Goal: Task Accomplishment & Management: Use online tool/utility

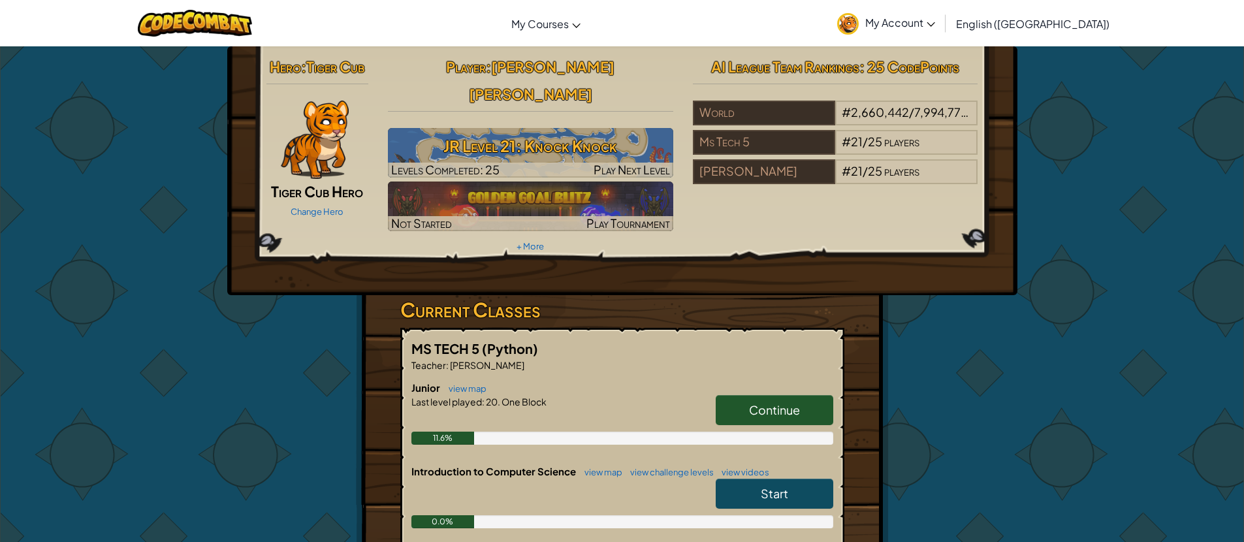
click at [795, 402] on span "Continue" at bounding box center [774, 409] width 51 height 15
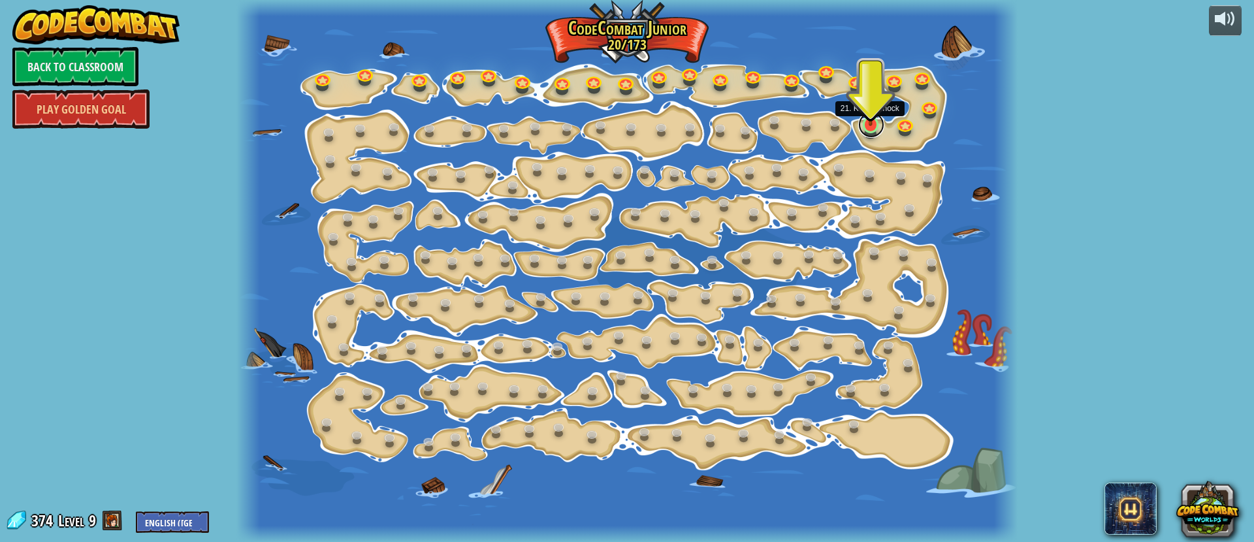
click at [860, 125] on link at bounding box center [871, 125] width 26 height 26
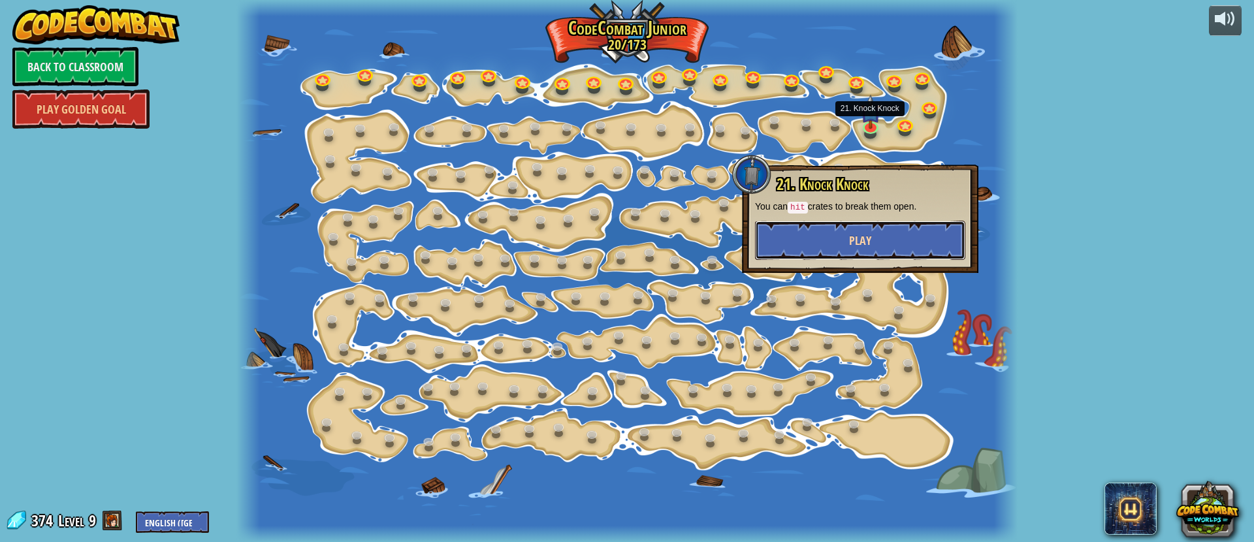
click at [833, 235] on button "Play" at bounding box center [860, 240] width 210 height 39
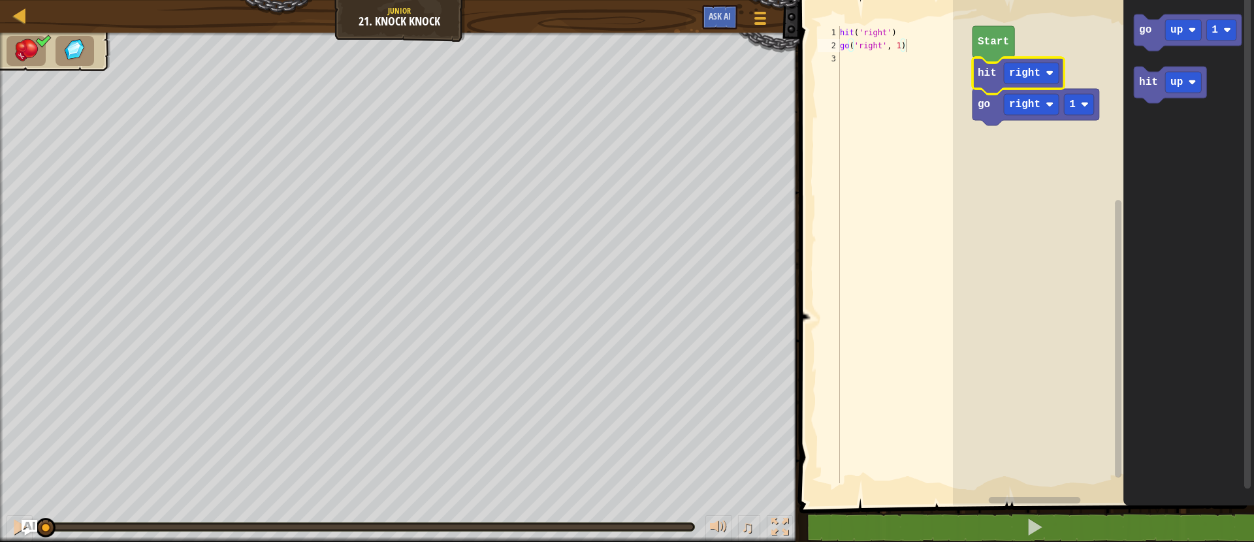
click at [995, 251] on rect "Blockly Workspace" at bounding box center [1103, 249] width 301 height 512
click at [1002, 42] on text "Start" at bounding box center [993, 42] width 31 height 12
click at [1037, 62] on g "go right 1 hit right" at bounding box center [1035, 91] width 127 height 68
click at [1034, 74] on text "right" at bounding box center [1024, 73] width 31 height 12
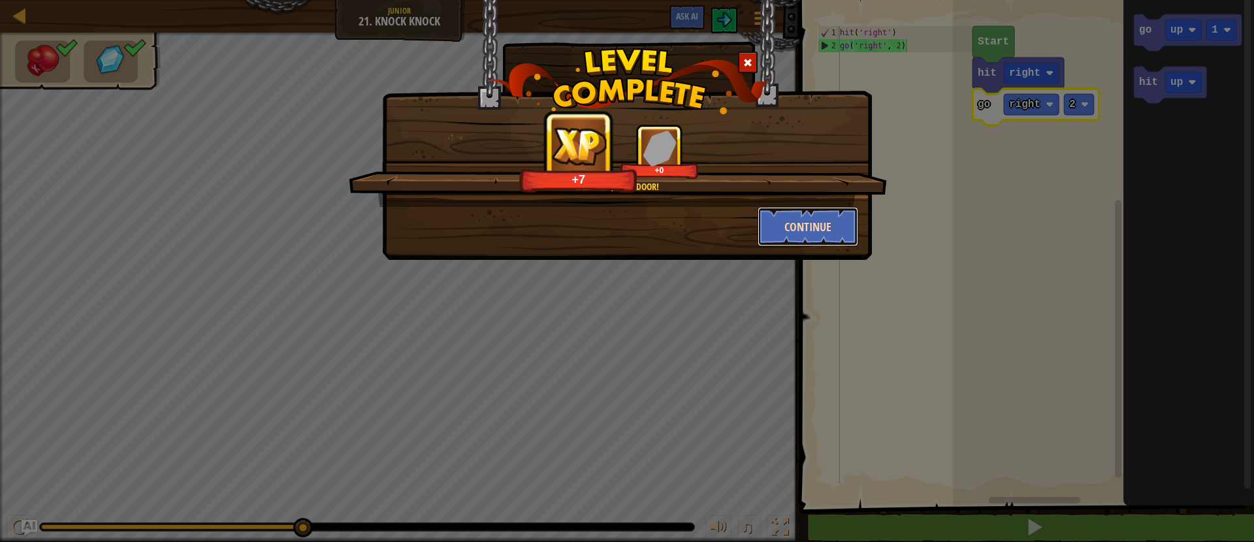
click at [849, 214] on button "Continue" at bounding box center [807, 226] width 101 height 39
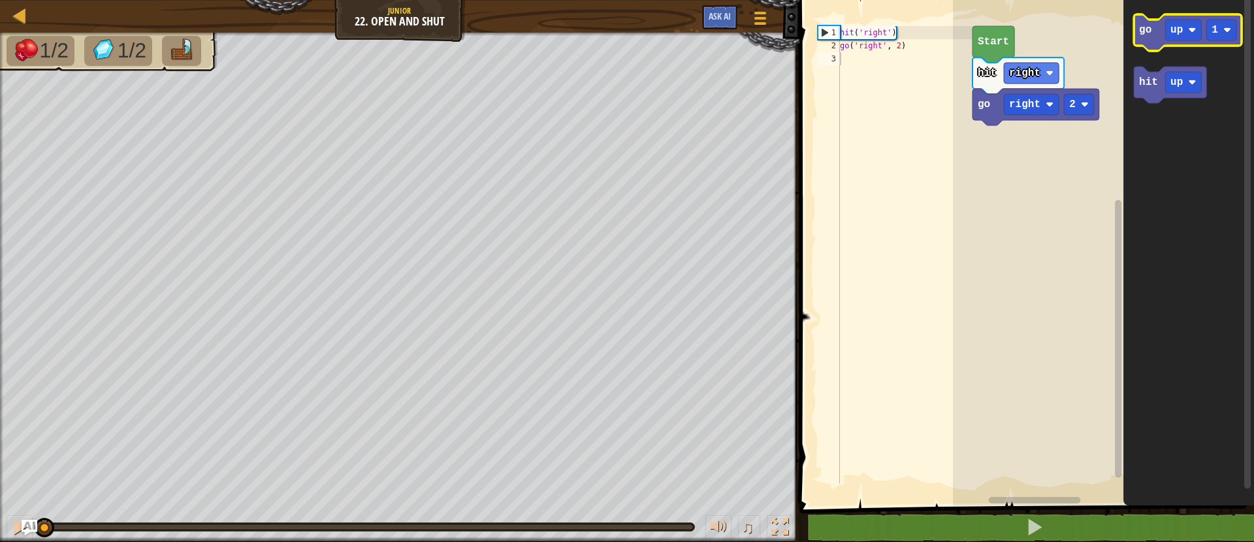
click at [1149, 39] on icon "Blockly Workspace" at bounding box center [1188, 32] width 108 height 37
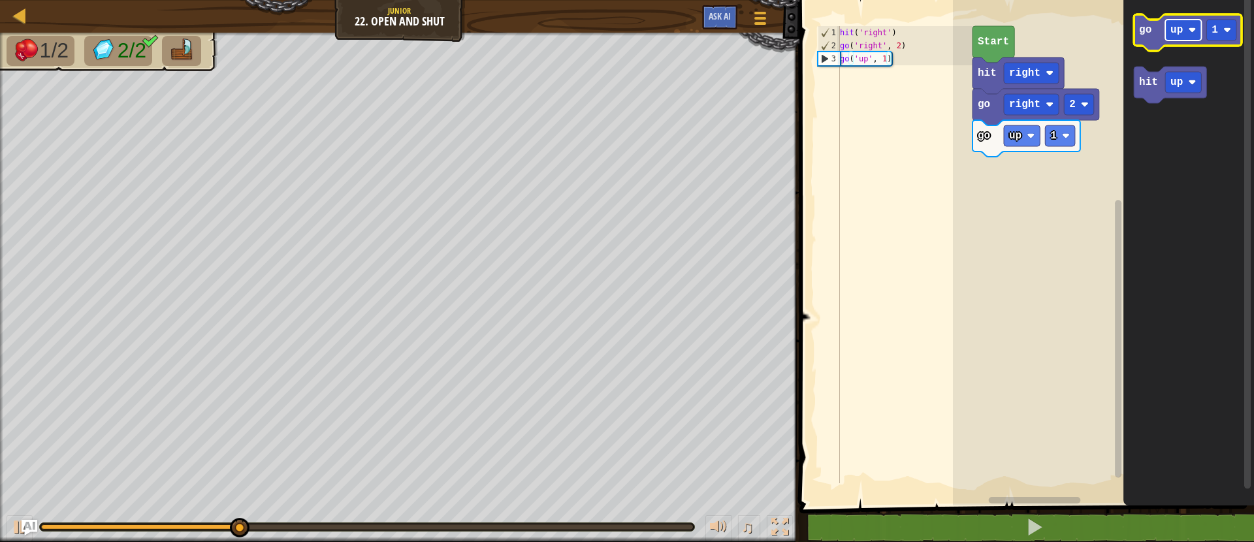
click at [1181, 33] on text "up" at bounding box center [1176, 30] width 12 height 12
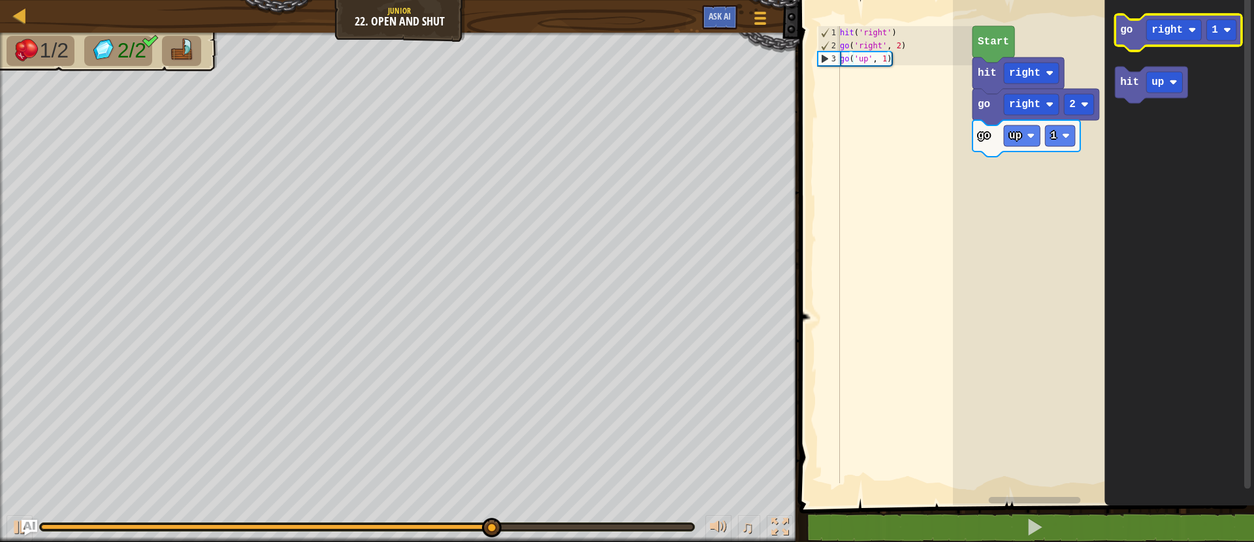
click at [1138, 29] on icon "Blockly Workspace" at bounding box center [1178, 32] width 127 height 37
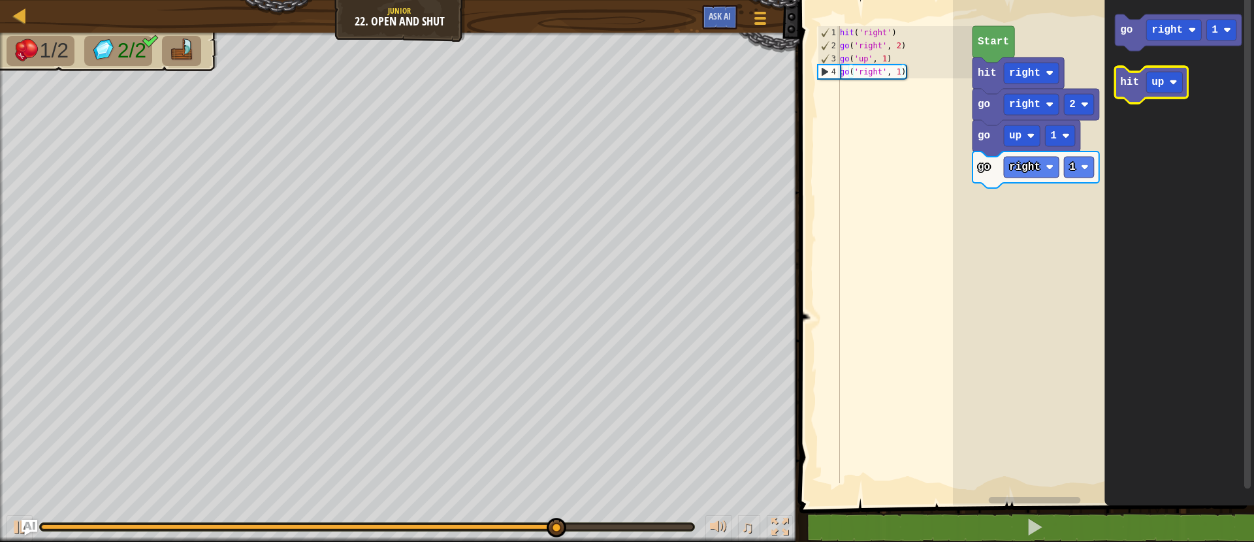
click at [1139, 90] on icon "Blockly Workspace" at bounding box center [1151, 85] width 72 height 37
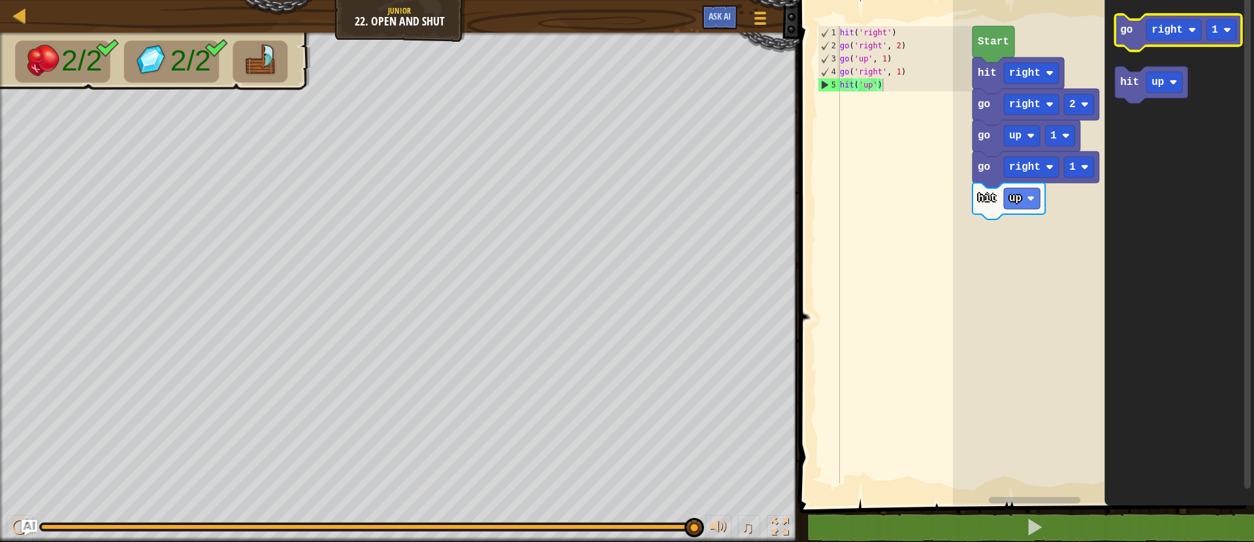
click at [1122, 25] on text "go" at bounding box center [1126, 30] width 12 height 12
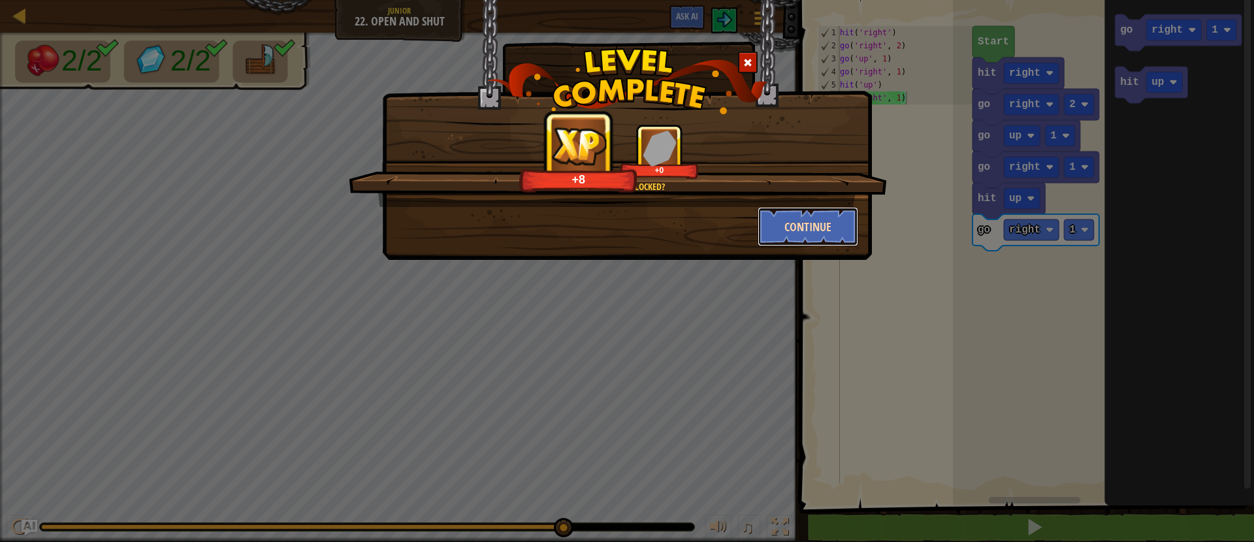
click at [822, 223] on button "Continue" at bounding box center [807, 226] width 101 height 39
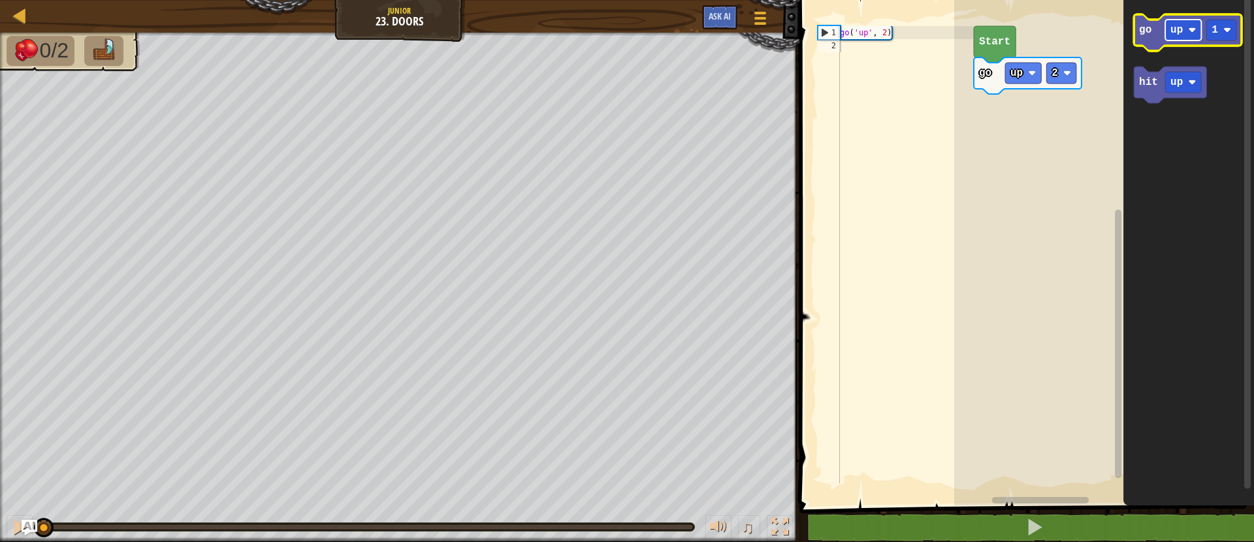
click at [1177, 29] on text "up" at bounding box center [1176, 30] width 12 height 12
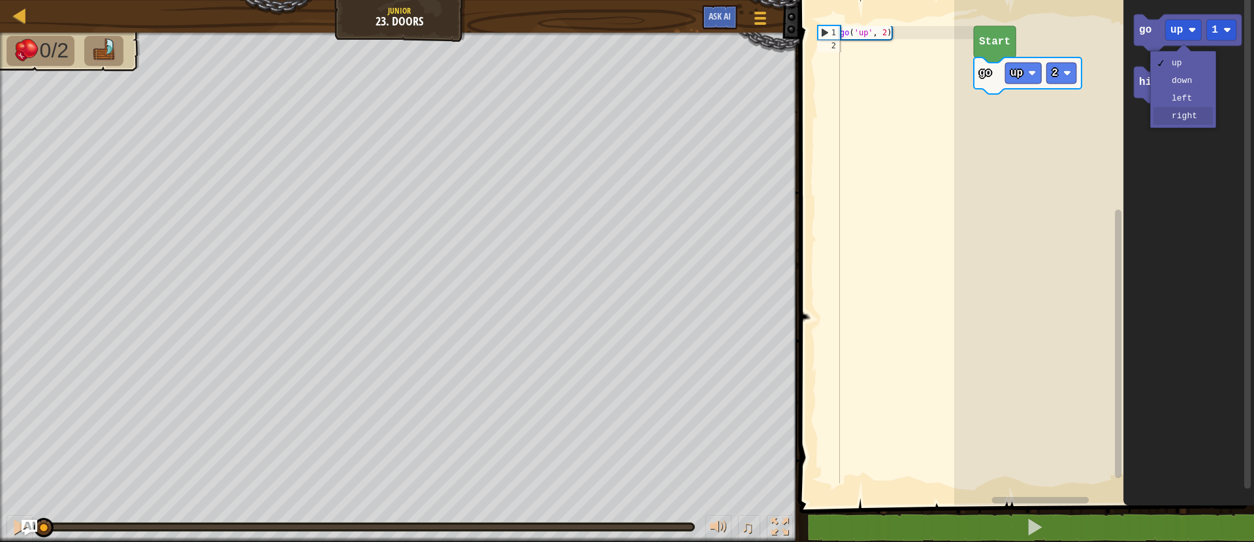
drag, startPoint x: 1202, startPoint y: 113, endPoint x: 1200, endPoint y: 105, distance: 8.3
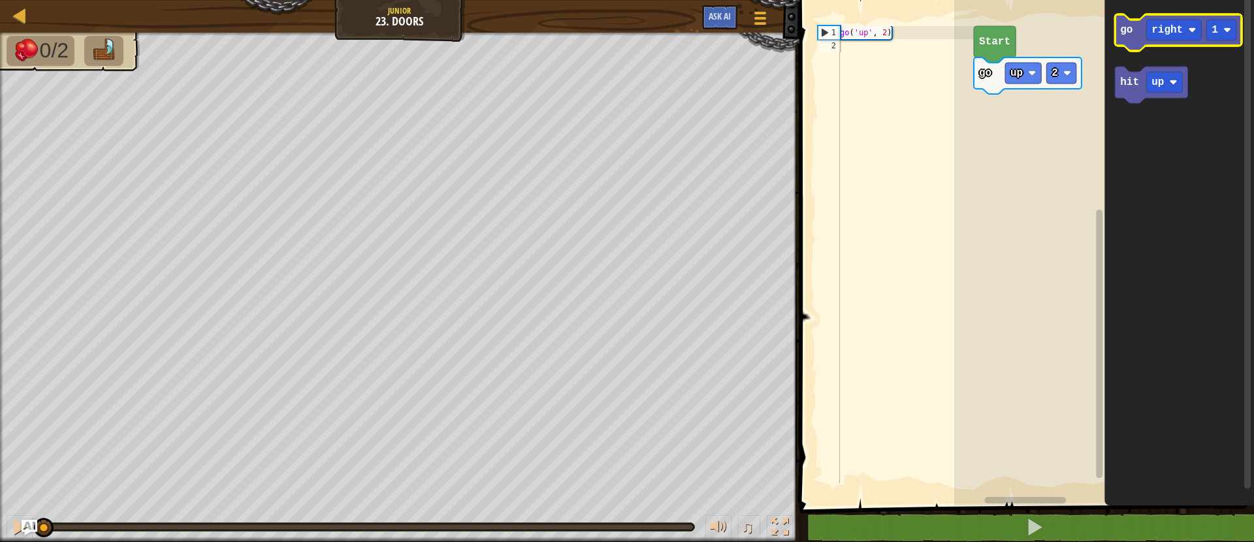
click at [1117, 42] on icon "Blockly Workspace" at bounding box center [1178, 32] width 127 height 37
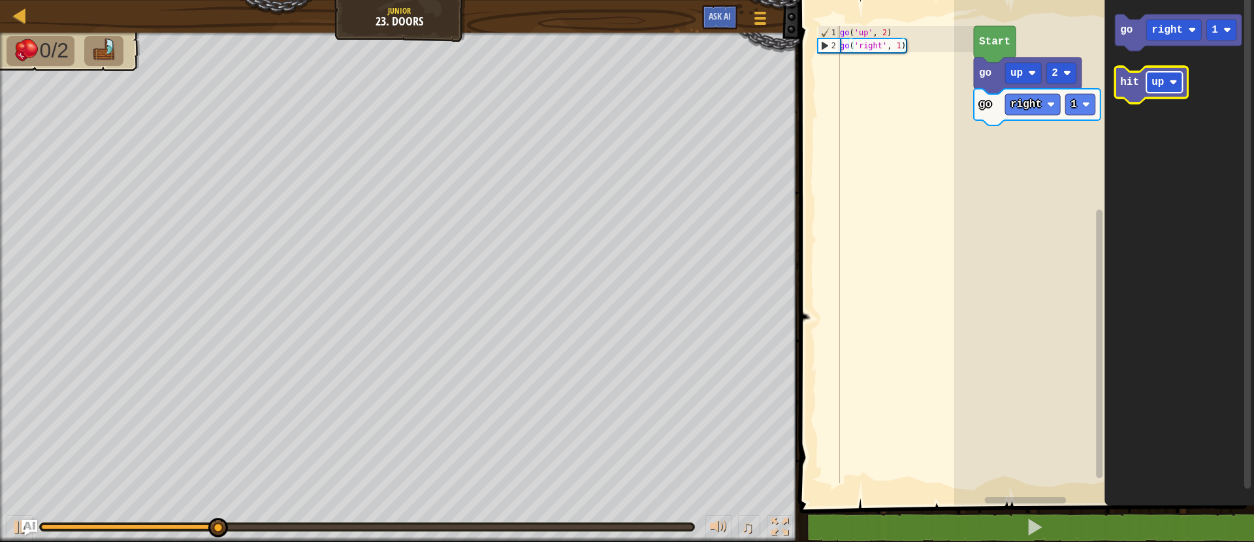
click at [1158, 76] on text "up" at bounding box center [1157, 82] width 12 height 12
click at [1132, 96] on icon "Blockly Workspace" at bounding box center [1160, 85] width 91 height 37
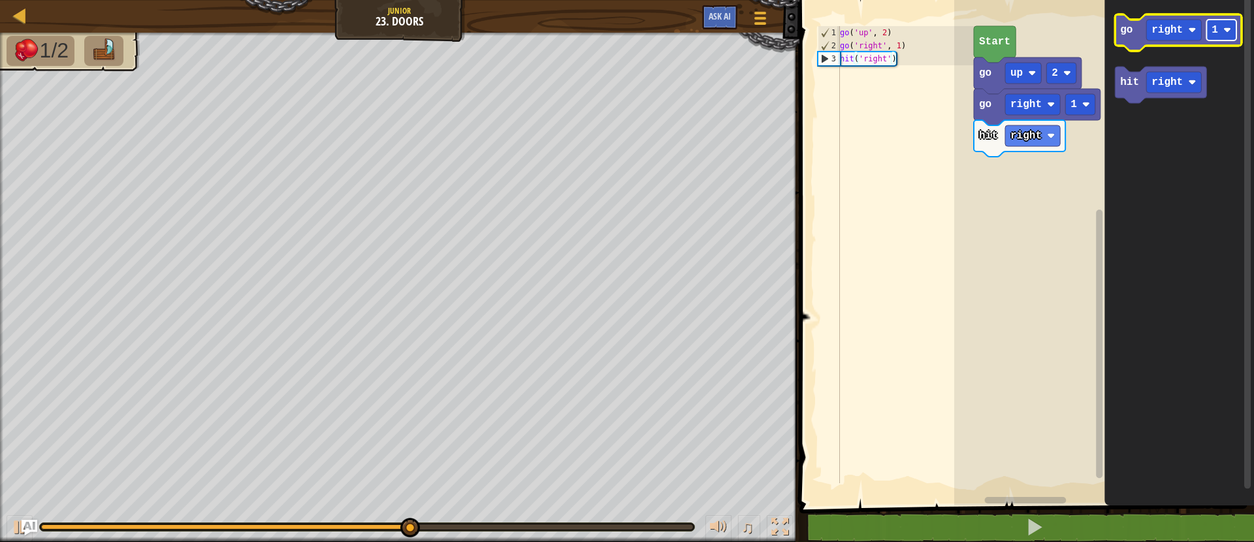
click at [1220, 30] on rect "Blockly Workspace" at bounding box center [1222, 30] width 30 height 21
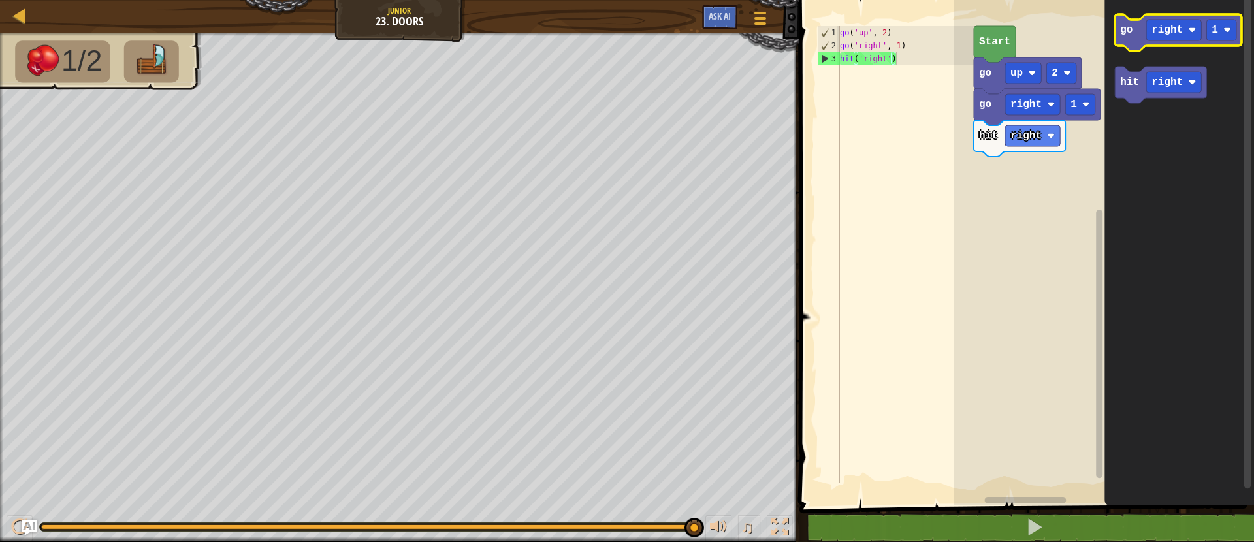
click at [1128, 37] on icon "Blockly Workspace" at bounding box center [1178, 32] width 127 height 37
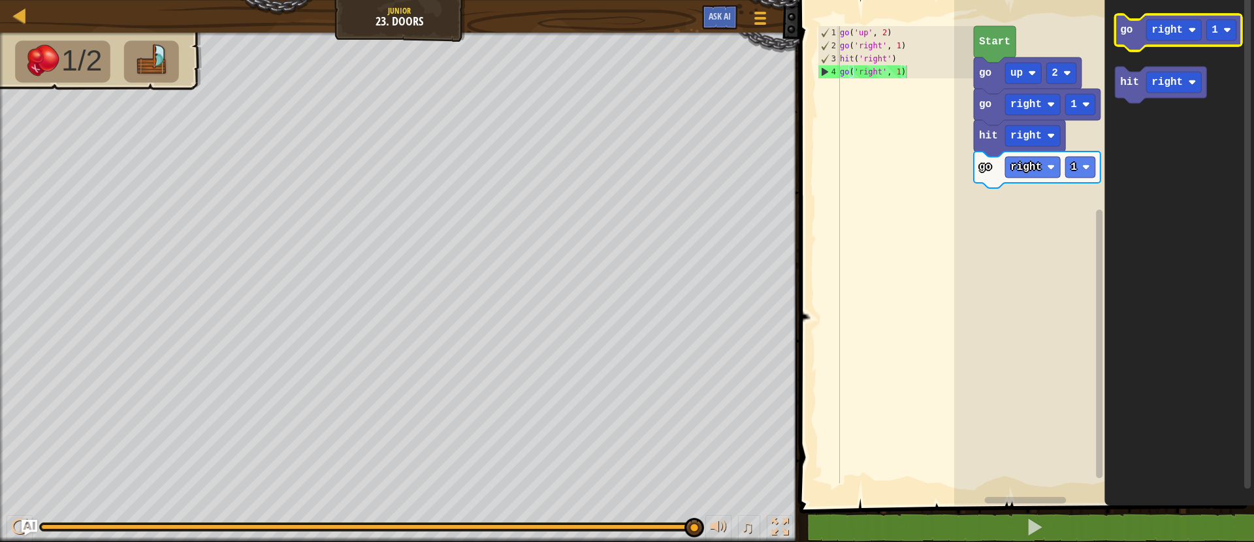
click at [1158, 41] on icon "Blockly Workspace" at bounding box center [1178, 32] width 127 height 37
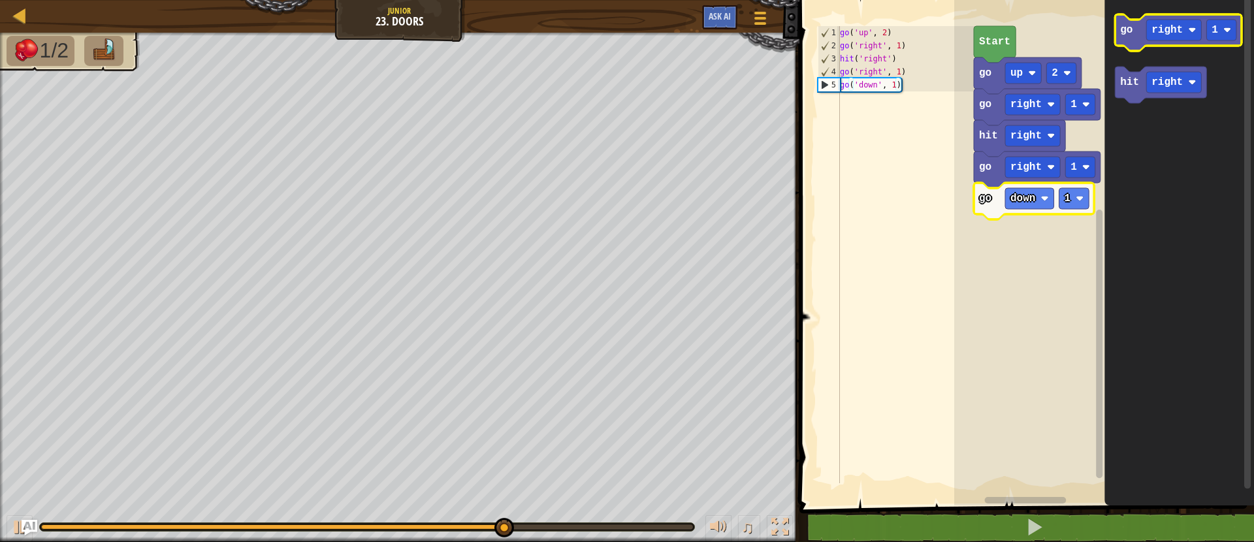
click at [1128, 27] on text "go" at bounding box center [1126, 30] width 12 height 12
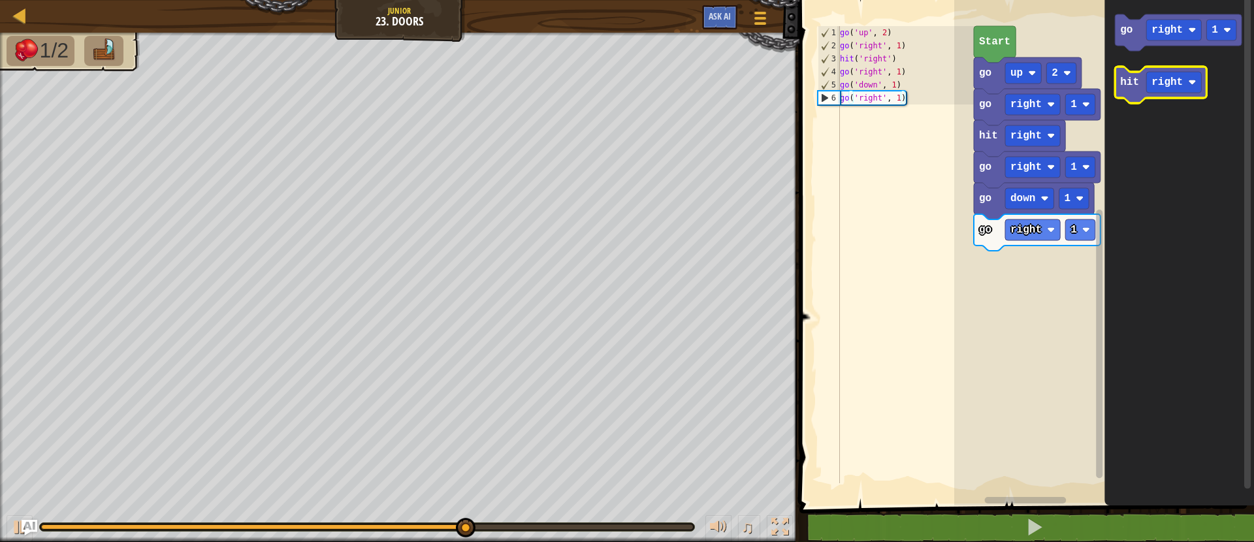
click at [1126, 83] on text "hit" at bounding box center [1129, 82] width 19 height 12
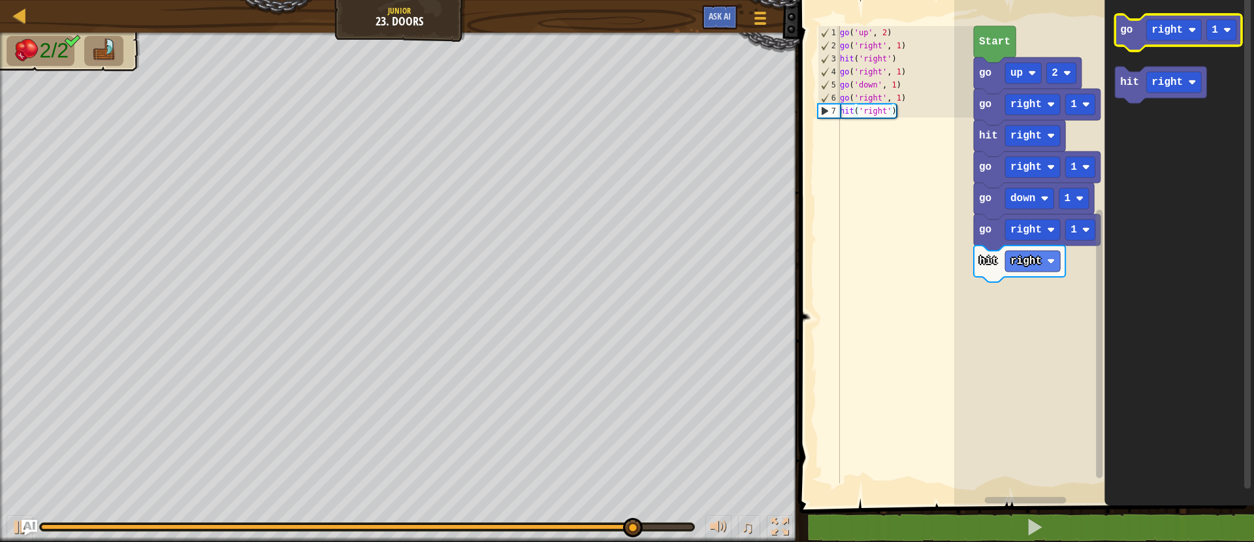
click at [1129, 24] on text "go" at bounding box center [1126, 30] width 12 height 12
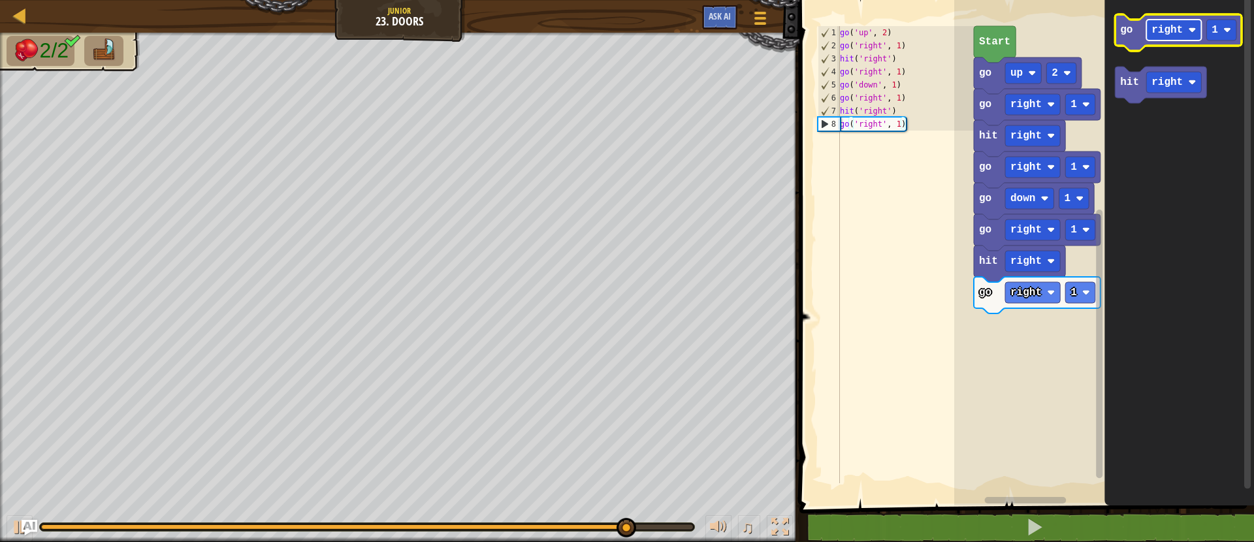
click at [1170, 29] on text "right" at bounding box center [1166, 30] width 31 height 12
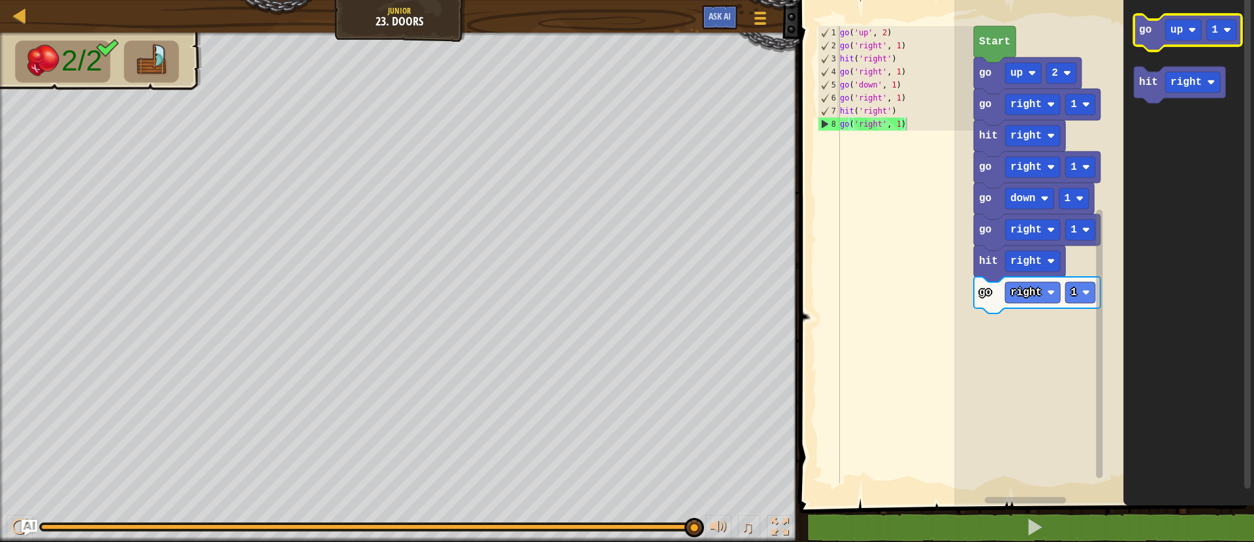
click at [1143, 29] on text "go" at bounding box center [1145, 30] width 12 height 12
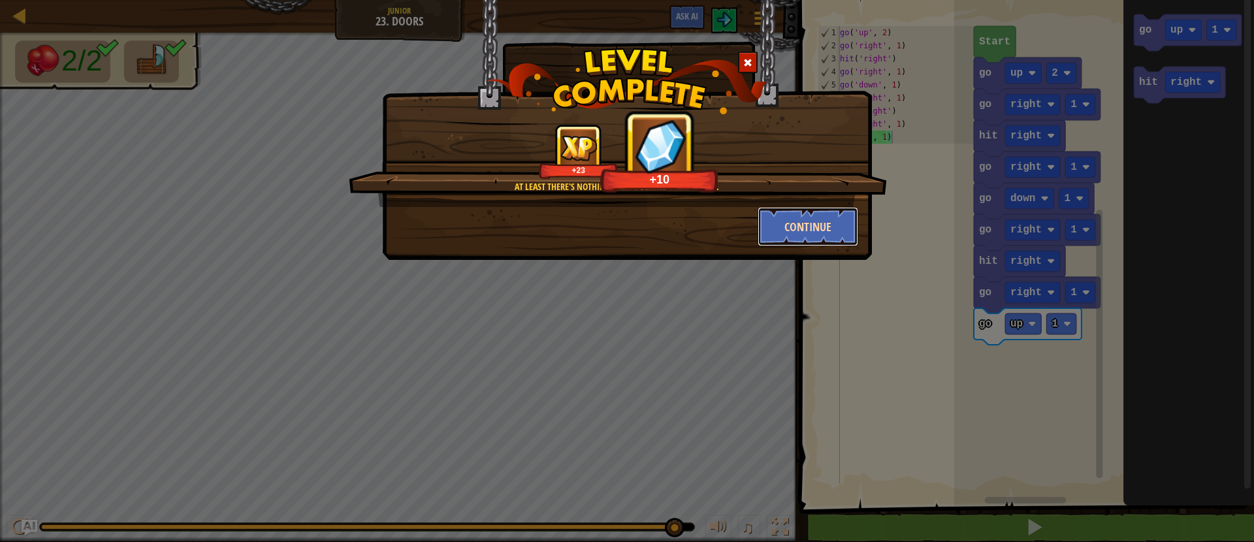
click at [819, 225] on button "Continue" at bounding box center [807, 226] width 101 height 39
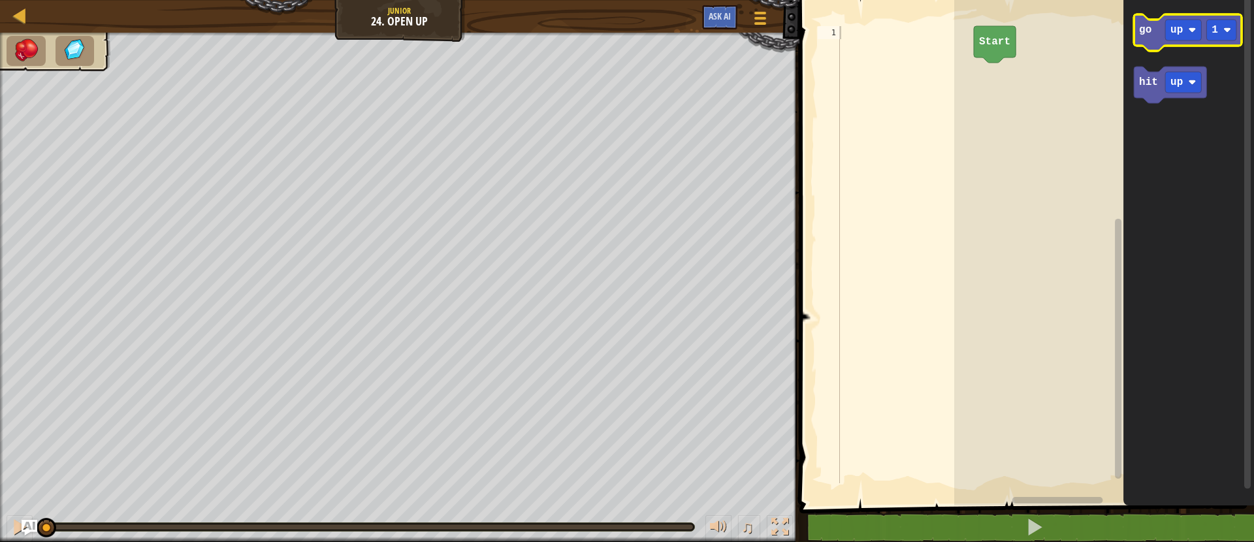
click at [1146, 39] on g "go up 1" at bounding box center [1188, 32] width 108 height 37
click at [1151, 78] on text "hit" at bounding box center [1148, 82] width 19 height 12
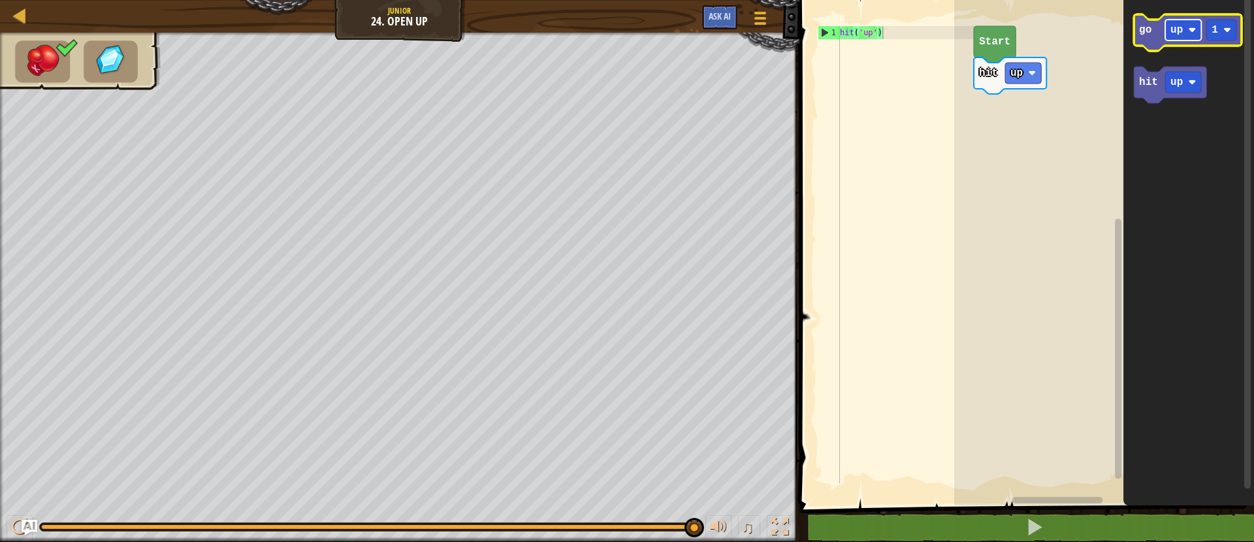
click at [1163, 32] on g "go up 1" at bounding box center [1188, 32] width 108 height 37
click at [1149, 37] on icon "Blockly Workspace" at bounding box center [1188, 32] width 108 height 37
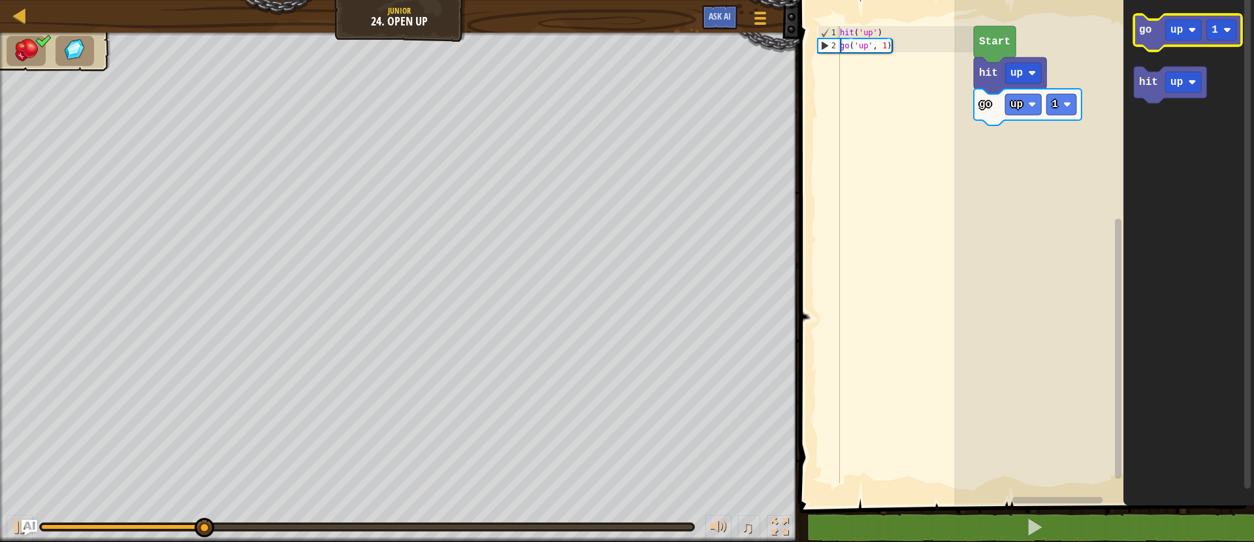
click at [1145, 40] on icon "Blockly Workspace" at bounding box center [1188, 32] width 108 height 37
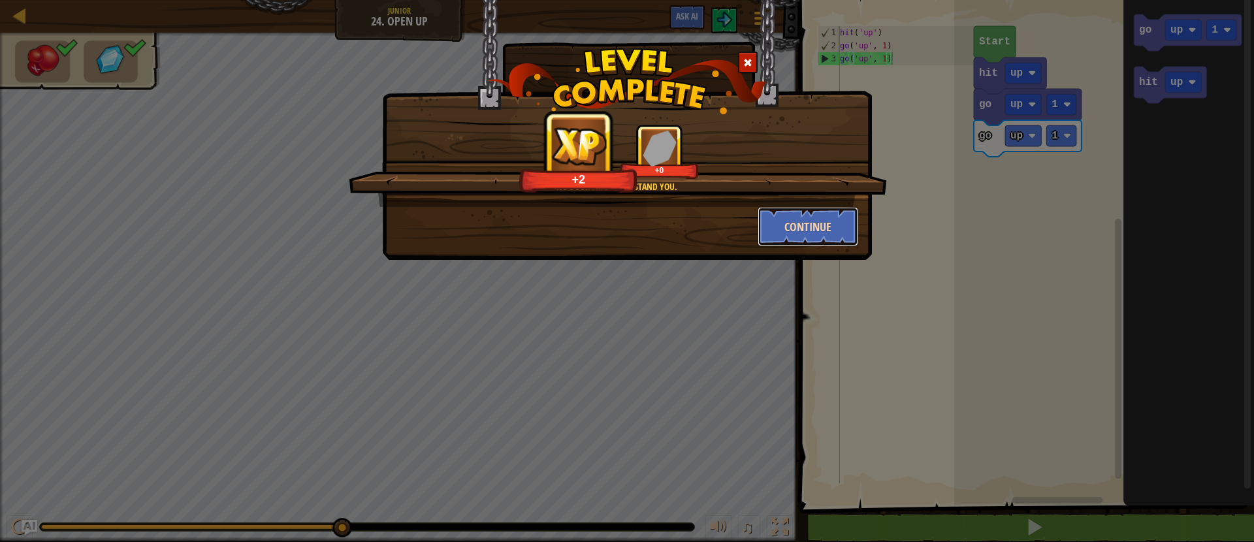
click at [818, 227] on button "Continue" at bounding box center [807, 226] width 101 height 39
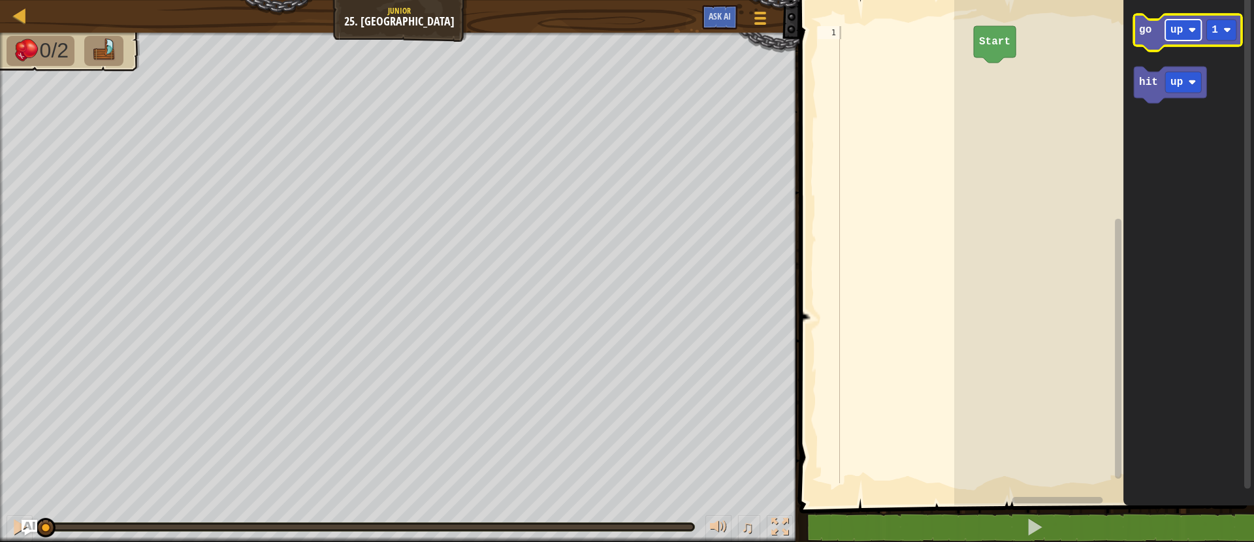
click at [1185, 35] on rect "Blockly Workspace" at bounding box center [1183, 30] width 36 height 21
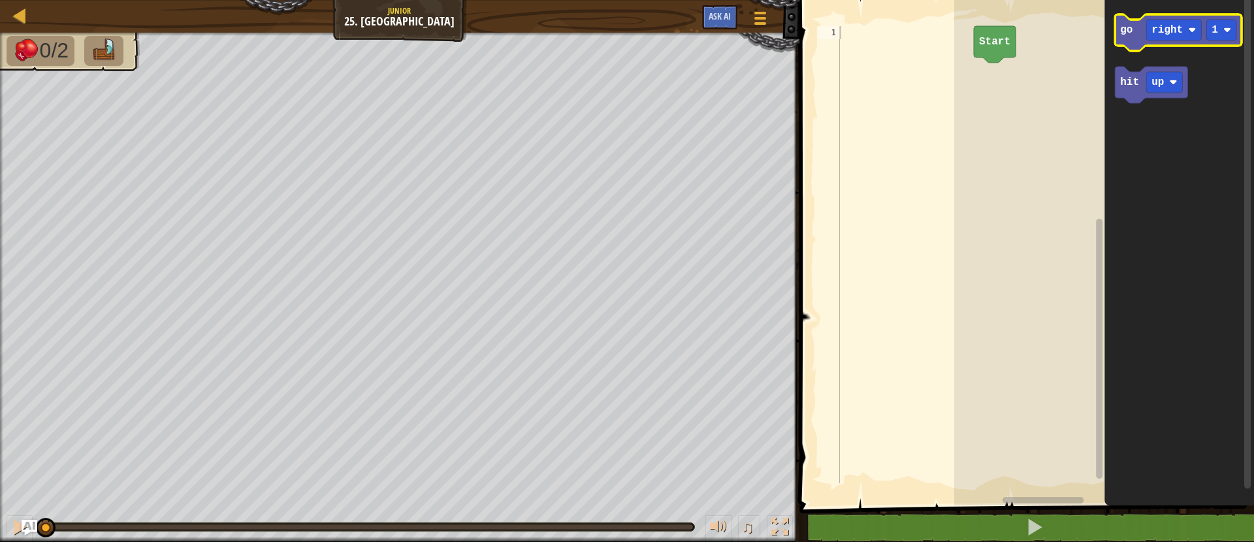
click at [1128, 37] on icon "Blockly Workspace" at bounding box center [1178, 32] width 127 height 37
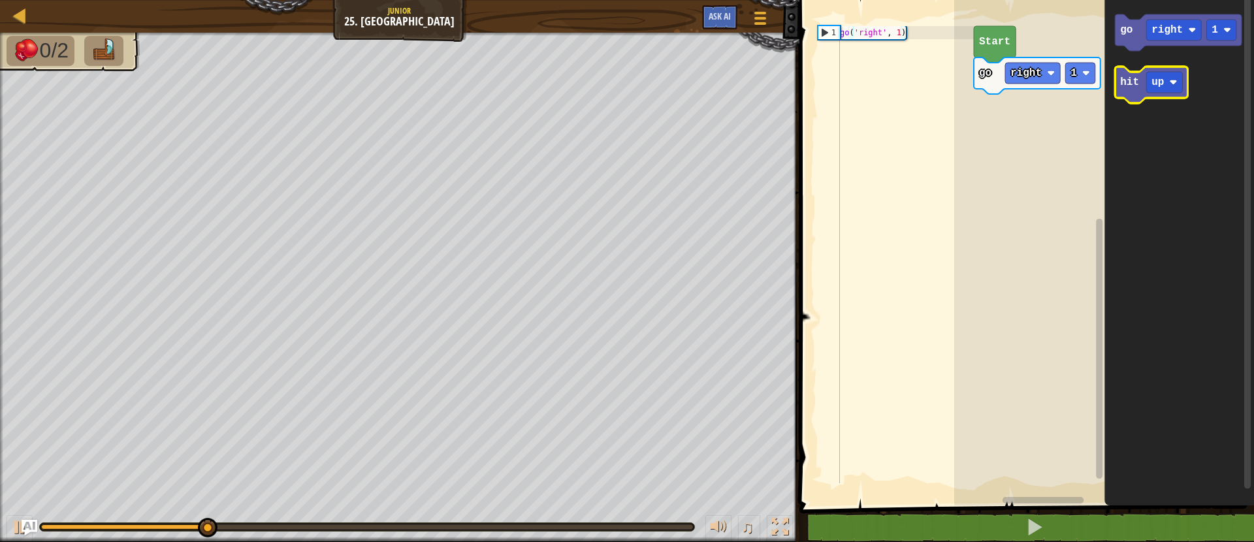
click at [1137, 78] on text "hit" at bounding box center [1129, 82] width 19 height 12
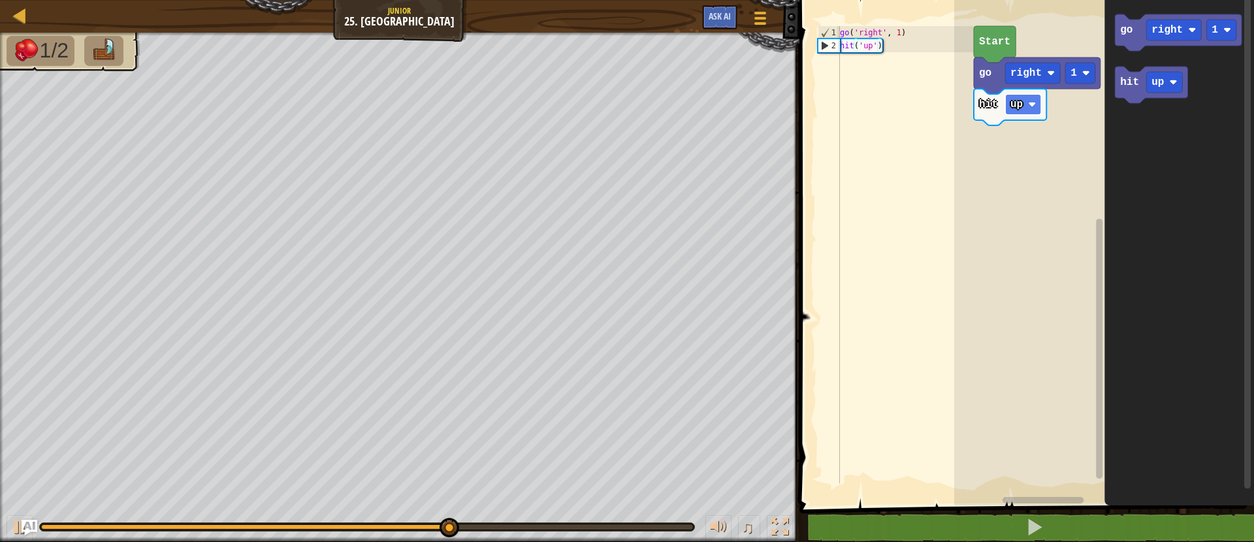
click at [1032, 105] on image "Blockly Workspace" at bounding box center [1032, 105] width 8 height 8
click at [1176, 88] on rect "Blockly Workspace" at bounding box center [1164, 82] width 36 height 21
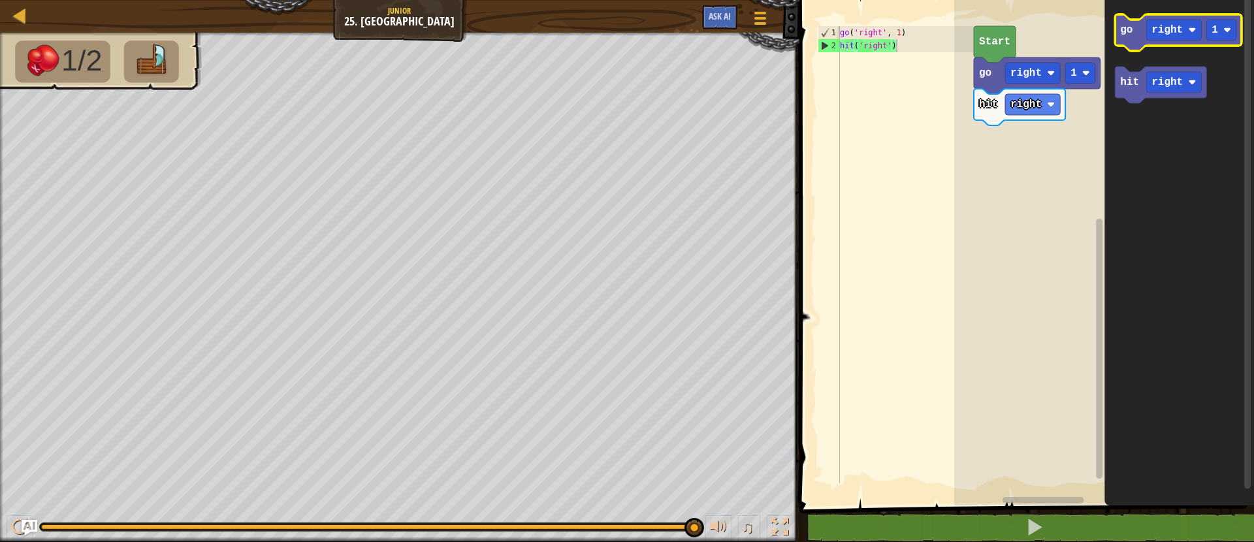
click at [1121, 29] on text "go" at bounding box center [1126, 30] width 12 height 12
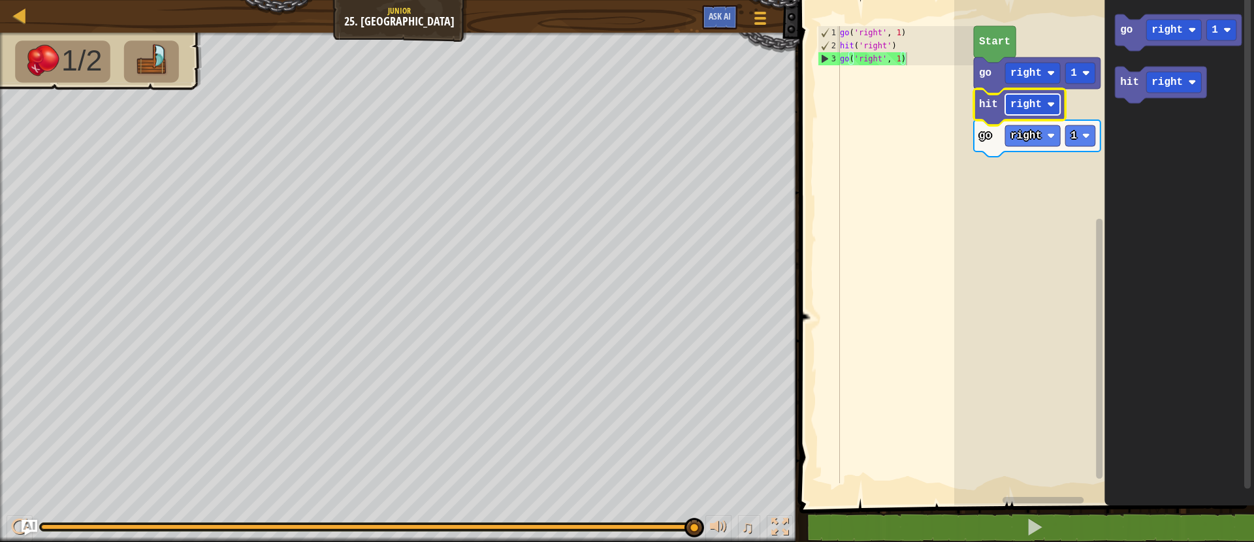
click at [1014, 104] on text "right" at bounding box center [1025, 105] width 31 height 12
click at [1132, 92] on icon "Blockly Workspace" at bounding box center [1160, 85] width 91 height 37
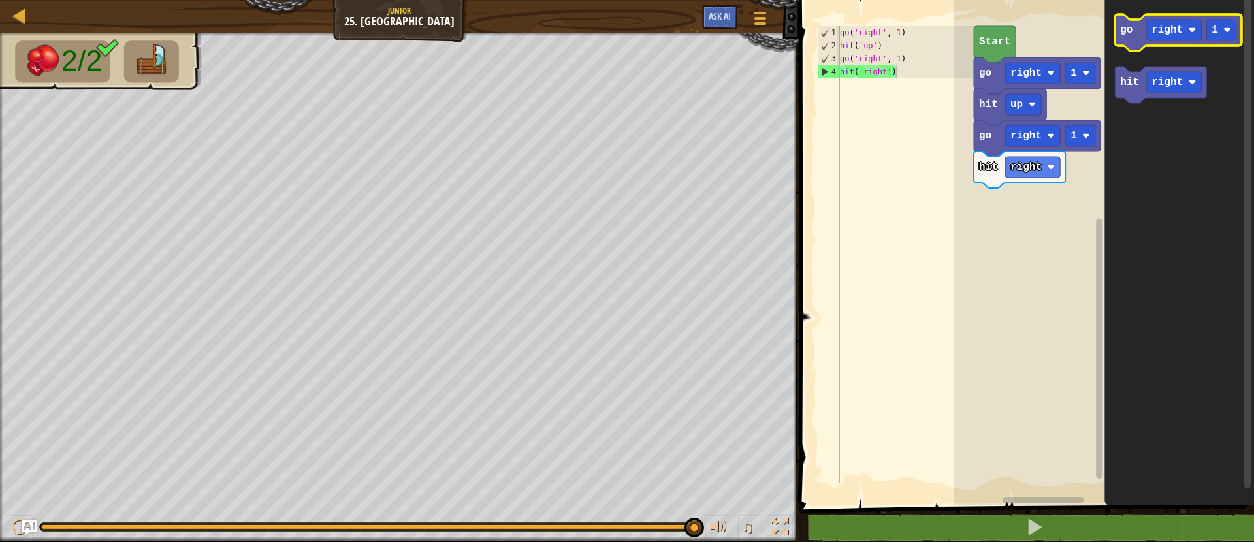
click at [1123, 32] on text "go" at bounding box center [1126, 30] width 12 height 12
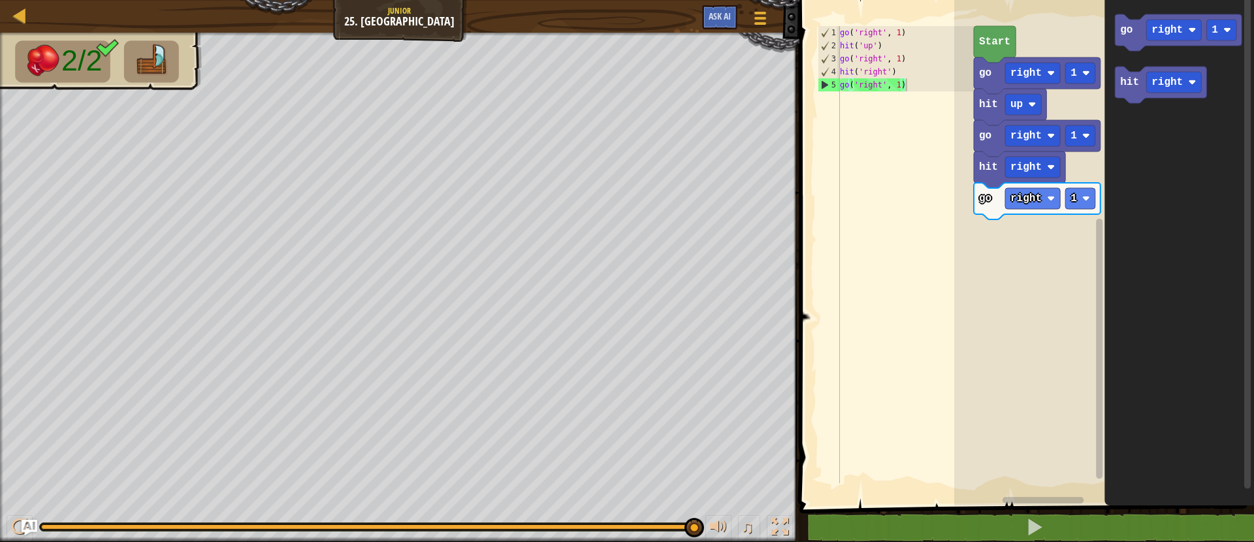
click at [1002, 36] on text "Start" at bounding box center [994, 42] width 31 height 12
click at [998, 37] on text "Start" at bounding box center [994, 42] width 31 height 12
click at [1041, 197] on text "right" at bounding box center [1025, 199] width 31 height 12
click at [1086, 202] on rect "Blockly Workspace" at bounding box center [1080, 198] width 30 height 21
click at [1068, 198] on rect "Blockly Workspace" at bounding box center [1080, 198] width 30 height 21
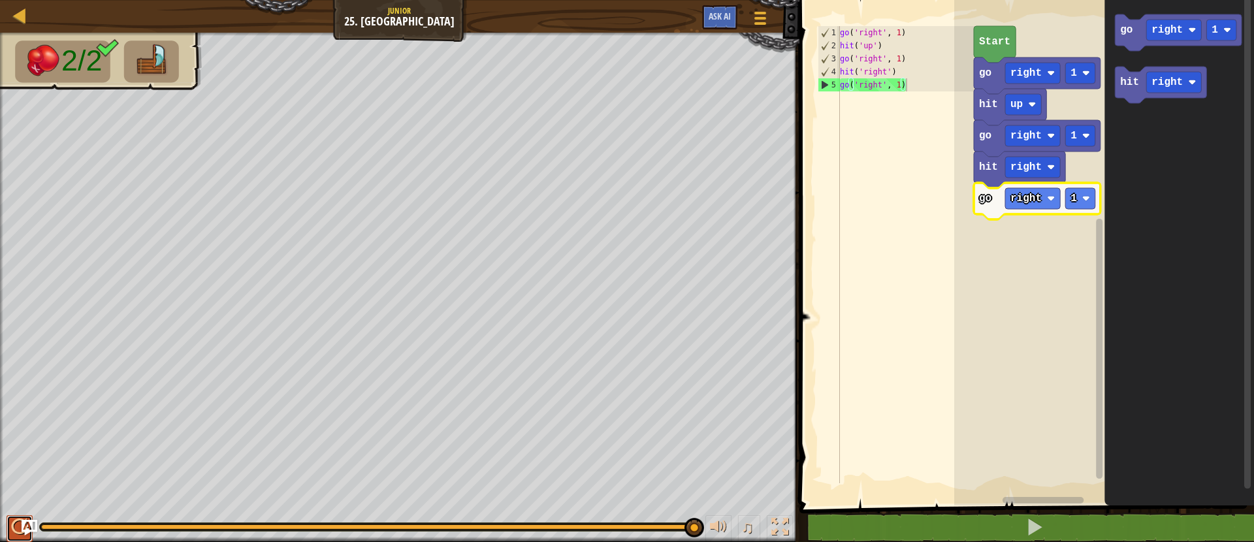
click at [11, 518] on div at bounding box center [19, 526] width 17 height 17
click at [1085, 206] on rect "Blockly Workspace" at bounding box center [1080, 198] width 30 height 21
click at [1082, 197] on image "Blockly Workspace" at bounding box center [1086, 199] width 8 height 8
click at [29, 539] on button at bounding box center [20, 528] width 26 height 27
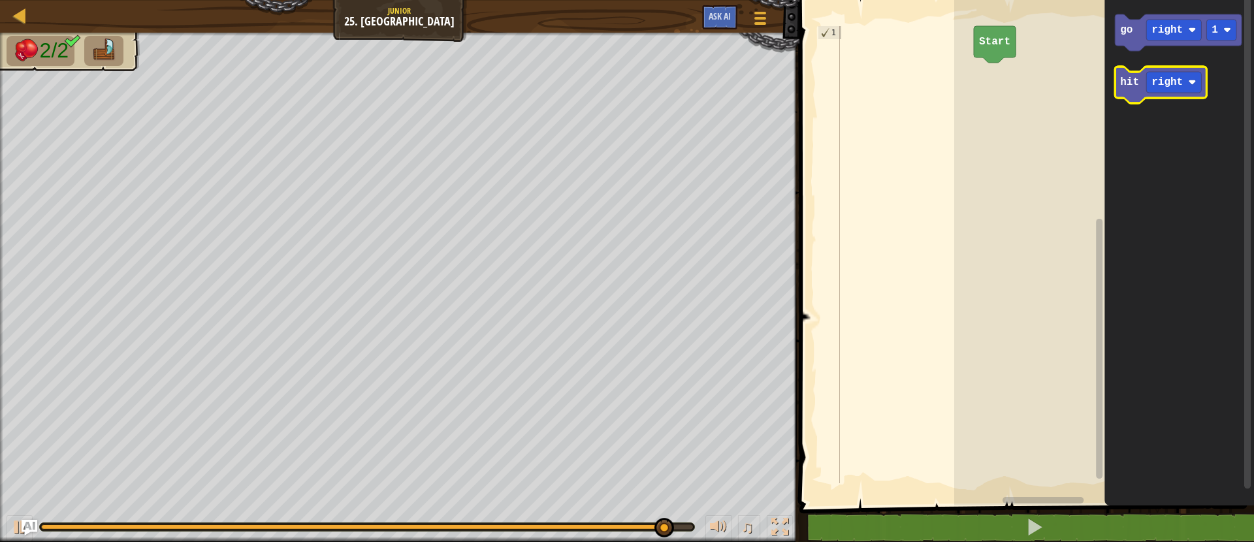
click at [1124, 91] on icon "Blockly Workspace" at bounding box center [1160, 85] width 91 height 37
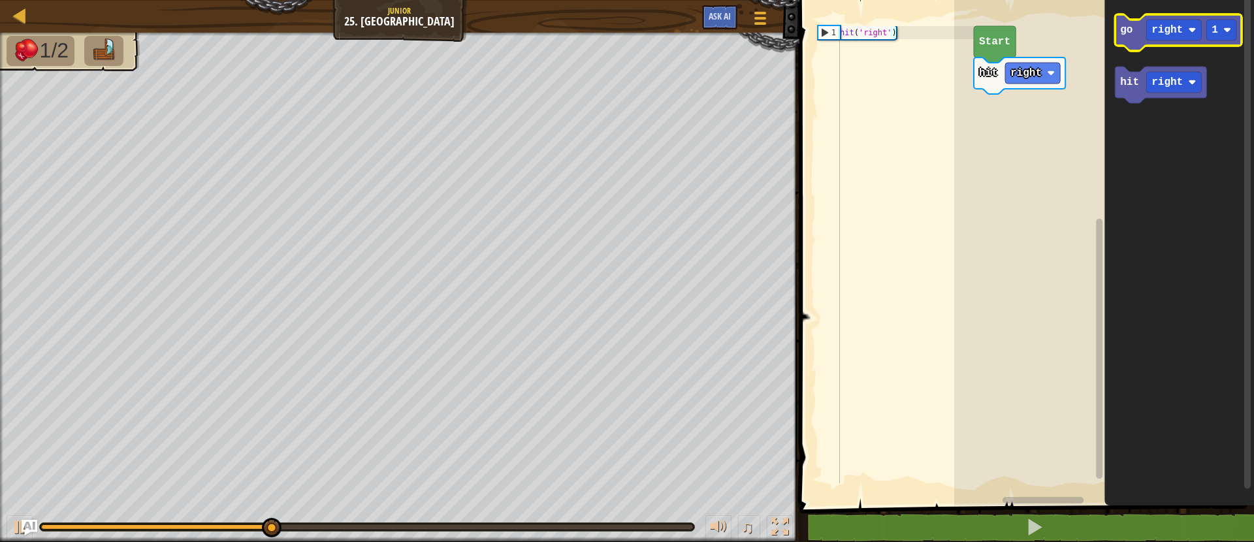
click at [1128, 29] on text "go" at bounding box center [1126, 30] width 12 height 12
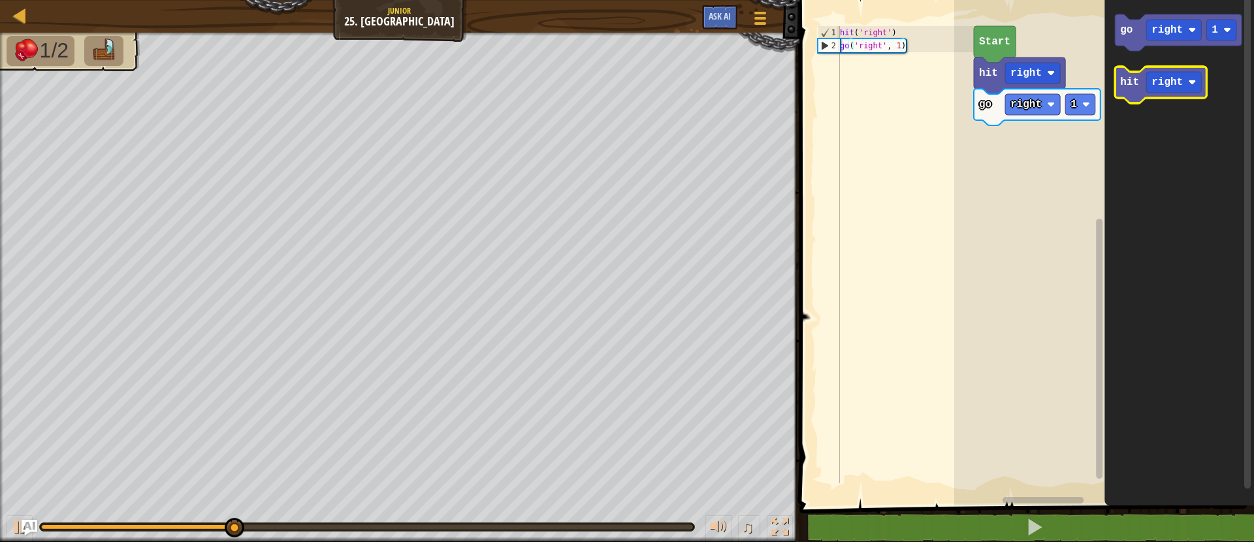
click at [1116, 82] on icon "Blockly Workspace" at bounding box center [1160, 85] width 91 height 37
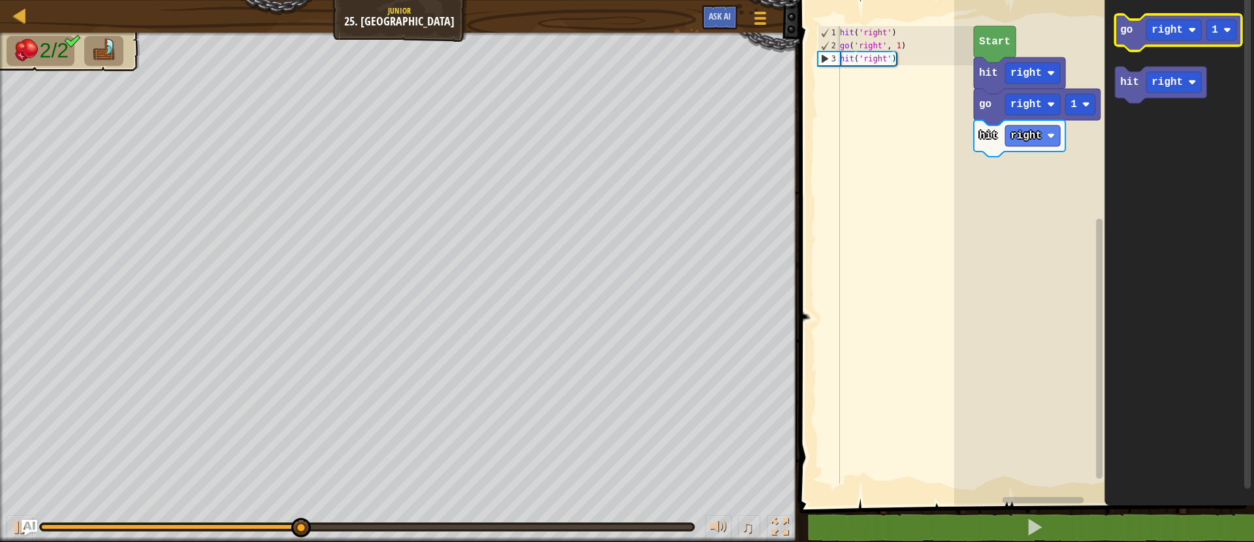
click at [1118, 20] on icon "Blockly Workspace" at bounding box center [1178, 32] width 127 height 37
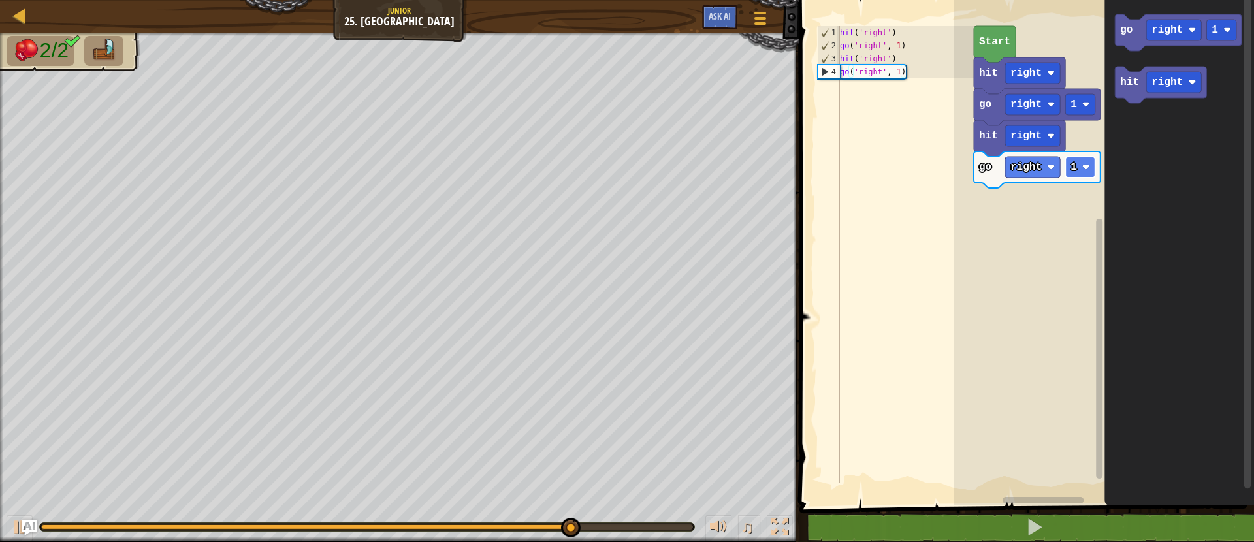
click at [1079, 176] on rect "Blockly Workspace" at bounding box center [1080, 167] width 30 height 21
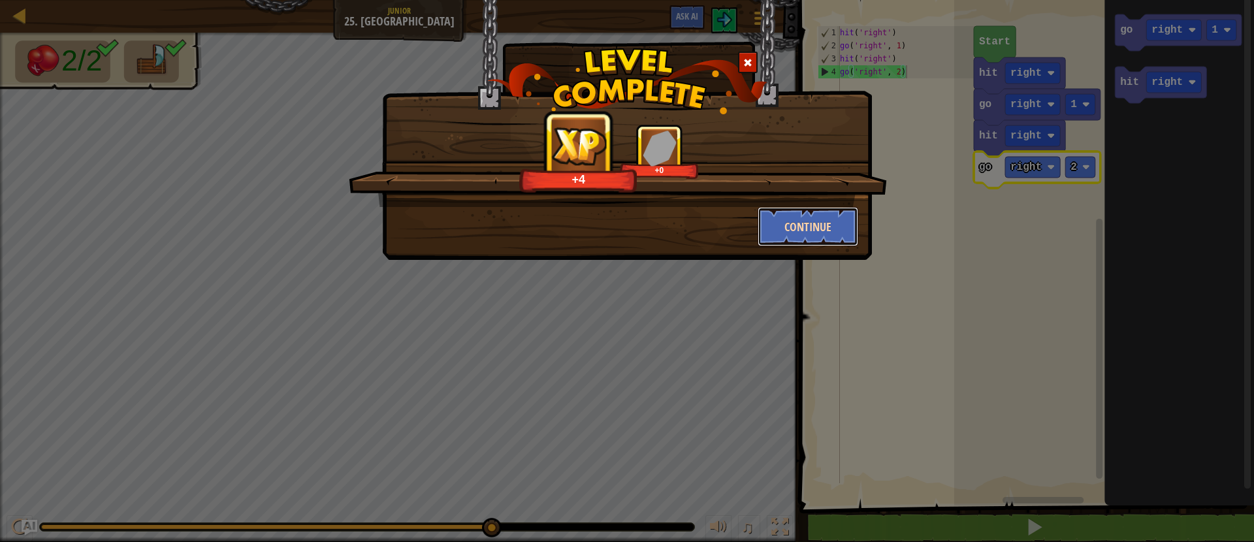
click at [806, 223] on button "Continue" at bounding box center [807, 226] width 101 height 39
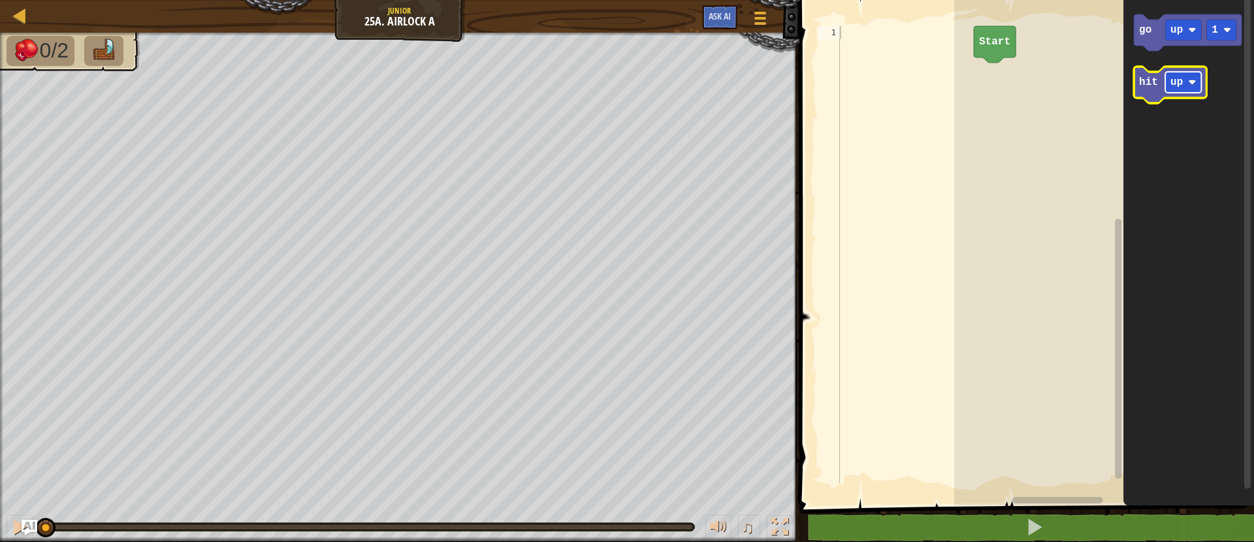
click at [1170, 85] on text "up" at bounding box center [1176, 82] width 12 height 12
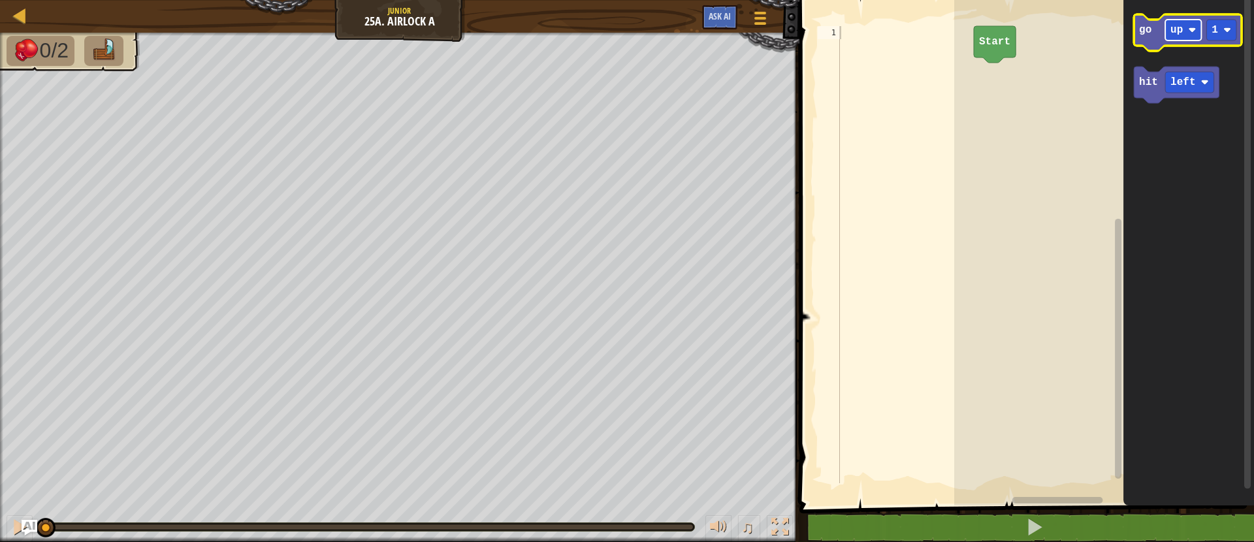
click at [1179, 34] on text "up" at bounding box center [1176, 30] width 12 height 12
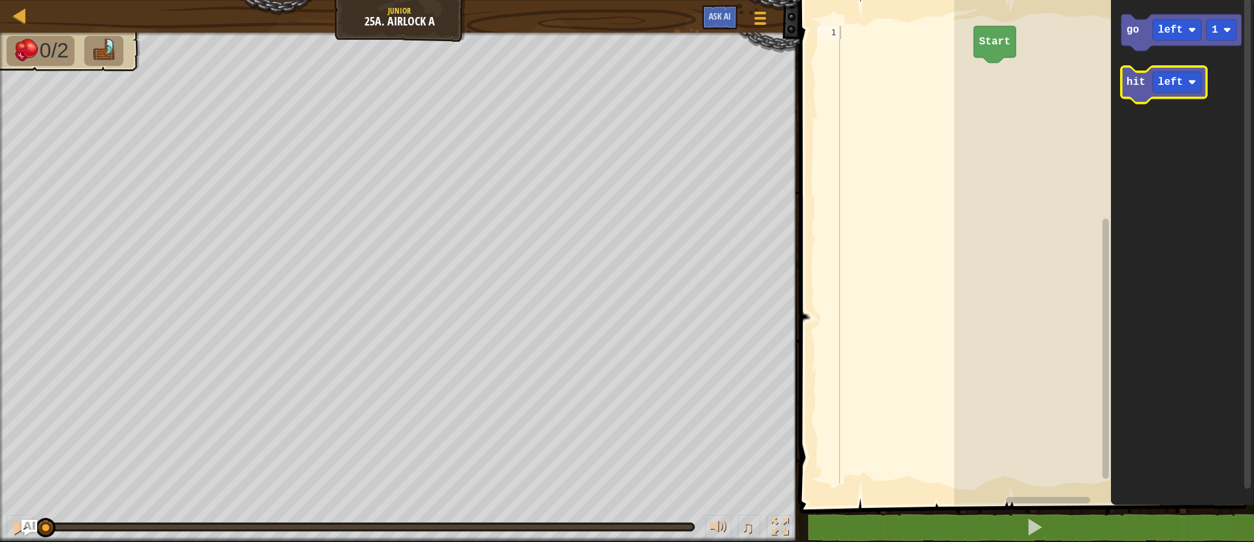
click at [1139, 91] on icon "Blockly Workspace" at bounding box center [1164, 85] width 86 height 37
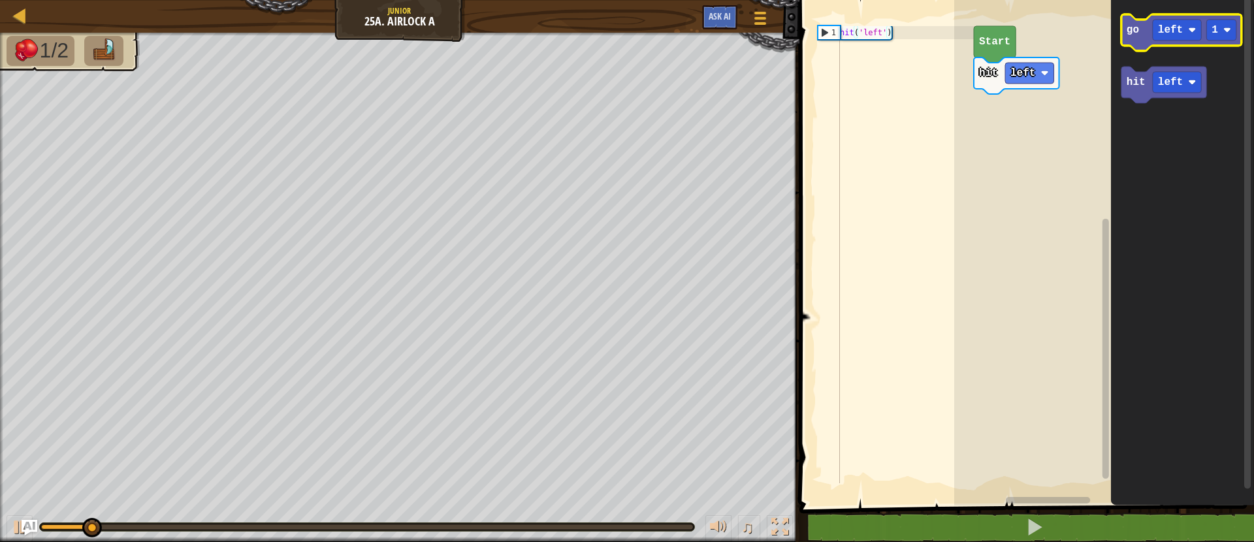
click at [1143, 22] on g "go left 1" at bounding box center [1181, 32] width 120 height 37
click at [1132, 38] on icon "Blockly Workspace" at bounding box center [1181, 32] width 120 height 37
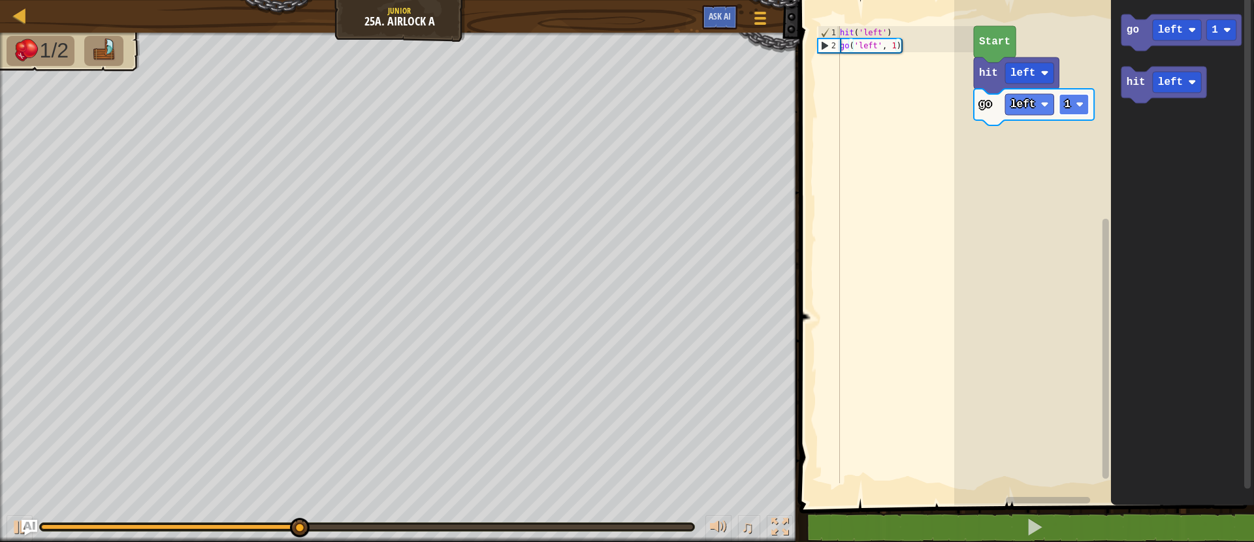
click at [1076, 102] on image "Blockly Workspace" at bounding box center [1079, 105] width 8 height 8
click at [1078, 111] on rect "Blockly Workspace" at bounding box center [1074, 104] width 30 height 21
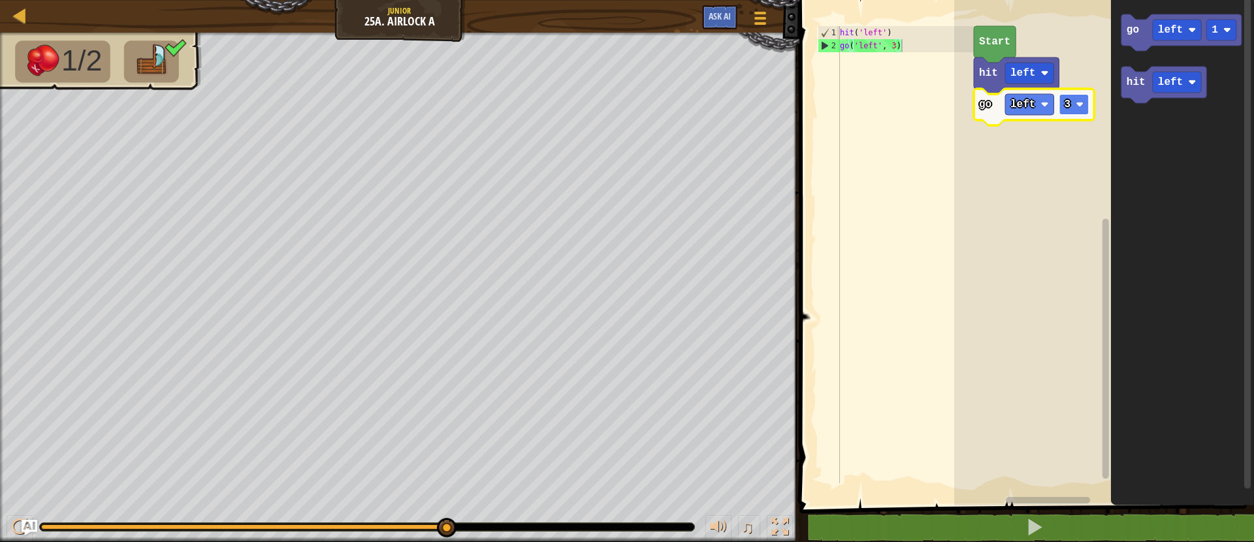
click at [1070, 100] on text "3" at bounding box center [1067, 105] width 7 height 12
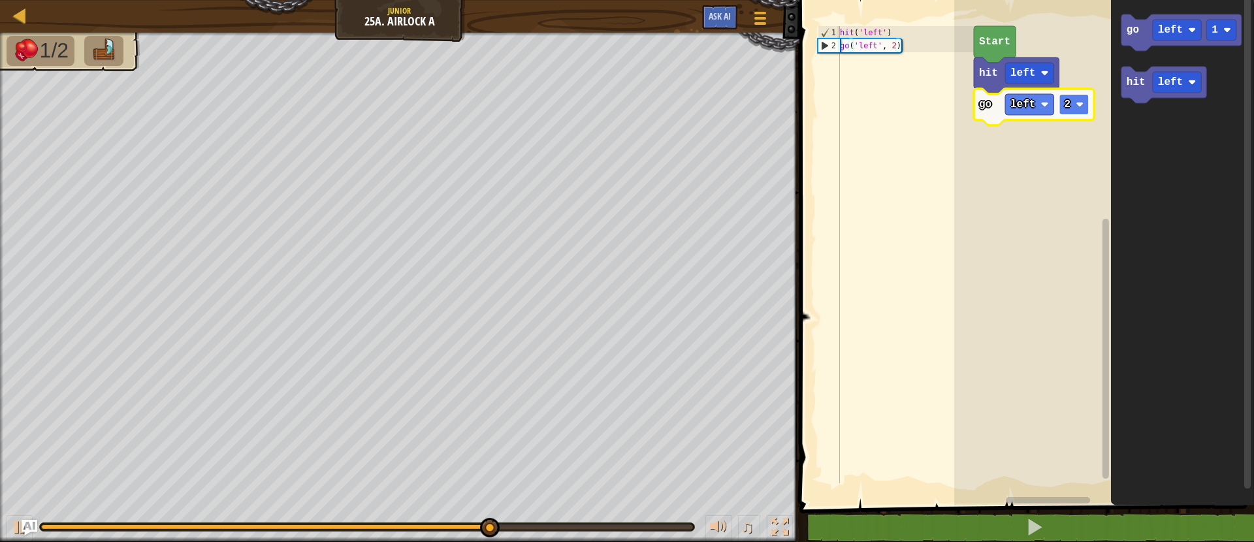
click at [1086, 111] on rect "Blockly Workspace" at bounding box center [1074, 104] width 30 height 21
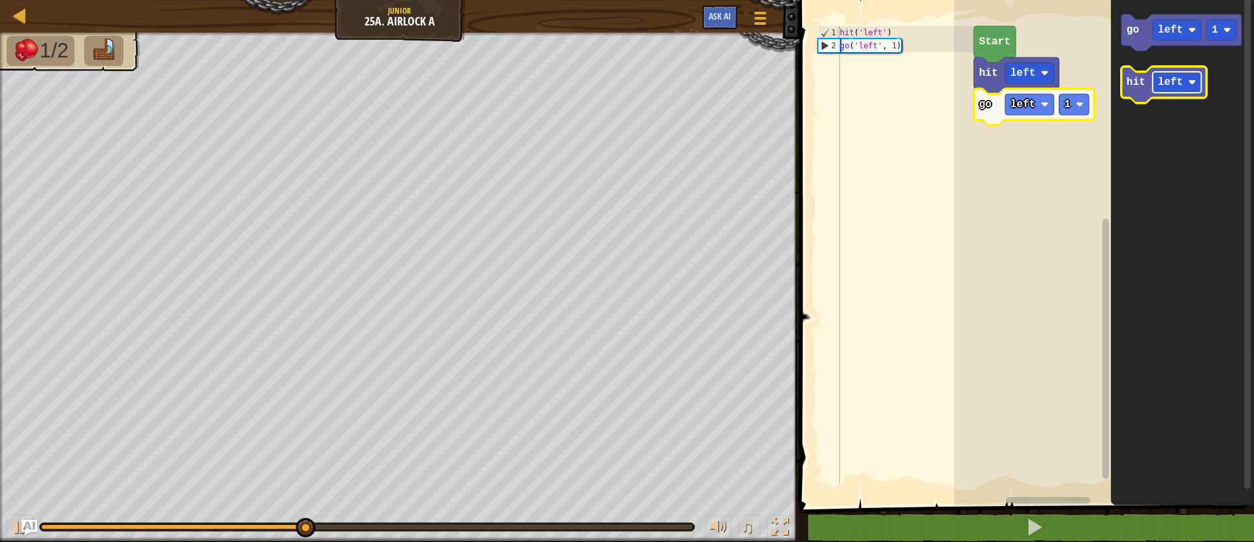
click at [1176, 90] on rect "Blockly Workspace" at bounding box center [1177, 82] width 49 height 21
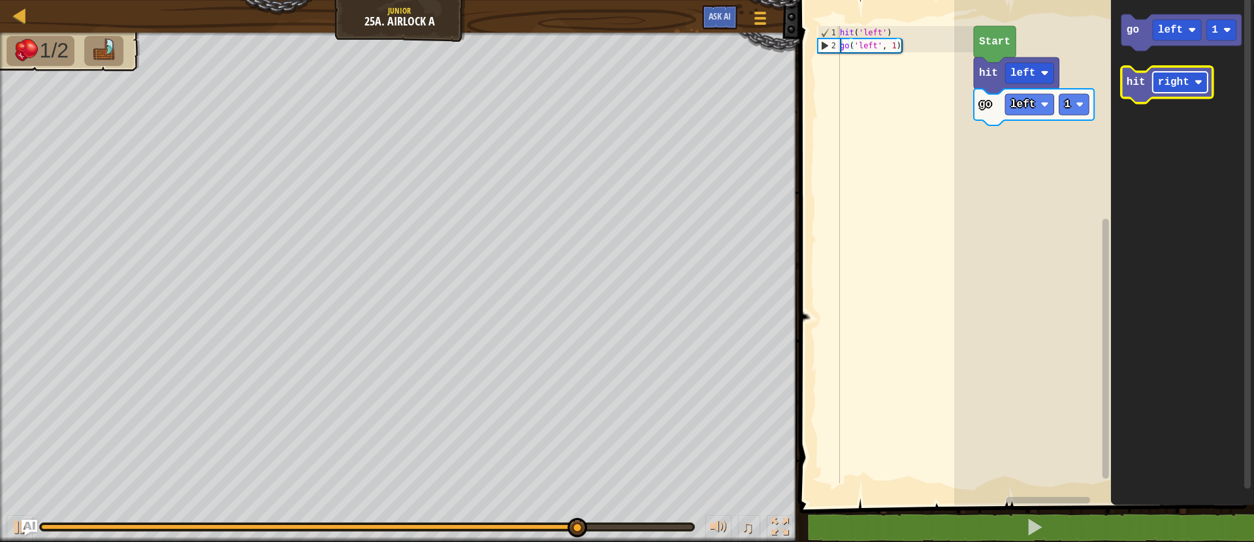
click at [1174, 87] on text "right" at bounding box center [1173, 82] width 31 height 12
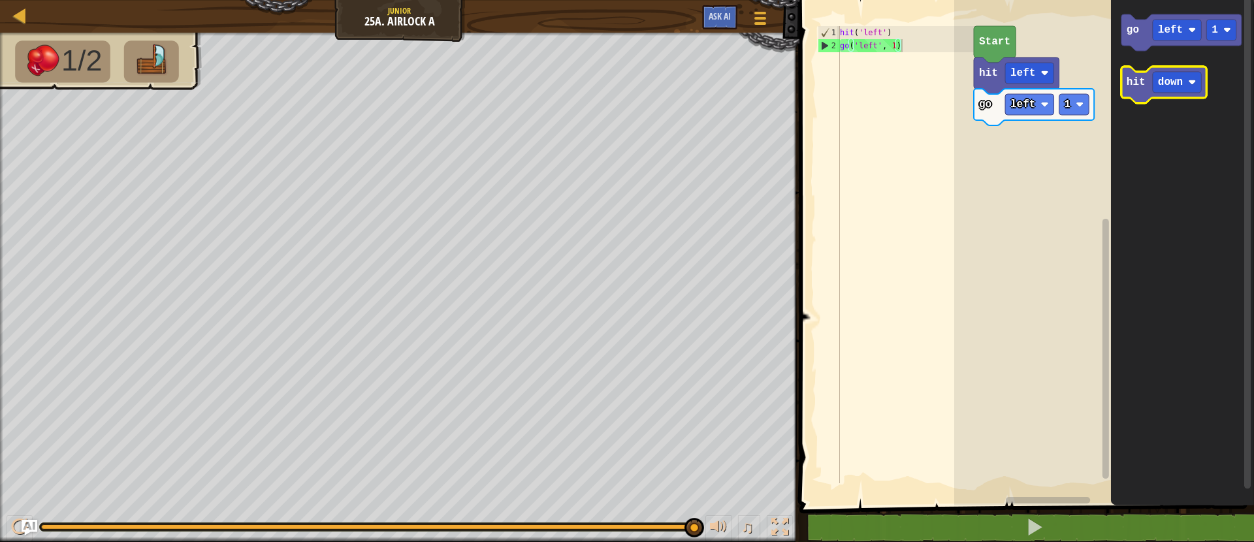
click at [1139, 90] on icon "Blockly Workspace" at bounding box center [1164, 85] width 86 height 37
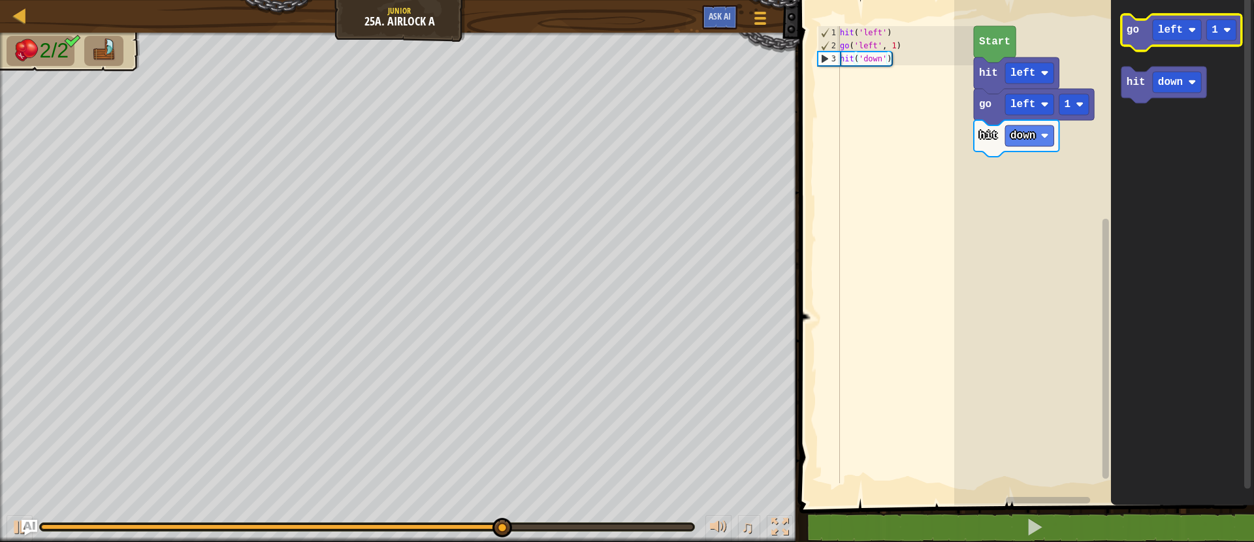
click at [1126, 38] on icon "Blockly Workspace" at bounding box center [1181, 32] width 120 height 37
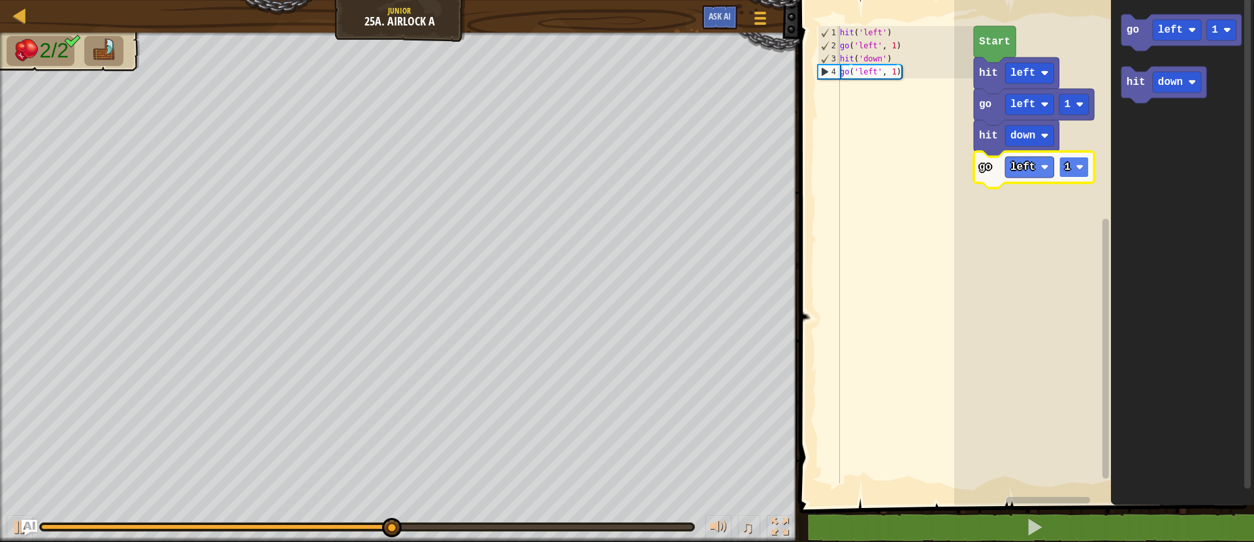
click at [1065, 160] on rect "Blockly Workspace" at bounding box center [1074, 167] width 30 height 21
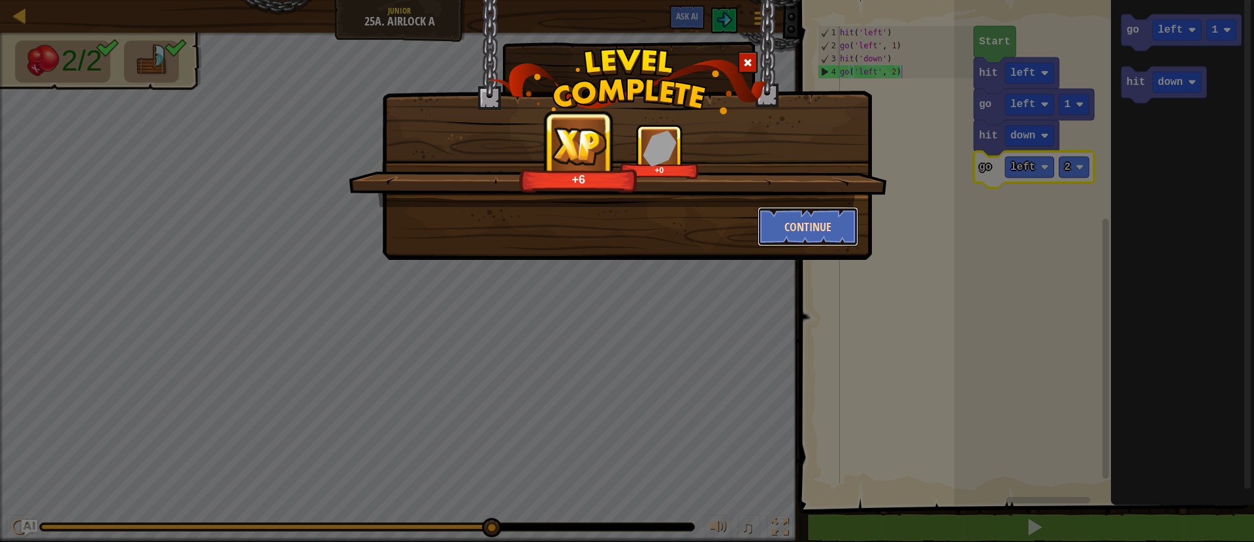
click at [821, 224] on button "Continue" at bounding box center [807, 226] width 101 height 39
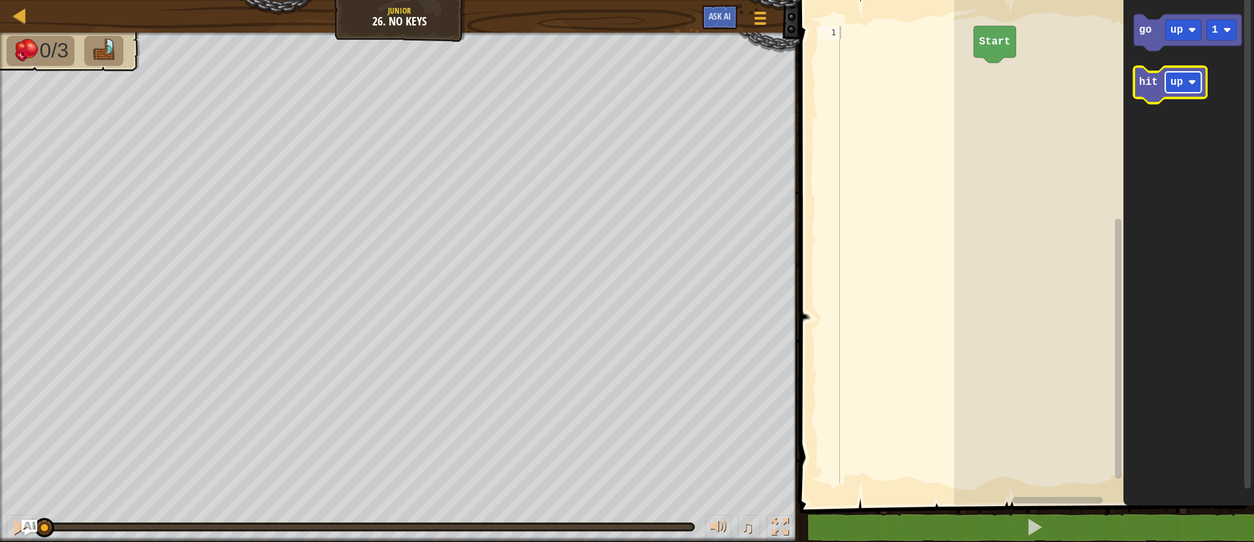
click at [1168, 81] on rect "Blockly Workspace" at bounding box center [1183, 82] width 36 height 21
click at [1143, 88] on icon "Blockly Workspace" at bounding box center [1179, 85] width 91 height 37
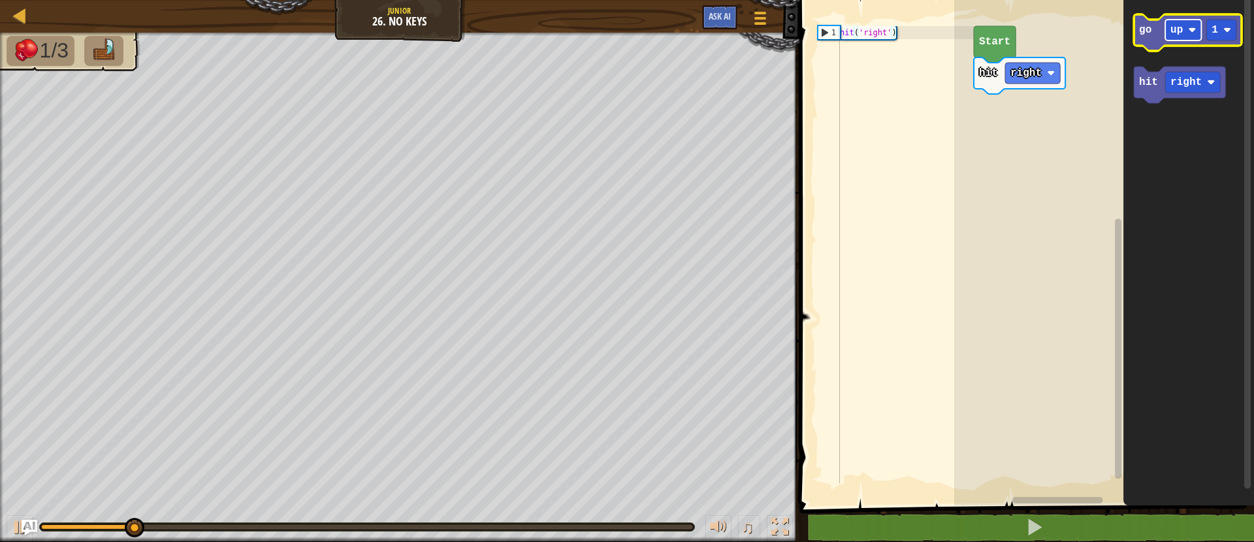
click at [1196, 29] on rect "Blockly Workspace" at bounding box center [1183, 30] width 36 height 21
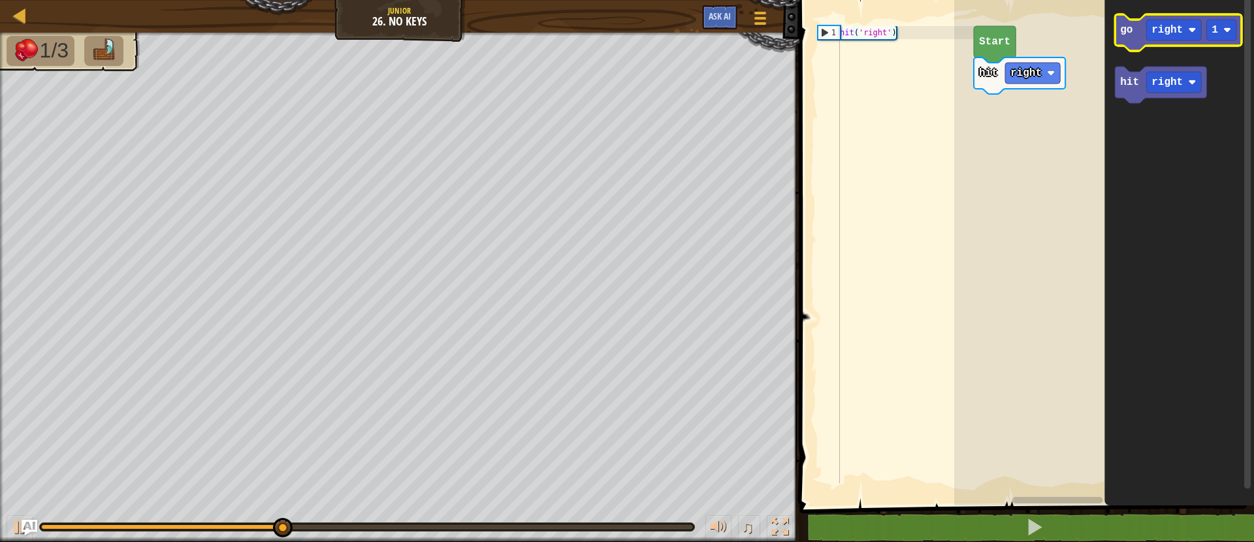
click at [1125, 38] on icon "Blockly Workspace" at bounding box center [1178, 32] width 127 height 37
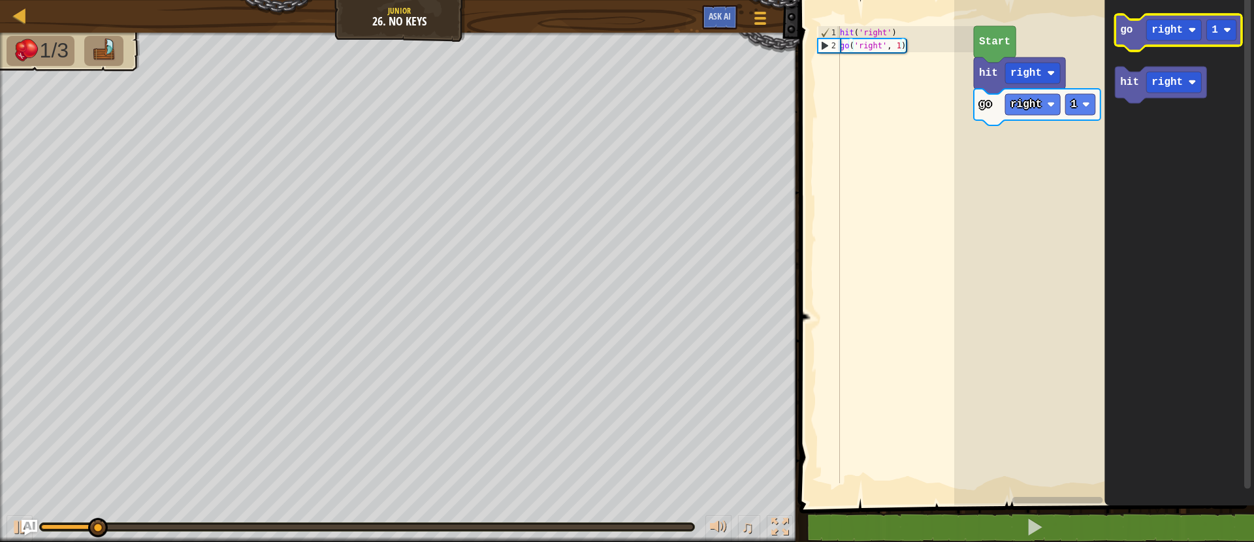
click at [1125, 38] on icon "Blockly Workspace" at bounding box center [1178, 32] width 127 height 37
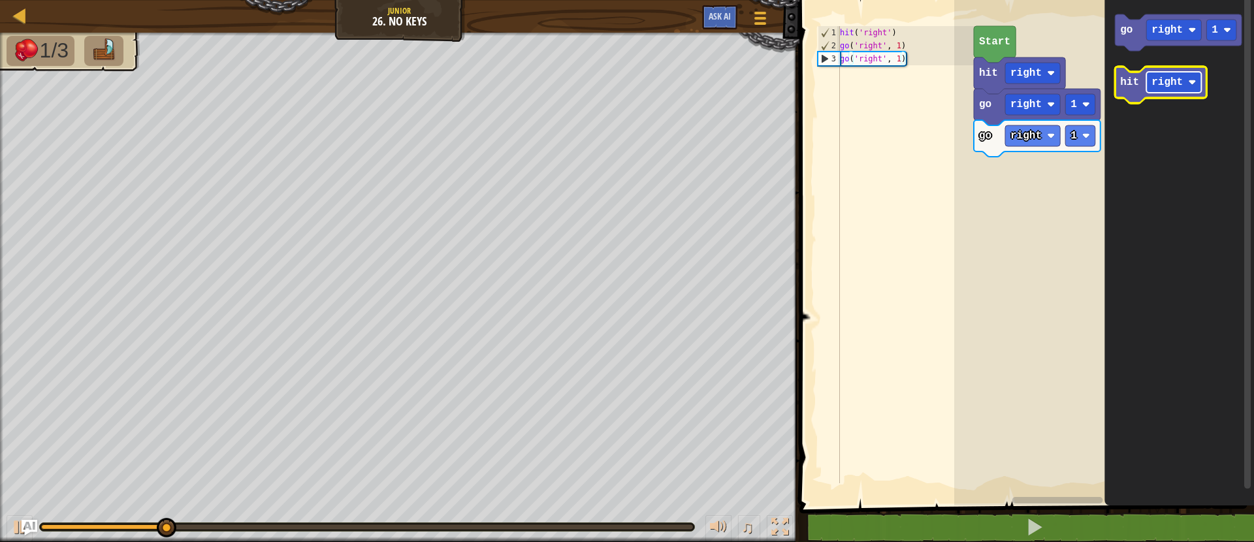
click at [1164, 89] on rect "Blockly Workspace" at bounding box center [1173, 82] width 55 height 21
click at [1128, 82] on text "hit" at bounding box center [1129, 82] width 19 height 12
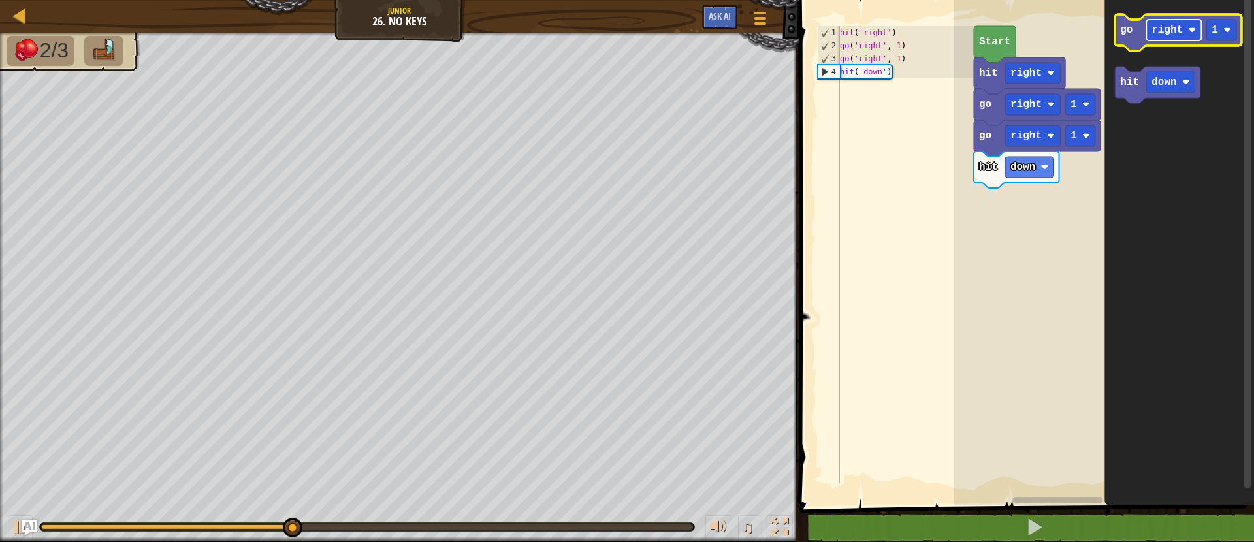
click at [1179, 24] on g "right" at bounding box center [1173, 30] width 55 height 21
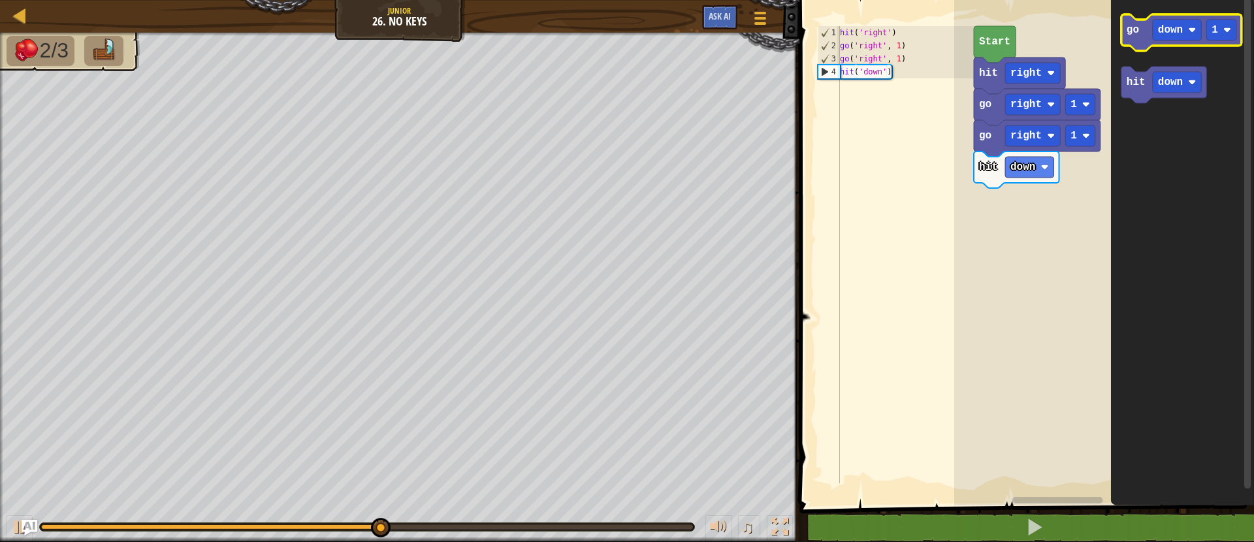
click at [1127, 35] on text "go" at bounding box center [1132, 30] width 12 height 12
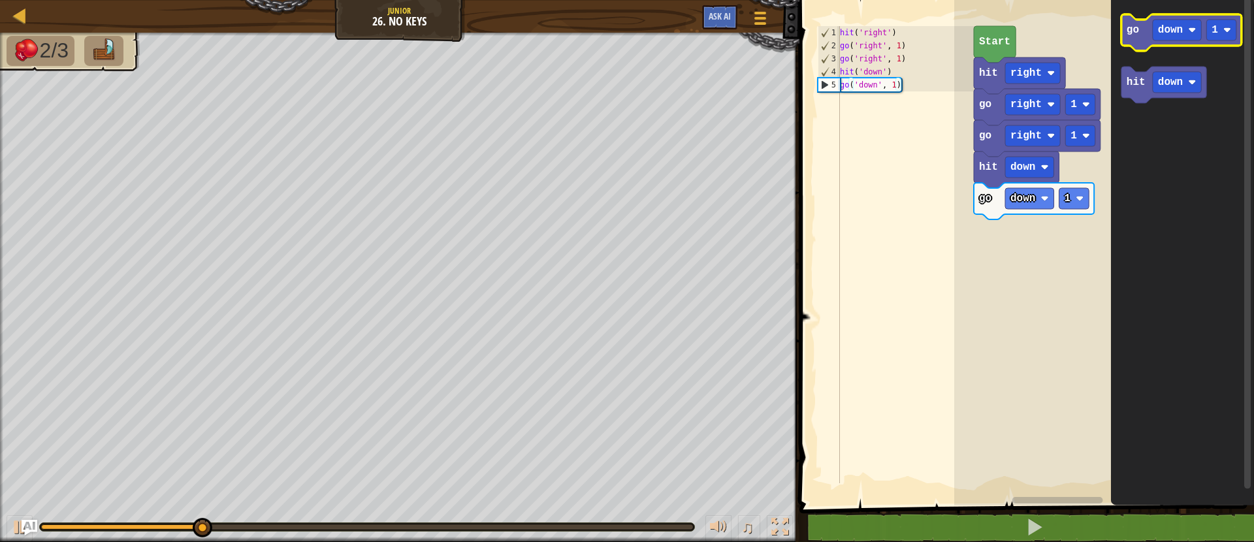
click at [1127, 35] on text "go" at bounding box center [1132, 30] width 12 height 12
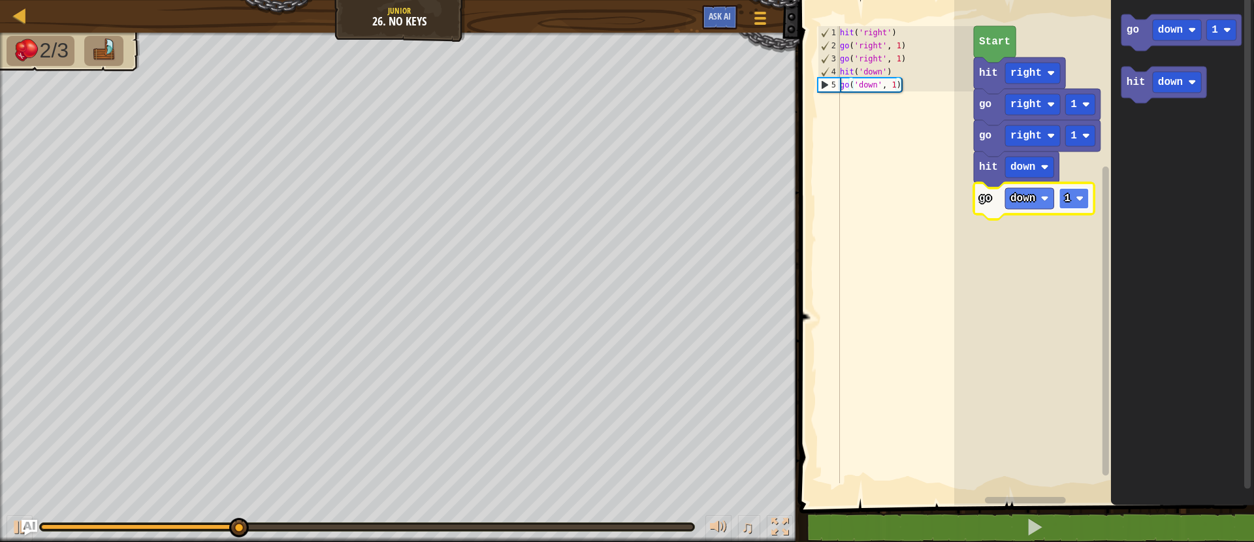
click at [1073, 191] on rect "Blockly Workspace" at bounding box center [1074, 198] width 30 height 21
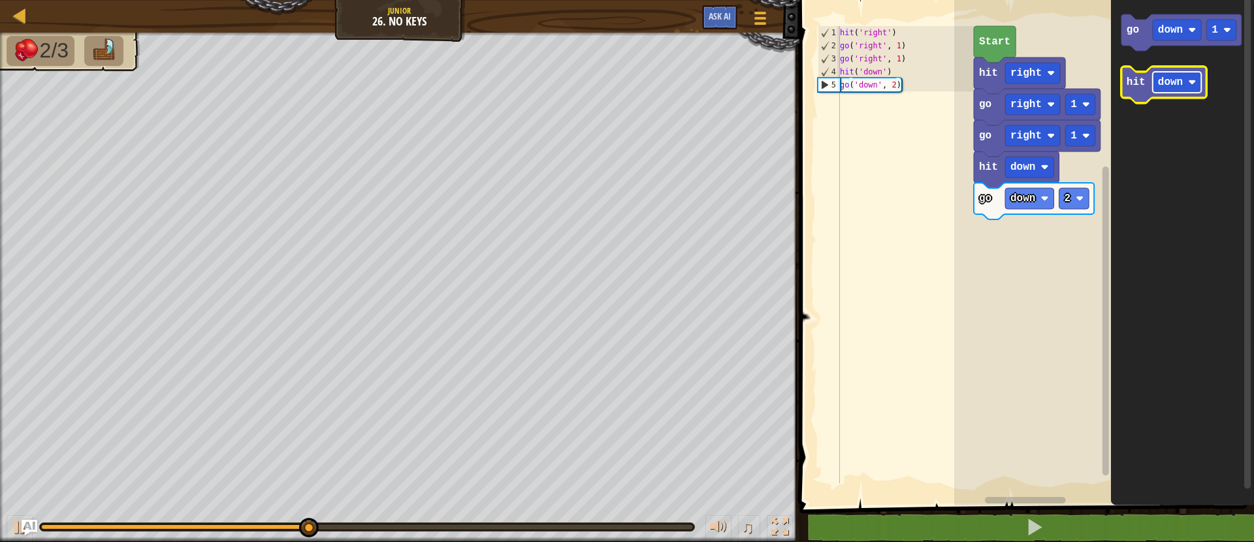
click at [1161, 84] on text "down" at bounding box center [1170, 82] width 25 height 12
click at [1162, 88] on text "right" at bounding box center [1173, 82] width 31 height 12
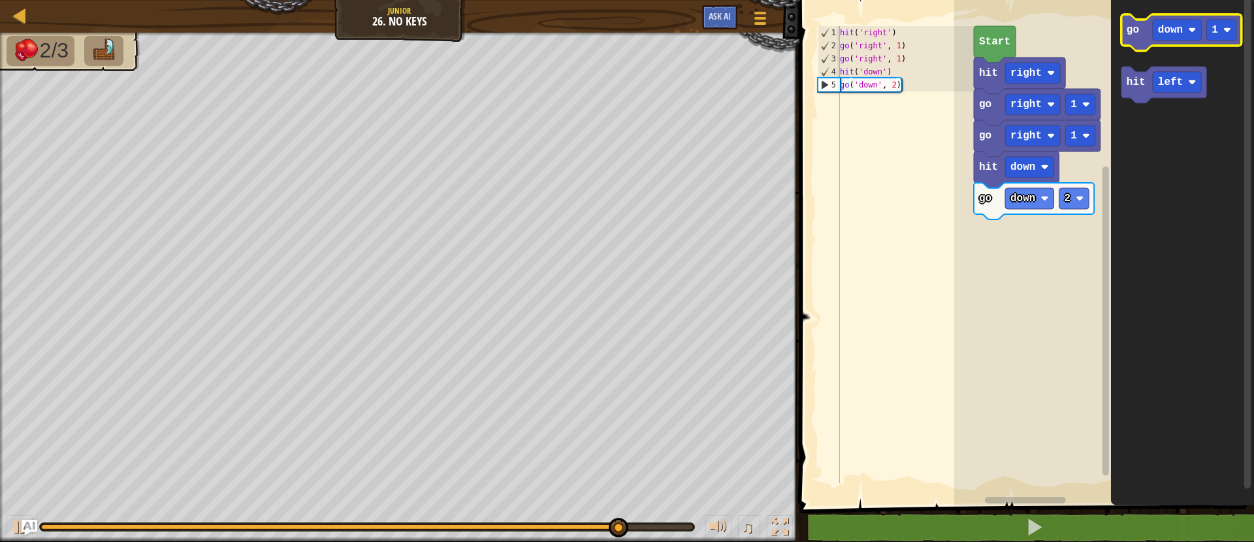
click at [1137, 45] on icon "Blockly Workspace" at bounding box center [1181, 32] width 120 height 37
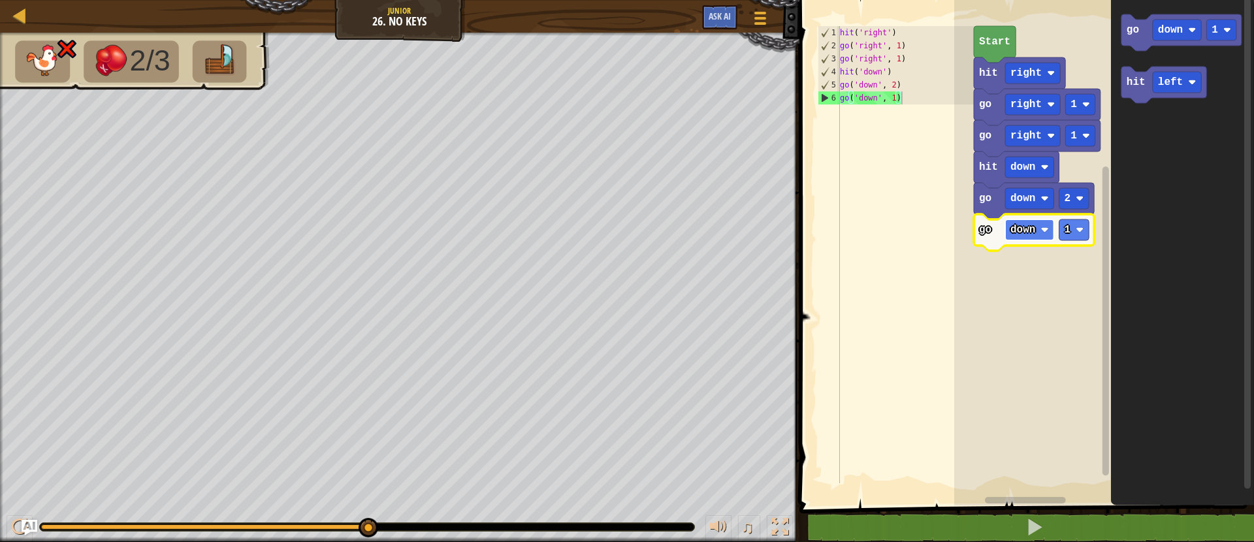
click at [1041, 226] on image "Blockly Workspace" at bounding box center [1045, 230] width 8 height 8
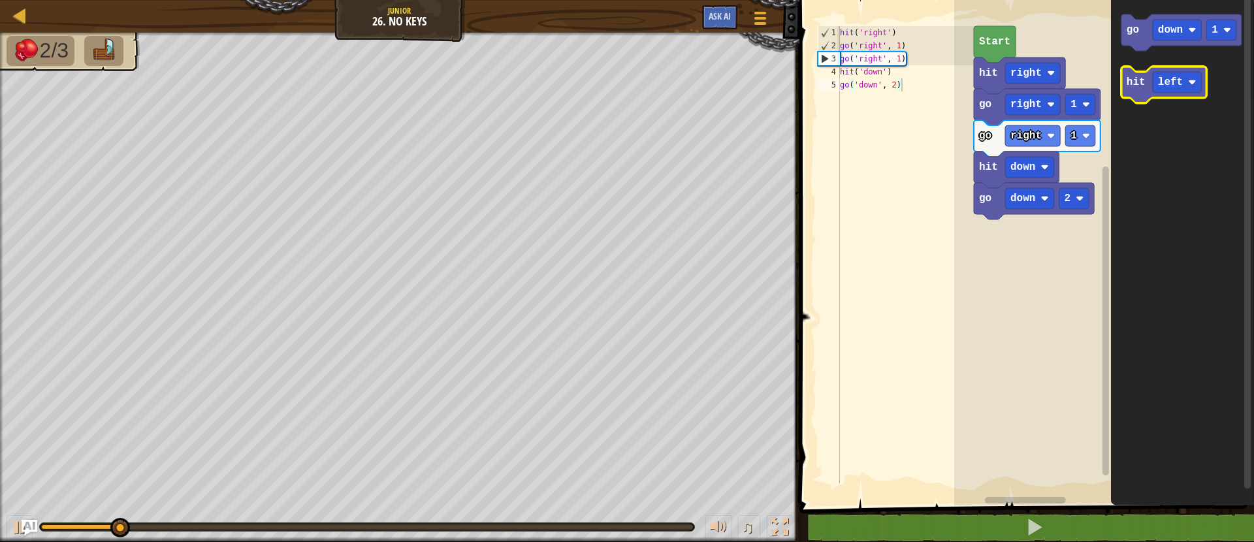
click at [1143, 87] on text "hit" at bounding box center [1135, 82] width 19 height 12
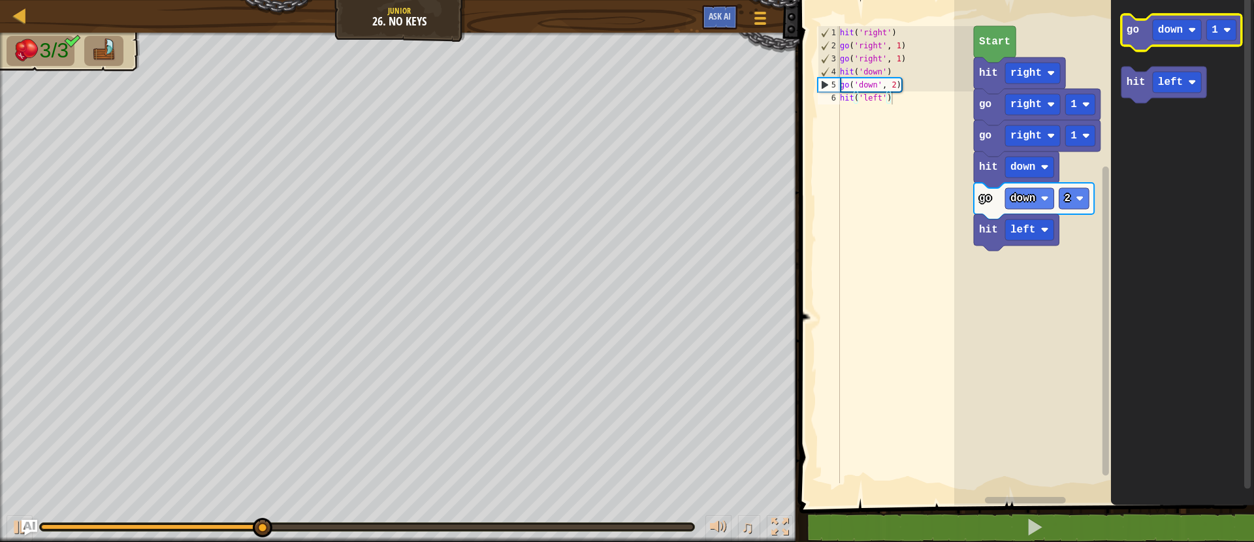
click at [1135, 46] on icon "Blockly Workspace" at bounding box center [1181, 32] width 120 height 37
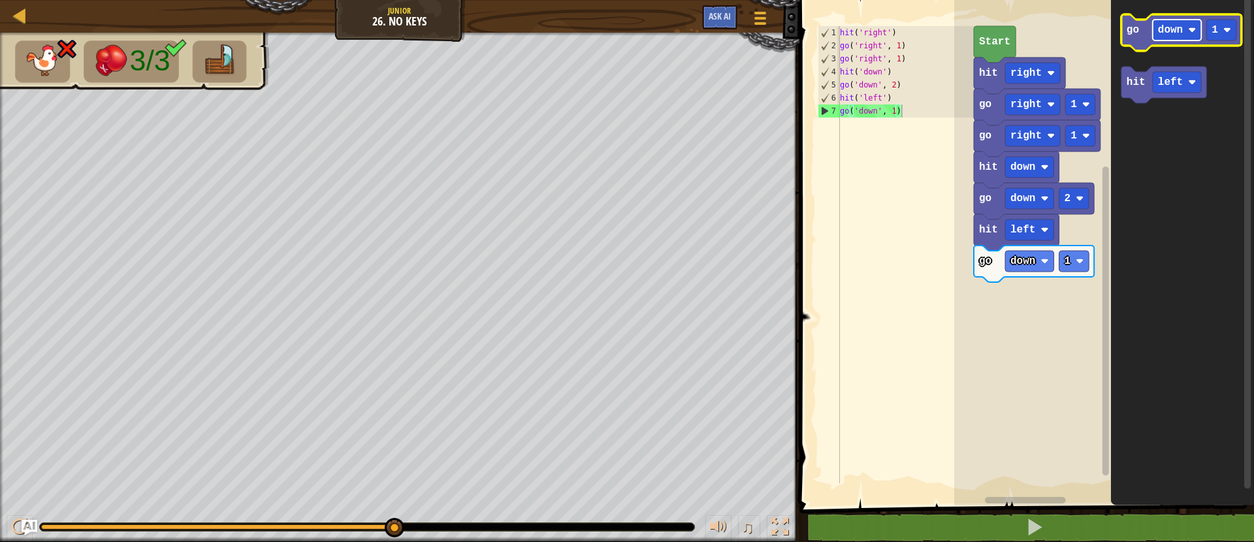
click at [1172, 37] on rect "Blockly Workspace" at bounding box center [1177, 30] width 49 height 21
click at [1033, 264] on text "down" at bounding box center [1022, 261] width 25 height 12
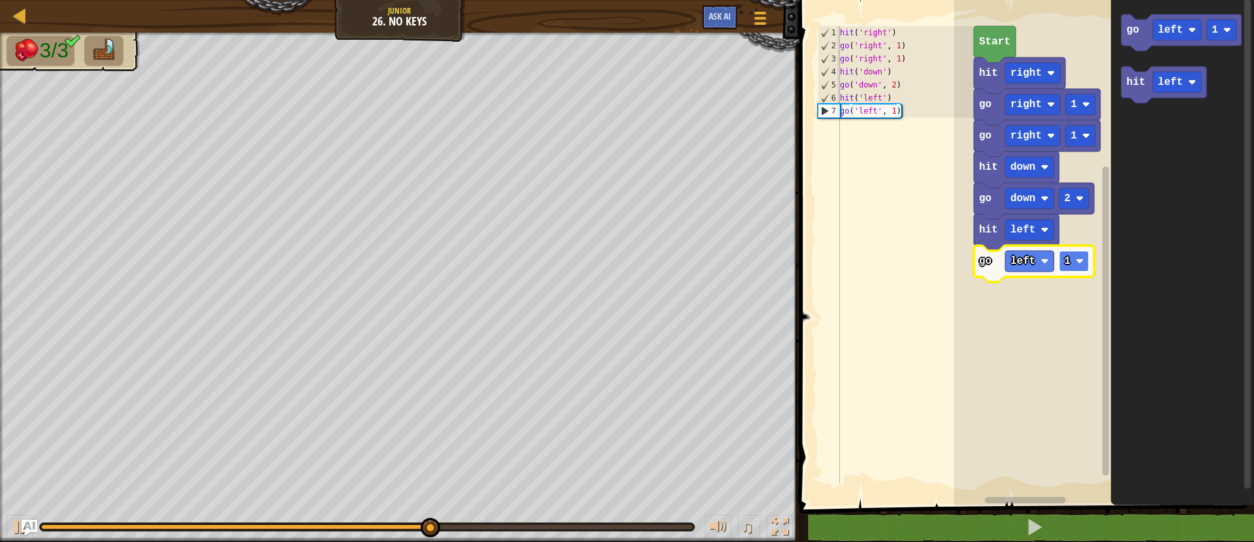
click at [1064, 266] on text "1" at bounding box center [1067, 261] width 7 height 12
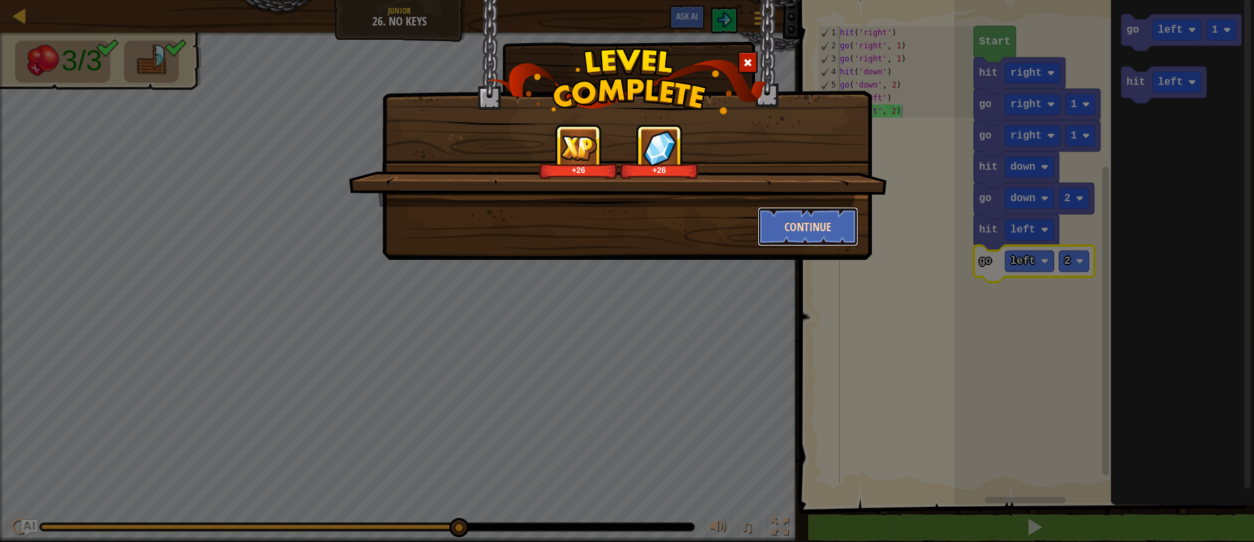
click at [848, 215] on button "Continue" at bounding box center [807, 226] width 101 height 39
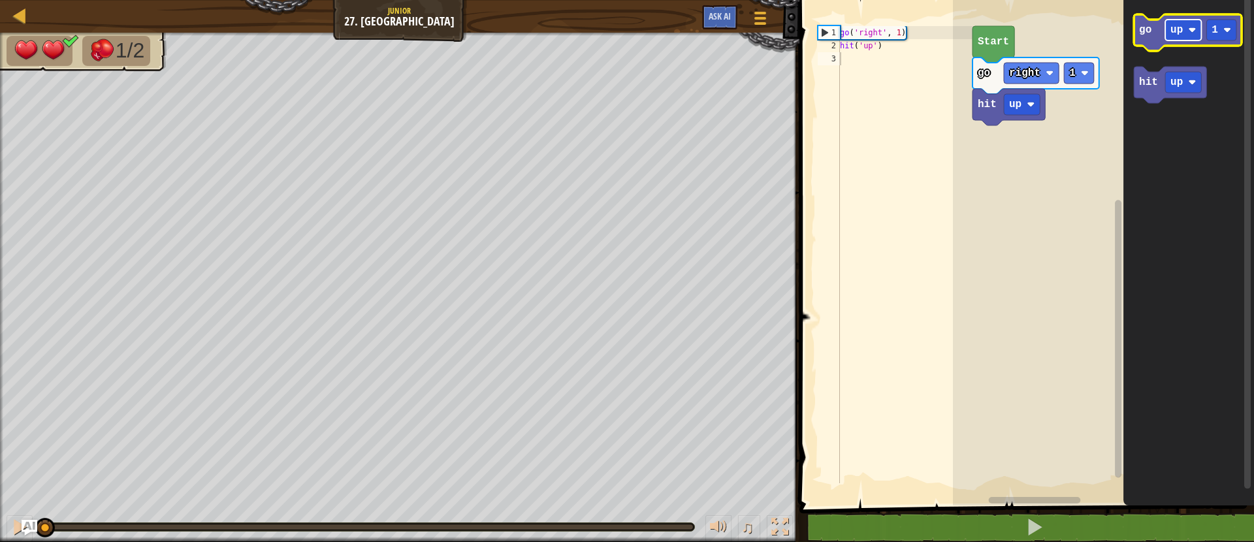
click at [1178, 37] on rect "Blockly Workspace" at bounding box center [1183, 30] width 36 height 21
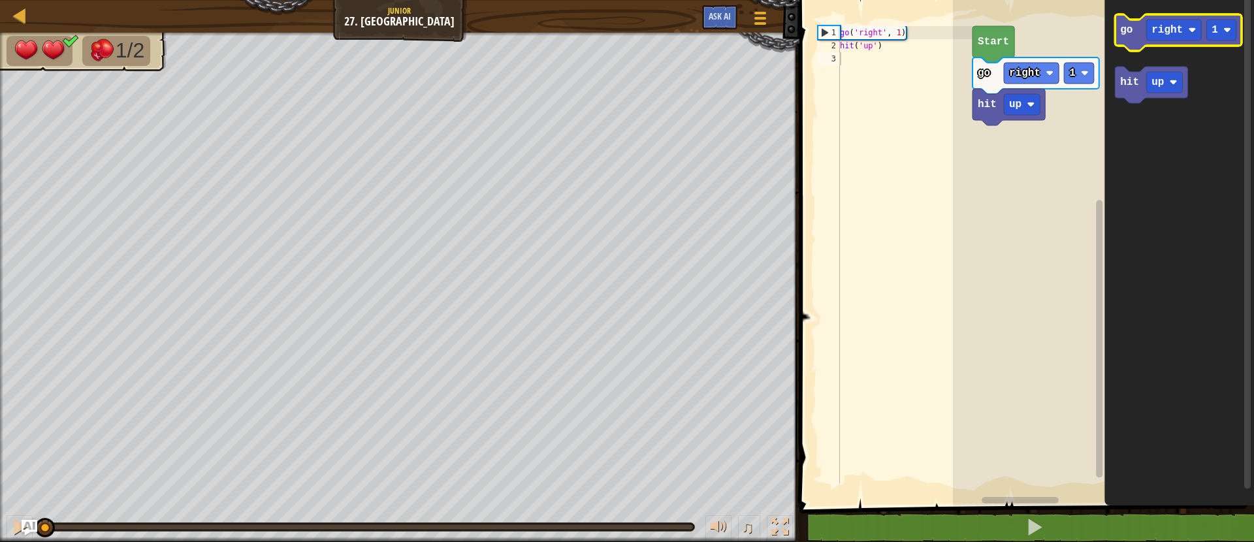
click at [1130, 42] on icon "Blockly Workspace" at bounding box center [1178, 32] width 127 height 37
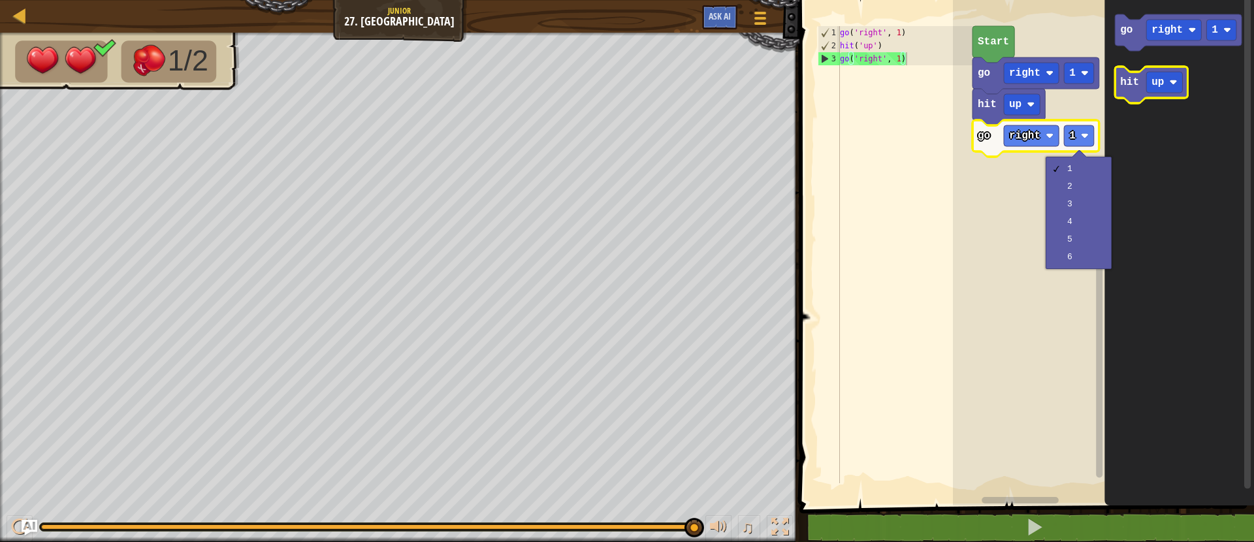
click at [1134, 91] on icon "Blockly Workspace" at bounding box center [1151, 85] width 72 height 37
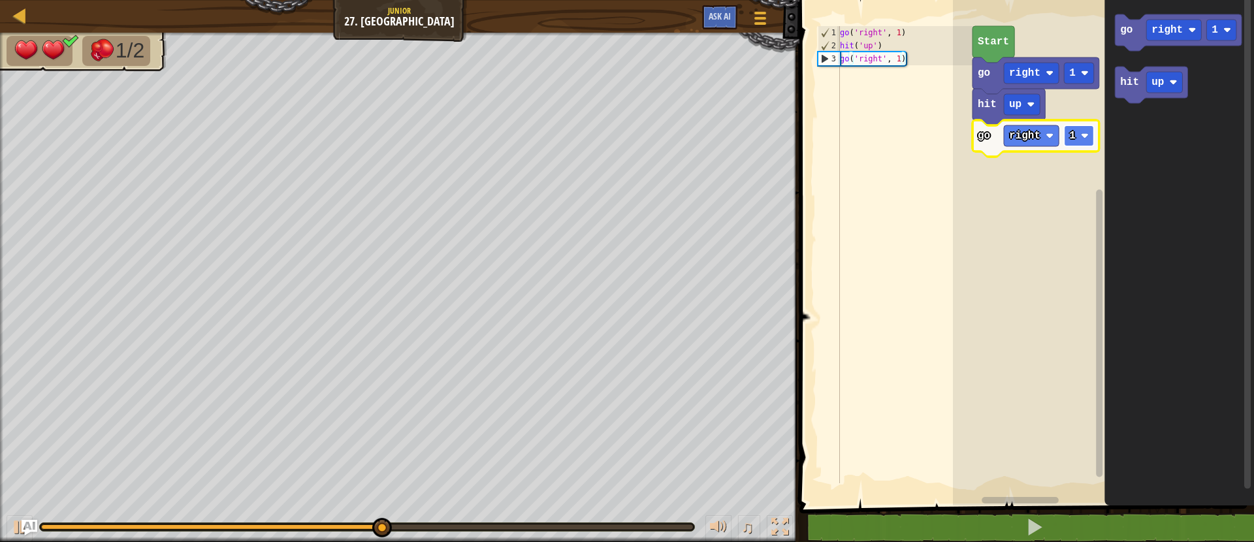
click at [1069, 142] on rect "Blockly Workspace" at bounding box center [1079, 135] width 30 height 21
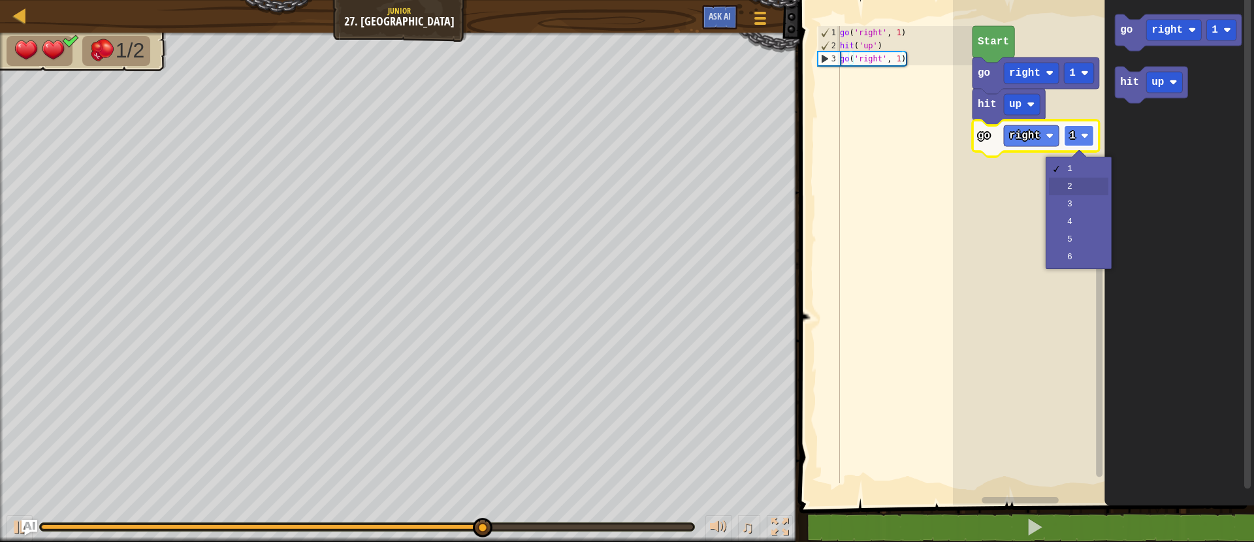
drag, startPoint x: 1070, startPoint y: 187, endPoint x: 1092, endPoint y: 142, distance: 49.4
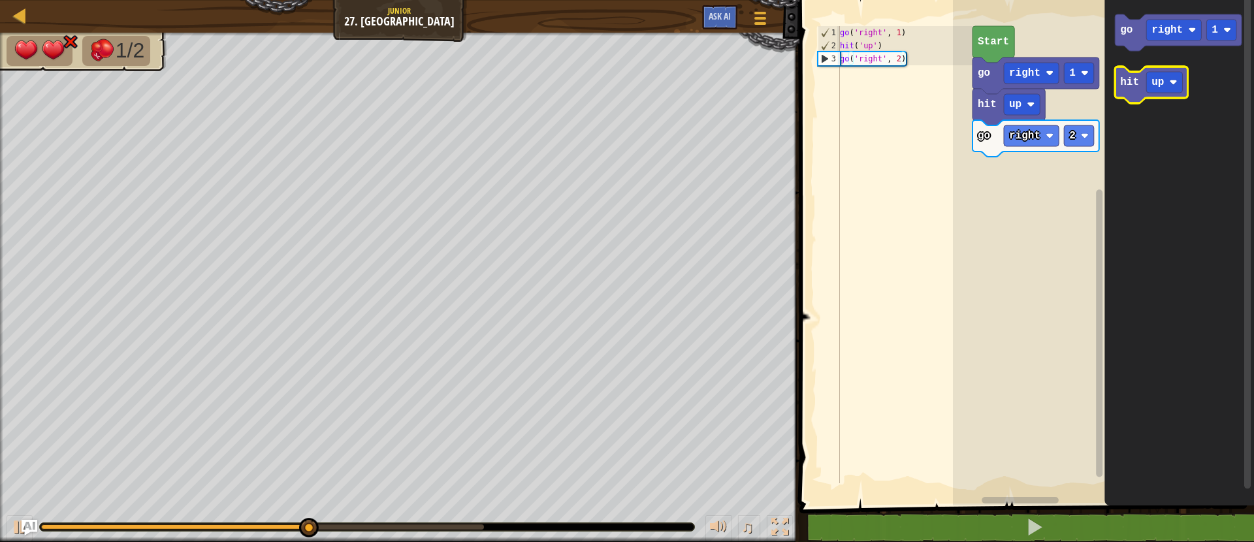
click at [1131, 97] on icon "Blockly Workspace" at bounding box center [1151, 85] width 72 height 37
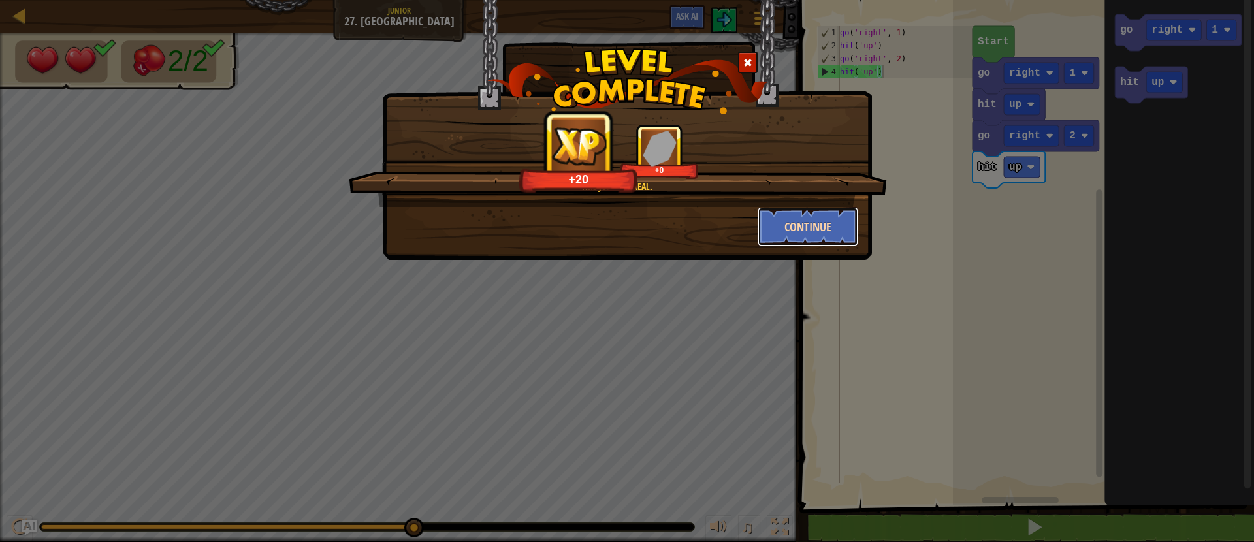
click at [842, 216] on button "Continue" at bounding box center [807, 226] width 101 height 39
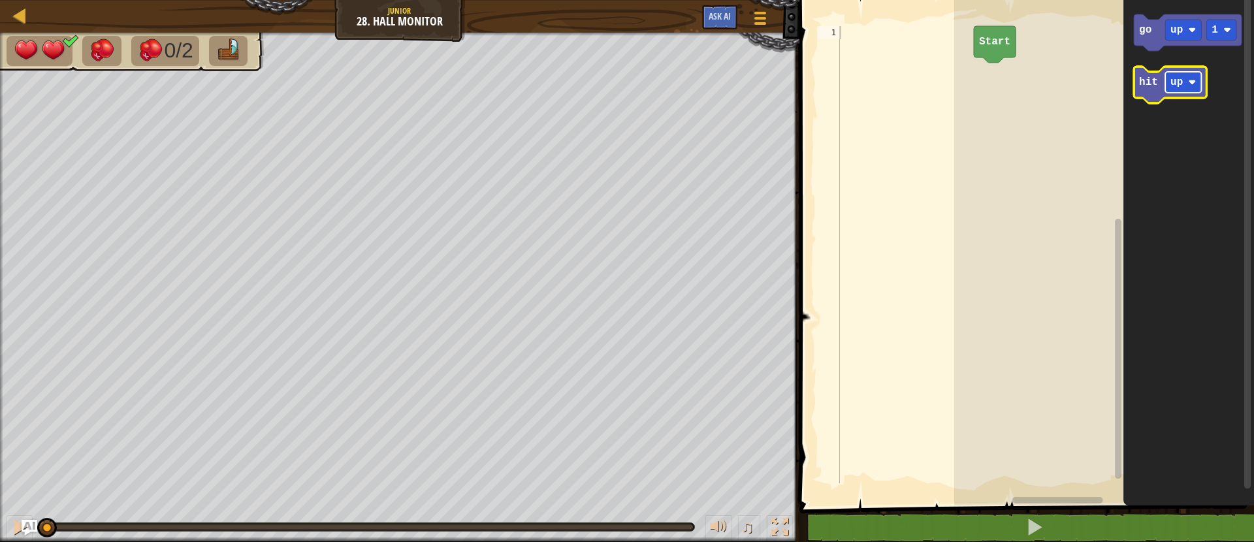
click at [1175, 82] on text "up" at bounding box center [1176, 82] width 12 height 12
click at [1144, 76] on g "hit right" at bounding box center [1179, 85] width 91 height 37
click at [1150, 78] on text "hit" at bounding box center [1148, 82] width 19 height 12
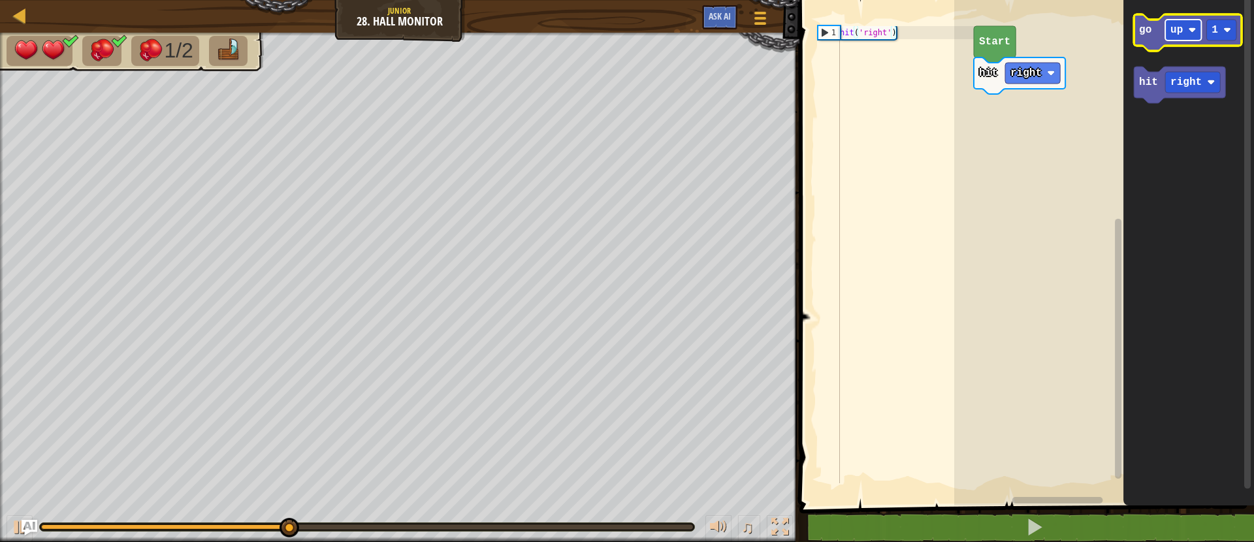
click at [1183, 38] on rect "Blockly Workspace" at bounding box center [1183, 30] width 36 height 21
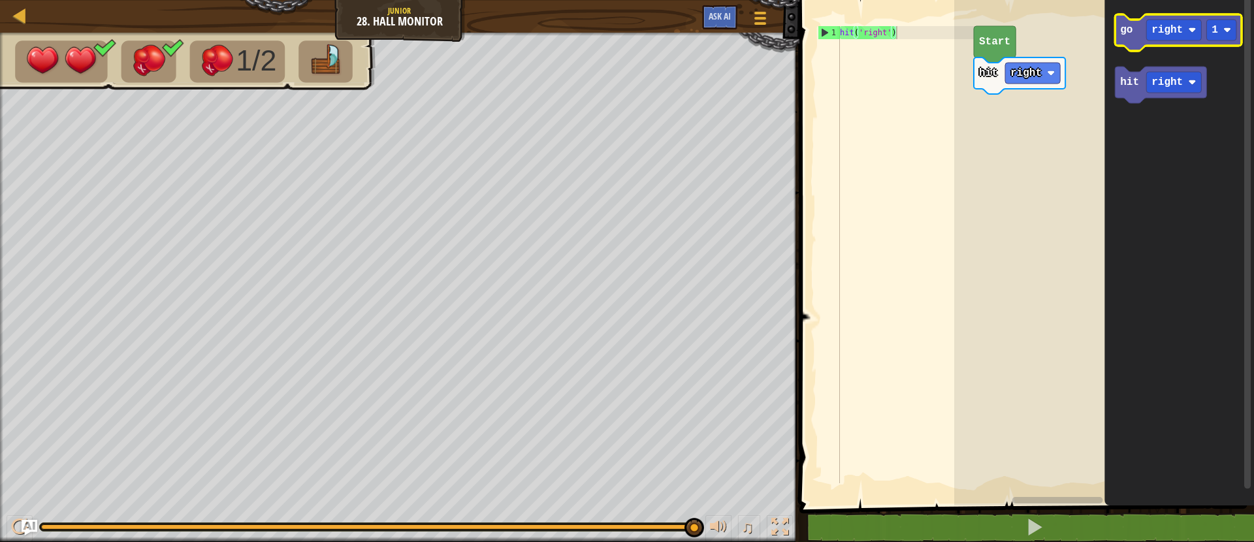
click at [1132, 39] on icon "Blockly Workspace" at bounding box center [1178, 32] width 127 height 37
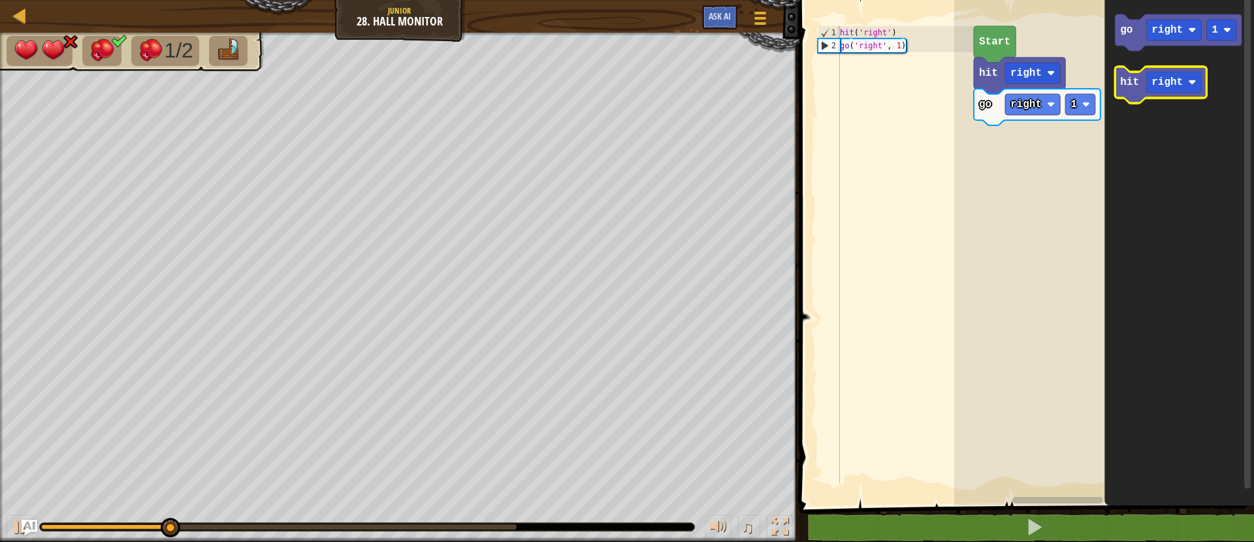
click at [1130, 87] on text "hit" at bounding box center [1129, 82] width 19 height 12
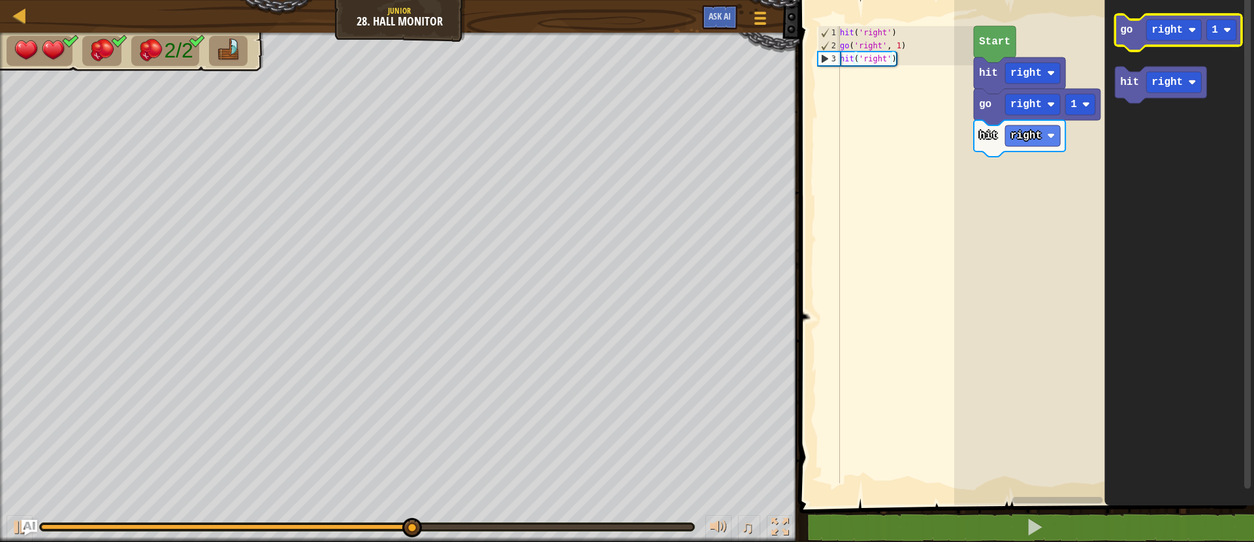
click at [1124, 37] on icon "Blockly Workspace" at bounding box center [1178, 32] width 127 height 37
click at [1135, 36] on icon "Blockly Workspace" at bounding box center [1178, 32] width 127 height 37
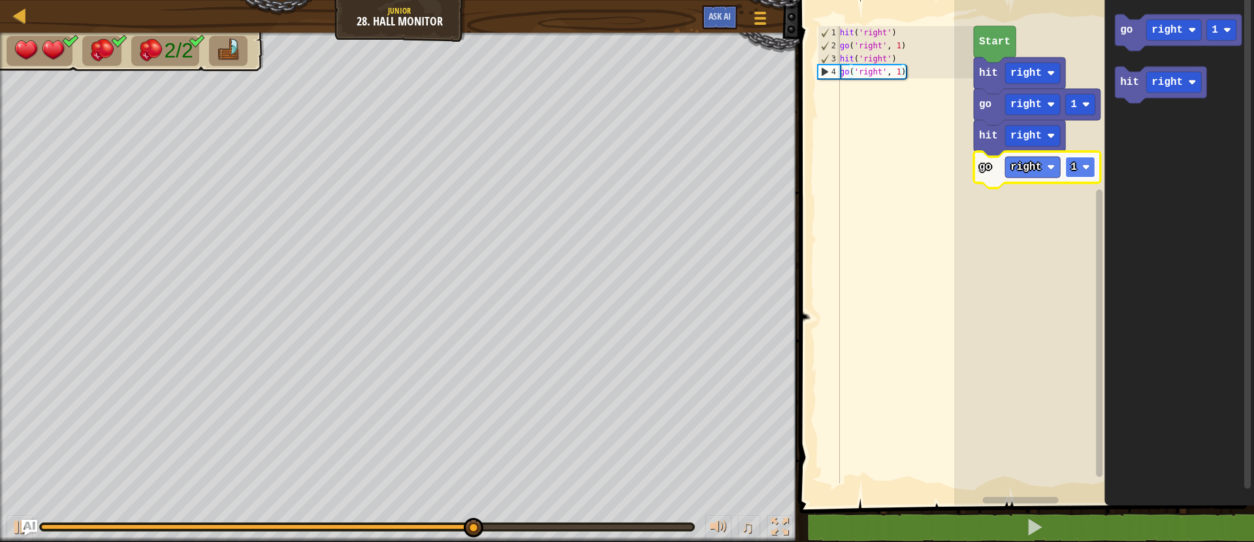
click at [1090, 170] on rect "Blockly Workspace" at bounding box center [1080, 167] width 30 height 21
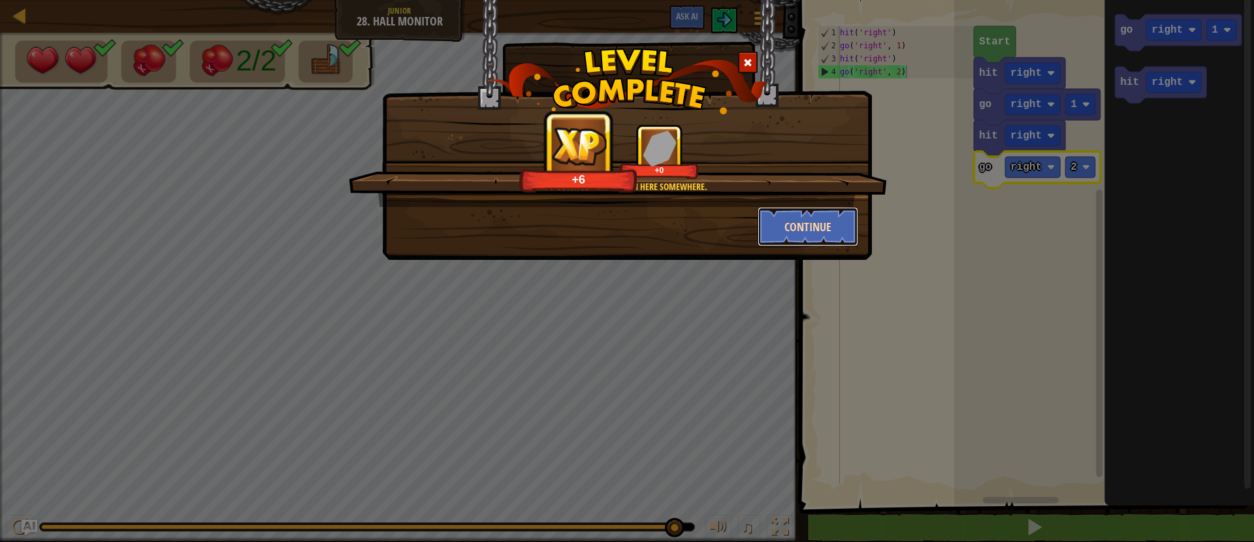
click at [829, 226] on button "Continue" at bounding box center [807, 226] width 101 height 39
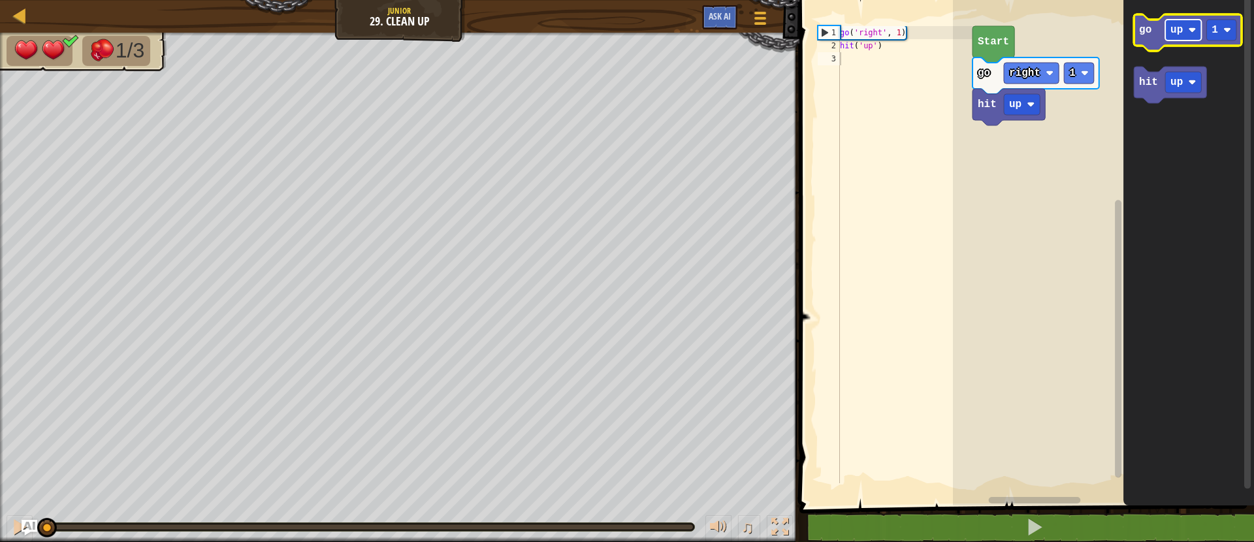
click at [1168, 33] on rect "Blockly Workspace" at bounding box center [1183, 30] width 36 height 21
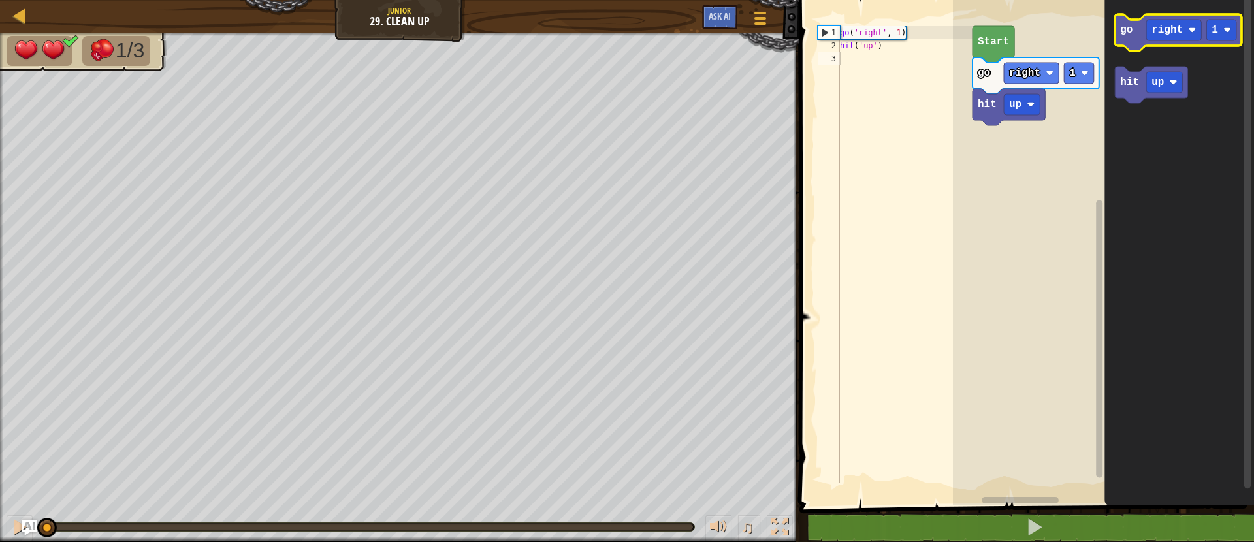
click at [1136, 28] on icon "Blockly Workspace" at bounding box center [1178, 32] width 127 height 37
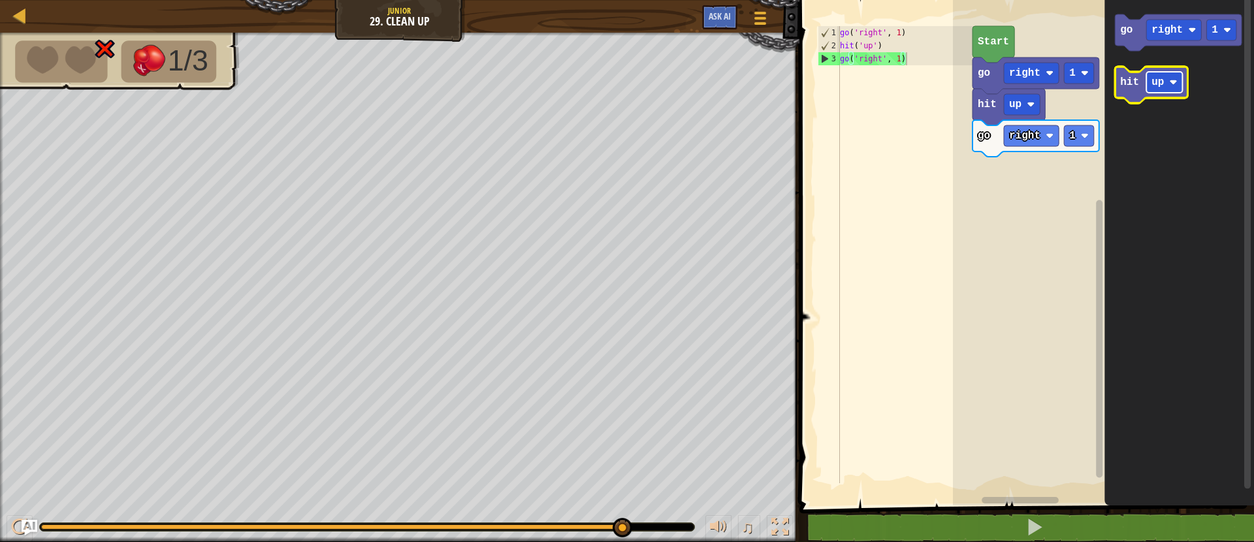
click at [1173, 83] on g "up" at bounding box center [1164, 82] width 36 height 21
click at [1127, 88] on icon "Blockly Workspace" at bounding box center [1158, 85] width 86 height 37
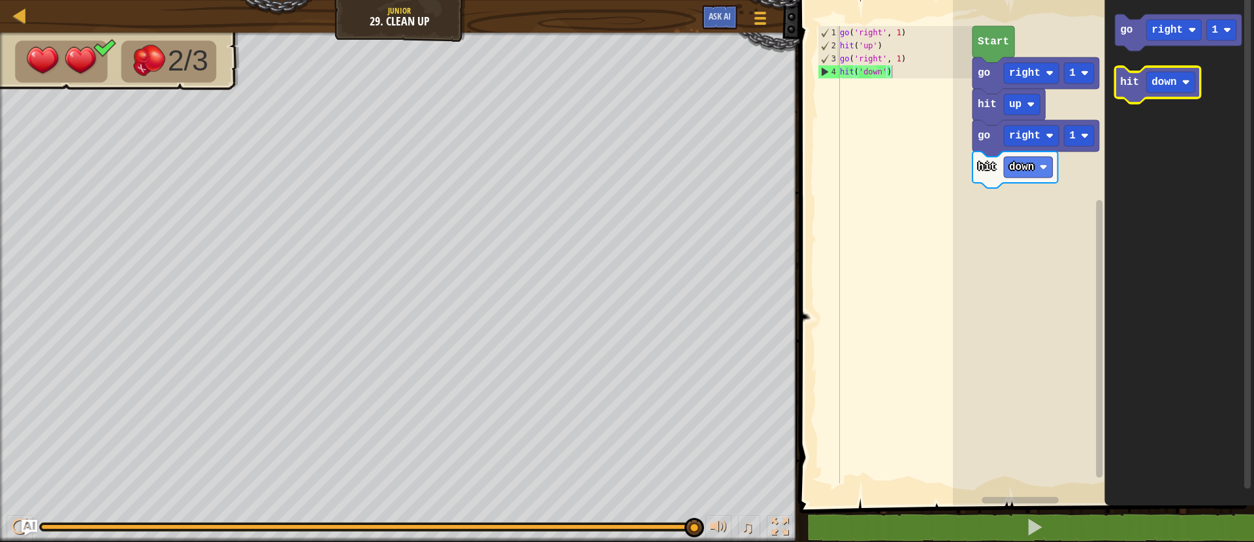
click at [1174, 93] on icon "Blockly Workspace" at bounding box center [1158, 85] width 86 height 37
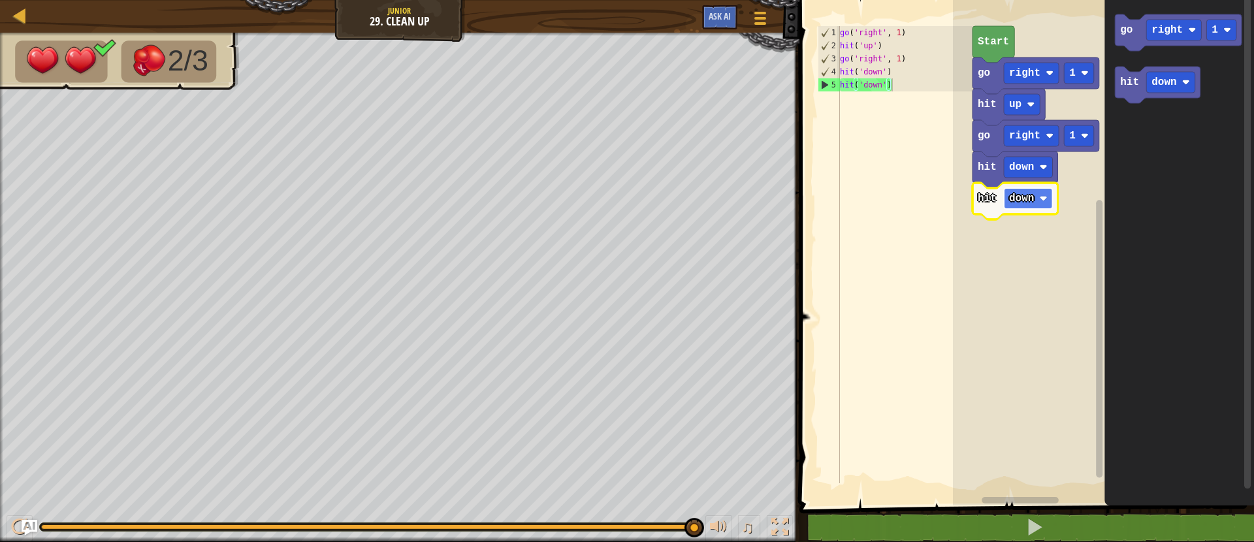
click at [1021, 204] on rect "Blockly Workspace" at bounding box center [1028, 198] width 49 height 21
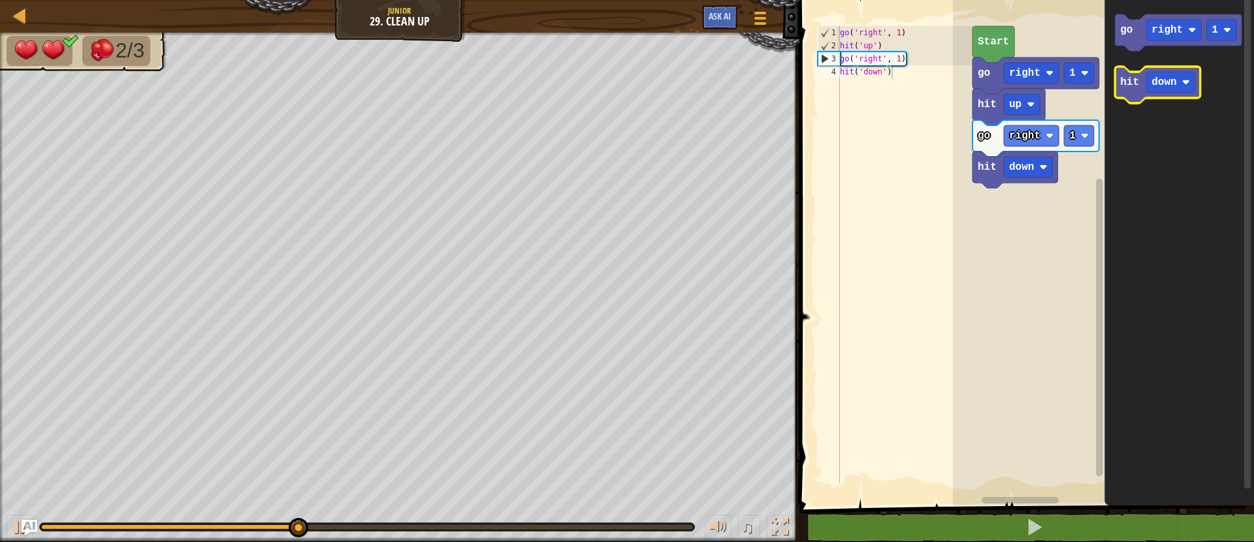
click at [1183, 96] on icon "Blockly Workspace" at bounding box center [1158, 85] width 86 height 37
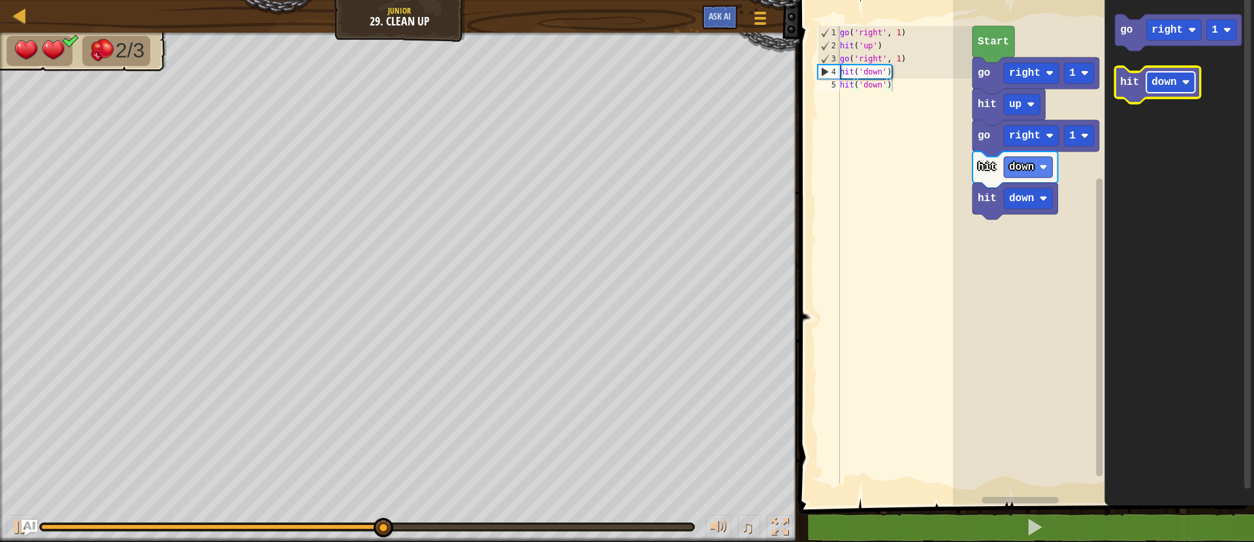
click at [1181, 86] on rect "Blockly Workspace" at bounding box center [1170, 82] width 49 height 21
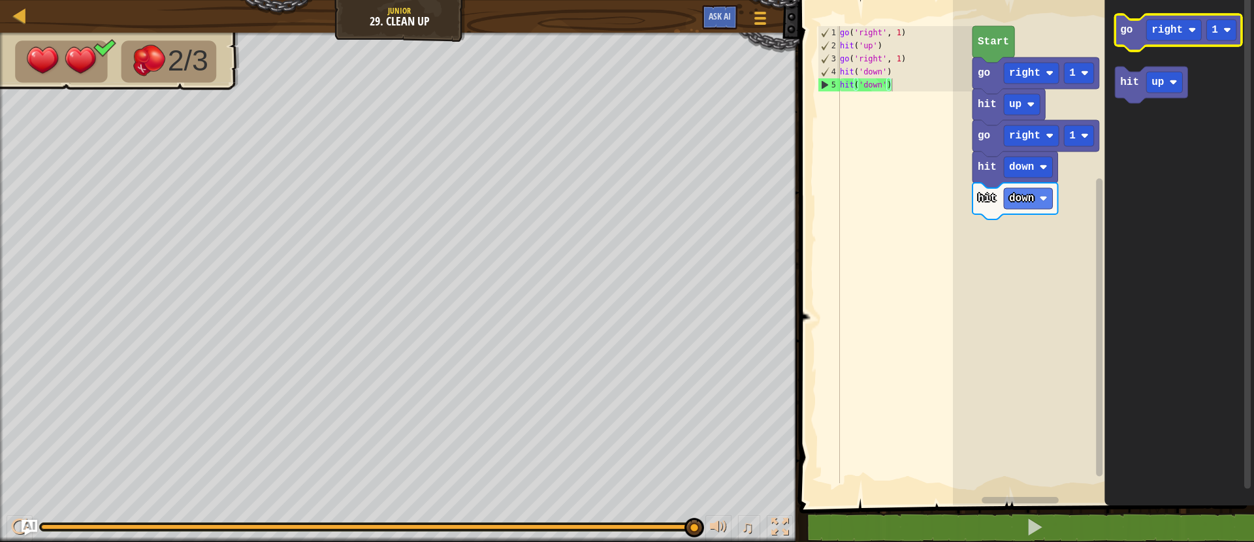
click at [1130, 28] on text "go" at bounding box center [1126, 30] width 12 height 12
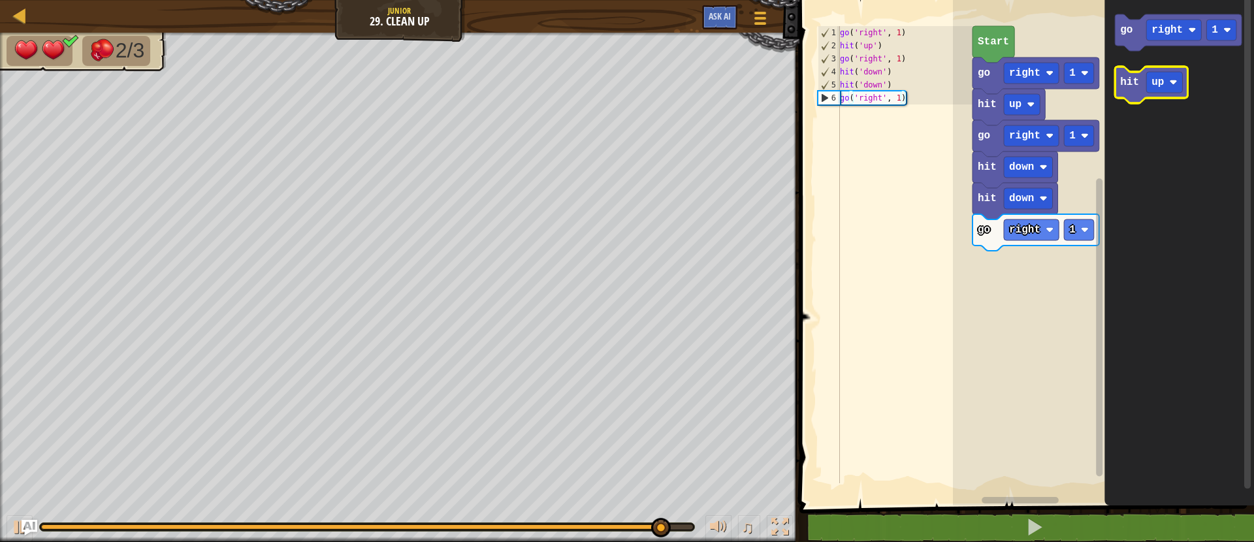
click at [1126, 89] on icon "Blockly Workspace" at bounding box center [1151, 85] width 72 height 37
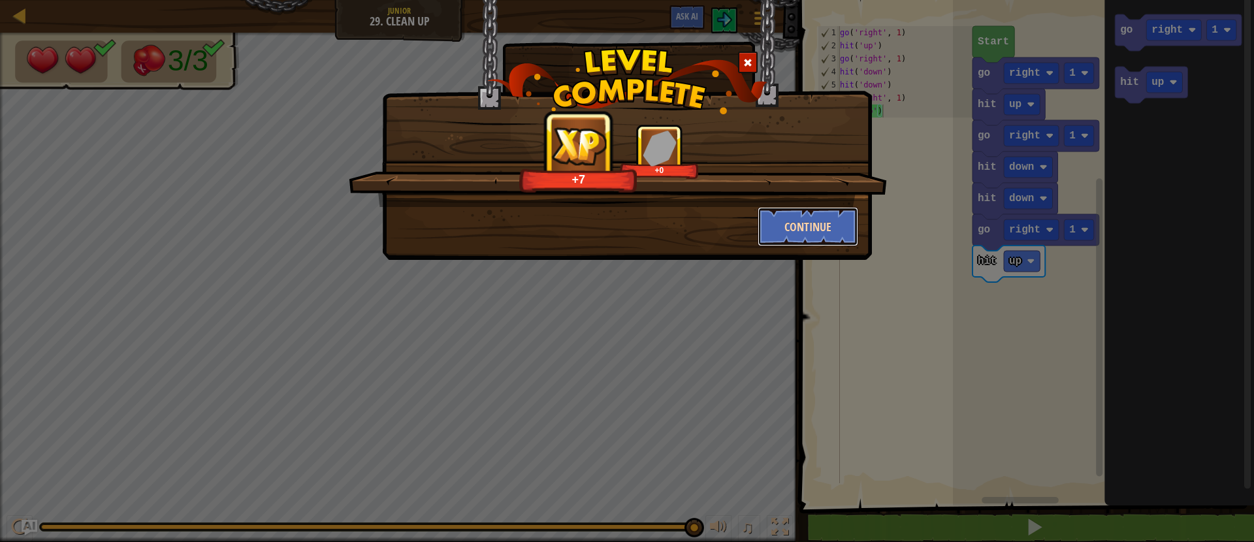
click at [848, 224] on button "Continue" at bounding box center [807, 226] width 101 height 39
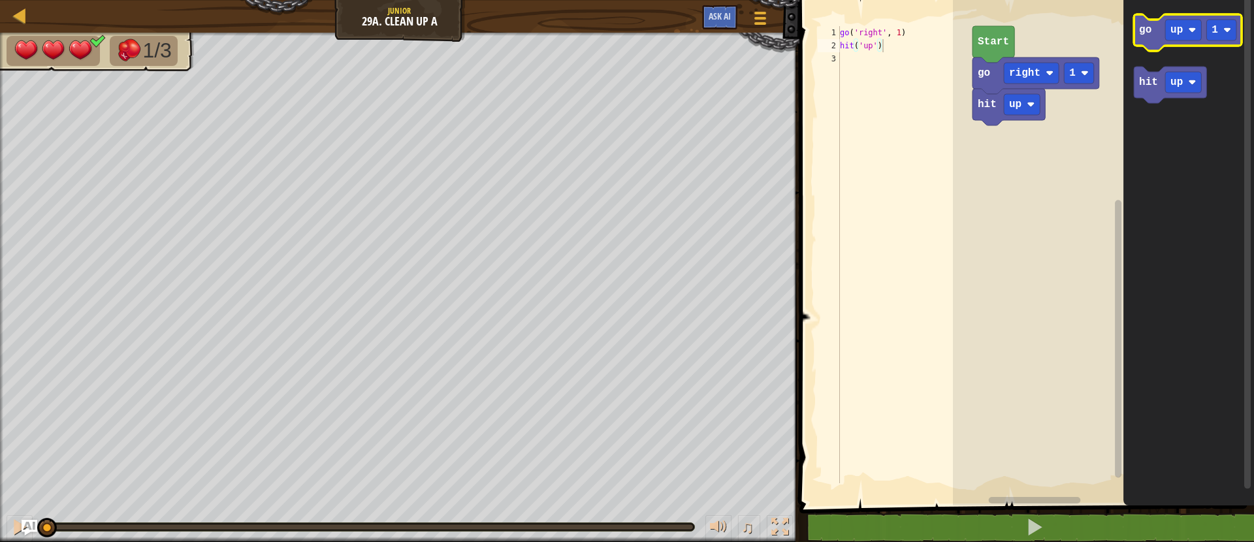
click at [1153, 35] on icon "Blockly Workspace" at bounding box center [1188, 32] width 108 height 37
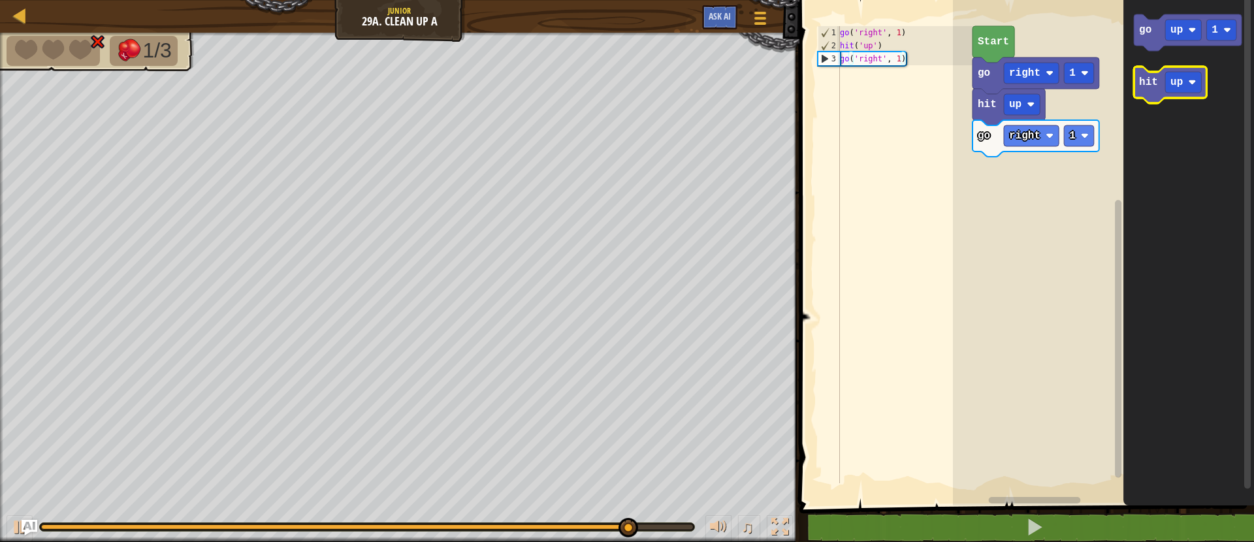
click at [1154, 75] on icon "Blockly Workspace" at bounding box center [1170, 85] width 72 height 37
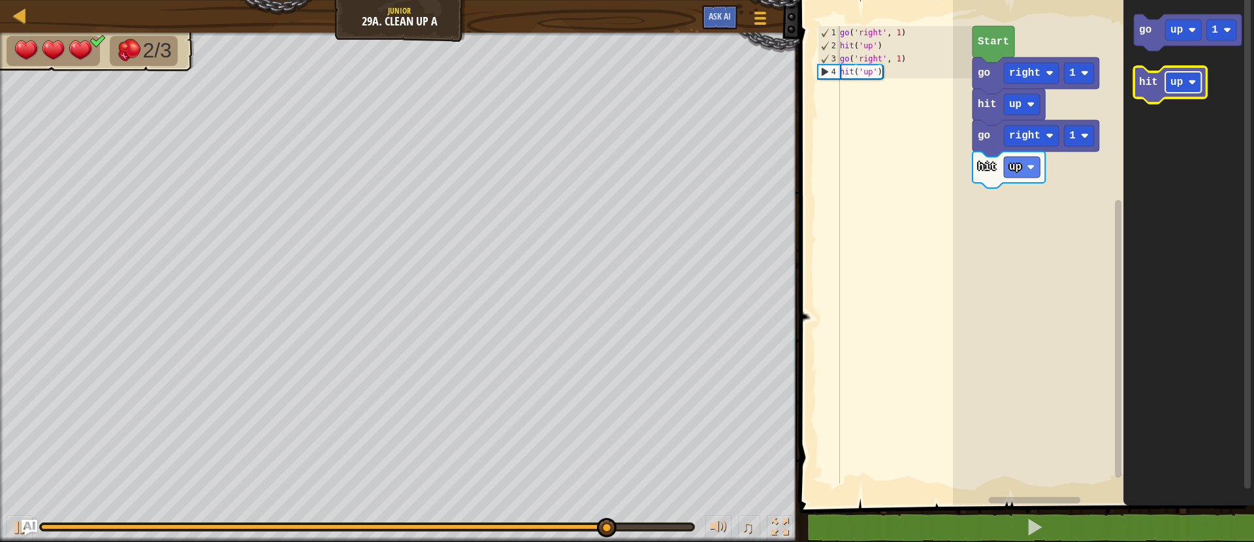
click at [1181, 82] on text "up" at bounding box center [1176, 82] width 12 height 12
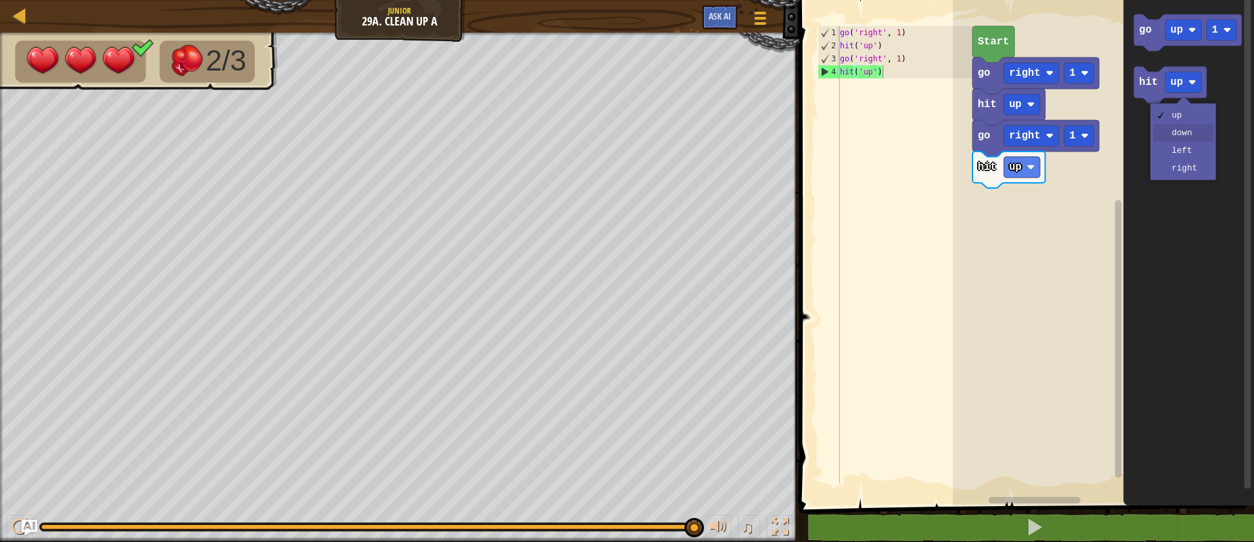
drag, startPoint x: 1181, startPoint y: 136, endPoint x: 1181, endPoint y: 93, distance: 42.4
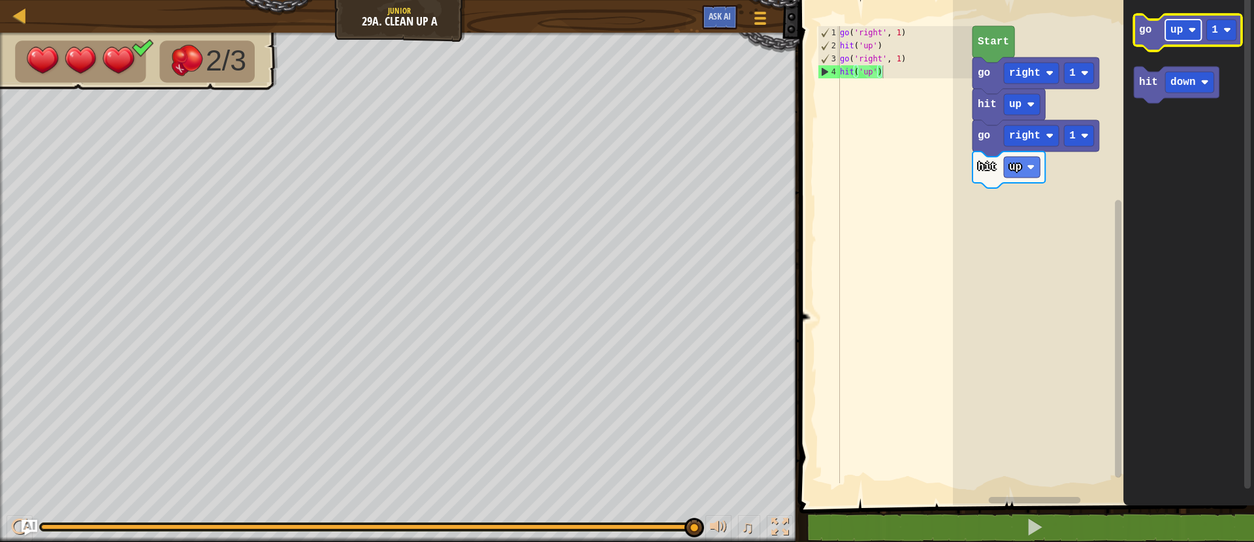
click at [1190, 28] on image "Blockly Workspace" at bounding box center [1192, 30] width 8 height 8
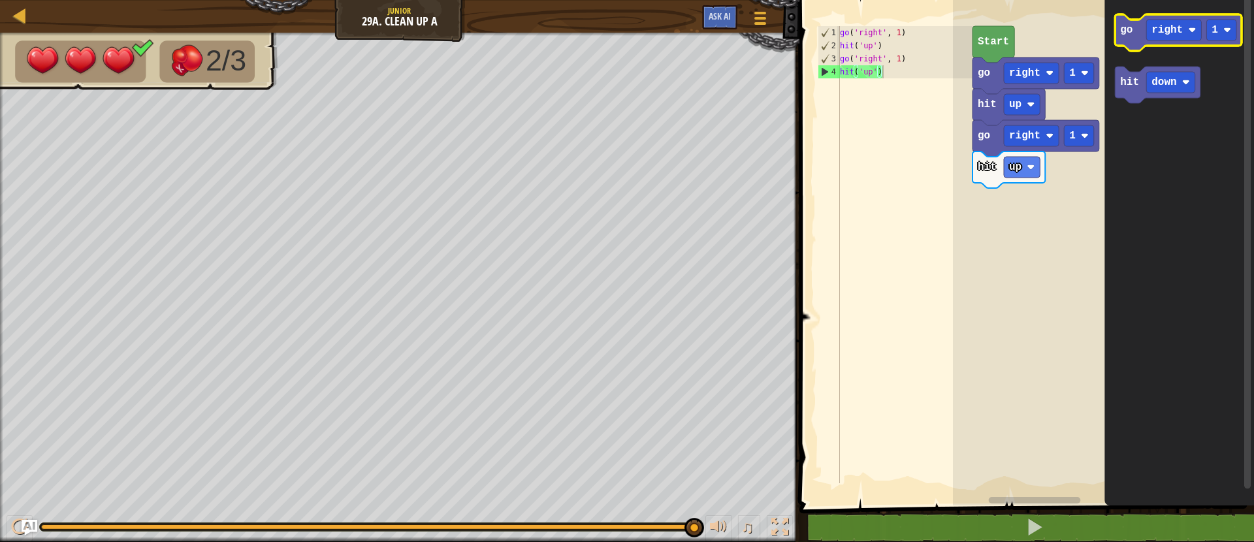
click at [1125, 35] on text "go" at bounding box center [1126, 30] width 12 height 12
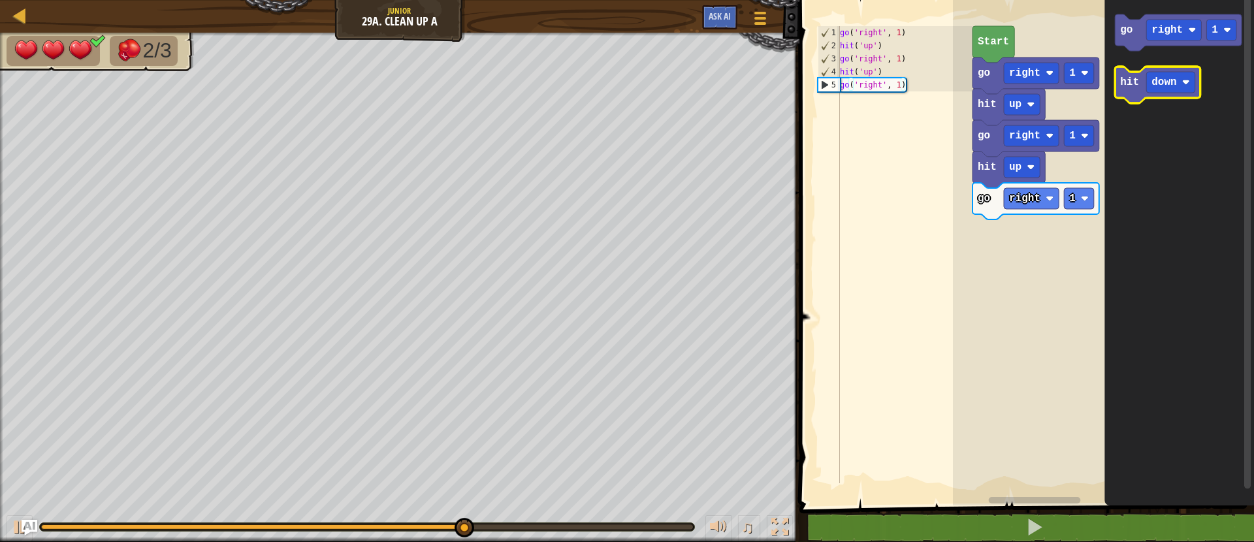
click at [1130, 95] on icon "Blockly Workspace" at bounding box center [1158, 85] width 86 height 37
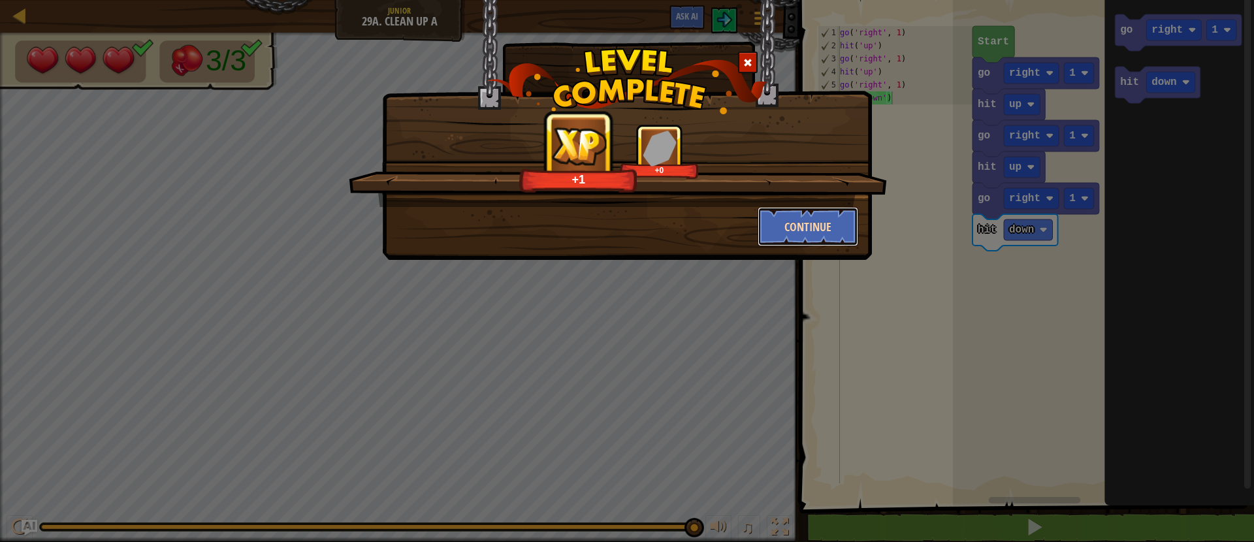
click at [823, 224] on button "Continue" at bounding box center [807, 226] width 101 height 39
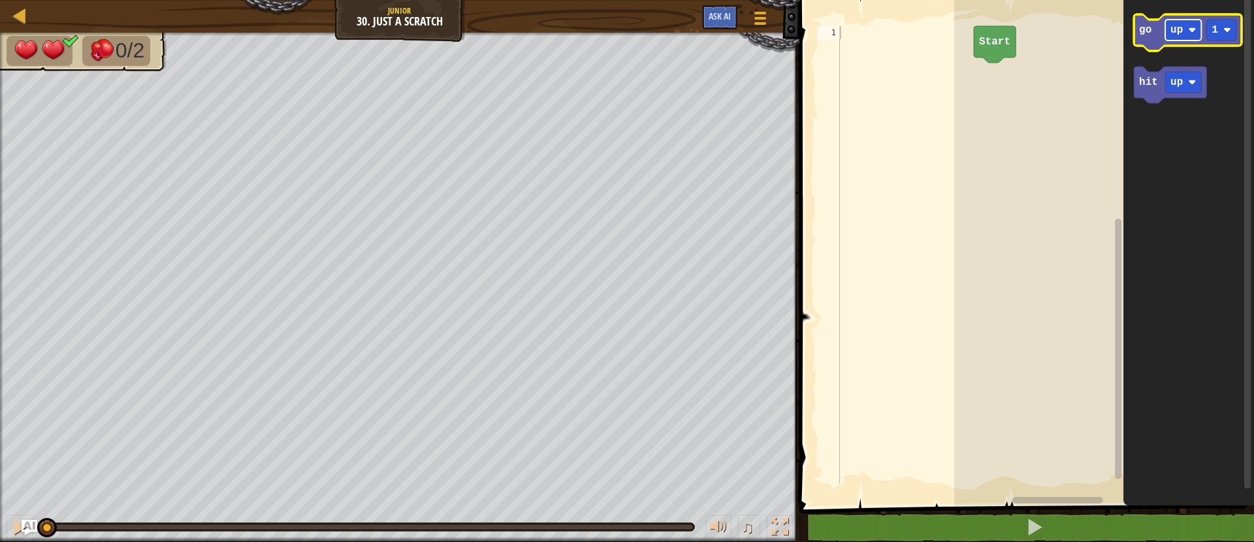
click at [1168, 30] on rect "Blockly Workspace" at bounding box center [1183, 30] width 36 height 21
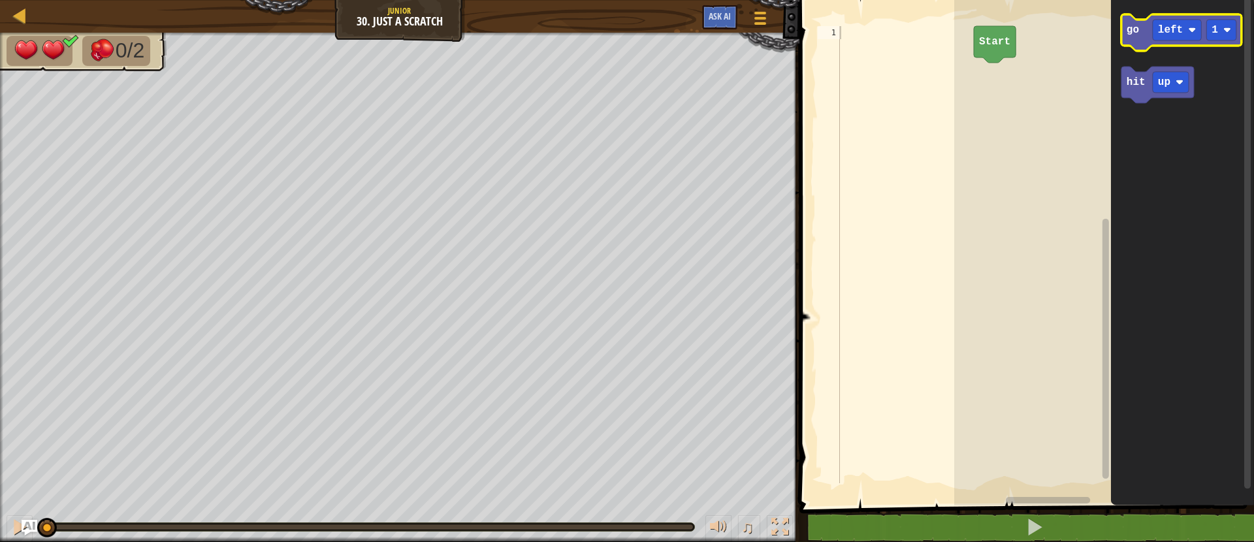
click at [1141, 39] on icon "Blockly Workspace" at bounding box center [1181, 32] width 120 height 37
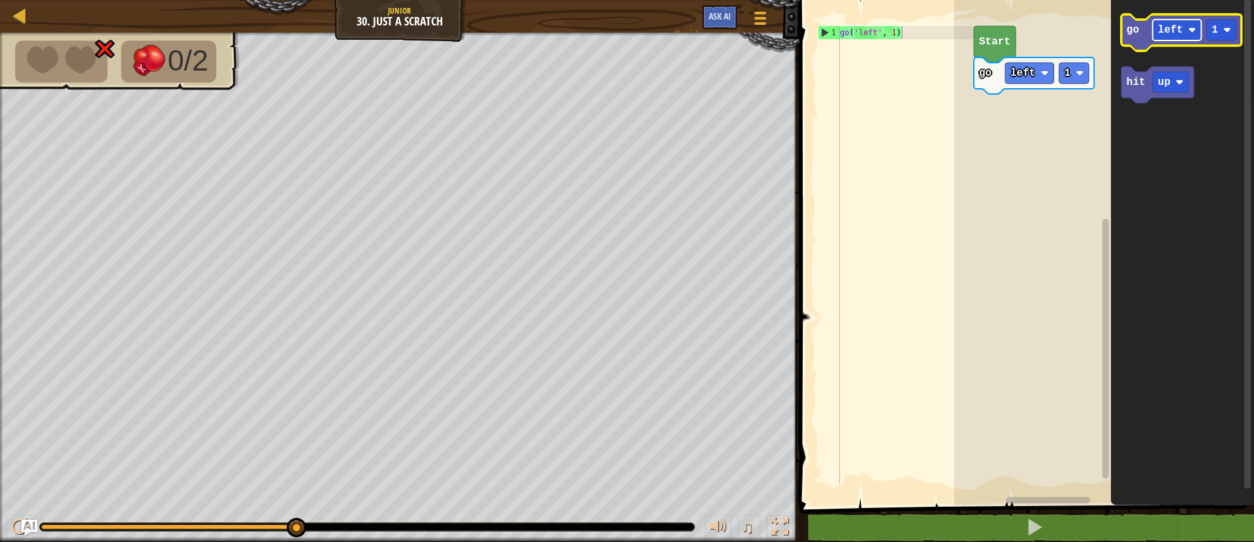
click at [1184, 29] on rect "Blockly Workspace" at bounding box center [1177, 30] width 49 height 21
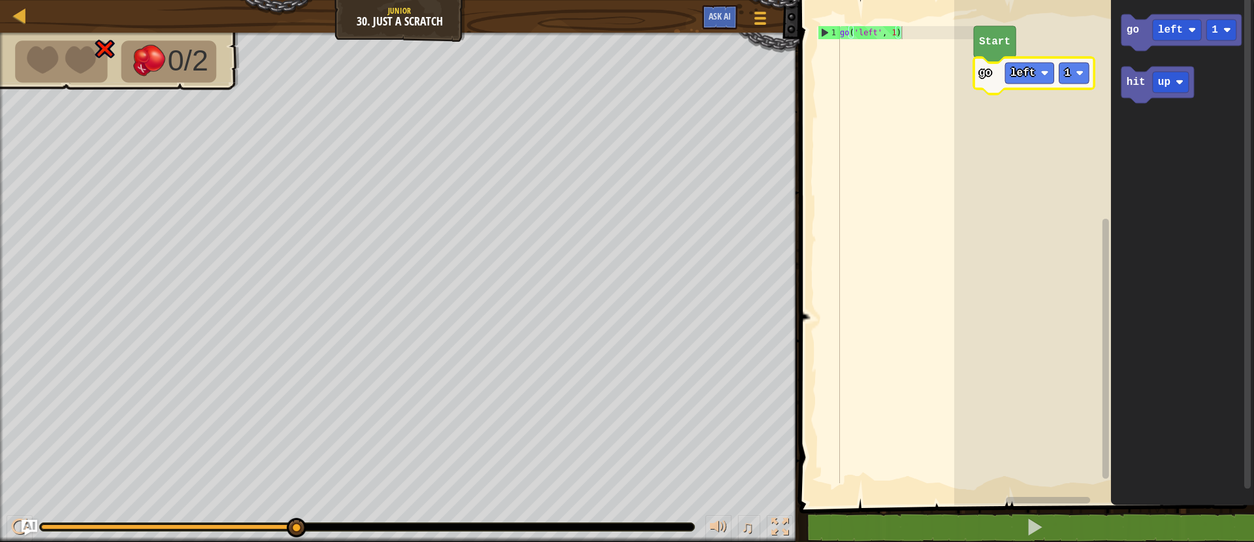
click at [1002, 73] on icon "Blockly Workspace" at bounding box center [1034, 75] width 120 height 37
click at [1045, 81] on rect "Blockly Workspace" at bounding box center [1029, 73] width 49 height 21
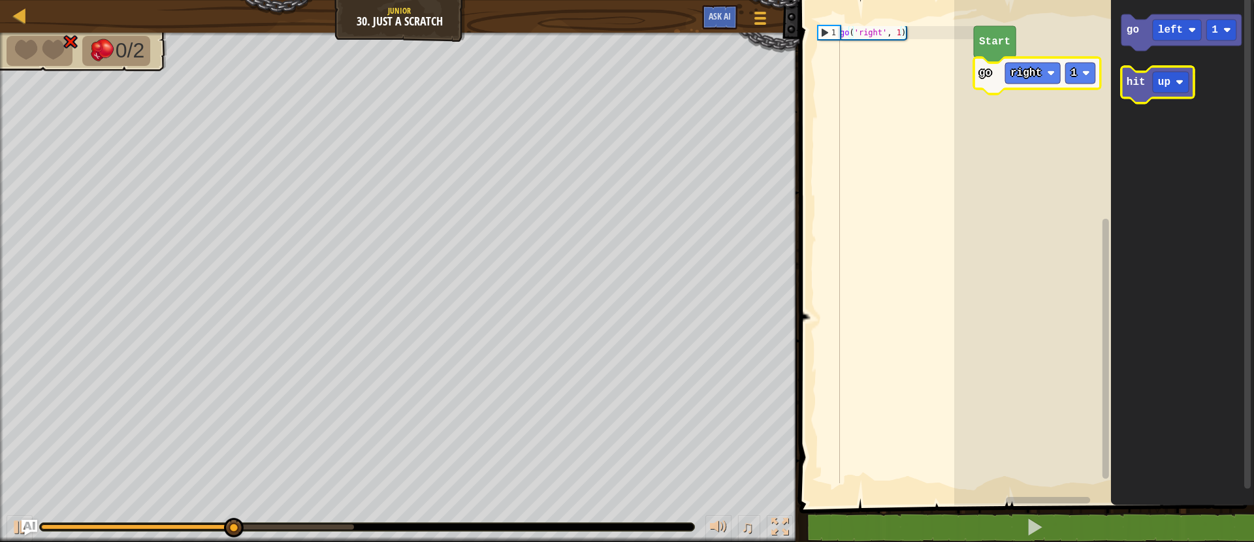
click at [1128, 86] on text "hit" at bounding box center [1135, 82] width 19 height 12
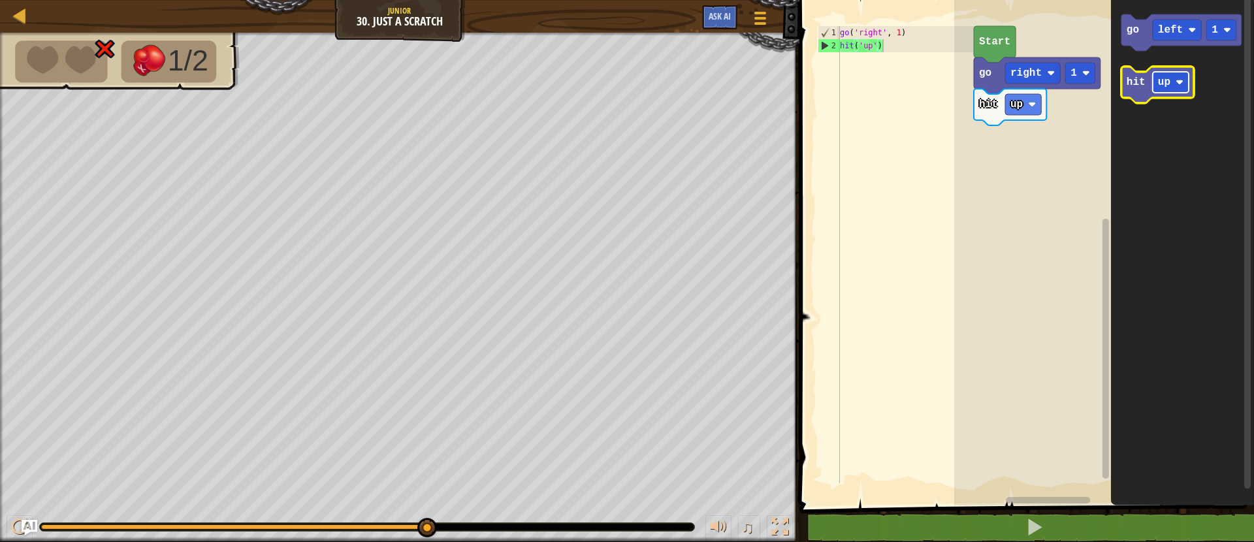
click at [1160, 82] on text "up" at bounding box center [1164, 82] width 12 height 12
click at [1183, 71] on icon "Blockly Workspace" at bounding box center [1166, 85] width 91 height 37
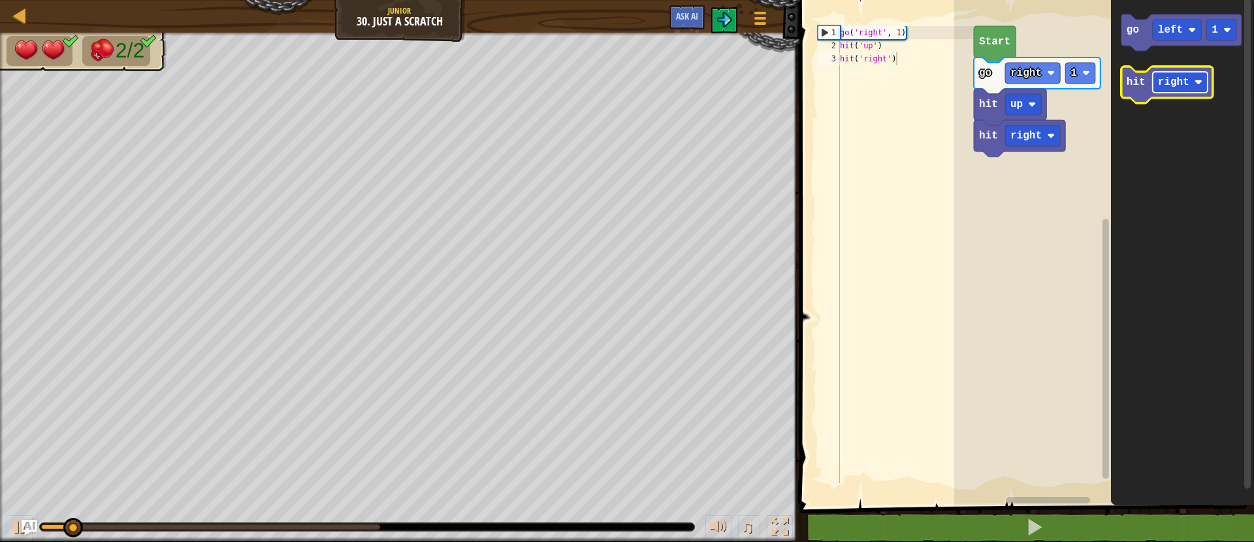
click at [1177, 90] on rect "Blockly Workspace" at bounding box center [1180, 82] width 55 height 21
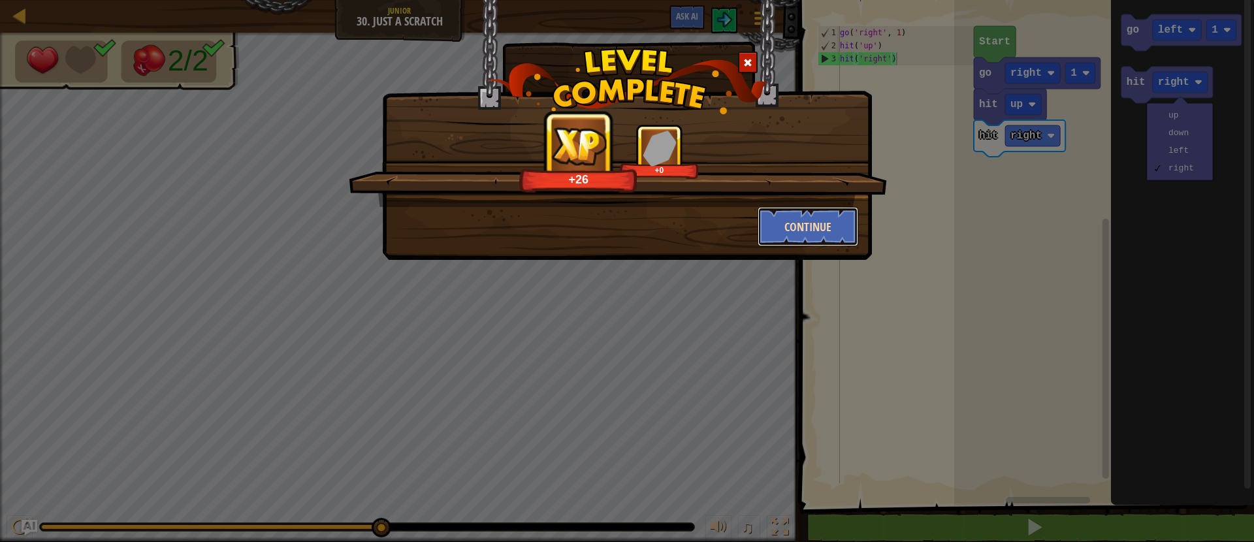
click at [799, 215] on button "Continue" at bounding box center [807, 226] width 101 height 39
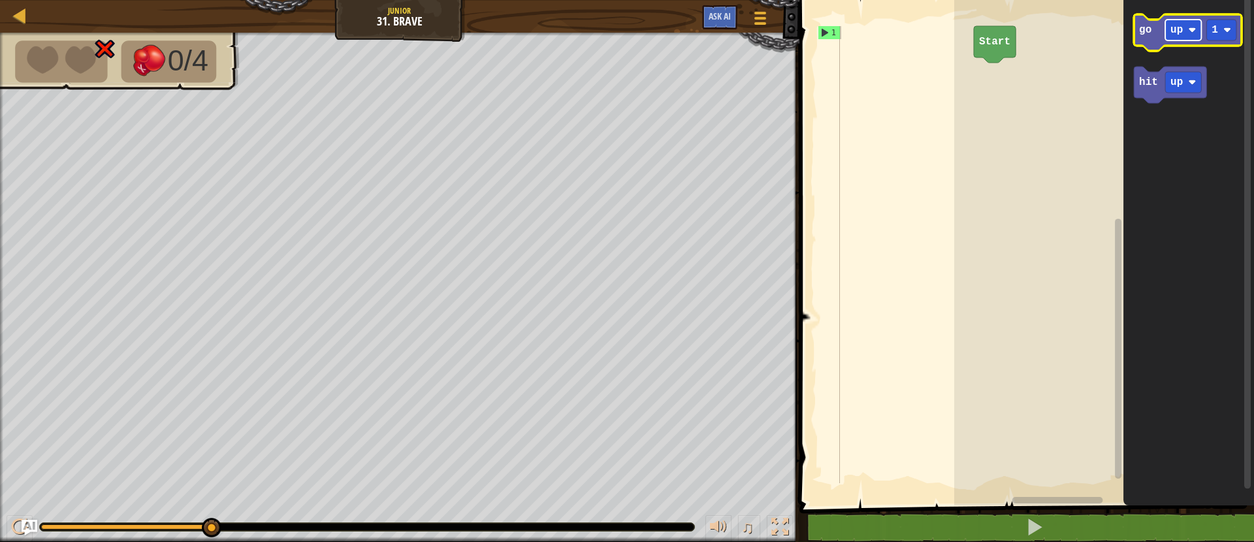
click at [1166, 35] on rect "Blockly Workspace" at bounding box center [1183, 30] width 36 height 21
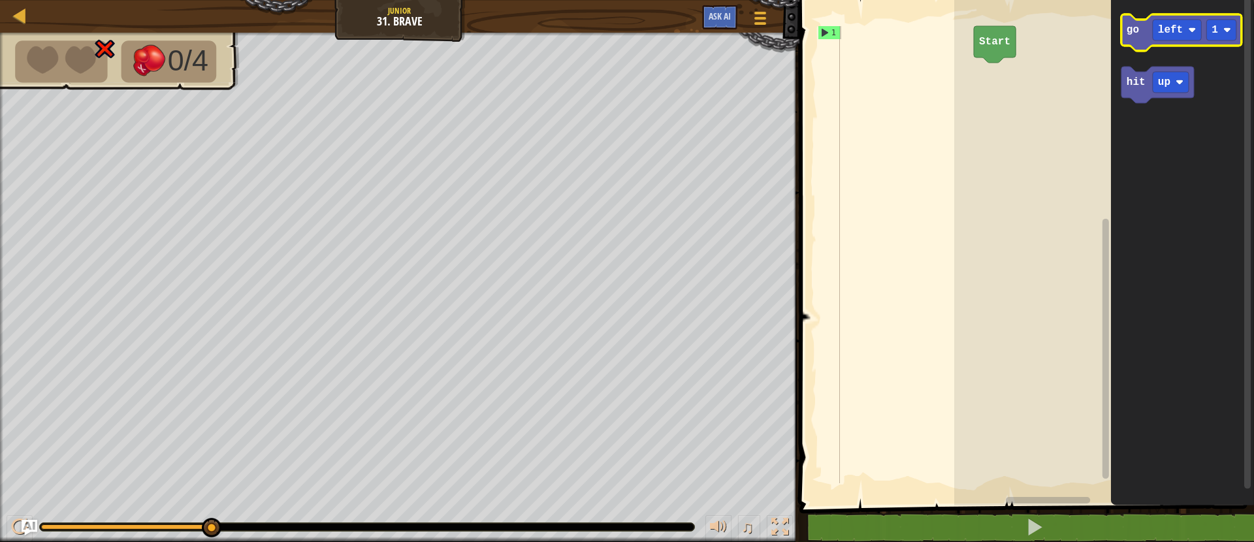
click at [1136, 29] on text "go" at bounding box center [1132, 30] width 12 height 12
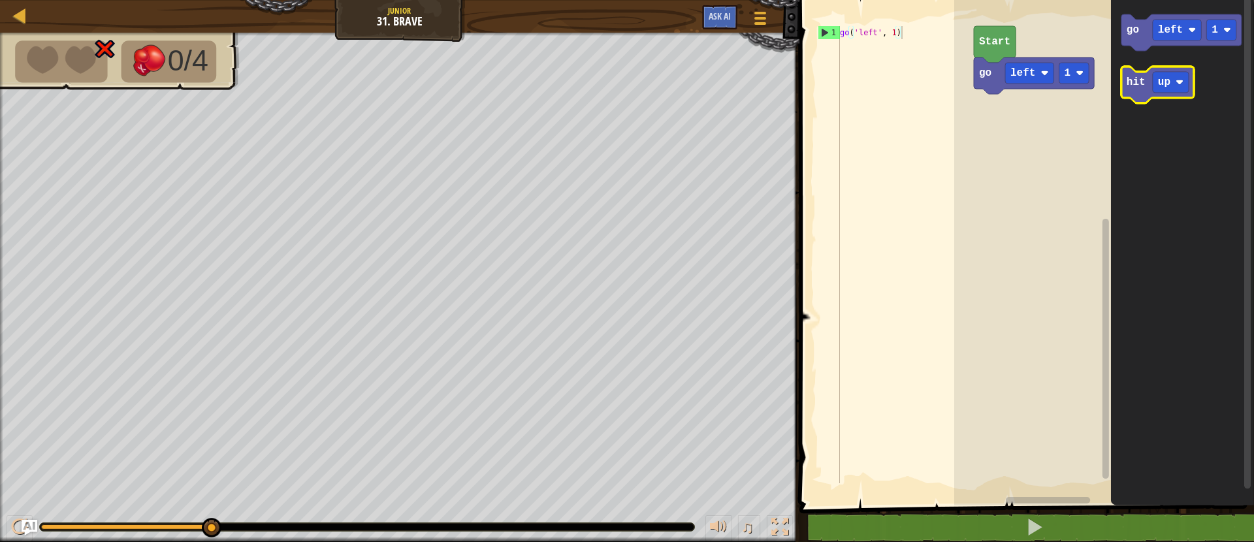
click at [1126, 80] on text "hit" at bounding box center [1135, 82] width 19 height 12
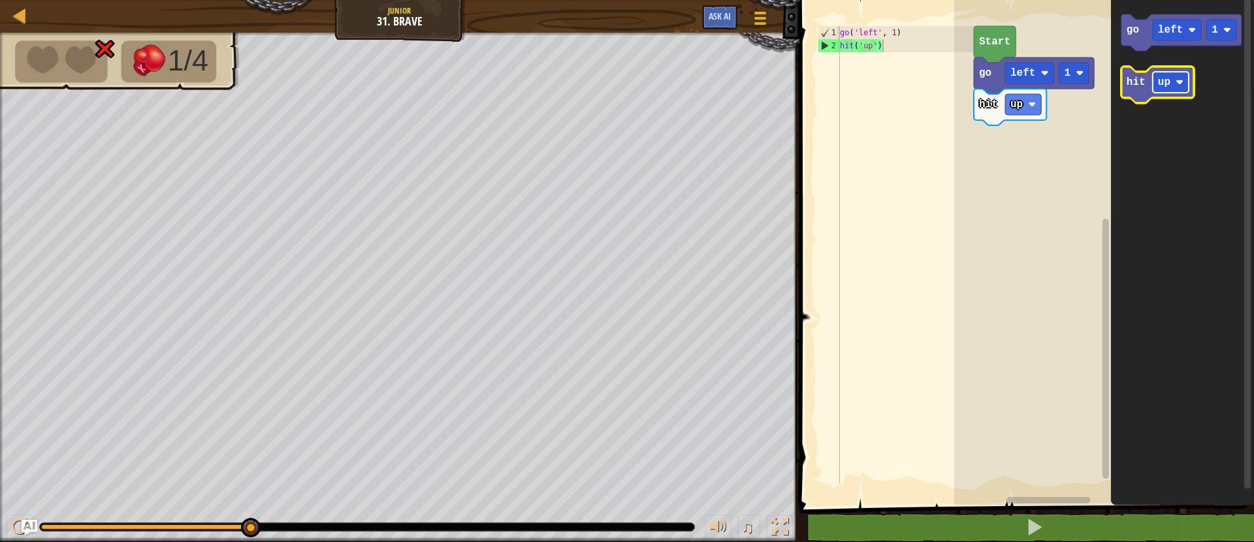
click at [1170, 87] on rect "Blockly Workspace" at bounding box center [1171, 82] width 36 height 21
click at [1134, 84] on text "hit" at bounding box center [1135, 82] width 19 height 12
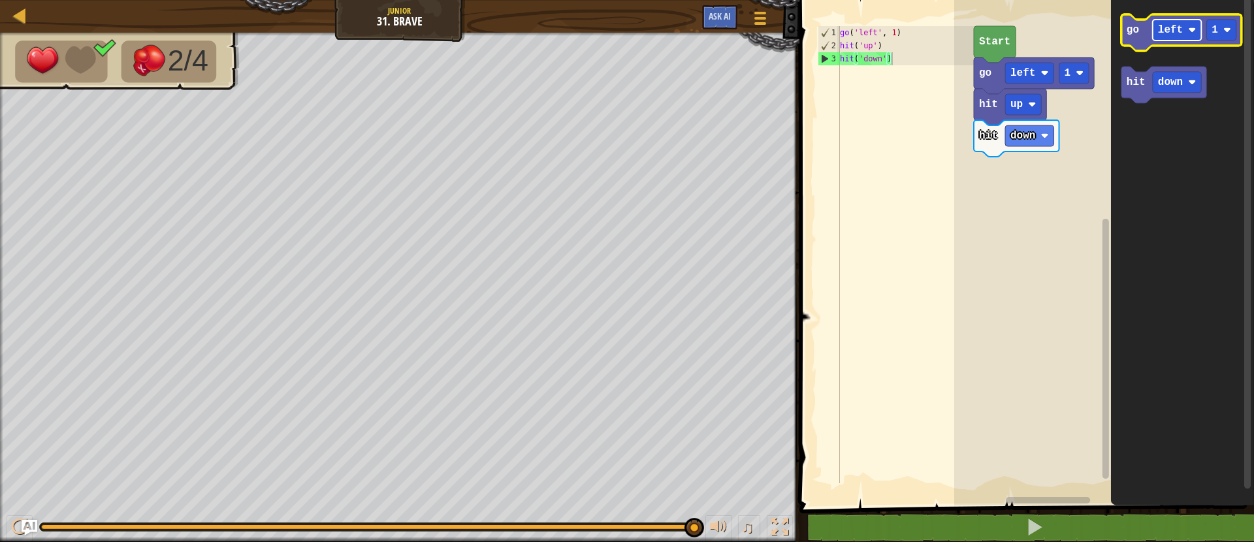
click at [1169, 31] on text "left" at bounding box center [1170, 30] width 25 height 12
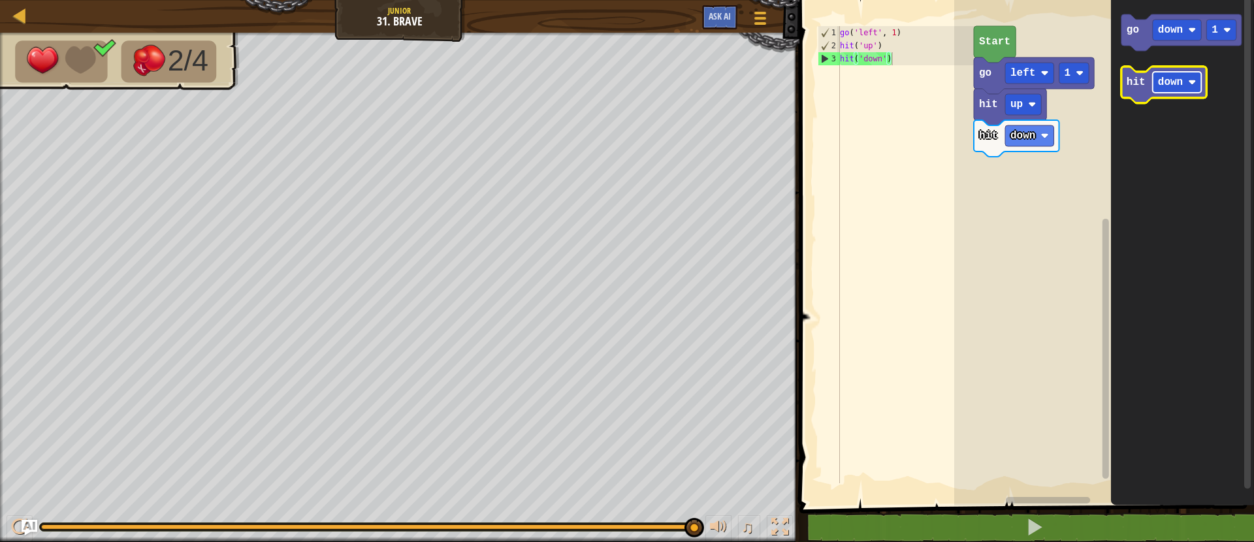
click at [1176, 84] on text "down" at bounding box center [1170, 82] width 25 height 12
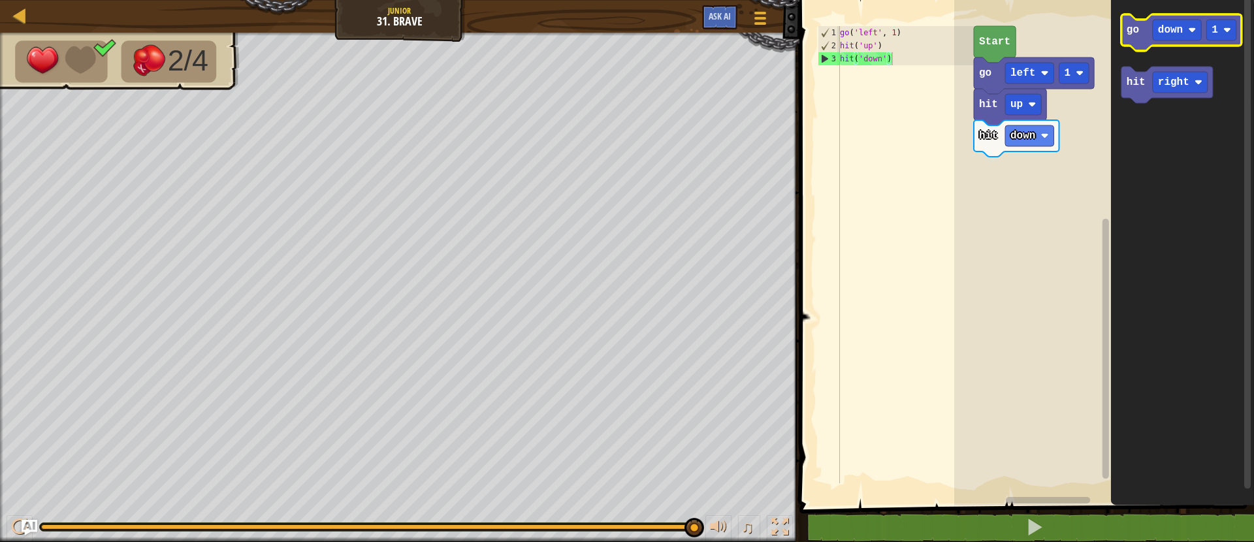
click at [1145, 31] on icon "Blockly Workspace" at bounding box center [1181, 32] width 120 height 37
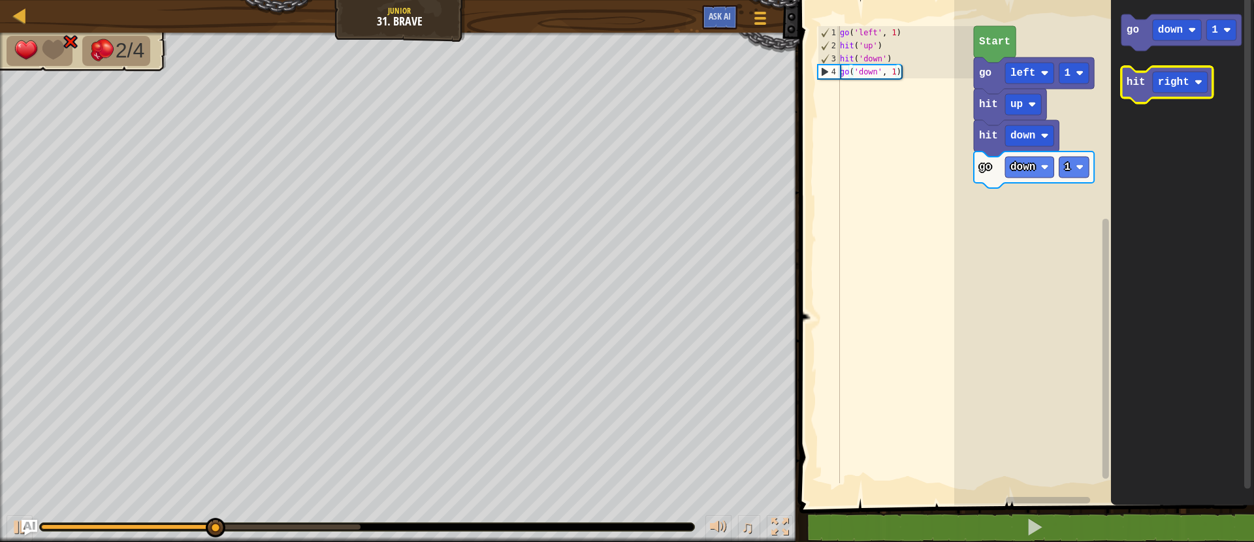
click at [1121, 89] on icon "Blockly Workspace" at bounding box center [1166, 85] width 91 height 37
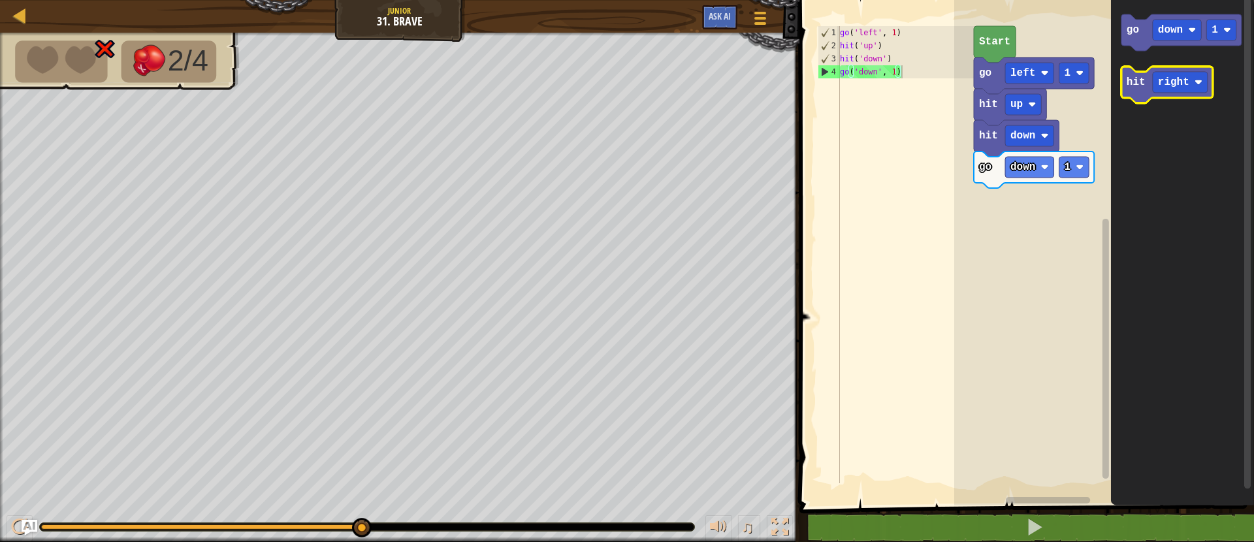
click at [1133, 87] on text "hit" at bounding box center [1135, 82] width 19 height 12
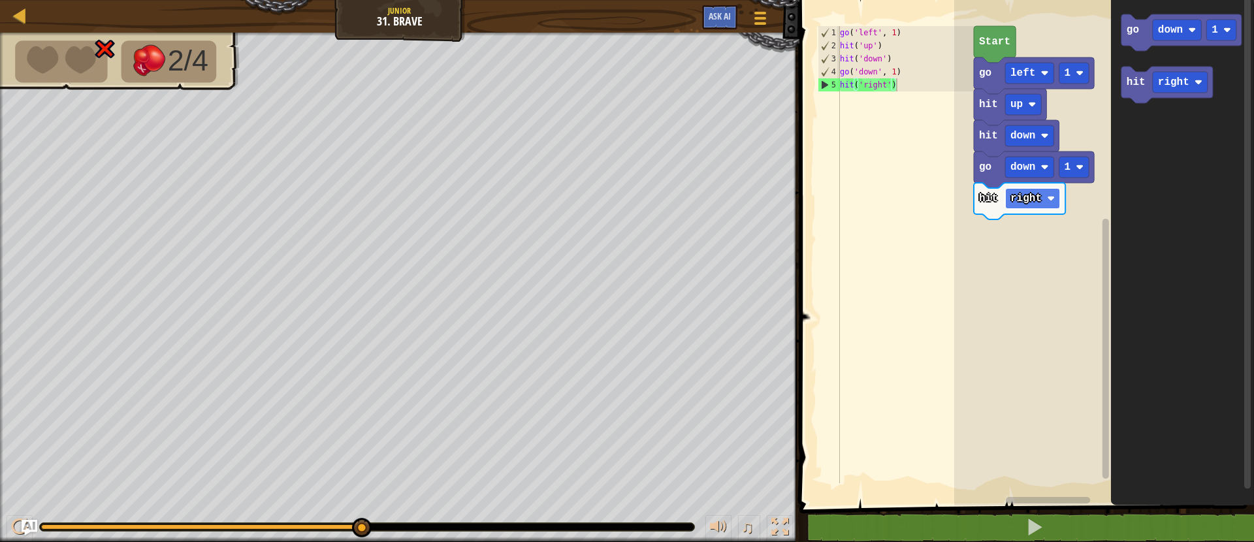
click at [1049, 202] on image "Blockly Workspace" at bounding box center [1051, 199] width 8 height 8
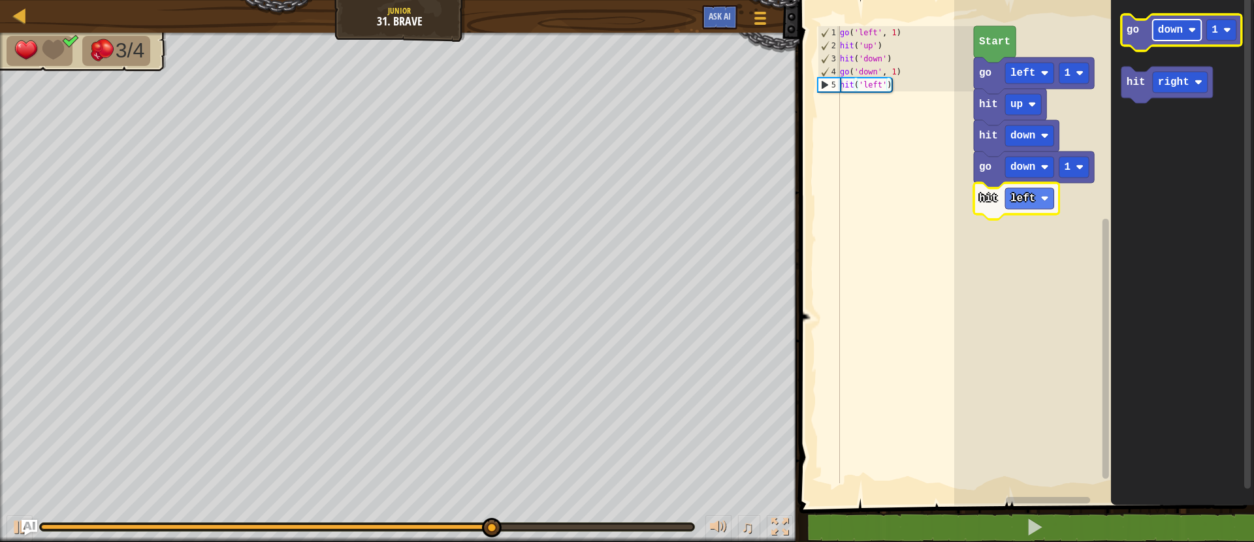
click at [1166, 26] on text "down" at bounding box center [1170, 30] width 25 height 12
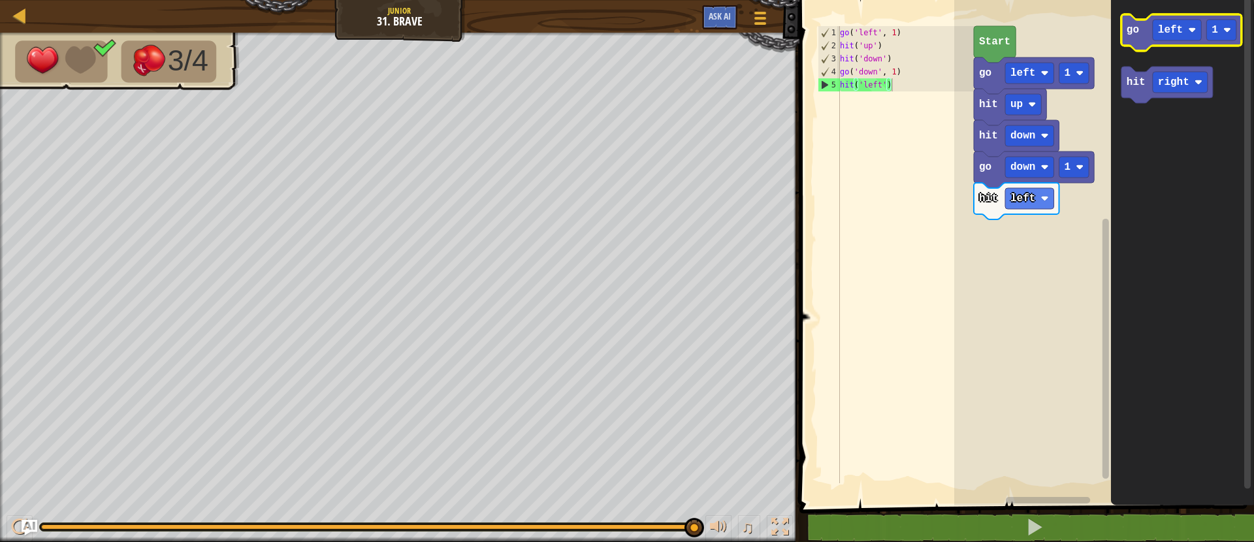
click at [1143, 31] on icon "Blockly Workspace" at bounding box center [1181, 32] width 120 height 37
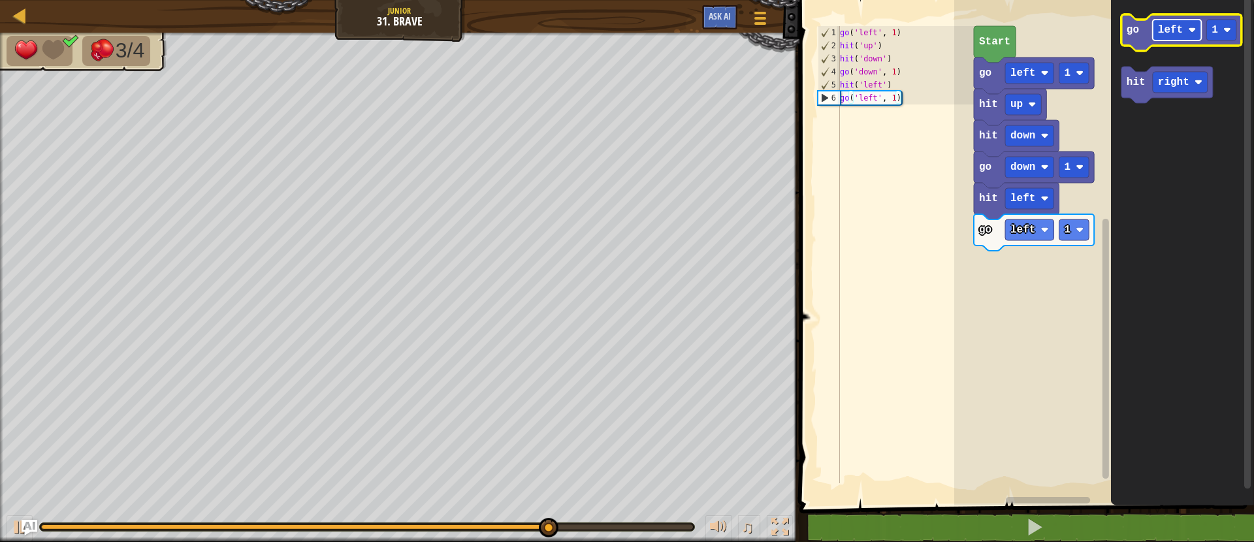
click at [1168, 37] on rect "Blockly Workspace" at bounding box center [1177, 30] width 49 height 21
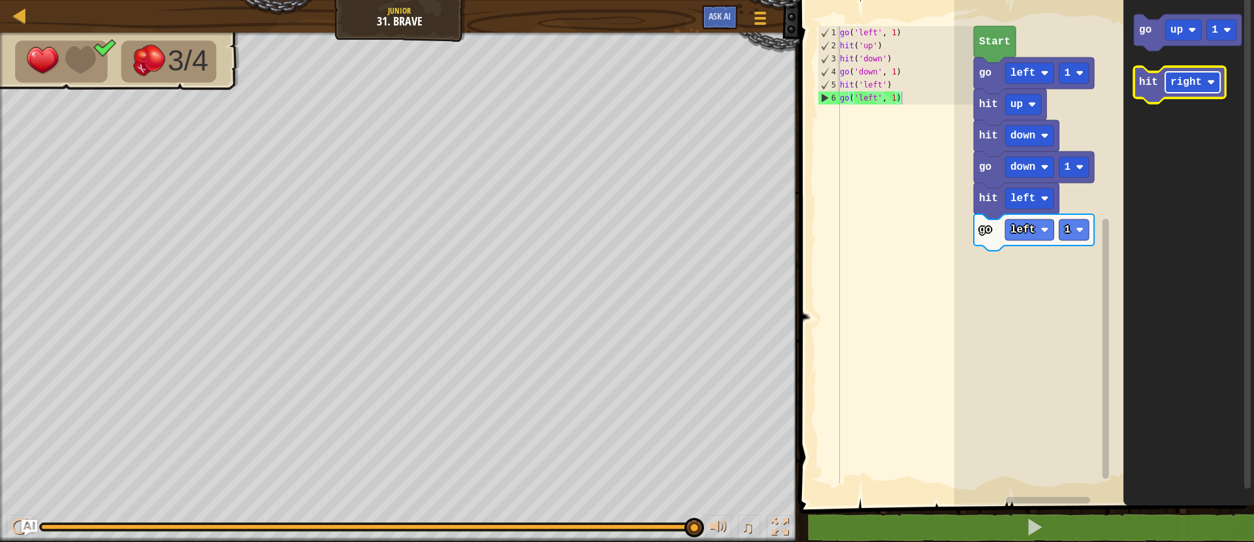
click at [1175, 76] on text "right" at bounding box center [1185, 82] width 31 height 12
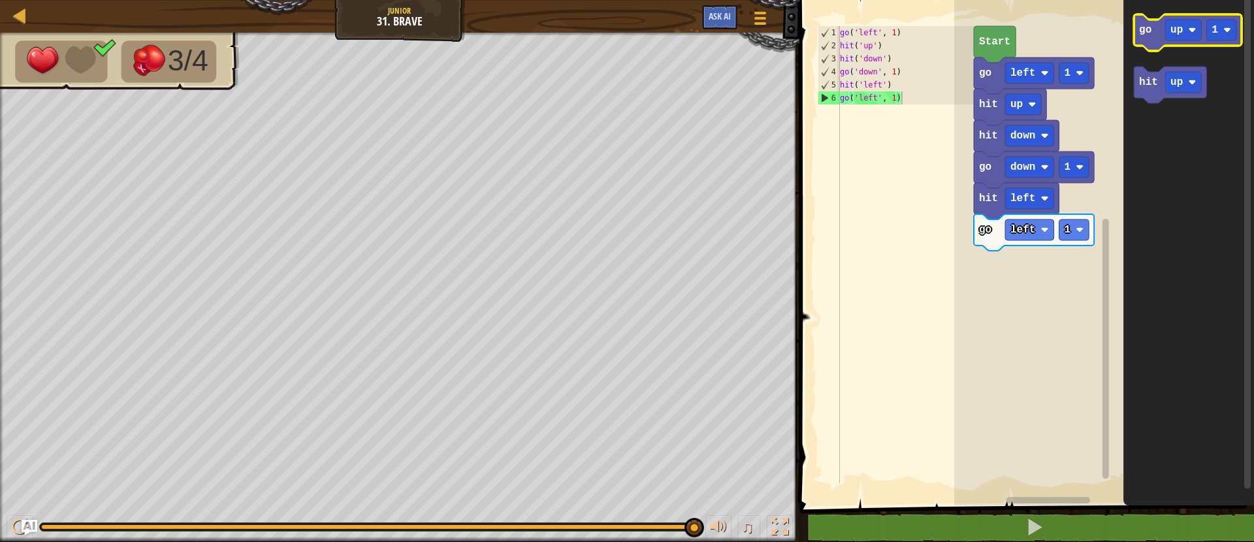
click at [1139, 42] on icon "Blockly Workspace" at bounding box center [1188, 32] width 108 height 37
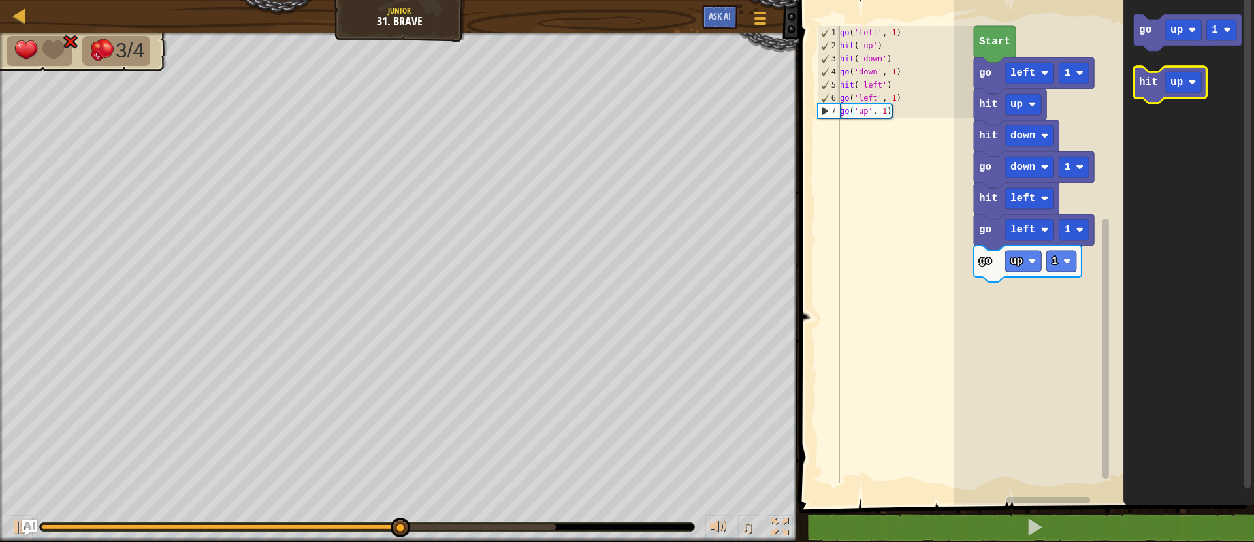
click at [1145, 82] on text "hit" at bounding box center [1148, 82] width 19 height 12
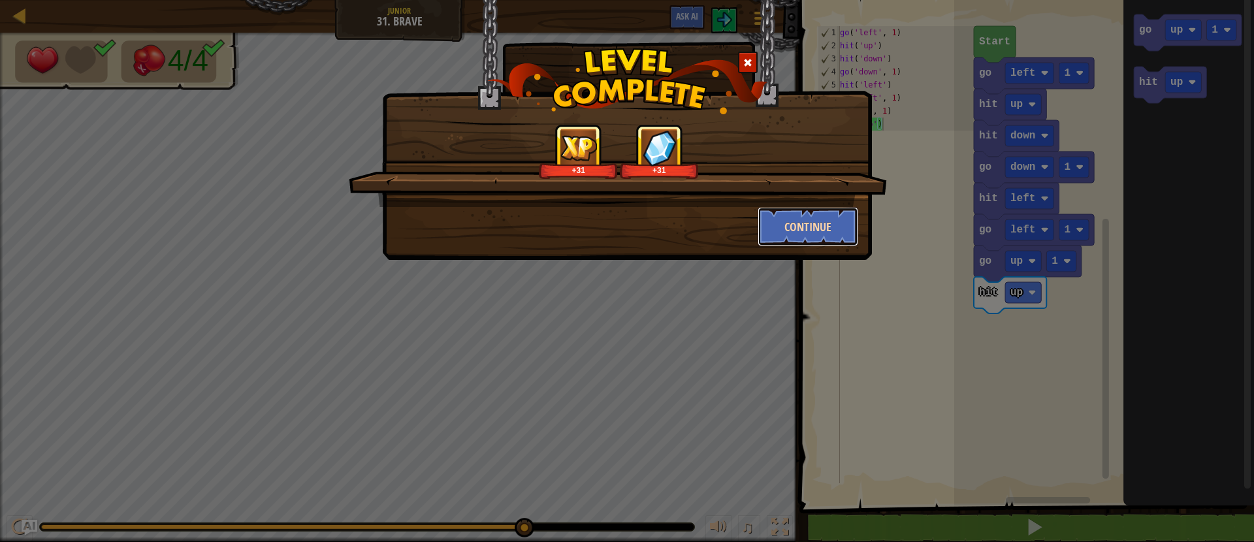
click at [833, 236] on button "Continue" at bounding box center [807, 226] width 101 height 39
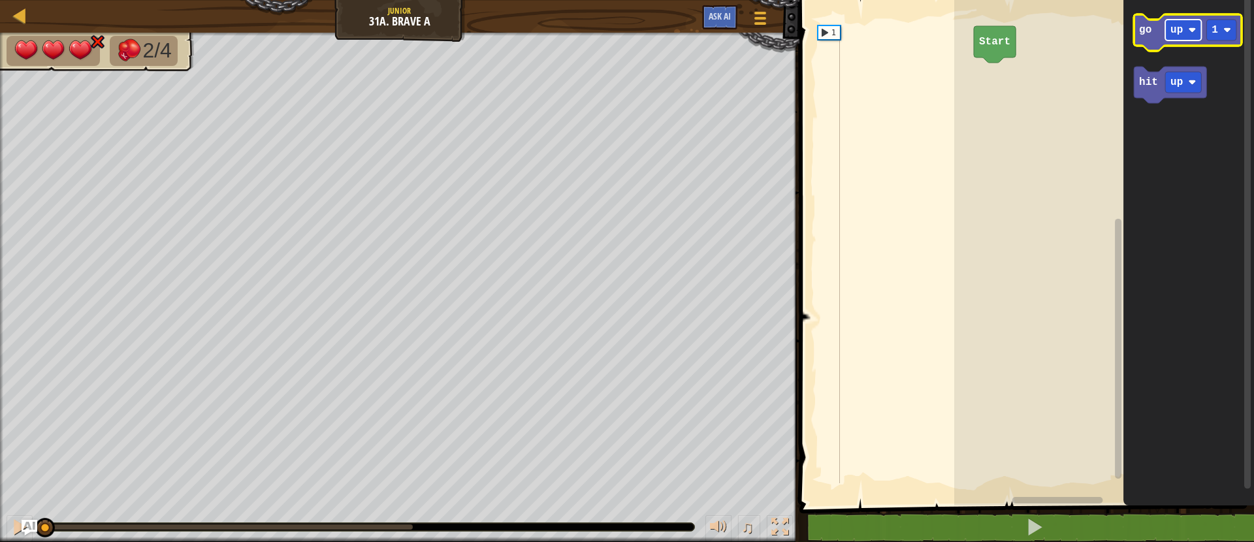
click at [1185, 31] on rect "Blockly Workspace" at bounding box center [1183, 30] width 36 height 21
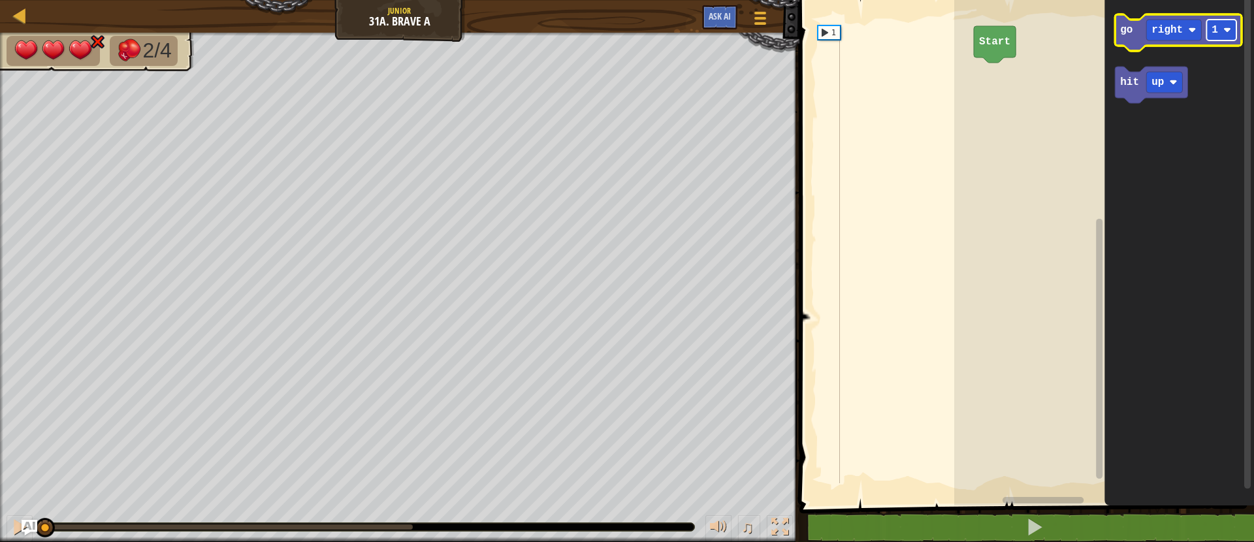
click at [1224, 25] on rect "Blockly Workspace" at bounding box center [1222, 30] width 30 height 21
click at [1121, 23] on icon "Blockly Workspace" at bounding box center [1178, 32] width 127 height 37
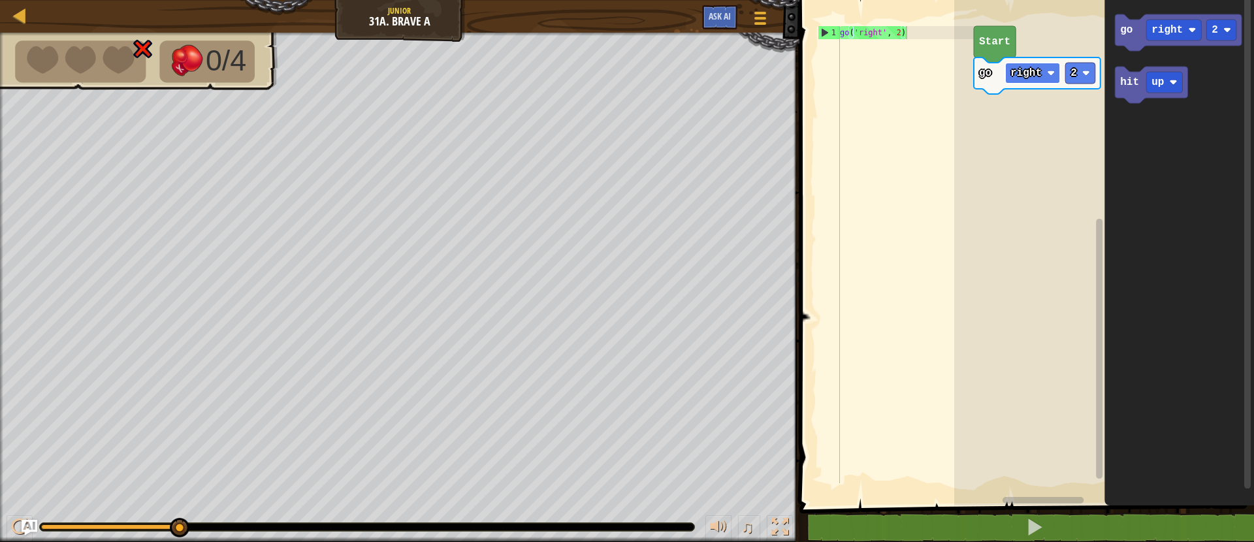
click at [1044, 78] on rect "Blockly Workspace" at bounding box center [1032, 73] width 55 height 21
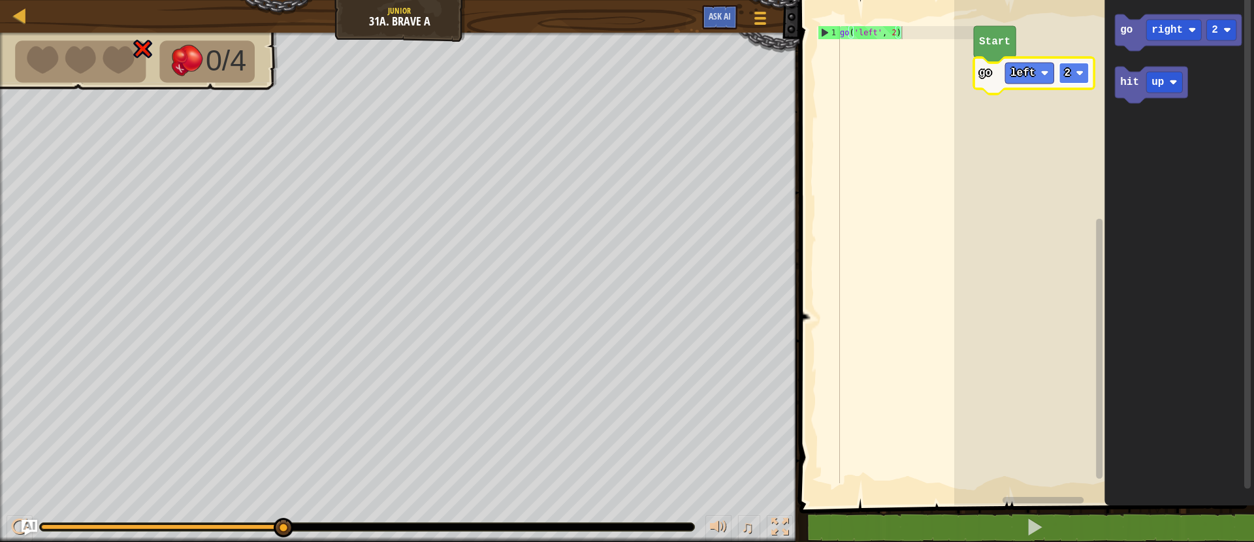
click at [1074, 80] on rect "Blockly Workspace" at bounding box center [1074, 73] width 30 height 21
click at [1136, 82] on text "hit" at bounding box center [1129, 82] width 19 height 12
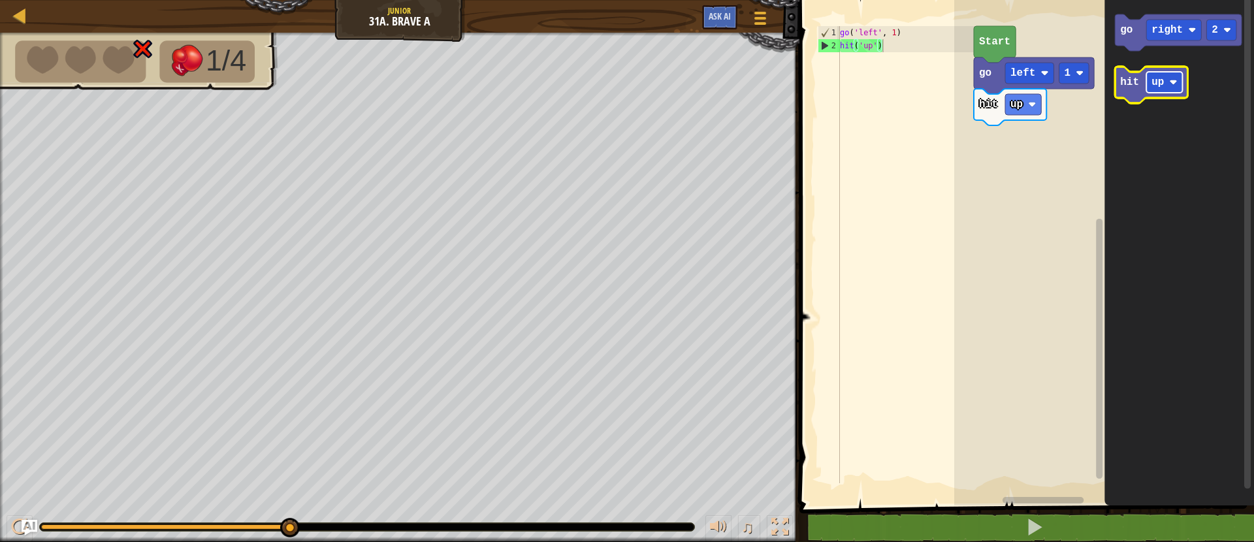
click at [1166, 87] on rect "Blockly Workspace" at bounding box center [1164, 82] width 36 height 21
click at [1130, 95] on icon "Blockly Workspace" at bounding box center [1158, 85] width 86 height 37
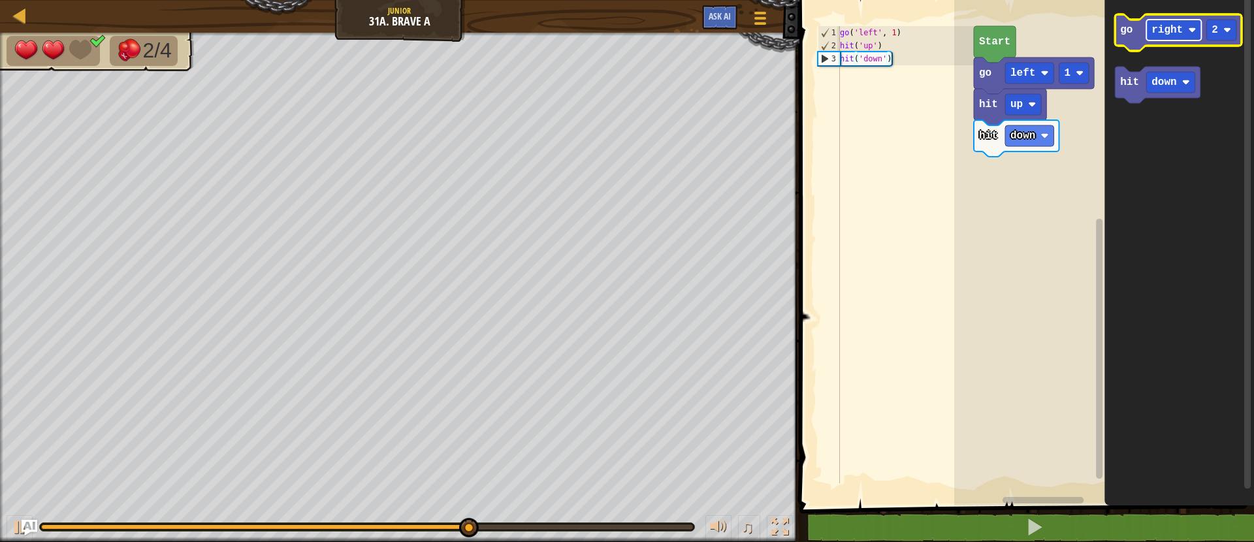
click at [1159, 34] on text "right" at bounding box center [1166, 30] width 31 height 12
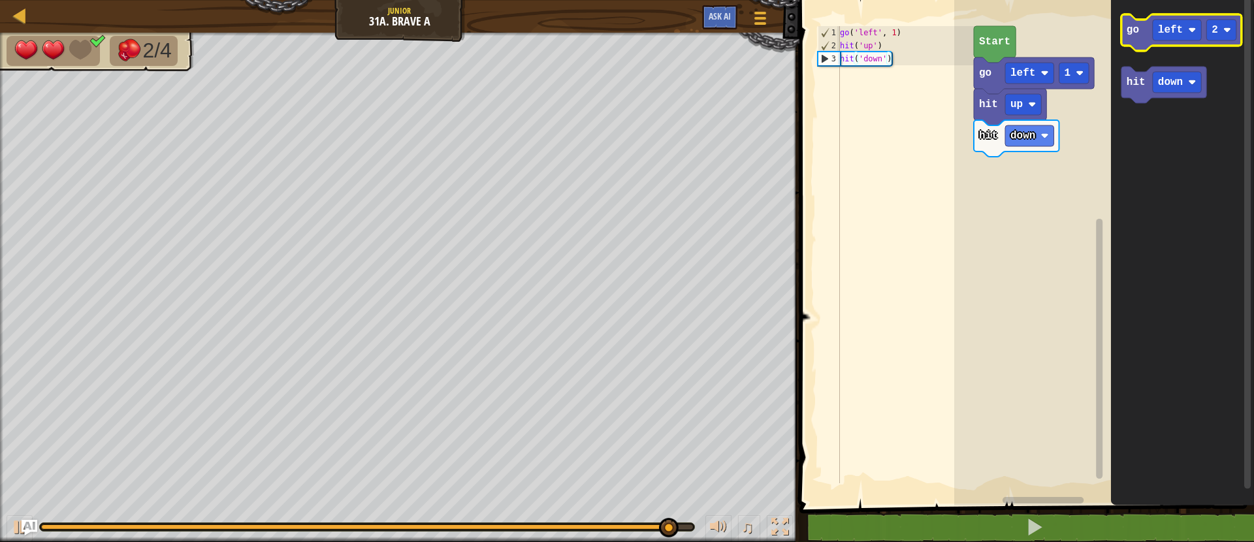
click at [1137, 32] on text "go" at bounding box center [1132, 30] width 12 height 12
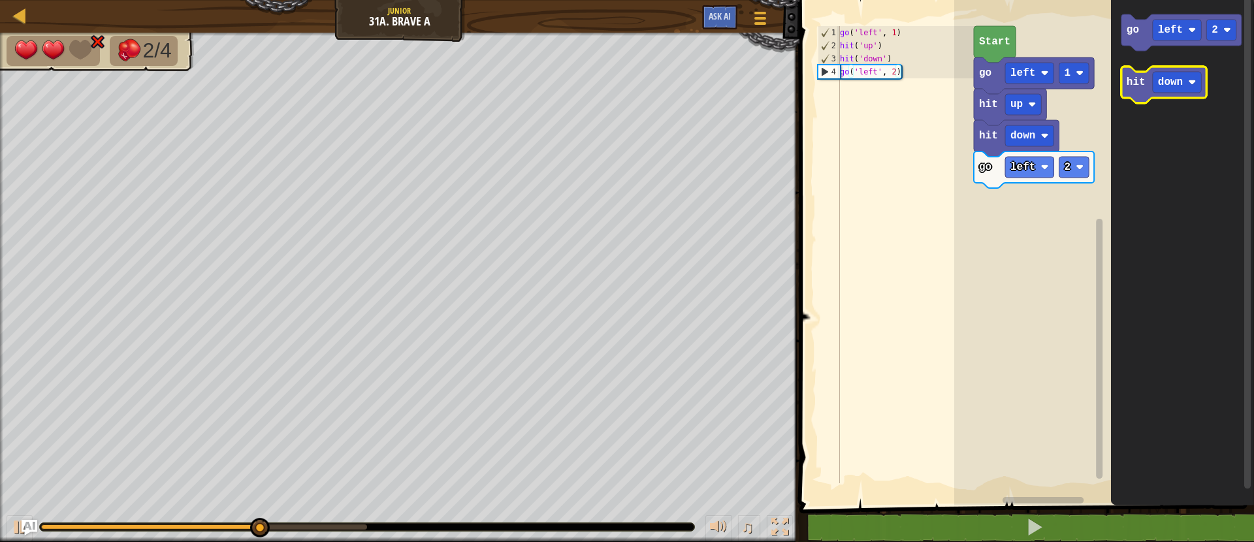
click at [1136, 81] on text "hit" at bounding box center [1135, 82] width 19 height 12
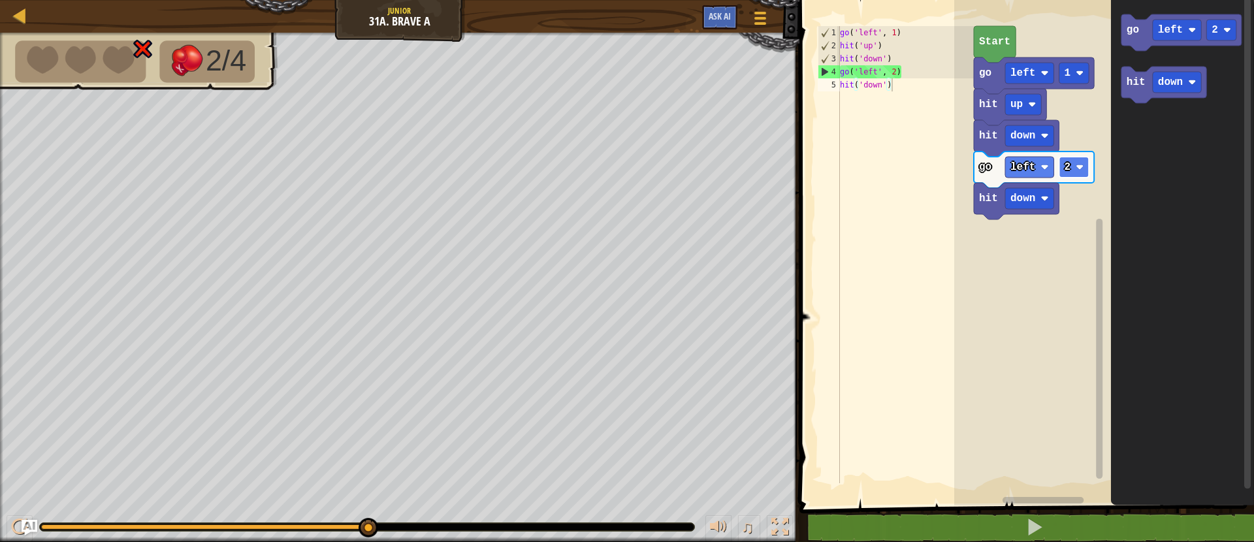
click at [1064, 172] on text "2" at bounding box center [1067, 167] width 7 height 12
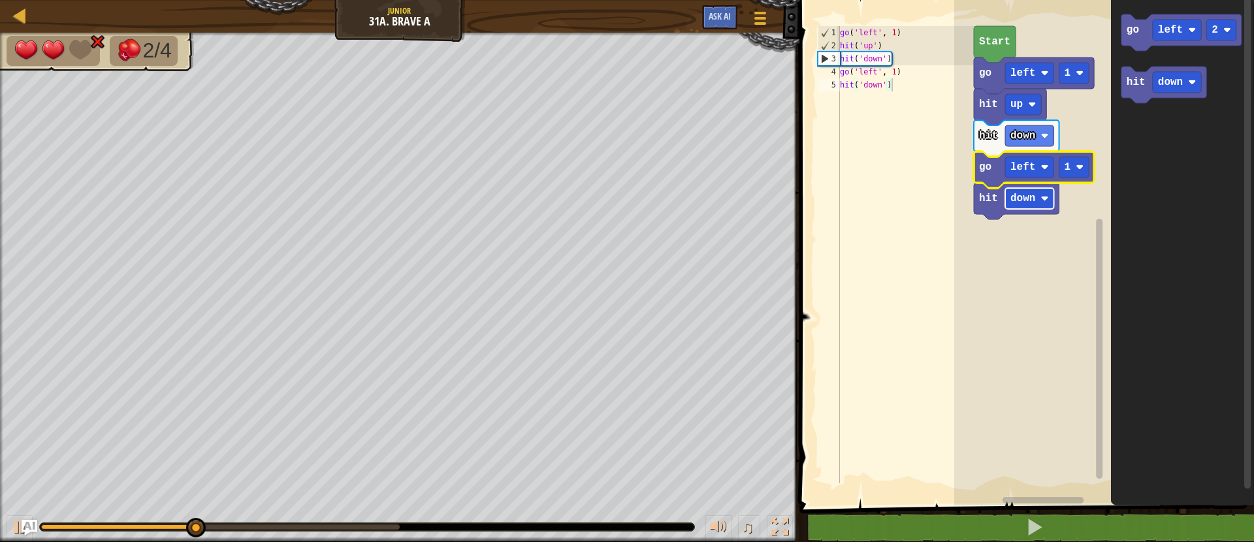
click at [1023, 202] on text "down" at bounding box center [1022, 199] width 25 height 12
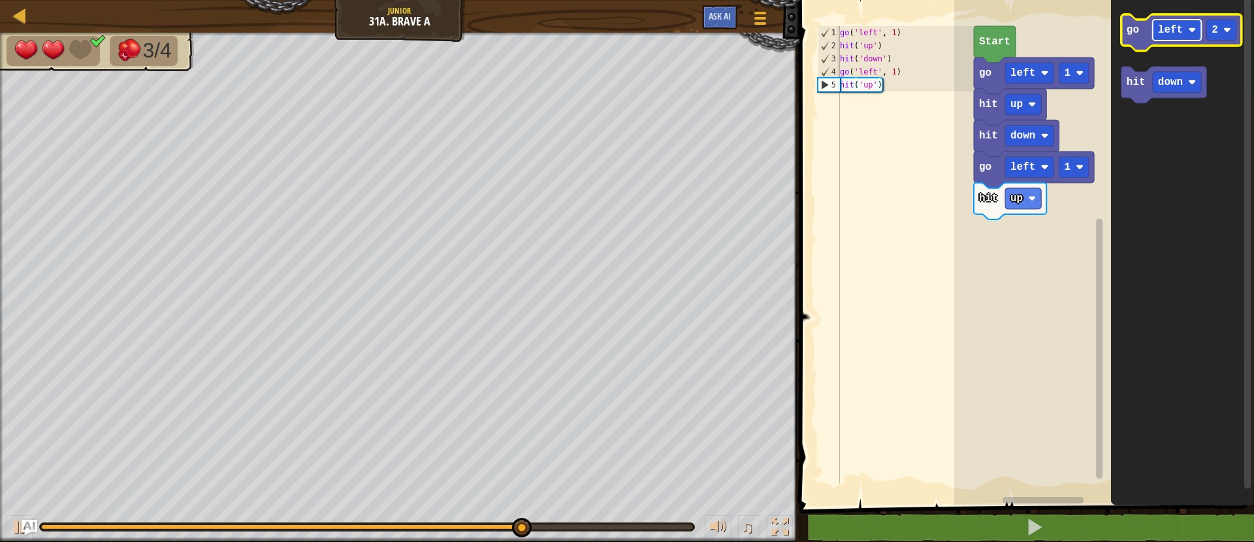
click at [1183, 38] on rect "Blockly Workspace" at bounding box center [1177, 30] width 49 height 21
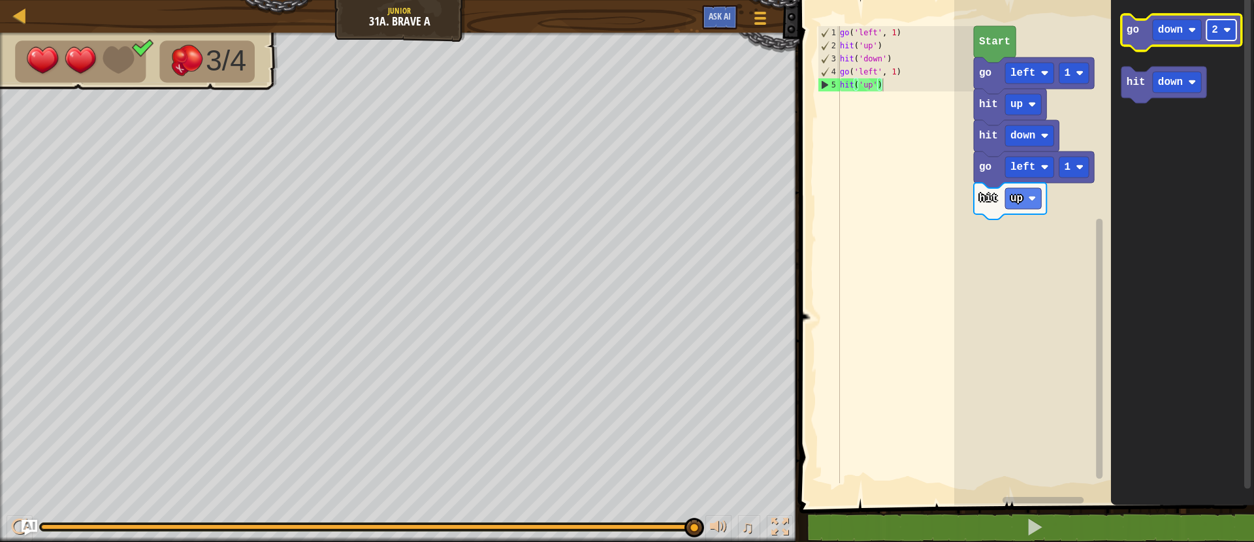
click at [1217, 35] on text "2" at bounding box center [1215, 30] width 7 height 12
click at [1136, 44] on icon "Blockly Workspace" at bounding box center [1181, 32] width 120 height 37
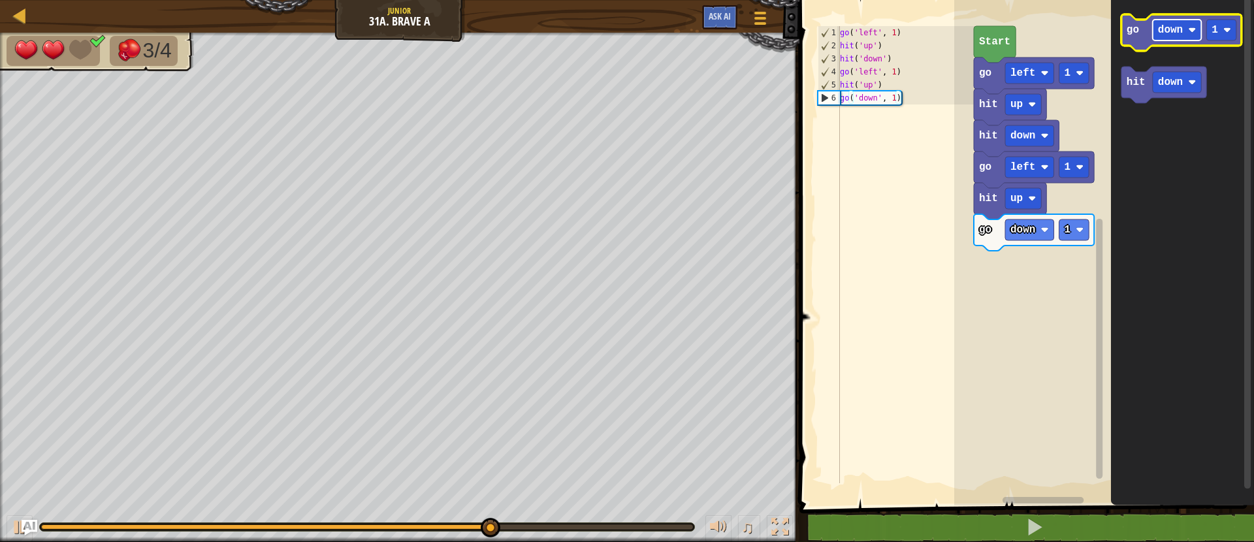
click at [1173, 31] on text "down" at bounding box center [1170, 30] width 25 height 12
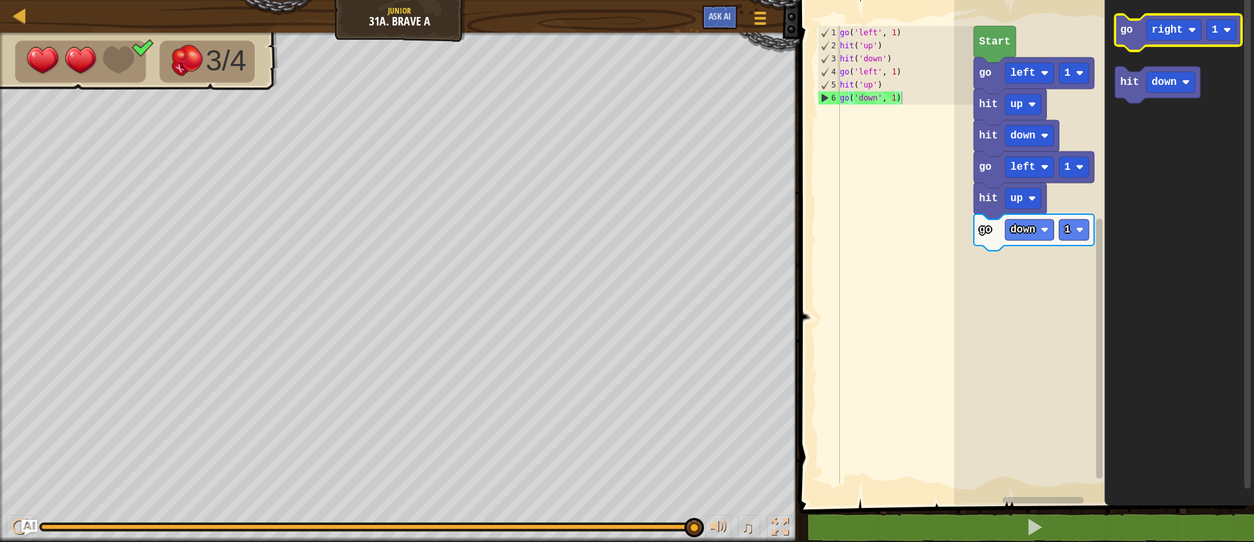
click at [1124, 44] on icon "Blockly Workspace" at bounding box center [1178, 32] width 127 height 37
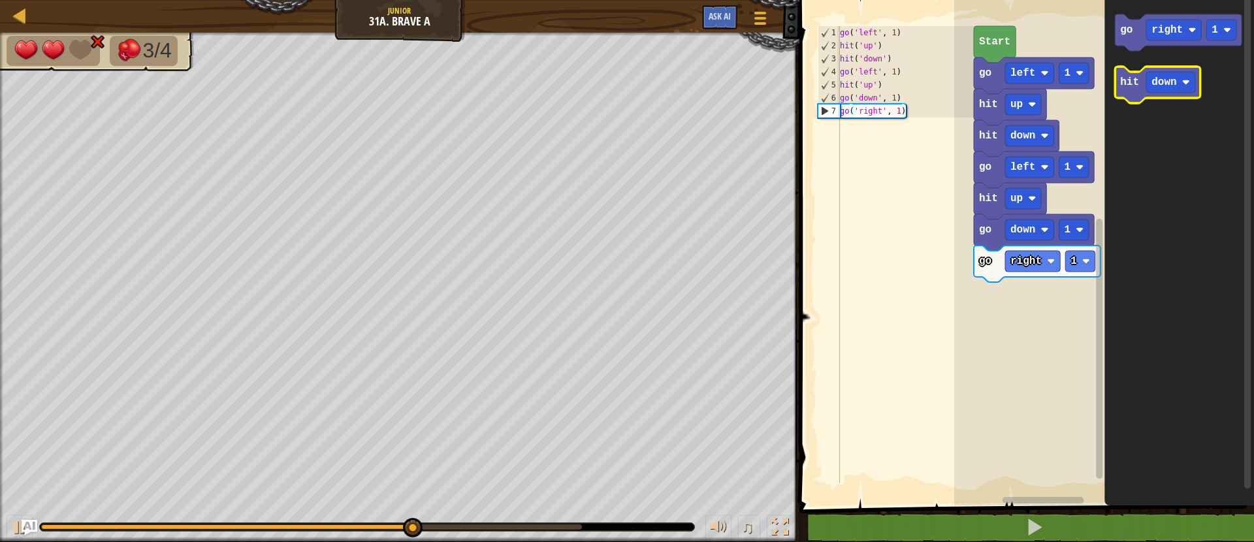
click at [1132, 86] on text "hit" at bounding box center [1129, 82] width 19 height 12
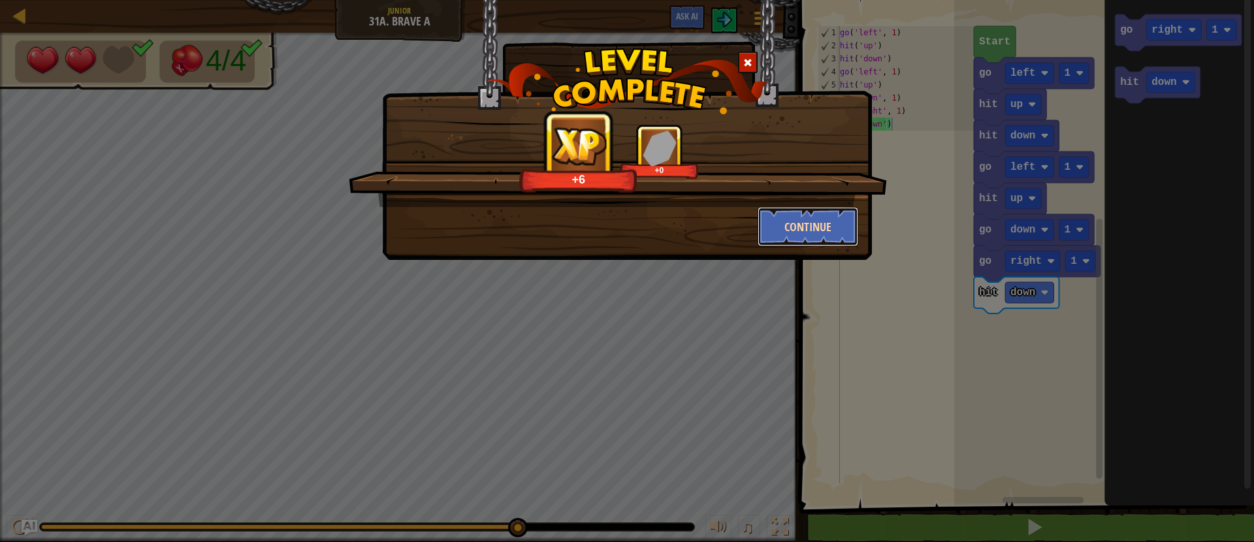
click at [848, 228] on button "Continue" at bounding box center [807, 226] width 101 height 39
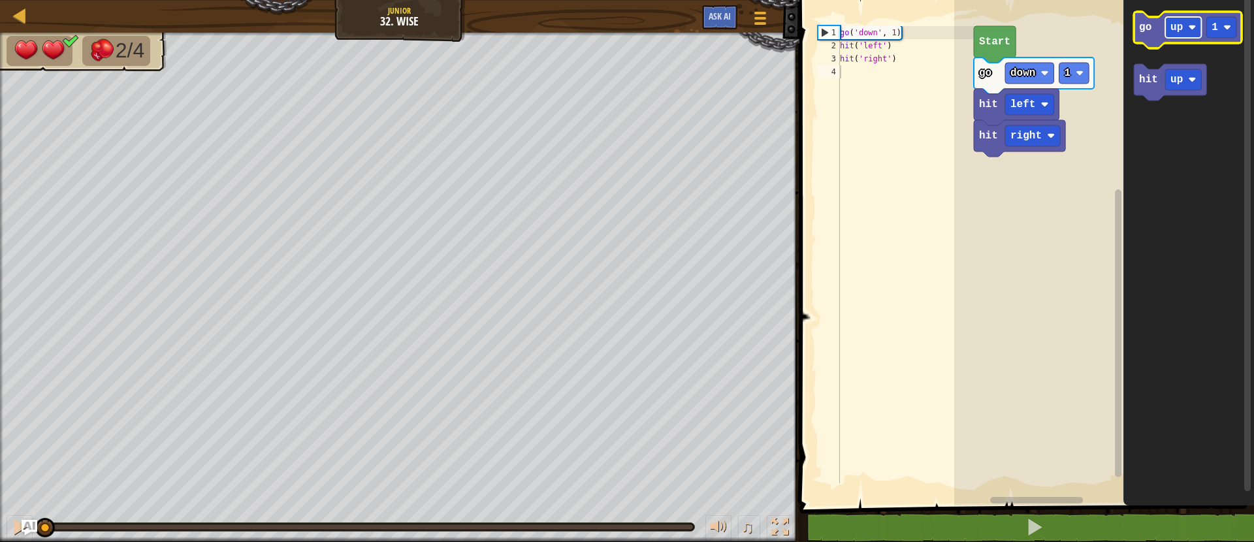
click at [1177, 33] on text "up" at bounding box center [1176, 28] width 12 height 12
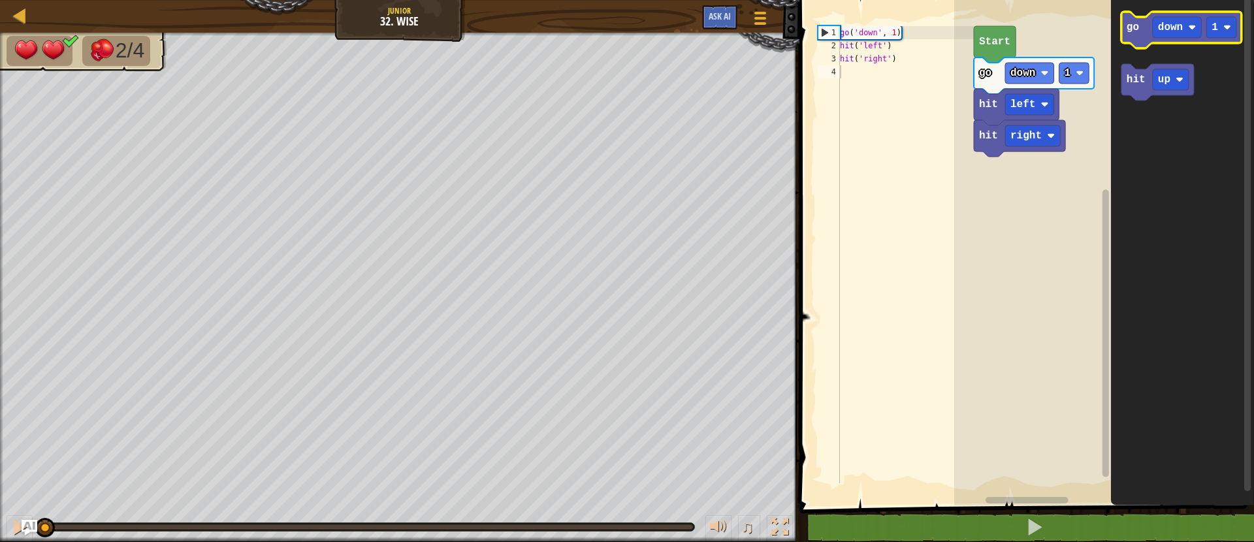
click at [1128, 34] on icon "Blockly Workspace" at bounding box center [1181, 30] width 120 height 37
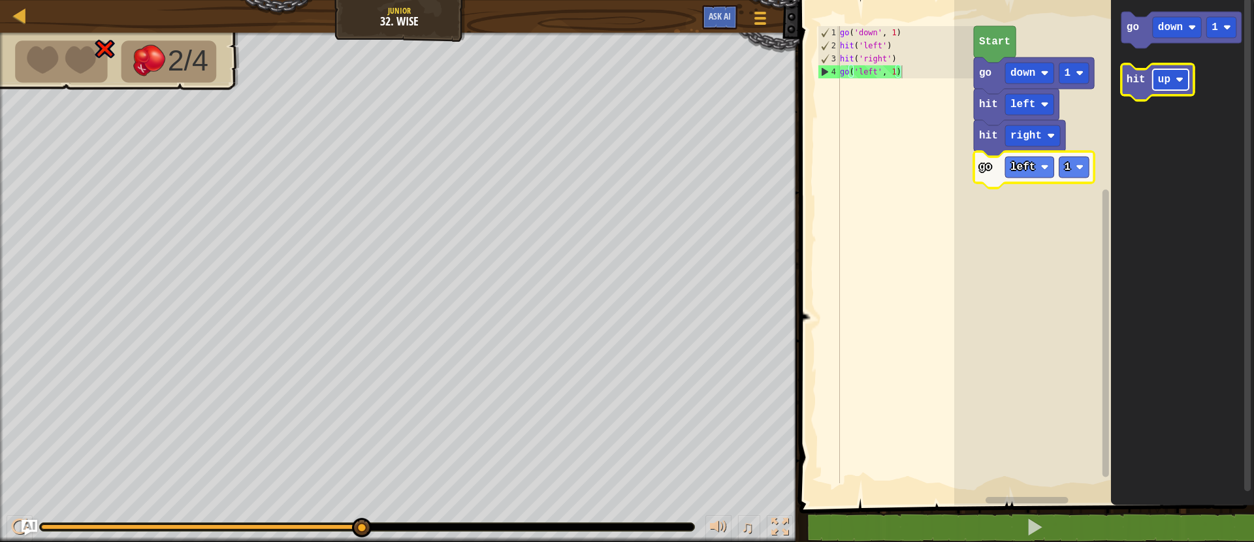
click at [1156, 87] on rect "Blockly Workspace" at bounding box center [1171, 79] width 36 height 21
click at [1139, 80] on text "hit" at bounding box center [1135, 80] width 19 height 12
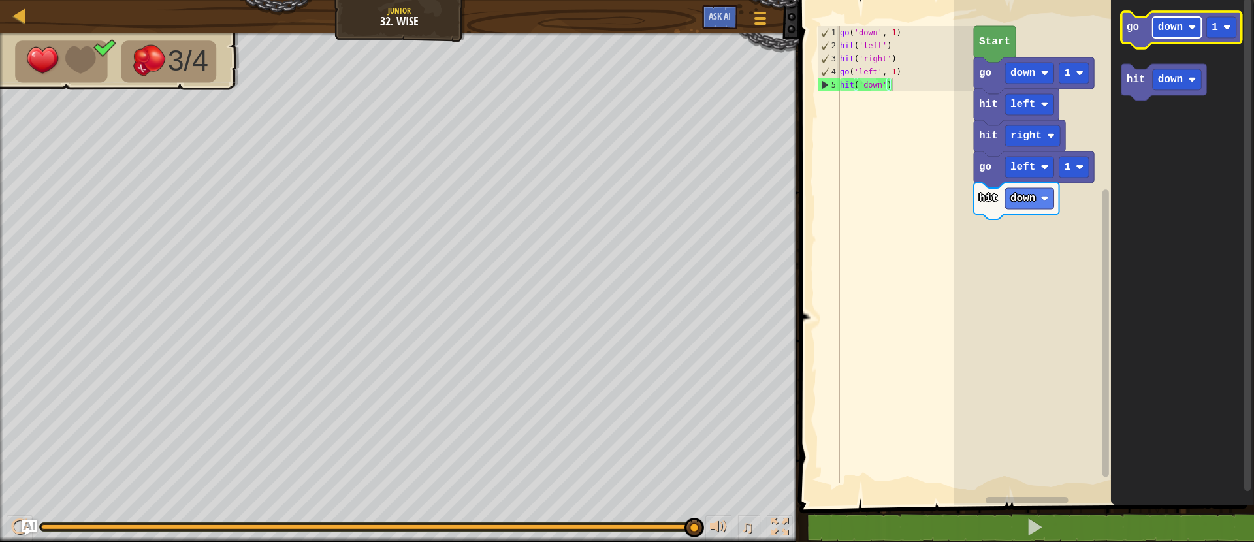
click at [1164, 27] on text "down" at bounding box center [1170, 28] width 25 height 12
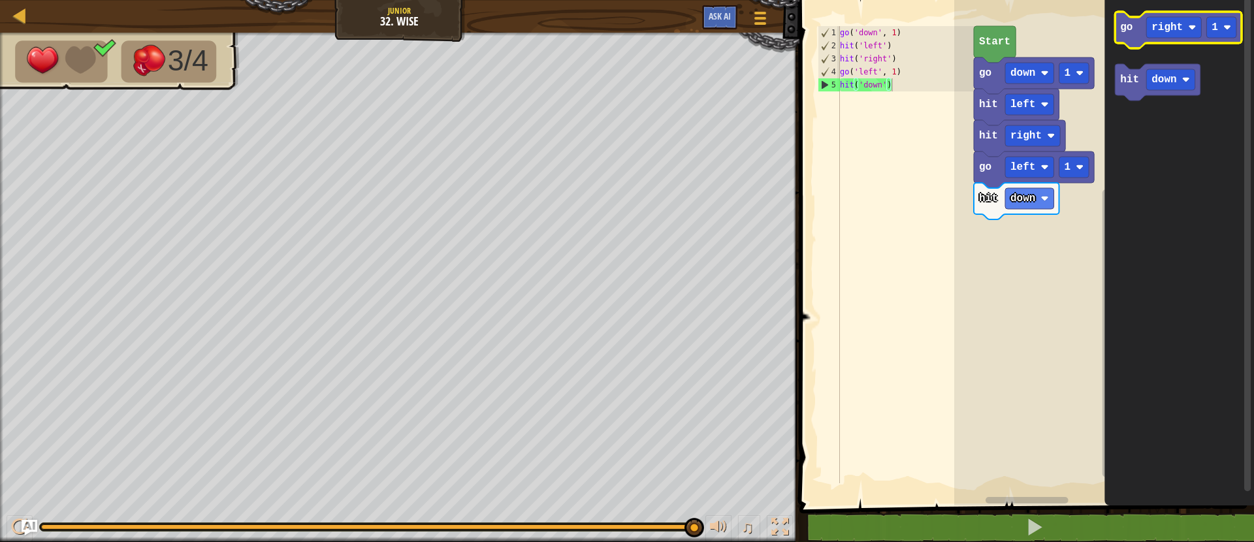
click at [1126, 37] on icon "Blockly Workspace" at bounding box center [1178, 30] width 127 height 37
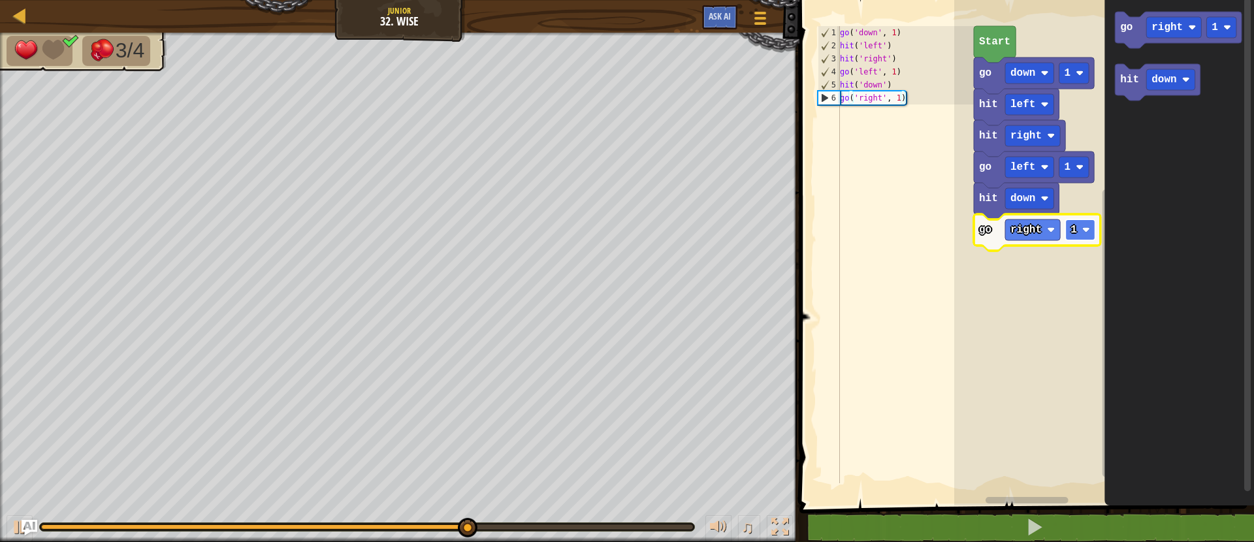
click at [1081, 236] on rect "Blockly Workspace" at bounding box center [1080, 229] width 30 height 21
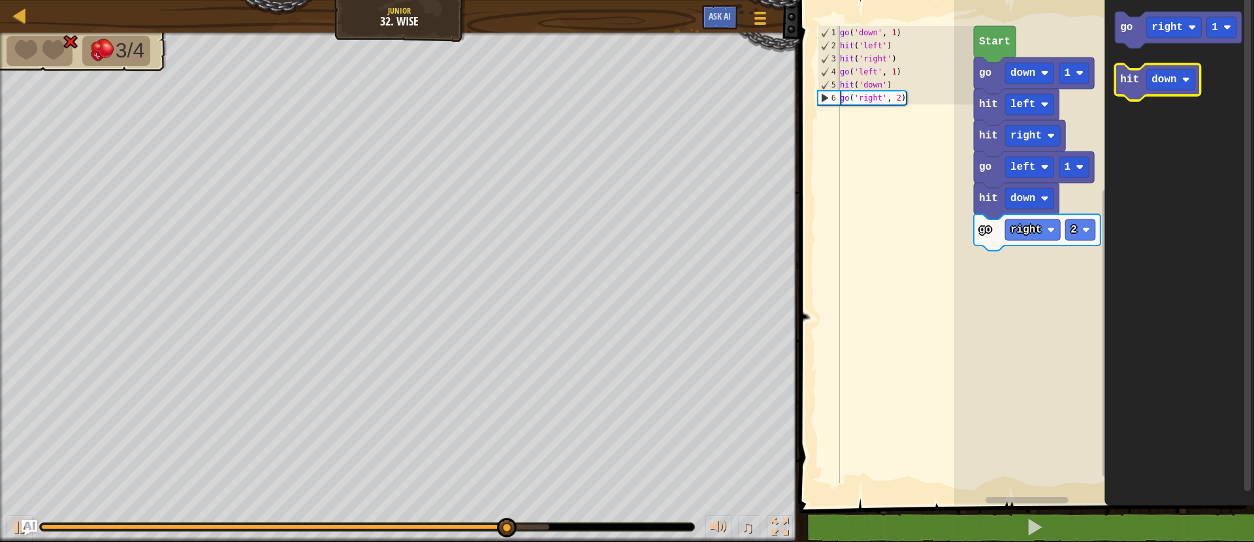
click at [1124, 74] on text "hit" at bounding box center [1129, 80] width 19 height 12
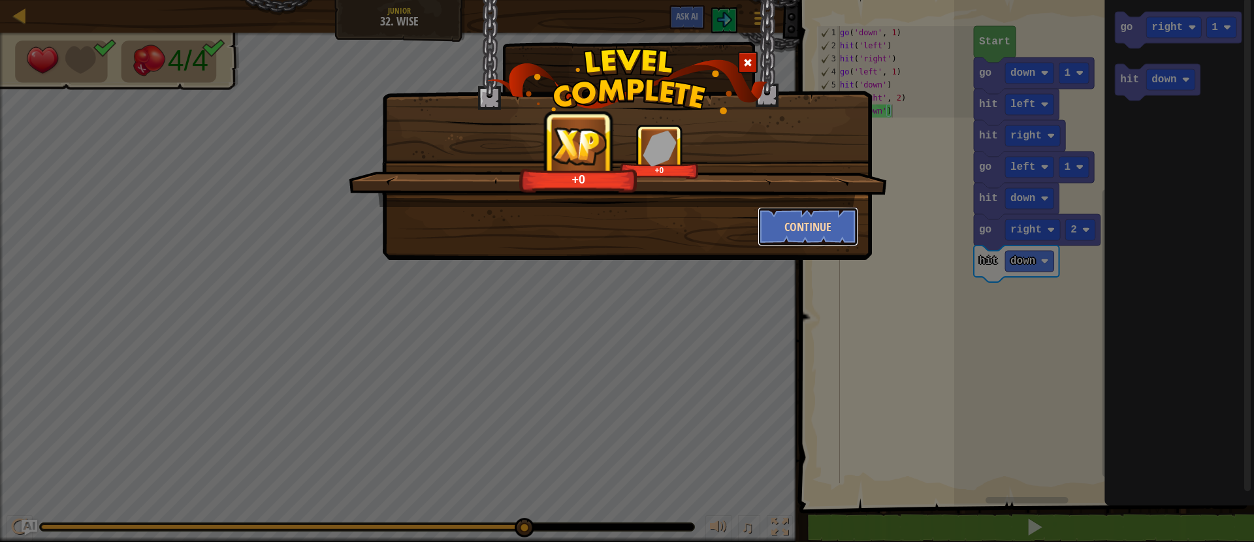
click at [825, 220] on button "Continue" at bounding box center [807, 226] width 101 height 39
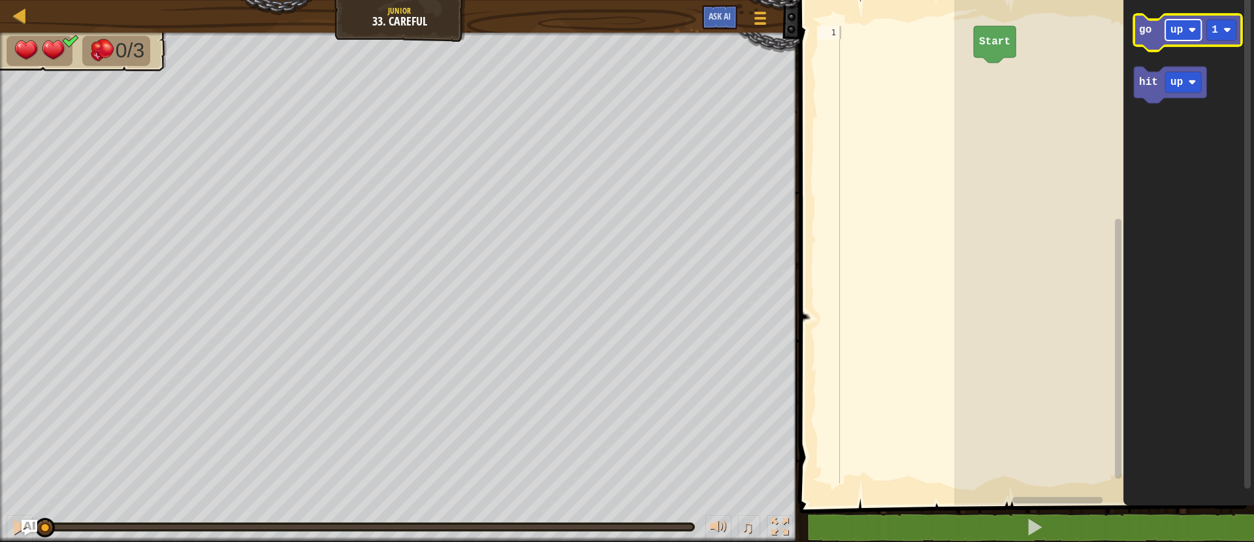
click at [1175, 28] on text "up" at bounding box center [1176, 30] width 12 height 12
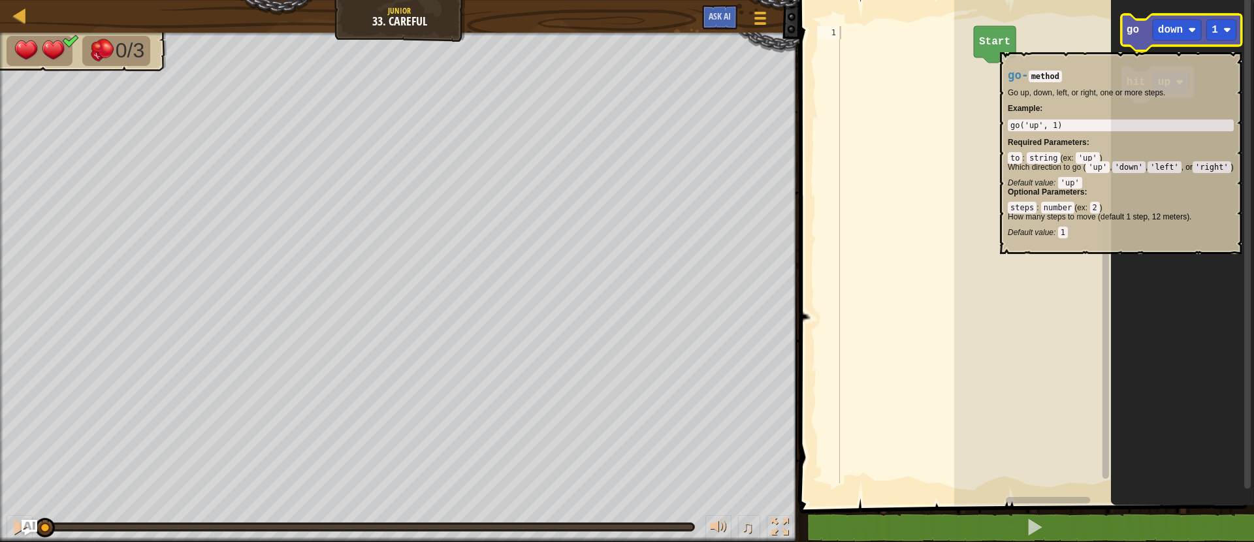
click at [1137, 46] on icon "Blockly Workspace" at bounding box center [1181, 32] width 120 height 37
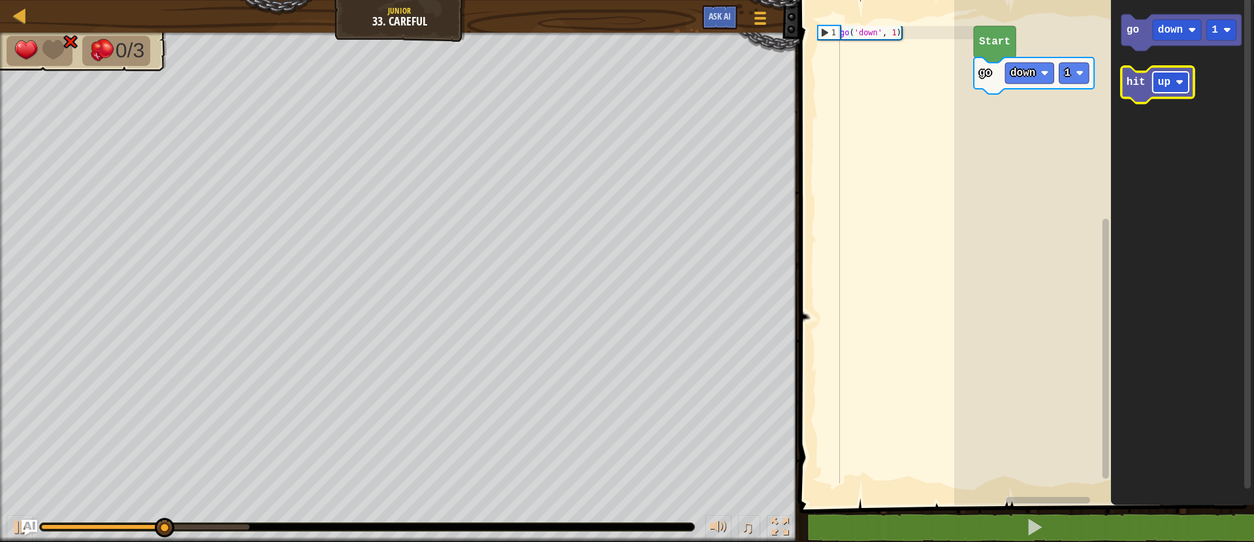
click at [1175, 86] on image "Blockly Workspace" at bounding box center [1179, 82] width 8 height 8
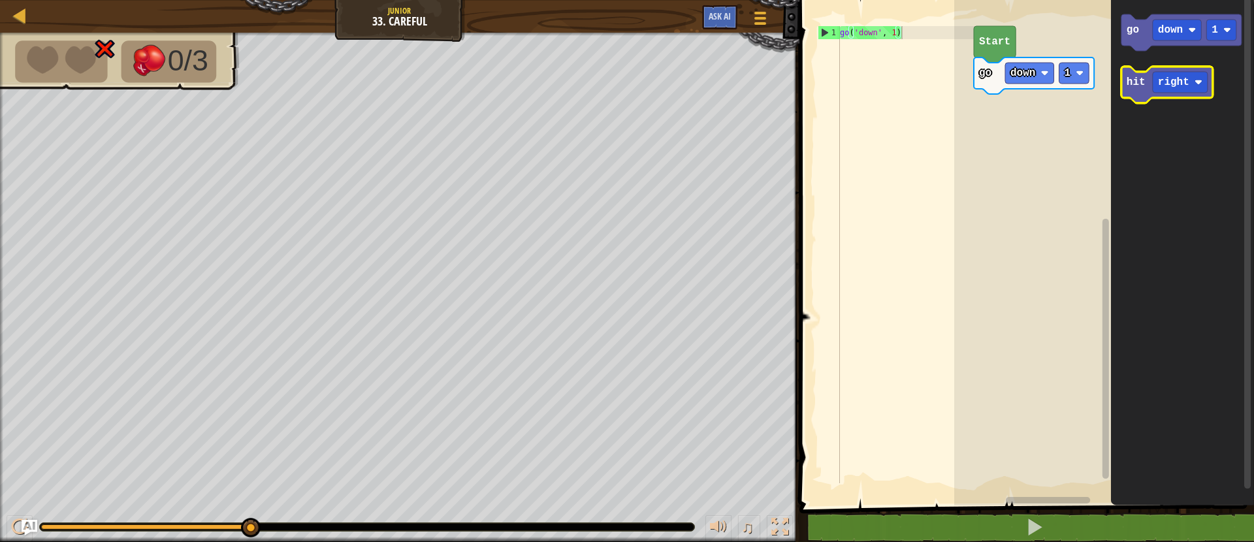
click at [1145, 86] on text "hit" at bounding box center [1135, 82] width 19 height 12
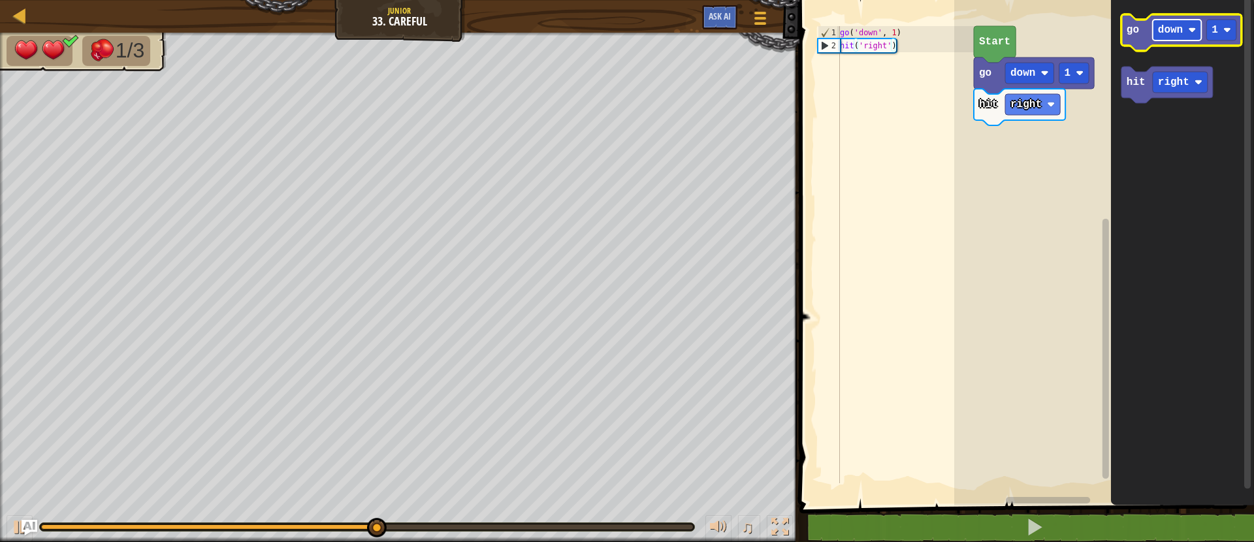
click at [1190, 24] on rect "Blockly Workspace" at bounding box center [1177, 30] width 49 height 21
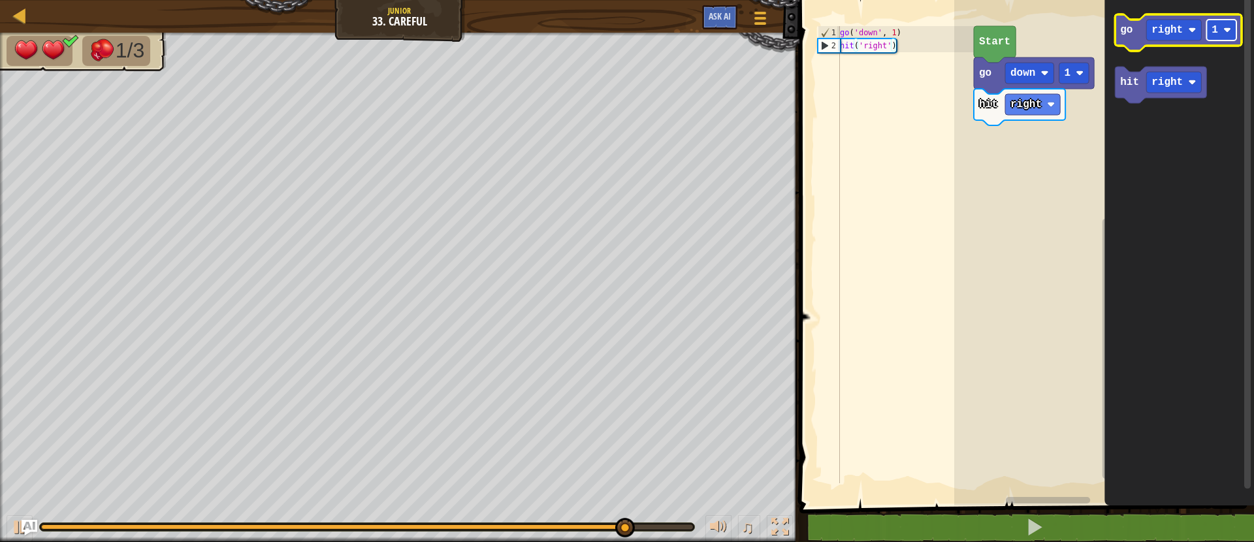
click at [1207, 26] on rect "Blockly Workspace" at bounding box center [1222, 30] width 30 height 21
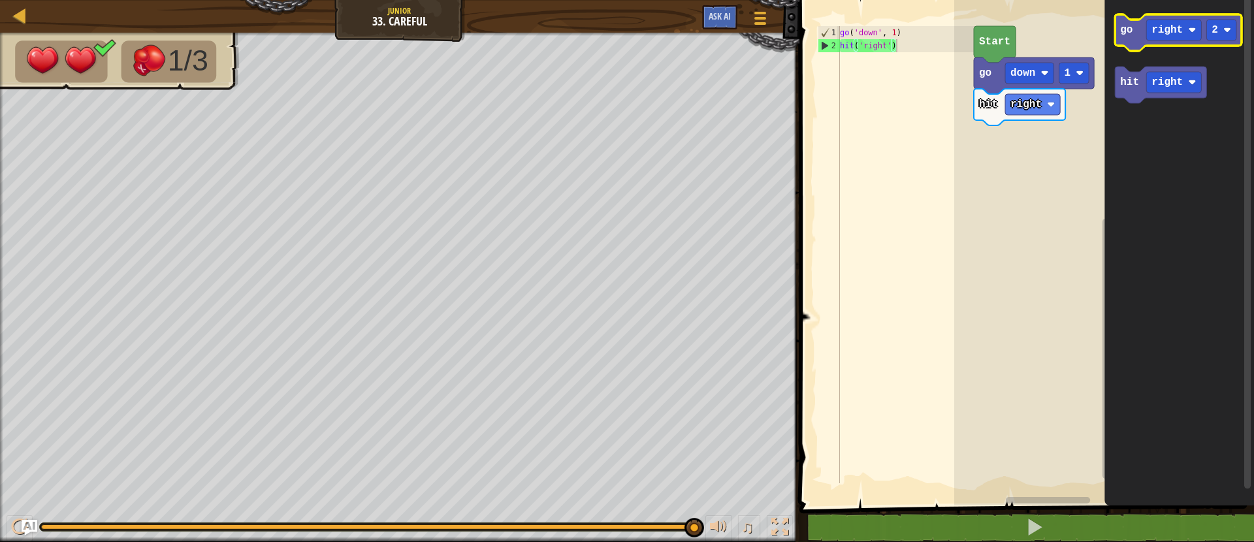
click at [1121, 24] on text "go" at bounding box center [1126, 30] width 12 height 12
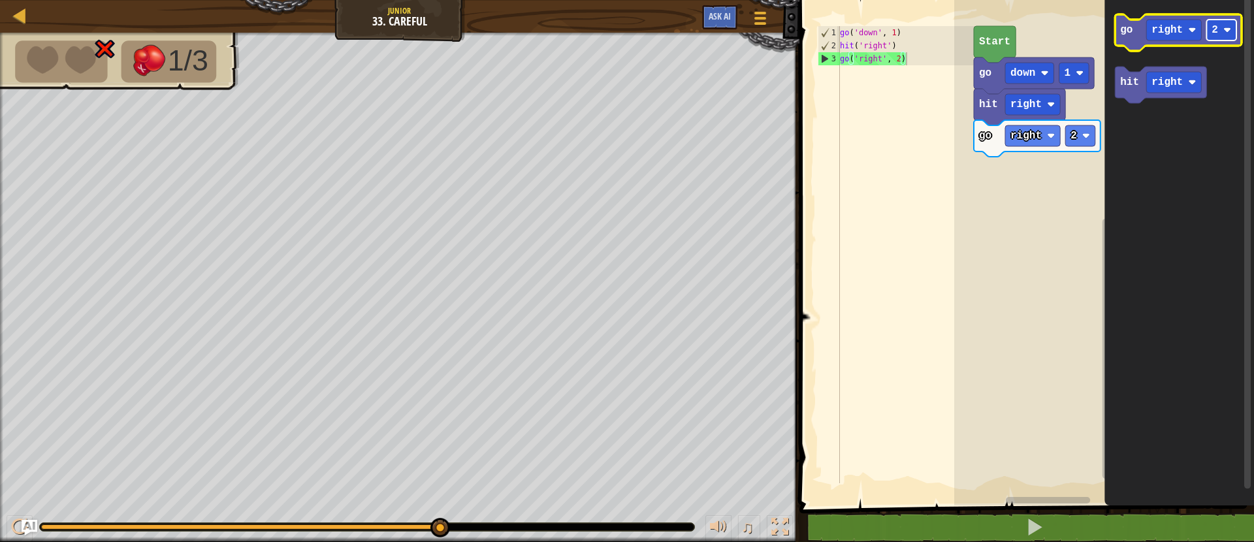
click at [1213, 35] on text "2" at bounding box center [1215, 30] width 7 height 12
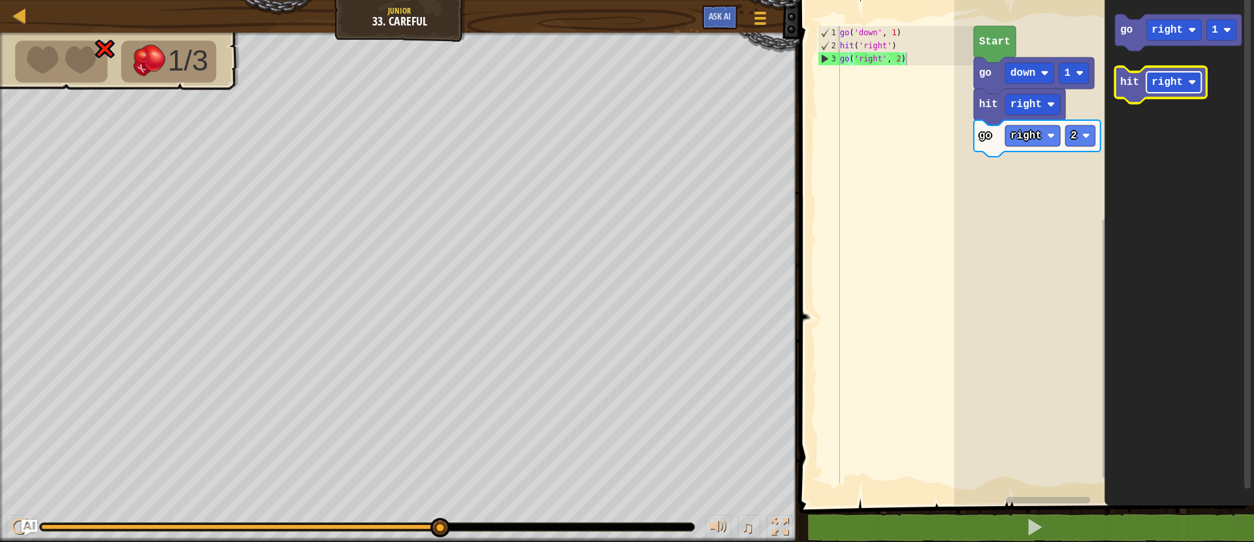
click at [1187, 81] on rect "Blockly Workspace" at bounding box center [1173, 82] width 55 height 21
click at [1127, 78] on text "hit" at bounding box center [1129, 82] width 19 height 12
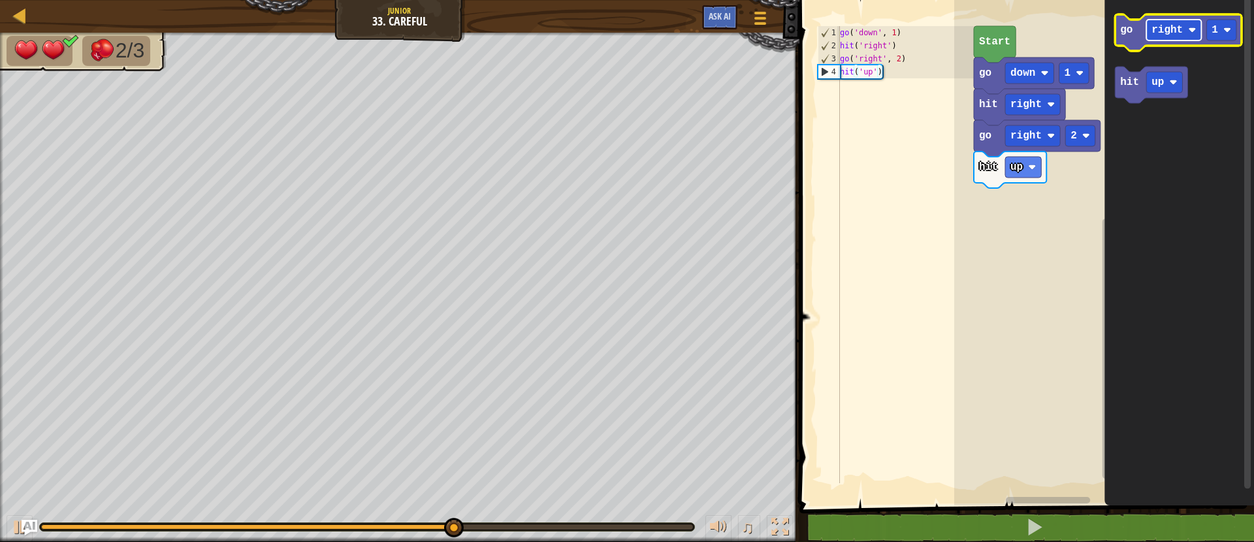
click at [1179, 35] on text "right" at bounding box center [1166, 30] width 31 height 12
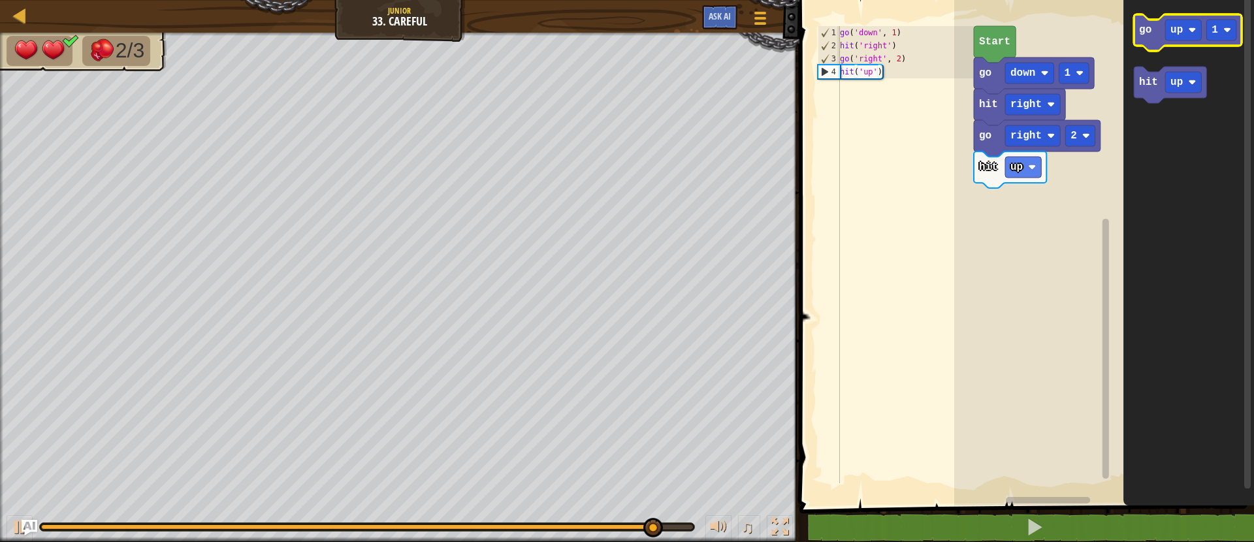
click at [1151, 33] on icon "Blockly Workspace" at bounding box center [1188, 32] width 108 height 37
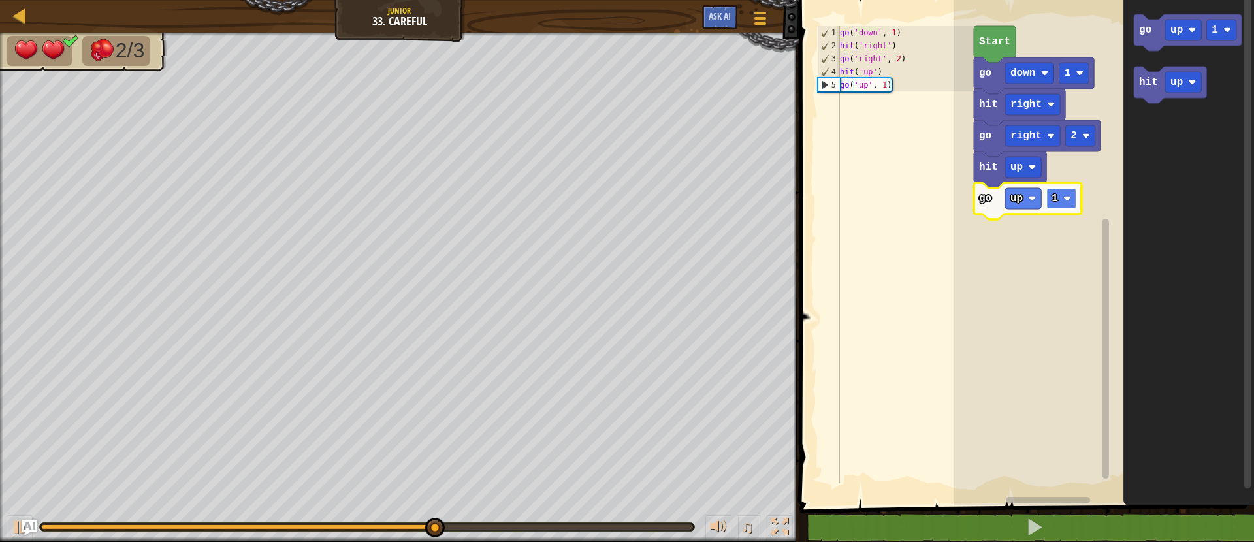
click at [1060, 195] on rect "Blockly Workspace" at bounding box center [1061, 198] width 30 height 21
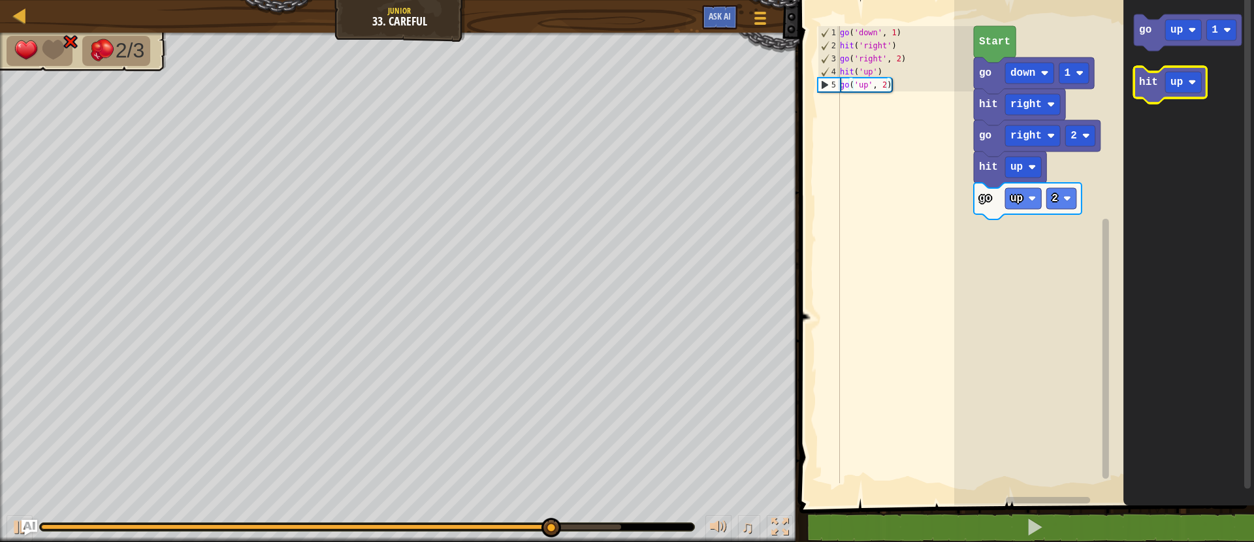
click at [1149, 89] on icon "Blockly Workspace" at bounding box center [1170, 85] width 72 height 37
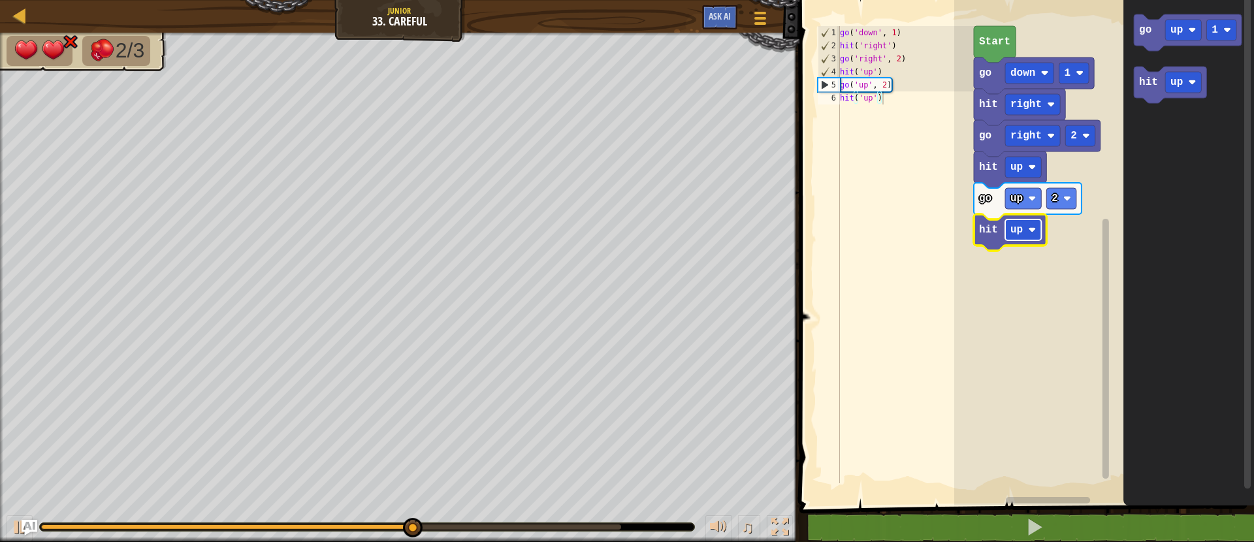
click at [1021, 237] on rect "Blockly Workspace" at bounding box center [1023, 229] width 36 height 21
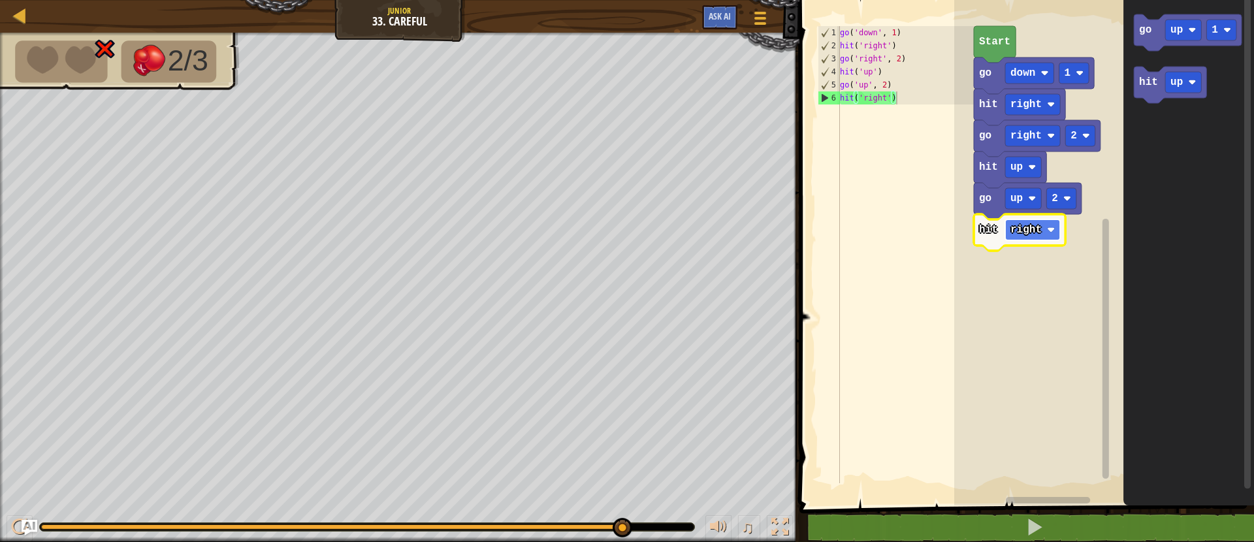
click at [1021, 231] on text "right" at bounding box center [1025, 230] width 31 height 12
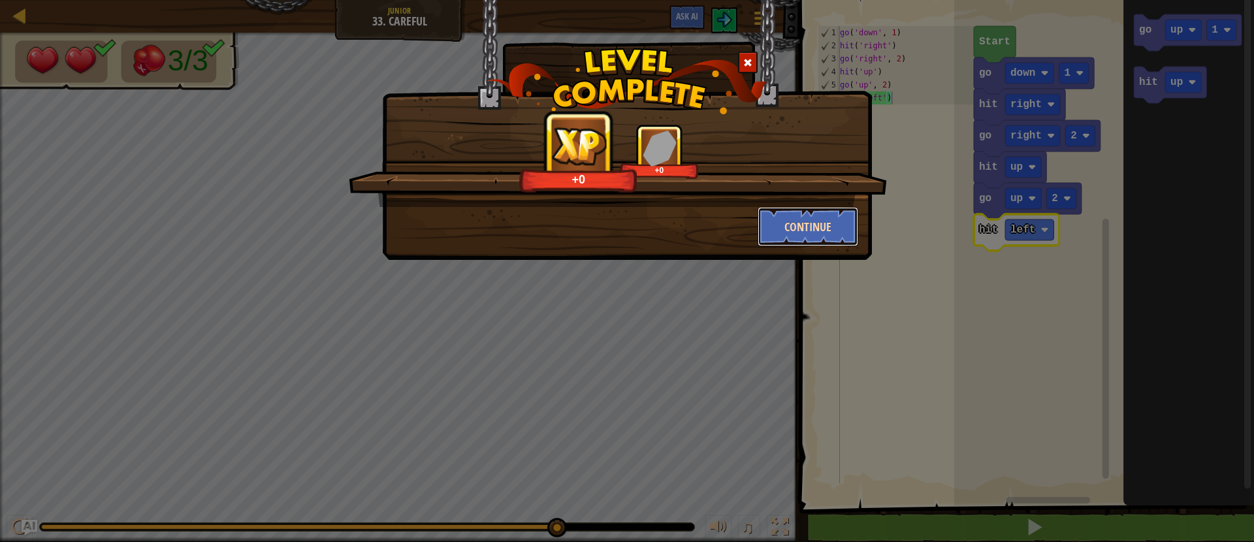
click at [842, 222] on button "Continue" at bounding box center [807, 226] width 101 height 39
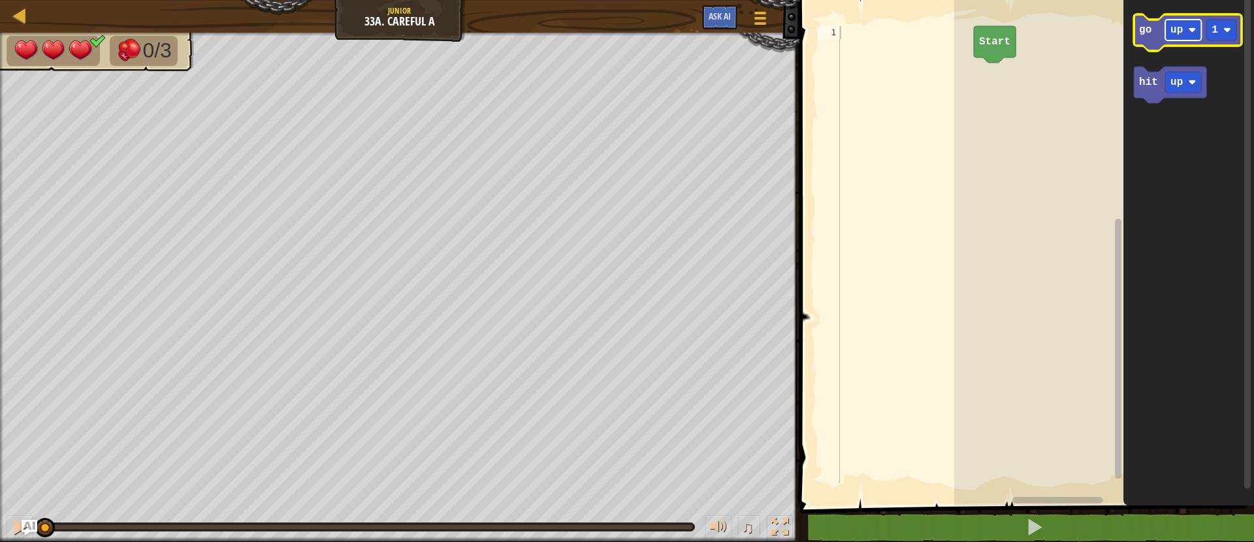
click at [1178, 33] on text "up" at bounding box center [1176, 30] width 12 height 12
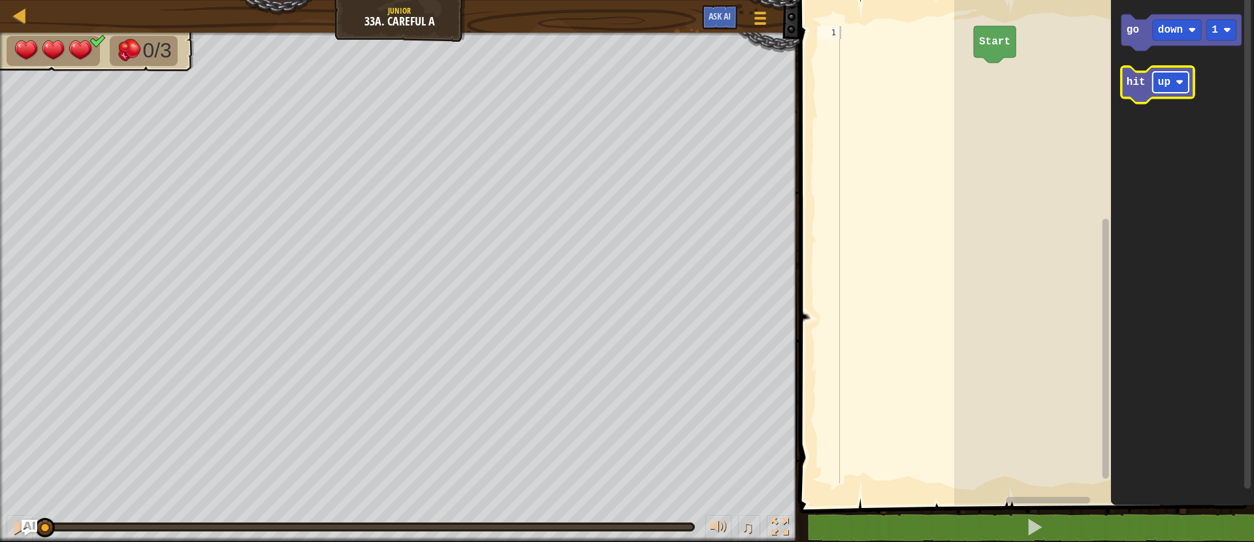
click at [1156, 73] on rect "Blockly Workspace" at bounding box center [1171, 82] width 36 height 21
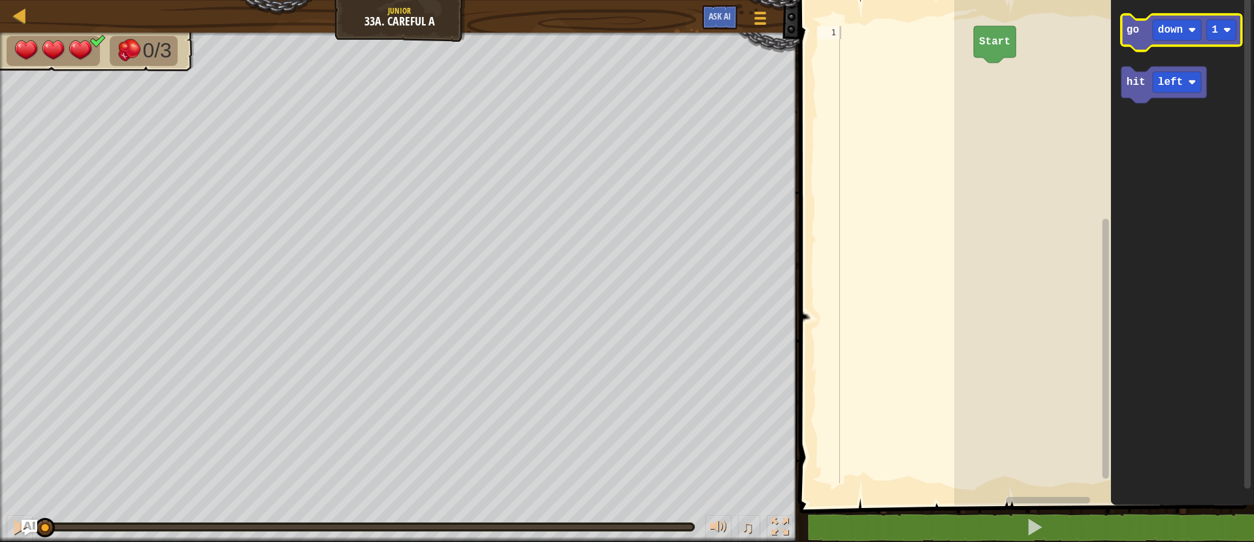
click at [1147, 38] on icon "Blockly Workspace" at bounding box center [1181, 32] width 120 height 37
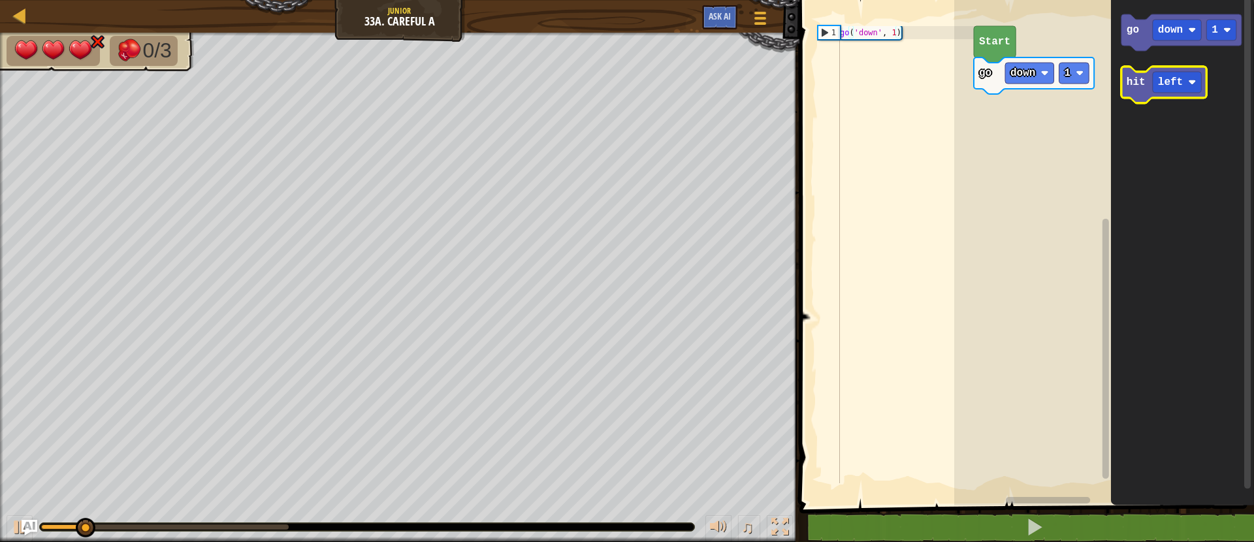
click at [1136, 76] on text "hit" at bounding box center [1135, 82] width 19 height 12
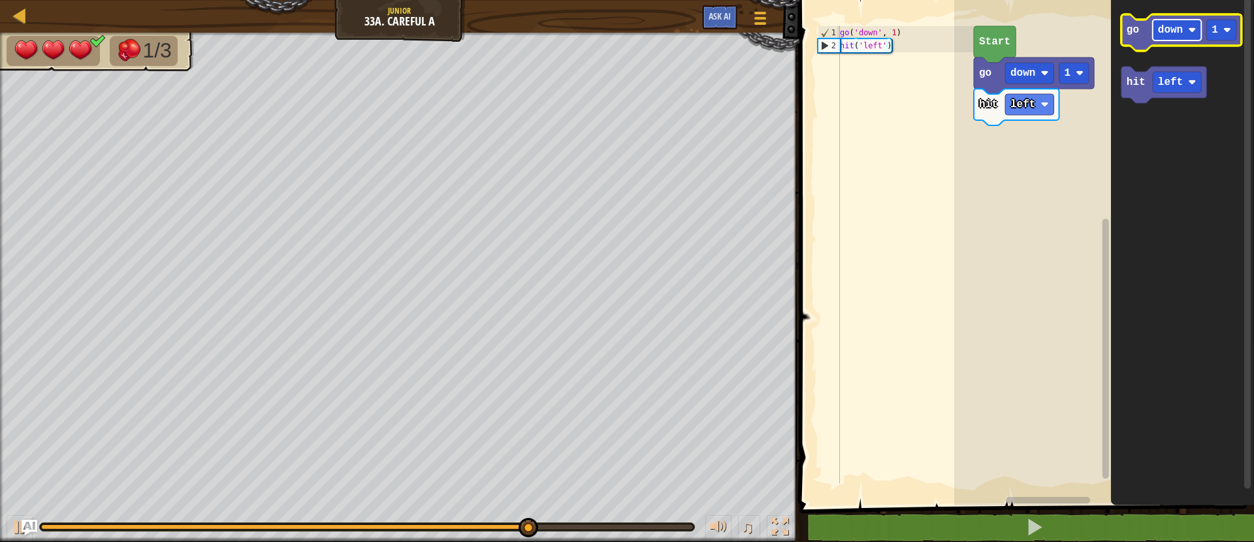
click at [1179, 27] on text "down" at bounding box center [1170, 30] width 25 height 12
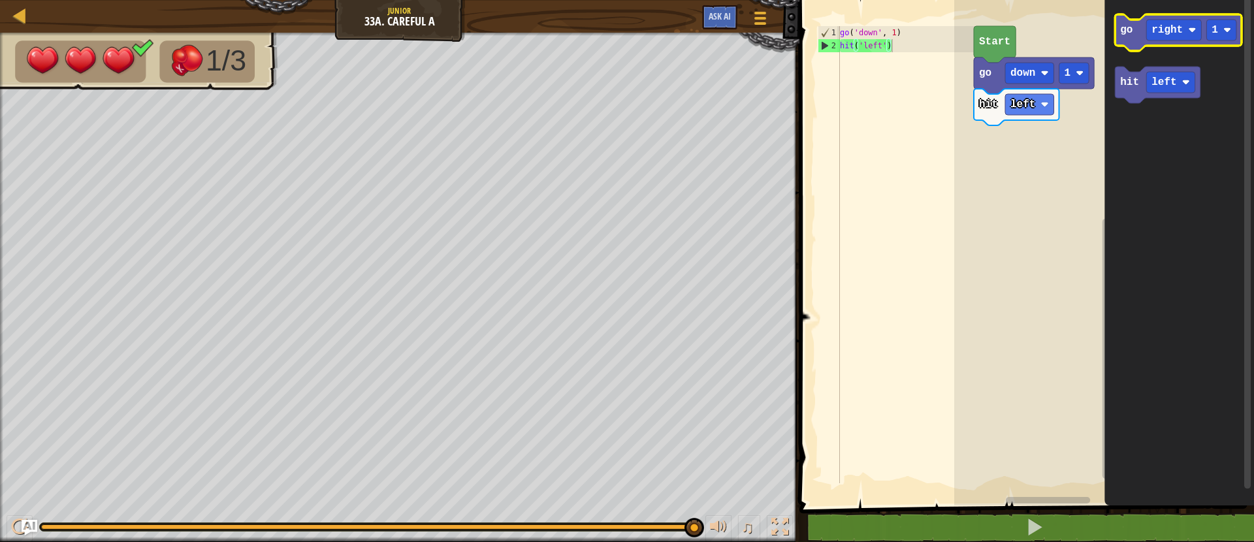
click at [1122, 40] on icon "Blockly Workspace" at bounding box center [1178, 32] width 127 height 37
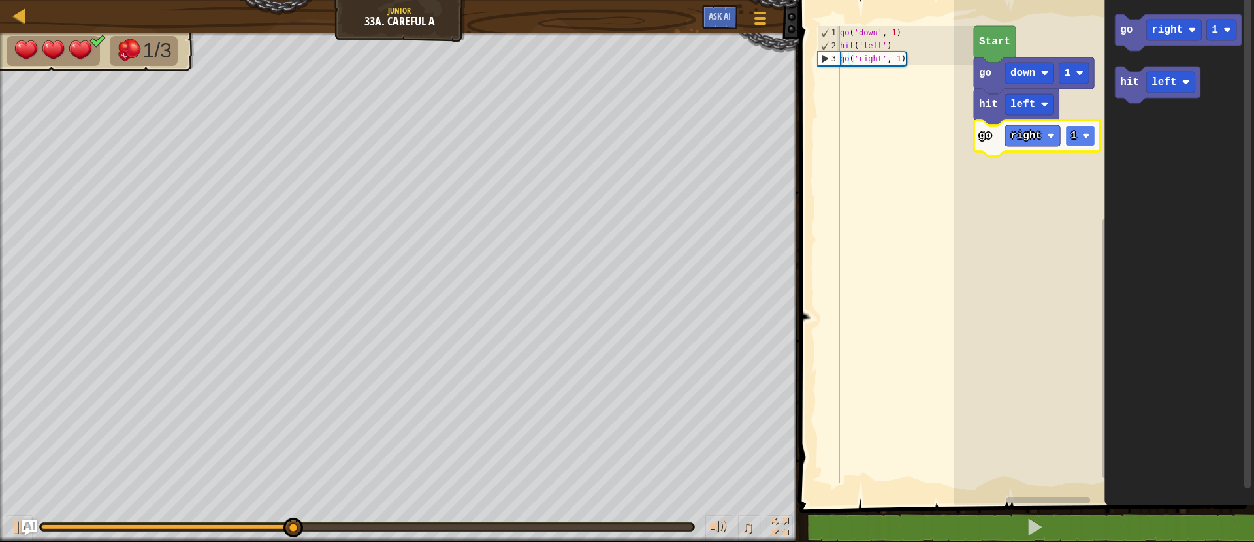
click at [1084, 127] on rect "Blockly Workspace" at bounding box center [1080, 135] width 30 height 21
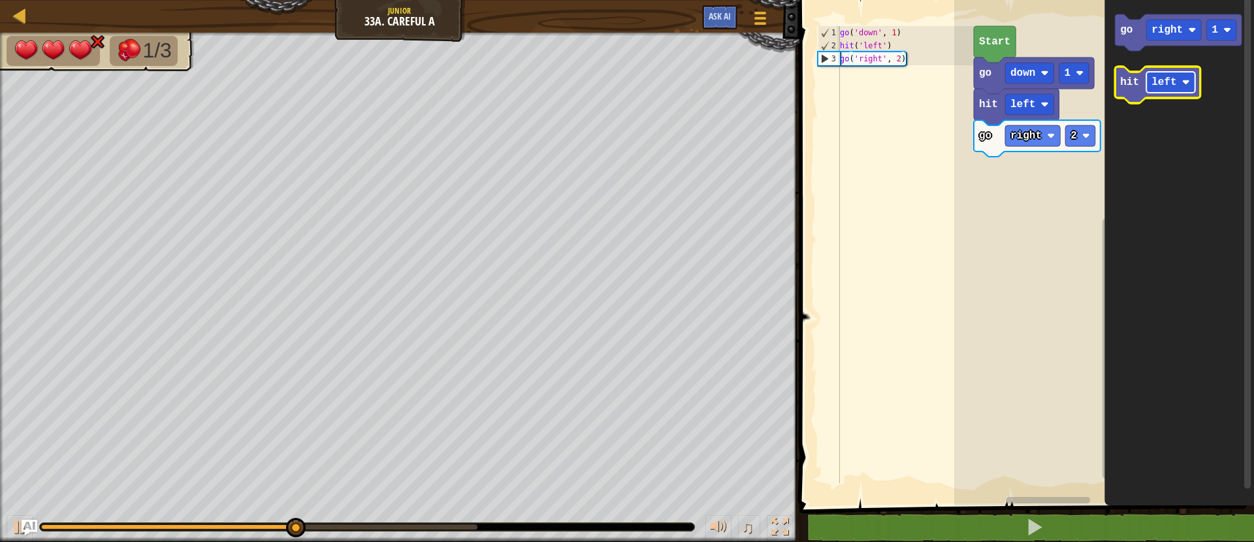
click at [1173, 83] on text "left" at bounding box center [1163, 82] width 25 height 12
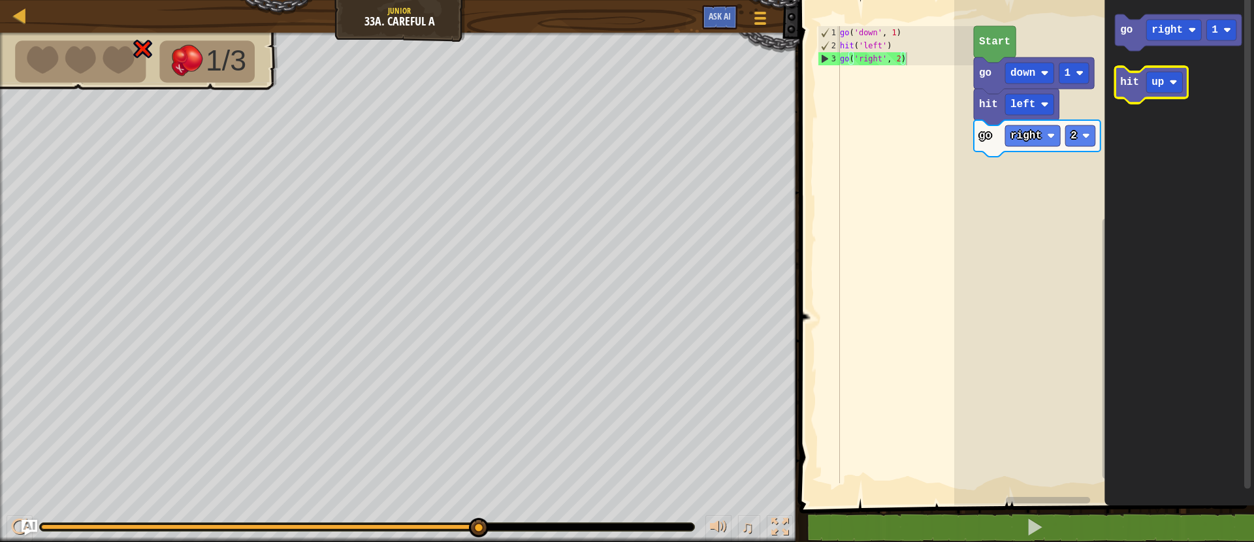
click at [1137, 81] on text "hit" at bounding box center [1129, 82] width 19 height 12
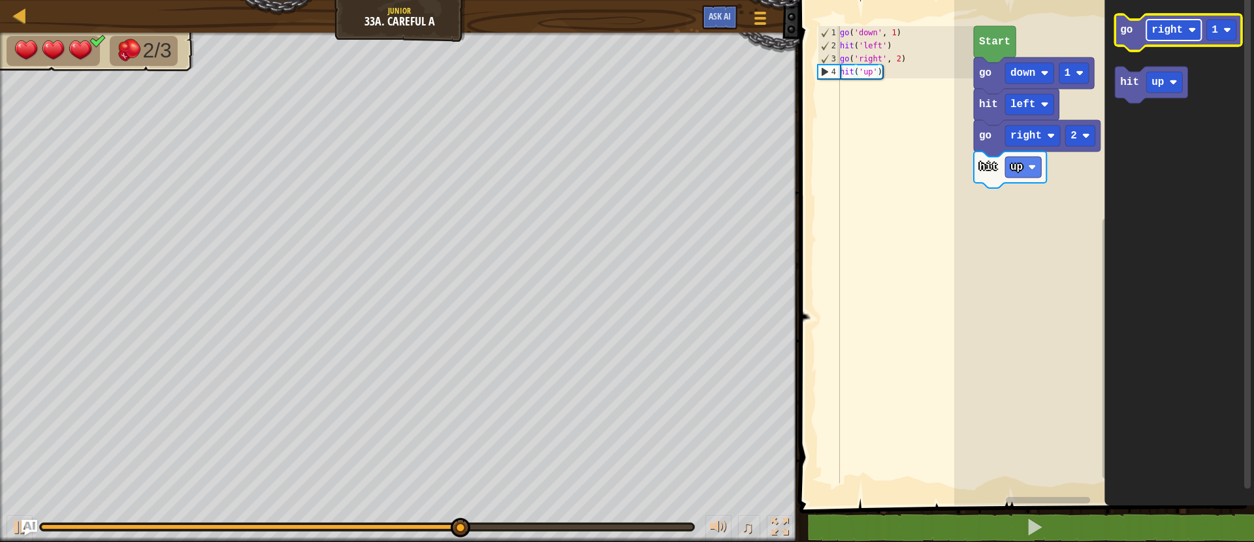
click at [1171, 34] on text "right" at bounding box center [1166, 30] width 31 height 12
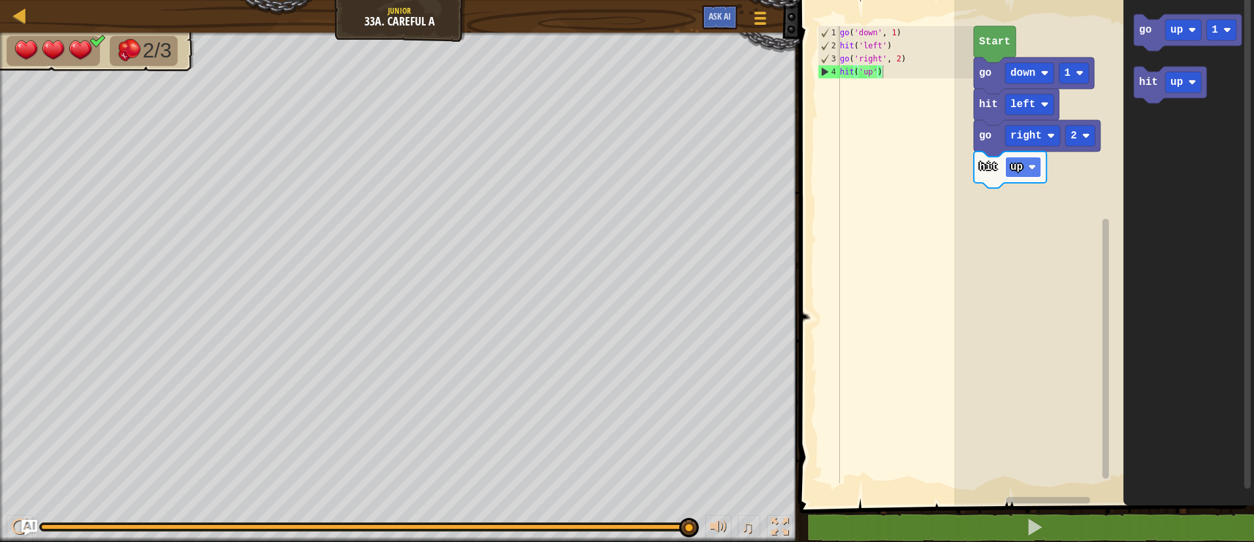
click at [1020, 171] on text "up" at bounding box center [1016, 167] width 12 height 12
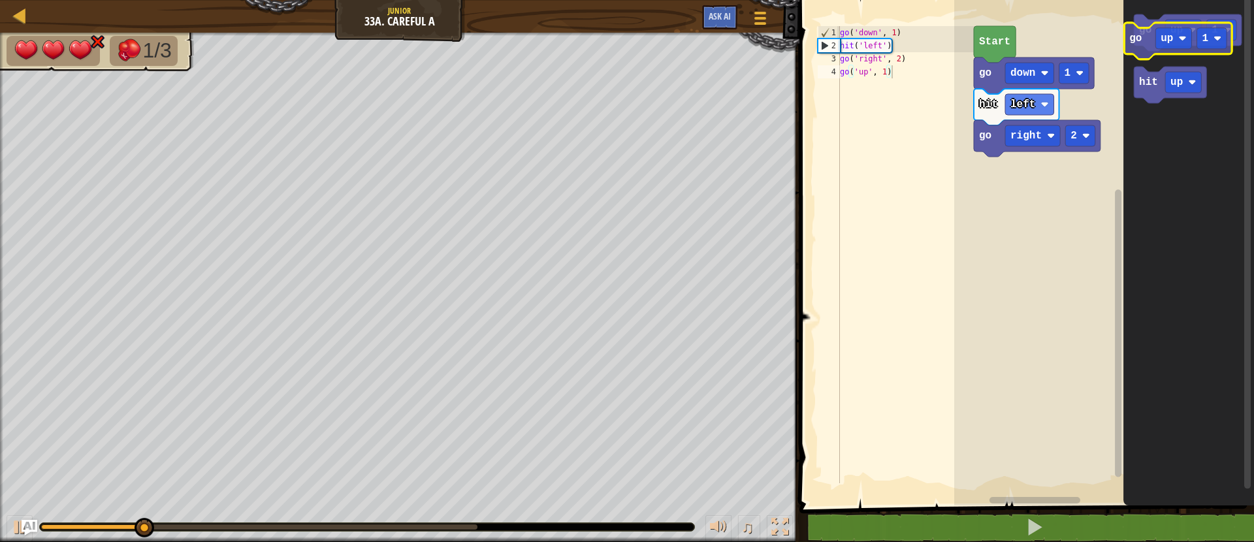
click at [1147, 44] on icon "Blockly Workspace" at bounding box center [1188, 32] width 108 height 37
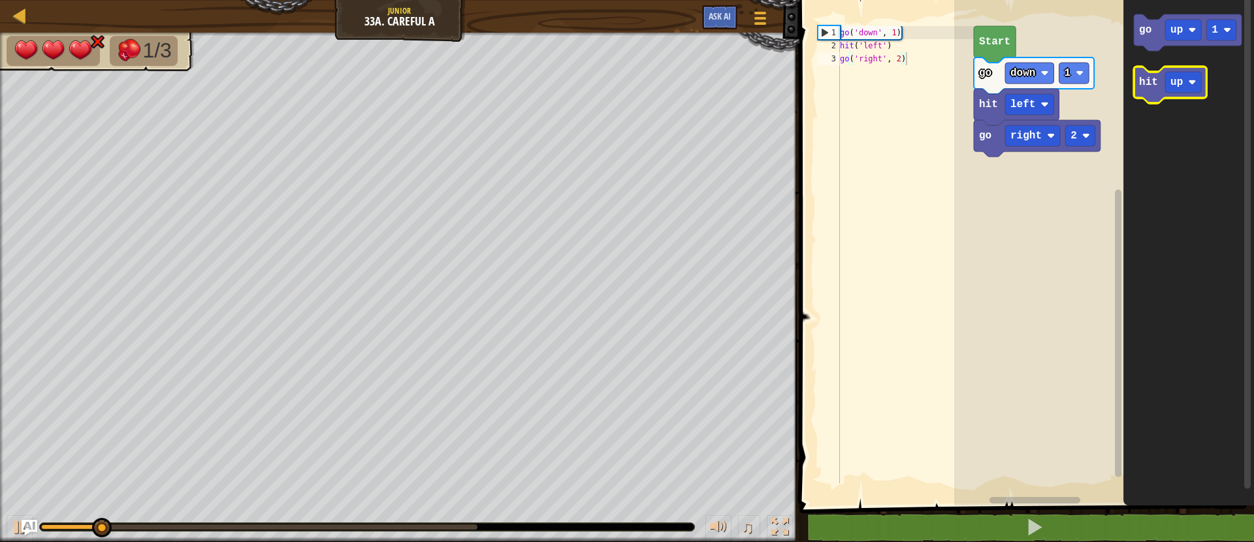
click at [1156, 92] on icon "Blockly Workspace" at bounding box center [1170, 85] width 72 height 37
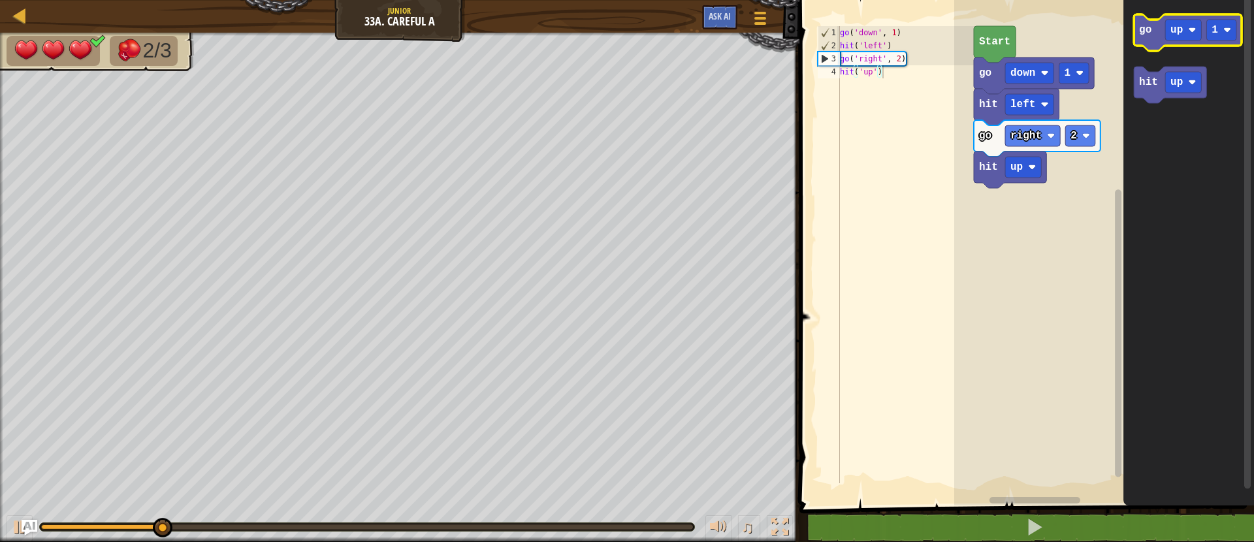
click at [1148, 37] on icon "Blockly Workspace" at bounding box center [1188, 32] width 108 height 37
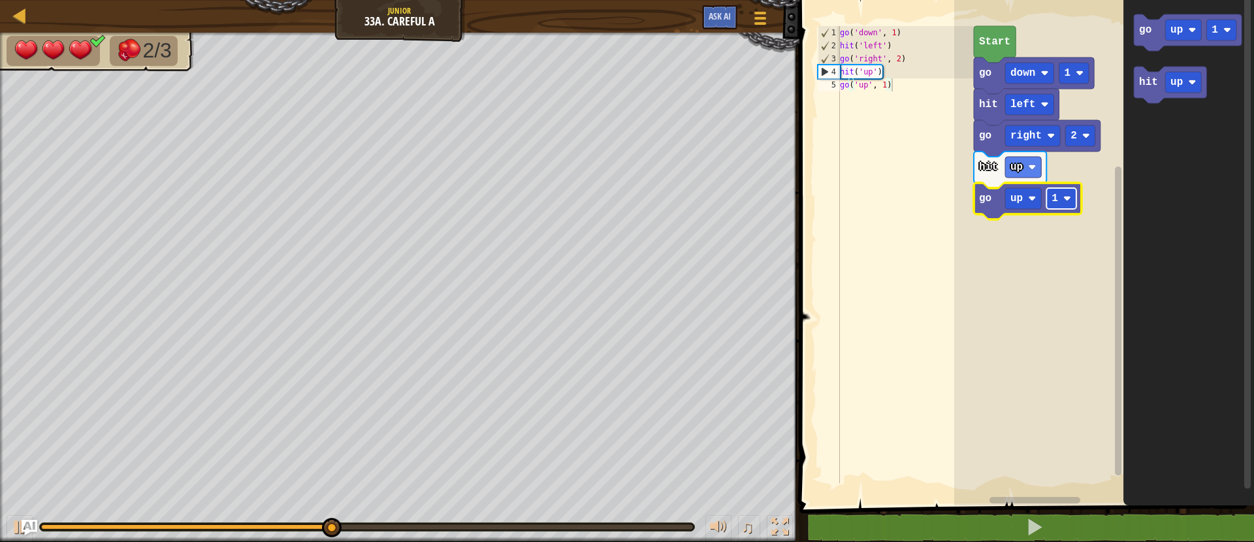
click at [1060, 199] on rect "Blockly Workspace" at bounding box center [1061, 198] width 30 height 21
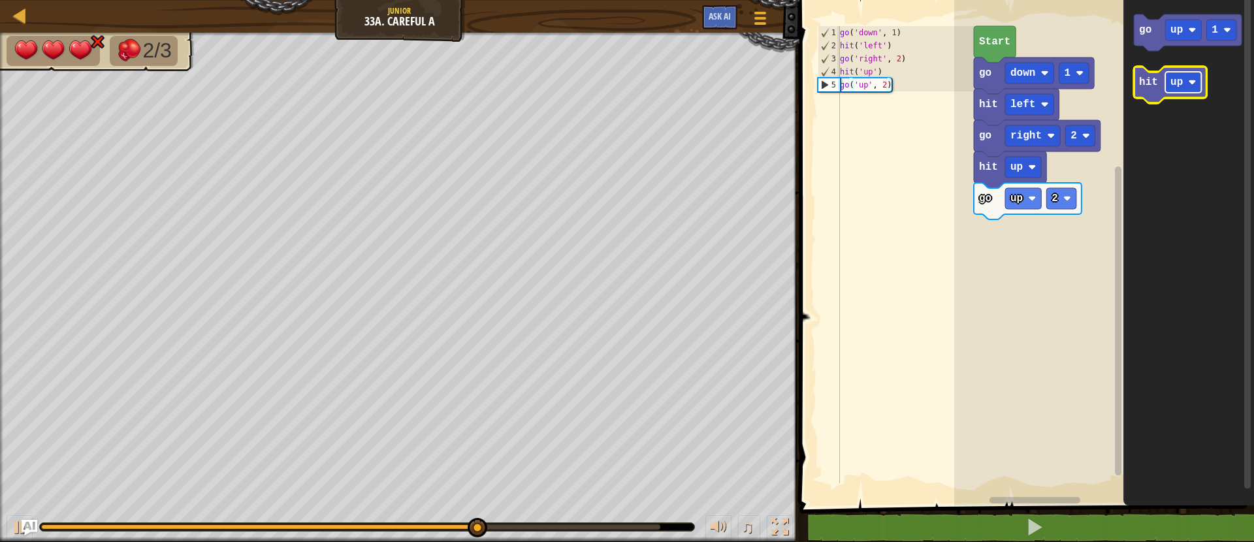
click at [1167, 83] on rect "Blockly Workspace" at bounding box center [1183, 82] width 36 height 21
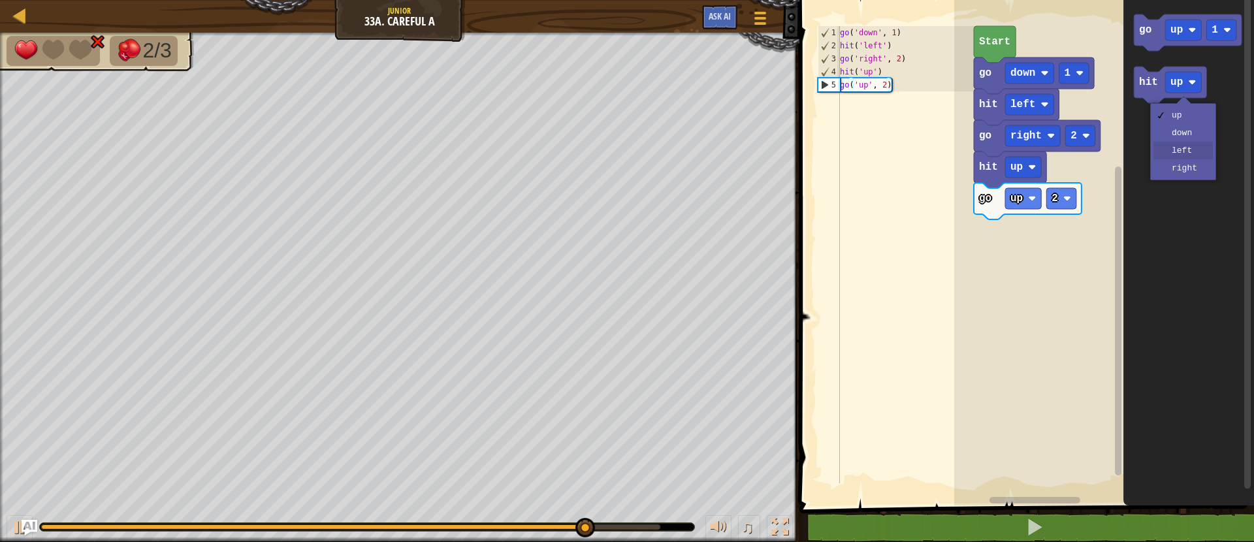
drag, startPoint x: 1191, startPoint y: 148, endPoint x: 1177, endPoint y: 153, distance: 14.5
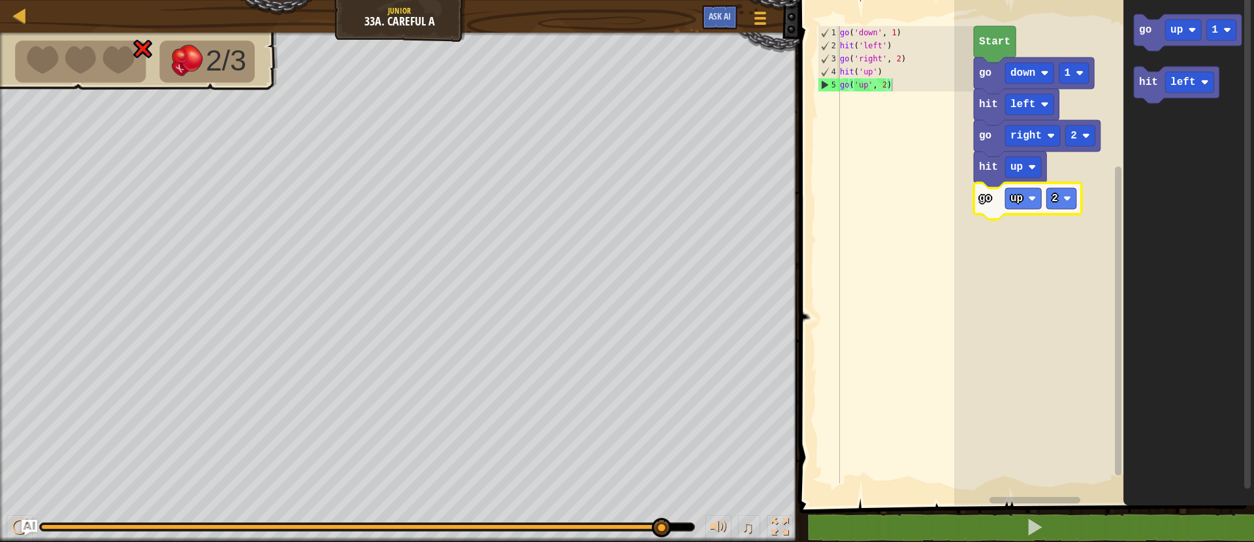
click at [988, 202] on text "go" at bounding box center [985, 199] width 12 height 12
click at [1145, 90] on icon "Blockly Workspace" at bounding box center [1177, 85] width 86 height 37
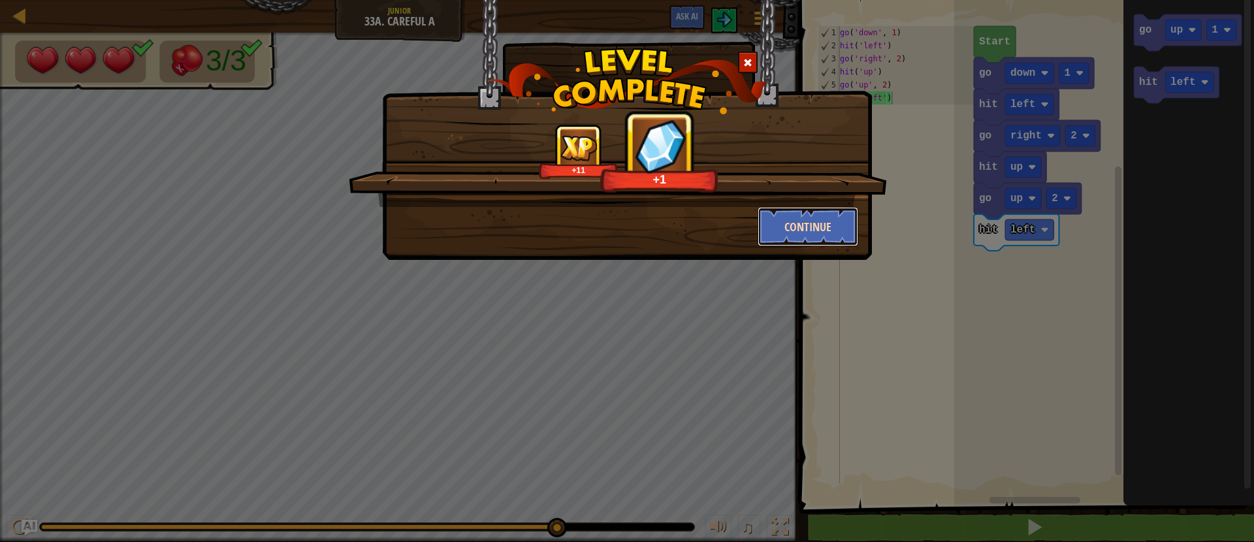
click at [819, 220] on button "Continue" at bounding box center [807, 226] width 101 height 39
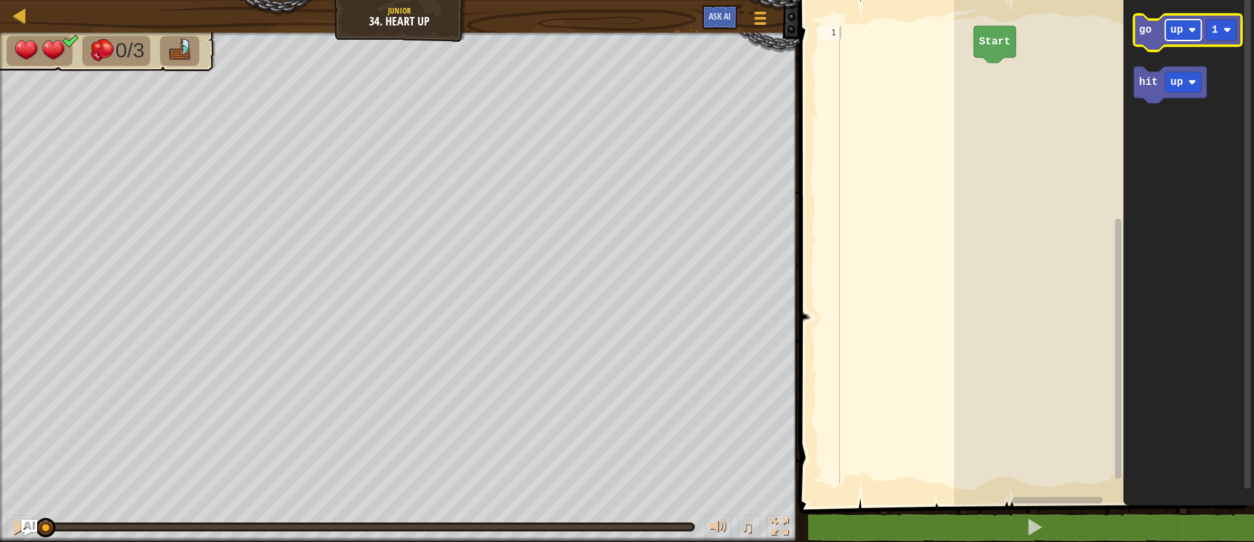
click at [1164, 37] on g "go up 1" at bounding box center [1188, 32] width 108 height 37
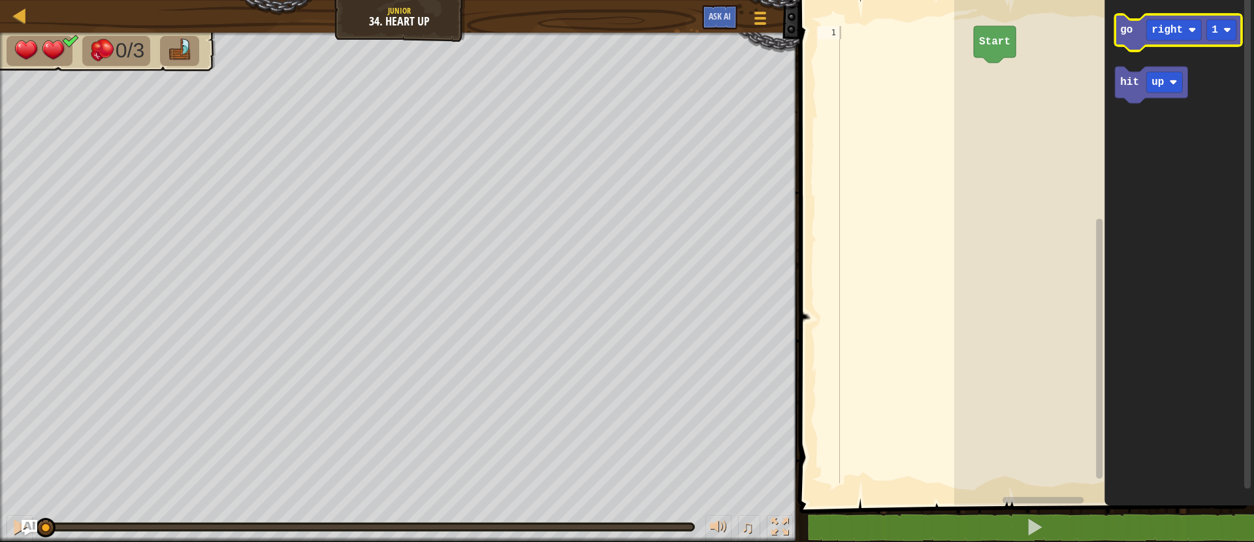
click at [1128, 33] on text "go" at bounding box center [1126, 30] width 12 height 12
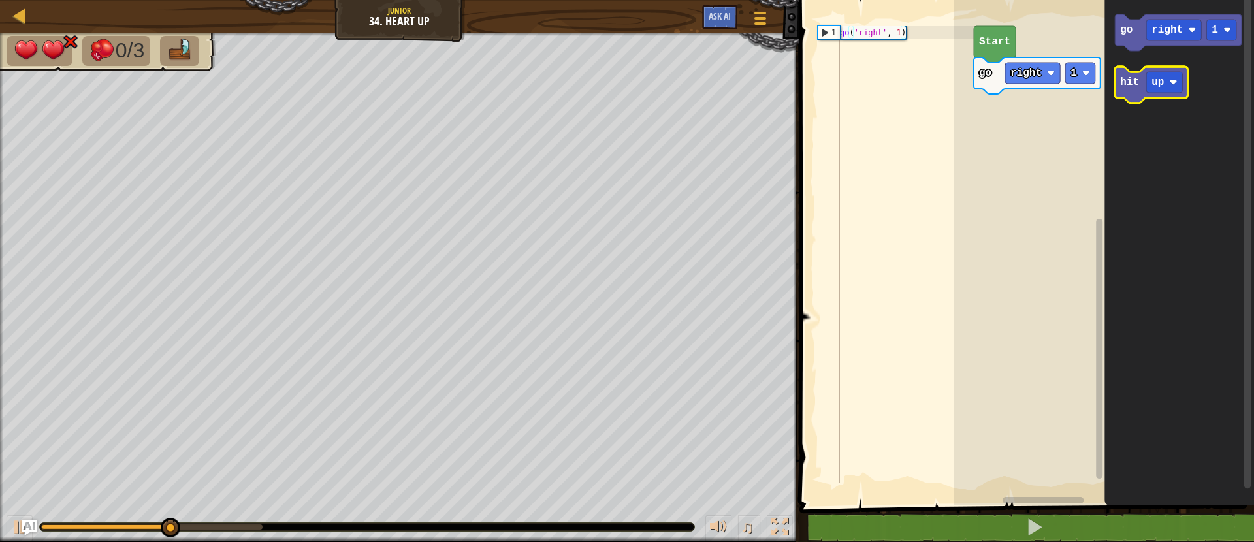
click at [1134, 84] on text "hit" at bounding box center [1129, 82] width 19 height 12
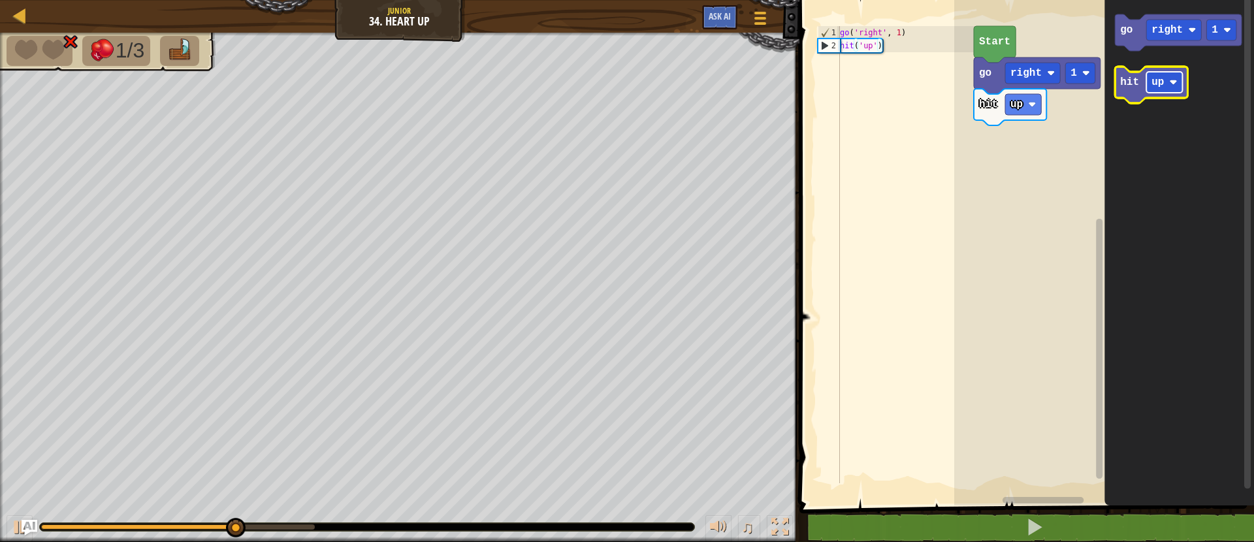
click at [1160, 83] on text "up" at bounding box center [1157, 82] width 12 height 12
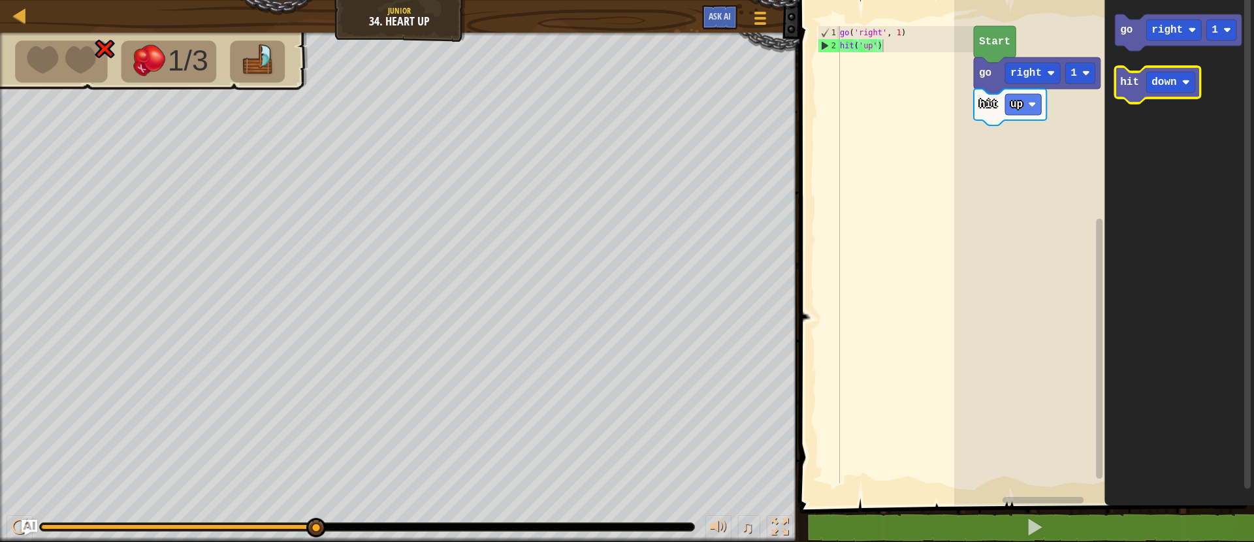
click at [1134, 89] on icon "Blockly Workspace" at bounding box center [1158, 85] width 86 height 37
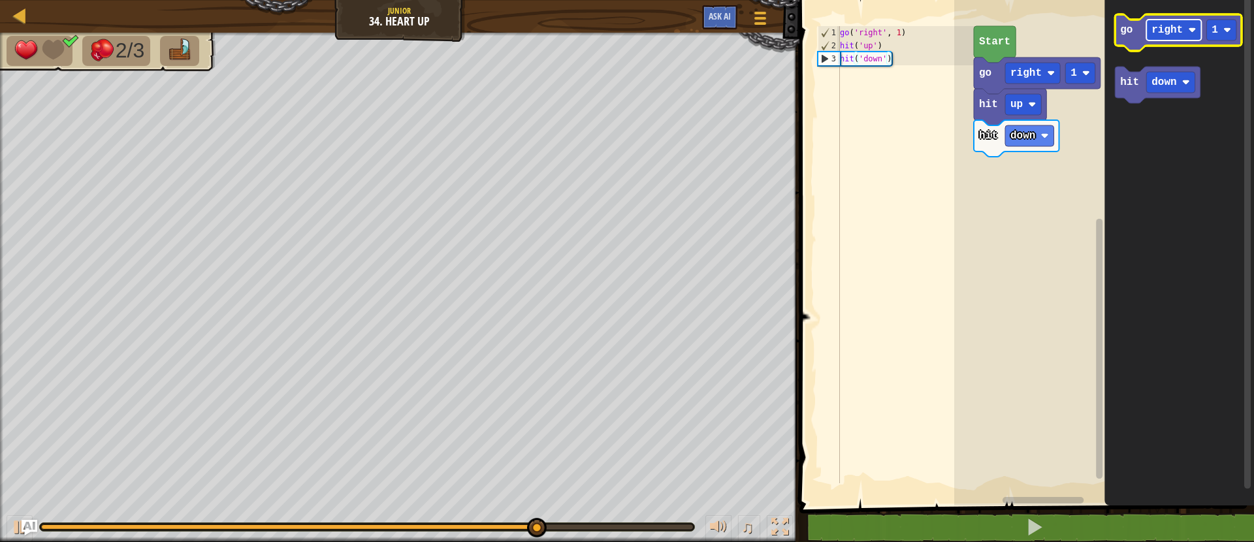
click at [1190, 33] on image "Blockly Workspace" at bounding box center [1192, 30] width 8 height 8
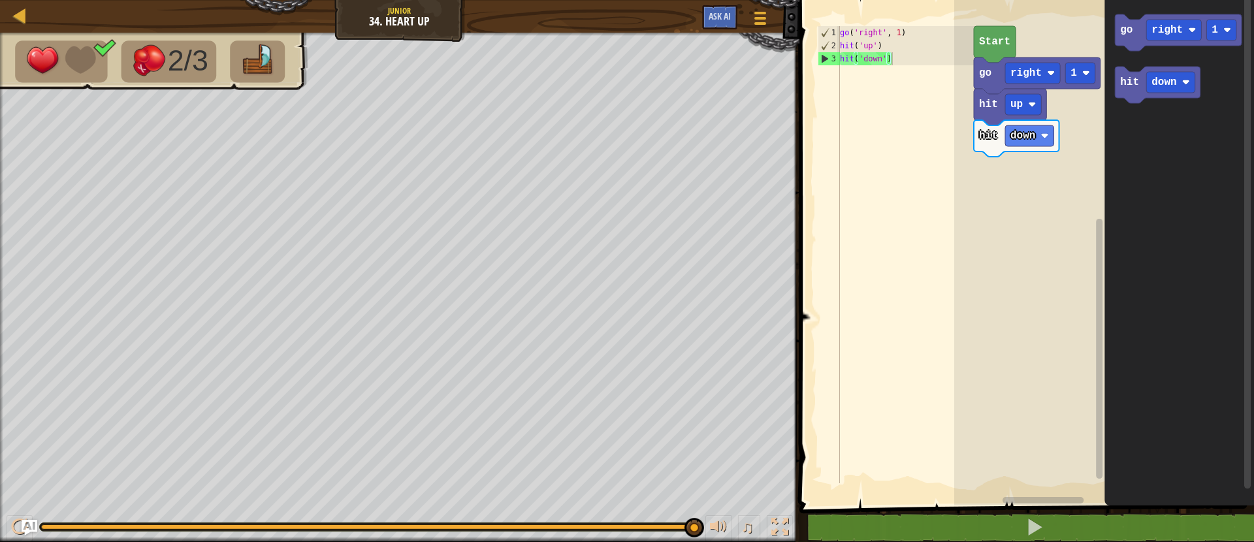
click at [1114, 35] on icon "Blockly Workspace" at bounding box center [1179, 249] width 150 height 512
click at [1124, 37] on icon "Blockly Workspace" at bounding box center [1178, 32] width 127 height 37
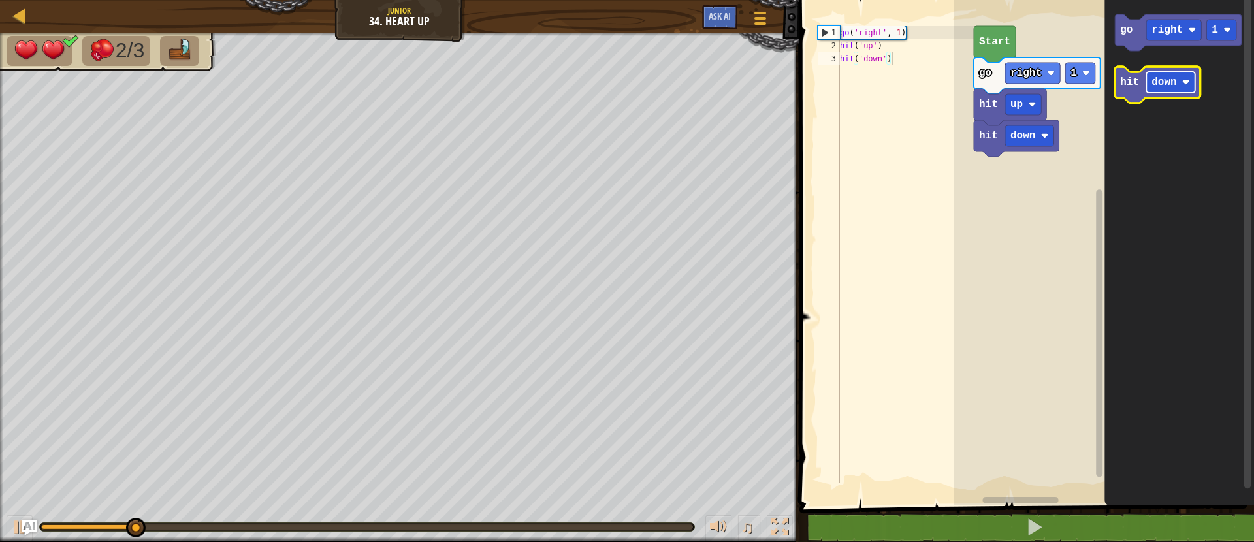
click at [1163, 84] on text "down" at bounding box center [1163, 82] width 25 height 12
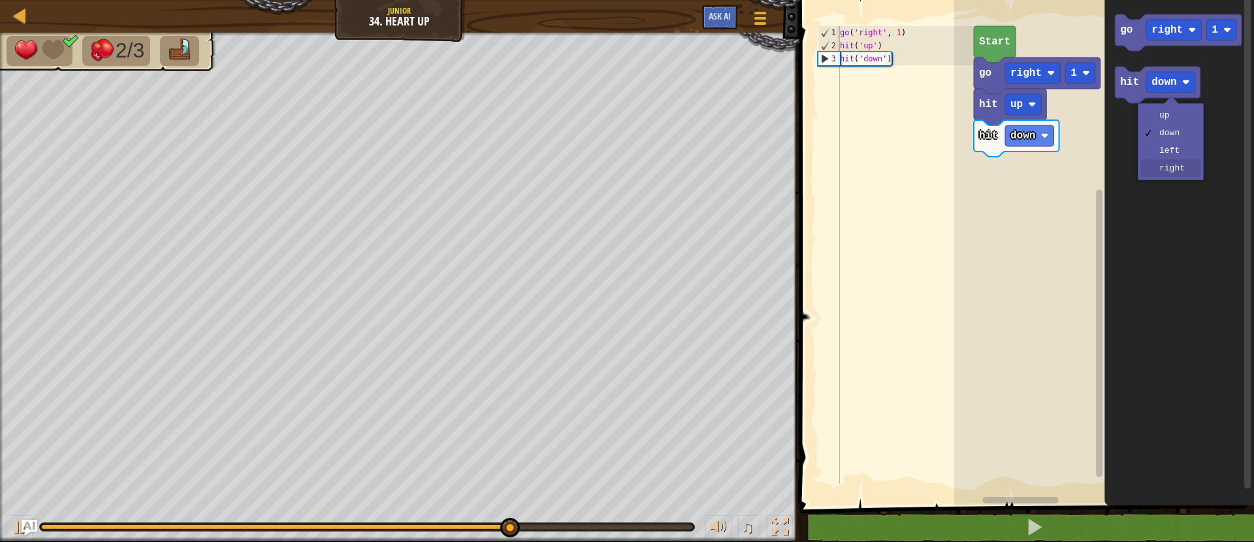
drag, startPoint x: 1181, startPoint y: 166, endPoint x: 1172, endPoint y: 158, distance: 12.0
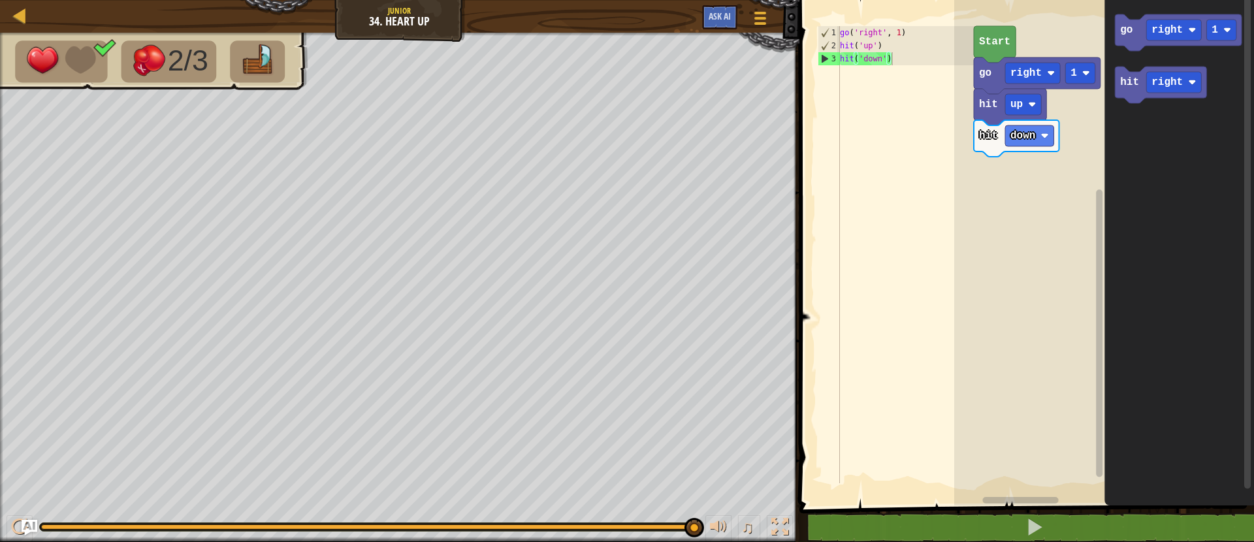
click at [1114, 82] on icon "Blockly Workspace" at bounding box center [1179, 249] width 150 height 512
click at [1125, 84] on text "hit" at bounding box center [1129, 82] width 19 height 12
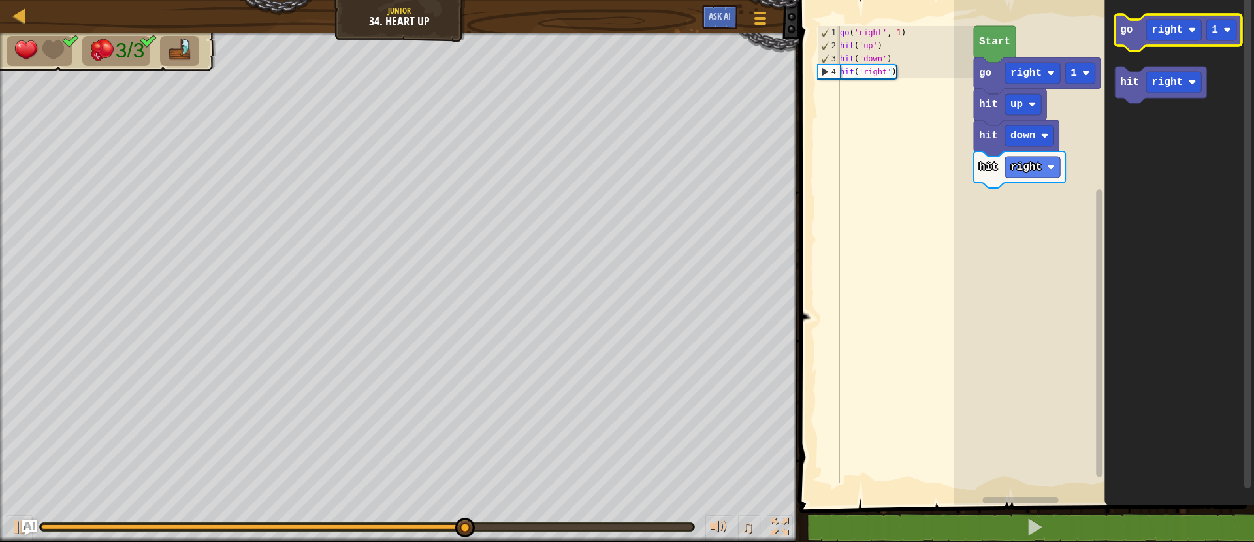
click at [1120, 28] on text "go" at bounding box center [1126, 30] width 12 height 12
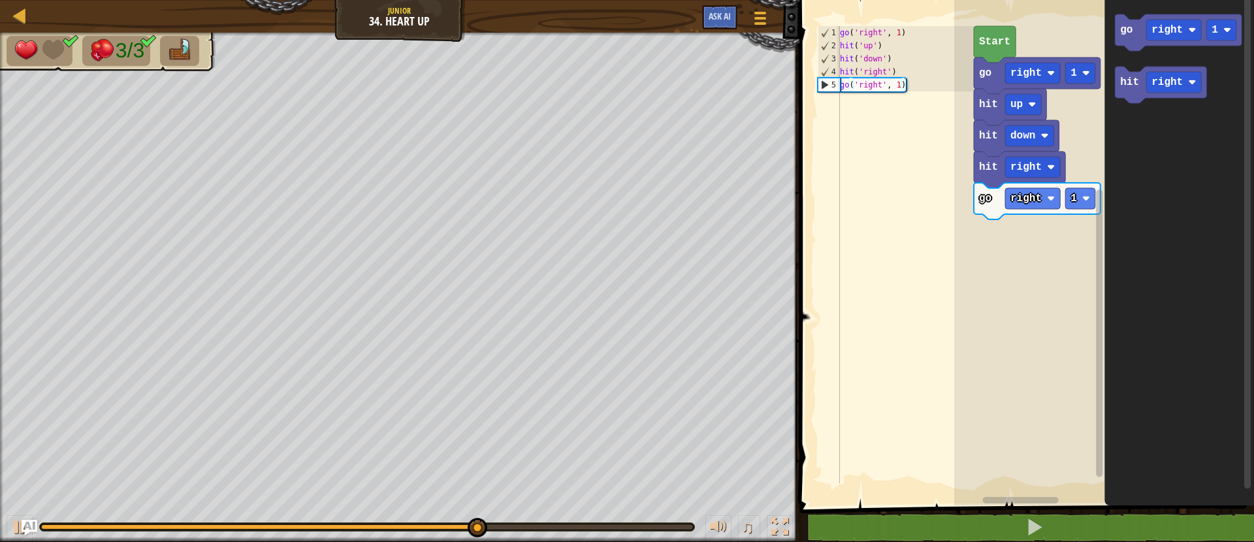
click at [1081, 185] on icon "Blockly Workspace" at bounding box center [1037, 201] width 127 height 37
click at [1077, 196] on rect "Blockly Workspace" at bounding box center [1080, 198] width 30 height 21
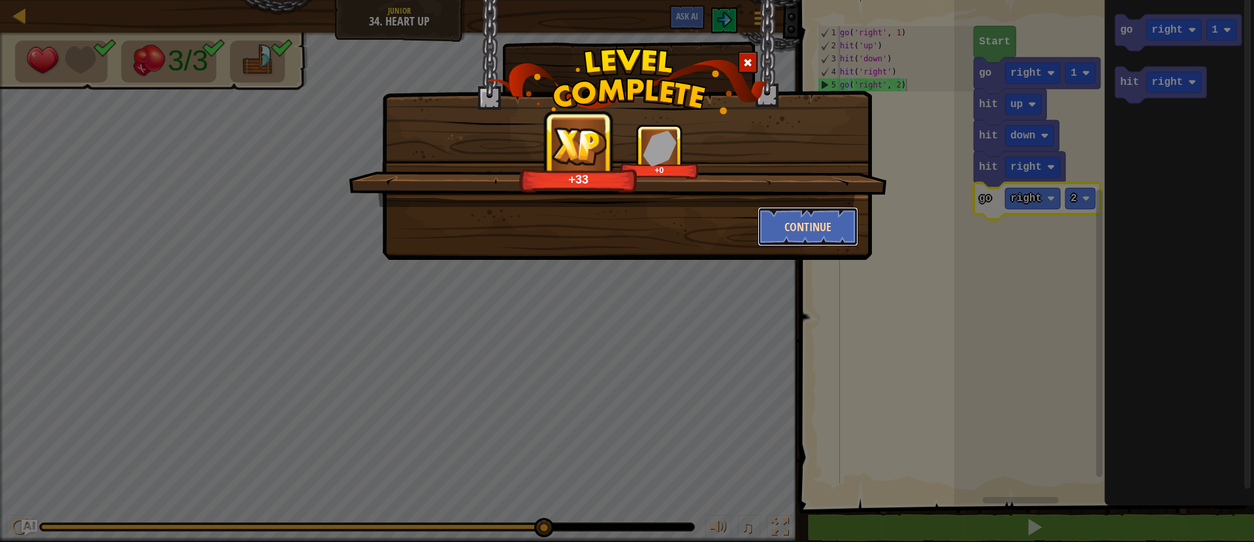
click at [809, 232] on button "Continue" at bounding box center [807, 226] width 101 height 39
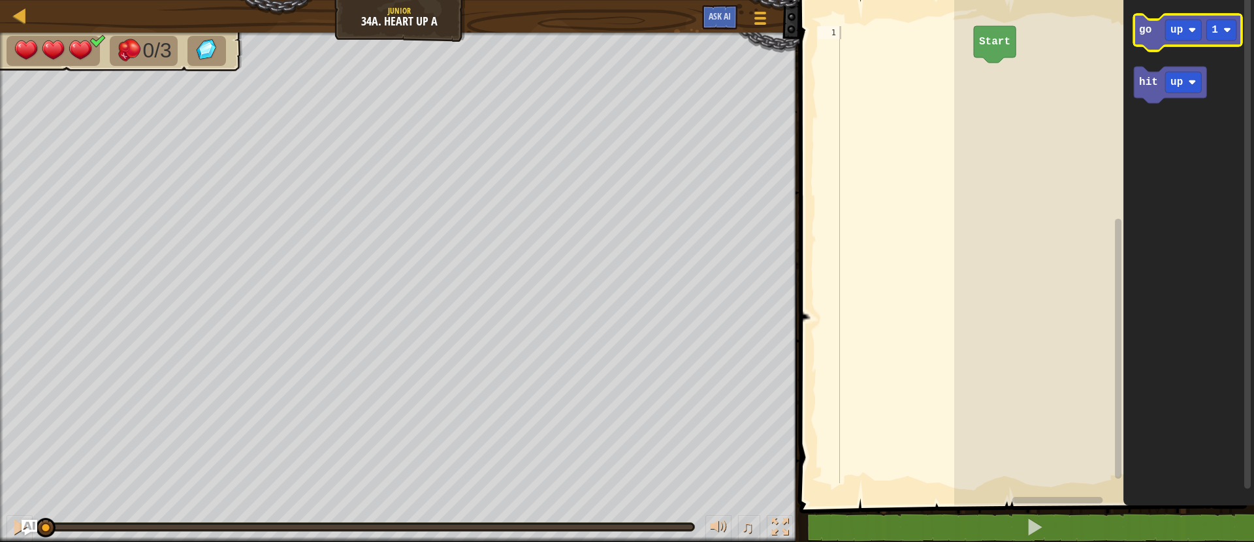
click at [1160, 43] on icon "Blockly Workspace" at bounding box center [1188, 32] width 108 height 37
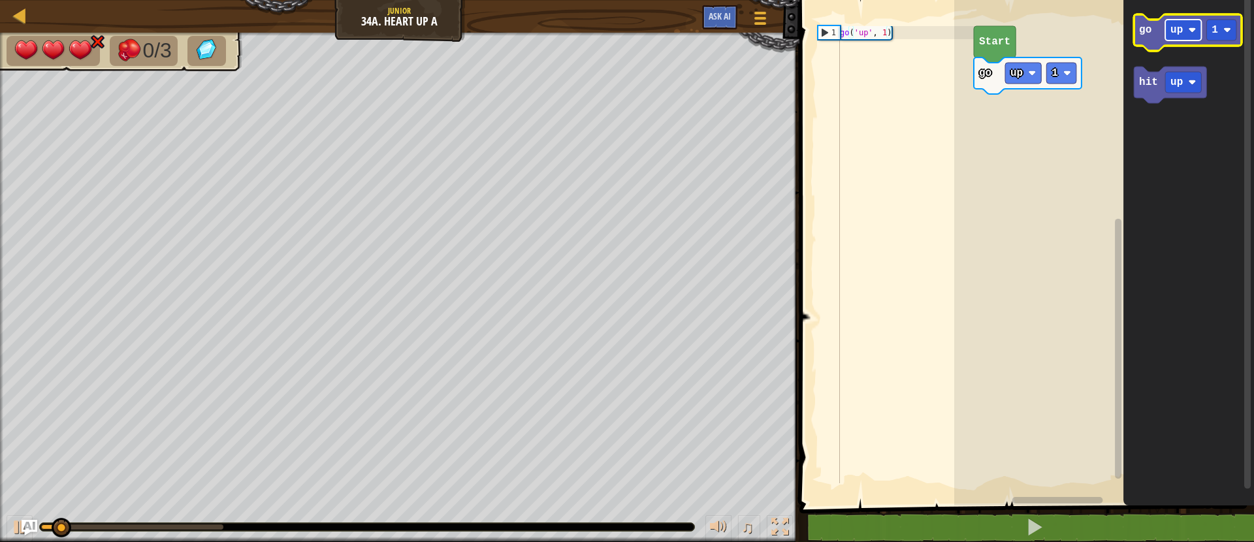
click at [1176, 34] on text "up" at bounding box center [1176, 30] width 12 height 12
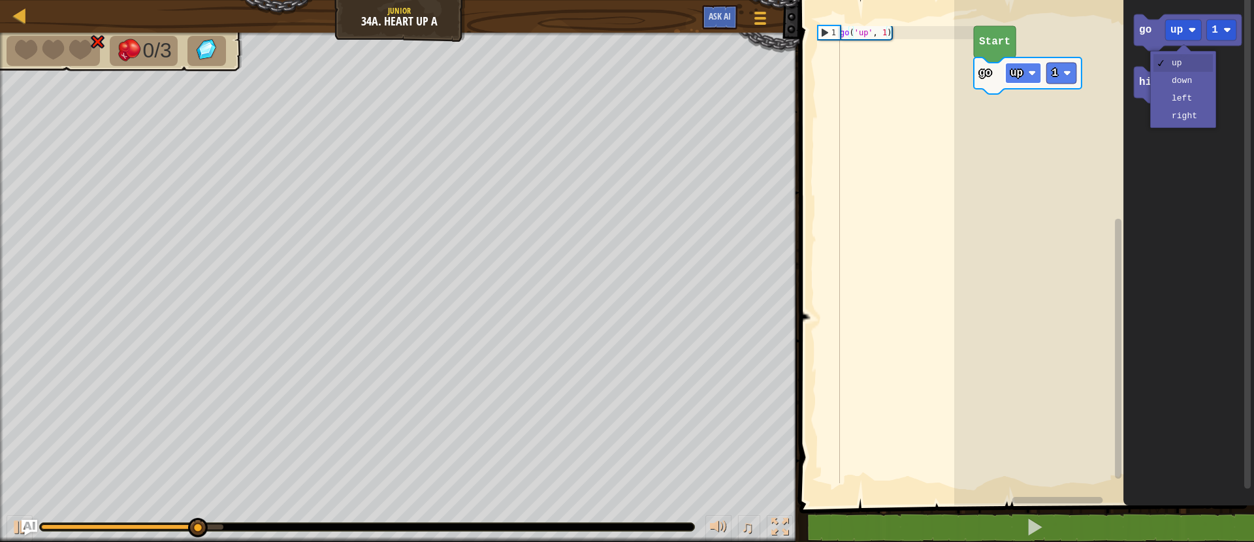
click at [1017, 72] on text "up" at bounding box center [1016, 73] width 12 height 12
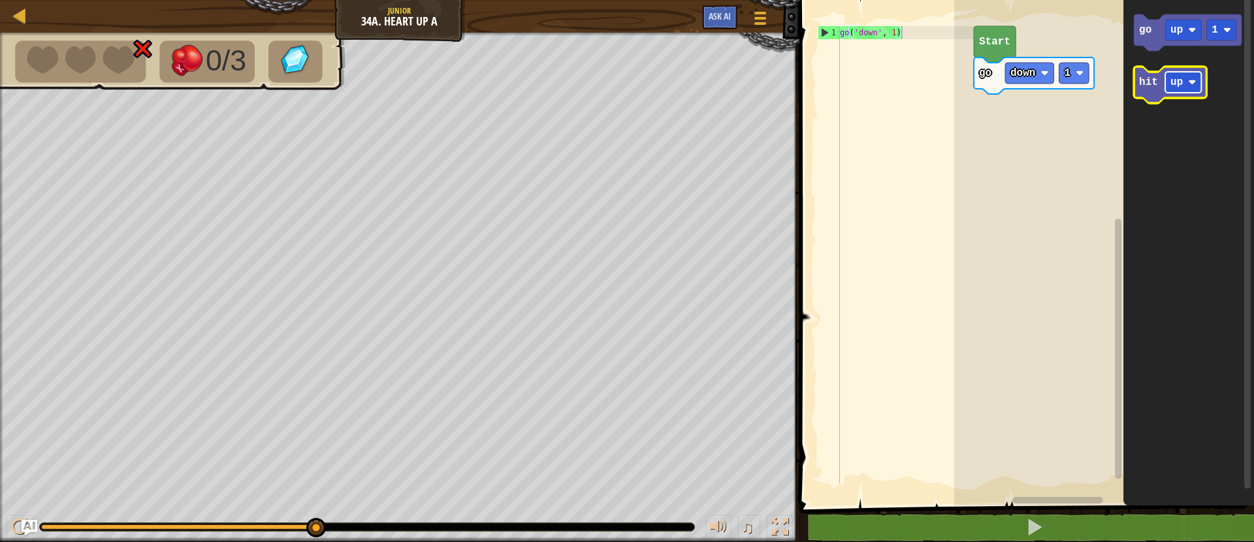
click at [1187, 80] on rect "Blockly Workspace" at bounding box center [1183, 82] width 36 height 21
click at [1156, 91] on icon "Blockly Workspace" at bounding box center [1179, 85] width 91 height 37
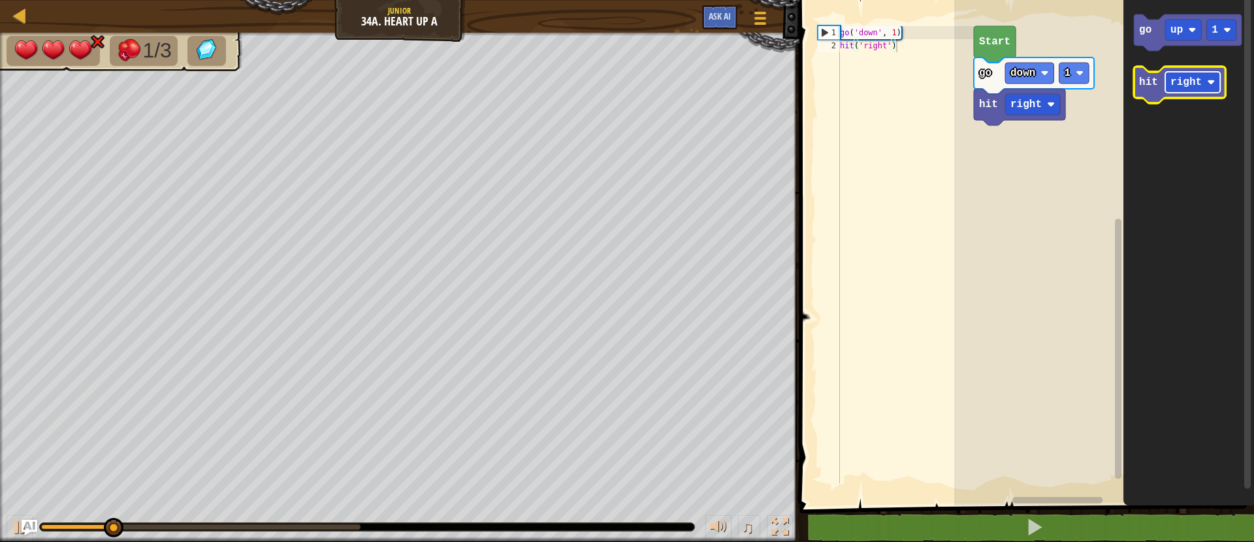
click at [1188, 82] on text "right" at bounding box center [1185, 82] width 31 height 12
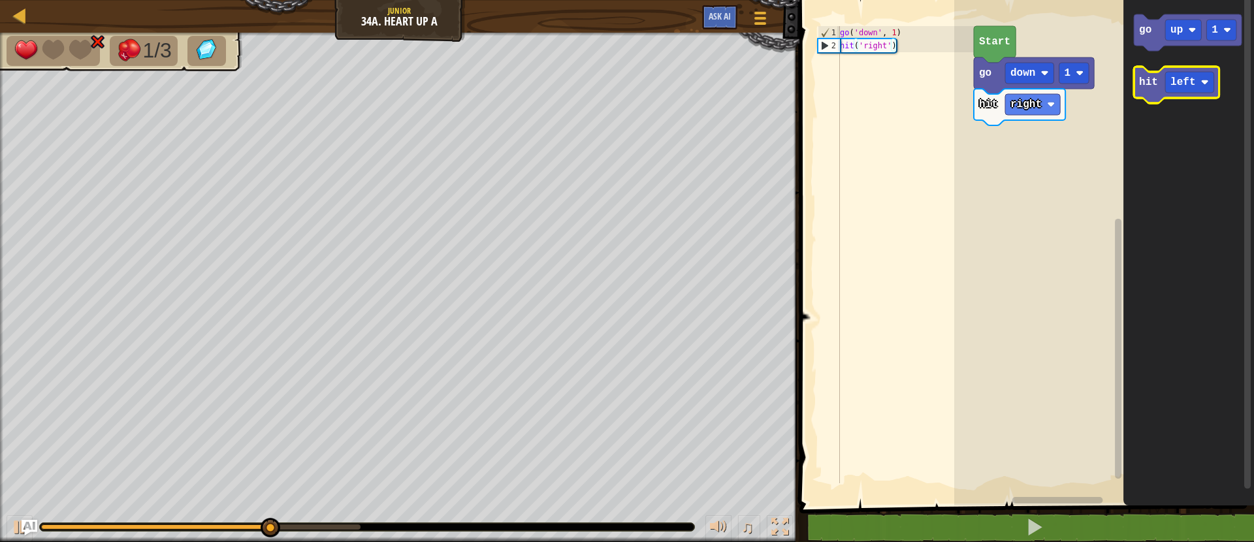
click at [1147, 97] on icon "Blockly Workspace" at bounding box center [1177, 85] width 86 height 37
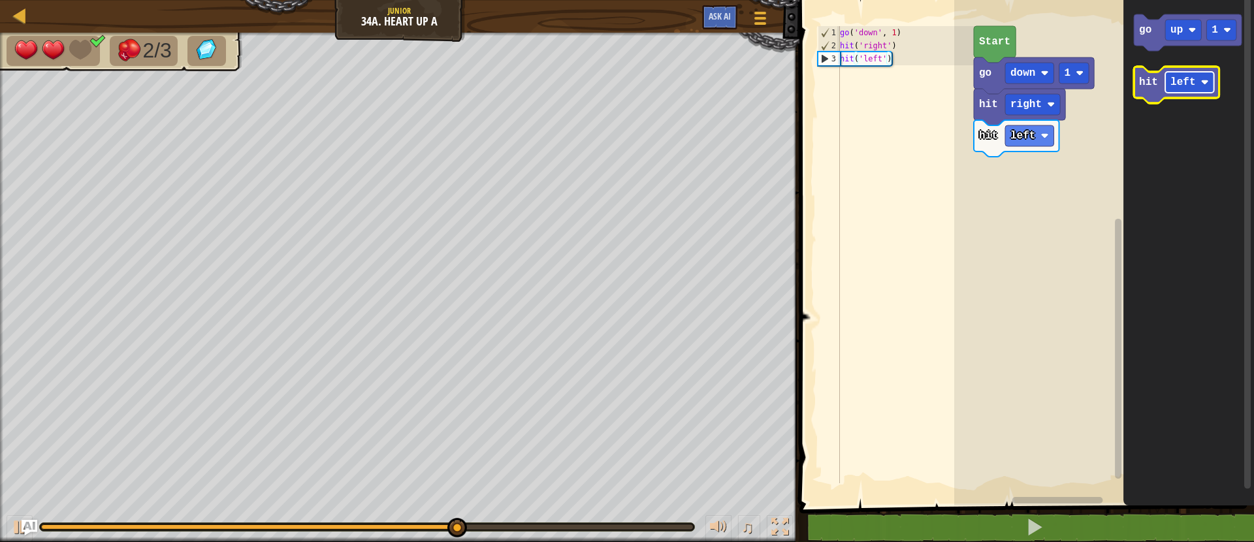
click at [1175, 86] on text "left" at bounding box center [1182, 82] width 25 height 12
click at [1173, 78] on text "up" at bounding box center [1176, 82] width 12 height 12
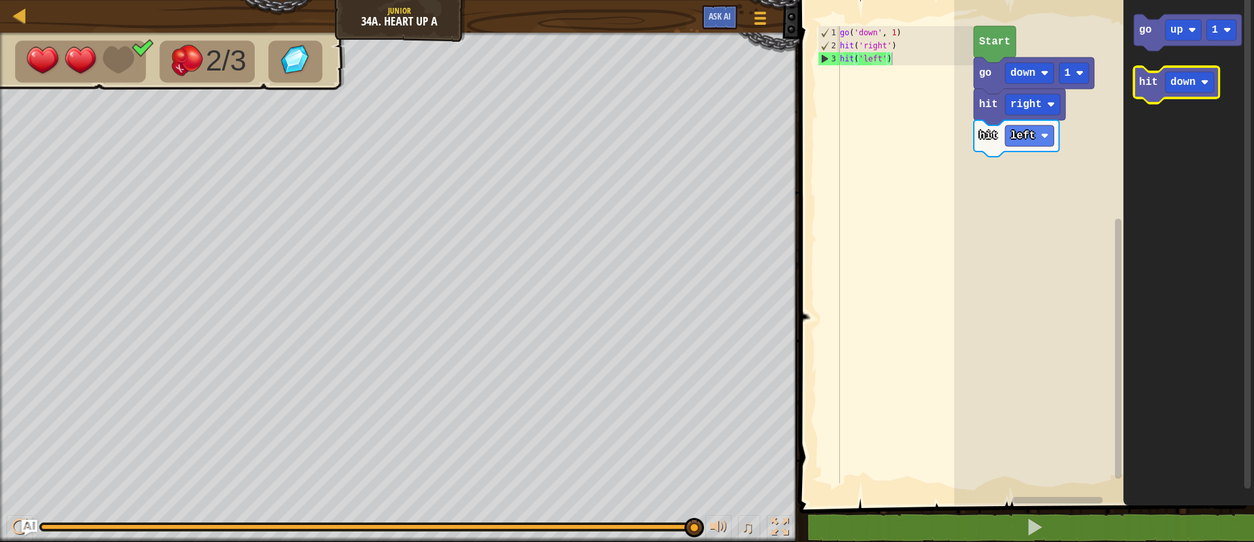
click at [1144, 94] on icon "Blockly Workspace" at bounding box center [1177, 85] width 86 height 37
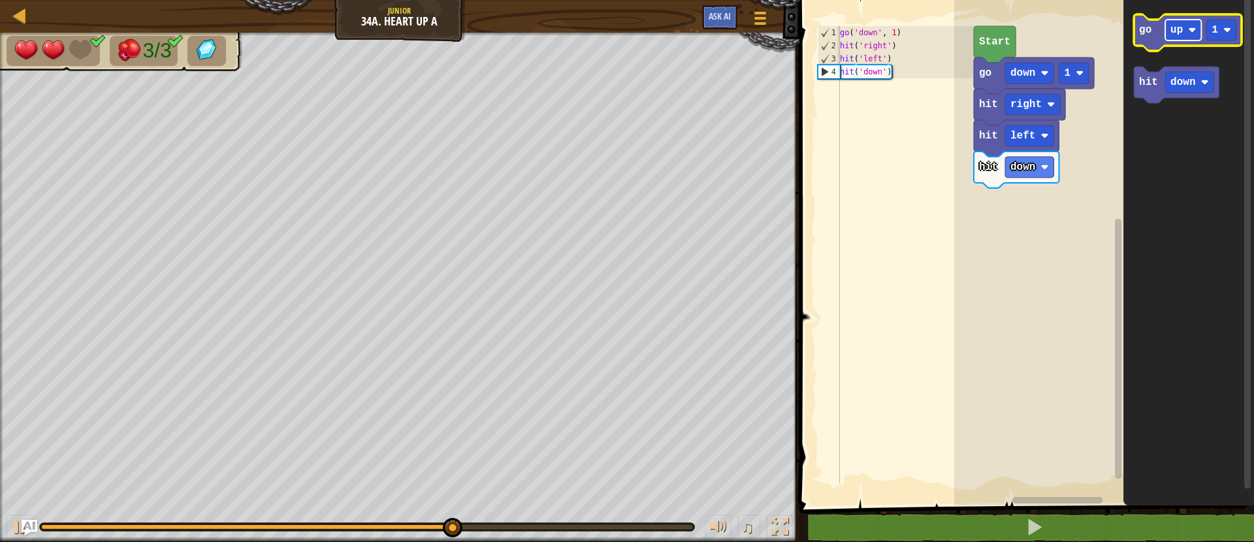
click at [1173, 33] on text "up" at bounding box center [1176, 30] width 12 height 12
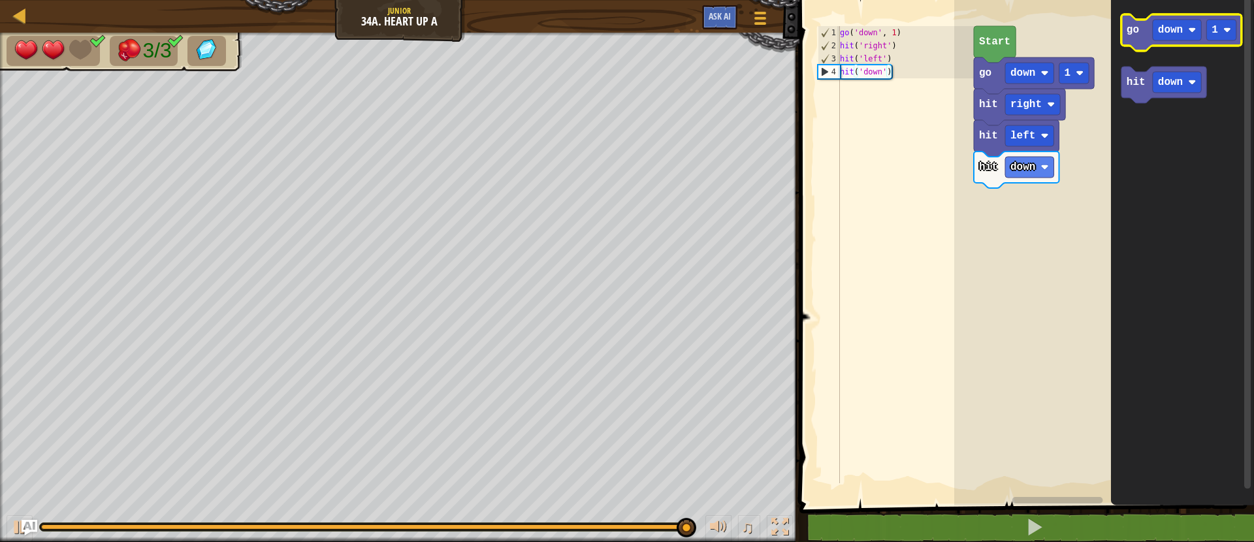
click at [1138, 44] on icon "Blockly Workspace" at bounding box center [1181, 32] width 120 height 37
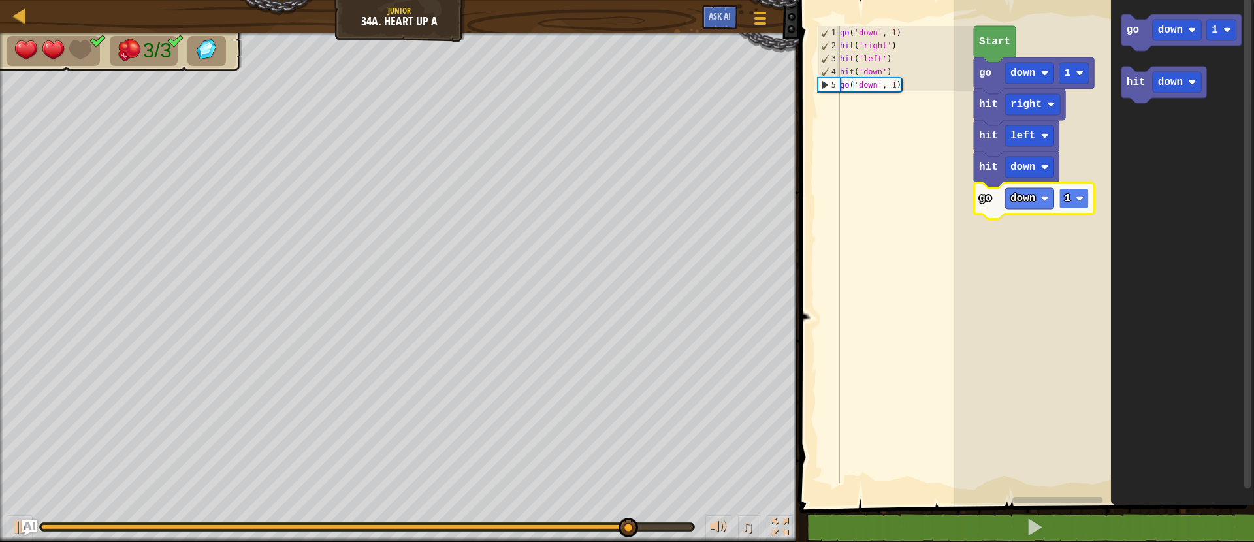
click at [1081, 206] on rect "Blockly Workspace" at bounding box center [1074, 198] width 30 height 21
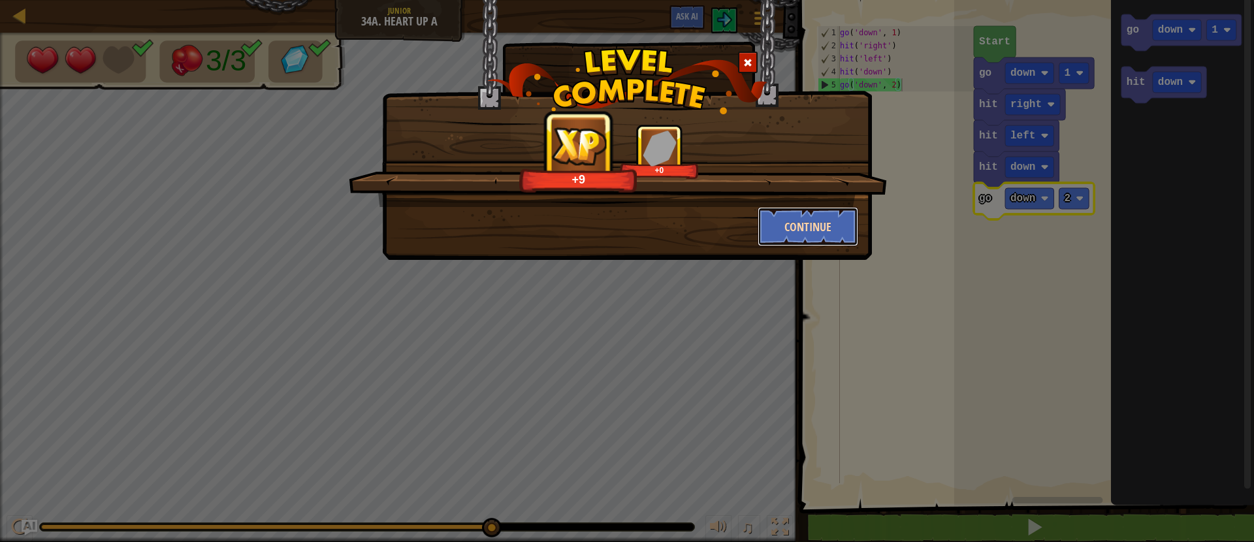
click at [829, 221] on button "Continue" at bounding box center [807, 226] width 101 height 39
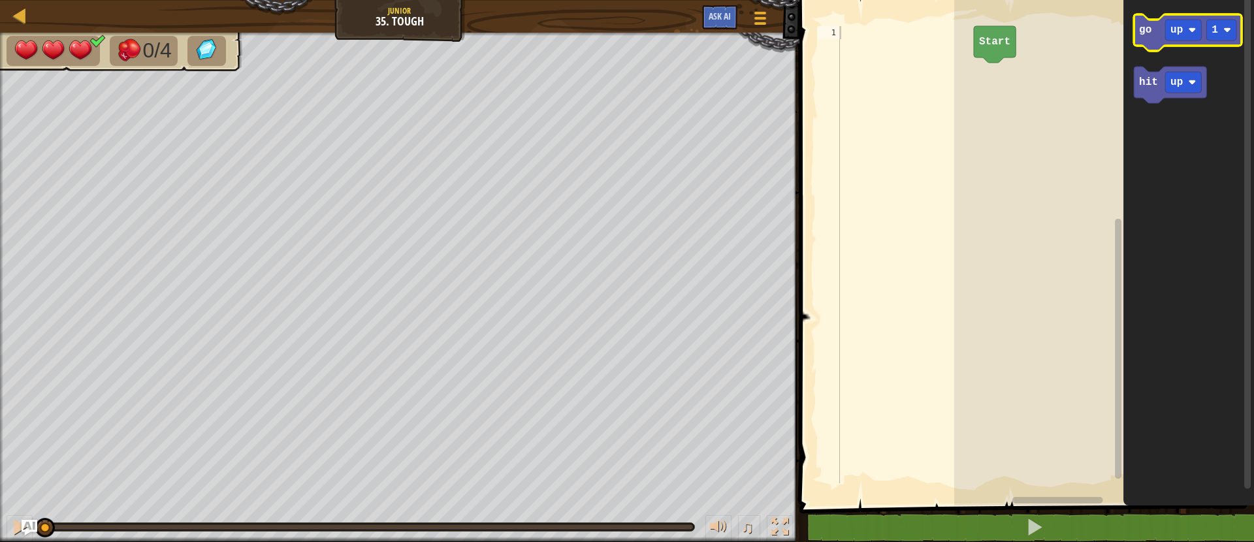
click at [1151, 36] on text "go" at bounding box center [1145, 30] width 12 height 12
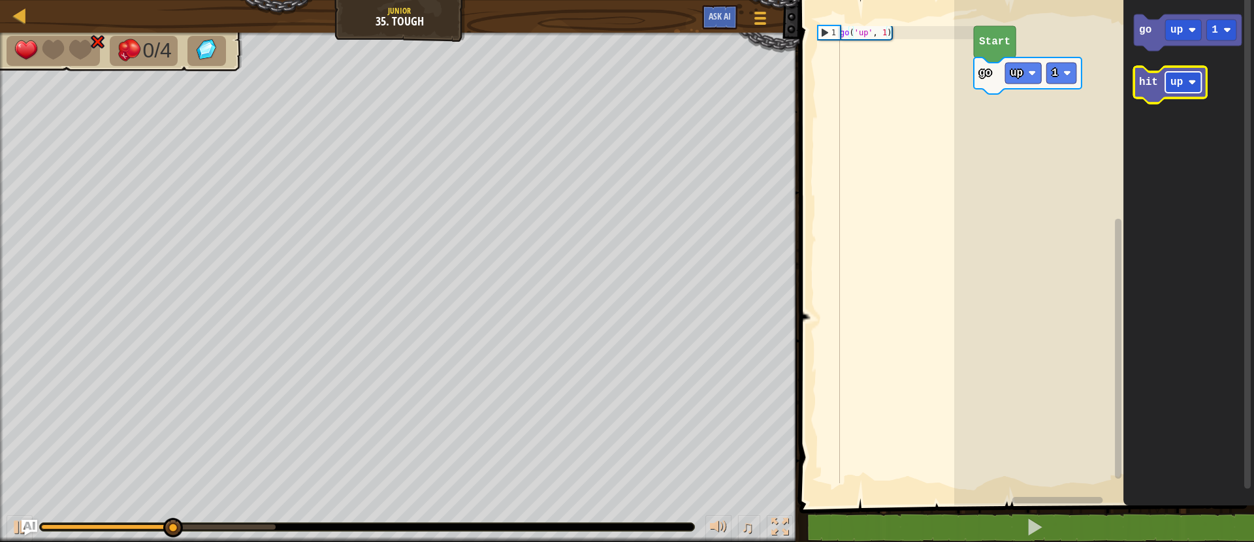
click at [1177, 81] on text "up" at bounding box center [1176, 82] width 12 height 12
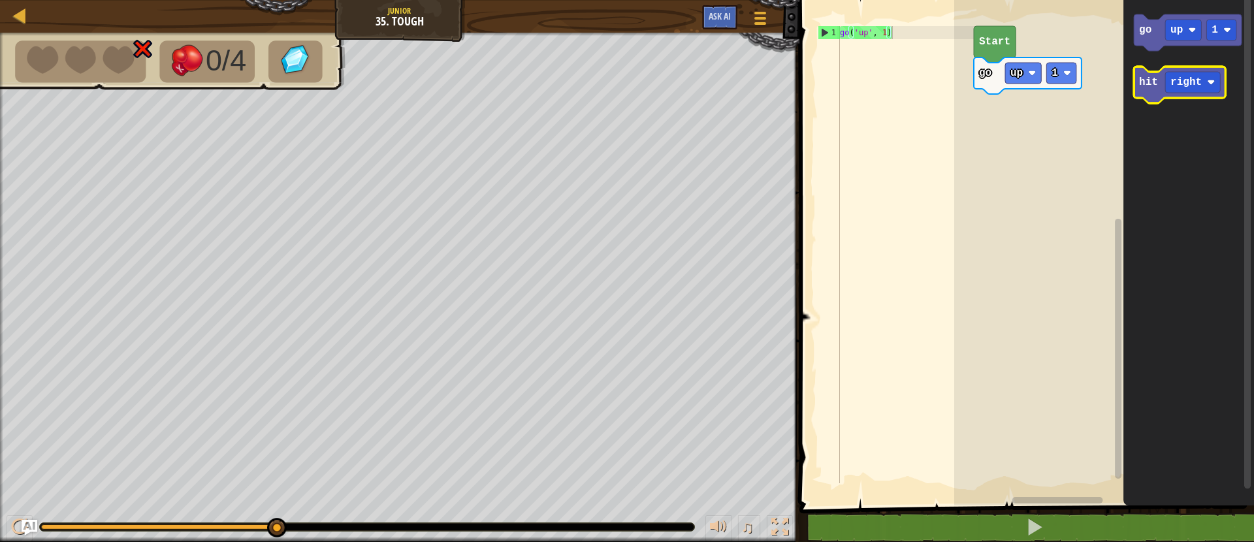
click at [1156, 84] on text "hit" at bounding box center [1148, 82] width 19 height 12
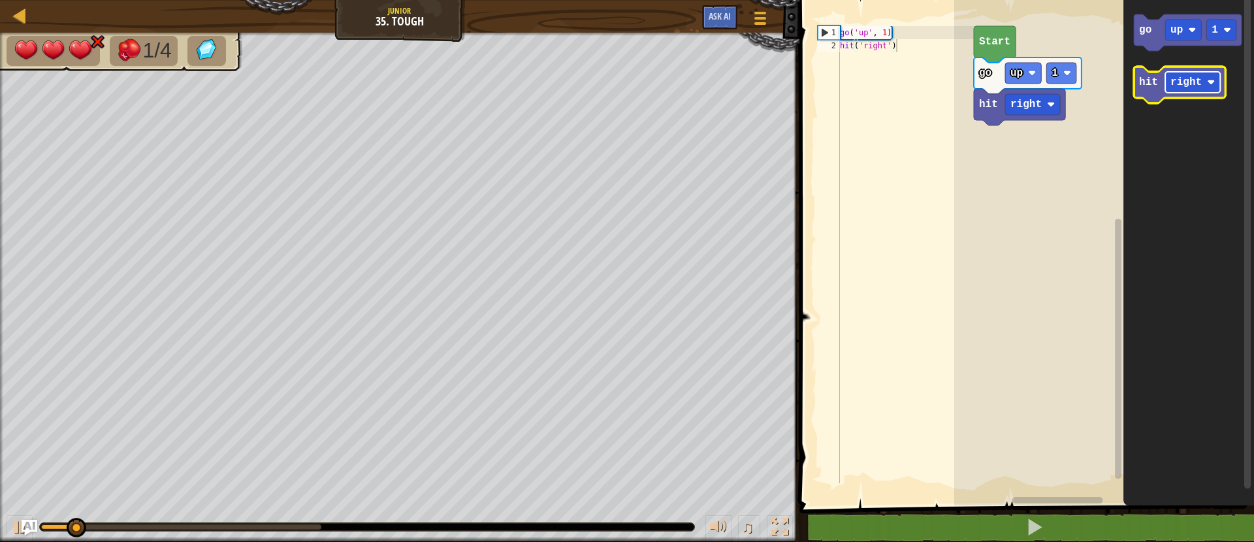
click at [1186, 91] on rect "Blockly Workspace" at bounding box center [1192, 82] width 55 height 21
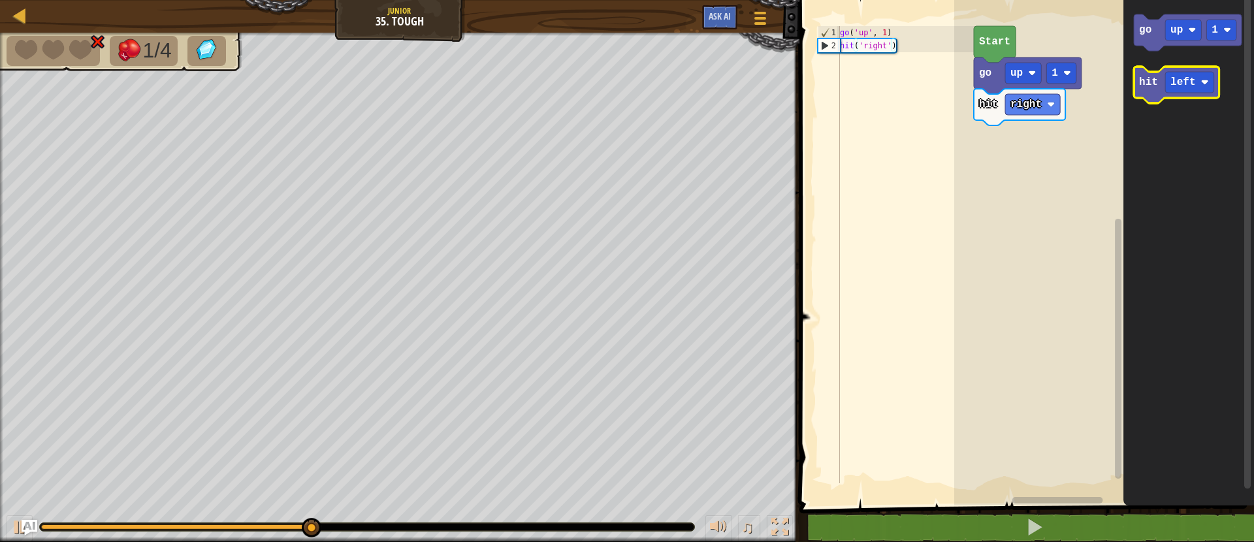
click at [1143, 84] on text "hit" at bounding box center [1148, 82] width 19 height 12
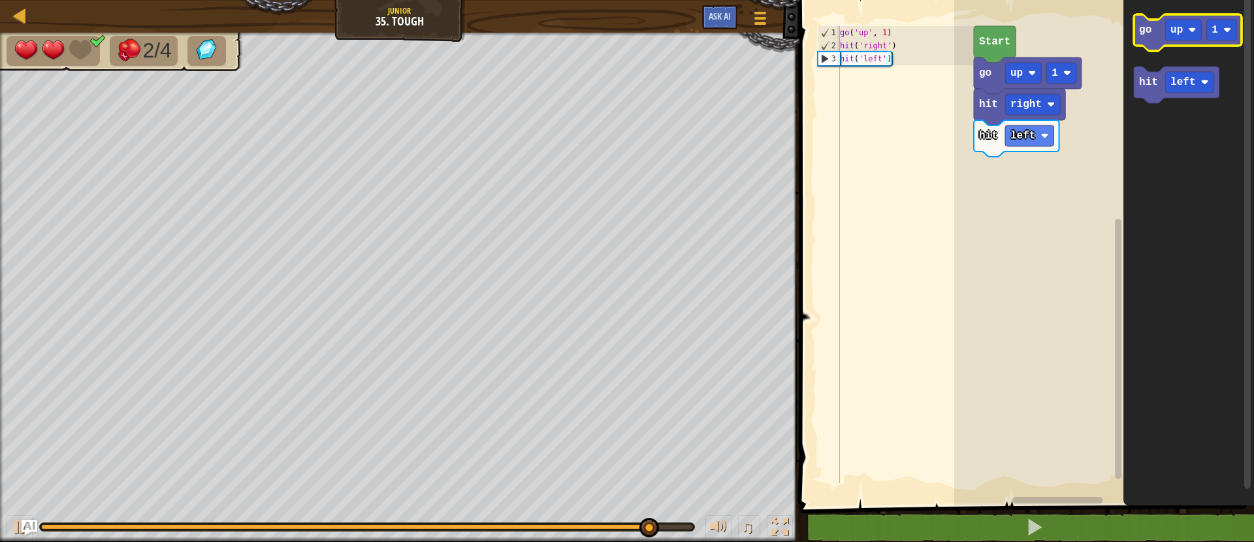
click at [1137, 35] on icon "Blockly Workspace" at bounding box center [1188, 32] width 108 height 37
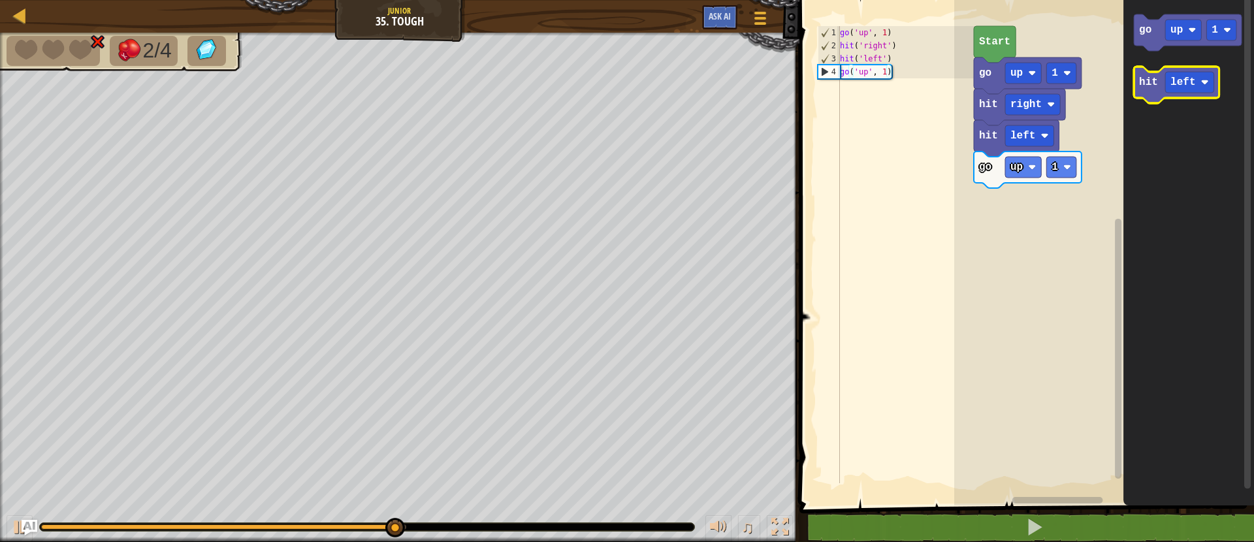
click at [1159, 79] on icon "Blockly Workspace" at bounding box center [1177, 85] width 86 height 37
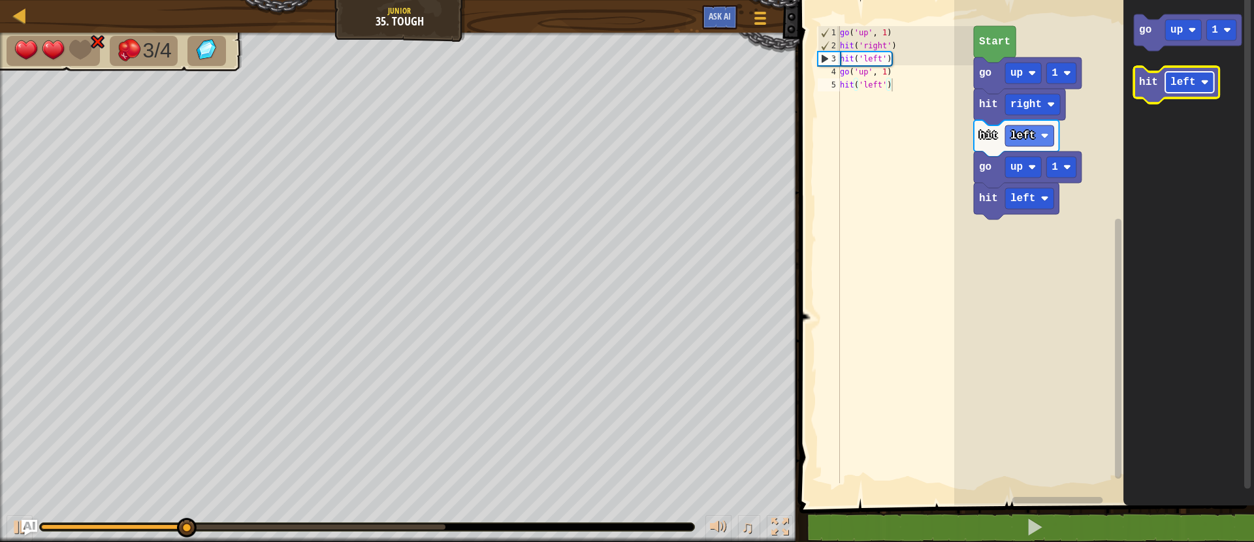
click at [1181, 86] on text "left" at bounding box center [1182, 82] width 25 height 12
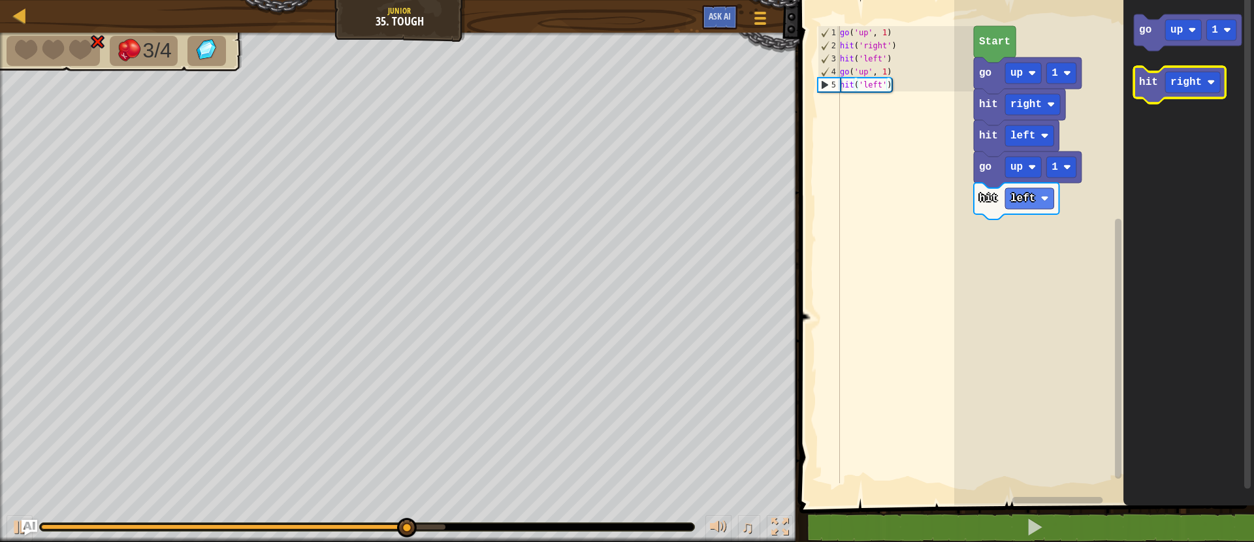
click at [1156, 83] on text "hit" at bounding box center [1148, 82] width 19 height 12
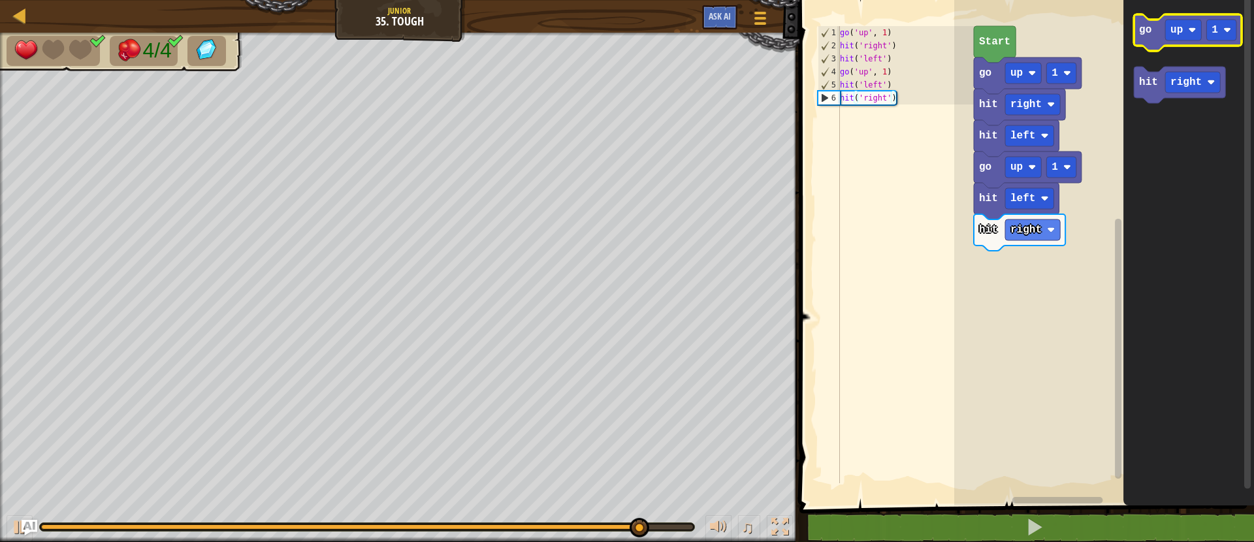
click at [1158, 29] on icon "Blockly Workspace" at bounding box center [1188, 32] width 108 height 37
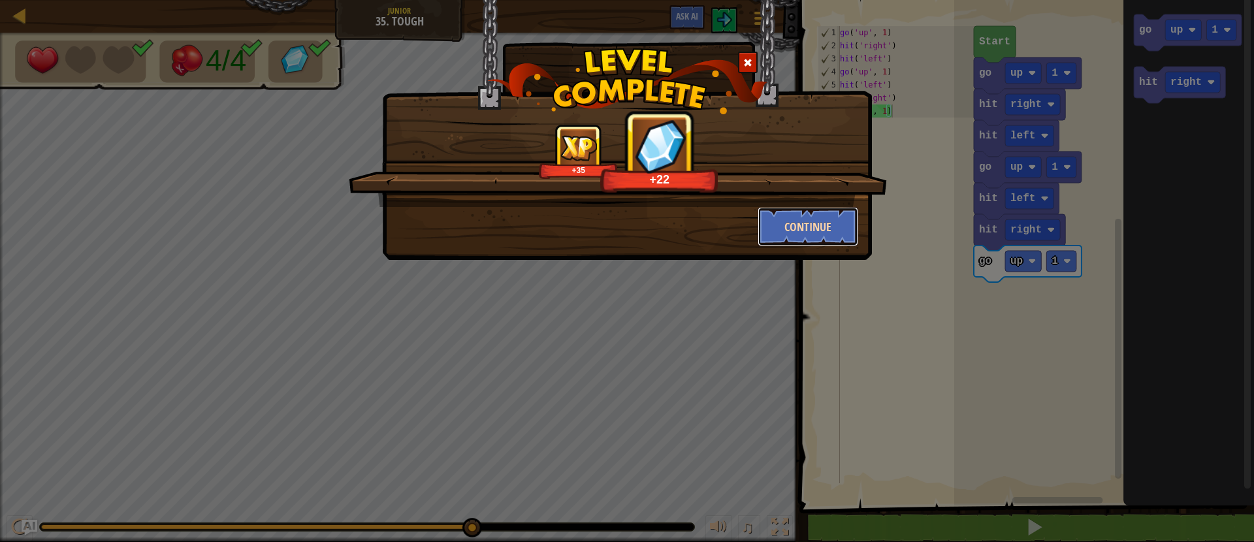
click at [819, 233] on button "Continue" at bounding box center [807, 226] width 101 height 39
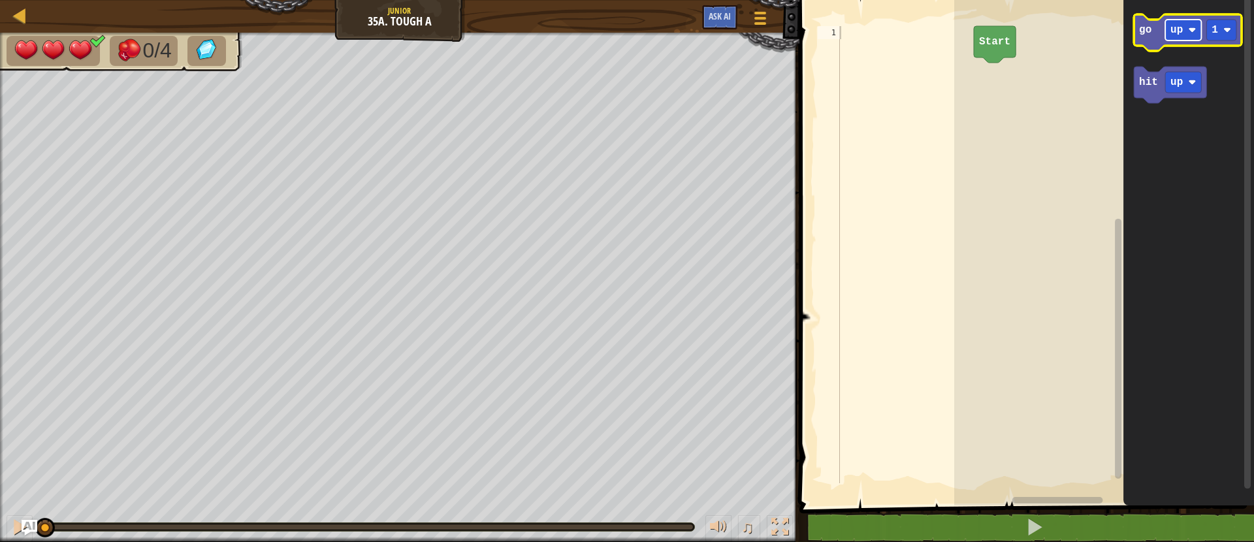
click at [1170, 33] on text "up" at bounding box center [1176, 30] width 12 height 12
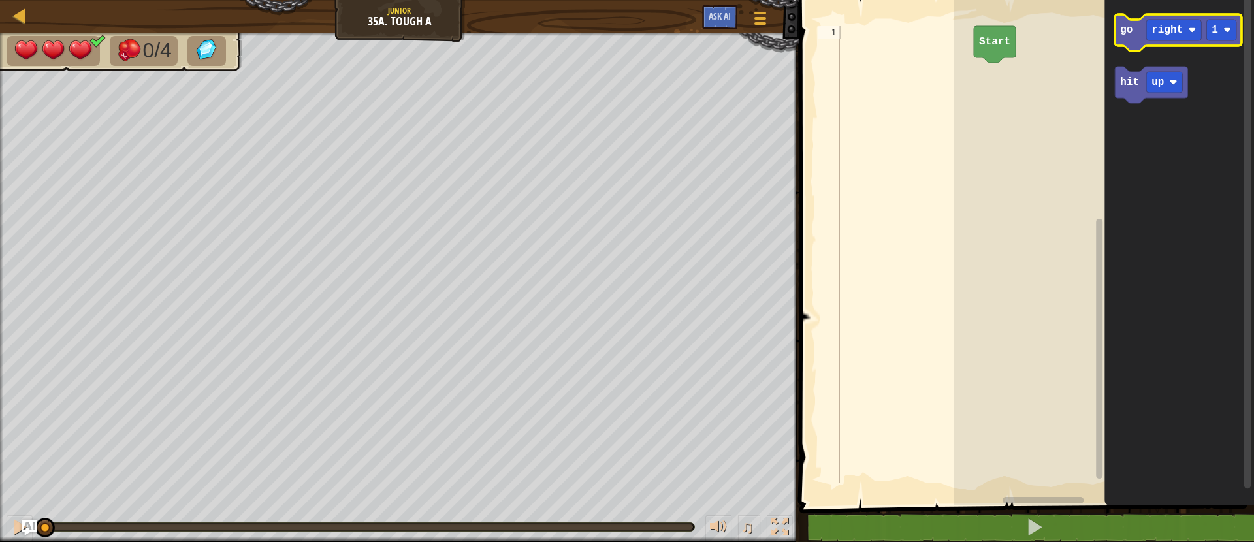
click at [1136, 40] on icon "Blockly Workspace" at bounding box center [1178, 32] width 127 height 37
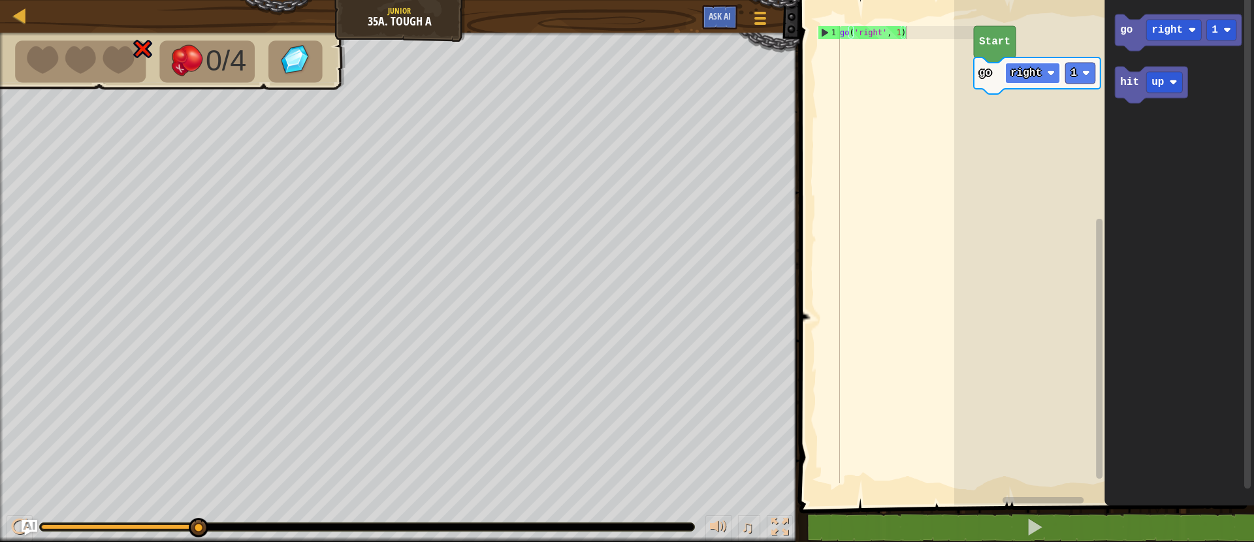
click at [1023, 76] on text "right" at bounding box center [1025, 73] width 31 height 12
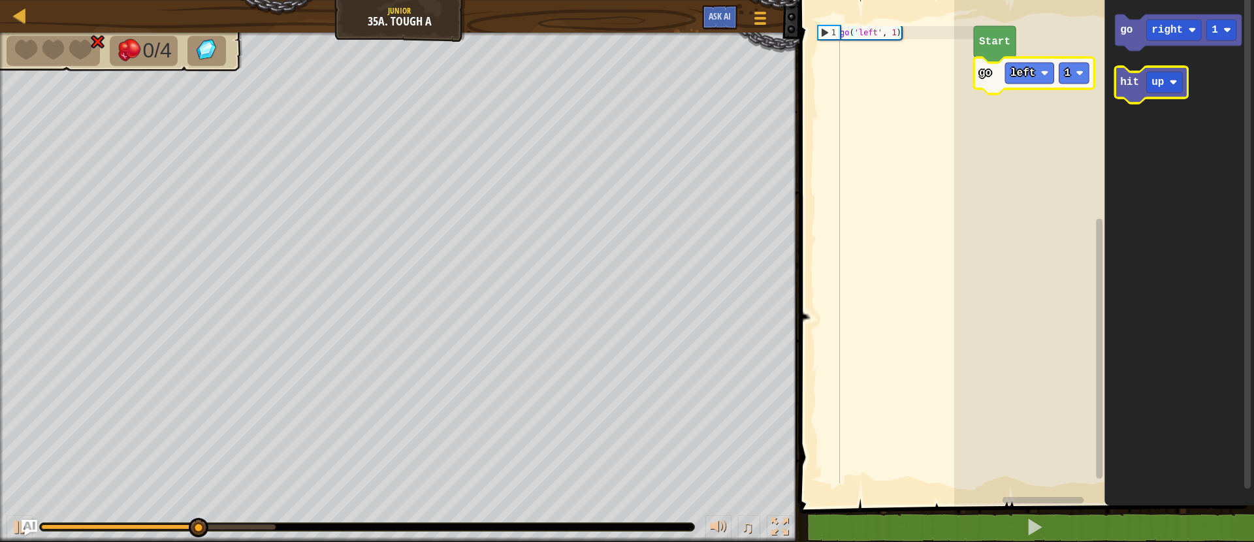
click at [1135, 87] on text "hit" at bounding box center [1129, 82] width 19 height 12
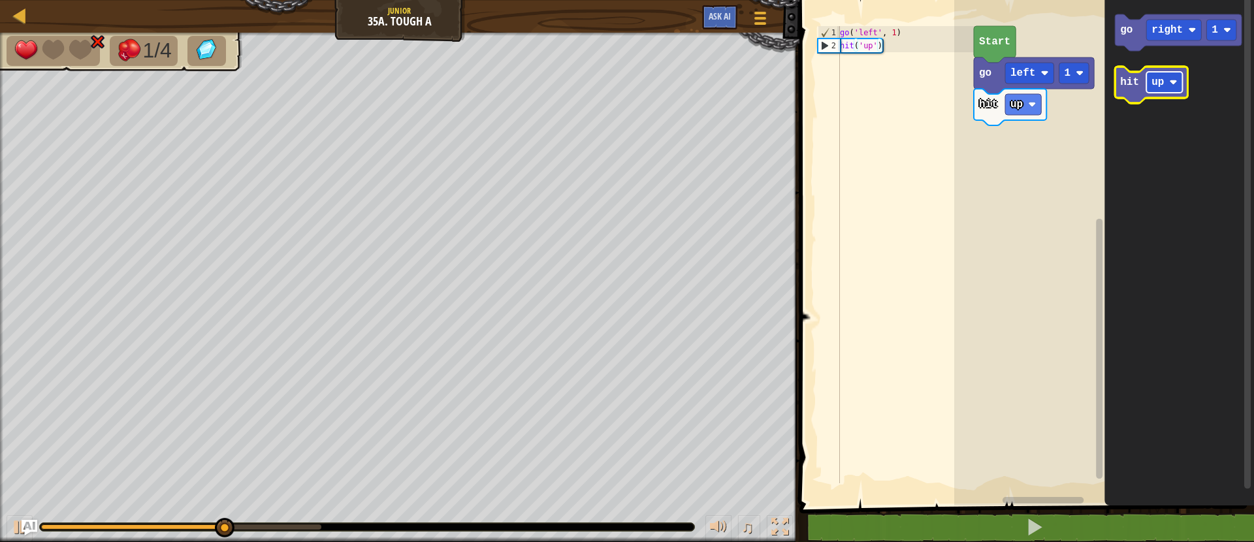
click at [1160, 84] on text "up" at bounding box center [1157, 82] width 12 height 12
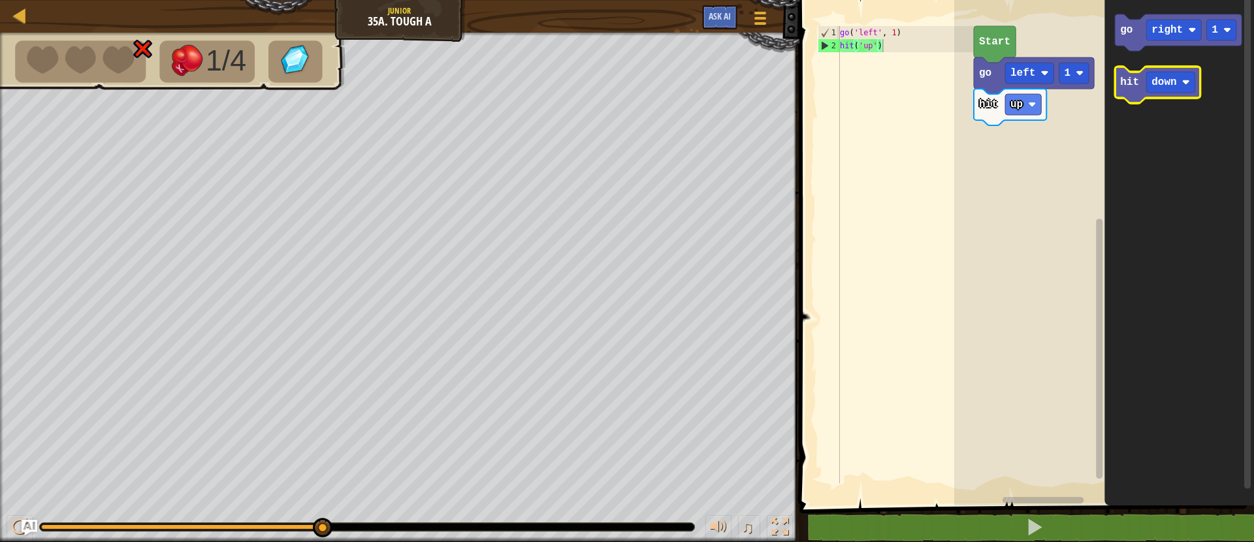
click at [1126, 80] on text "hit" at bounding box center [1129, 82] width 19 height 12
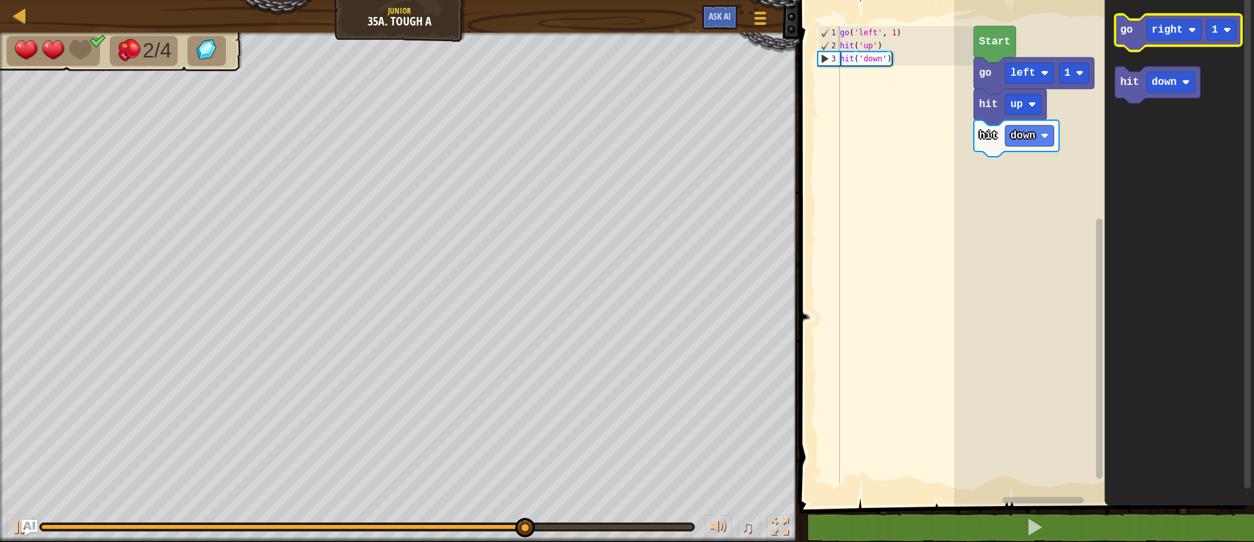
click at [1134, 40] on icon "Blockly Workspace" at bounding box center [1178, 32] width 127 height 37
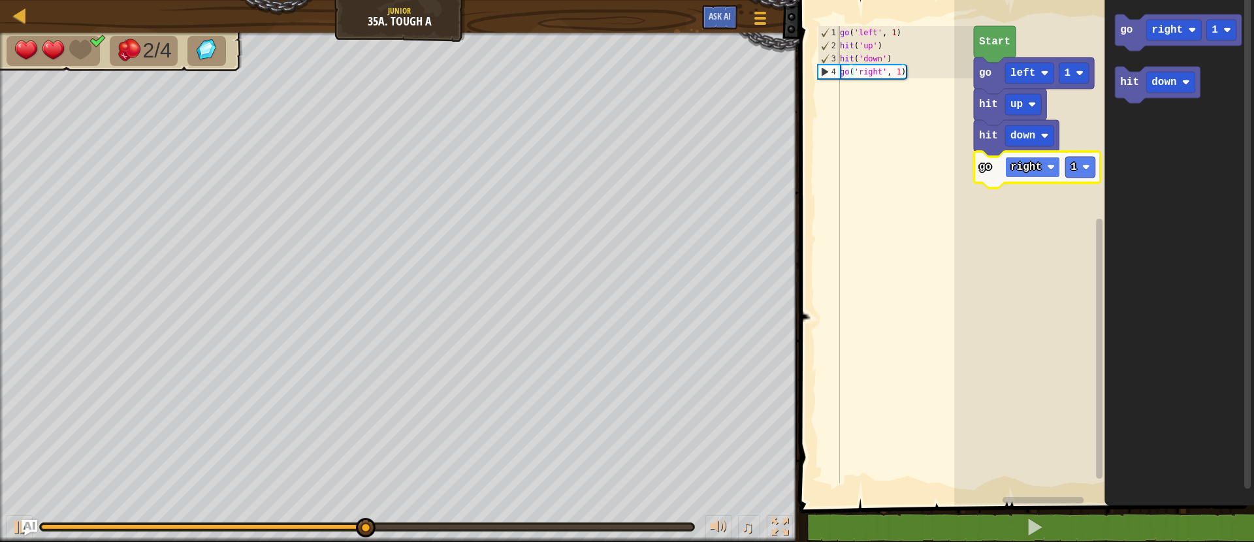
click at [1041, 170] on text "right" at bounding box center [1025, 167] width 31 height 12
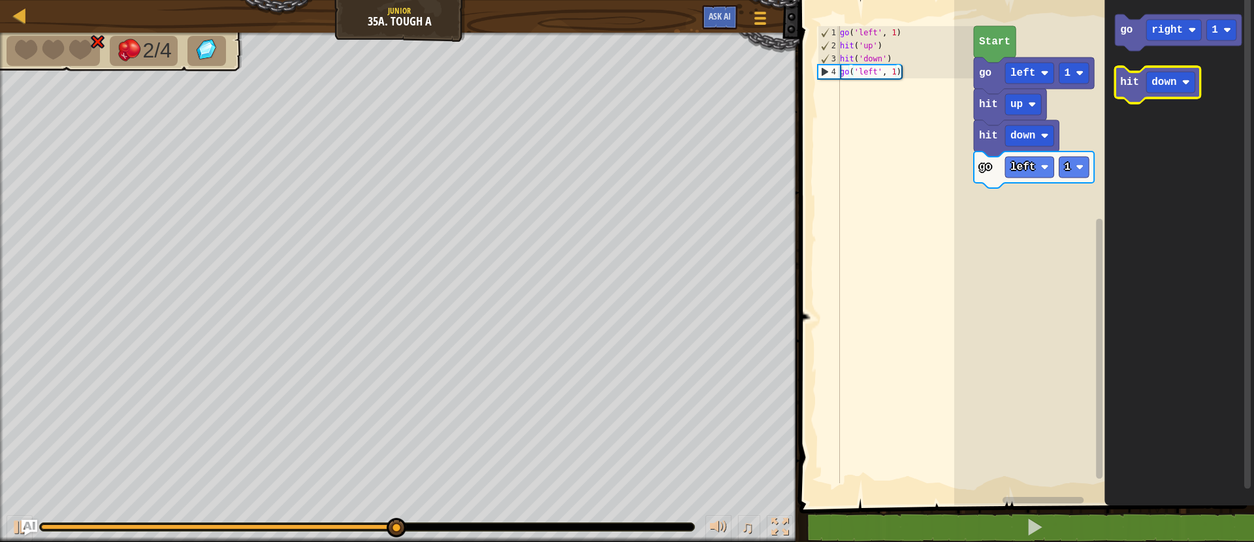
click at [1128, 87] on text "hit" at bounding box center [1129, 82] width 19 height 12
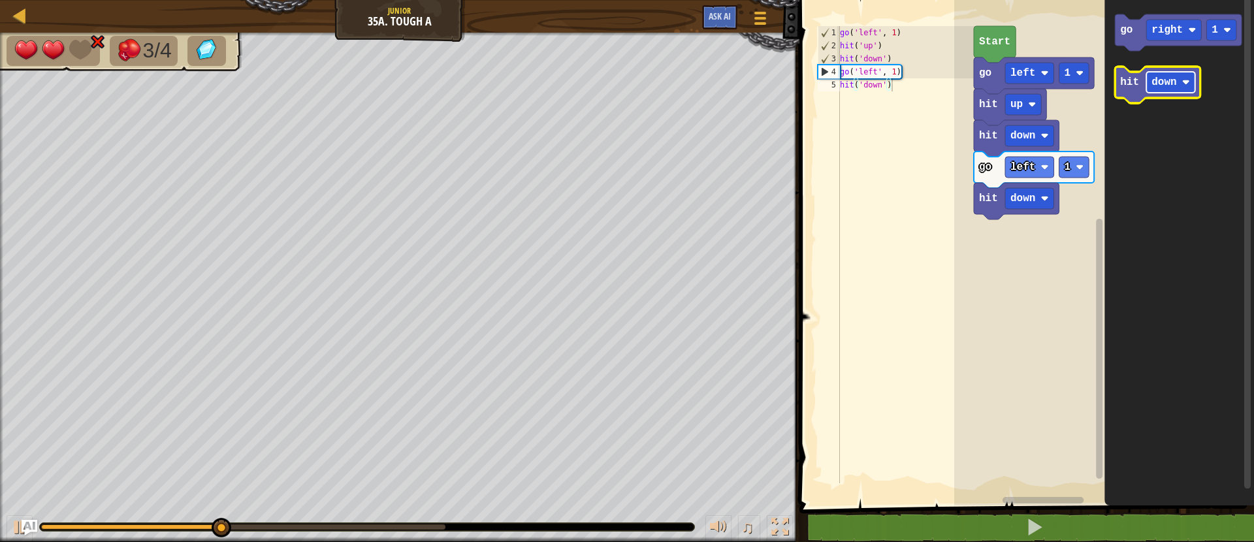
click at [1155, 84] on text "down" at bounding box center [1163, 82] width 25 height 12
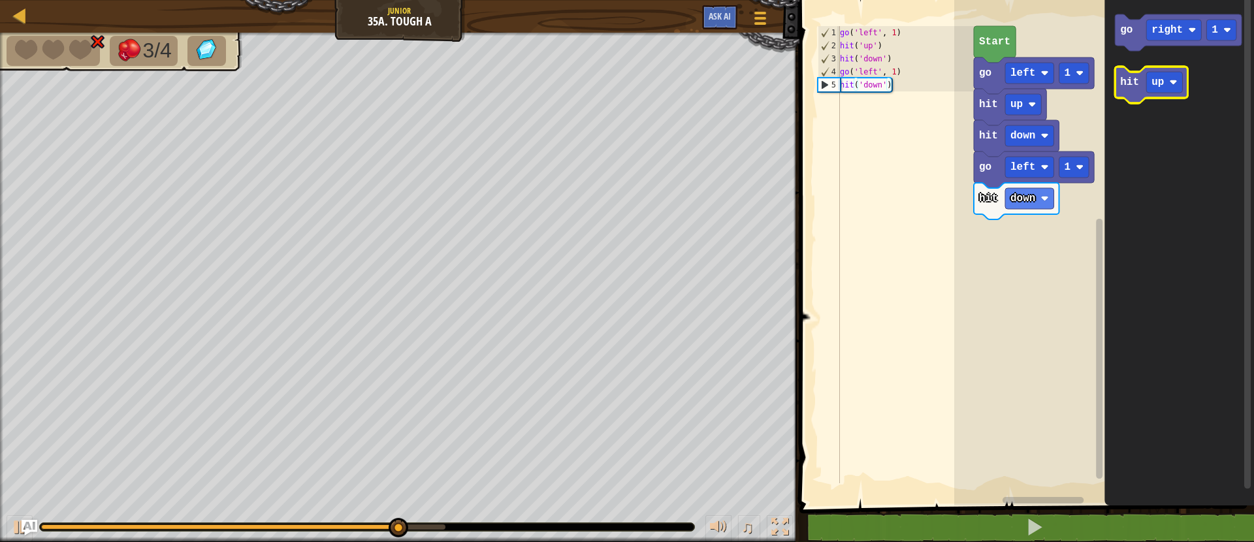
click at [1126, 87] on text "hit" at bounding box center [1129, 82] width 19 height 12
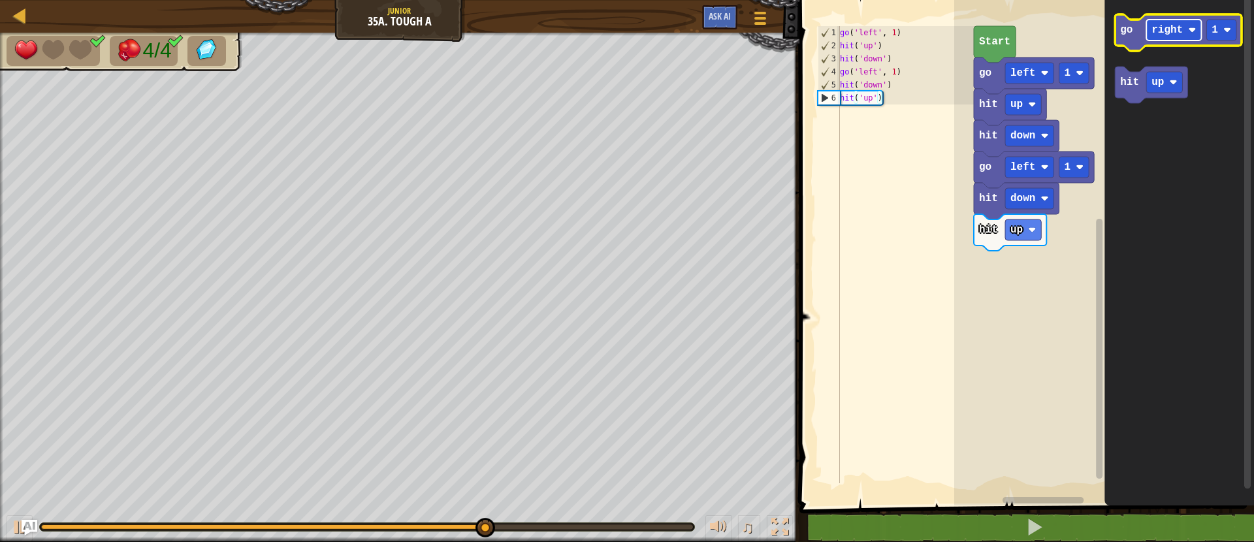
click at [1169, 35] on text "right" at bounding box center [1166, 30] width 31 height 12
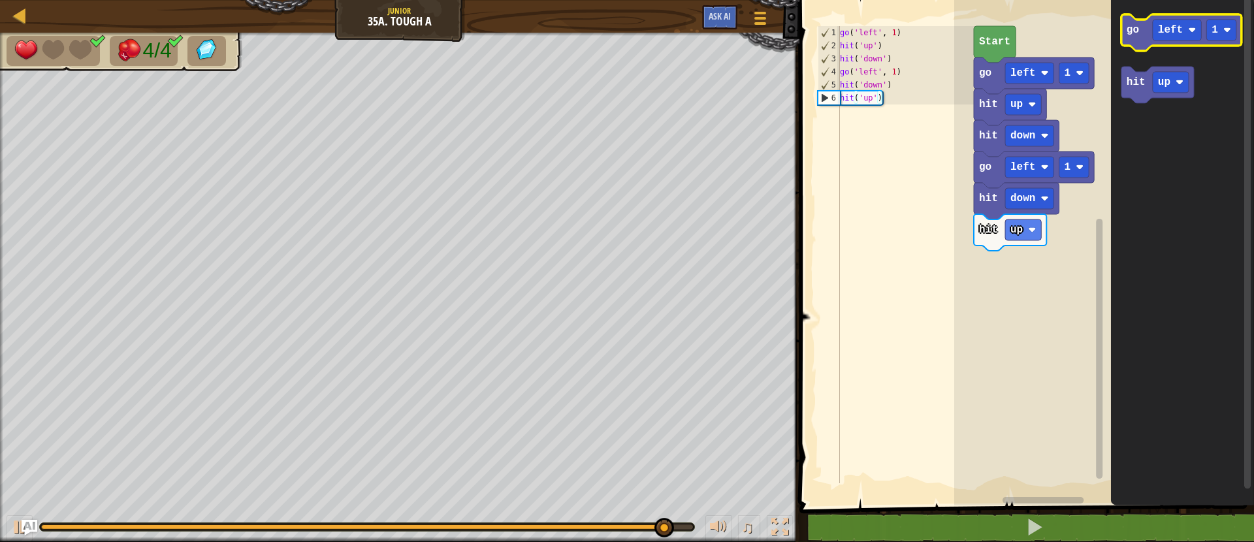
click at [1137, 46] on icon "Blockly Workspace" at bounding box center [1181, 32] width 120 height 37
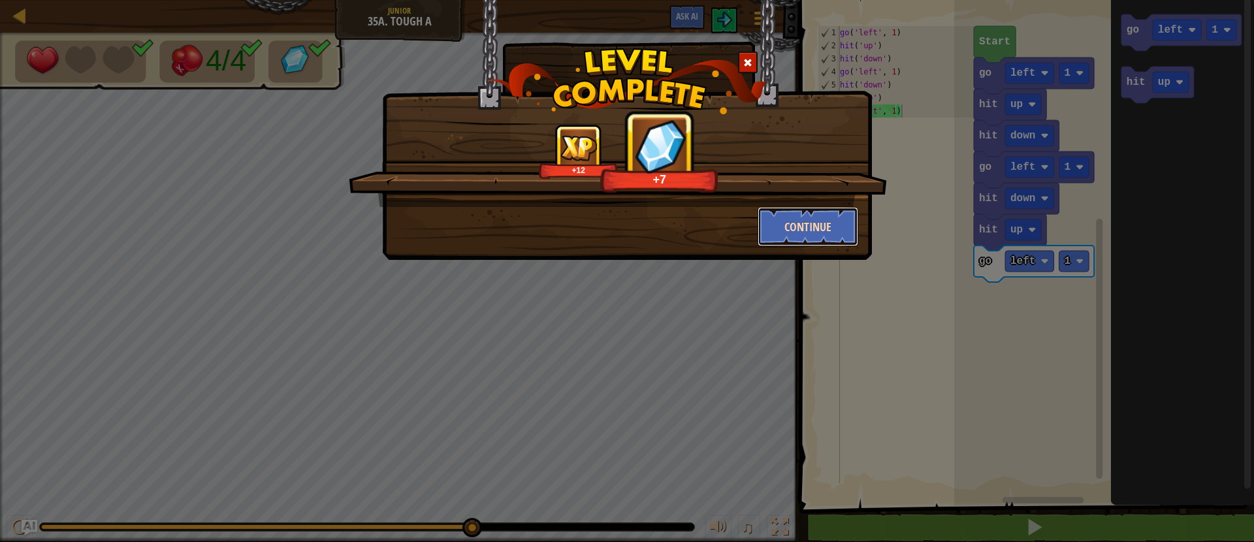
click at [815, 232] on button "Continue" at bounding box center [807, 226] width 101 height 39
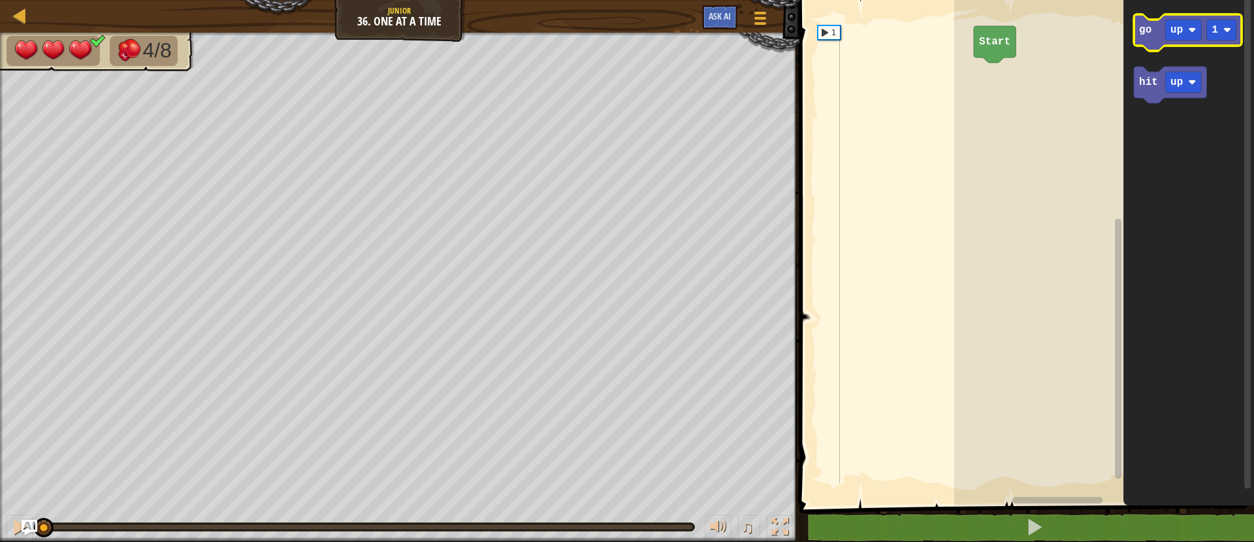
click at [1147, 36] on icon "Blockly Workspace" at bounding box center [1188, 32] width 108 height 37
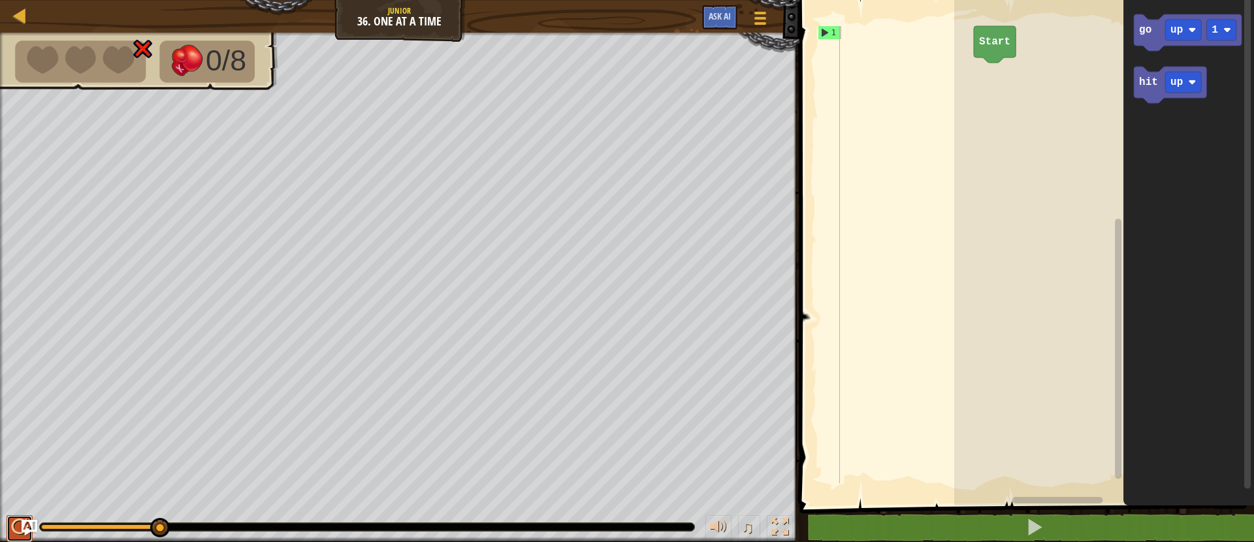
click at [14, 535] on div at bounding box center [19, 526] width 17 height 17
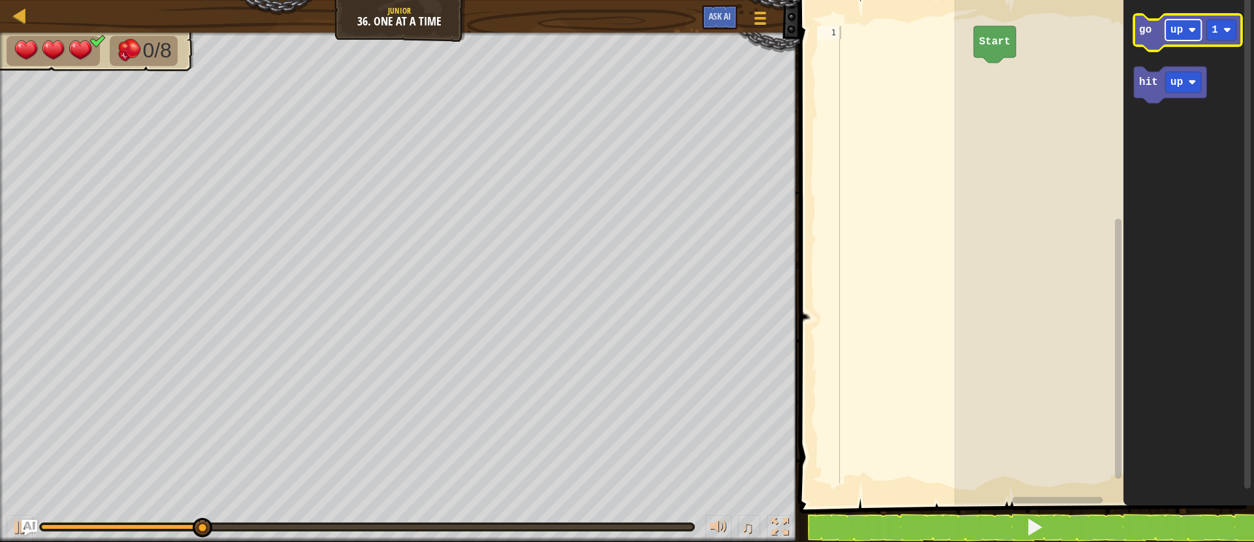
click at [1191, 34] on rect "Blockly Workspace" at bounding box center [1183, 30] width 36 height 21
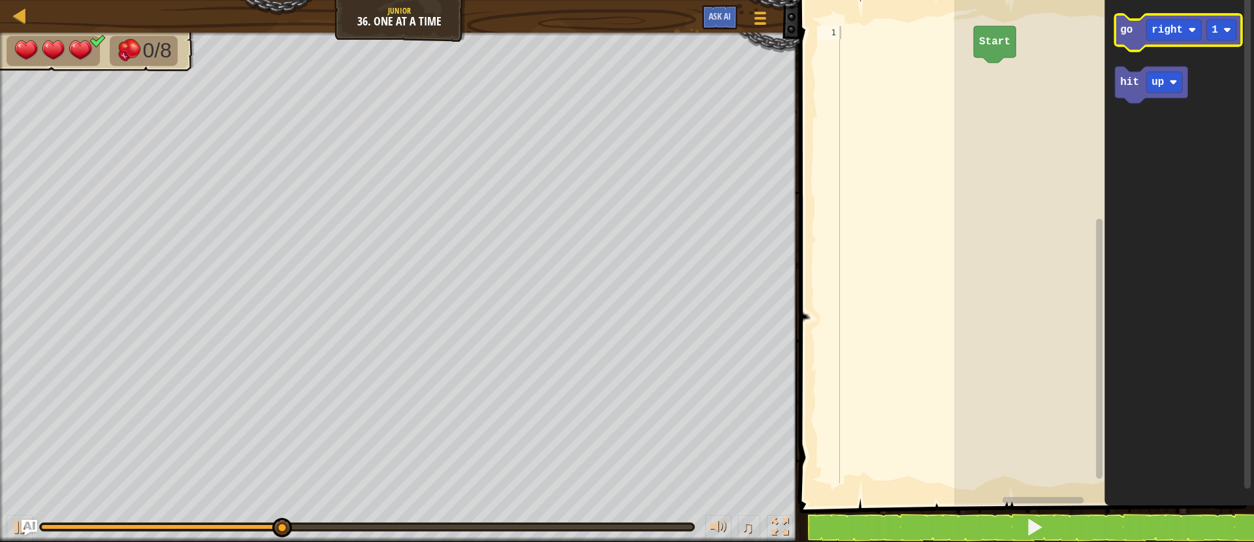
click at [1119, 32] on icon "Blockly Workspace" at bounding box center [1178, 32] width 127 height 37
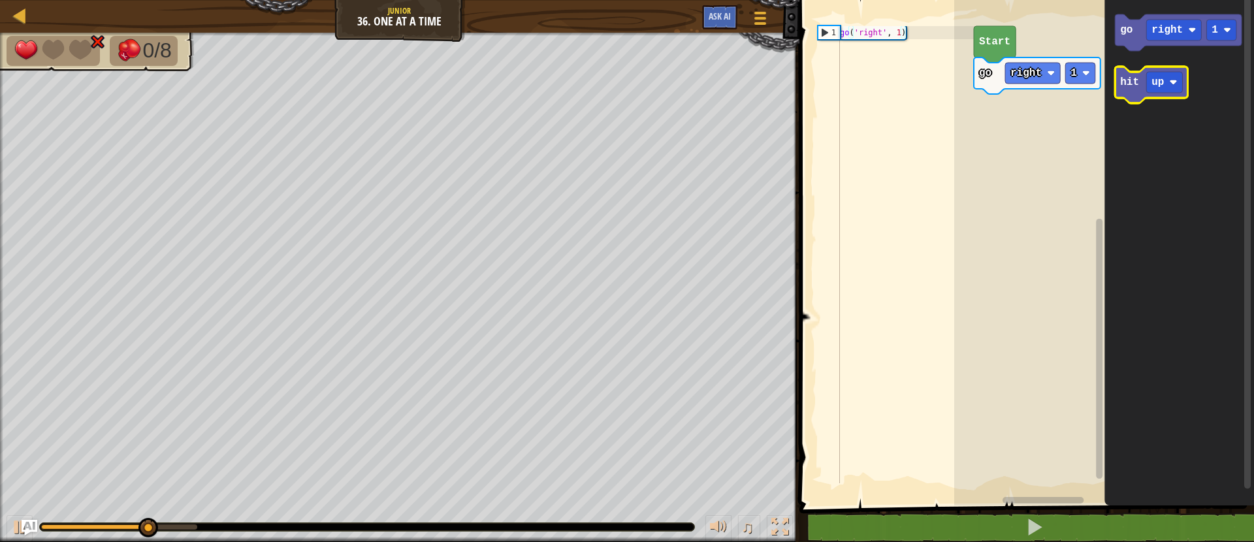
click at [1137, 86] on text "hit" at bounding box center [1129, 82] width 19 height 12
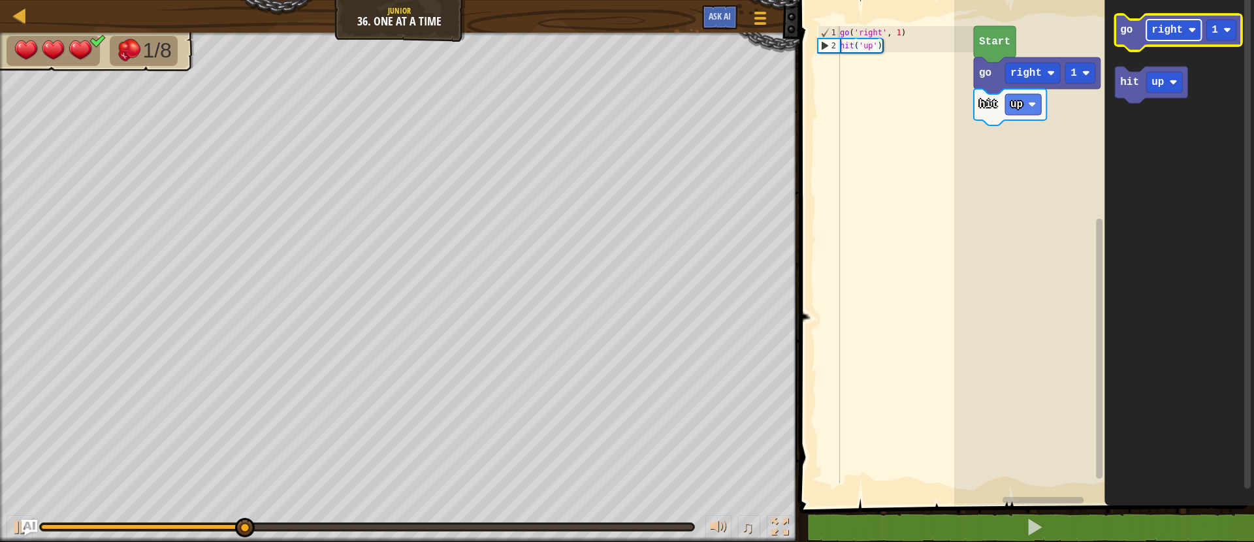
click at [1188, 30] on image "Blockly Workspace" at bounding box center [1192, 30] width 8 height 8
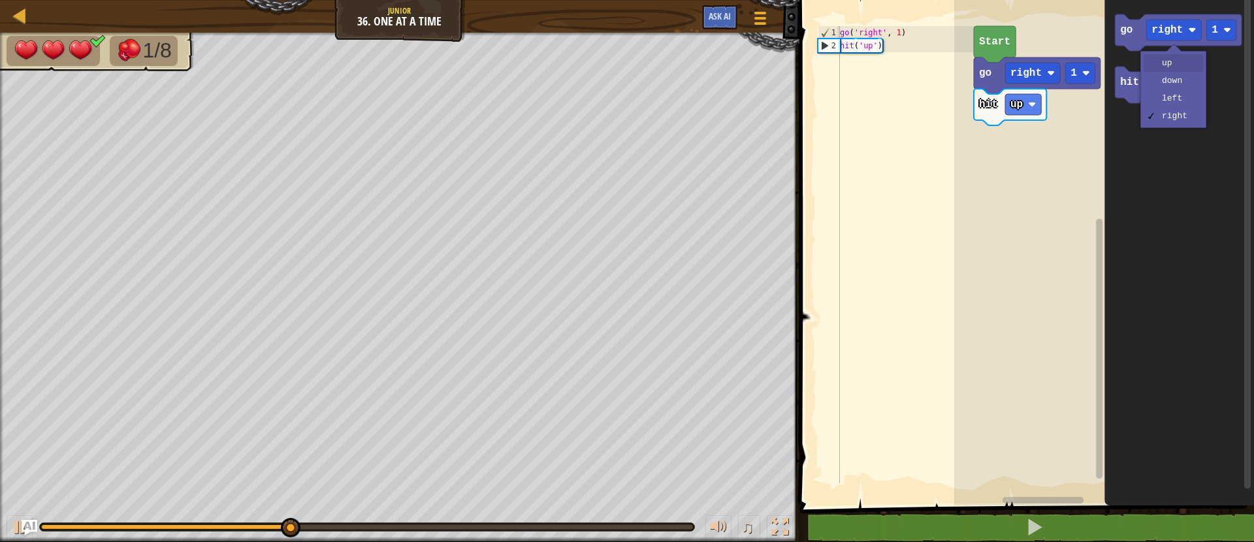
drag, startPoint x: 1179, startPoint y: 62, endPoint x: 1161, endPoint y: 52, distance: 20.5
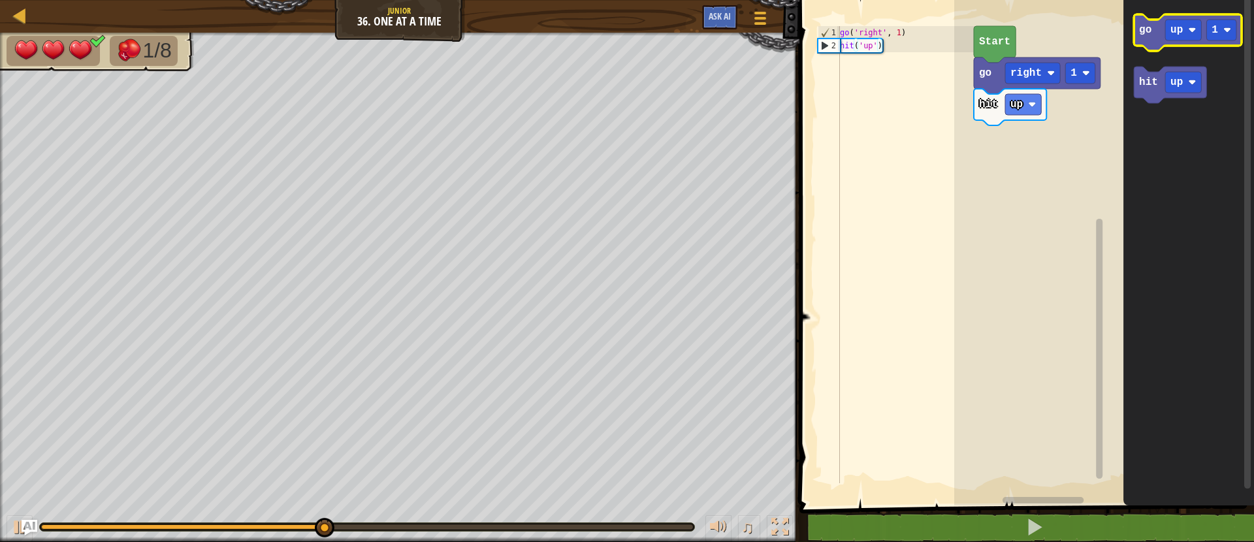
click at [1140, 45] on icon "Blockly Workspace" at bounding box center [1188, 32] width 108 height 37
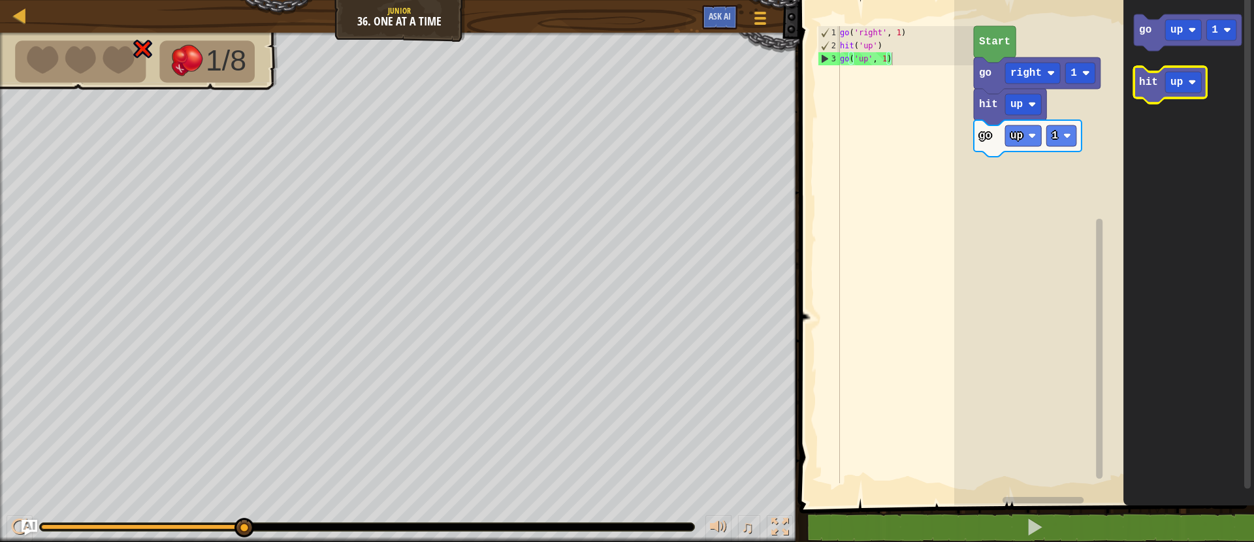
click at [1147, 81] on text "hit" at bounding box center [1148, 82] width 19 height 12
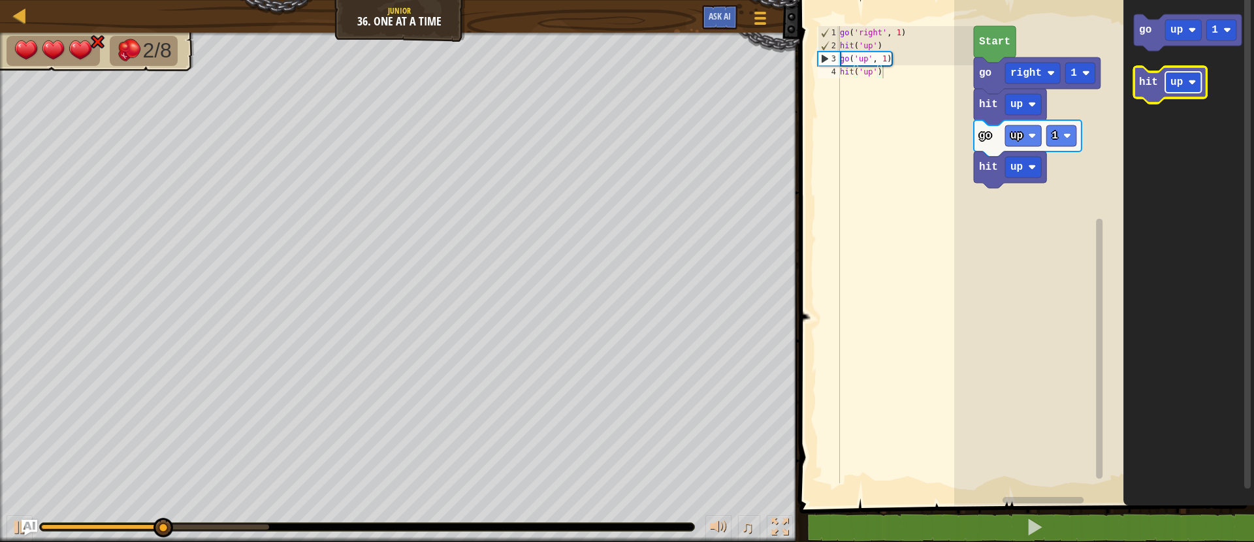
click at [1177, 86] on text "up" at bounding box center [1176, 82] width 12 height 12
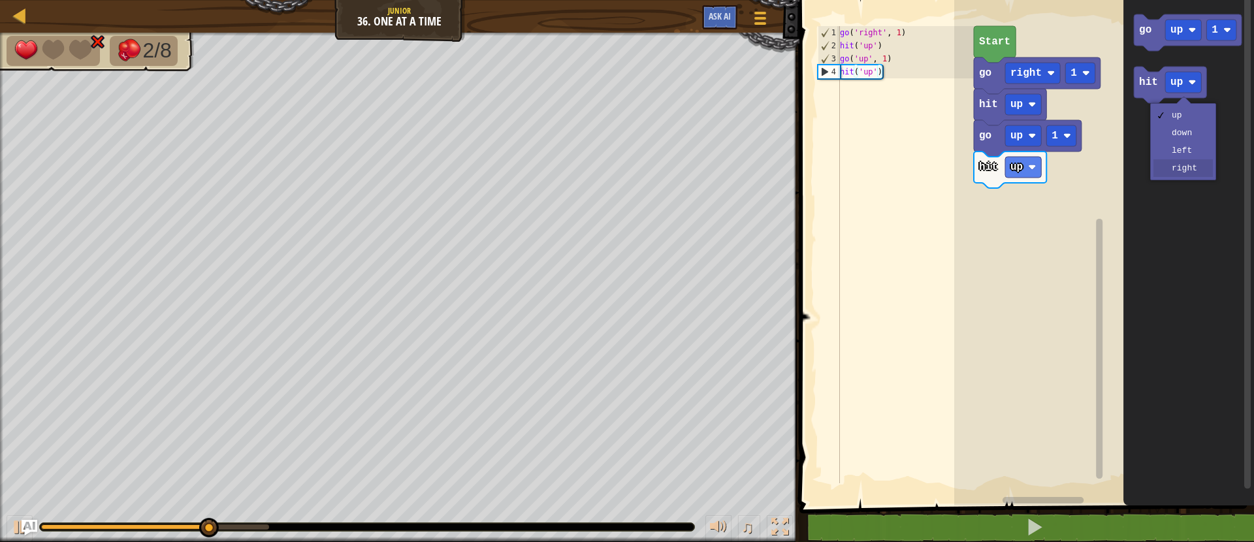
drag, startPoint x: 1184, startPoint y: 166, endPoint x: 1177, endPoint y: 158, distance: 10.6
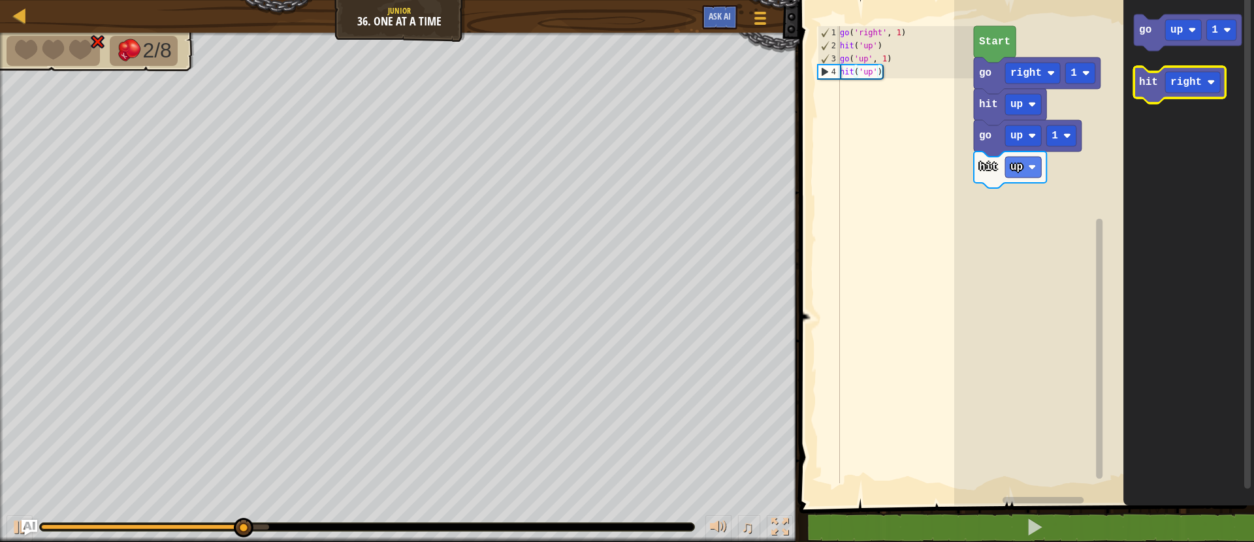
click at [1142, 81] on text "hit" at bounding box center [1148, 82] width 19 height 12
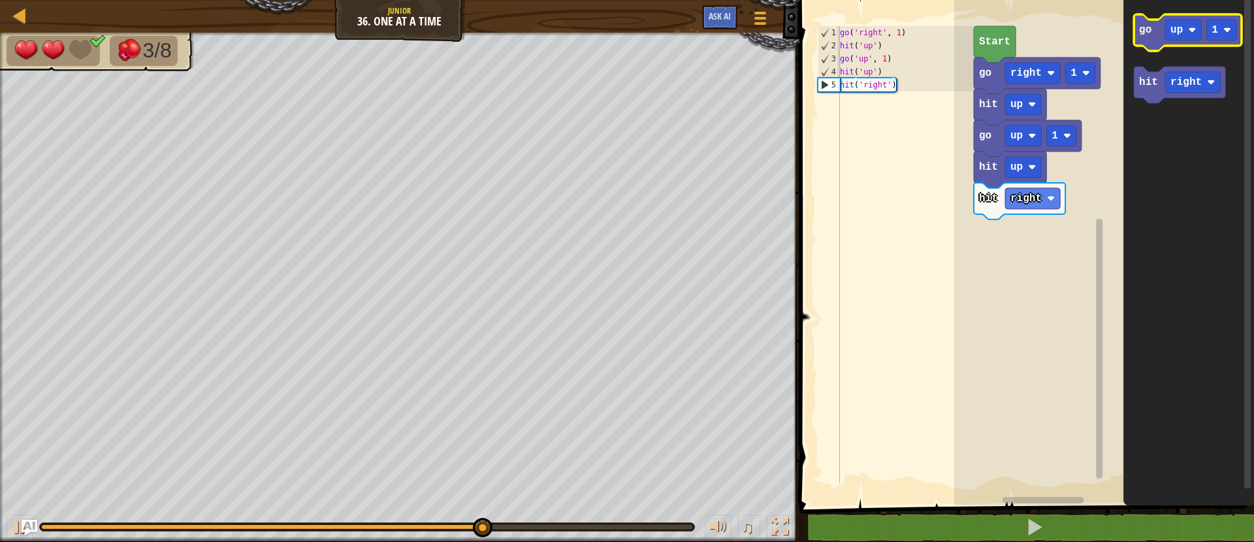
click at [1151, 35] on text "go" at bounding box center [1145, 30] width 12 height 12
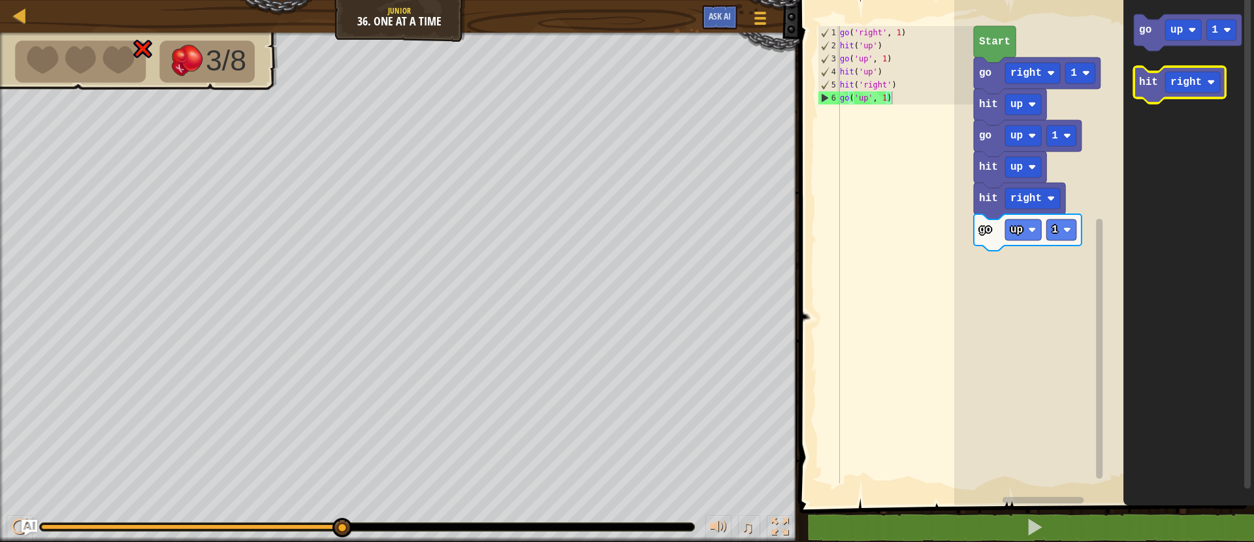
click at [1143, 85] on text "hit" at bounding box center [1148, 82] width 19 height 12
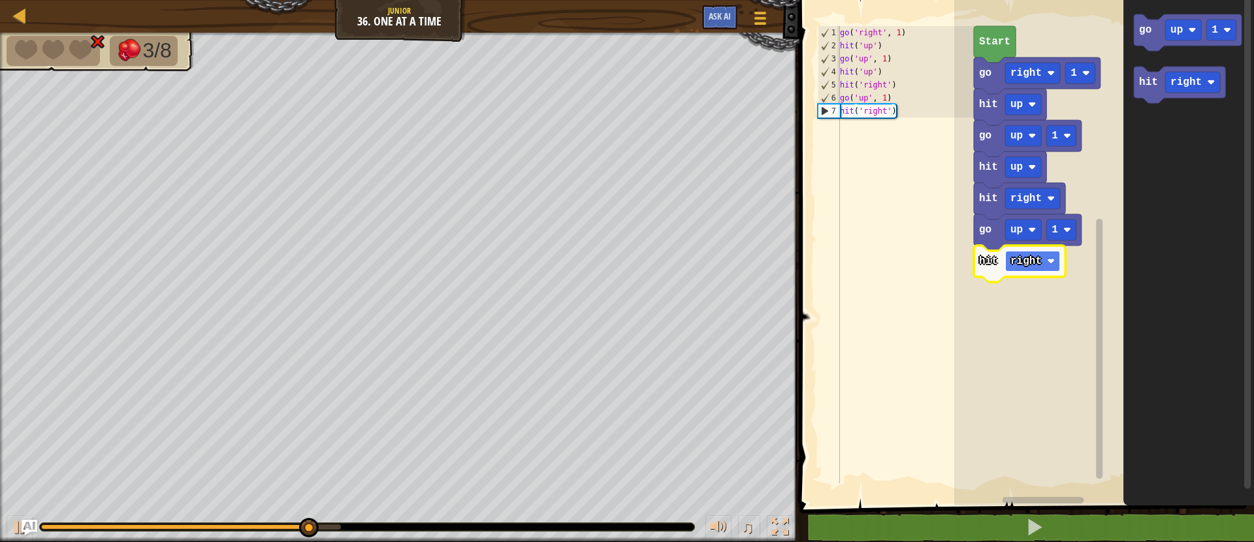
click at [1041, 261] on text "right" at bounding box center [1025, 261] width 31 height 12
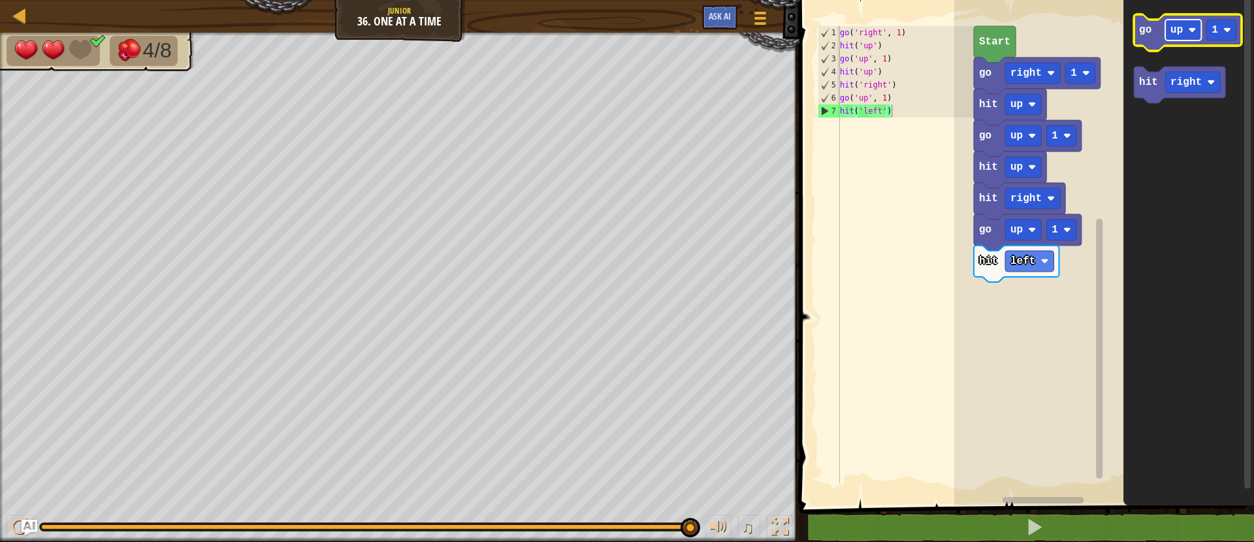
click at [1183, 33] on text "up" at bounding box center [1176, 30] width 12 height 12
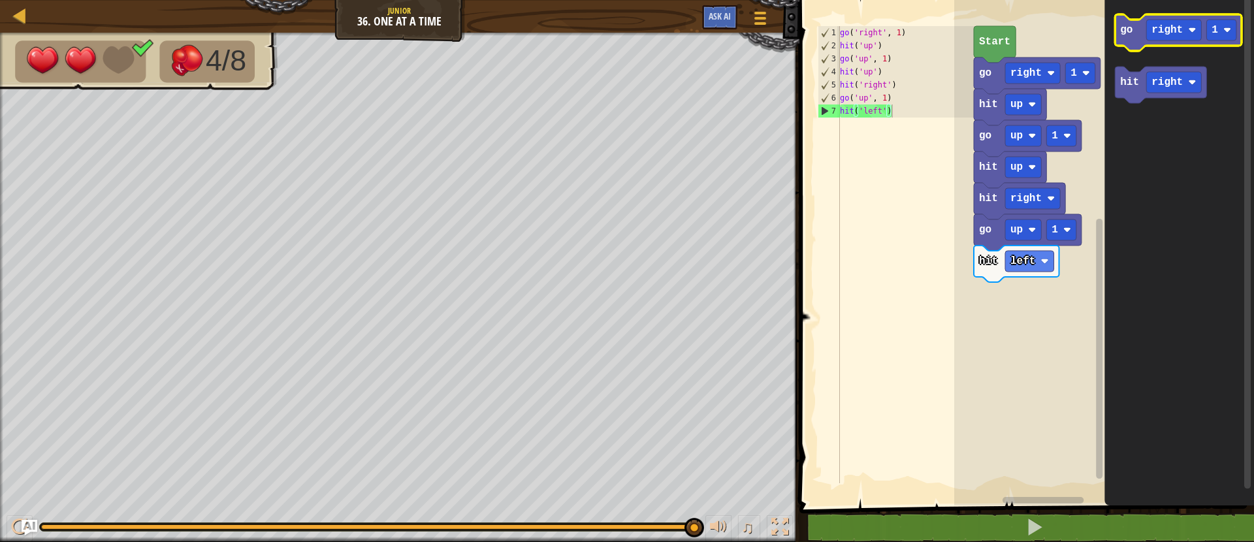
click at [1126, 33] on text "go" at bounding box center [1126, 30] width 12 height 12
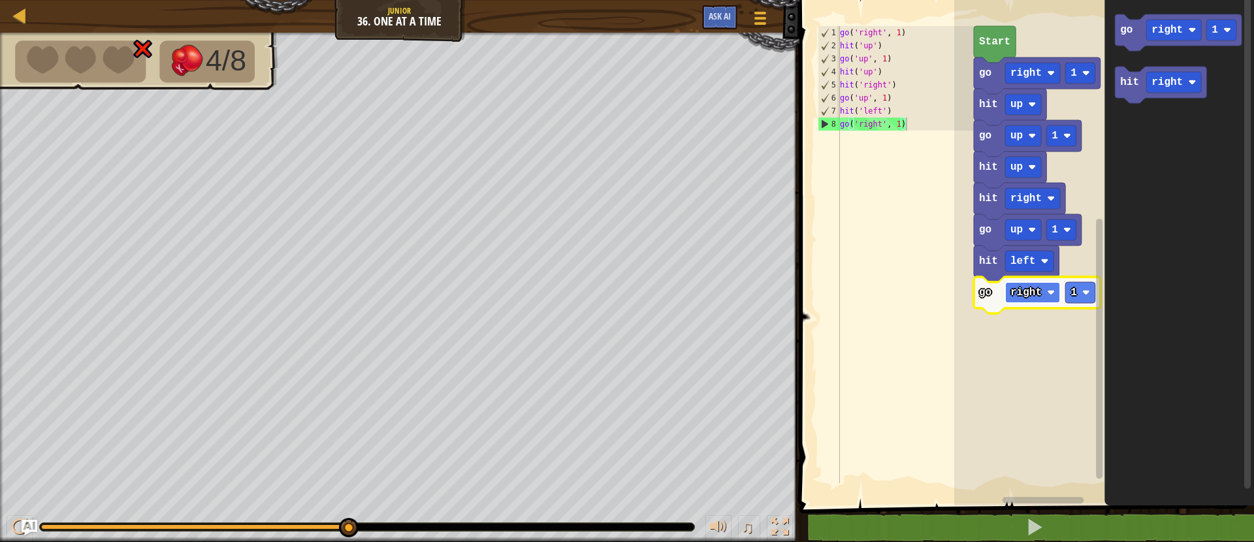
click at [1043, 289] on rect "Blockly Workspace" at bounding box center [1032, 292] width 55 height 21
drag, startPoint x: 1037, startPoint y: 353, endPoint x: 1047, endPoint y: 354, distance: 10.5
click at [1139, 84] on icon "Blockly Workspace" at bounding box center [1160, 85] width 91 height 37
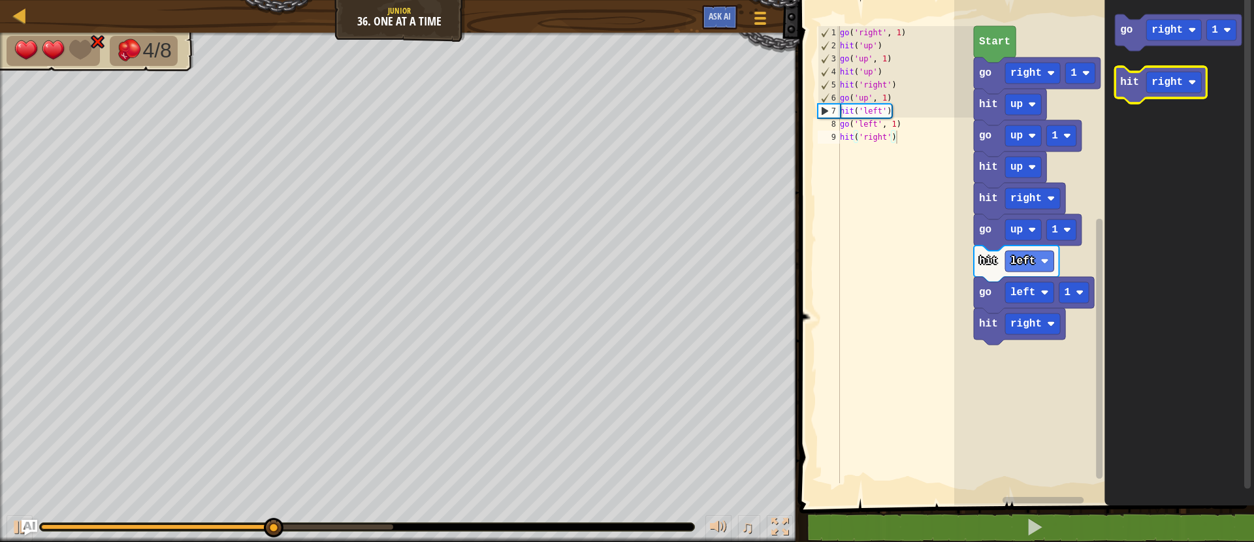
click at [1139, 85] on icon "Blockly Workspace" at bounding box center [1160, 85] width 91 height 37
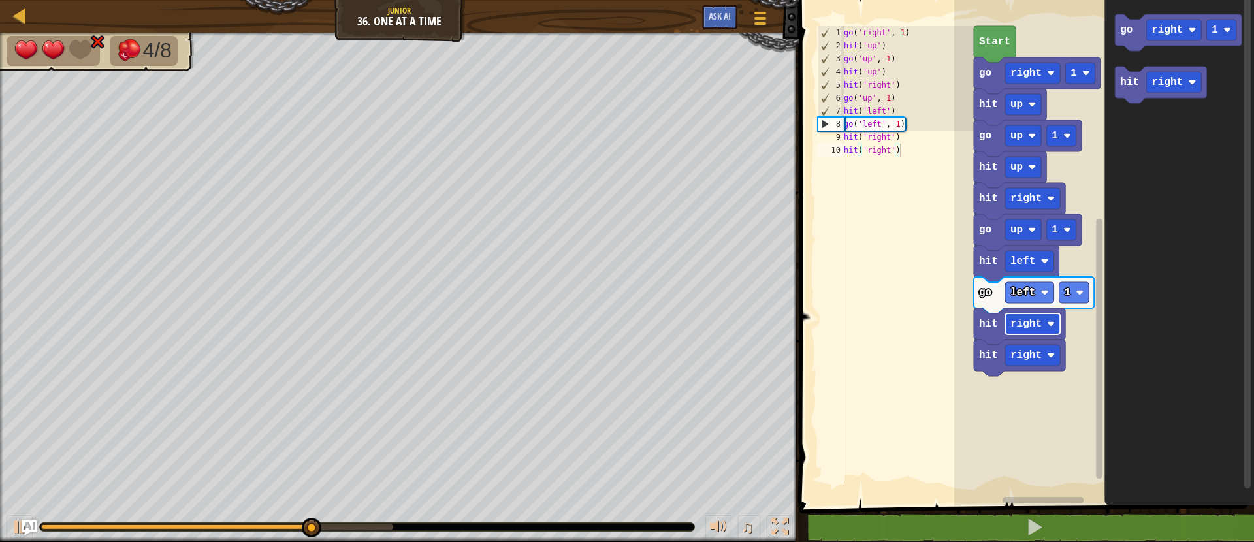
click at [1051, 329] on rect "Blockly Workspace" at bounding box center [1032, 323] width 55 height 21
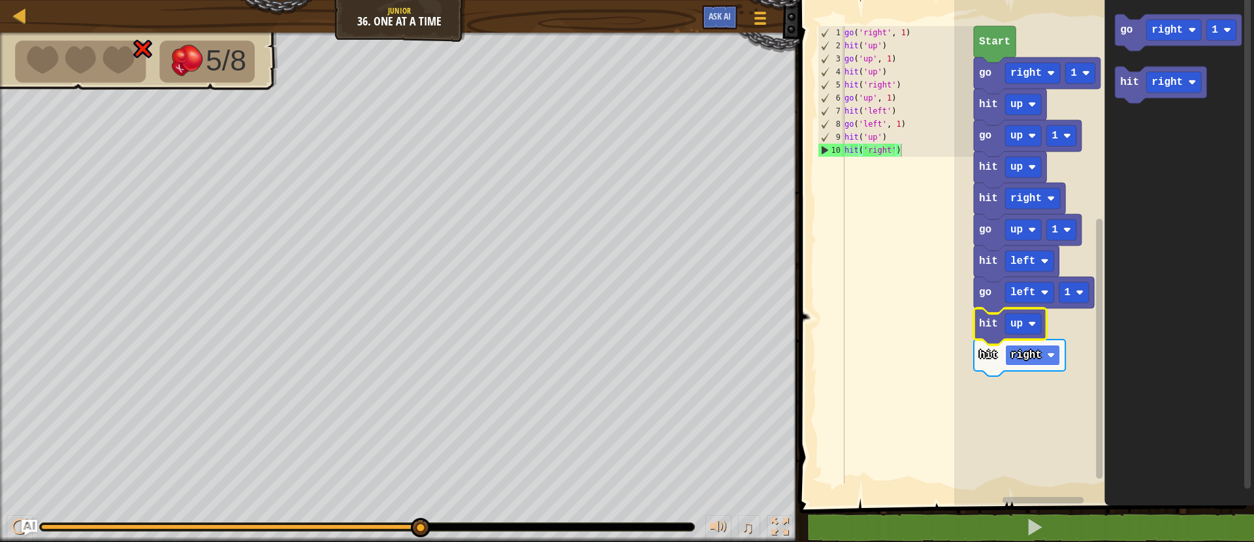
click at [1032, 352] on text "right" at bounding box center [1025, 355] width 31 height 12
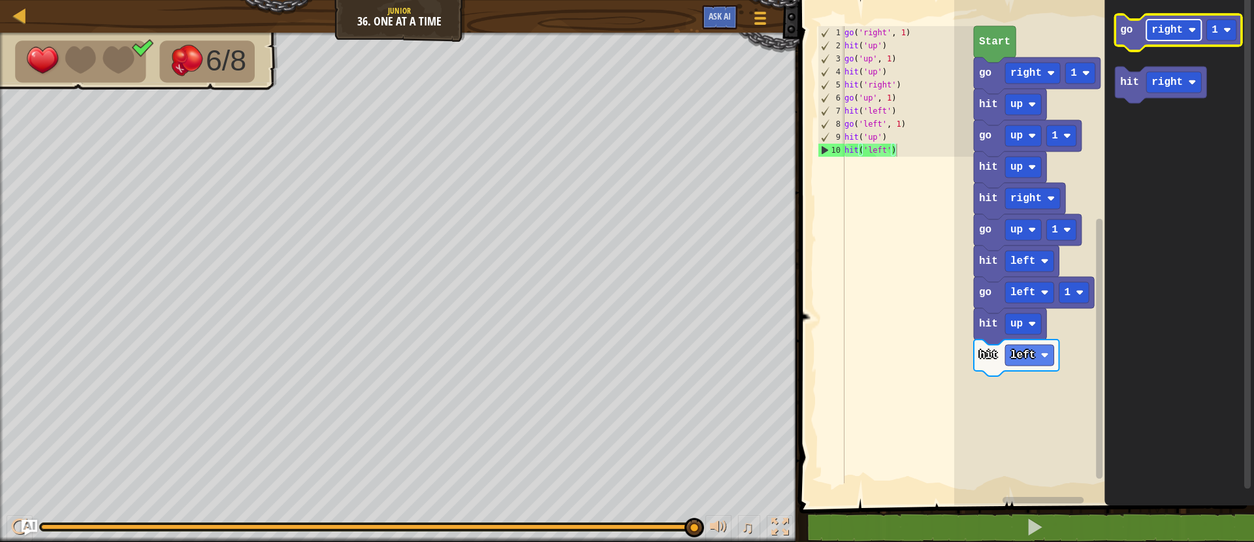
click at [1173, 32] on text "right" at bounding box center [1166, 30] width 31 height 12
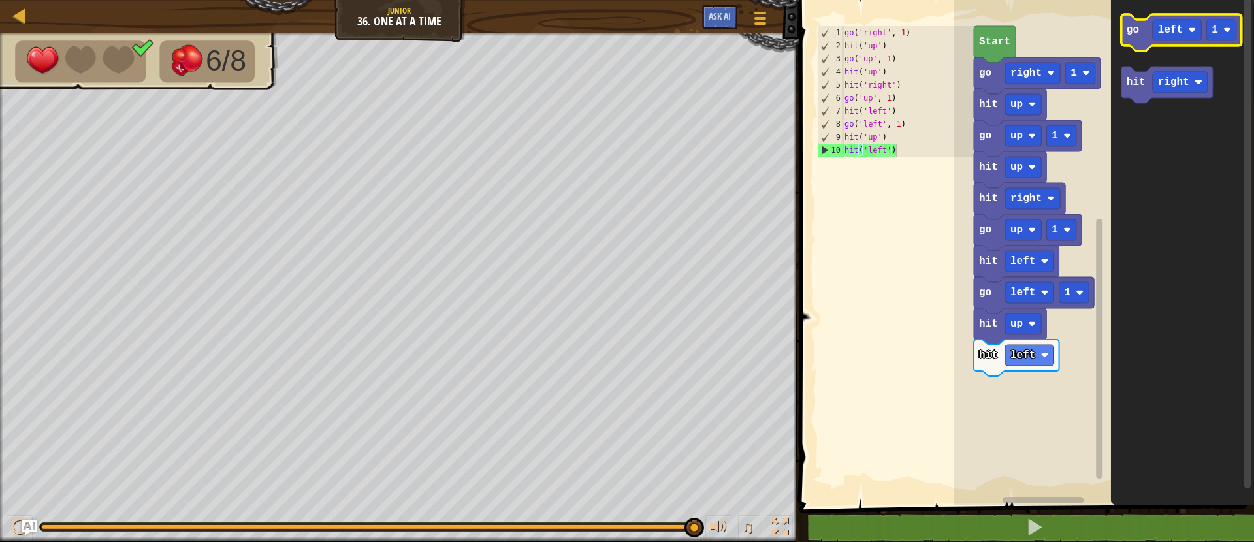
click at [1139, 33] on icon "Blockly Workspace" at bounding box center [1181, 32] width 120 height 37
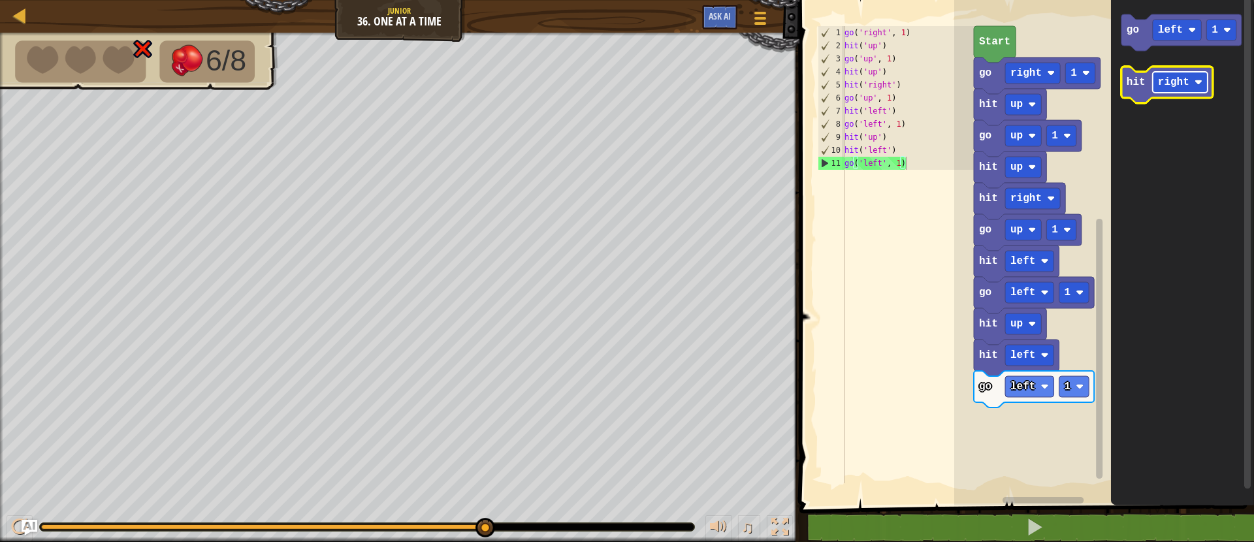
click at [1158, 85] on text "right" at bounding box center [1173, 82] width 31 height 12
click at [1131, 86] on text "hit" at bounding box center [1135, 82] width 19 height 12
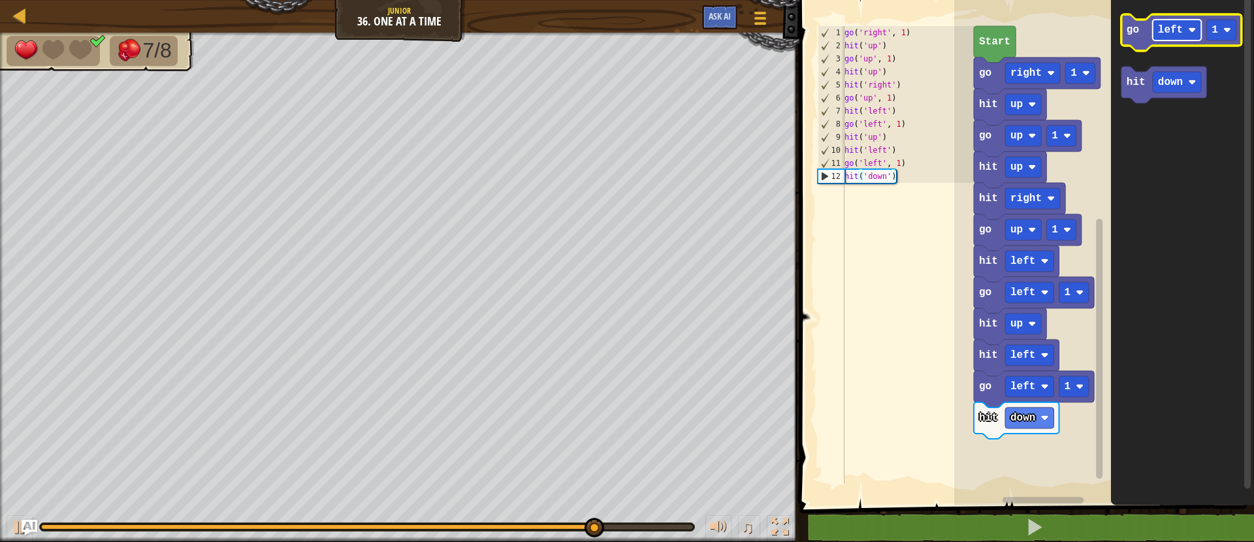
click at [1167, 33] on text "left" at bounding box center [1170, 30] width 25 height 12
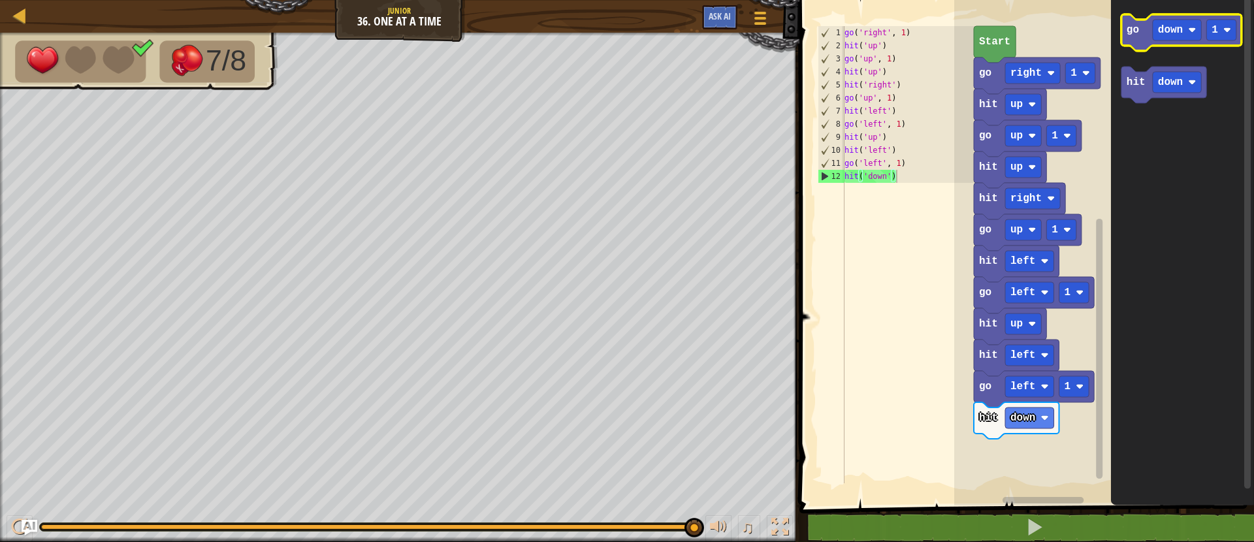
click at [1137, 33] on text "go" at bounding box center [1132, 30] width 12 height 12
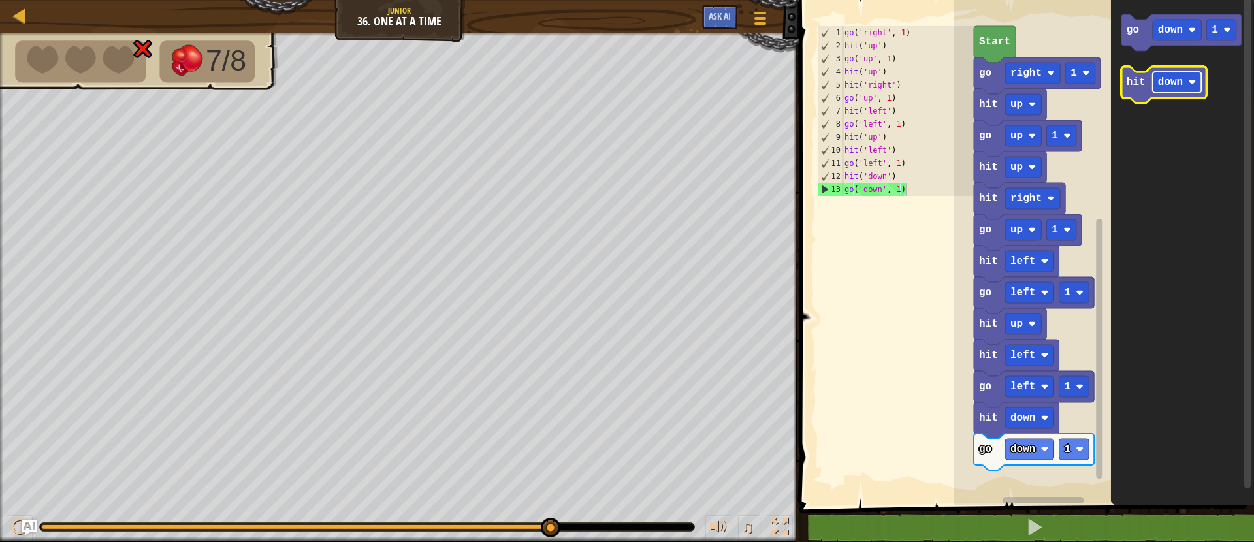
click at [1177, 81] on text "down" at bounding box center [1170, 82] width 25 height 12
click at [1143, 87] on text "hit" at bounding box center [1135, 82] width 19 height 12
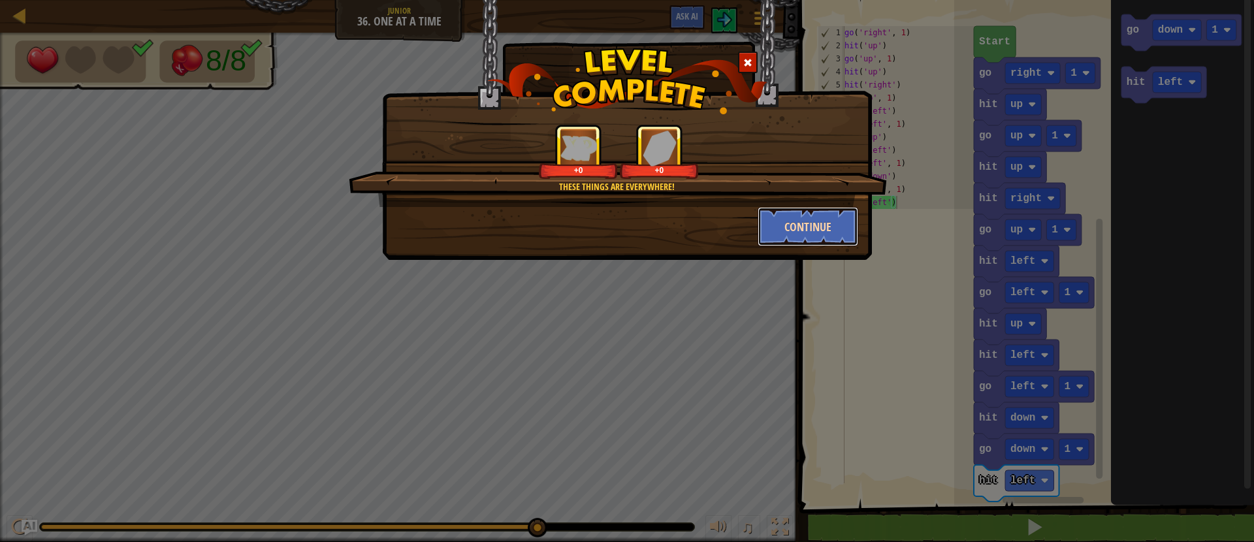
click at [787, 221] on button "Continue" at bounding box center [807, 226] width 101 height 39
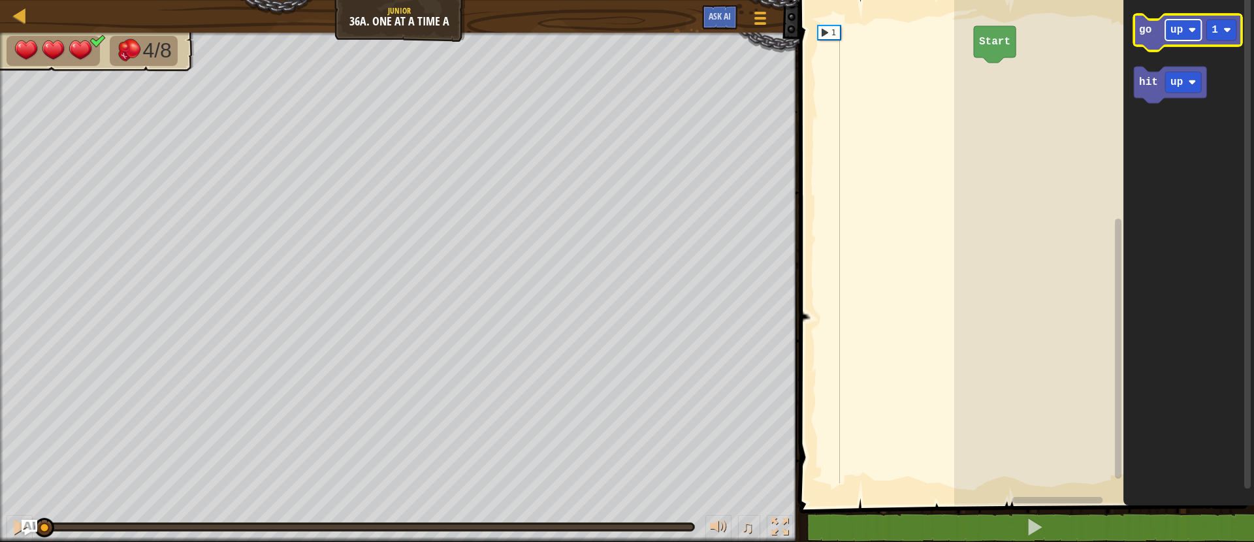
click at [1186, 31] on rect "Blockly Workspace" at bounding box center [1183, 30] width 36 height 21
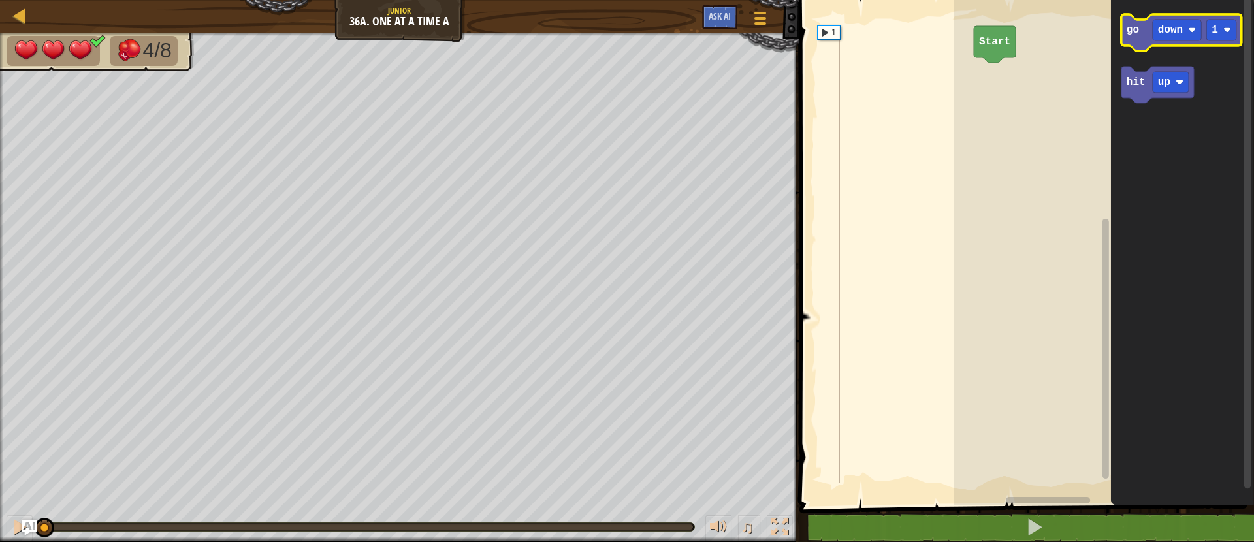
click at [1130, 36] on text "go" at bounding box center [1132, 30] width 12 height 12
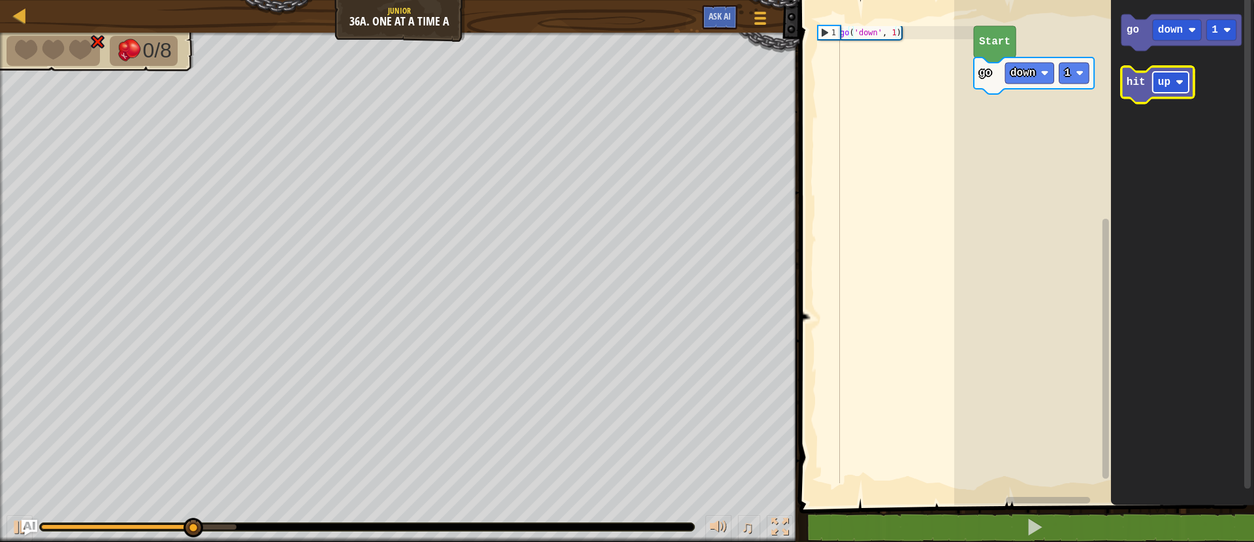
click at [1163, 82] on text "up" at bounding box center [1164, 82] width 12 height 12
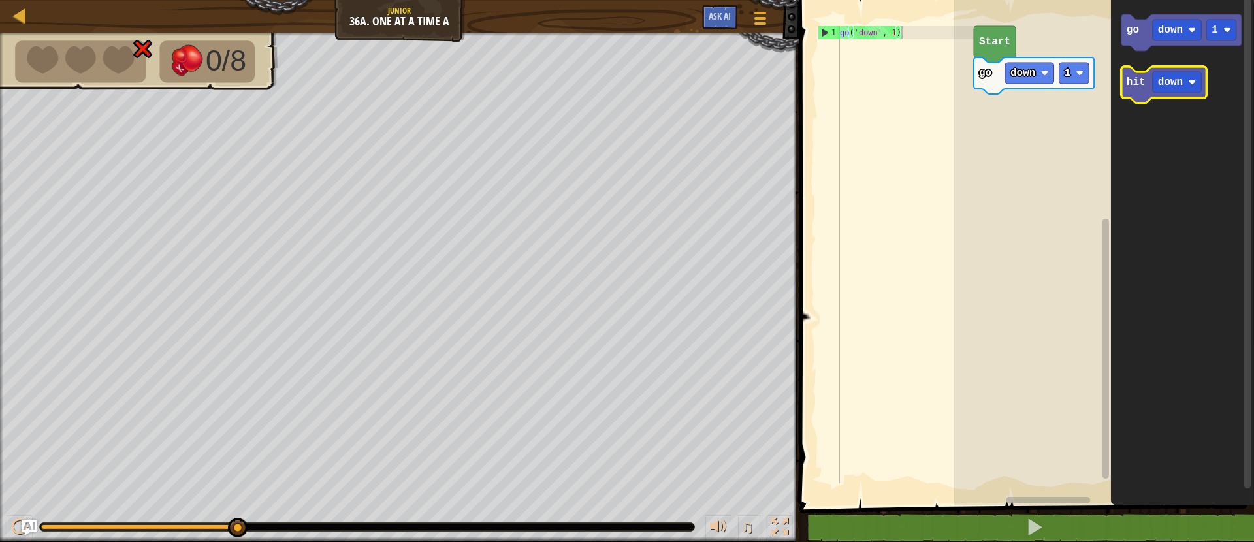
click at [1146, 87] on icon "Blockly Workspace" at bounding box center [1164, 85] width 86 height 37
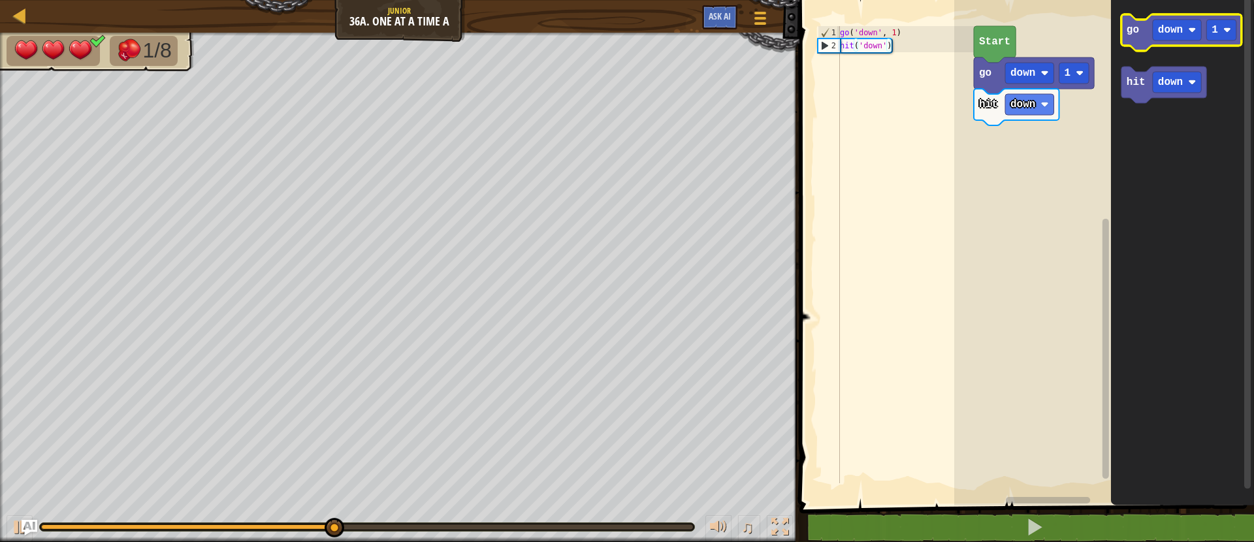
click at [1145, 33] on icon "Blockly Workspace" at bounding box center [1181, 32] width 120 height 37
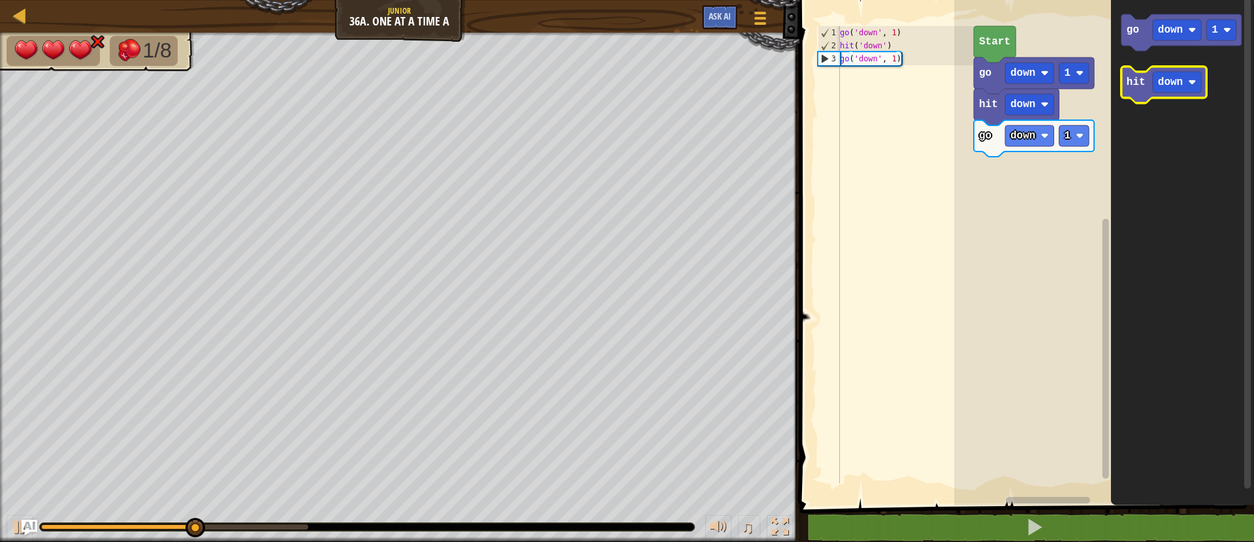
click at [1151, 83] on icon "Blockly Workspace" at bounding box center [1164, 85] width 86 height 37
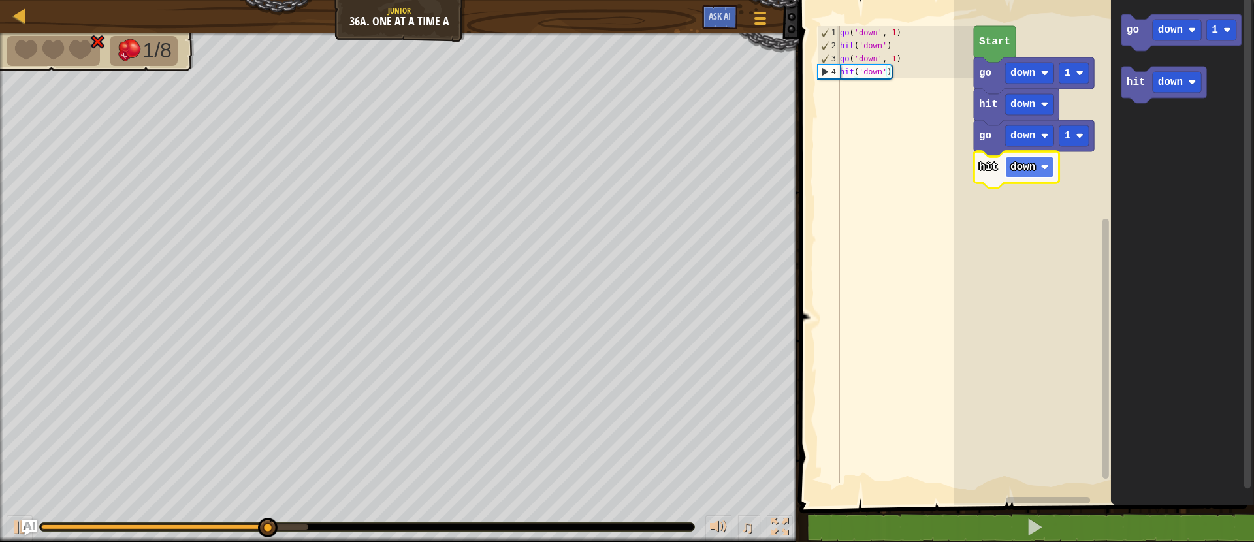
click at [1015, 168] on text "down" at bounding box center [1022, 167] width 25 height 12
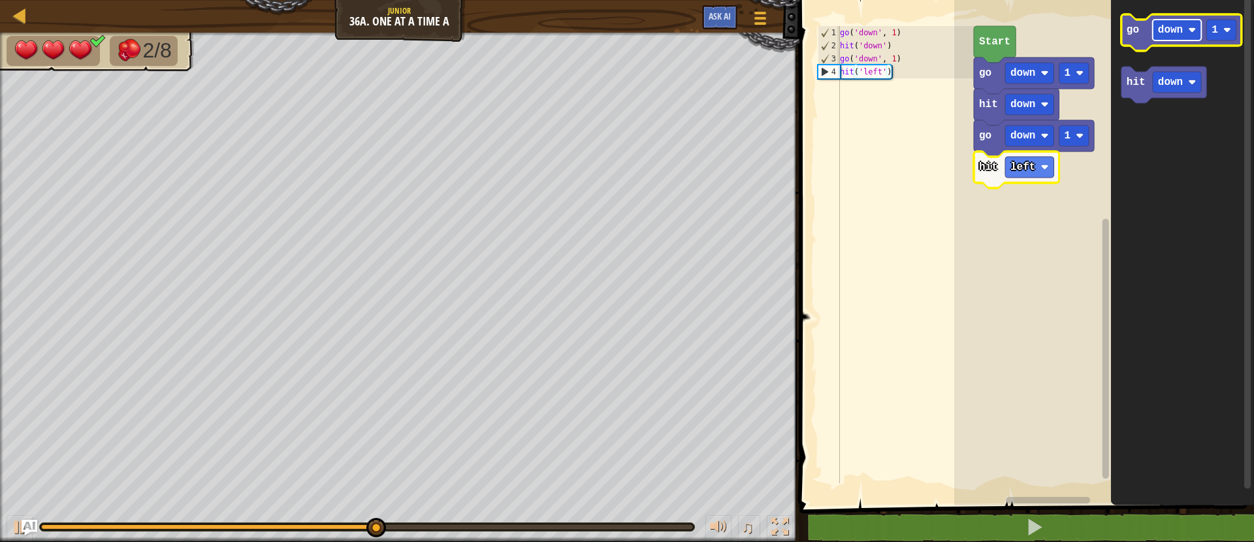
click at [1177, 31] on text "down" at bounding box center [1170, 30] width 25 height 12
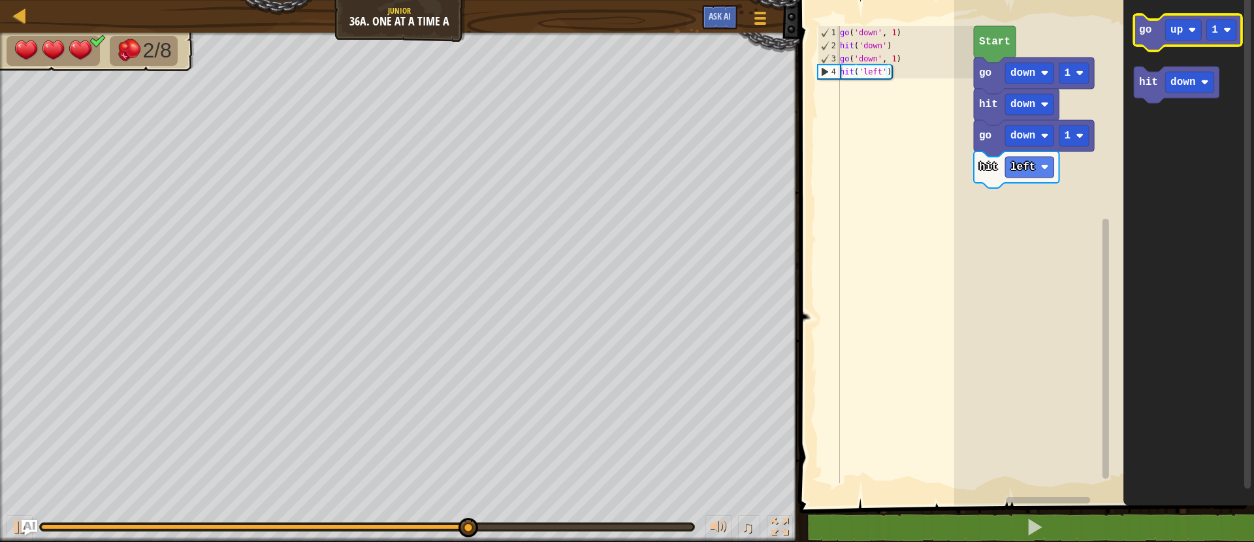
click at [1147, 29] on text "go" at bounding box center [1145, 30] width 12 height 12
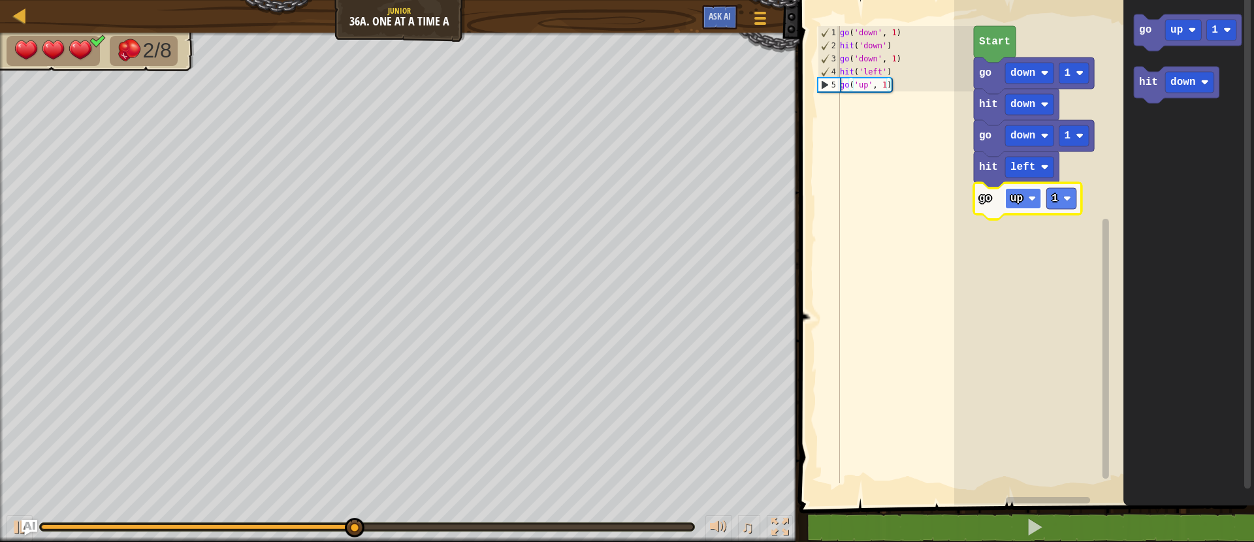
click at [1034, 204] on rect "Blockly Workspace" at bounding box center [1023, 198] width 36 height 21
click at [1139, 37] on icon "Blockly Workspace" at bounding box center [1188, 32] width 108 height 37
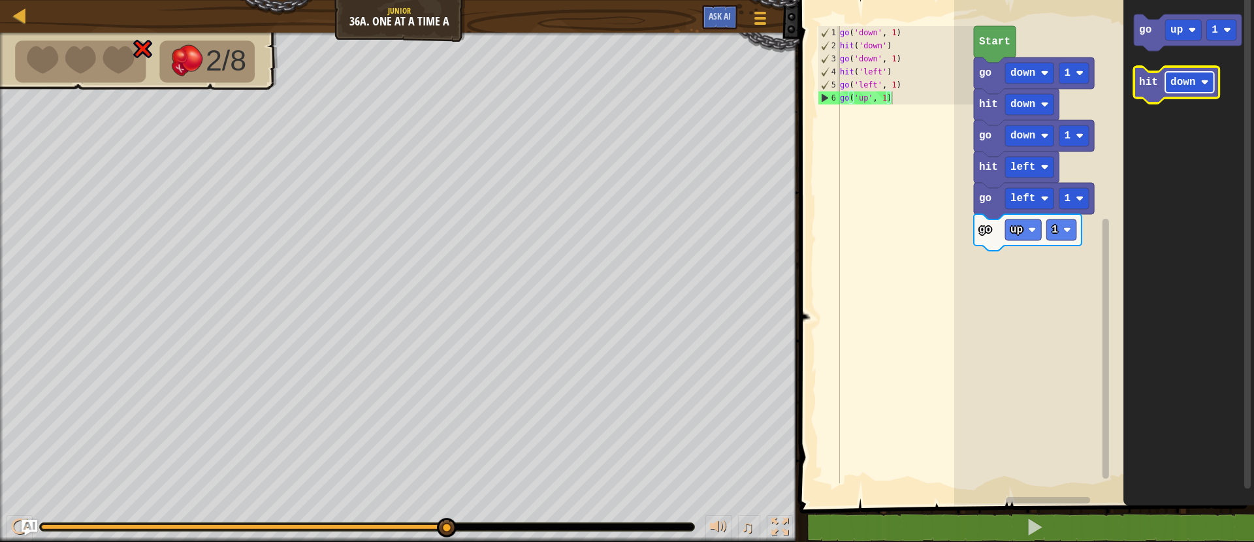
click at [1186, 83] on text "down" at bounding box center [1182, 82] width 25 height 12
click at [1148, 88] on text "hit" at bounding box center [1148, 82] width 19 height 12
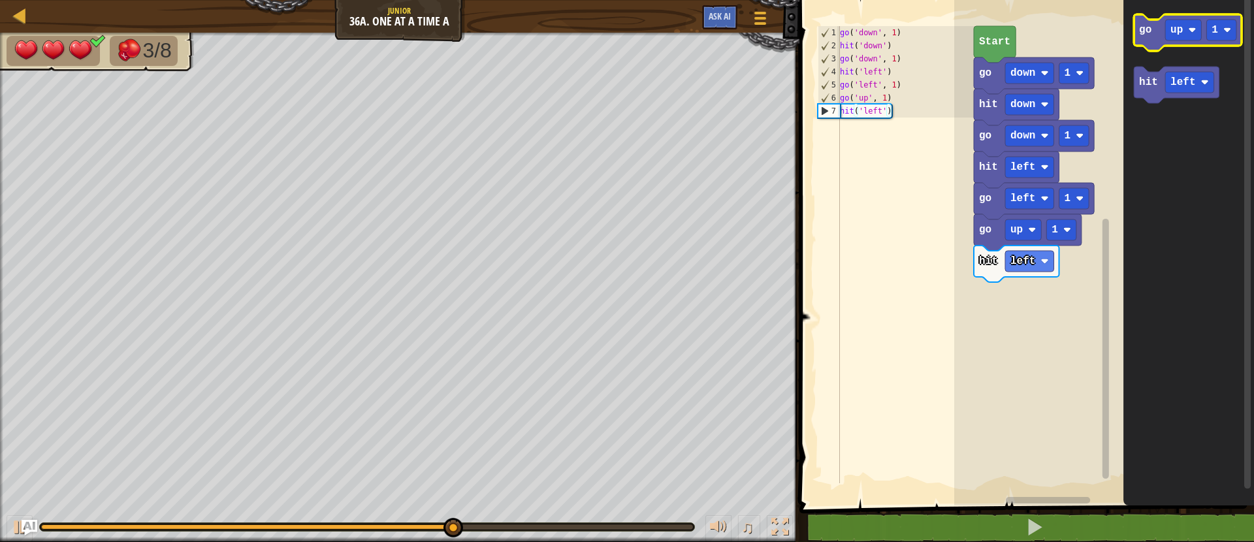
click at [1200, 15] on icon "Blockly Workspace" at bounding box center [1188, 32] width 108 height 37
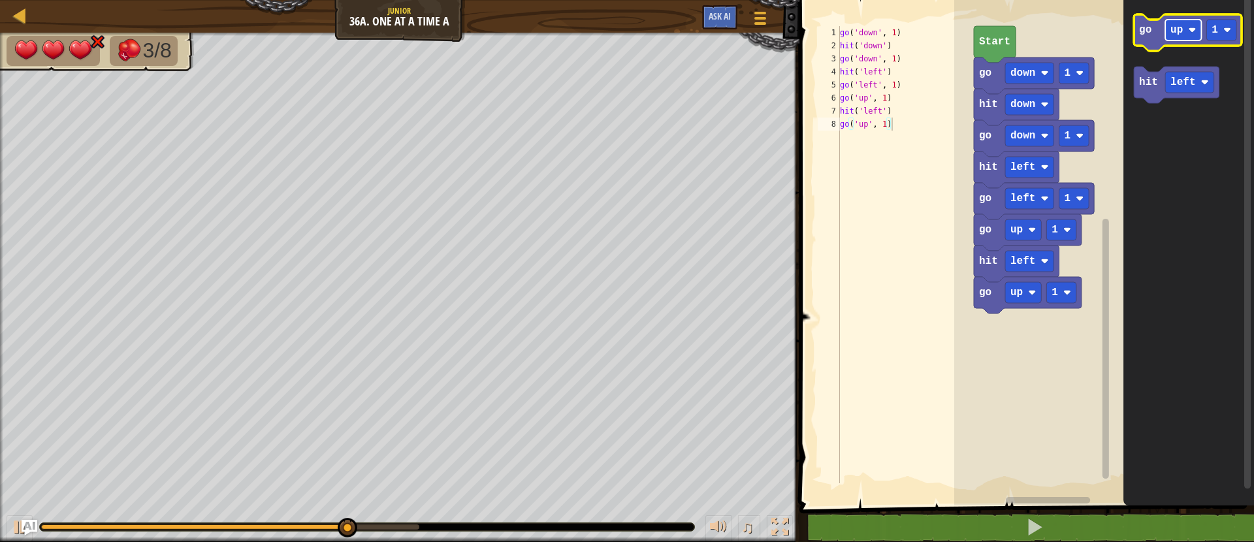
click at [1185, 38] on rect "Blockly Workspace" at bounding box center [1183, 30] width 36 height 21
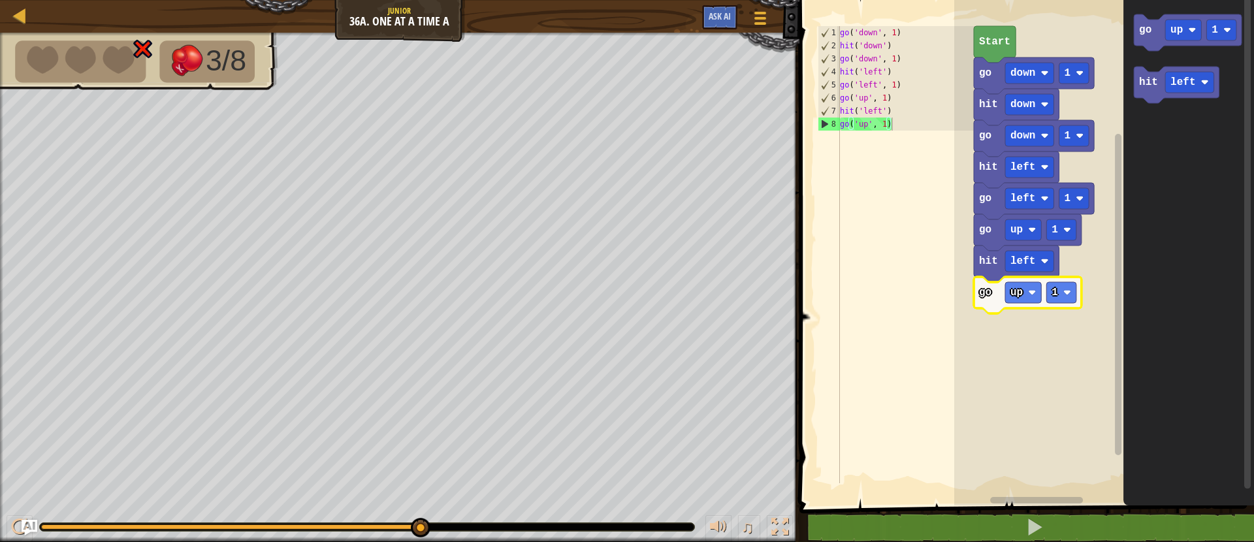
click at [1022, 304] on icon "Blockly Workspace" at bounding box center [1028, 295] width 108 height 37
click at [1023, 298] on rect "Blockly Workspace" at bounding box center [1023, 292] width 36 height 21
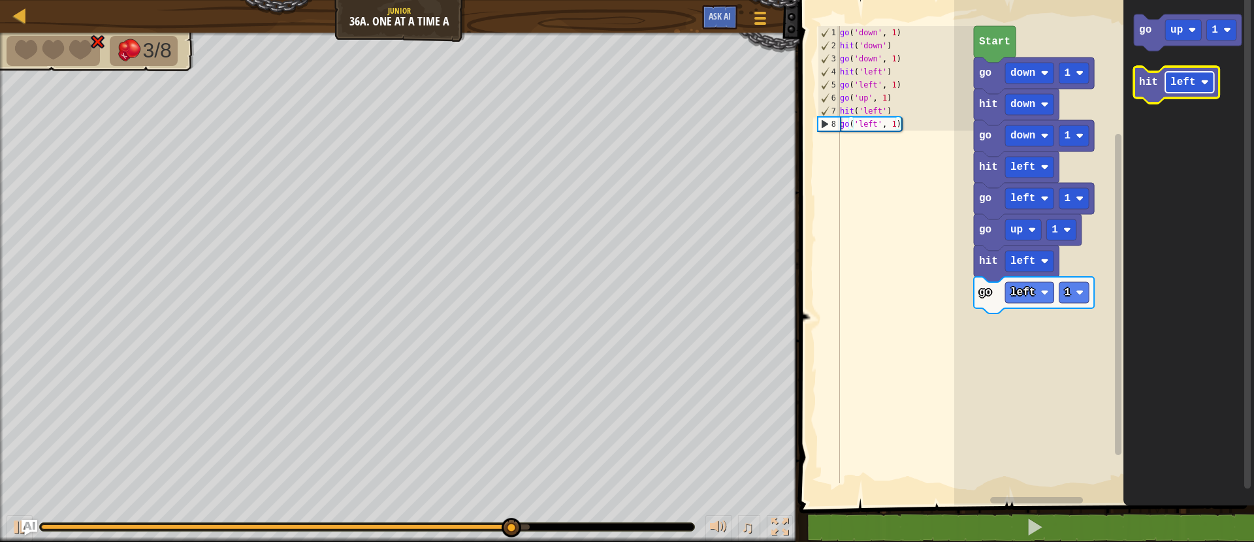
click at [1182, 79] on text "left" at bounding box center [1182, 82] width 25 height 12
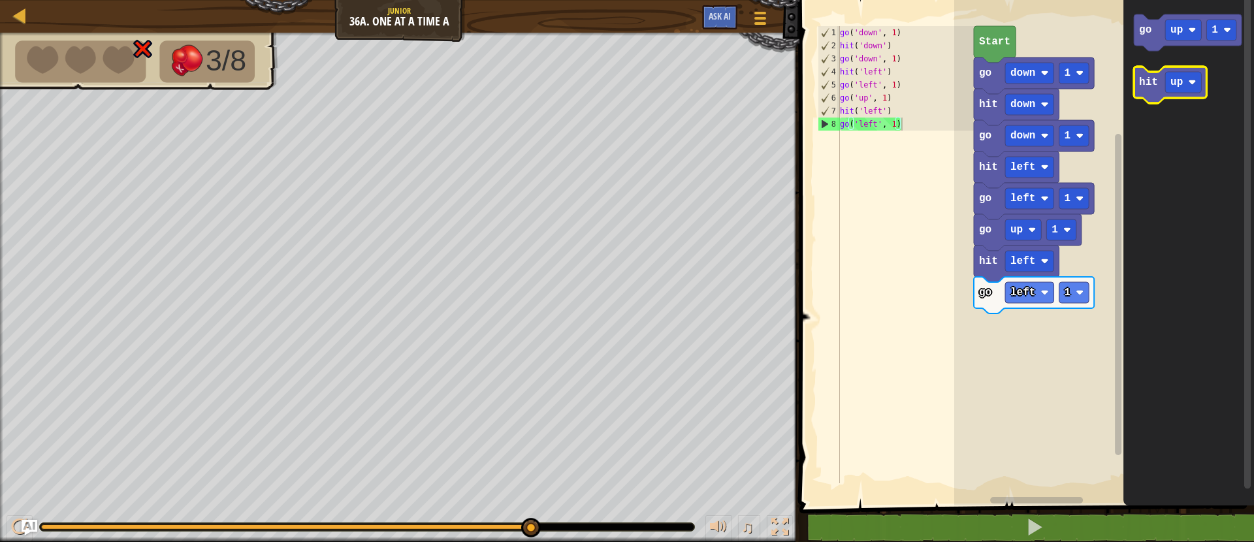
click at [1137, 86] on icon "Blockly Workspace" at bounding box center [1170, 85] width 72 height 37
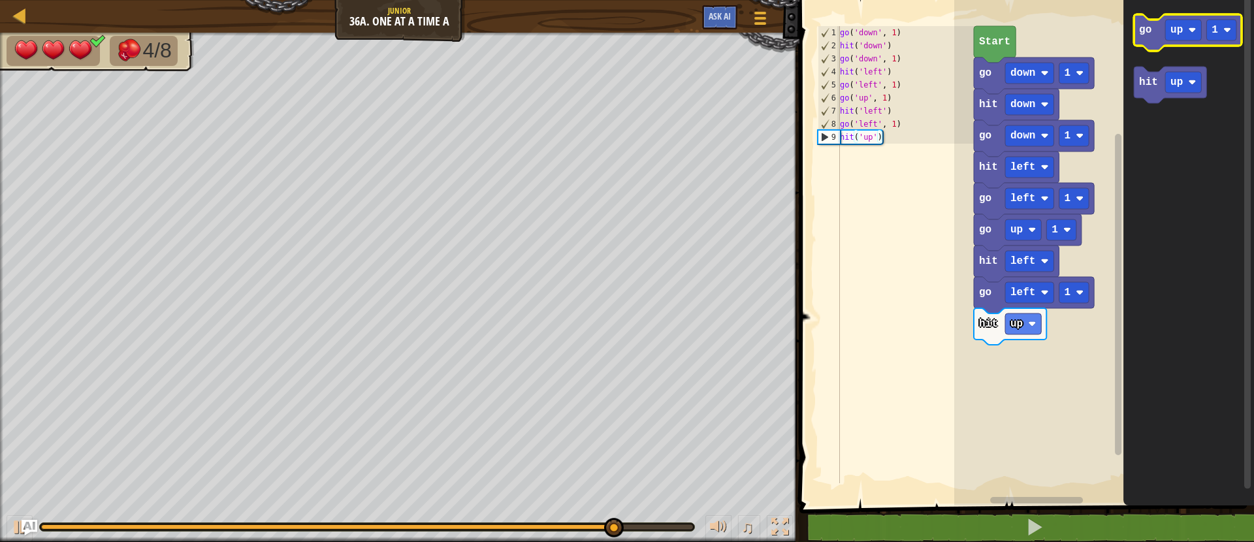
click at [1143, 38] on g "go up 1" at bounding box center [1188, 32] width 108 height 37
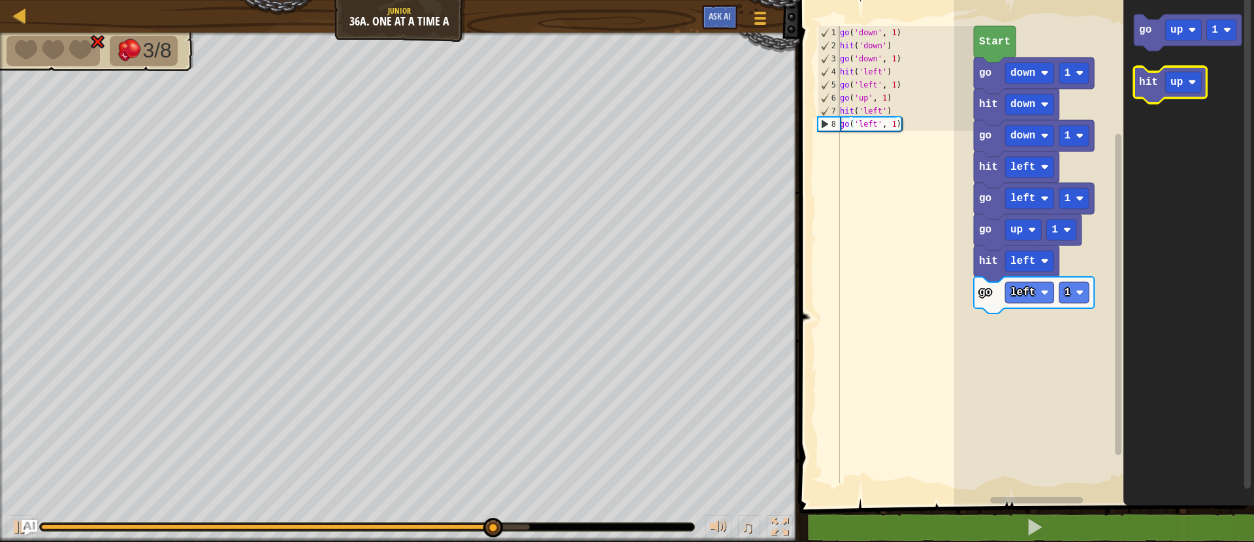
click at [1144, 88] on text "hit" at bounding box center [1148, 82] width 19 height 12
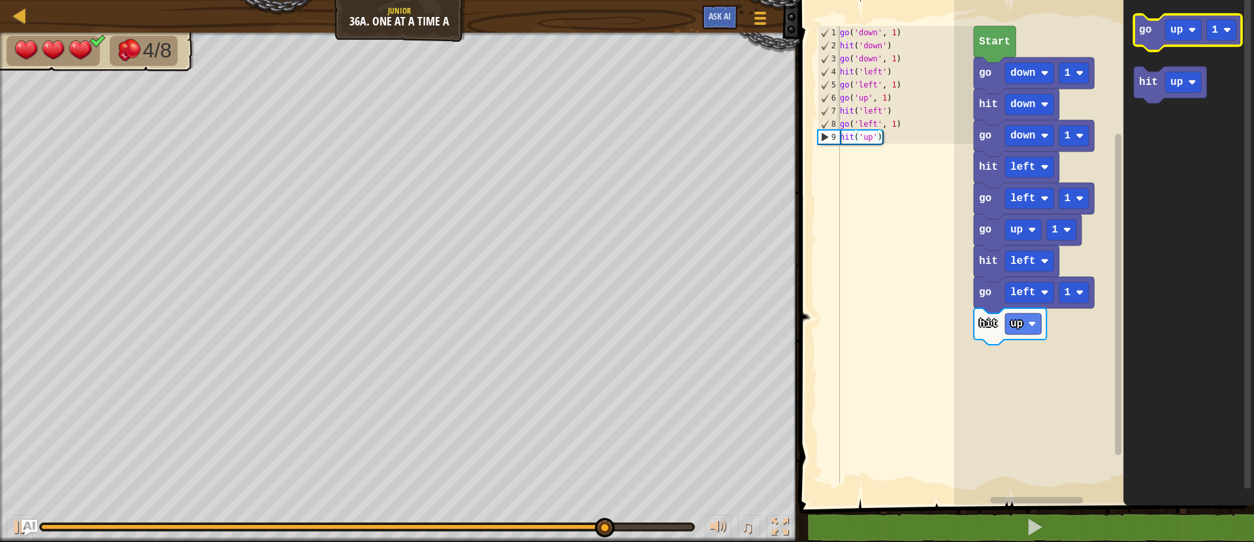
click at [1152, 34] on icon "Blockly Workspace" at bounding box center [1188, 32] width 108 height 37
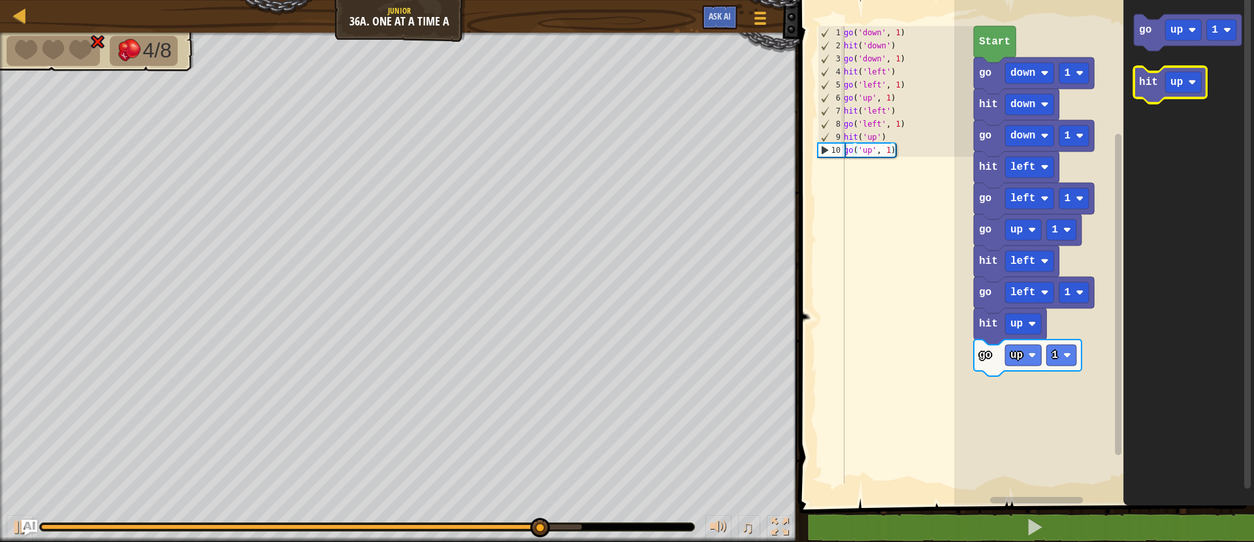
click at [1154, 80] on text "hit" at bounding box center [1148, 82] width 19 height 12
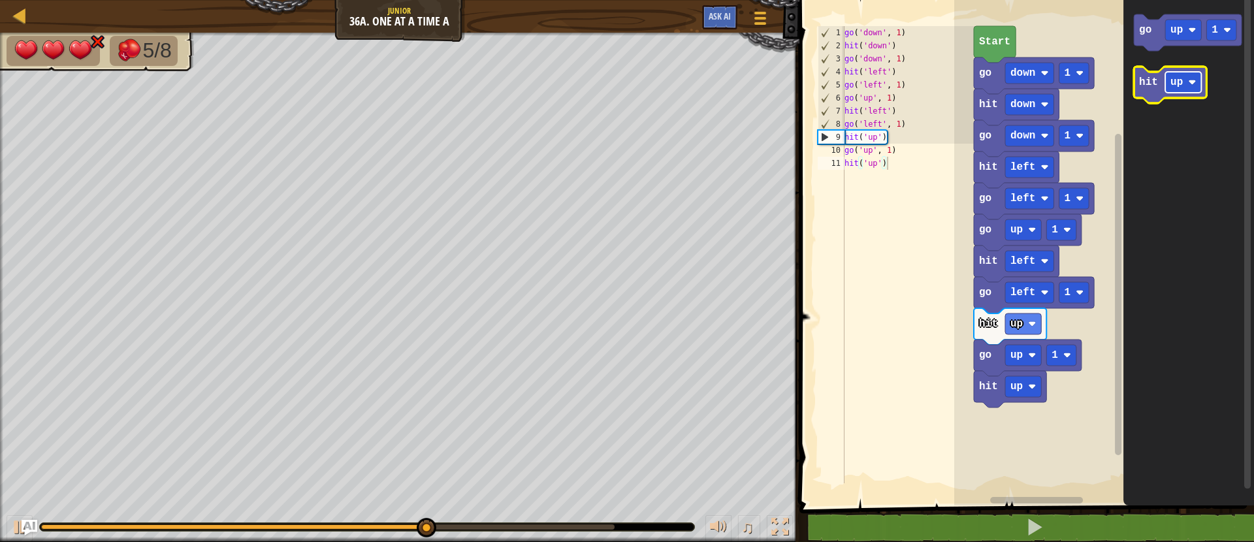
click at [1167, 83] on rect "Blockly Workspace" at bounding box center [1183, 82] width 36 height 21
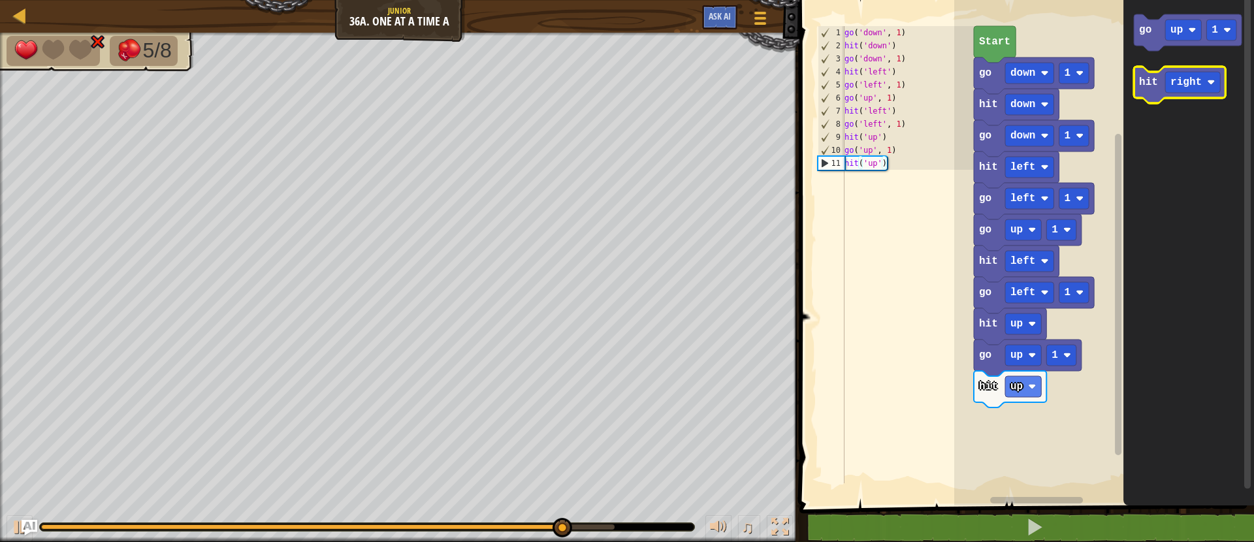
click at [1147, 86] on text "hit" at bounding box center [1148, 82] width 19 height 12
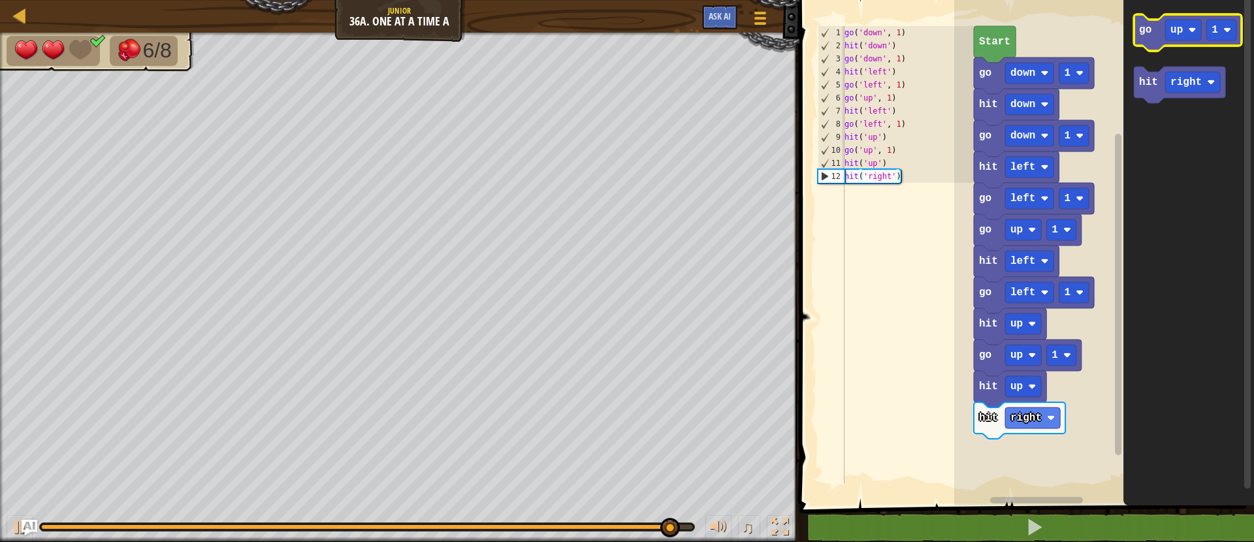
click at [1143, 25] on text "go" at bounding box center [1145, 30] width 12 height 12
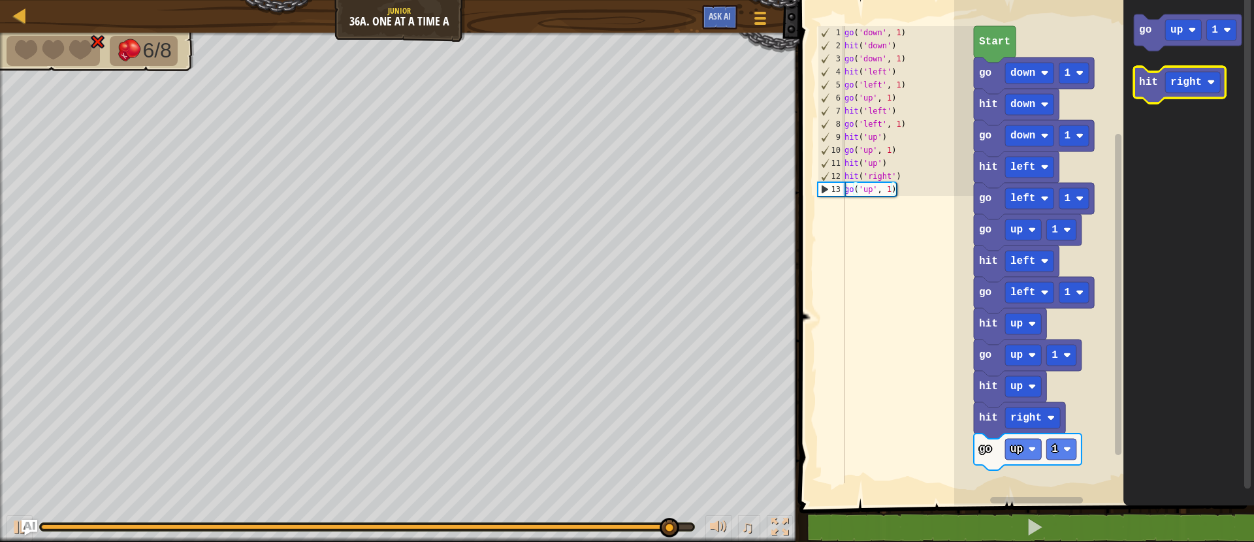
click at [1146, 81] on text "hit" at bounding box center [1148, 82] width 19 height 12
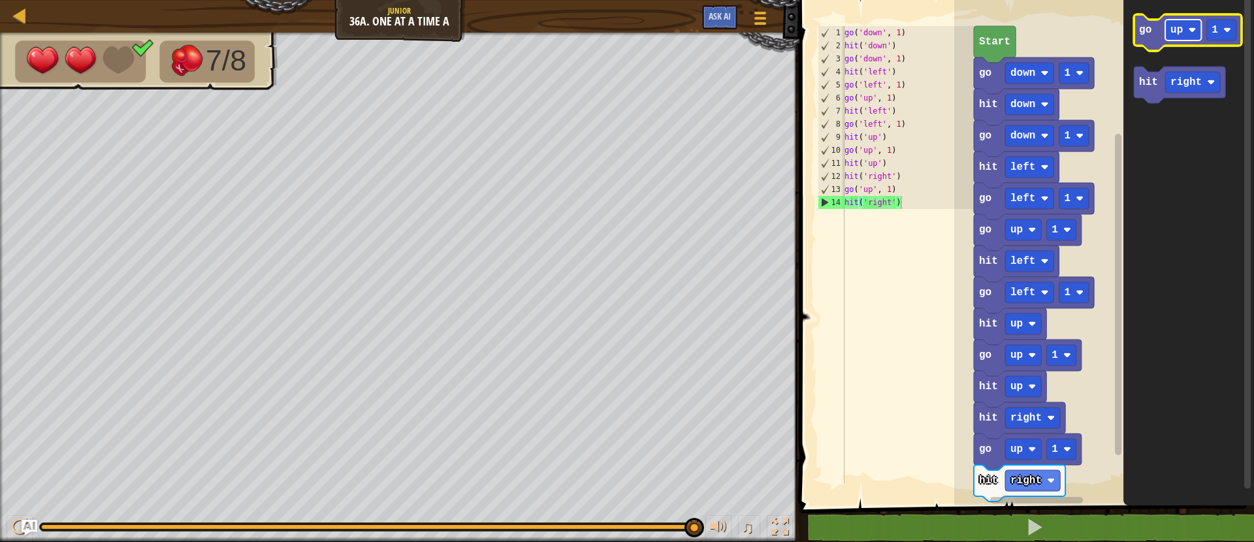
click at [1183, 31] on rect "Blockly Workspace" at bounding box center [1183, 30] width 36 height 21
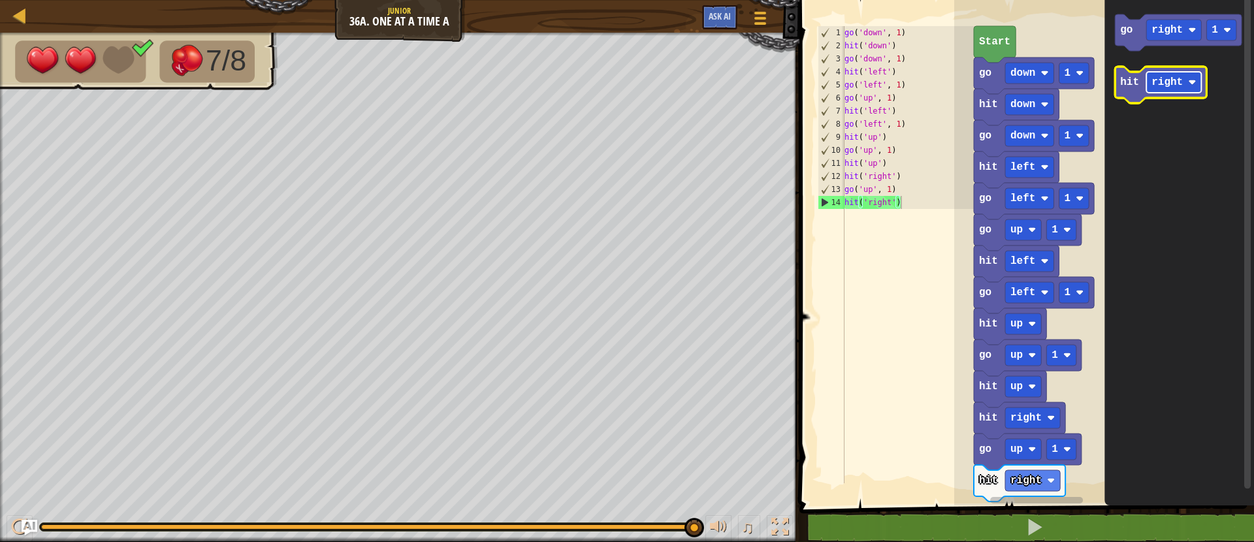
click at [1179, 84] on text "right" at bounding box center [1166, 82] width 31 height 12
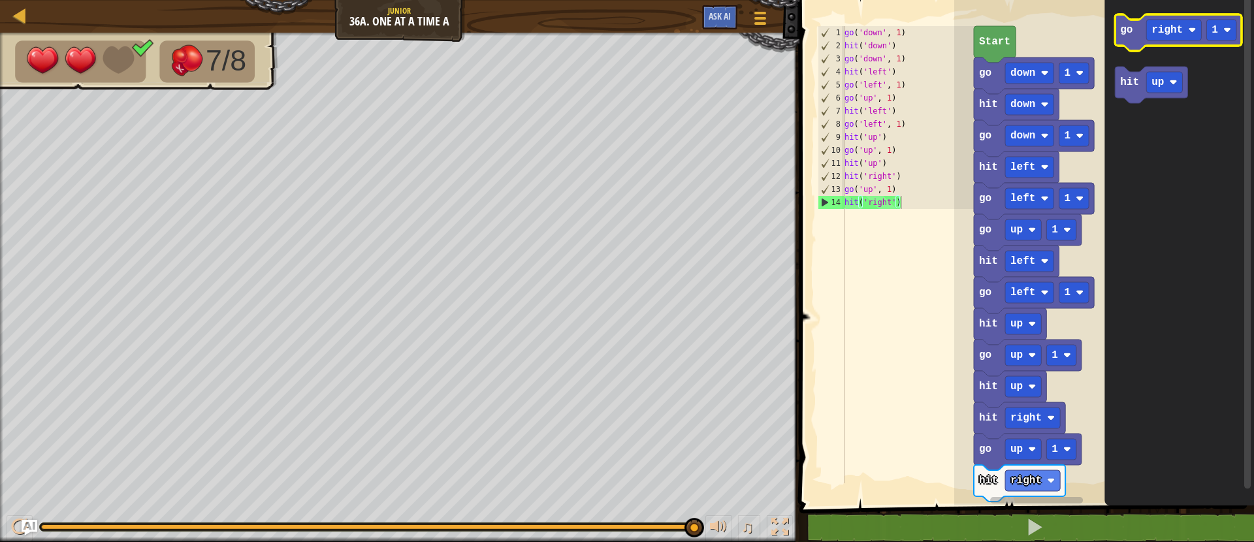
click at [1135, 42] on icon "Blockly Workspace" at bounding box center [1178, 32] width 127 height 37
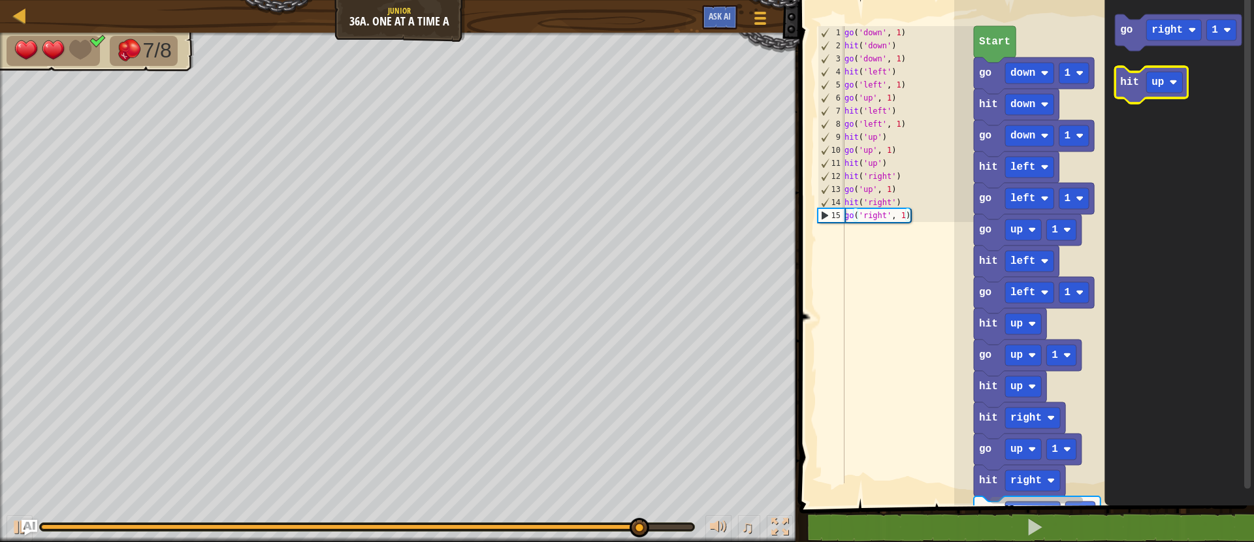
click at [1129, 84] on text "hit" at bounding box center [1129, 82] width 19 height 12
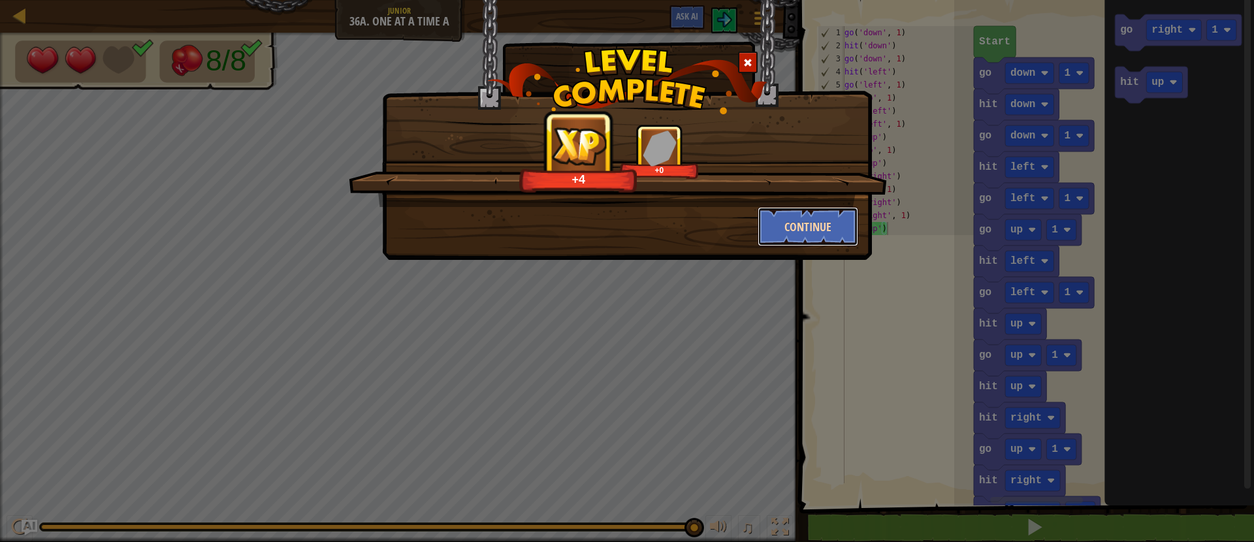
click at [835, 226] on button "Continue" at bounding box center [807, 226] width 101 height 39
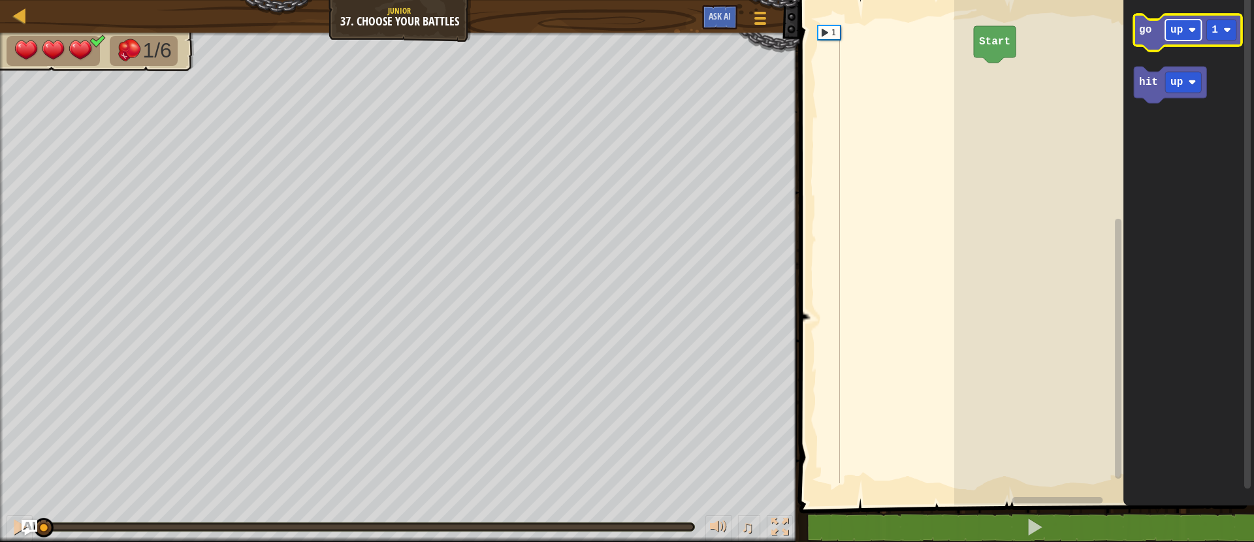
click at [1177, 40] on rect "Blockly Workspace" at bounding box center [1183, 30] width 36 height 21
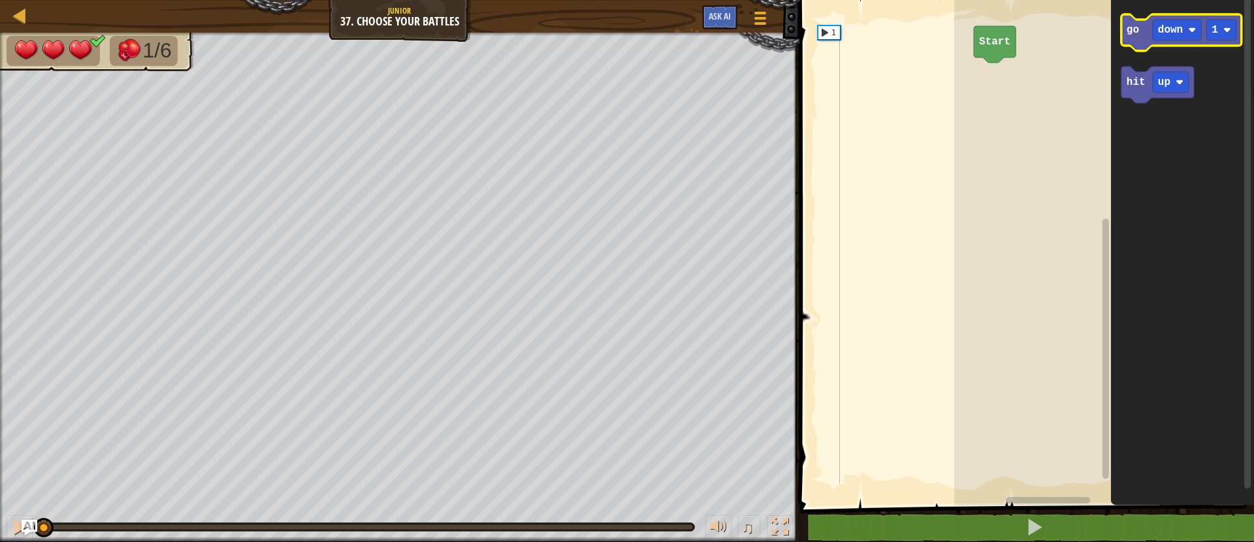
click at [1136, 39] on icon "Blockly Workspace" at bounding box center [1181, 32] width 120 height 37
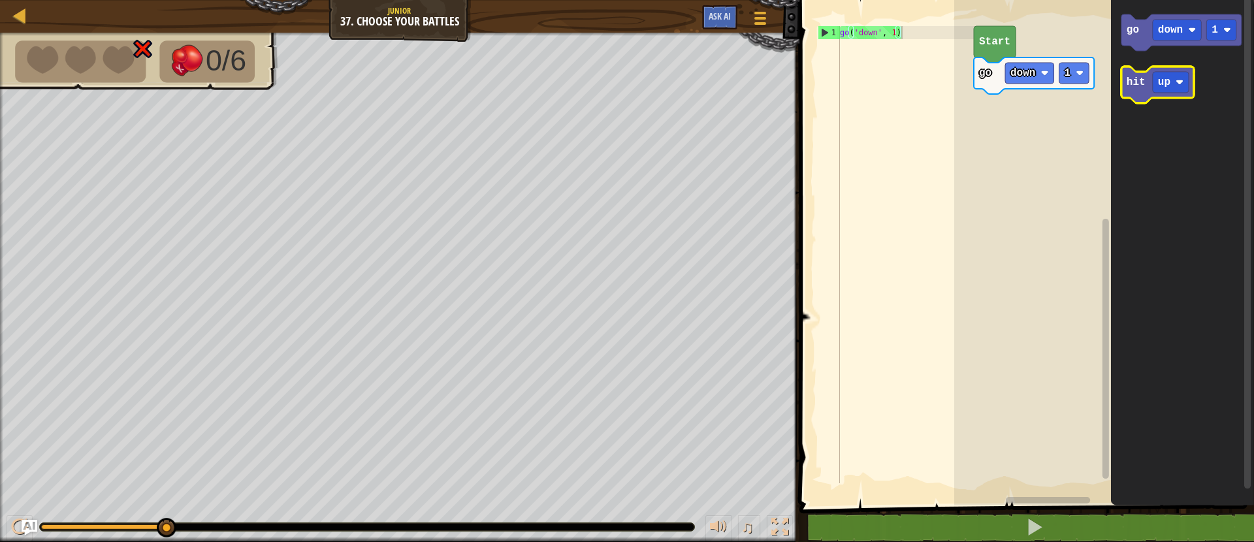
click at [1134, 78] on text "hit" at bounding box center [1135, 82] width 19 height 12
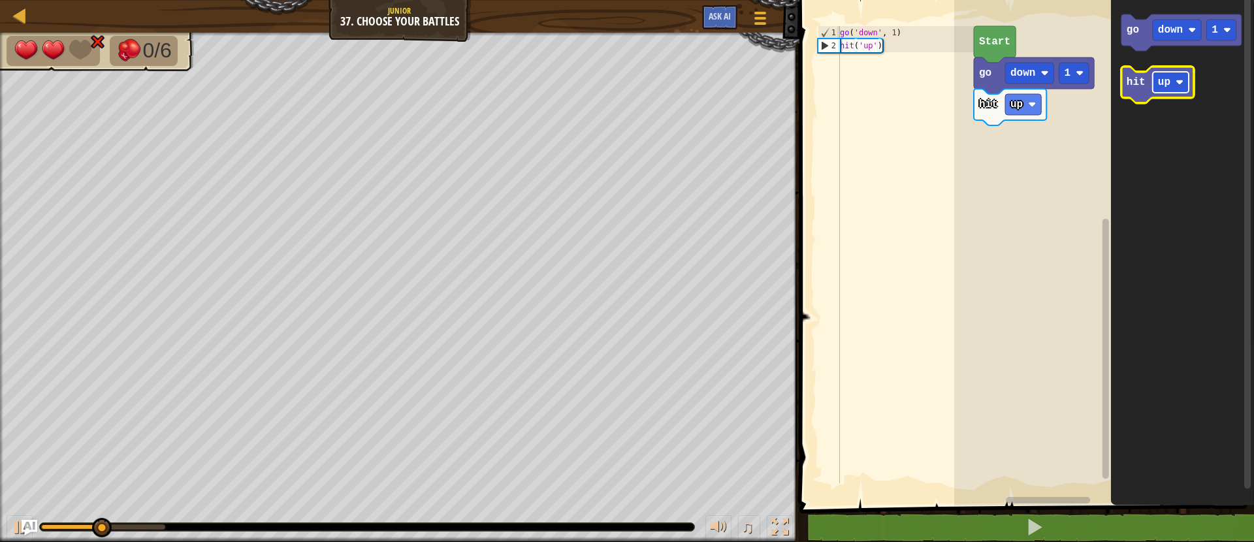
click at [1177, 86] on rect "Blockly Workspace" at bounding box center [1171, 82] width 36 height 21
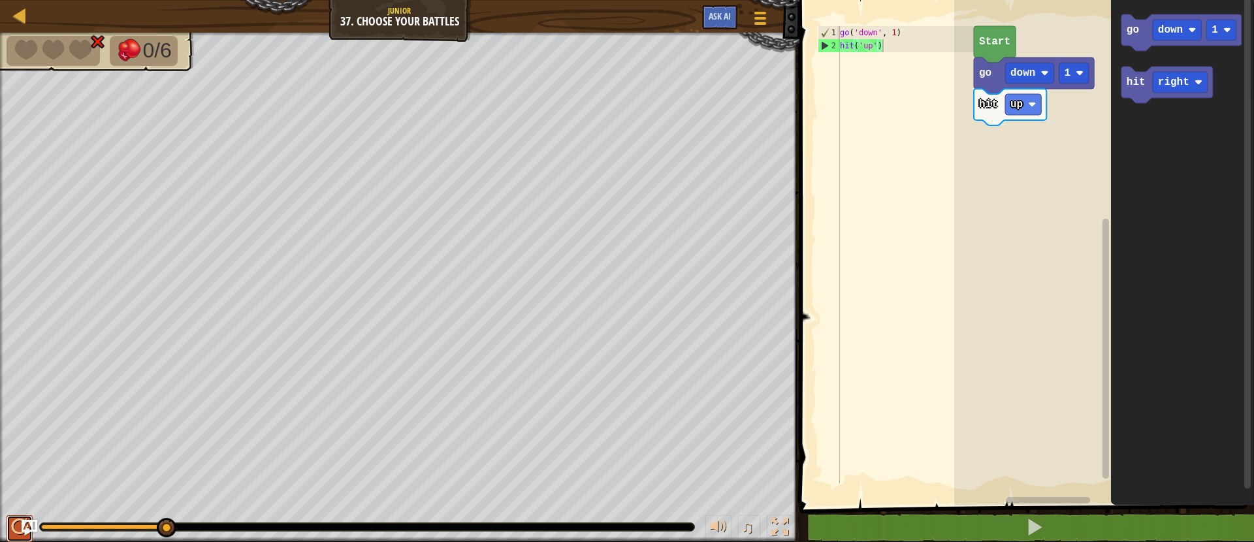
click at [12, 531] on div at bounding box center [19, 526] width 17 height 17
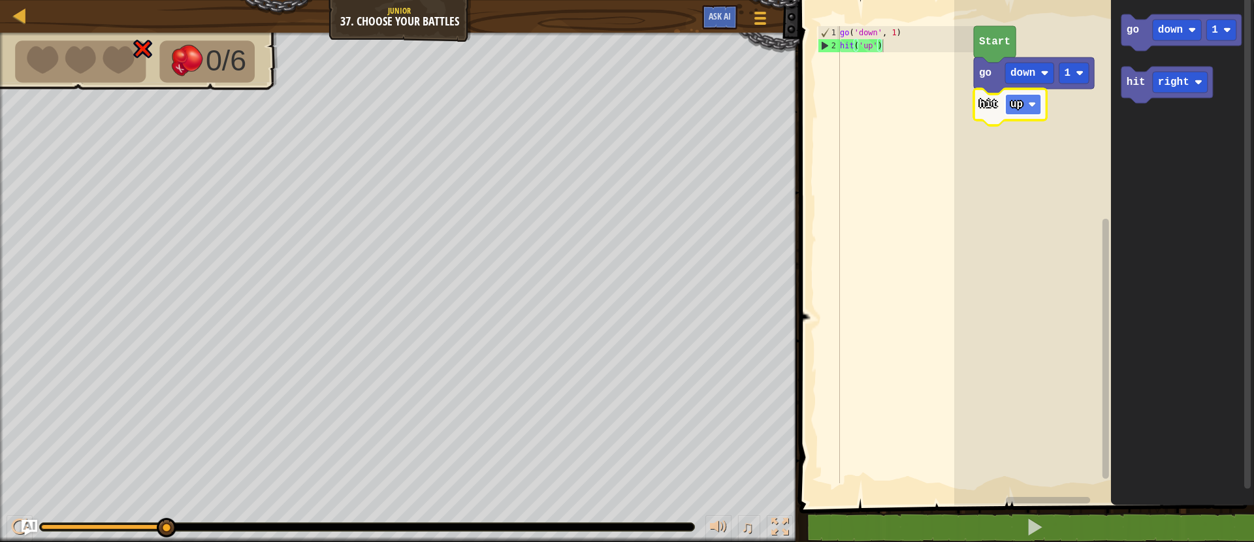
click at [1019, 110] on text "up" at bounding box center [1016, 105] width 12 height 12
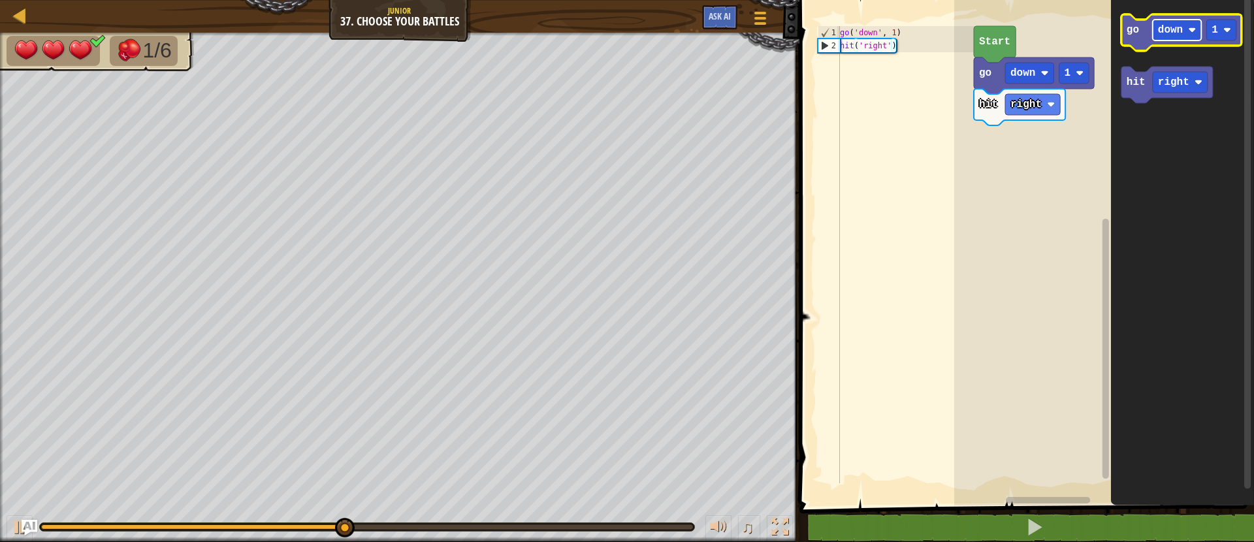
click at [1159, 36] on rect "Blockly Workspace" at bounding box center [1177, 30] width 49 height 21
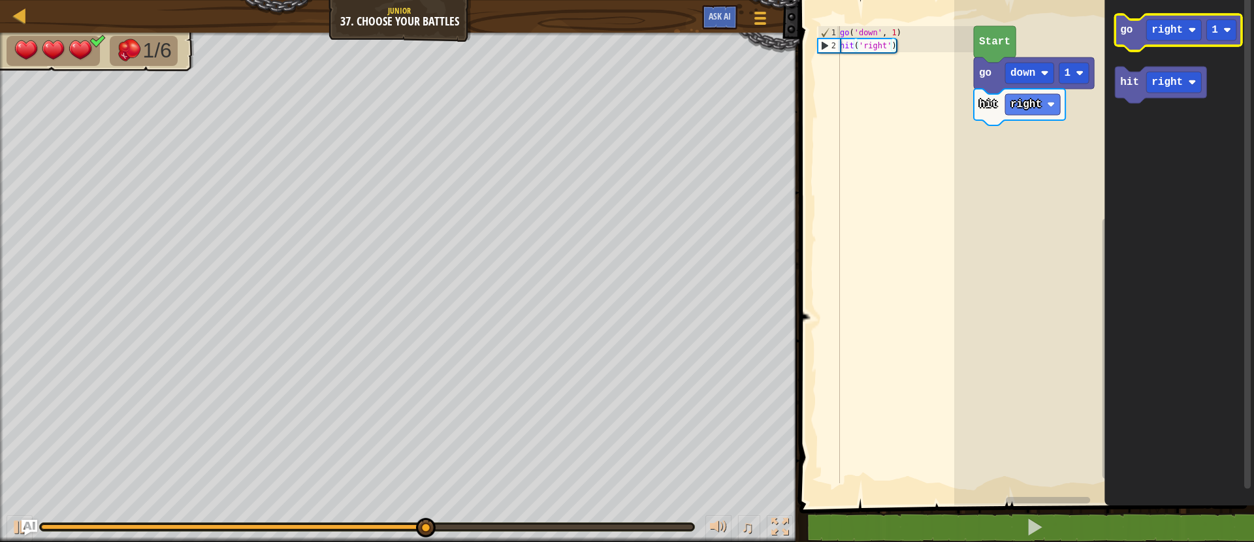
click at [1124, 35] on text "go" at bounding box center [1126, 30] width 12 height 12
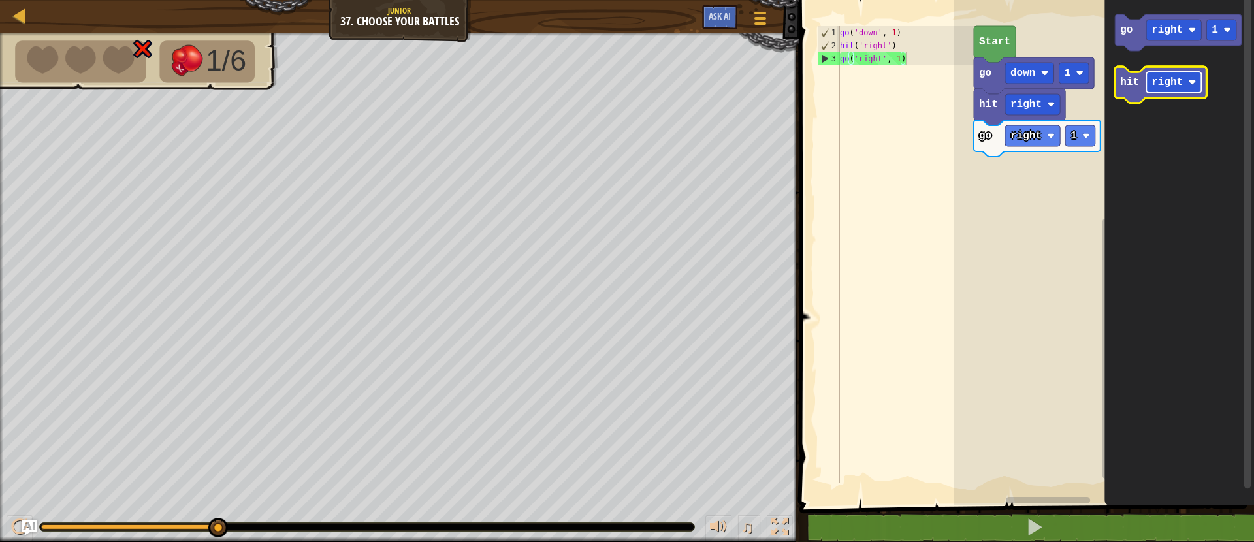
click at [1169, 87] on text "right" at bounding box center [1166, 82] width 31 height 12
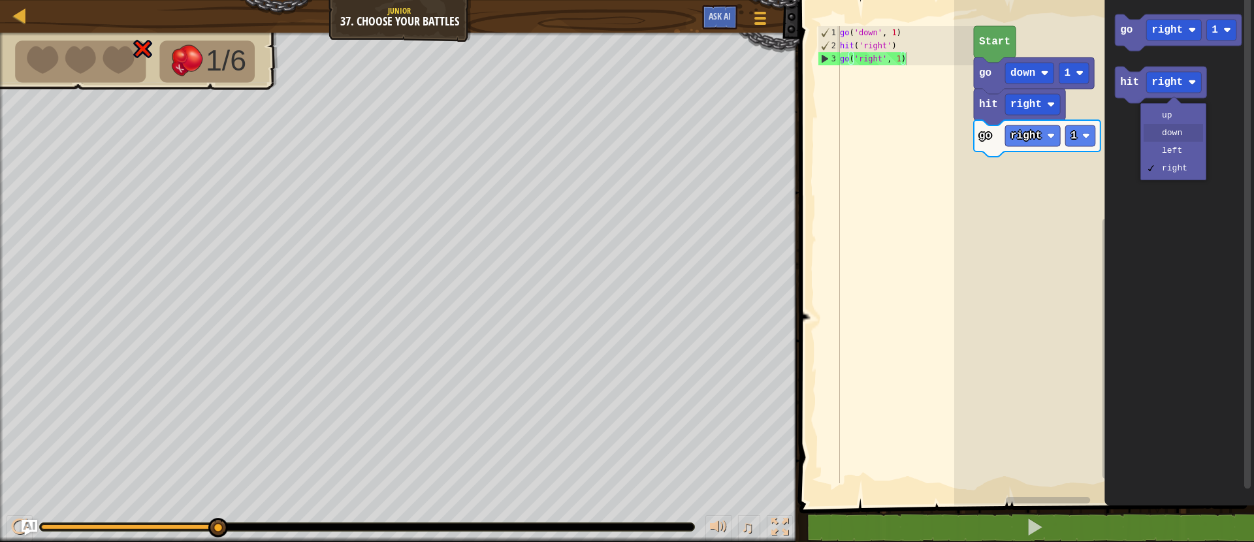
drag, startPoint x: 1167, startPoint y: 129, endPoint x: 1144, endPoint y: 119, distance: 24.9
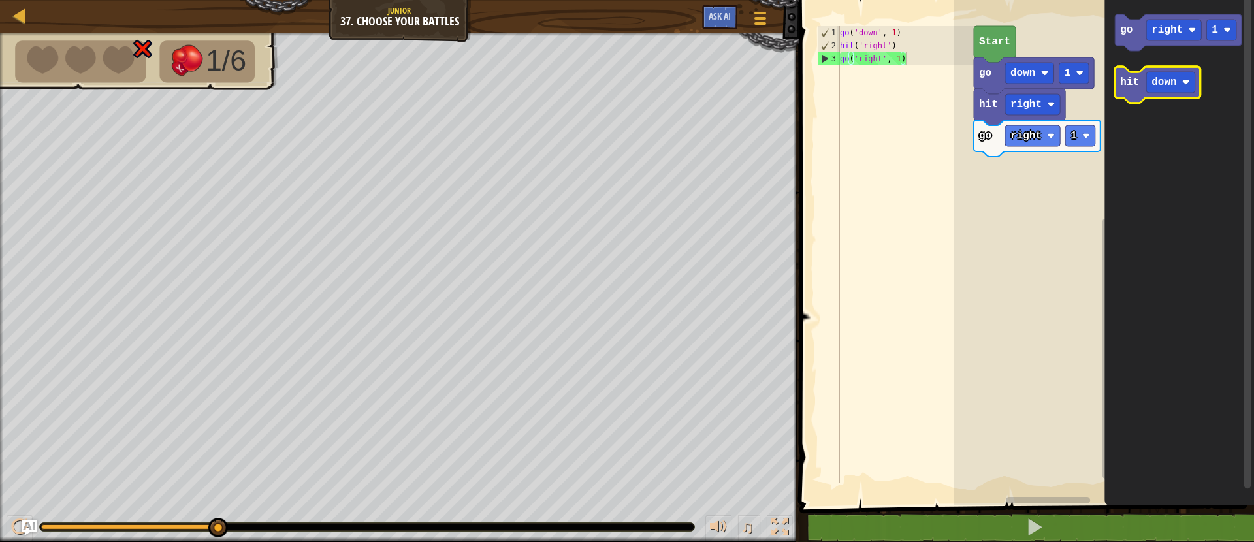
click at [1138, 80] on text "hit" at bounding box center [1129, 82] width 19 height 12
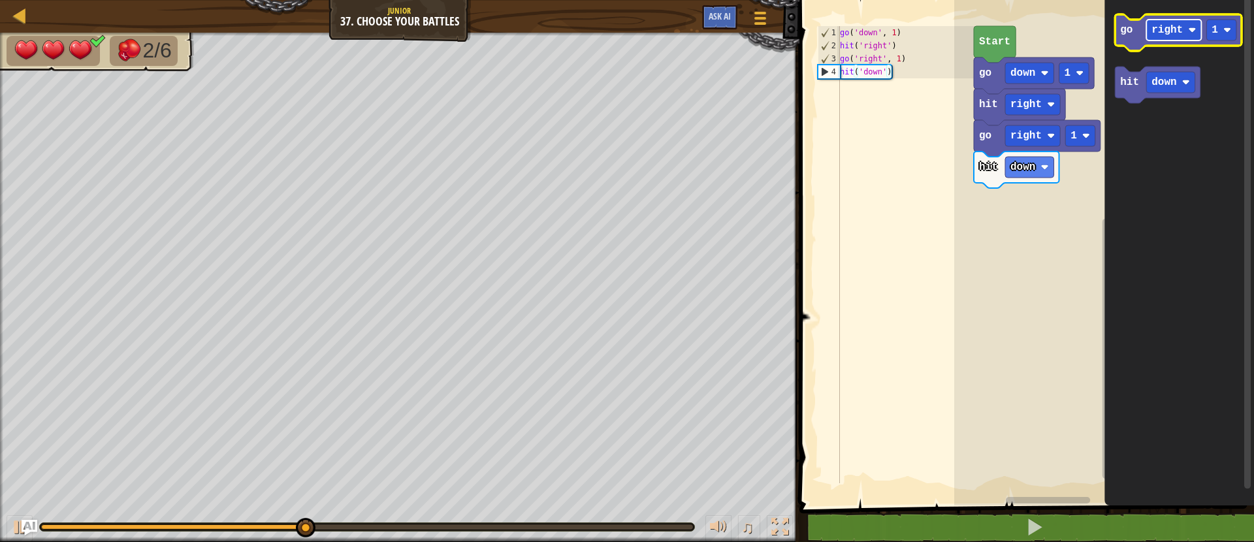
click at [1156, 29] on text "right" at bounding box center [1166, 30] width 31 height 12
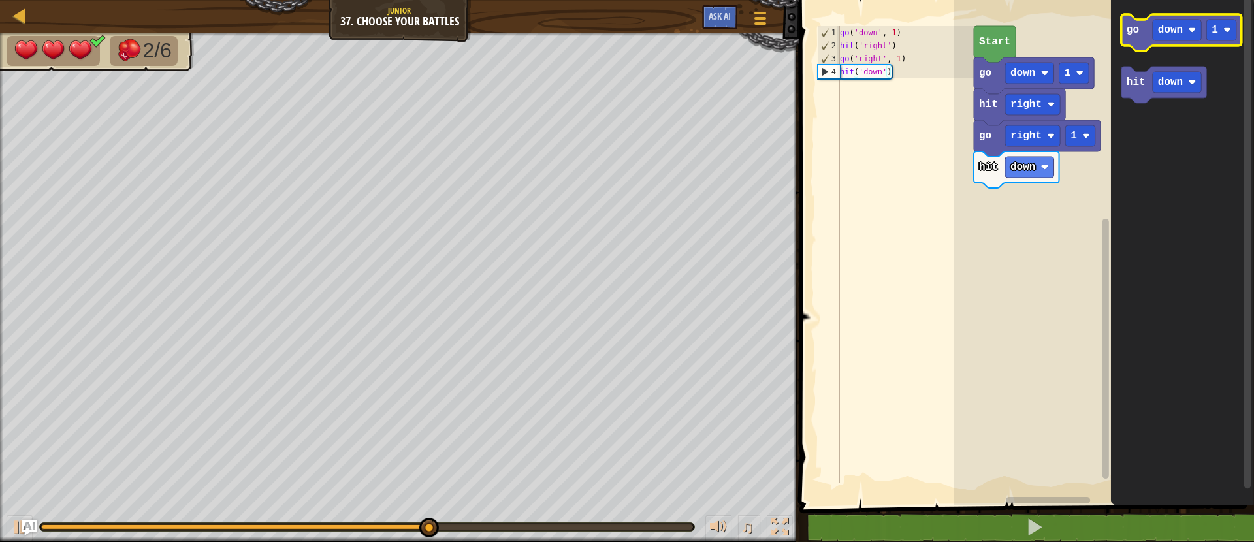
click at [1135, 39] on icon "Blockly Workspace" at bounding box center [1181, 32] width 120 height 37
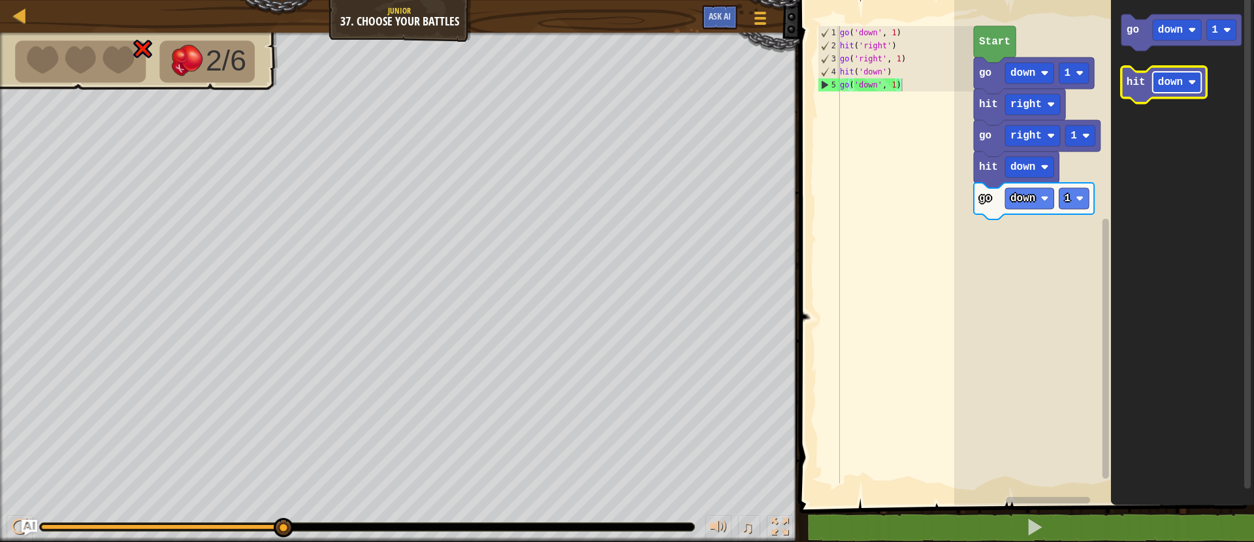
click at [1187, 82] on rect "Blockly Workspace" at bounding box center [1177, 82] width 49 height 21
click at [1141, 84] on text "hit" at bounding box center [1135, 82] width 19 height 12
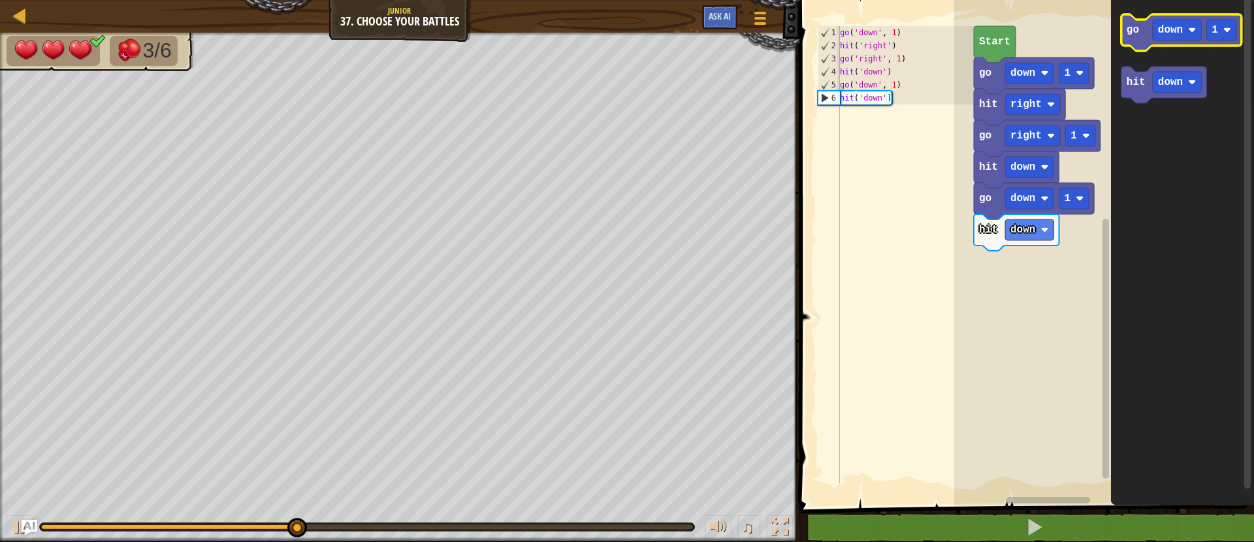
click at [1125, 37] on icon "Blockly Workspace" at bounding box center [1181, 32] width 120 height 37
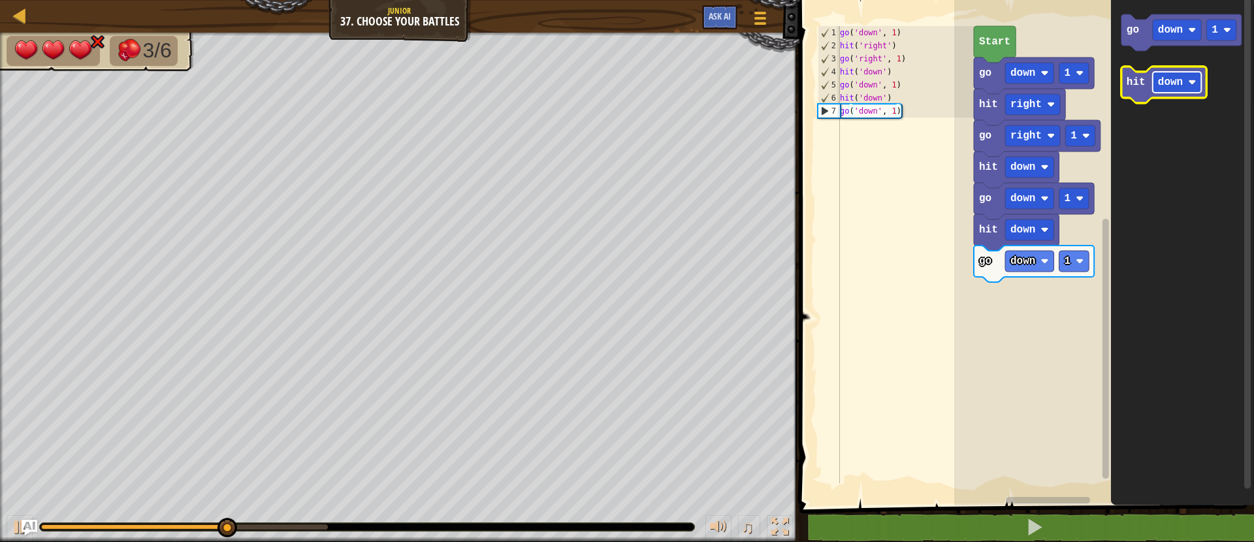
click at [1163, 84] on text "down" at bounding box center [1170, 82] width 25 height 12
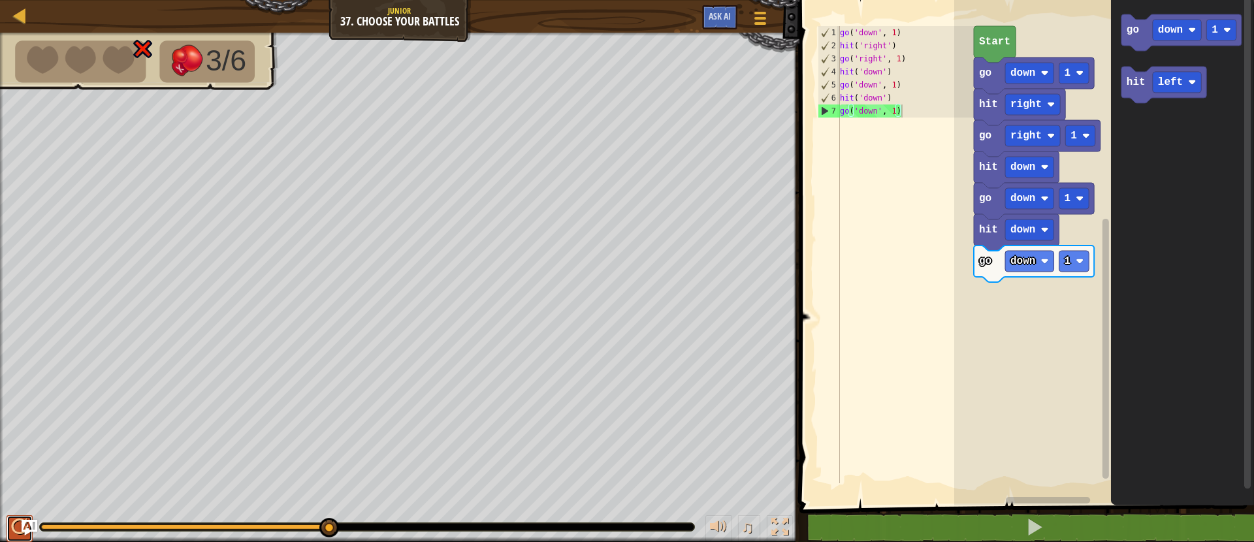
click at [14, 527] on div at bounding box center [19, 526] width 17 height 17
click at [1143, 74] on icon "Blockly Workspace" at bounding box center [1164, 85] width 86 height 37
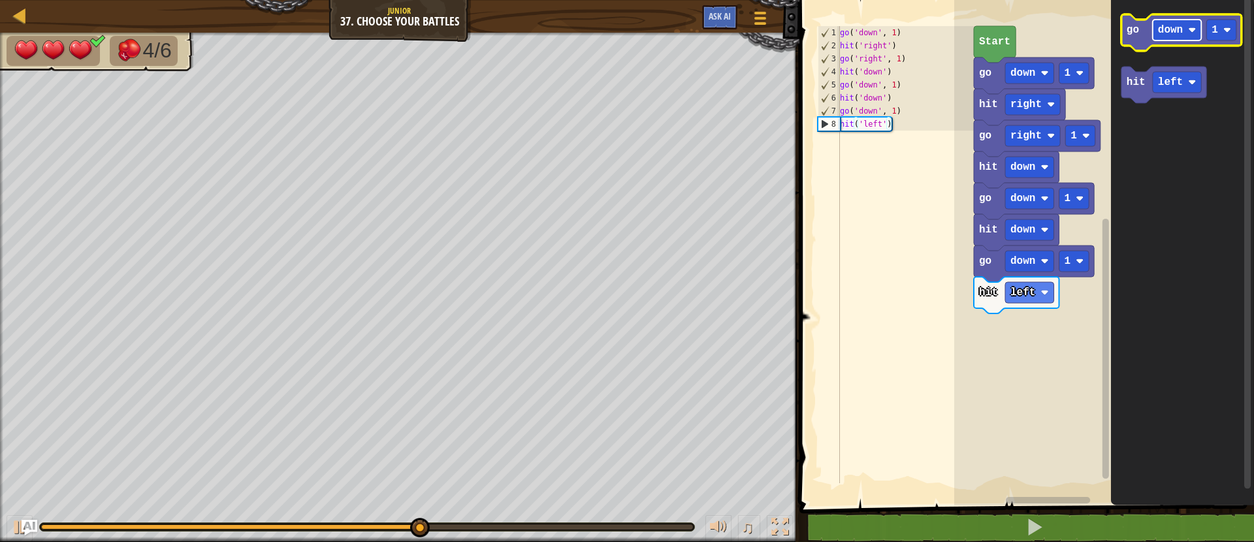
click at [1173, 32] on text "down" at bounding box center [1170, 30] width 25 height 12
click at [1136, 44] on icon "Blockly Workspace" at bounding box center [1181, 32] width 120 height 37
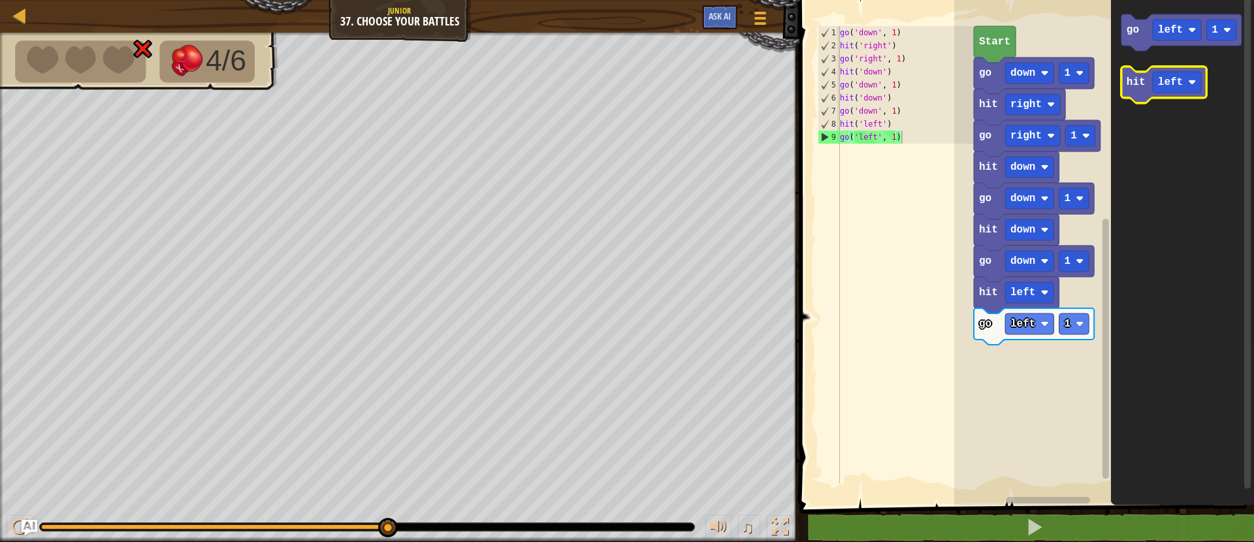
click at [1130, 80] on text "hit" at bounding box center [1135, 82] width 19 height 12
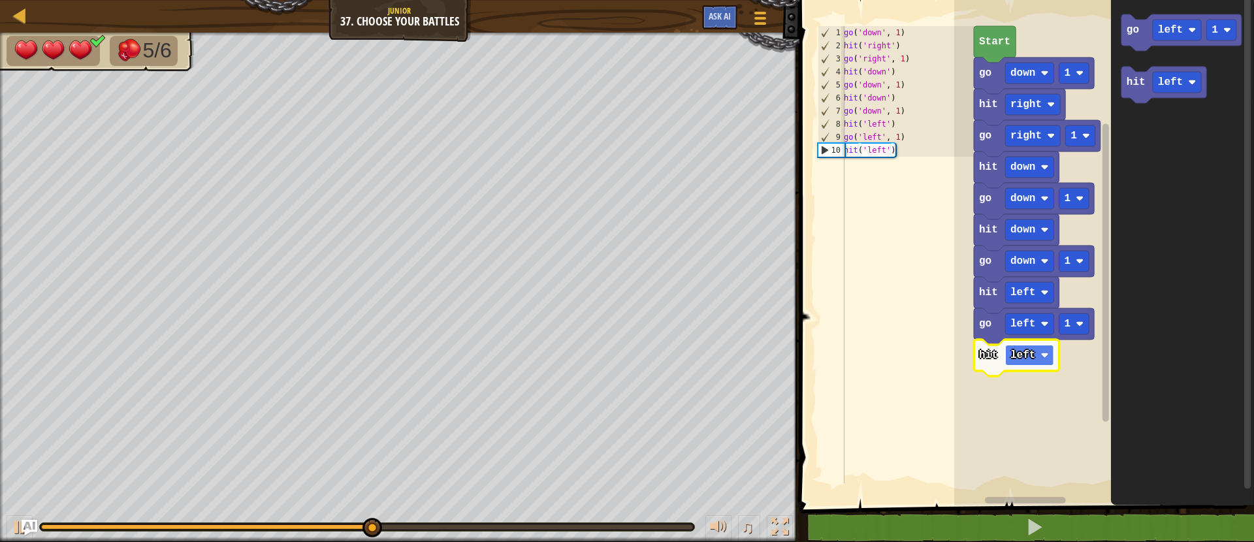
click at [1026, 358] on text "left" at bounding box center [1022, 355] width 25 height 12
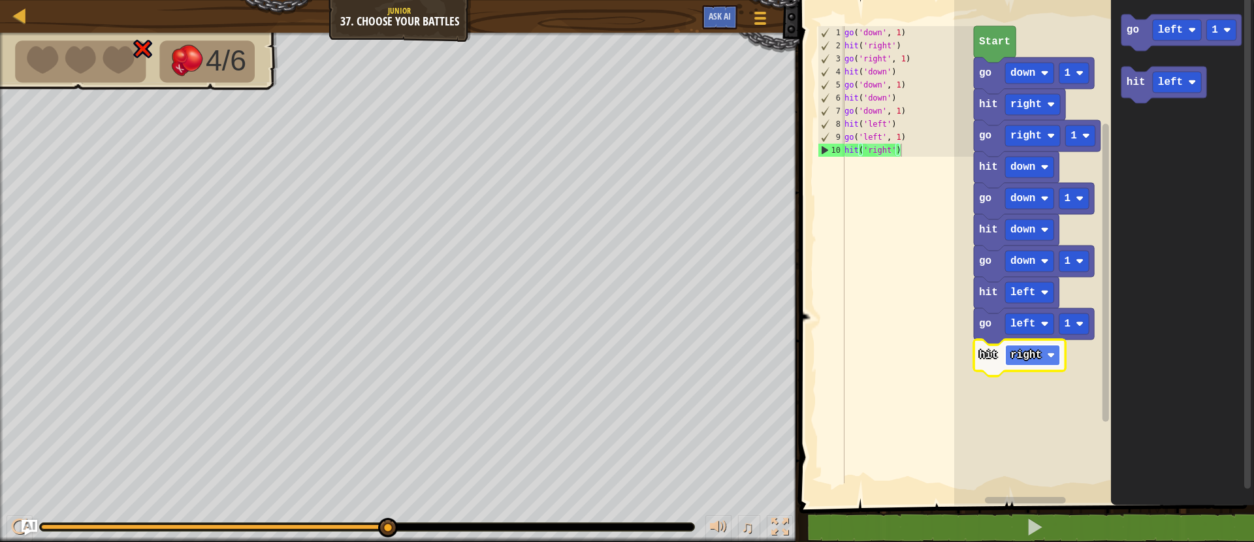
click at [1044, 355] on rect "Blockly Workspace" at bounding box center [1032, 355] width 55 height 21
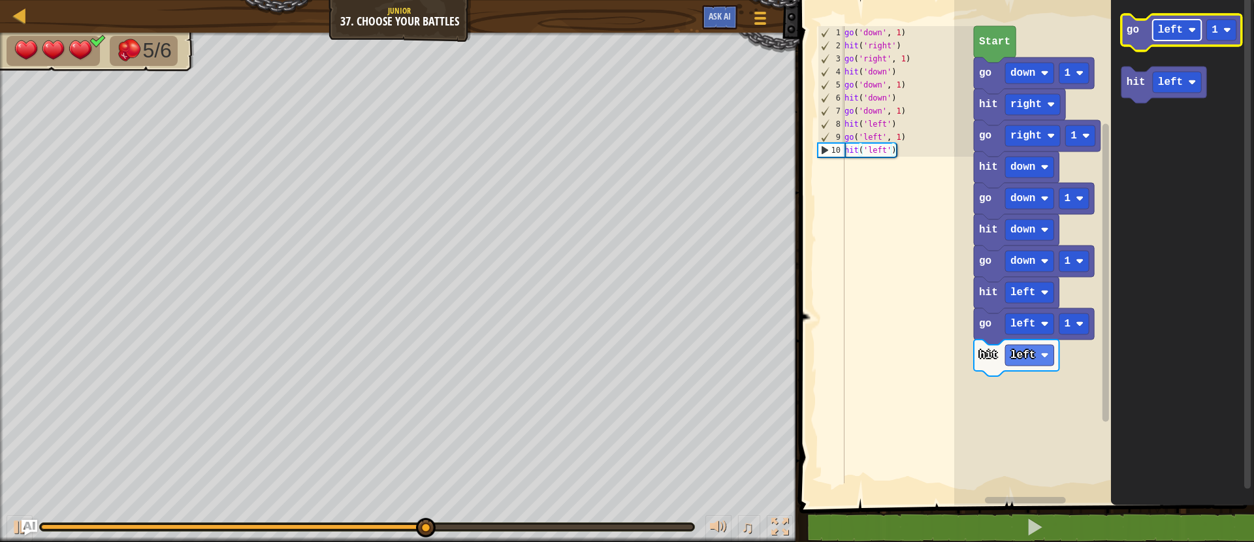
click at [1196, 24] on rect "Blockly Workspace" at bounding box center [1177, 30] width 49 height 21
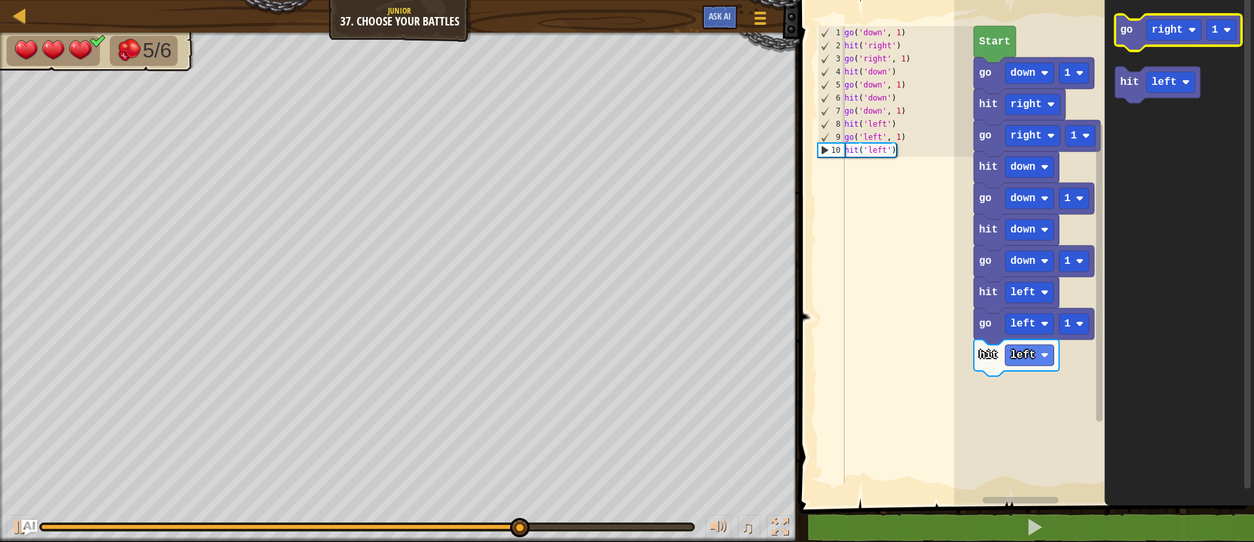
click at [1128, 29] on text "go" at bounding box center [1126, 30] width 12 height 12
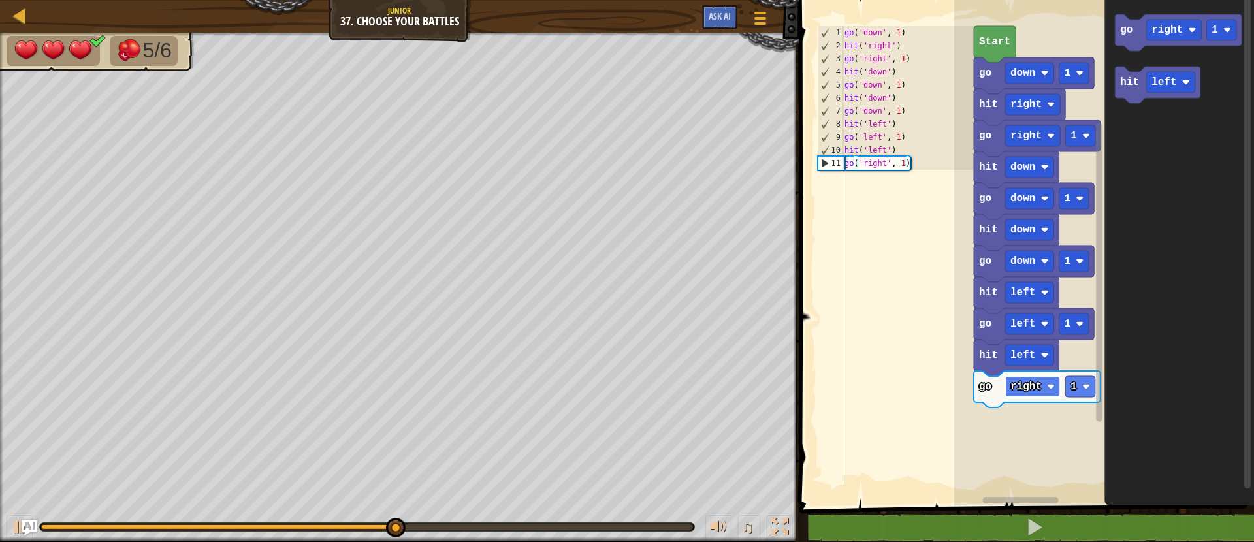
click at [1028, 384] on text "right" at bounding box center [1025, 387] width 31 height 12
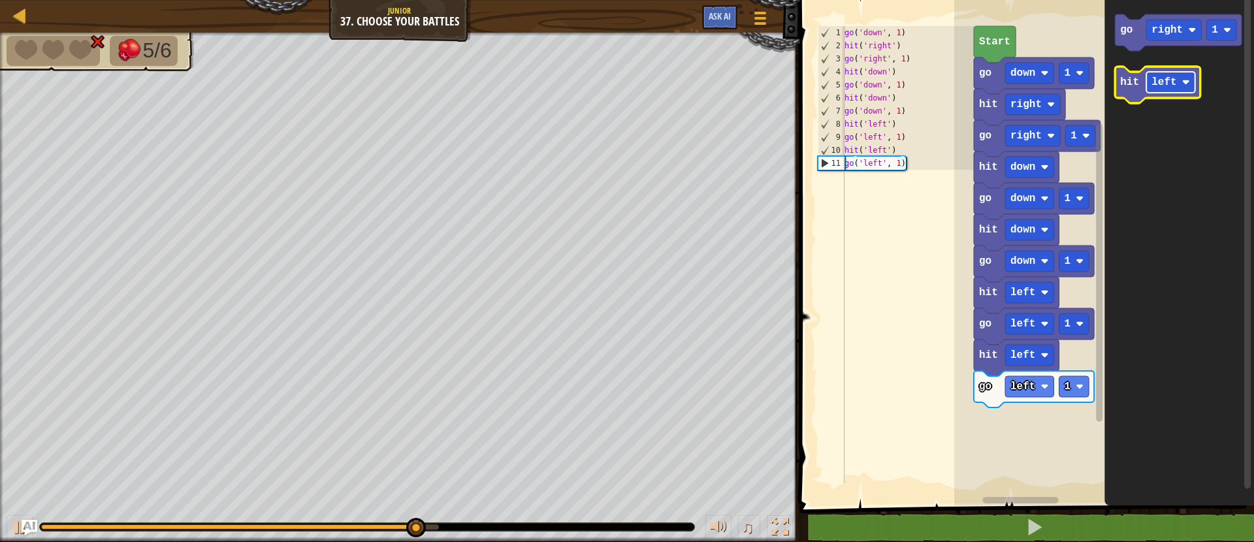
click at [1166, 81] on text "left" at bounding box center [1163, 82] width 25 height 12
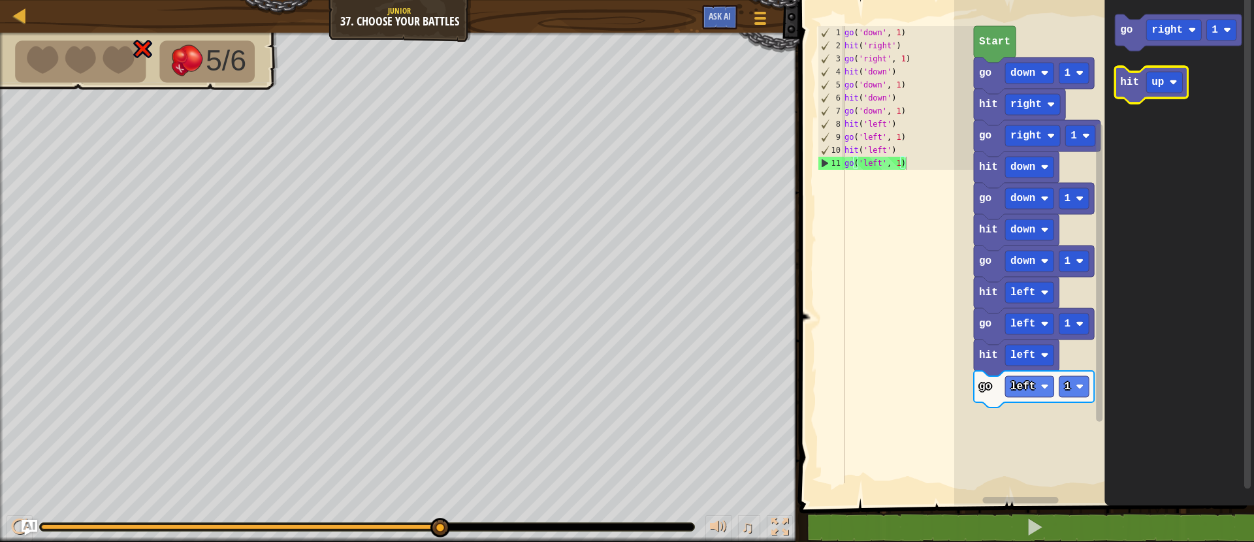
click at [1141, 92] on icon "Blockly Workspace" at bounding box center [1151, 85] width 72 height 37
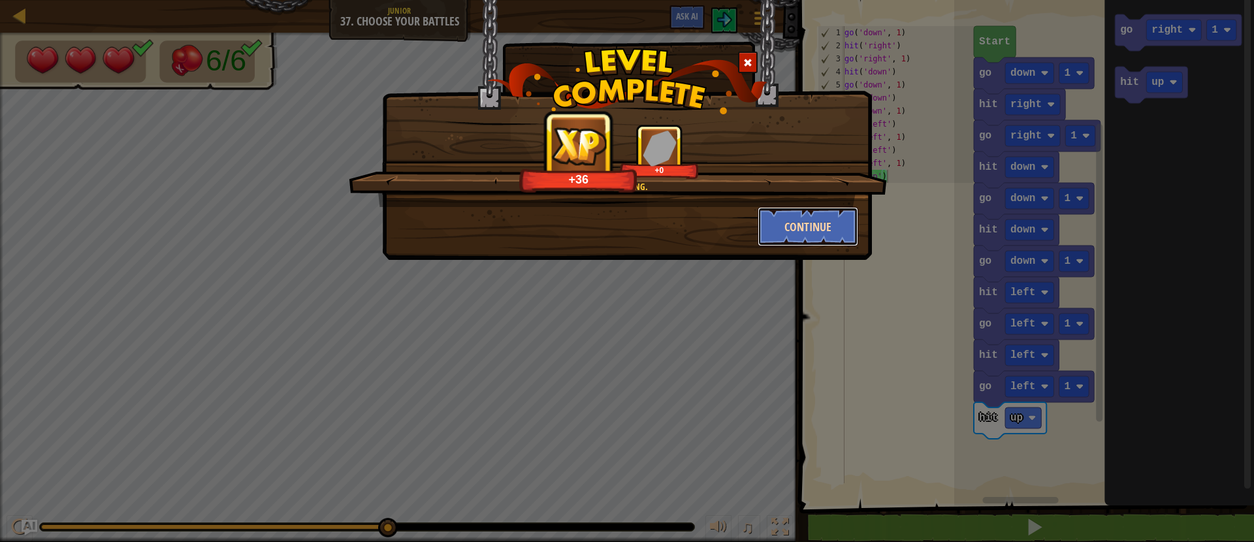
click at [815, 226] on button "Continue" at bounding box center [807, 226] width 101 height 39
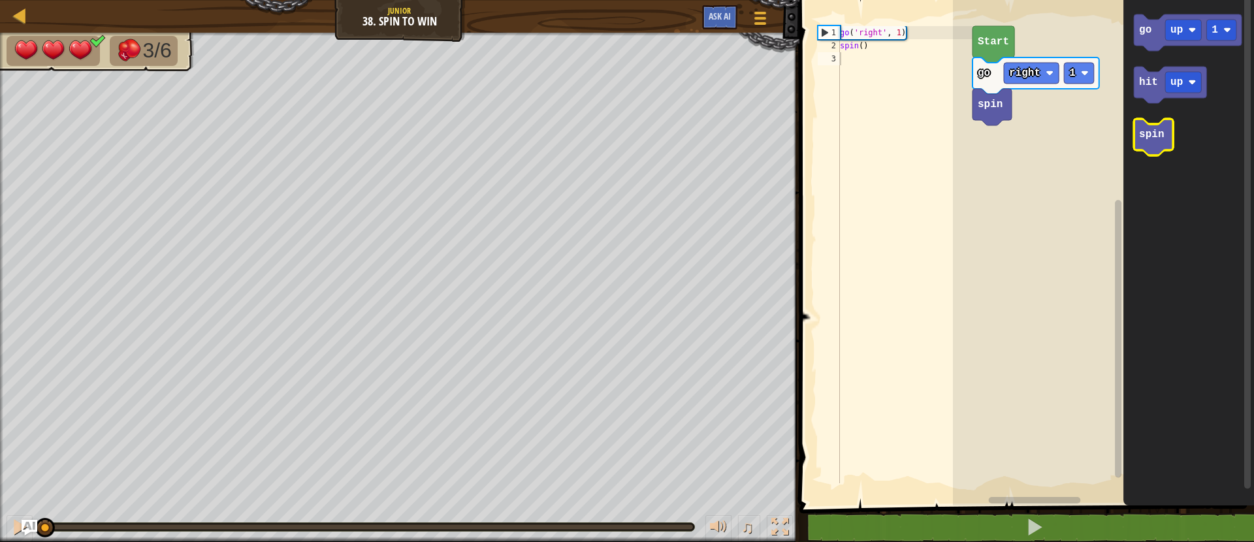
click at [1159, 136] on text "spin" at bounding box center [1151, 135] width 25 height 12
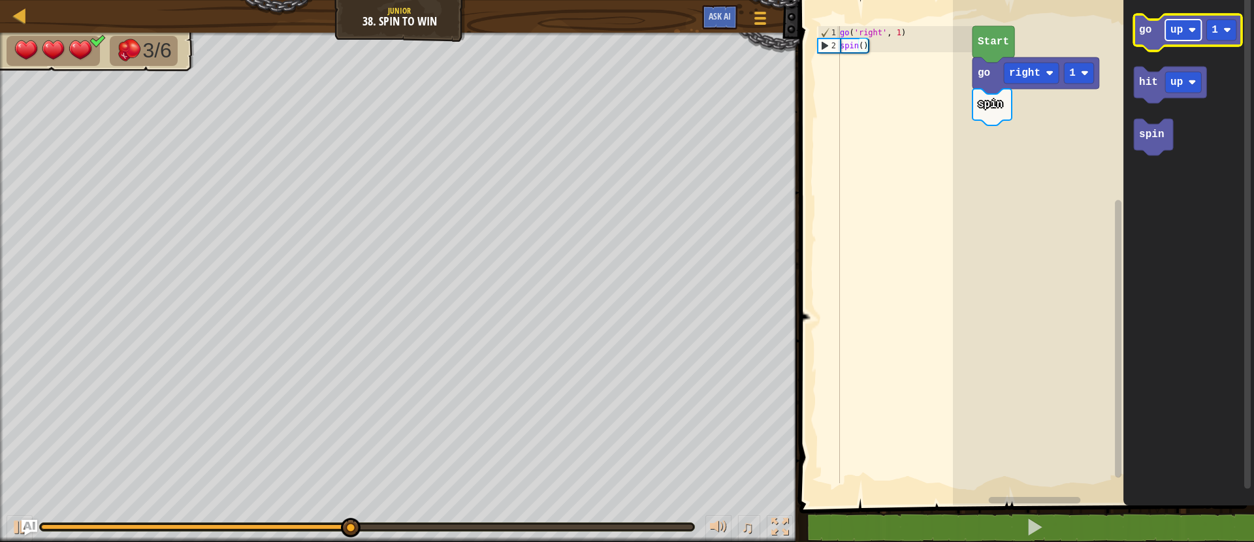
click at [1184, 34] on rect "Blockly Workspace" at bounding box center [1183, 30] width 36 height 21
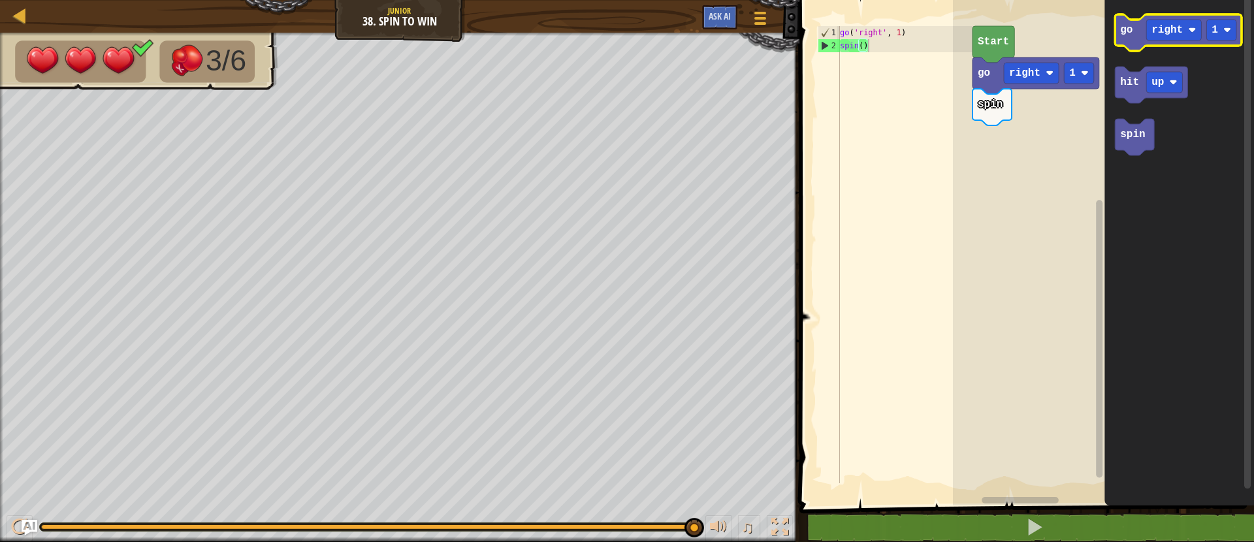
click at [1131, 33] on text "go" at bounding box center [1126, 30] width 12 height 12
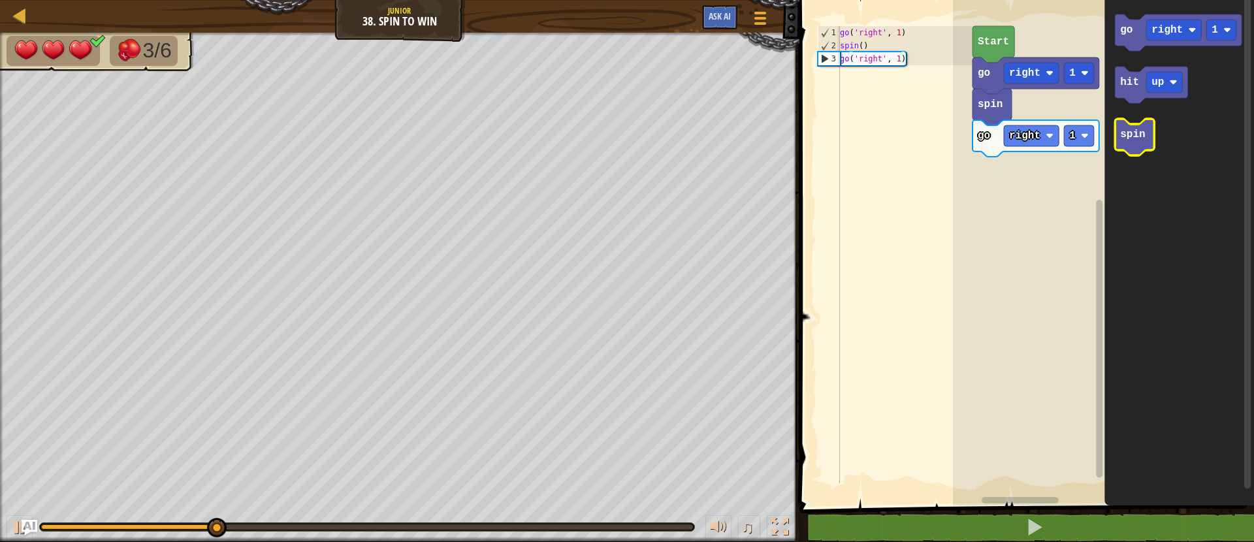
click at [1130, 139] on text "spin" at bounding box center [1132, 135] width 25 height 12
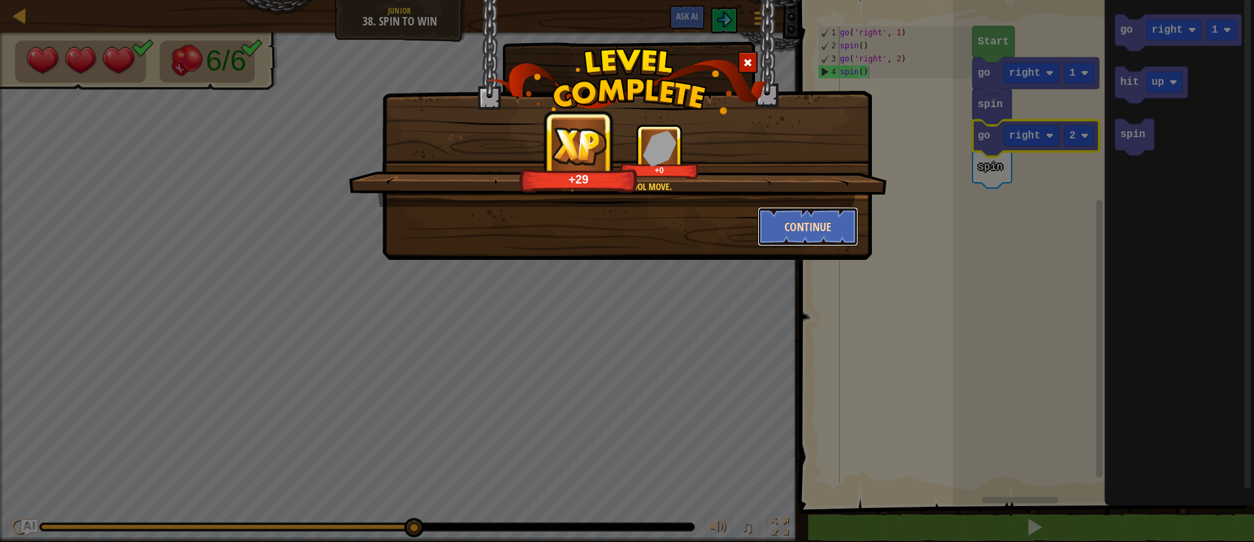
click at [812, 223] on button "Continue" at bounding box center [807, 226] width 101 height 39
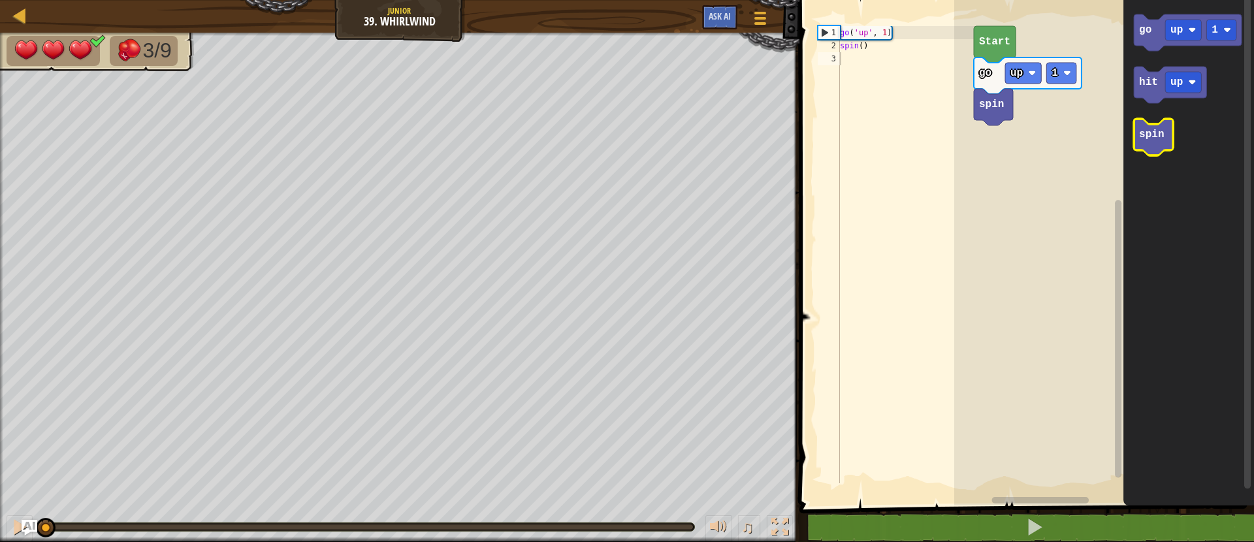
click at [1143, 135] on text "spin" at bounding box center [1151, 135] width 25 height 12
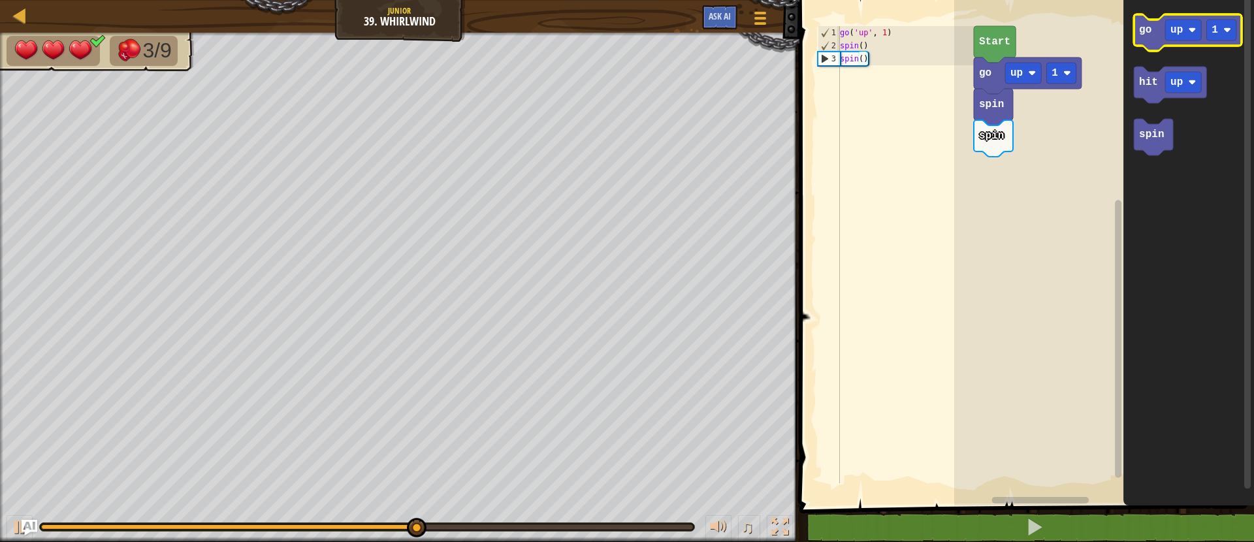
click at [1159, 40] on icon "Blockly Workspace" at bounding box center [1188, 32] width 108 height 37
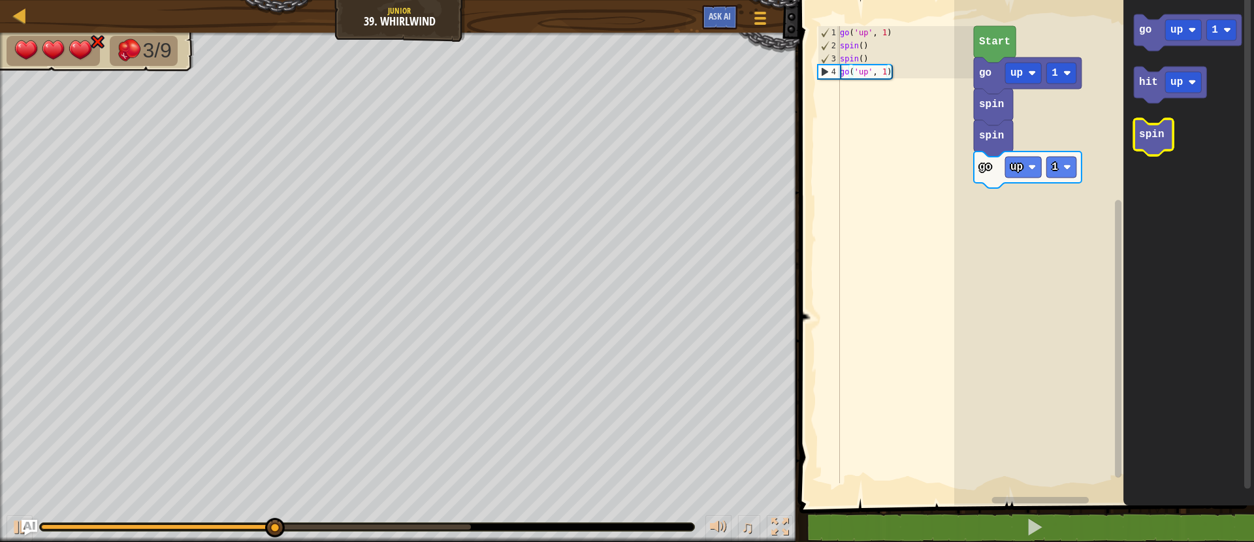
click at [1165, 133] on icon "Blockly Workspace" at bounding box center [1153, 137] width 39 height 37
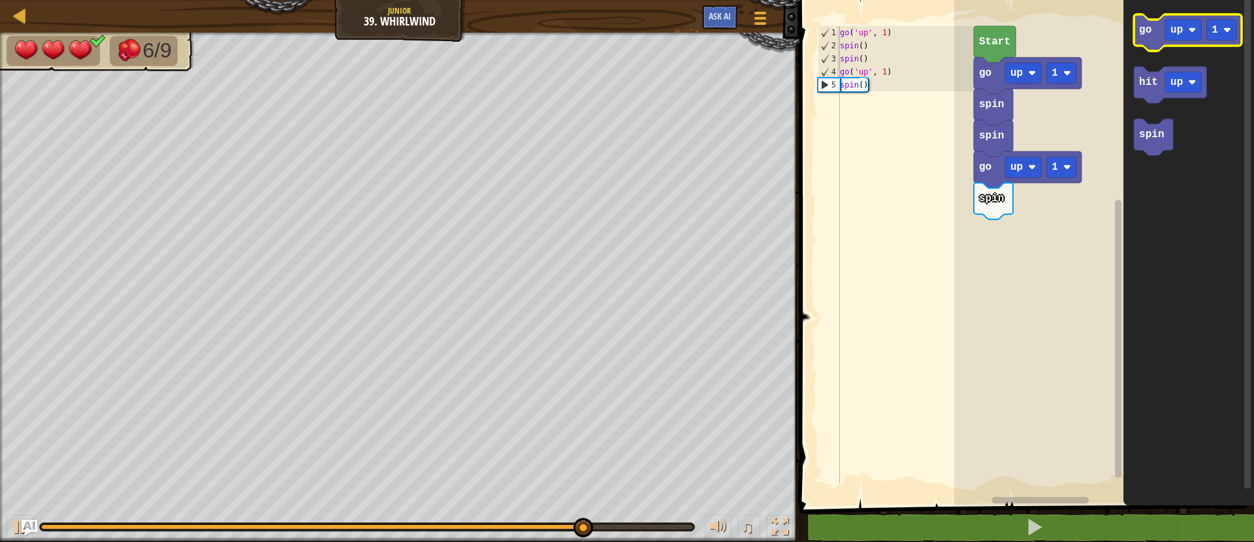
click at [1147, 40] on icon "Blockly Workspace" at bounding box center [1188, 32] width 108 height 37
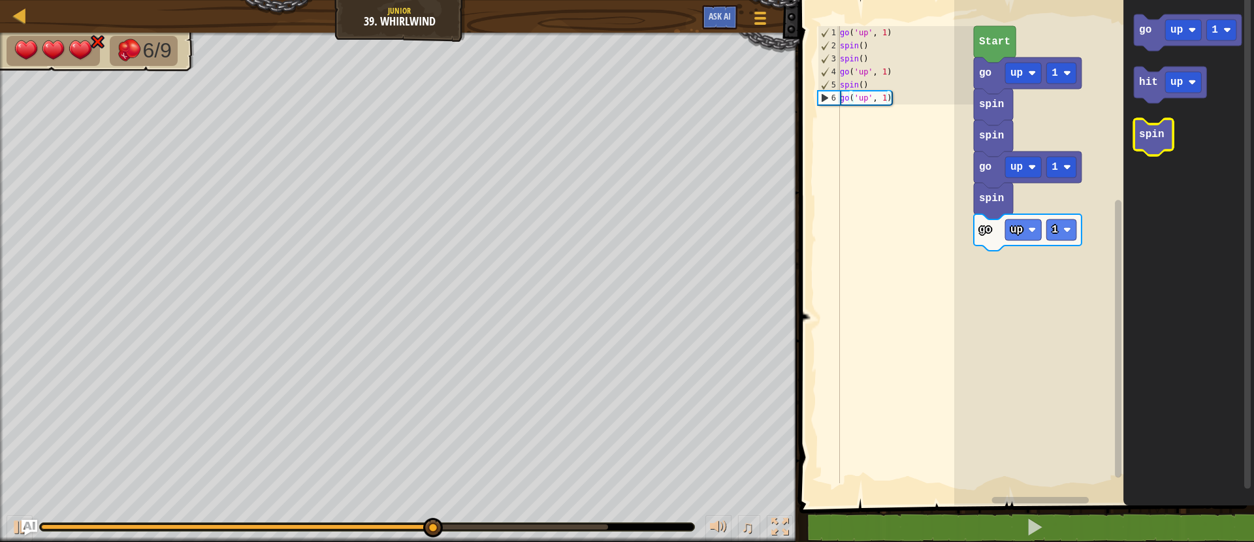
click at [1142, 136] on text "spin" at bounding box center [1151, 135] width 25 height 12
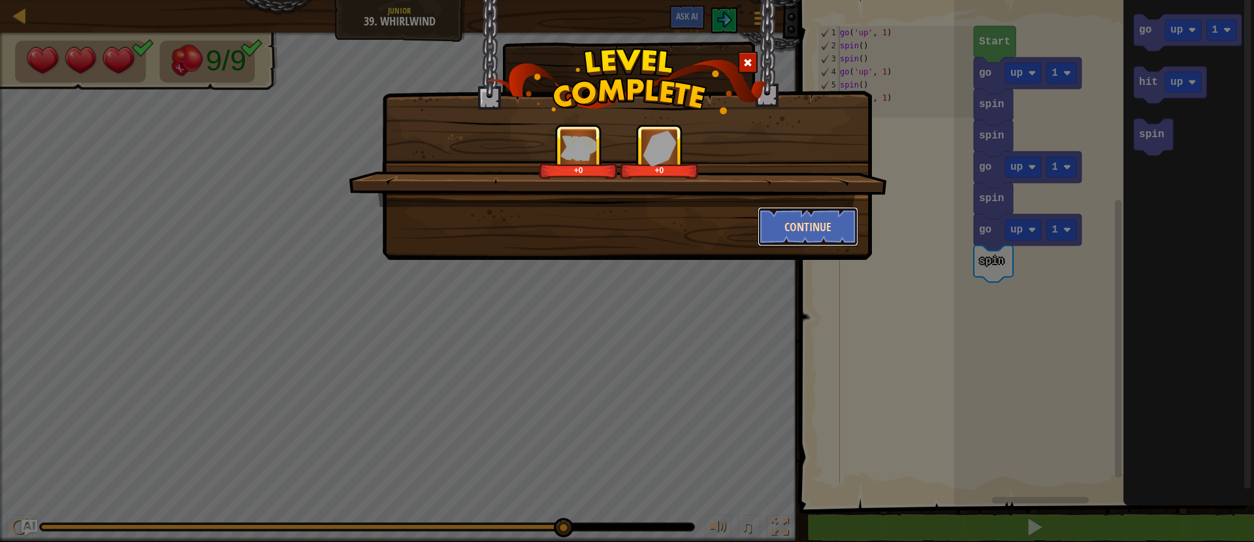
drag, startPoint x: 789, startPoint y: 223, endPoint x: 799, endPoint y: 225, distance: 9.9
click at [799, 225] on button "Continue" at bounding box center [807, 226] width 101 height 39
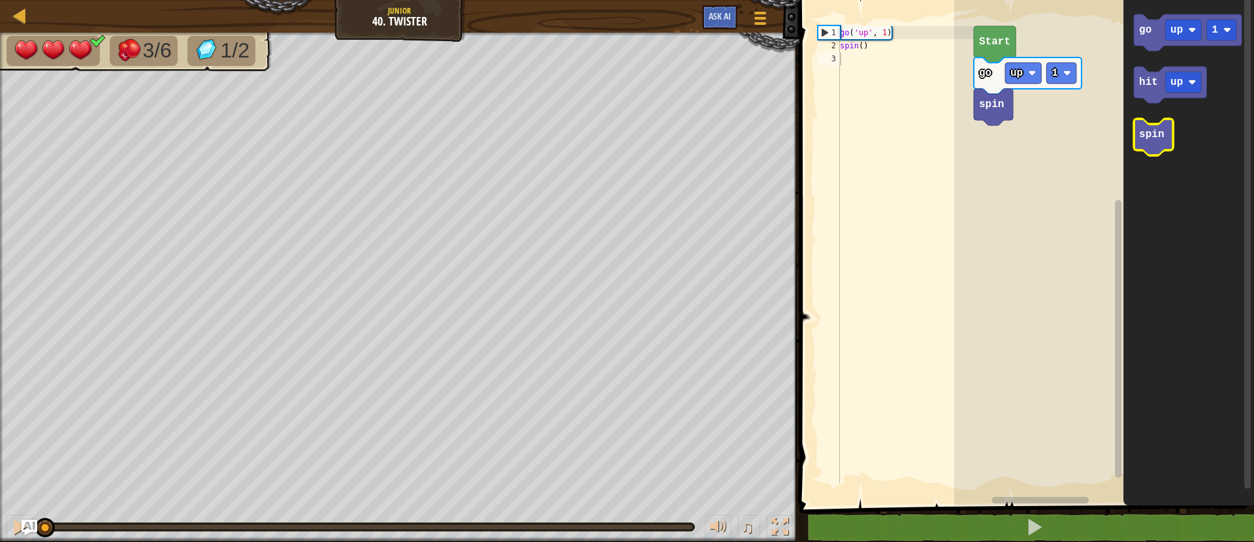
click at [1150, 135] on text "spin" at bounding box center [1151, 135] width 25 height 12
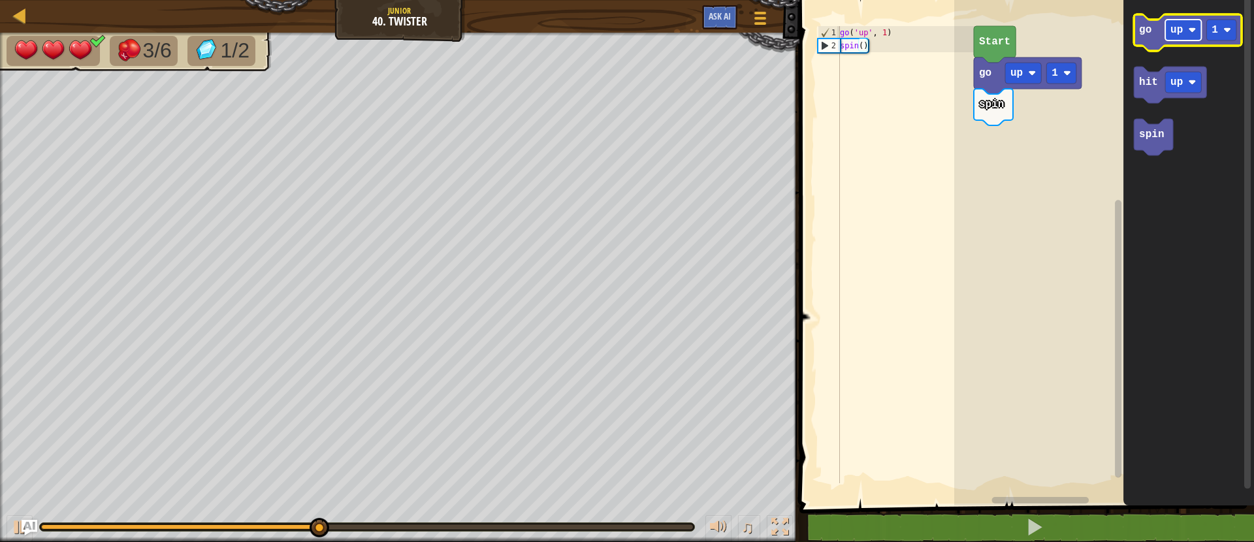
click at [1171, 24] on text "up" at bounding box center [1176, 30] width 12 height 12
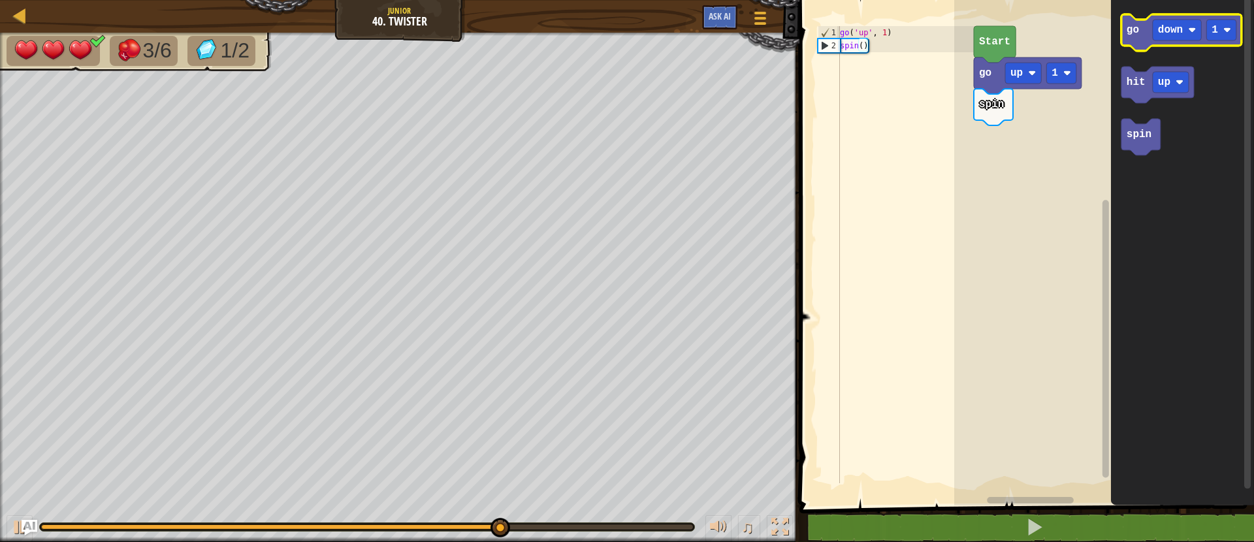
click at [1126, 33] on text "go" at bounding box center [1132, 30] width 12 height 12
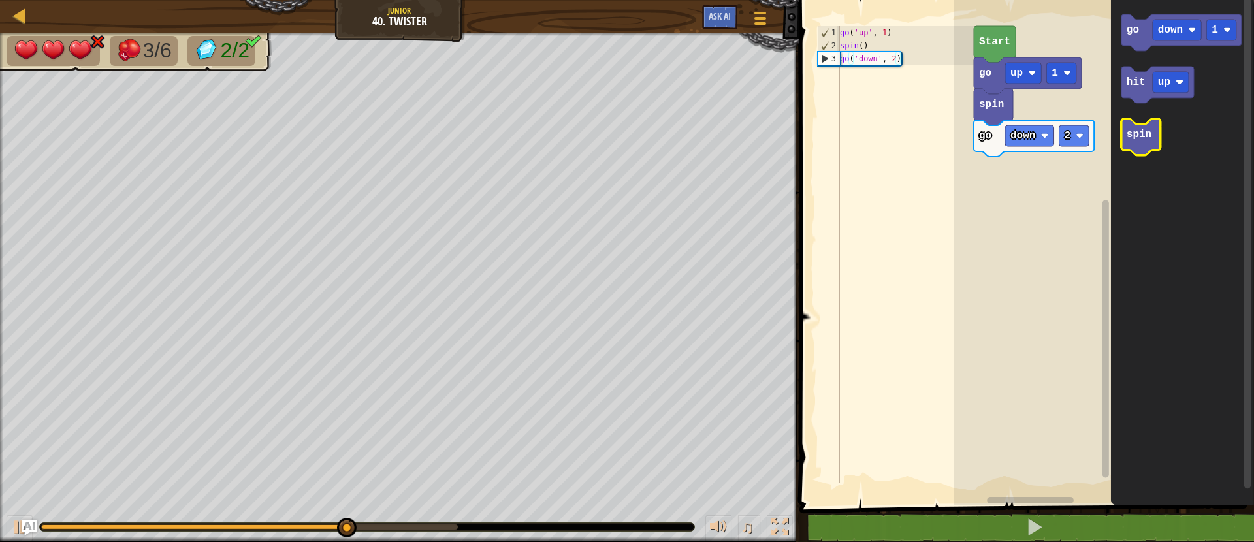
click at [1153, 148] on icon "Blockly Workspace" at bounding box center [1140, 137] width 39 height 37
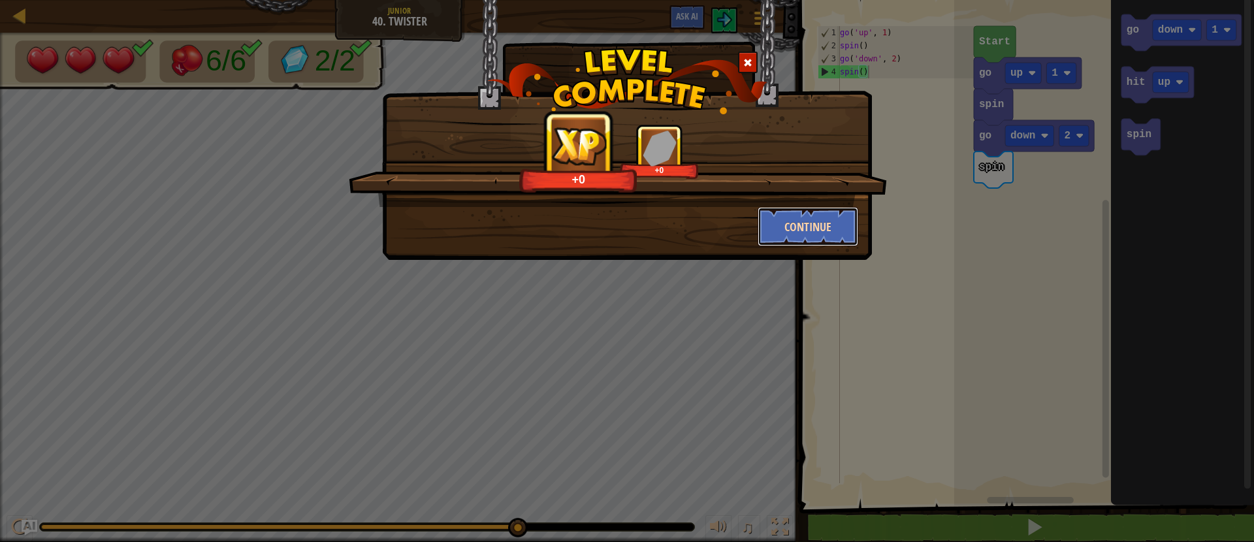
click at [832, 218] on button "Continue" at bounding box center [807, 226] width 101 height 39
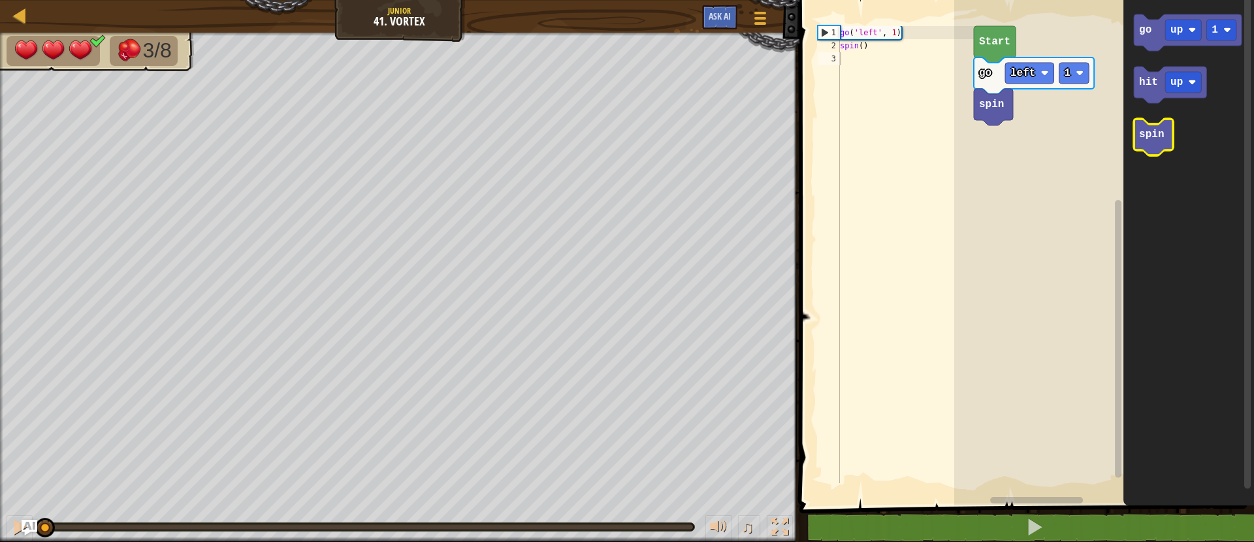
click at [1147, 138] on text "spin" at bounding box center [1151, 135] width 25 height 12
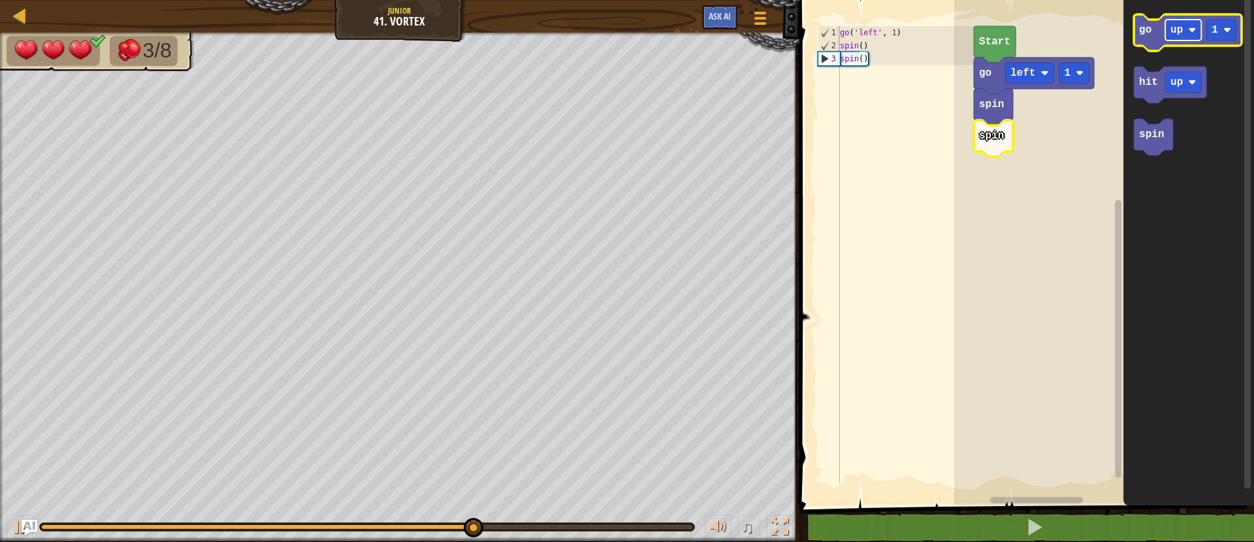
click at [1181, 24] on text "up" at bounding box center [1176, 30] width 12 height 12
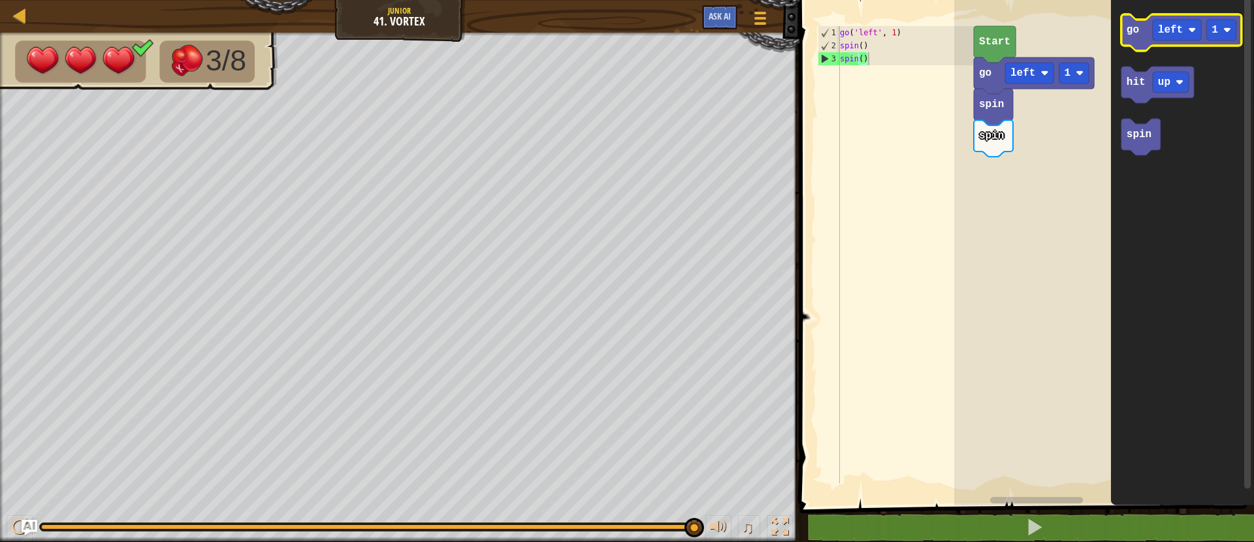
click at [1137, 39] on icon "Blockly Workspace" at bounding box center [1181, 32] width 120 height 37
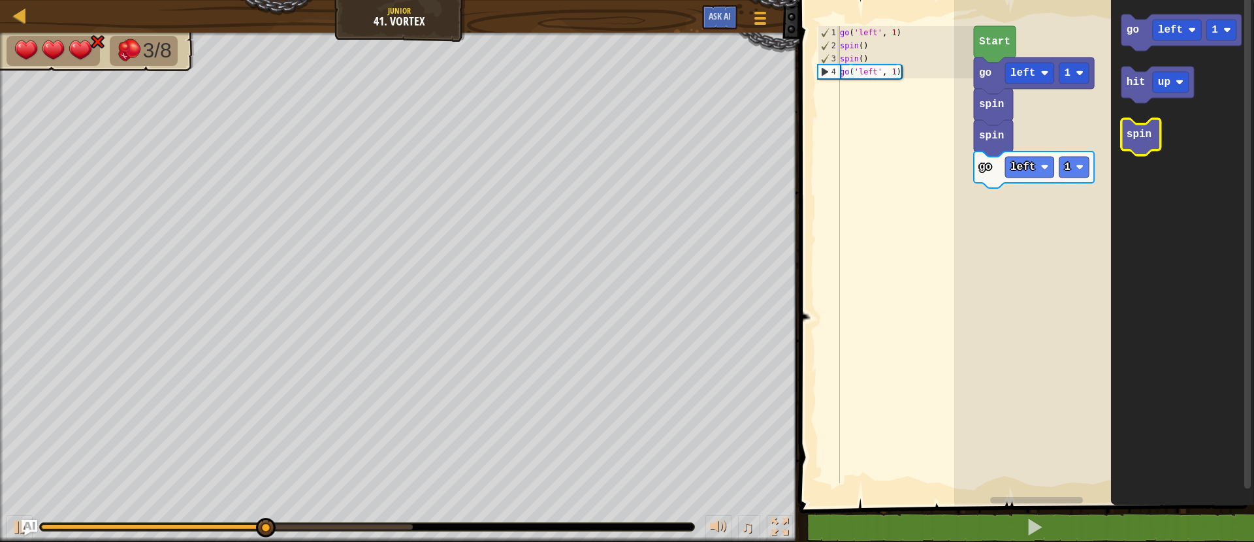
click at [1143, 125] on icon "Blockly Workspace" at bounding box center [1140, 137] width 39 height 37
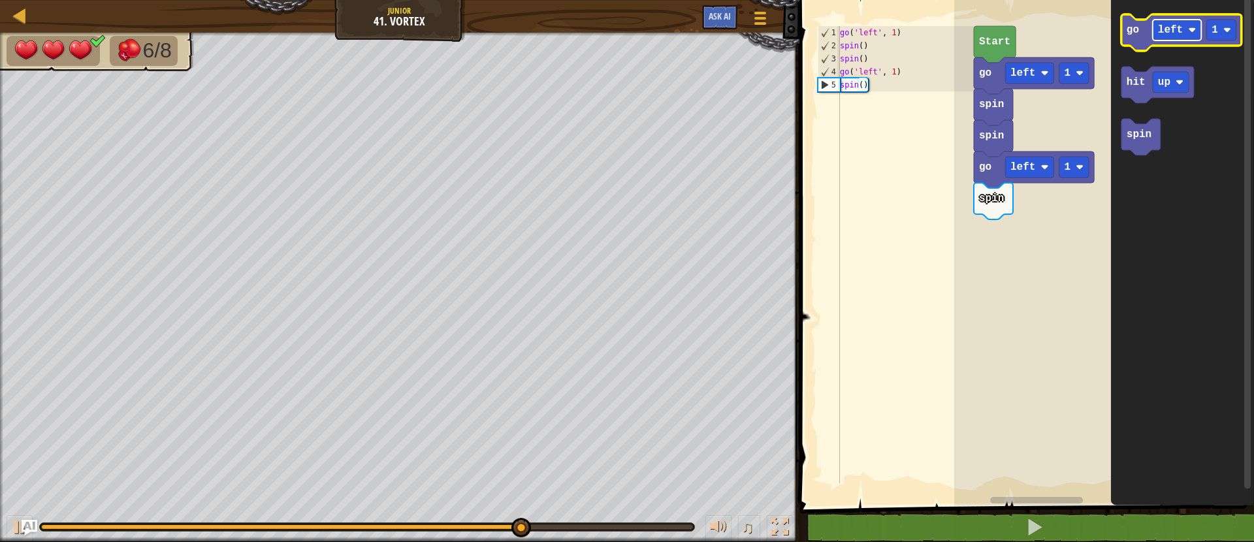
click at [1156, 33] on rect "Blockly Workspace" at bounding box center [1177, 30] width 49 height 21
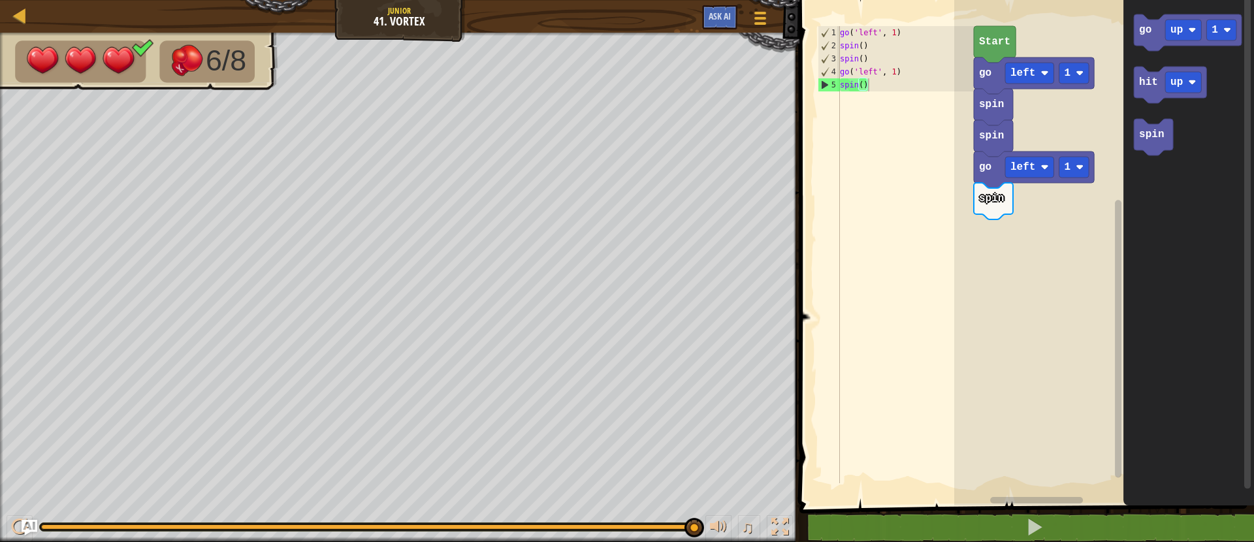
click at [1132, 26] on icon "Blockly Workspace" at bounding box center [1188, 249] width 131 height 512
click at [1134, 29] on icon "Blockly Workspace" at bounding box center [1188, 32] width 108 height 37
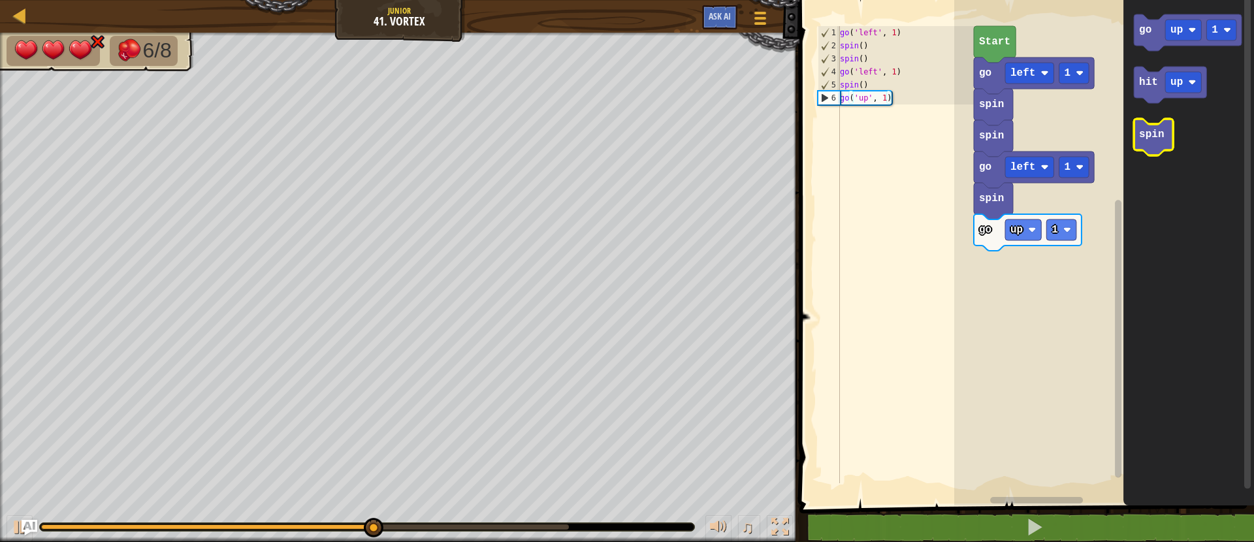
click at [1152, 131] on text "spin" at bounding box center [1151, 135] width 25 height 12
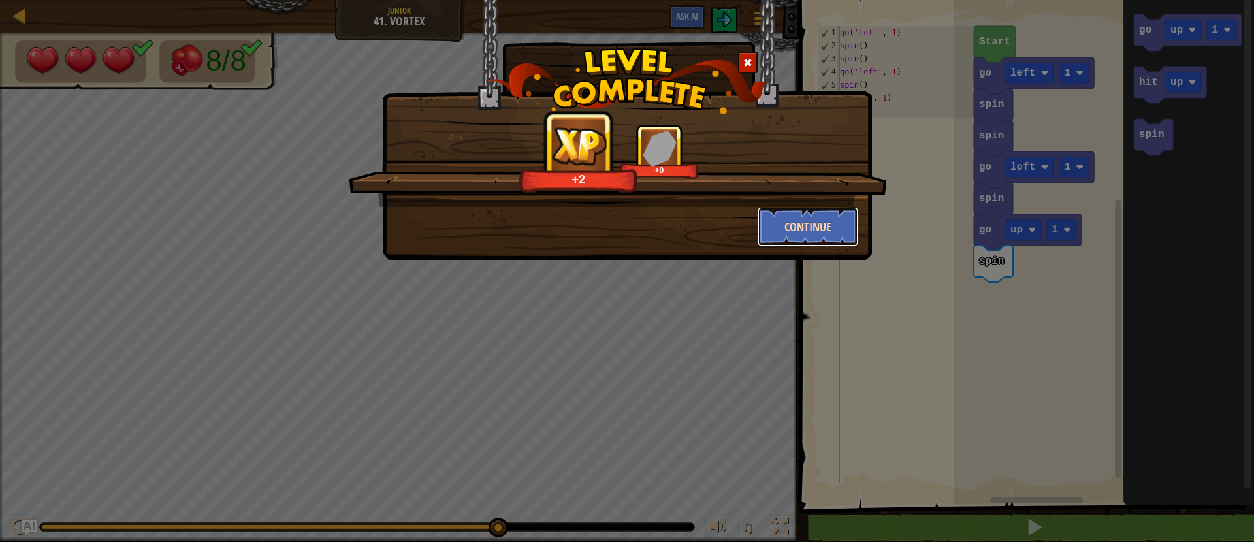
click at [808, 229] on button "Continue" at bounding box center [807, 226] width 101 height 39
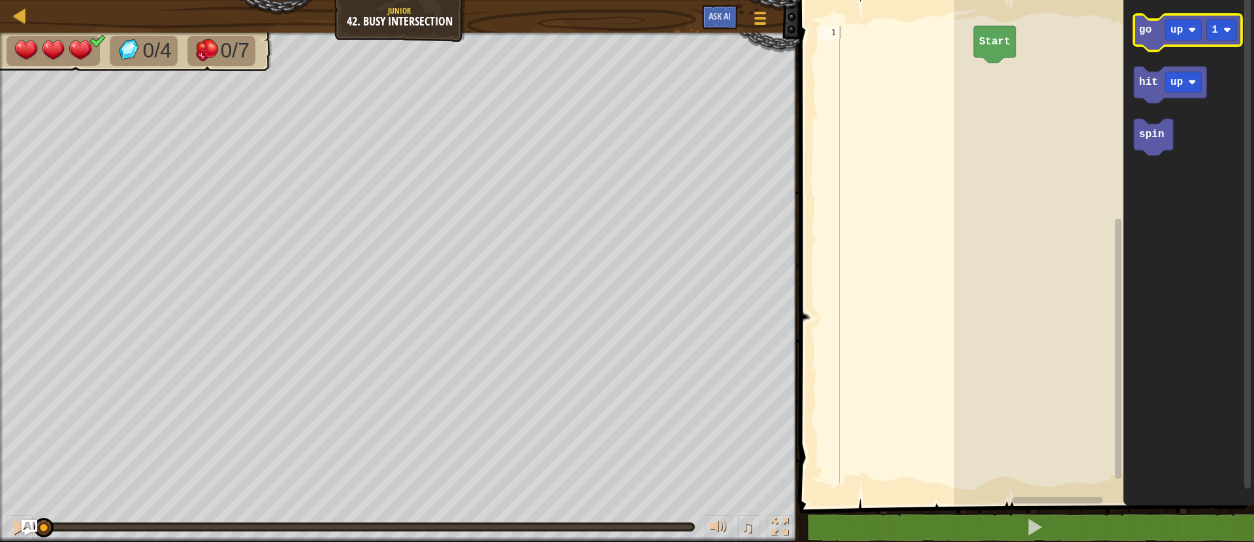
click at [1144, 34] on text "go" at bounding box center [1145, 30] width 12 height 12
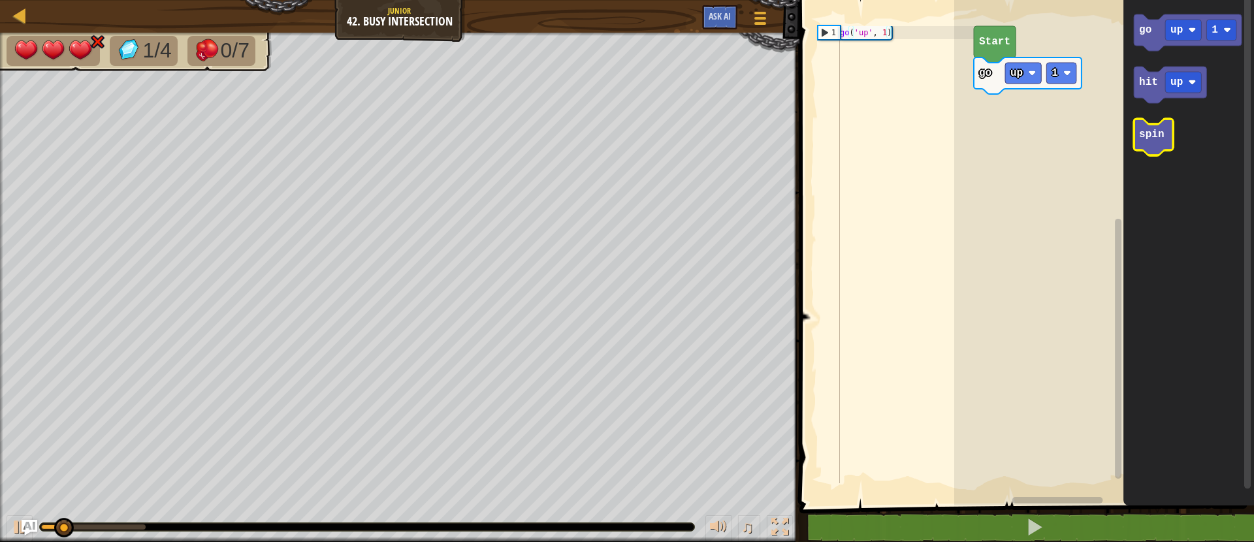
click at [1158, 148] on icon "Blockly Workspace" at bounding box center [1153, 137] width 39 height 37
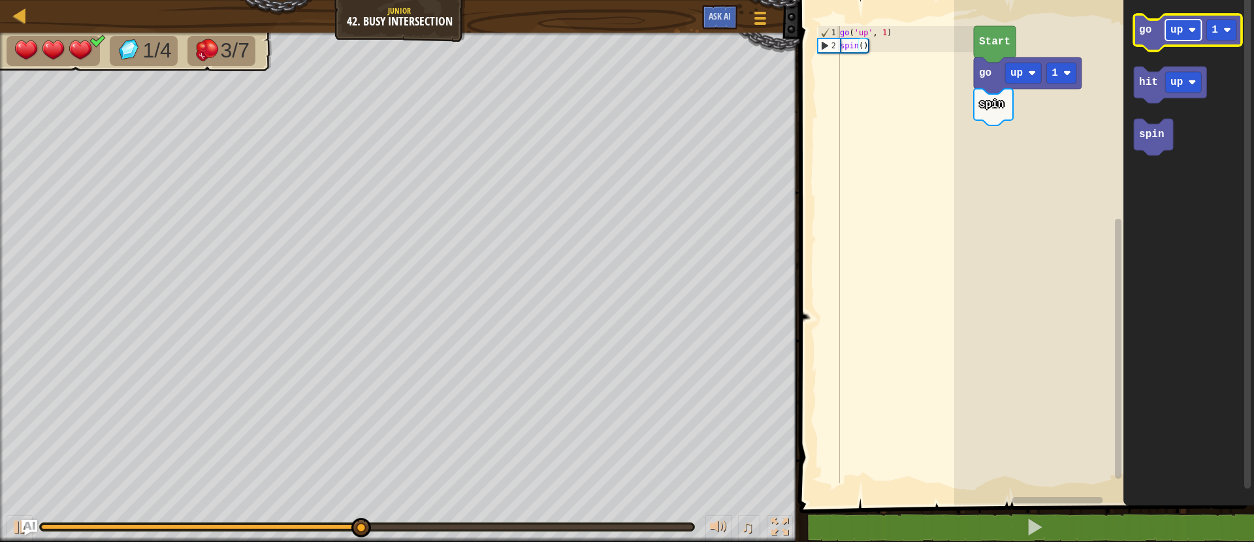
click at [1201, 31] on rect "Blockly Workspace" at bounding box center [1183, 30] width 36 height 21
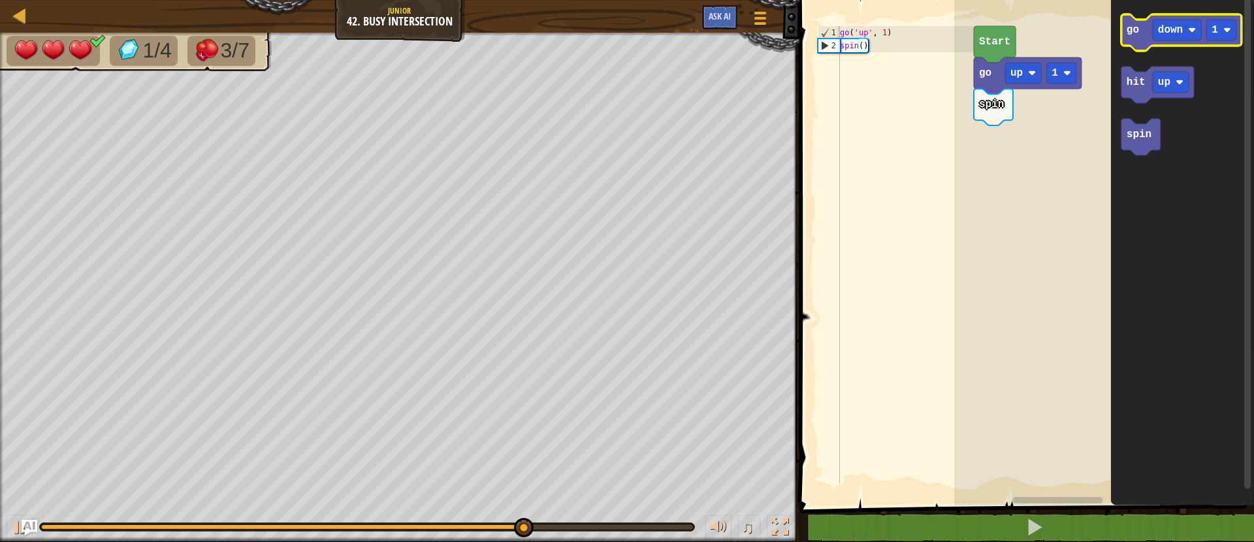
click at [1134, 31] on text "go" at bounding box center [1132, 30] width 12 height 12
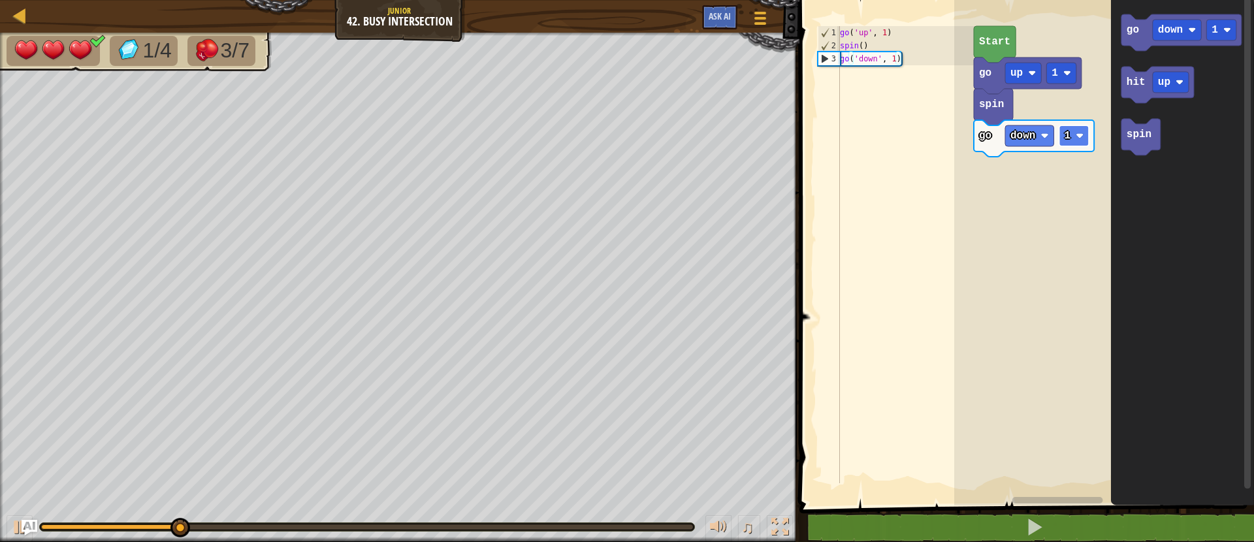
click at [1077, 135] on image "Blockly Workspace" at bounding box center [1079, 136] width 8 height 8
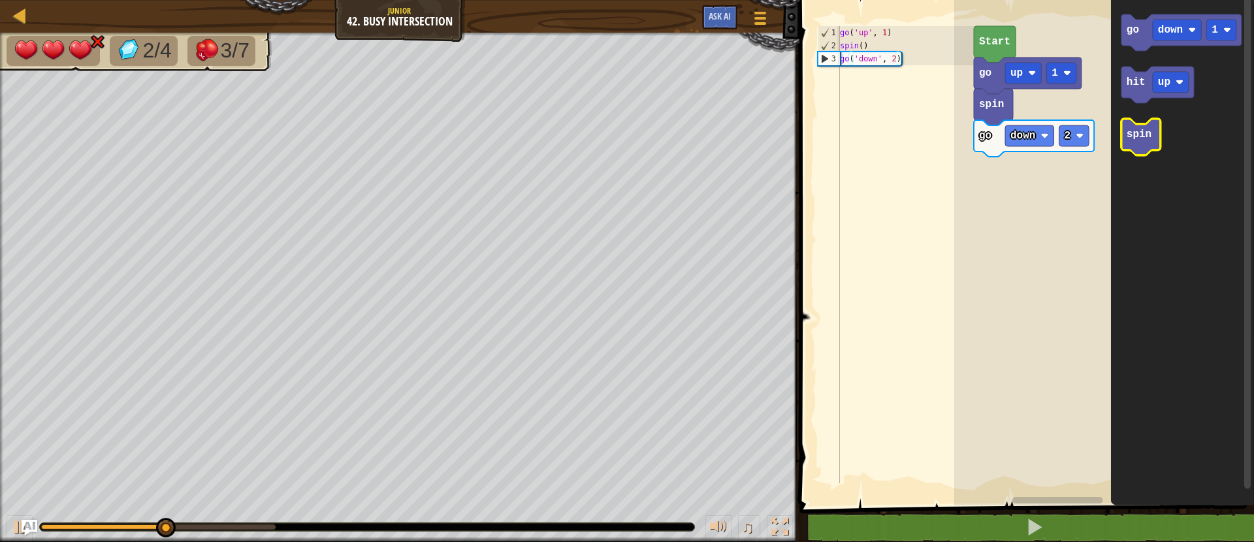
click at [1132, 146] on icon "Blockly Workspace" at bounding box center [1140, 137] width 39 height 37
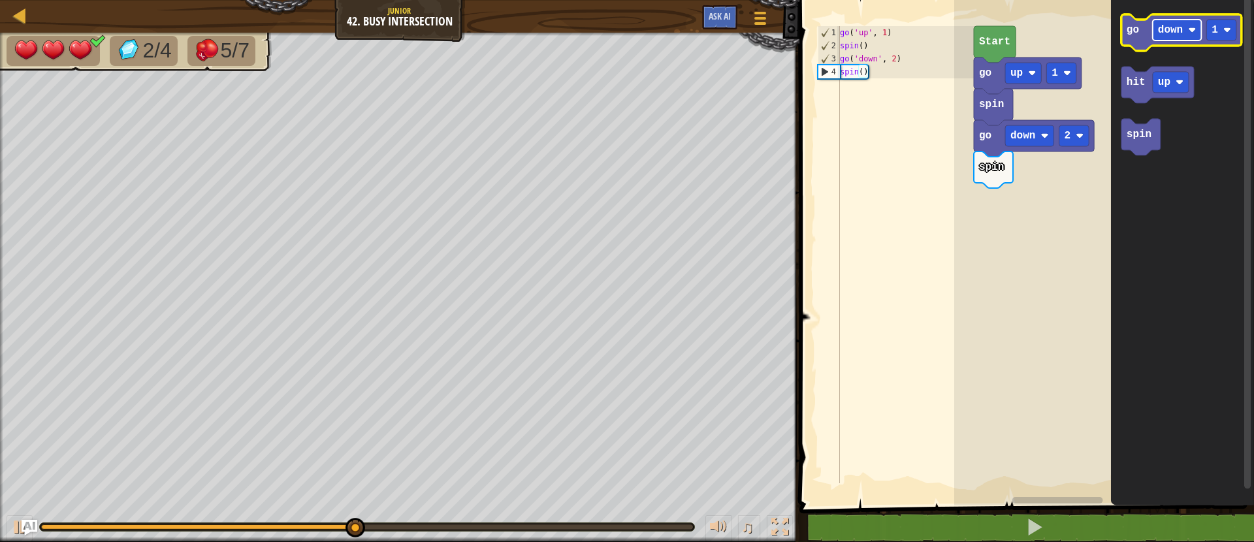
click at [1180, 29] on text "down" at bounding box center [1170, 30] width 25 height 12
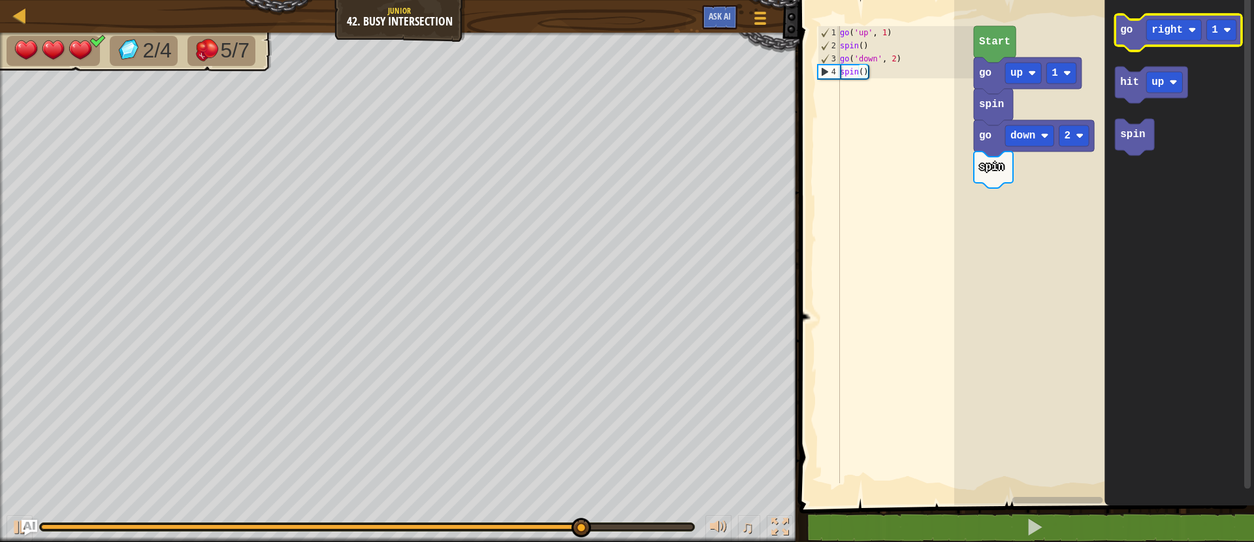
click at [1134, 44] on icon "Blockly Workspace" at bounding box center [1178, 32] width 127 height 37
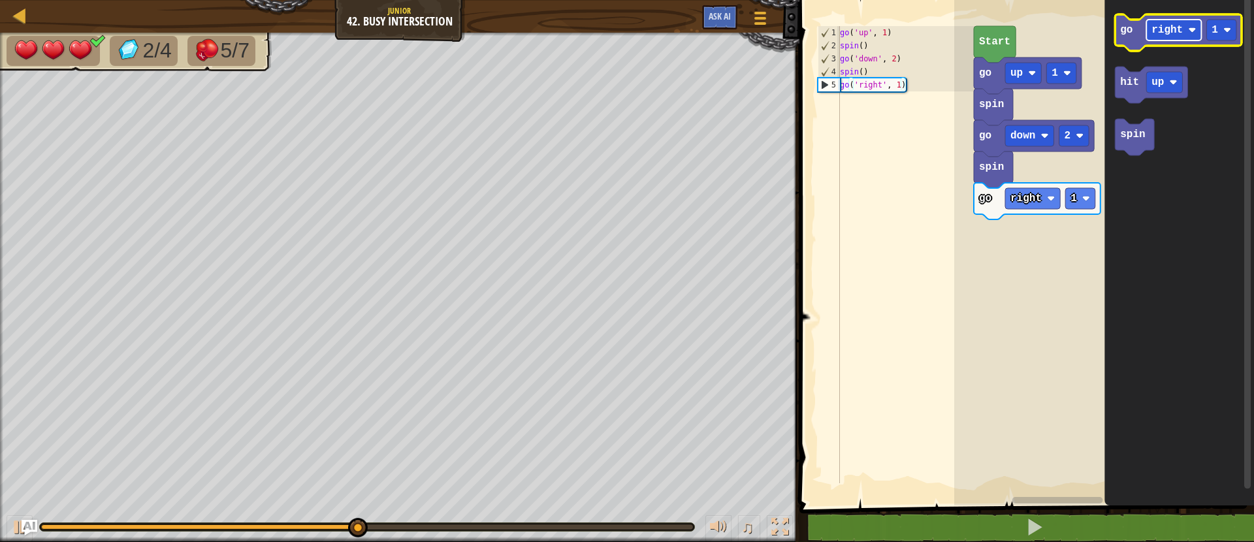
click at [1176, 24] on text "right" at bounding box center [1166, 30] width 31 height 12
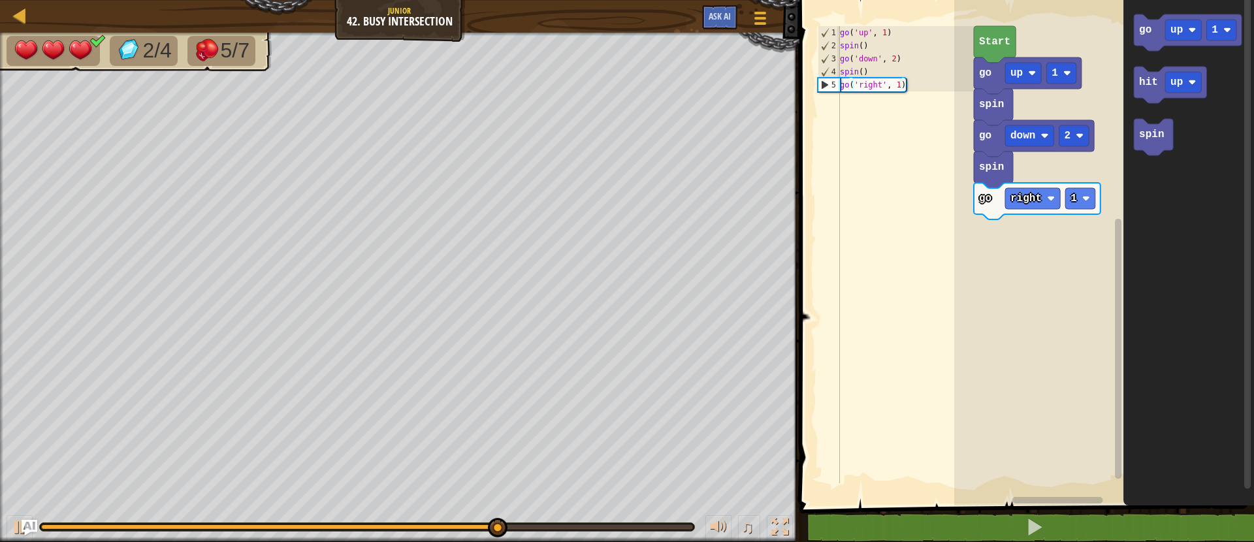
click at [1131, 32] on icon "Blockly Workspace" at bounding box center [1188, 249] width 131 height 512
click at [1141, 34] on text "go" at bounding box center [1145, 30] width 12 height 12
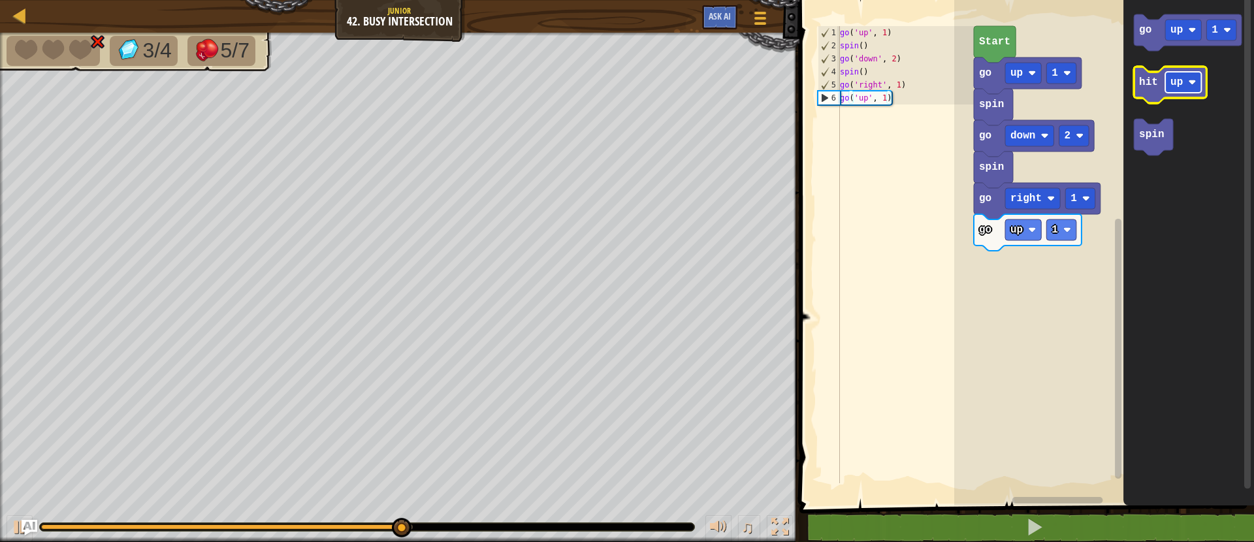
click at [1170, 82] on text "up" at bounding box center [1176, 82] width 12 height 12
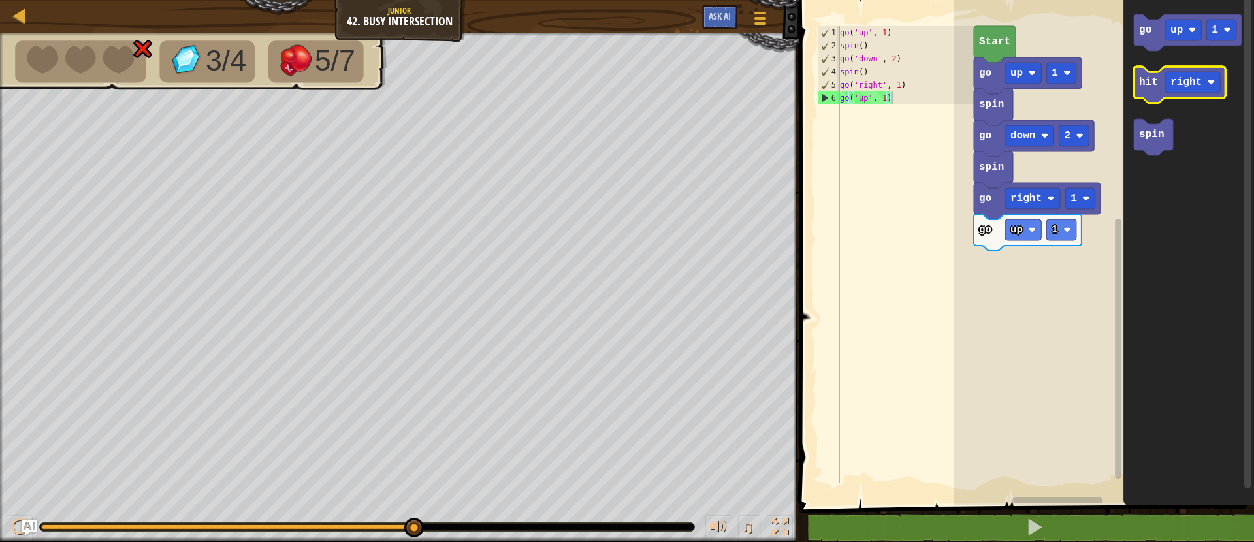
click at [1145, 87] on text "hit" at bounding box center [1148, 82] width 19 height 12
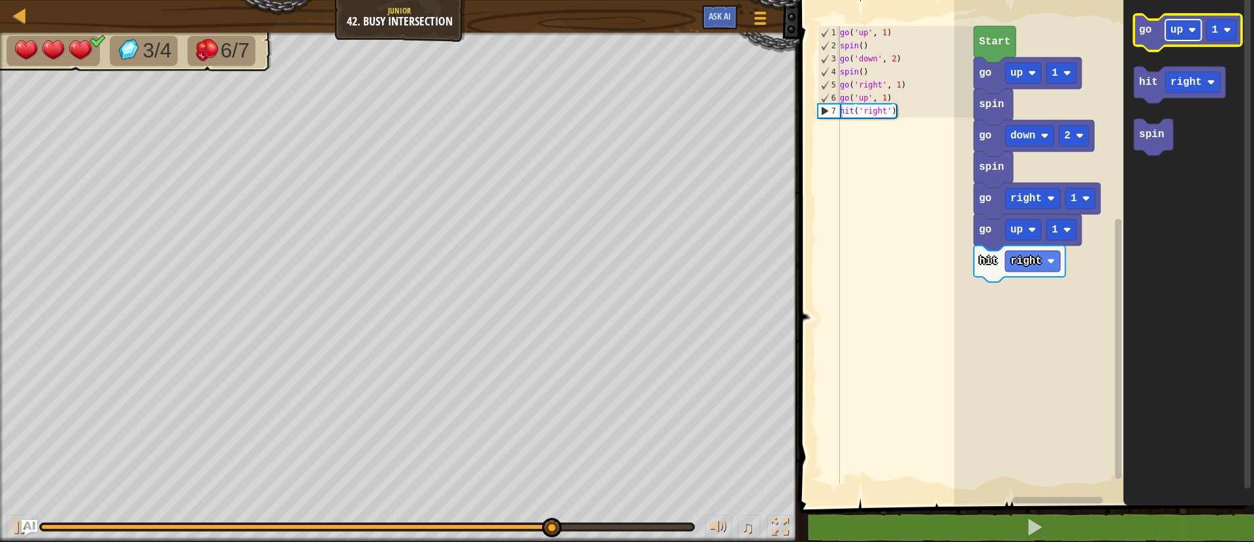
click at [1172, 32] on text "up" at bounding box center [1176, 30] width 12 height 12
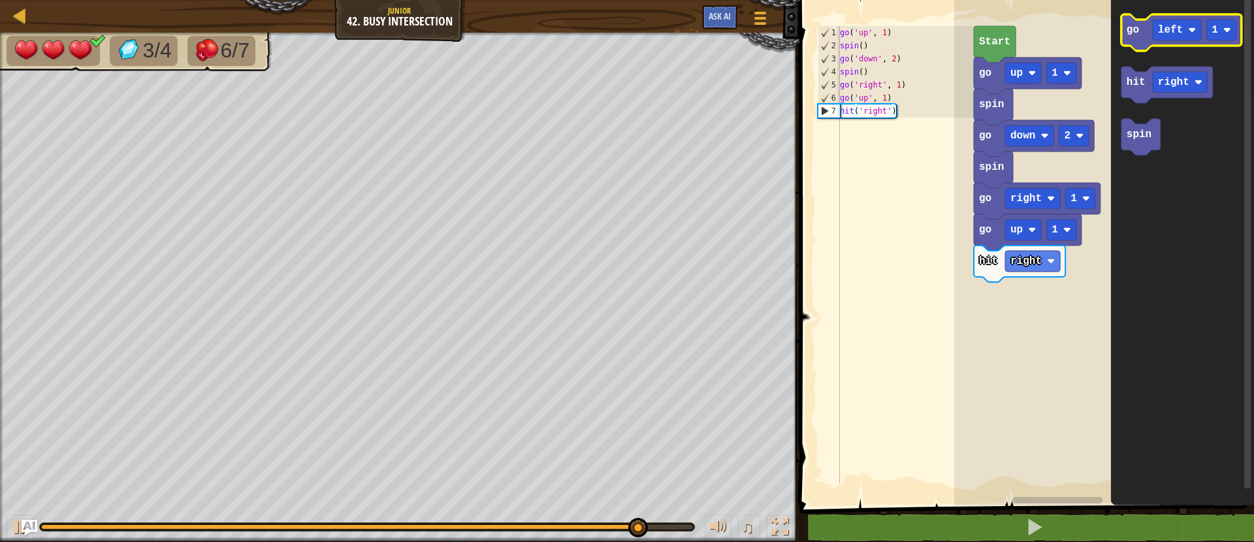
click at [1139, 31] on icon "Blockly Workspace" at bounding box center [1181, 32] width 120 height 37
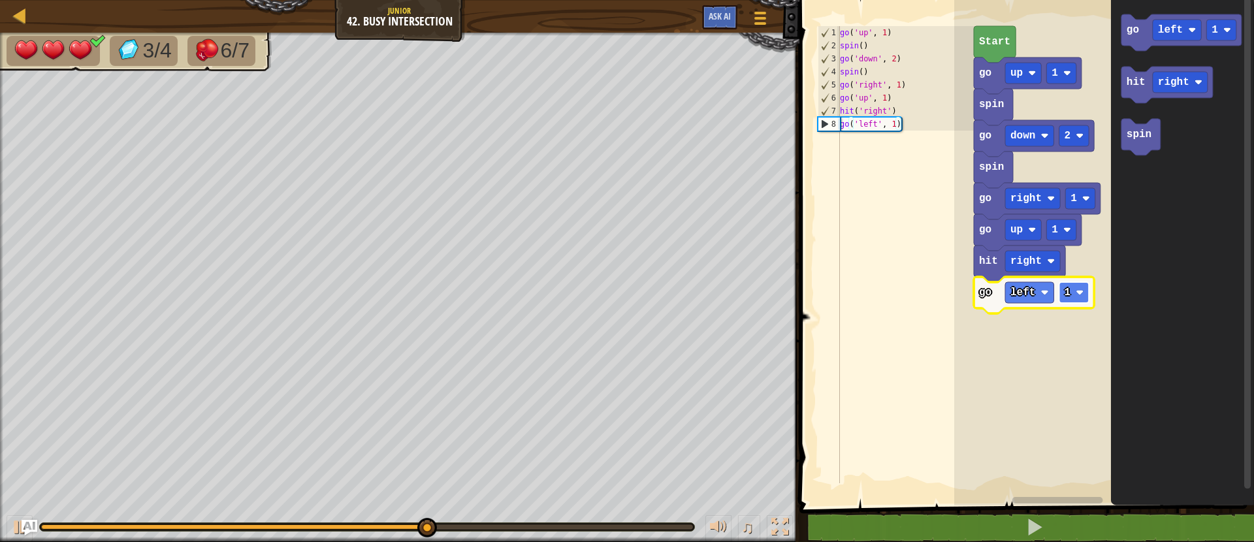
click at [1067, 292] on text "1" at bounding box center [1067, 293] width 7 height 12
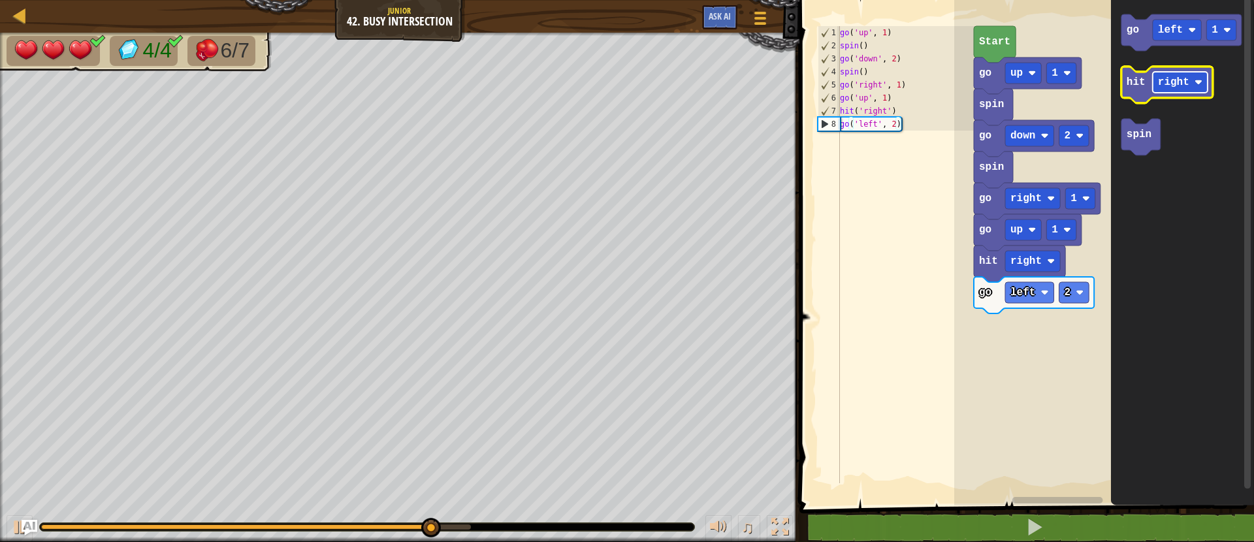
click at [1161, 81] on text "right" at bounding box center [1173, 82] width 31 height 12
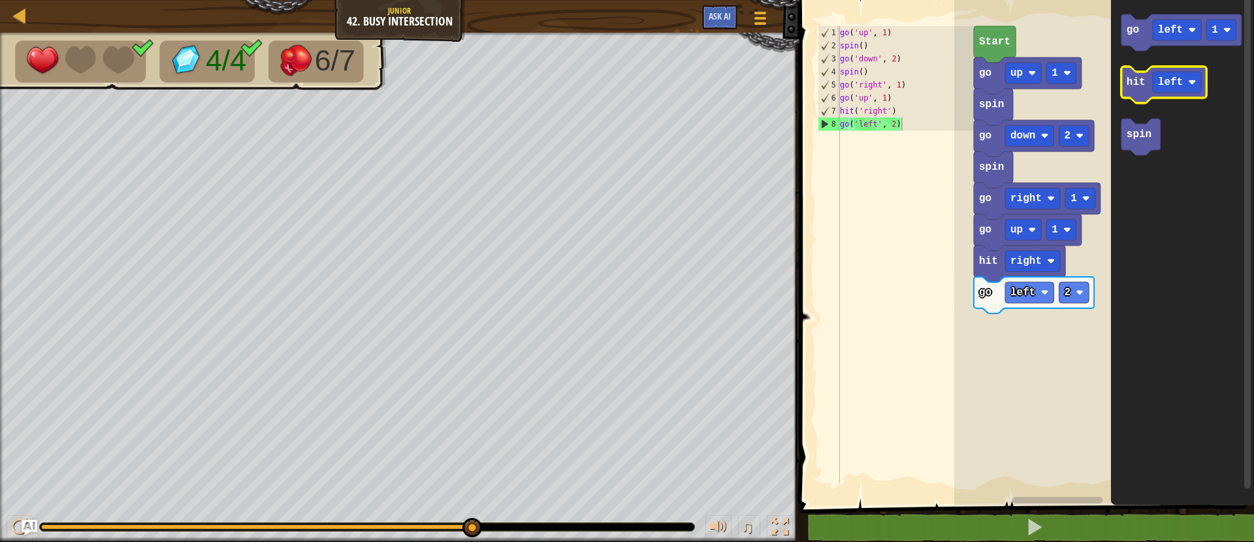
click at [1137, 91] on icon "Blockly Workspace" at bounding box center [1164, 85] width 86 height 37
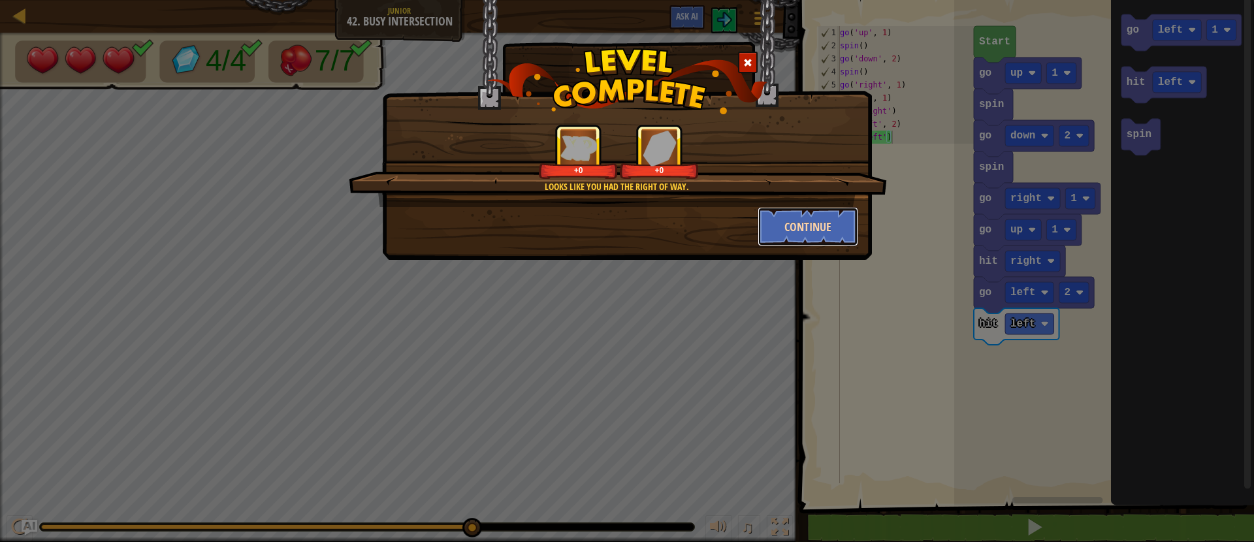
click at [811, 219] on button "Continue" at bounding box center [807, 226] width 101 height 39
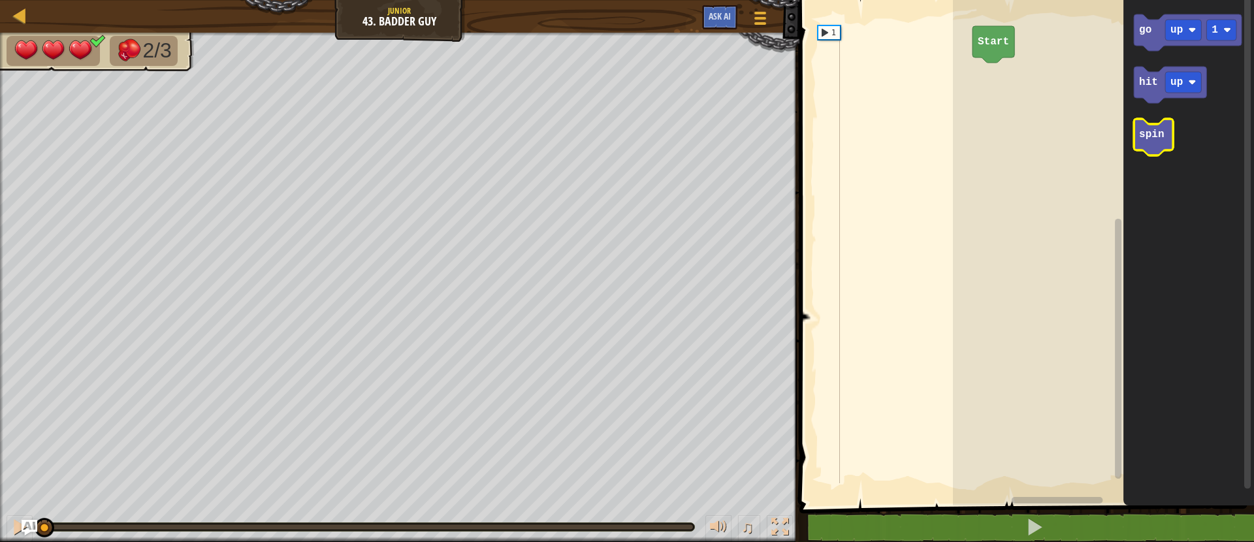
click at [1147, 135] on text "spin" at bounding box center [1151, 135] width 25 height 12
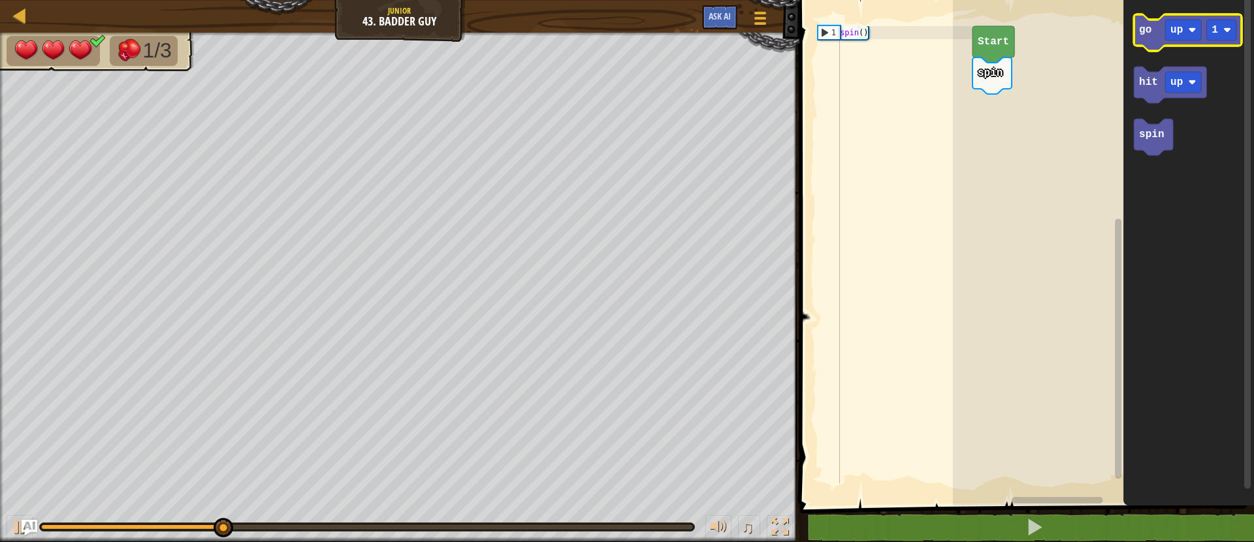
click at [1150, 33] on text "go" at bounding box center [1145, 30] width 12 height 12
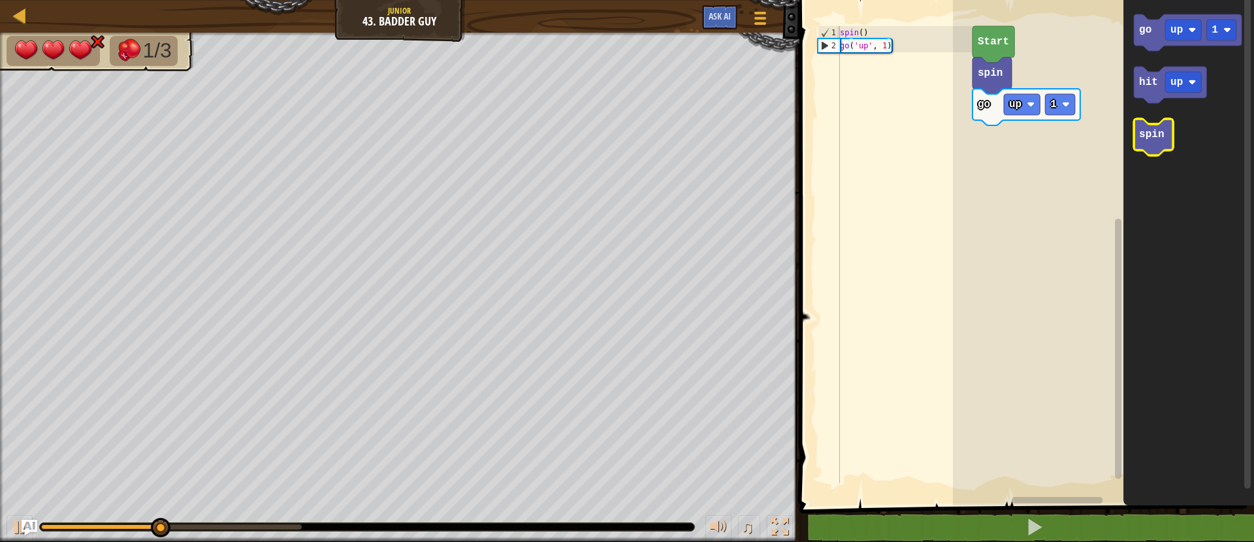
click at [1141, 143] on icon "Blockly Workspace" at bounding box center [1153, 137] width 39 height 37
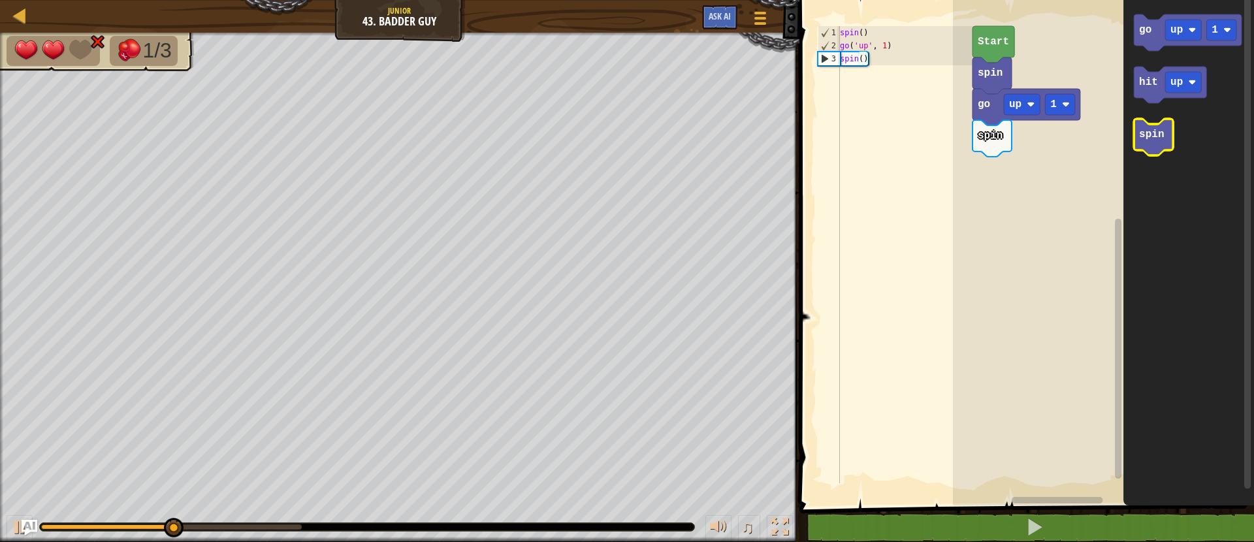
click at [1141, 143] on icon "Blockly Workspace" at bounding box center [1153, 137] width 39 height 37
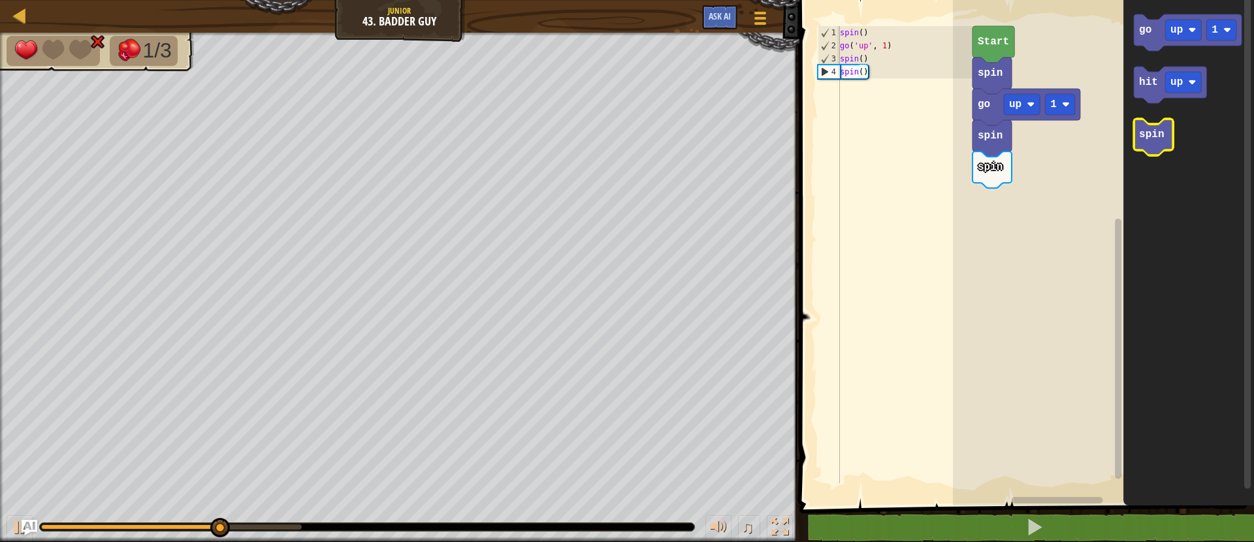
click at [1141, 143] on icon "Blockly Workspace" at bounding box center [1153, 137] width 39 height 37
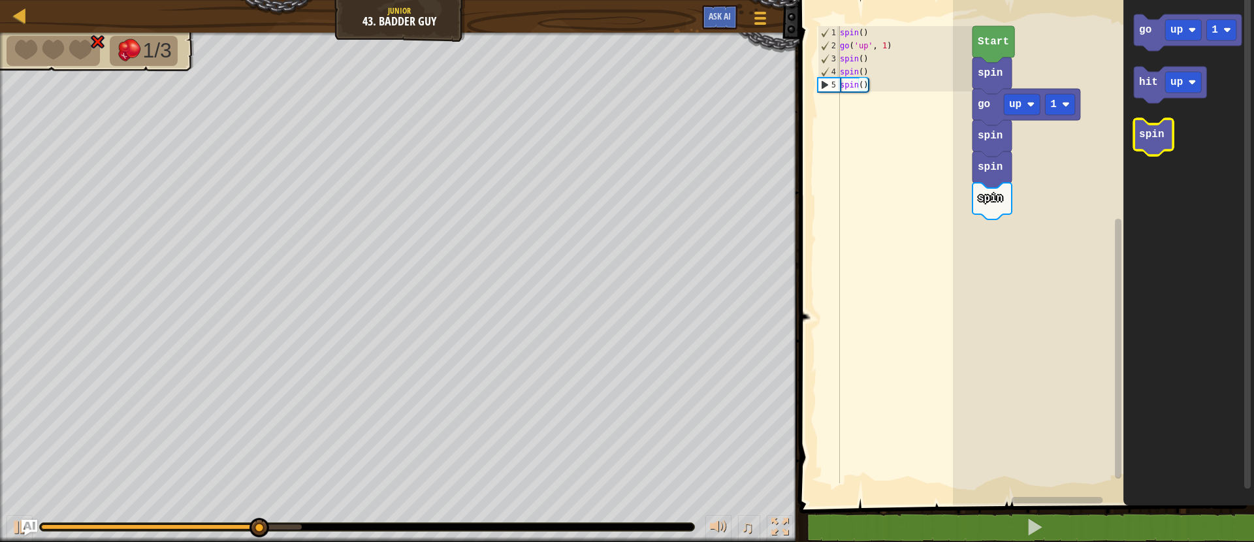
click at [1141, 143] on icon "Blockly Workspace" at bounding box center [1153, 137] width 39 height 37
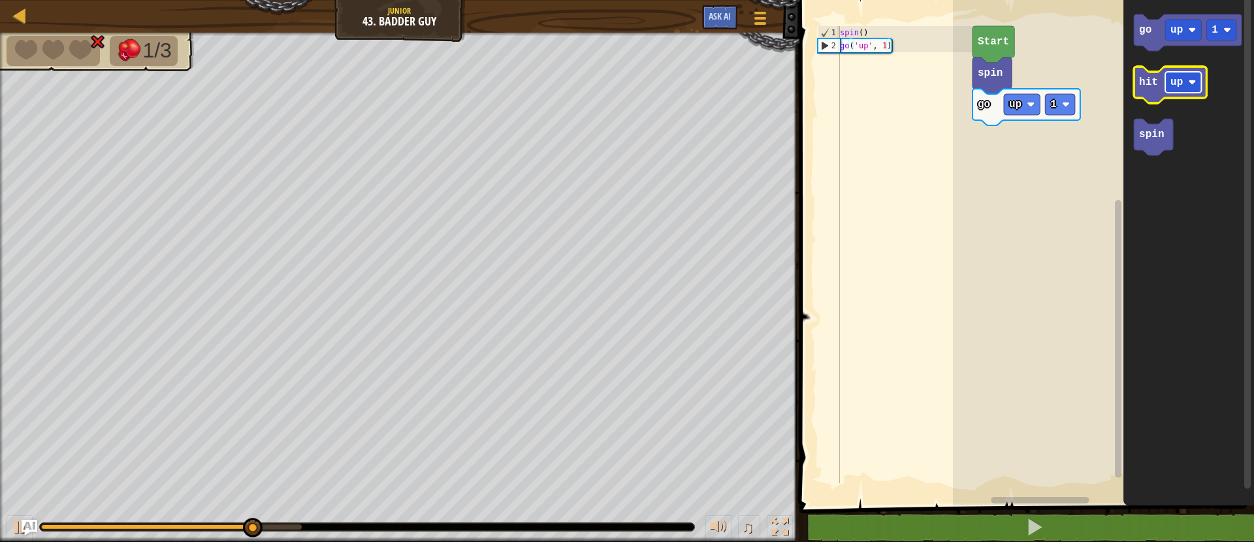
click at [1169, 88] on rect "Blockly Workspace" at bounding box center [1183, 82] width 36 height 21
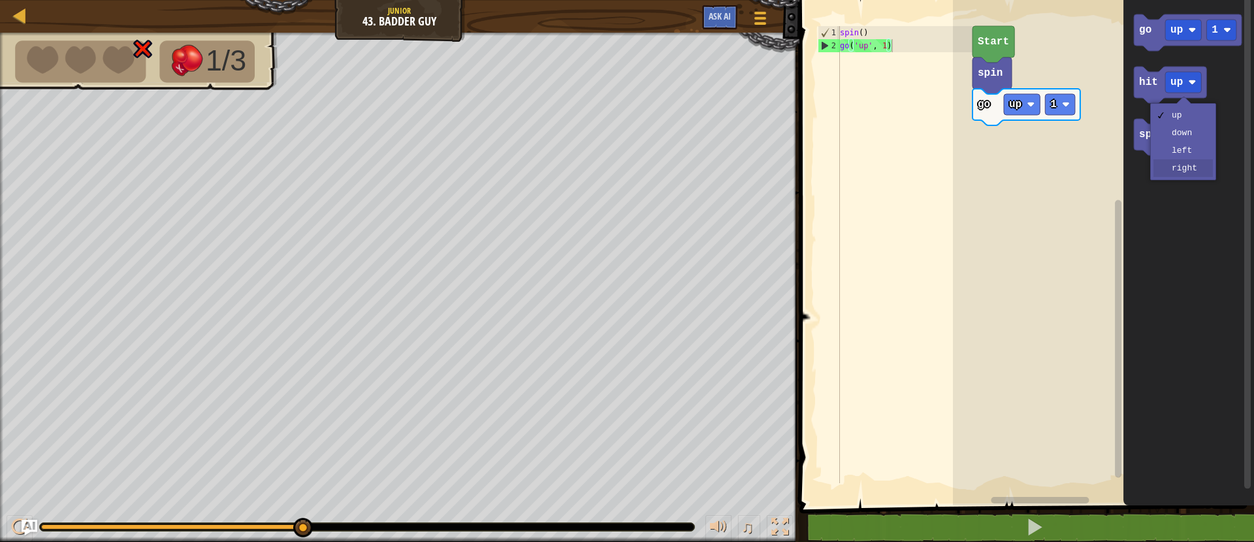
drag, startPoint x: 1187, startPoint y: 172, endPoint x: 1175, endPoint y: 127, distance: 46.7
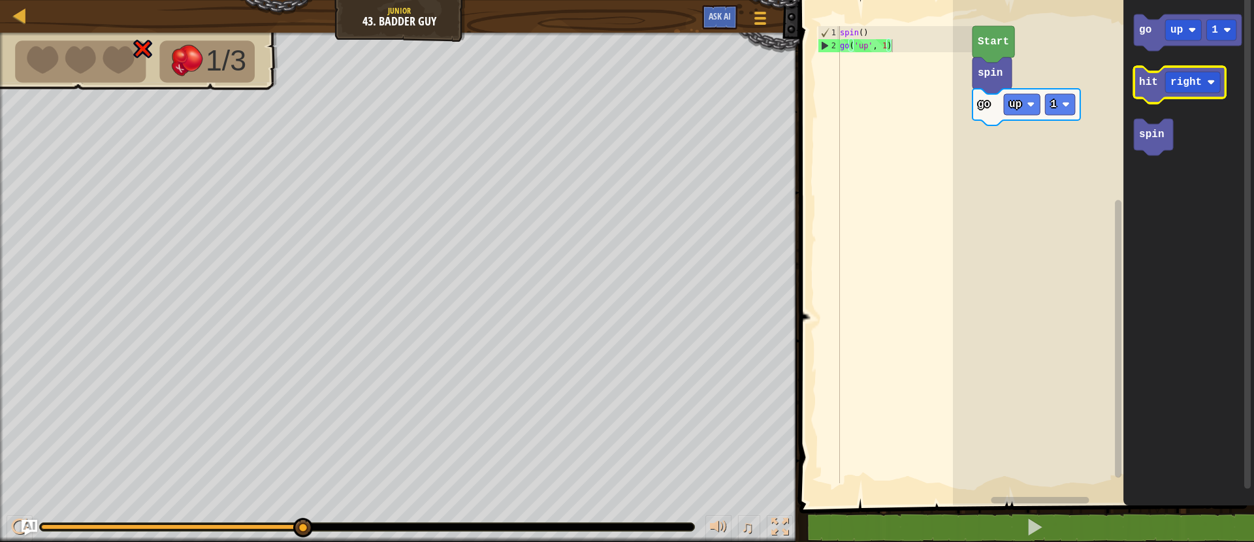
click at [1154, 80] on text "hit" at bounding box center [1148, 82] width 19 height 12
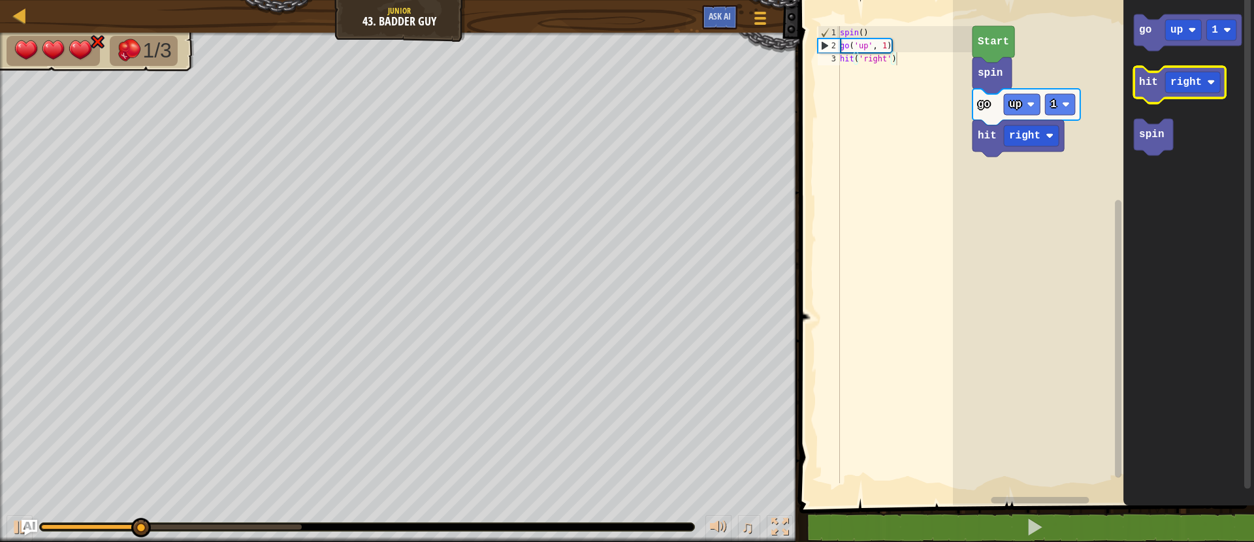
click at [1154, 81] on text "hit" at bounding box center [1148, 82] width 19 height 12
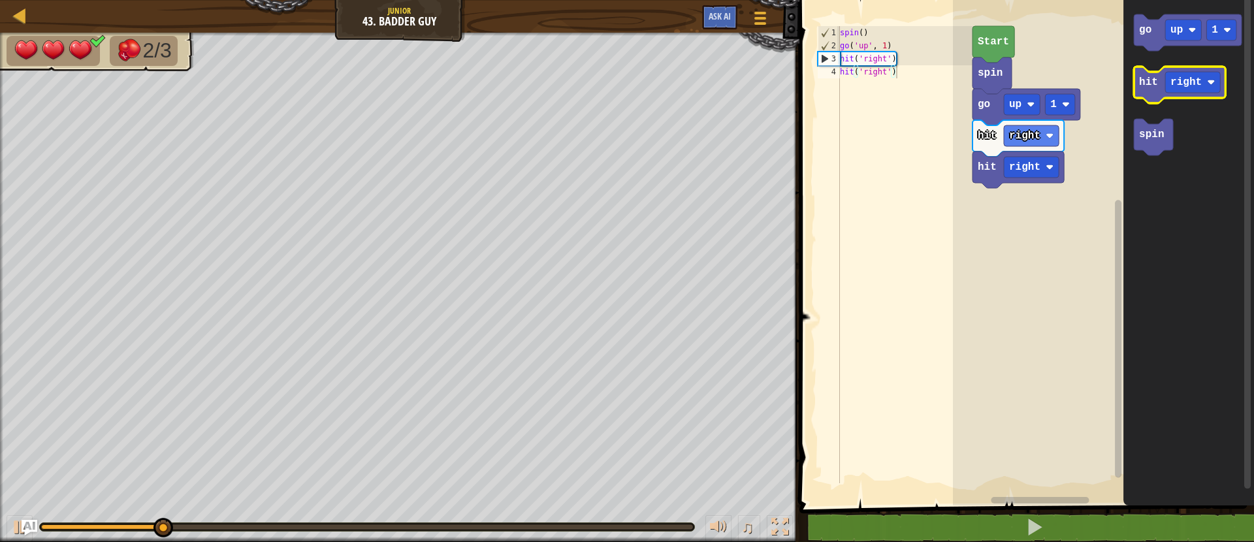
click at [1152, 84] on text "hit" at bounding box center [1148, 82] width 19 height 12
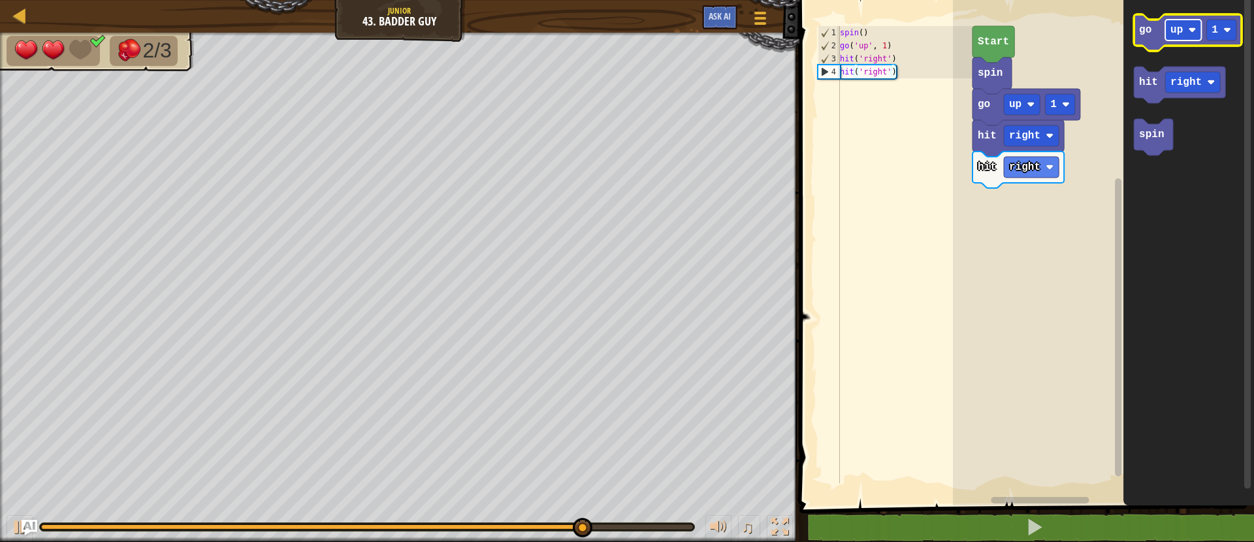
click at [1198, 31] on rect "Blockly Workspace" at bounding box center [1183, 30] width 36 height 21
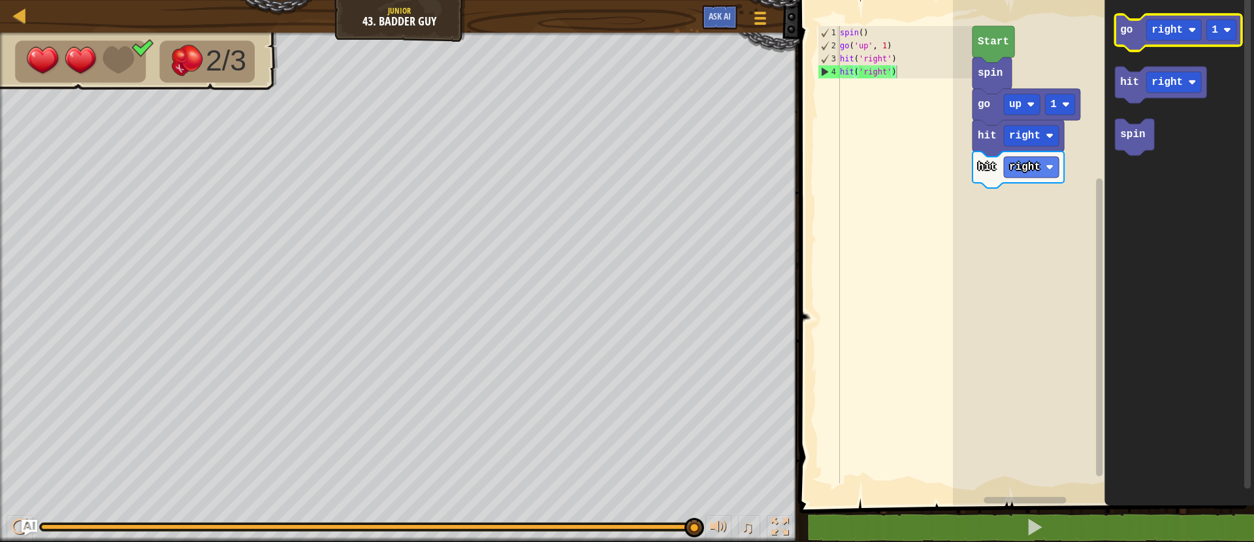
click at [1135, 30] on icon "Blockly Workspace" at bounding box center [1178, 32] width 127 height 37
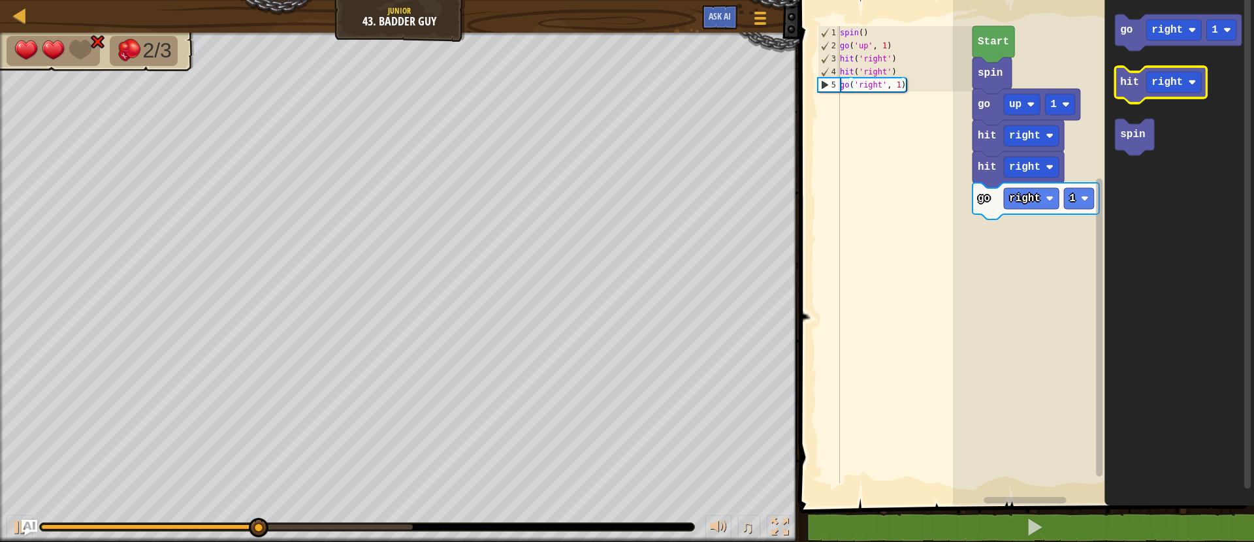
click at [1132, 83] on text "hit" at bounding box center [1129, 82] width 19 height 12
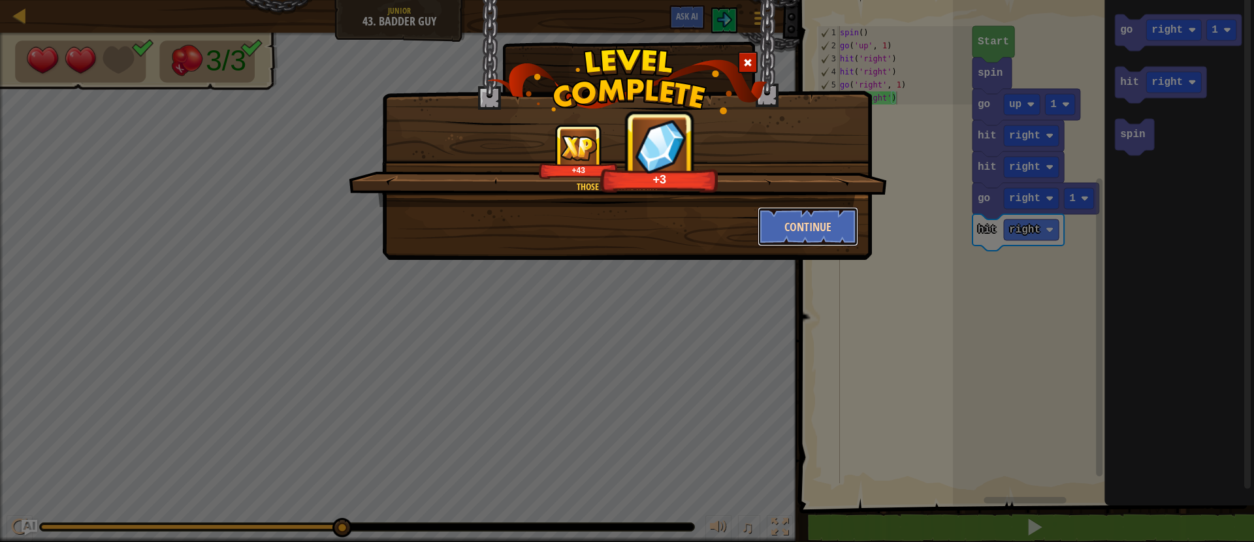
click at [840, 232] on button "Continue" at bounding box center [807, 226] width 101 height 39
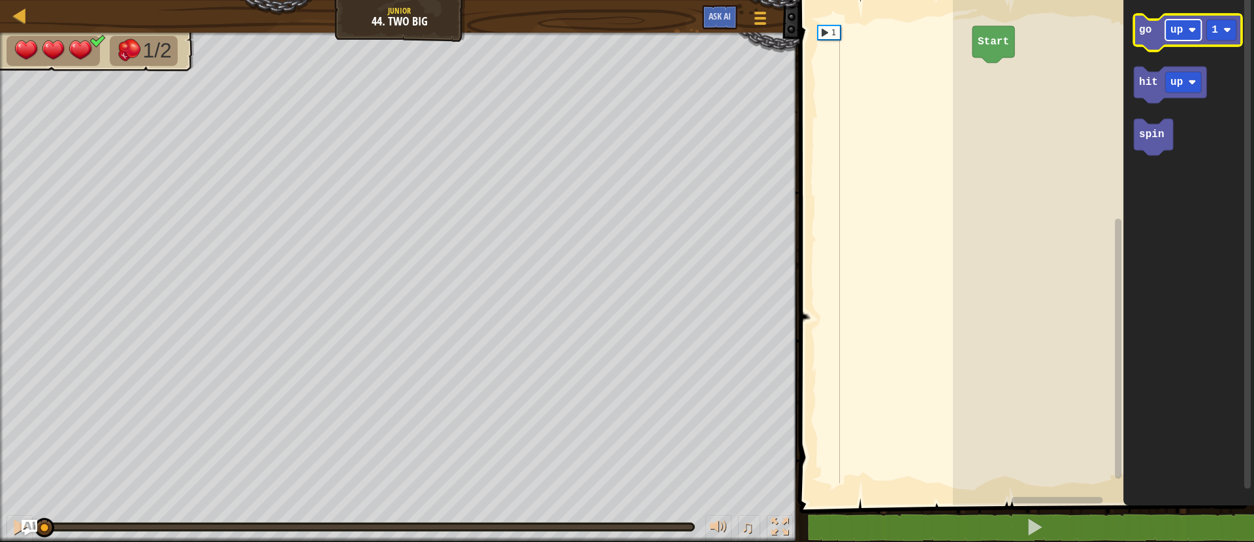
click at [1179, 37] on rect "Blockly Workspace" at bounding box center [1183, 30] width 36 height 21
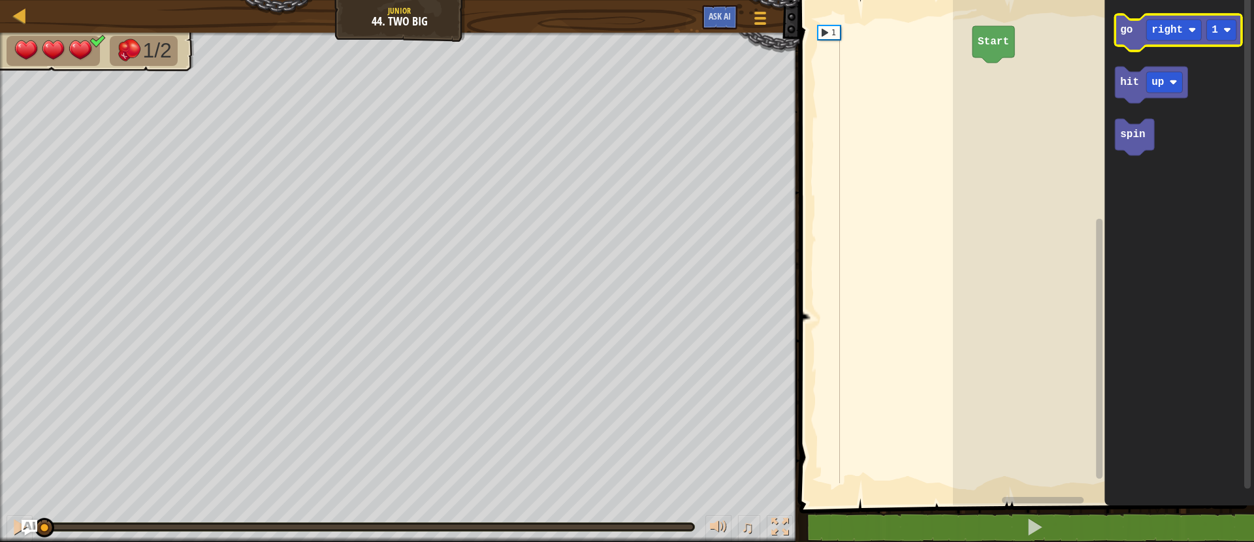
click at [1136, 29] on icon "Blockly Workspace" at bounding box center [1178, 32] width 127 height 37
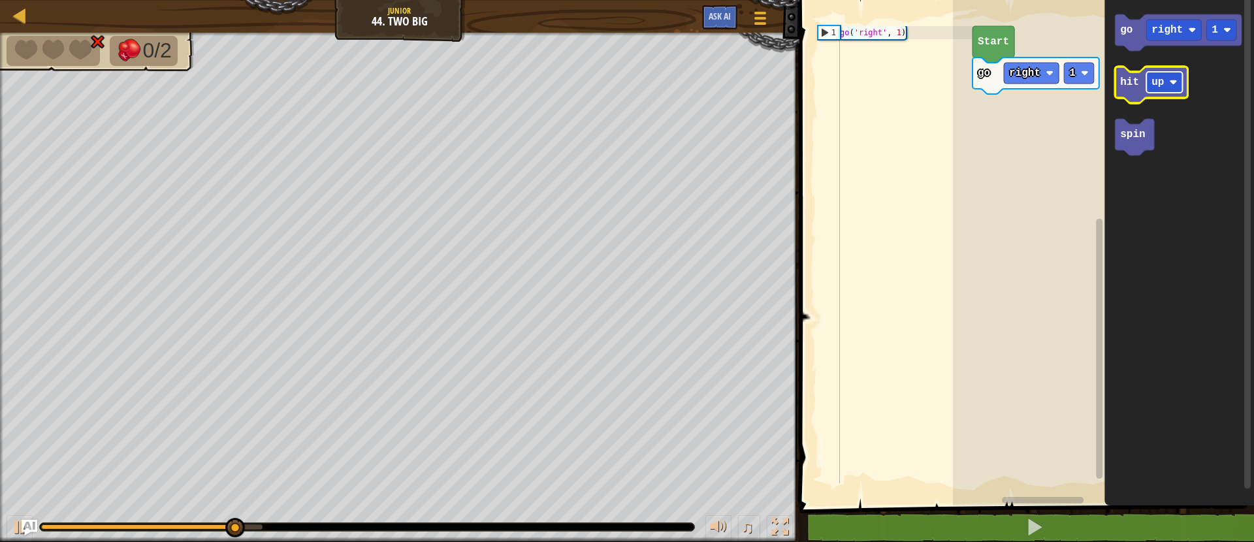
click at [1150, 91] on rect "Blockly Workspace" at bounding box center [1164, 82] width 36 height 21
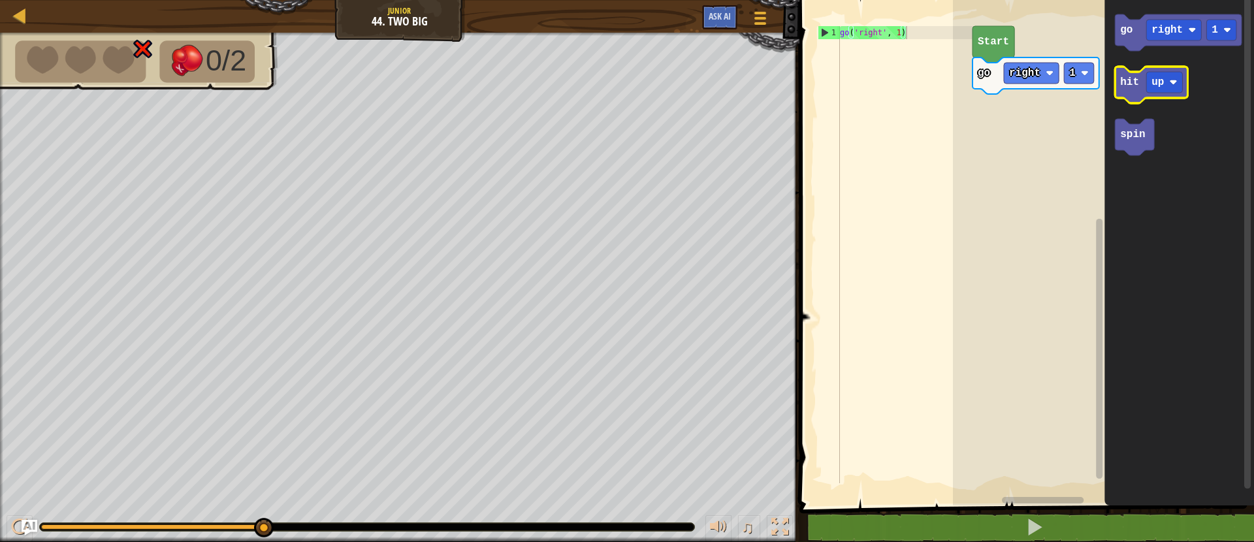
click at [1127, 79] on text "hit" at bounding box center [1129, 82] width 19 height 12
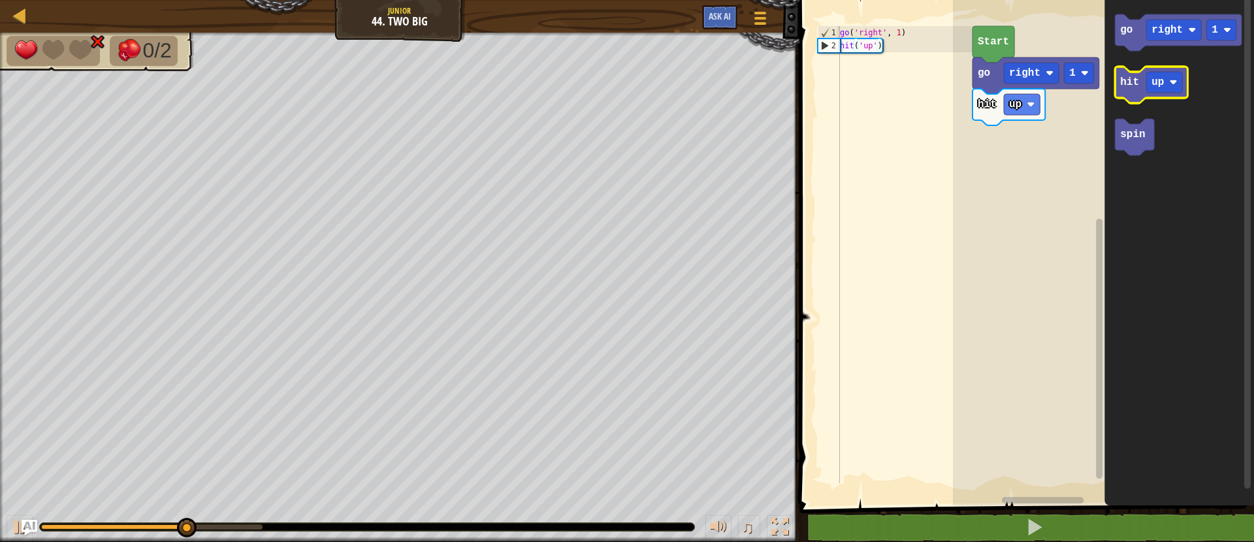
click at [1134, 93] on icon "Blockly Workspace" at bounding box center [1151, 85] width 72 height 37
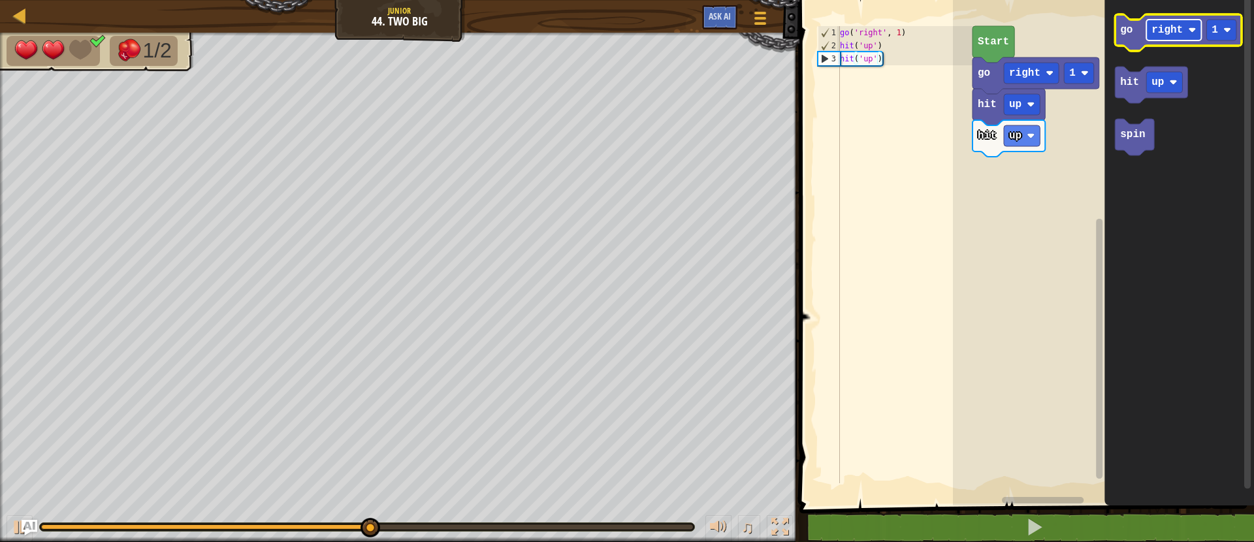
click at [1183, 29] on rect "Blockly Workspace" at bounding box center [1173, 30] width 55 height 21
click at [1190, 48] on rect "Blockly Workspace" at bounding box center [1178, 32] width 127 height 37
click at [1176, 37] on rect "Blockly Workspace" at bounding box center [1173, 30] width 55 height 21
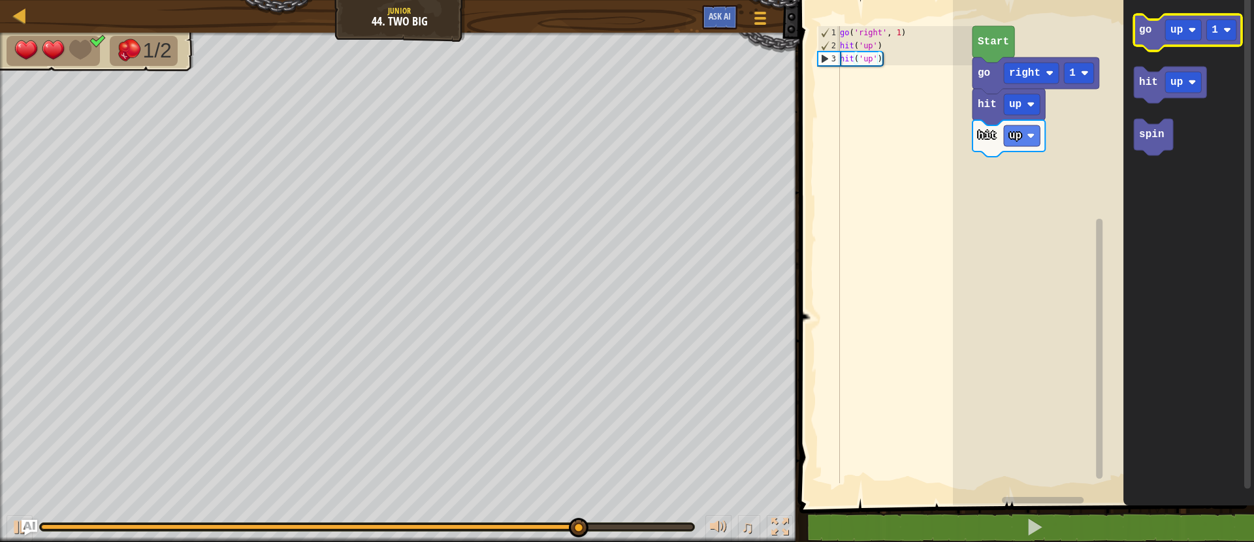
click at [1142, 39] on icon "Blockly Workspace" at bounding box center [1188, 32] width 108 height 37
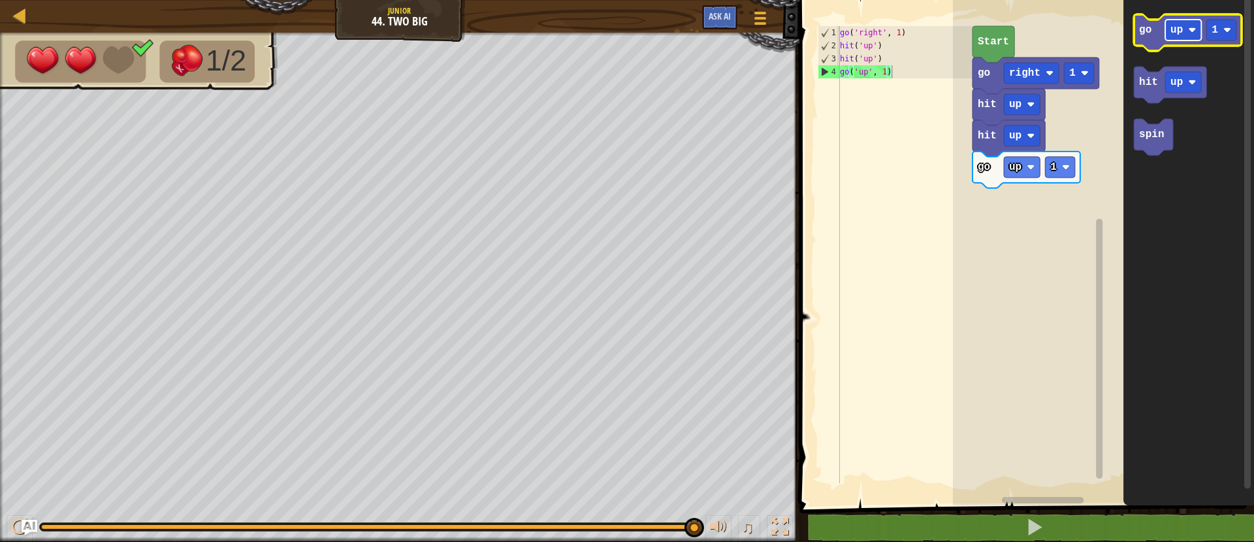
click at [1172, 37] on rect "Blockly Workspace" at bounding box center [1183, 30] width 36 height 21
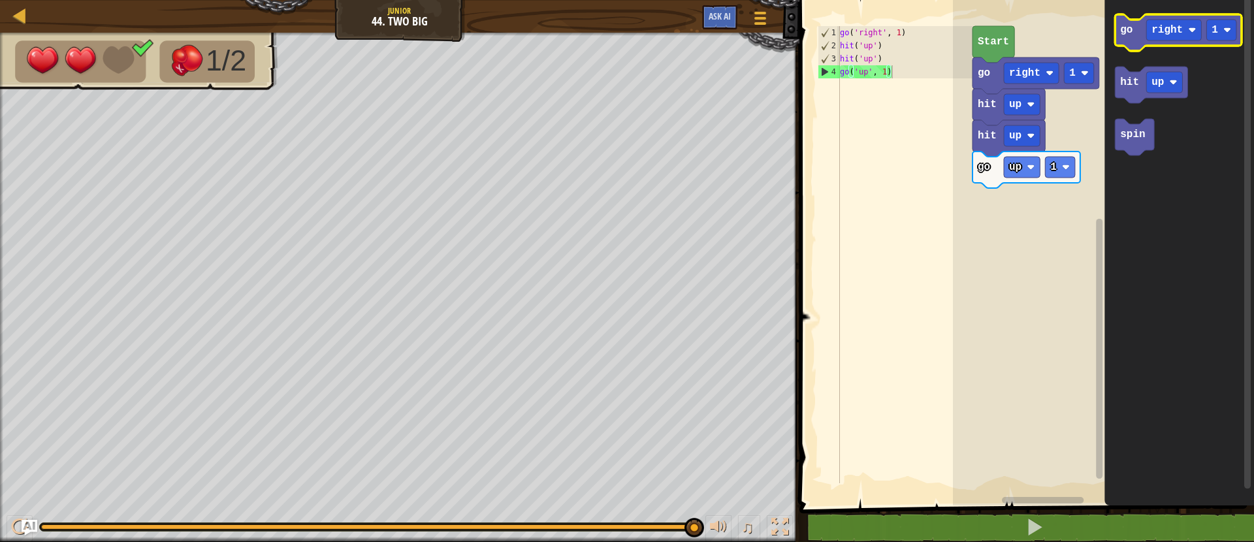
click at [1130, 26] on text "go" at bounding box center [1126, 30] width 12 height 12
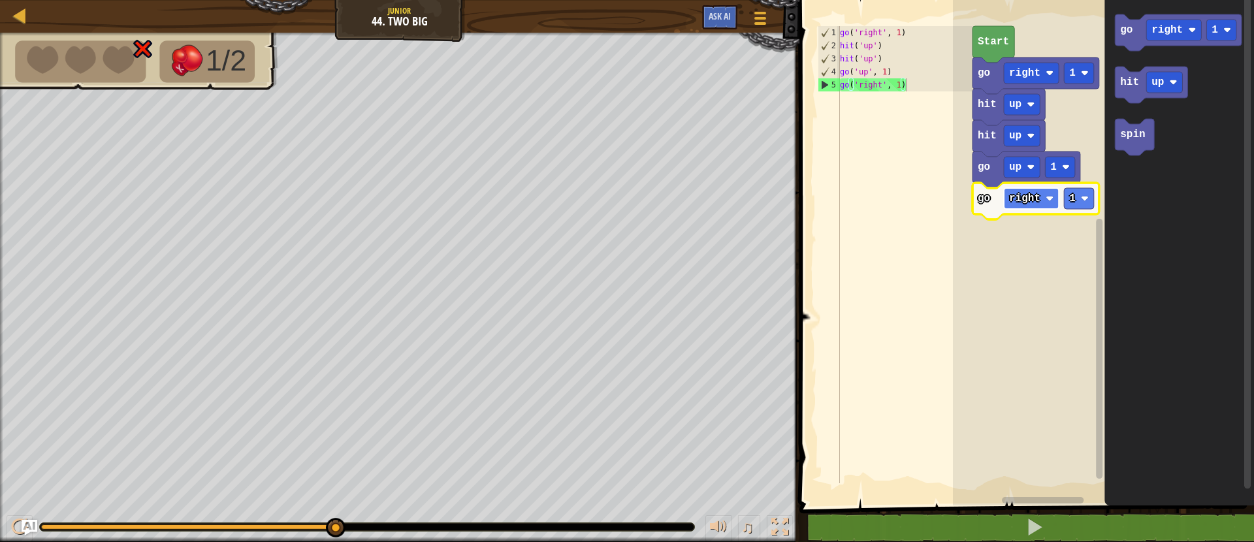
click at [1052, 202] on rect "Blockly Workspace" at bounding box center [1031, 198] width 55 height 21
drag, startPoint x: 1049, startPoint y: 261, endPoint x: 1064, endPoint y: 225, distance: 39.5
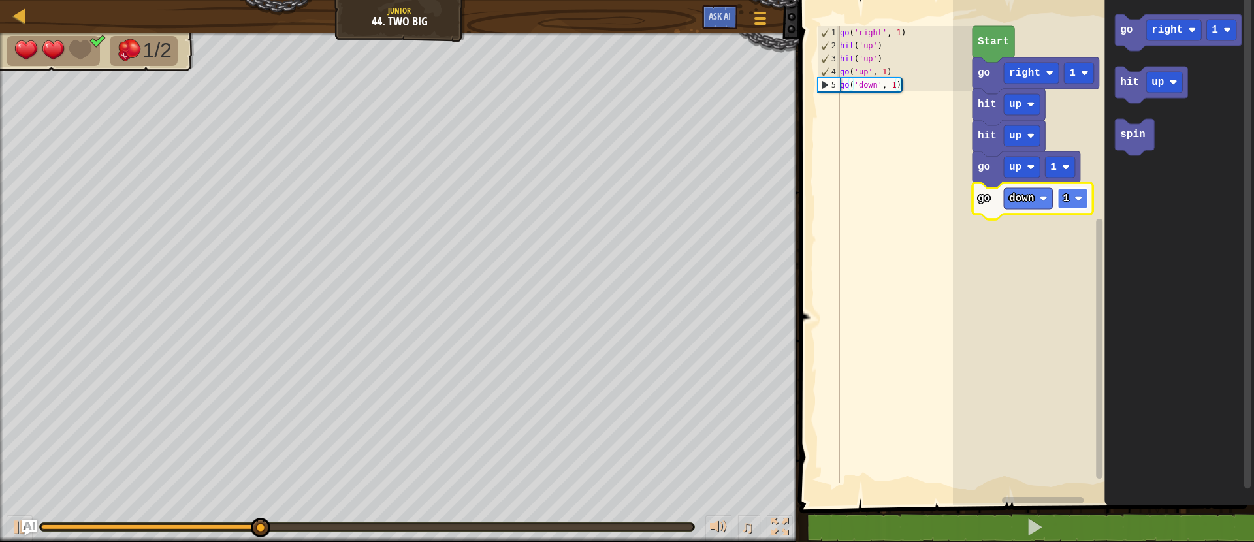
click at [1071, 197] on rect "Blockly Workspace" at bounding box center [1073, 198] width 30 height 21
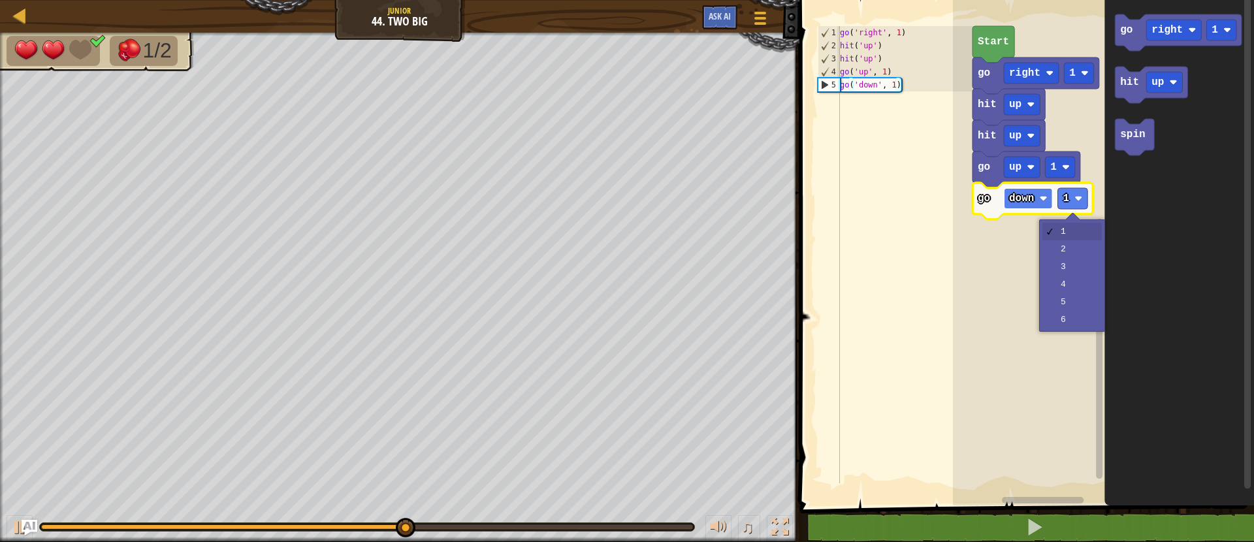
click at [1028, 200] on text "down" at bounding box center [1021, 199] width 25 height 12
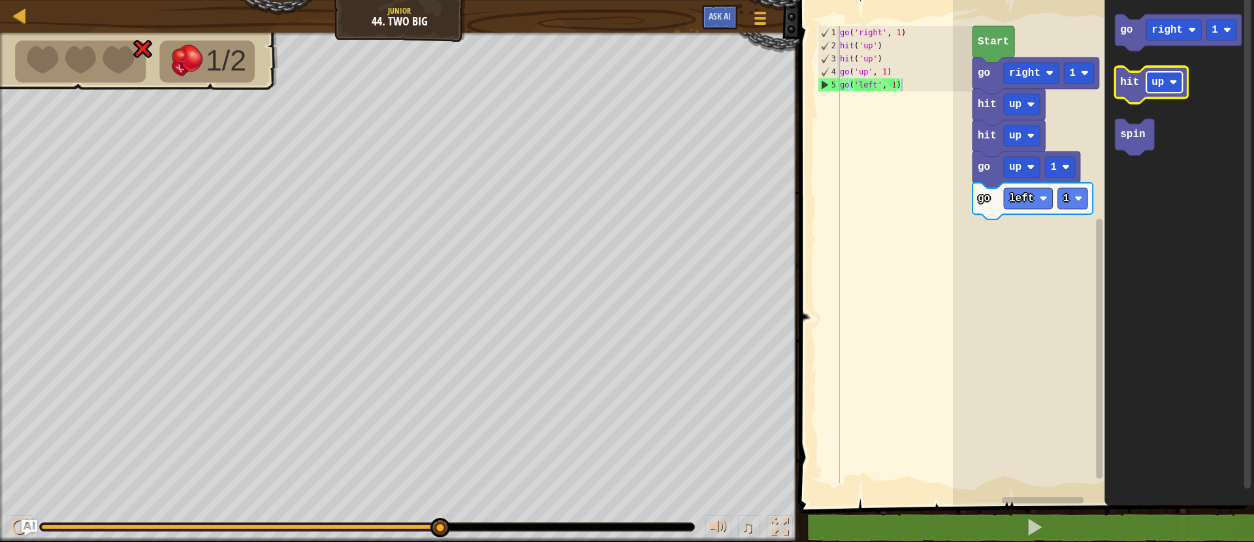
click at [1178, 78] on rect "Blockly Workspace" at bounding box center [1164, 82] width 36 height 21
click at [1139, 90] on icon "Blockly Workspace" at bounding box center [1158, 85] width 86 height 37
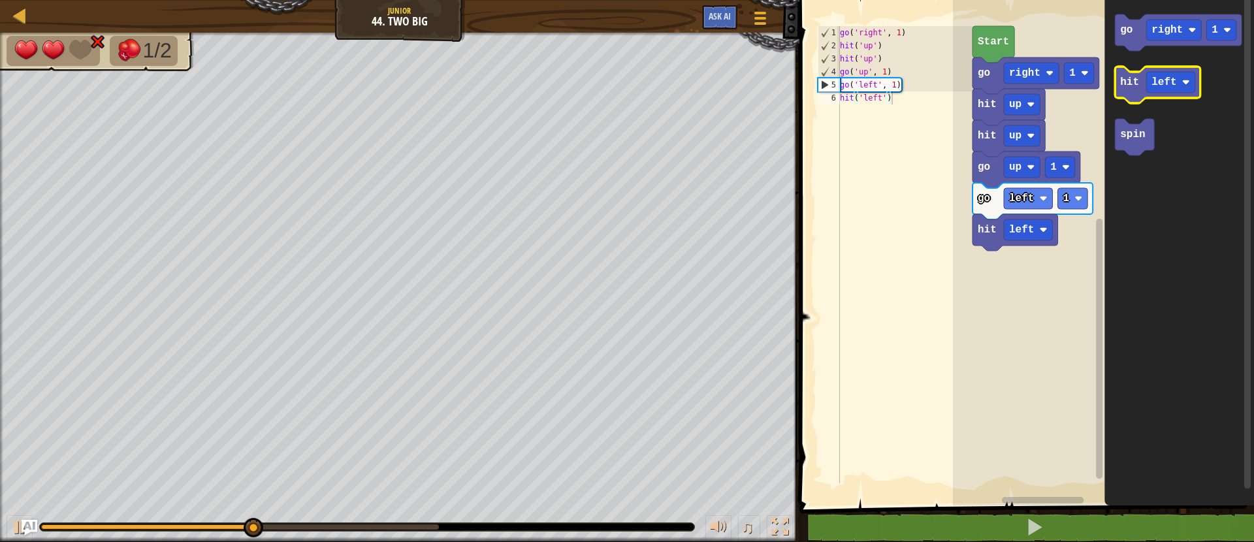
click at [1139, 90] on icon "Blockly Workspace" at bounding box center [1158, 85] width 86 height 37
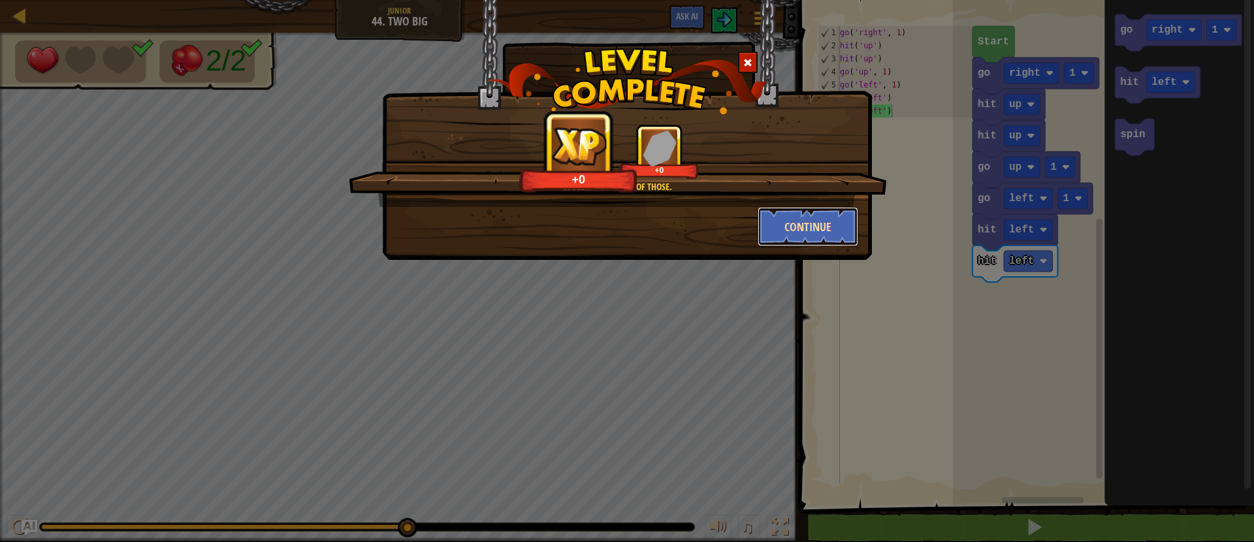
click at [831, 219] on button "Continue" at bounding box center [807, 226] width 101 height 39
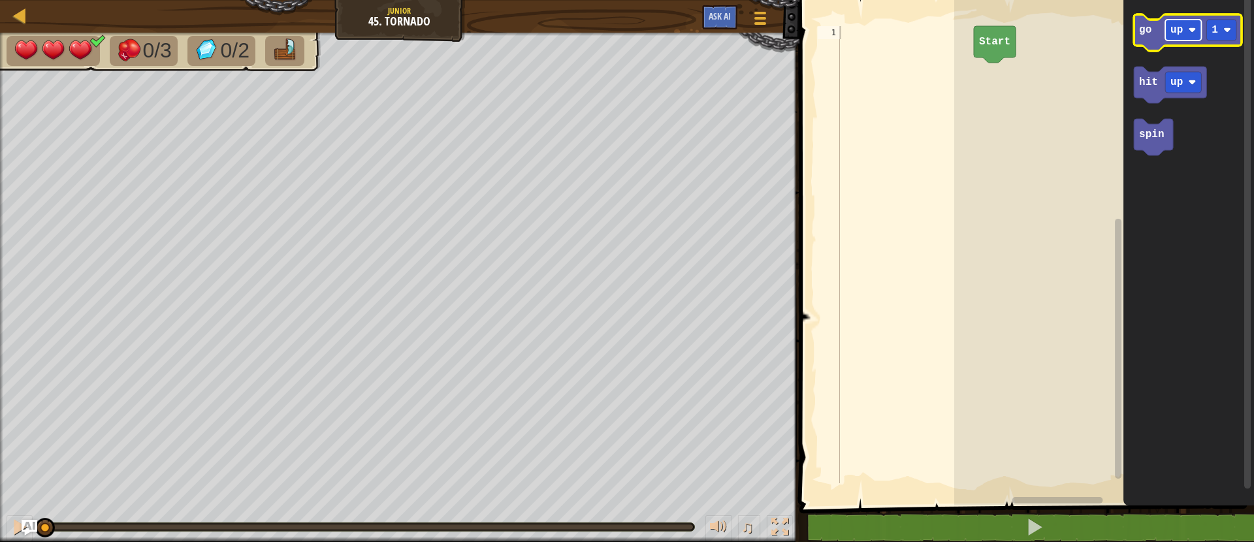
click at [1186, 35] on rect "Blockly Workspace" at bounding box center [1183, 30] width 36 height 21
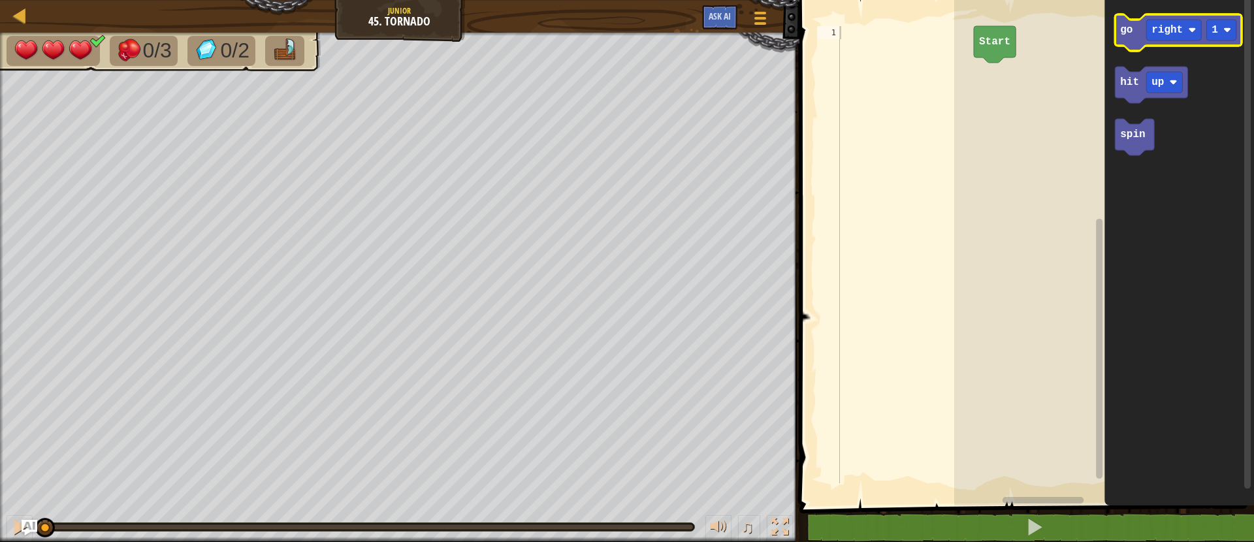
click at [1121, 35] on text "go" at bounding box center [1126, 30] width 12 height 12
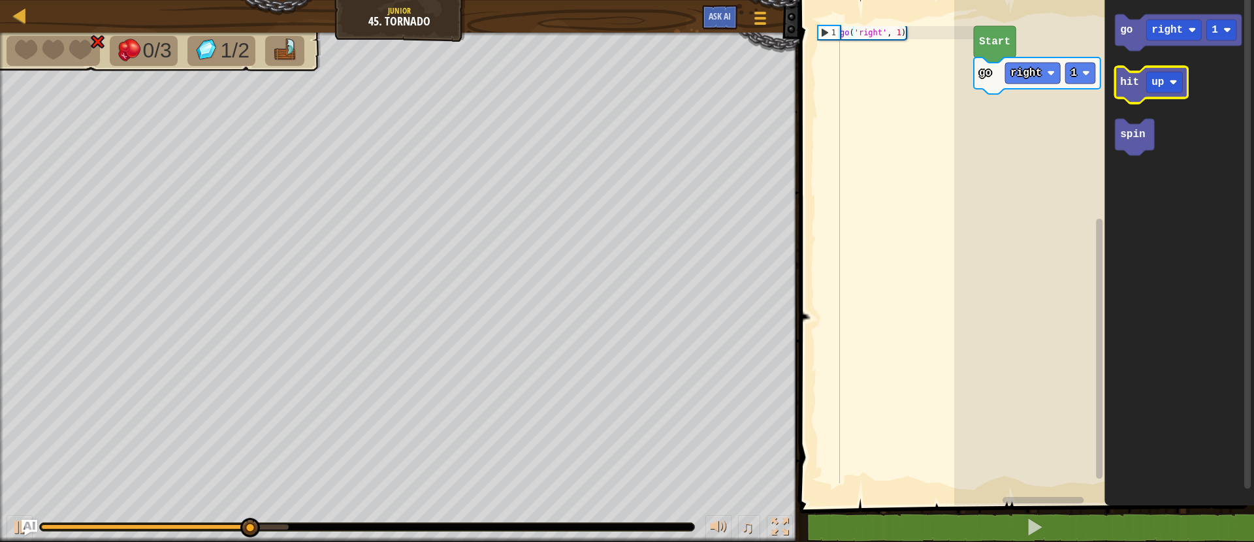
click at [1121, 82] on text "hit" at bounding box center [1129, 82] width 19 height 12
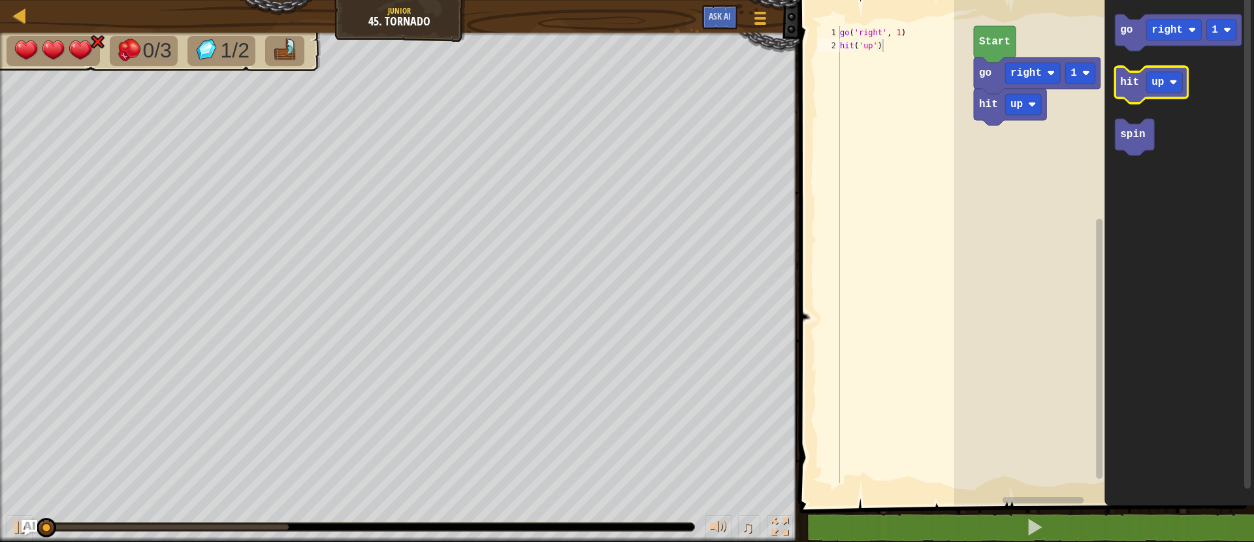
click at [1121, 82] on text "hit" at bounding box center [1129, 82] width 19 height 12
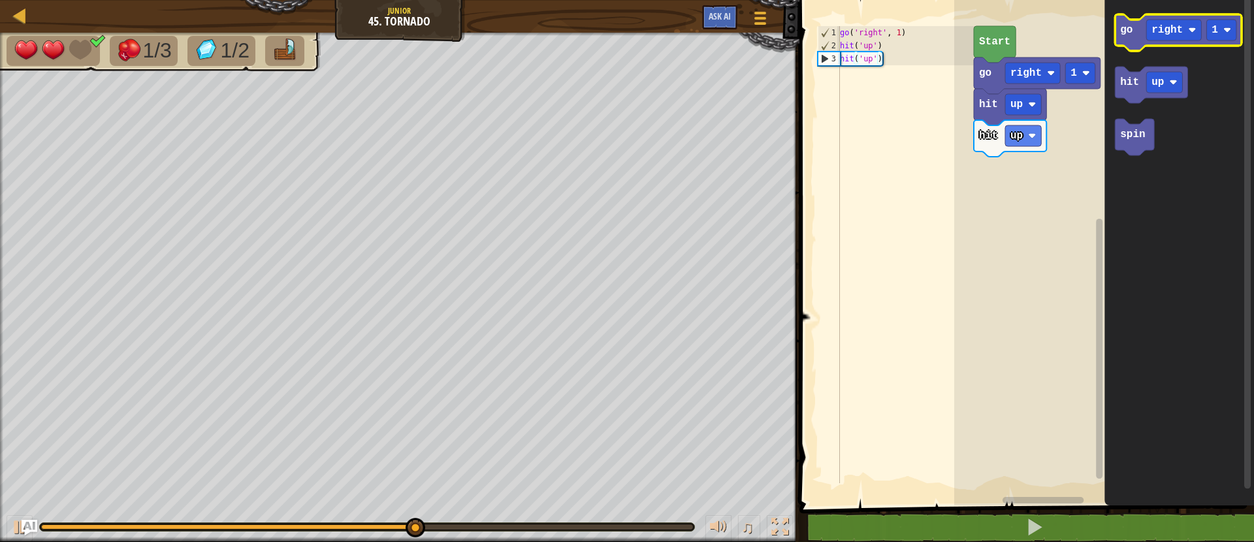
click at [1139, 36] on icon "Blockly Workspace" at bounding box center [1178, 32] width 127 height 37
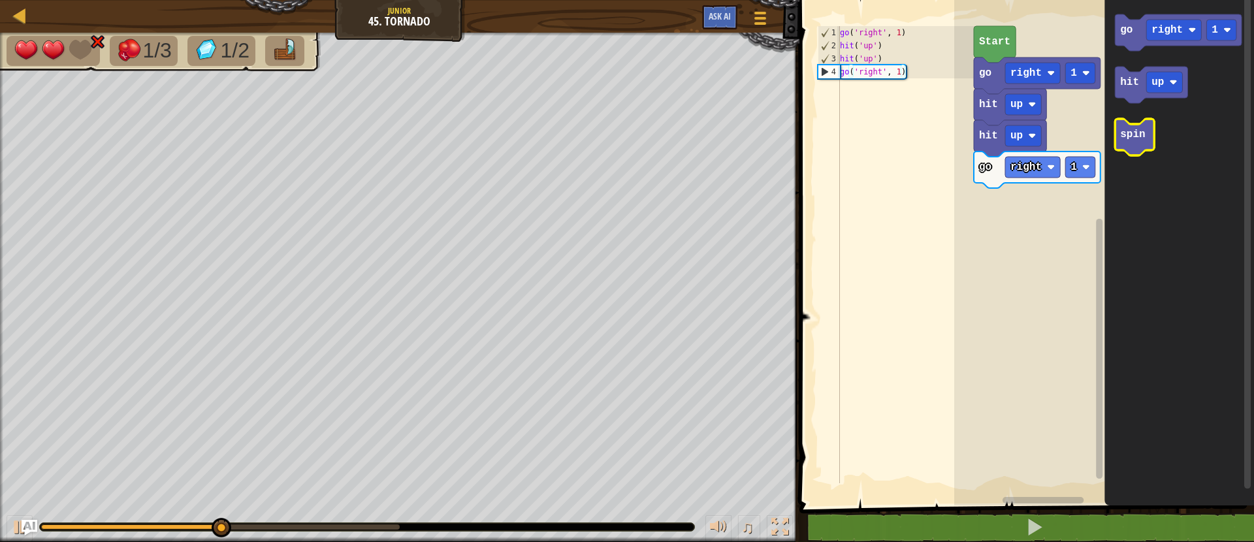
click at [1137, 149] on icon "Blockly Workspace" at bounding box center [1134, 137] width 39 height 37
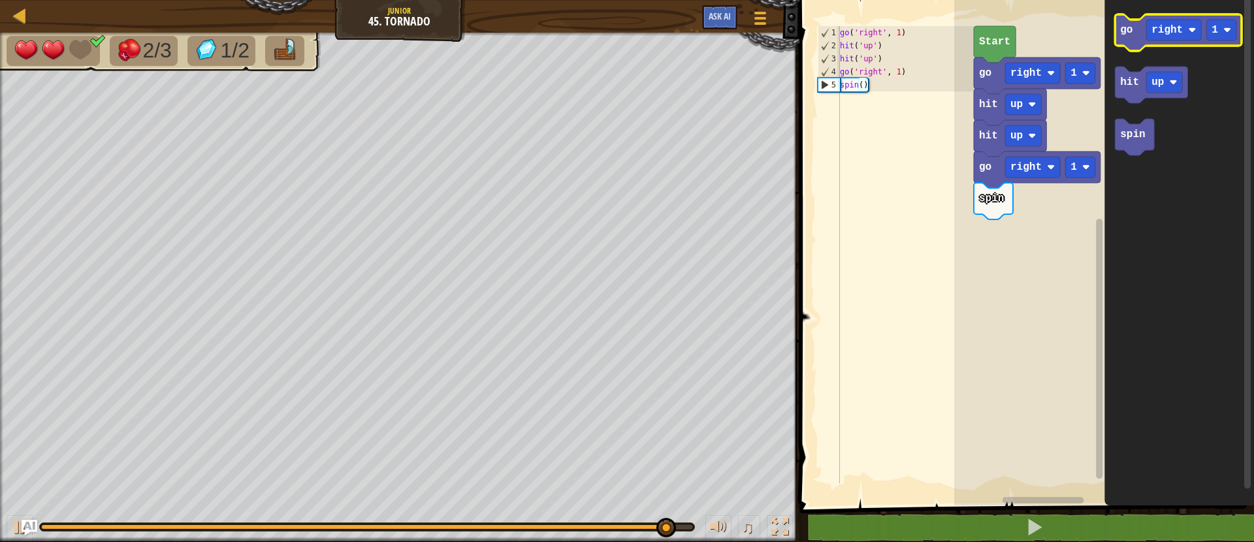
click at [1132, 35] on icon "Blockly Workspace" at bounding box center [1178, 32] width 127 height 37
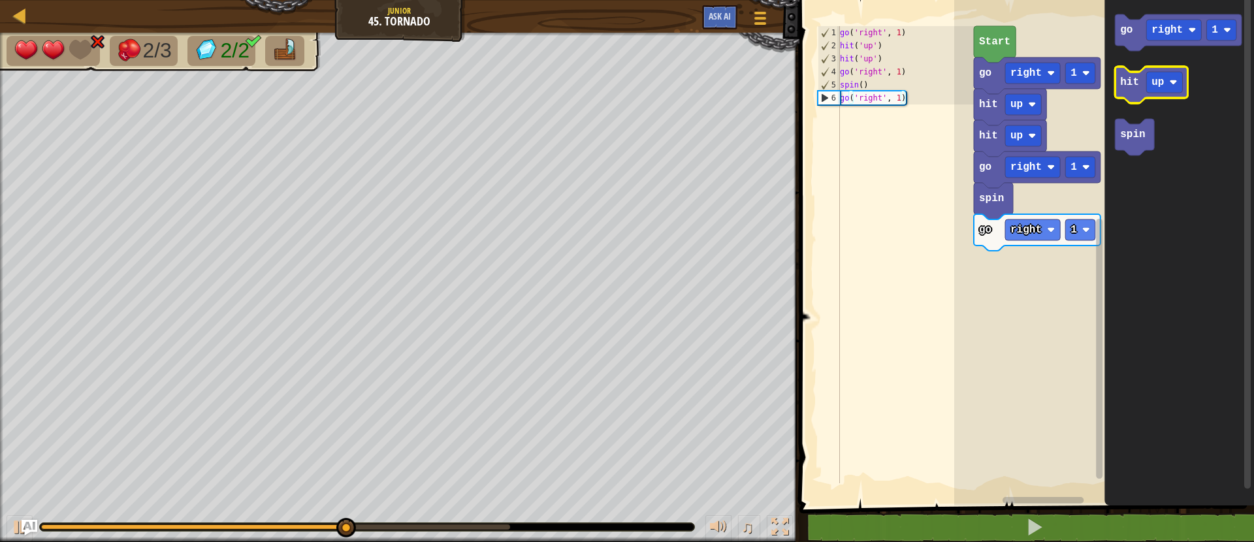
click at [1134, 75] on icon "Blockly Workspace" at bounding box center [1151, 85] width 72 height 37
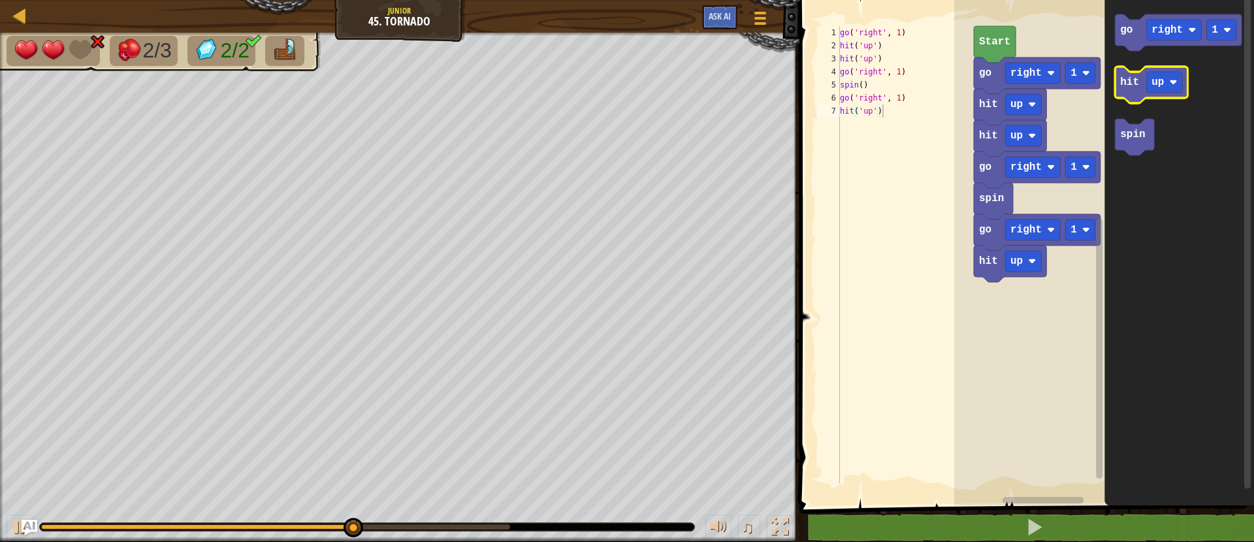
click at [1134, 75] on icon "Blockly Workspace" at bounding box center [1151, 85] width 72 height 37
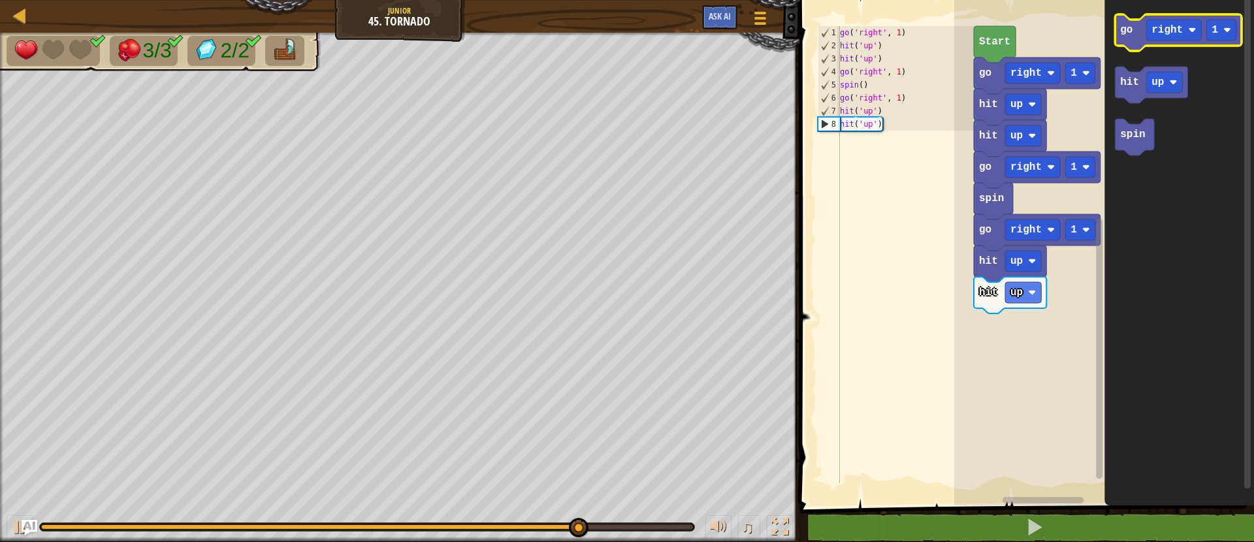
click at [1137, 44] on icon "Blockly Workspace" at bounding box center [1178, 32] width 127 height 37
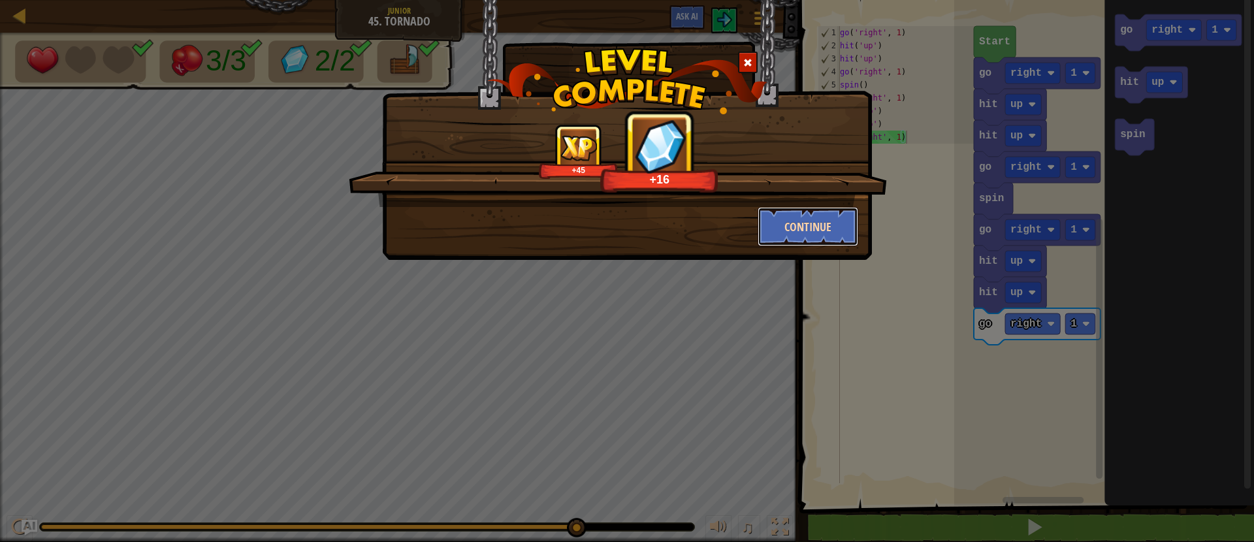
click at [836, 219] on button "Continue" at bounding box center [807, 226] width 101 height 39
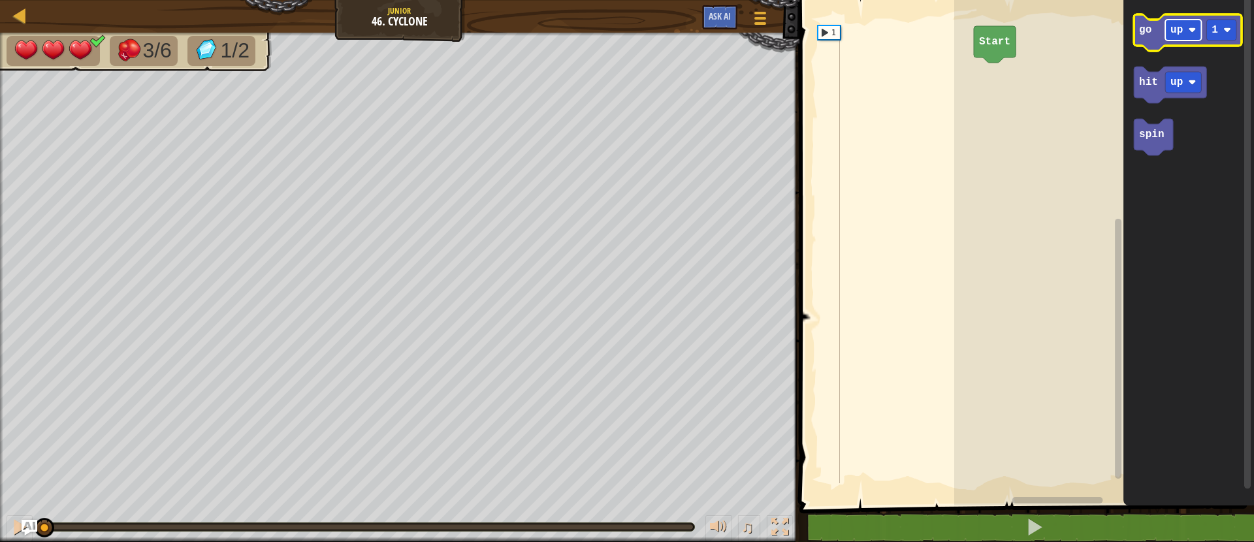
click at [1176, 27] on text "up" at bounding box center [1176, 30] width 12 height 12
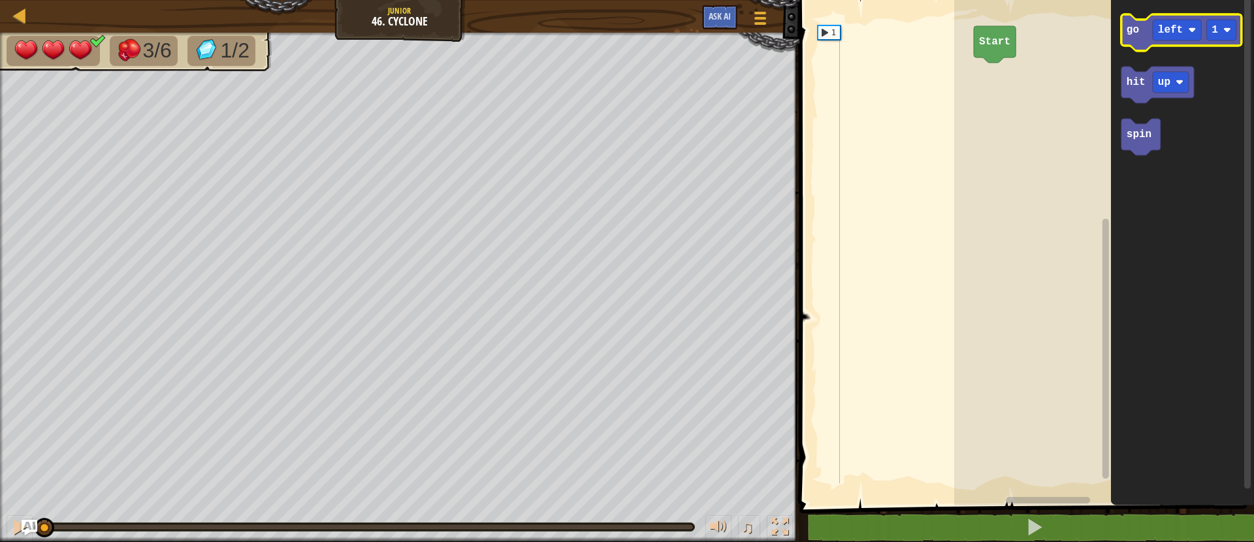
click at [1127, 33] on text "go" at bounding box center [1132, 30] width 12 height 12
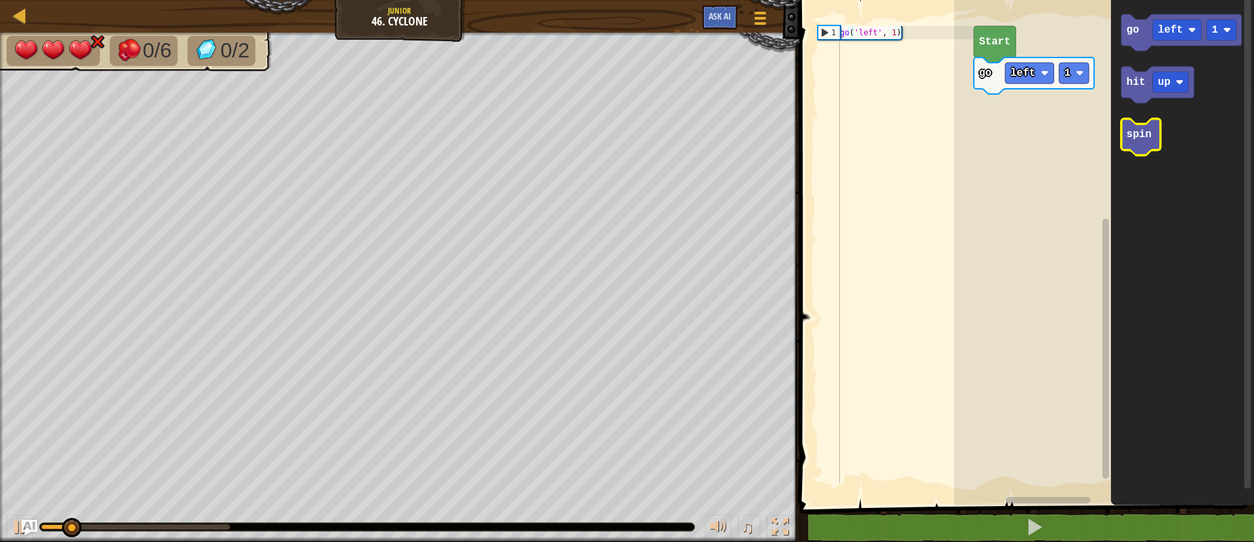
click at [1149, 138] on text "spin" at bounding box center [1138, 135] width 25 height 12
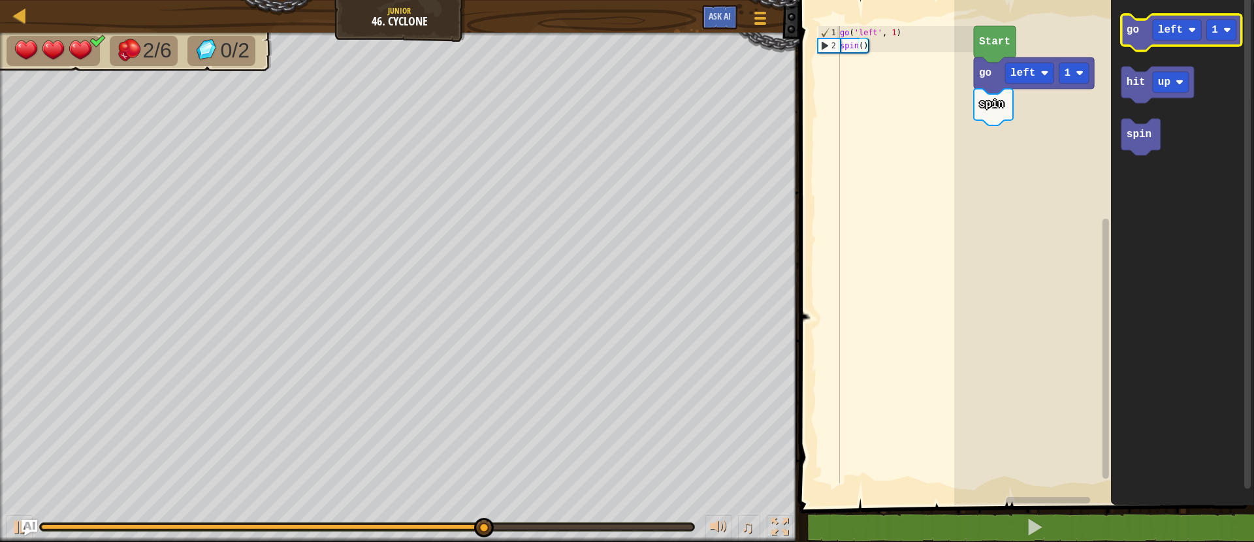
click at [1139, 35] on icon "Blockly Workspace" at bounding box center [1181, 32] width 120 height 37
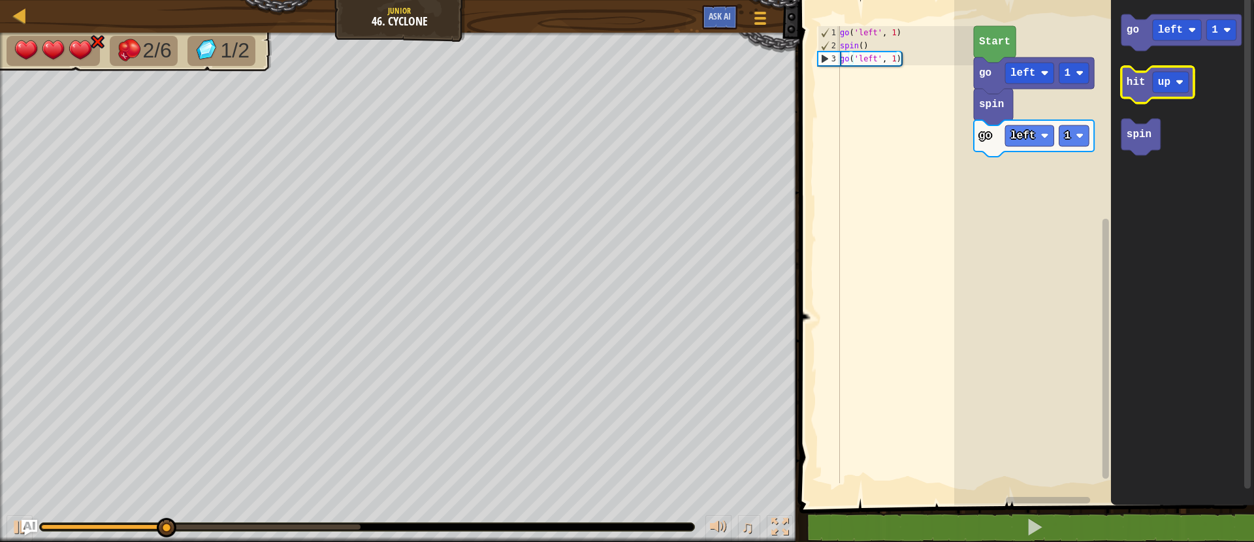
click at [1130, 91] on icon "Blockly Workspace" at bounding box center [1157, 85] width 72 height 37
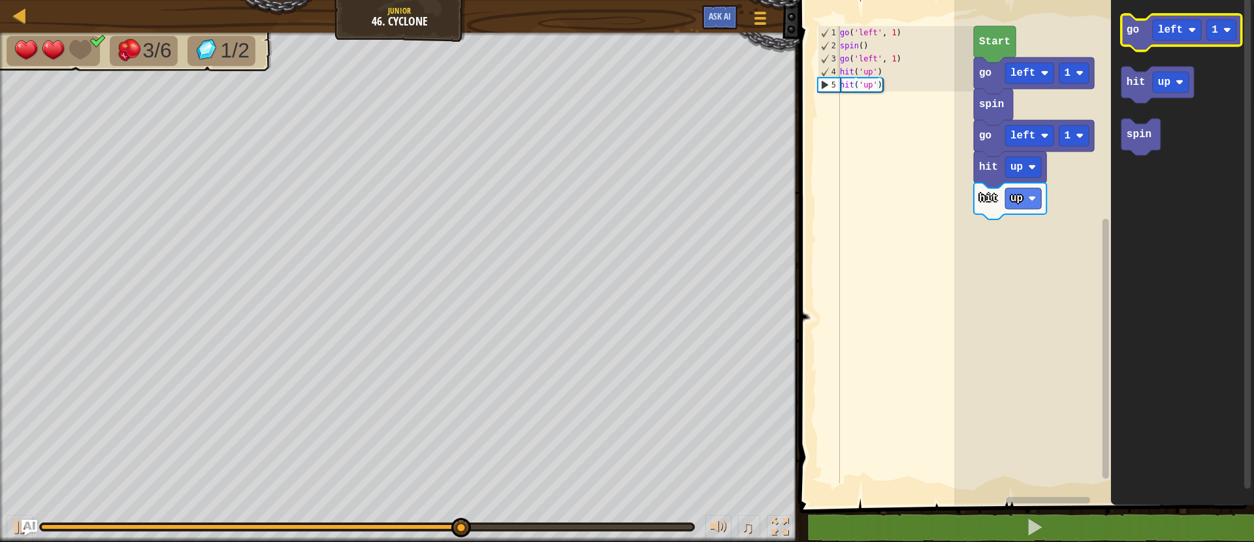
click at [1150, 36] on icon "Blockly Workspace" at bounding box center [1181, 32] width 120 height 37
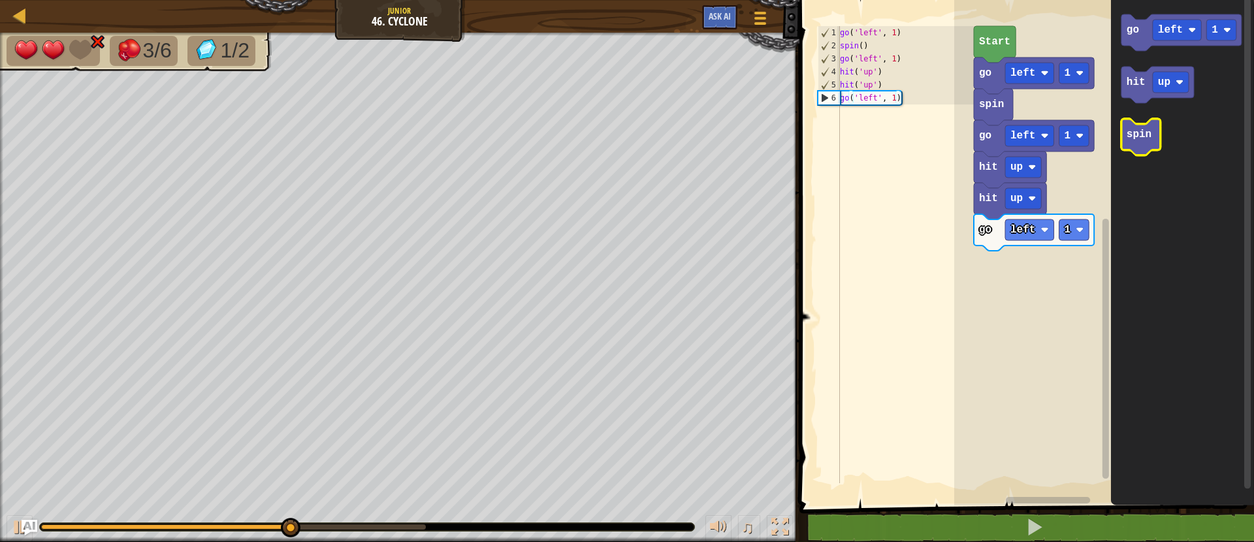
click at [1126, 141] on icon "Blockly Workspace" at bounding box center [1140, 137] width 39 height 37
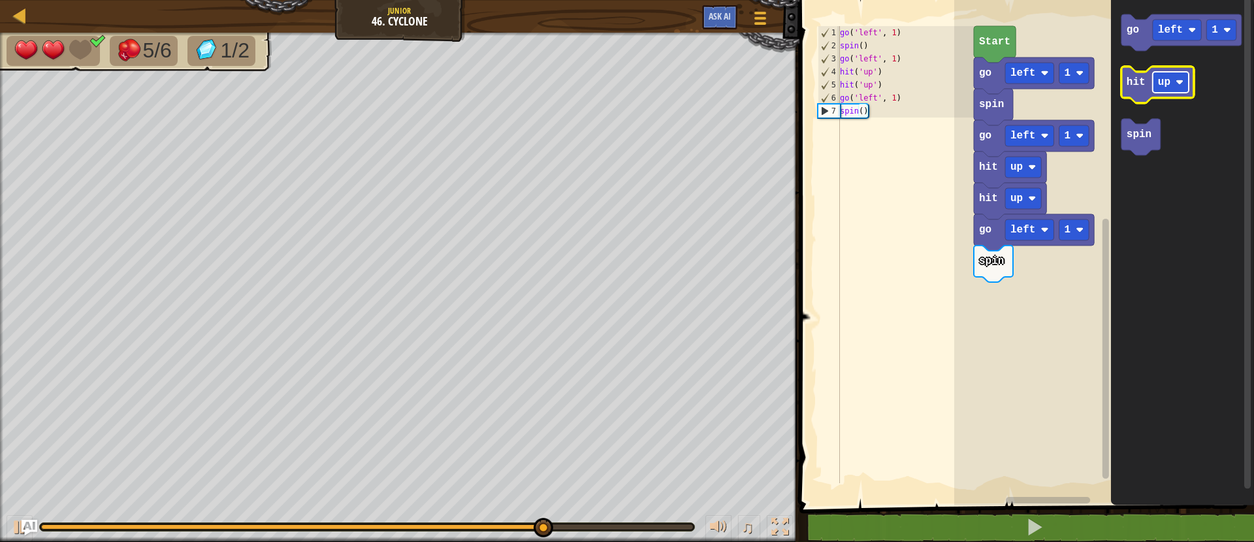
click at [1179, 86] on rect "Blockly Workspace" at bounding box center [1171, 82] width 36 height 21
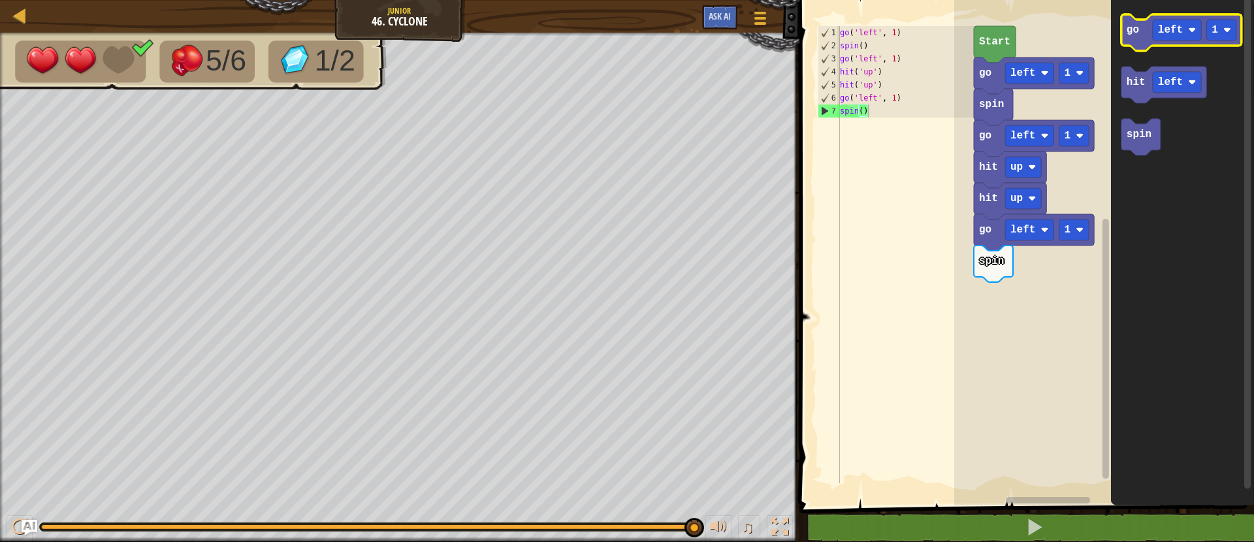
click at [1146, 37] on icon "Blockly Workspace" at bounding box center [1181, 32] width 120 height 37
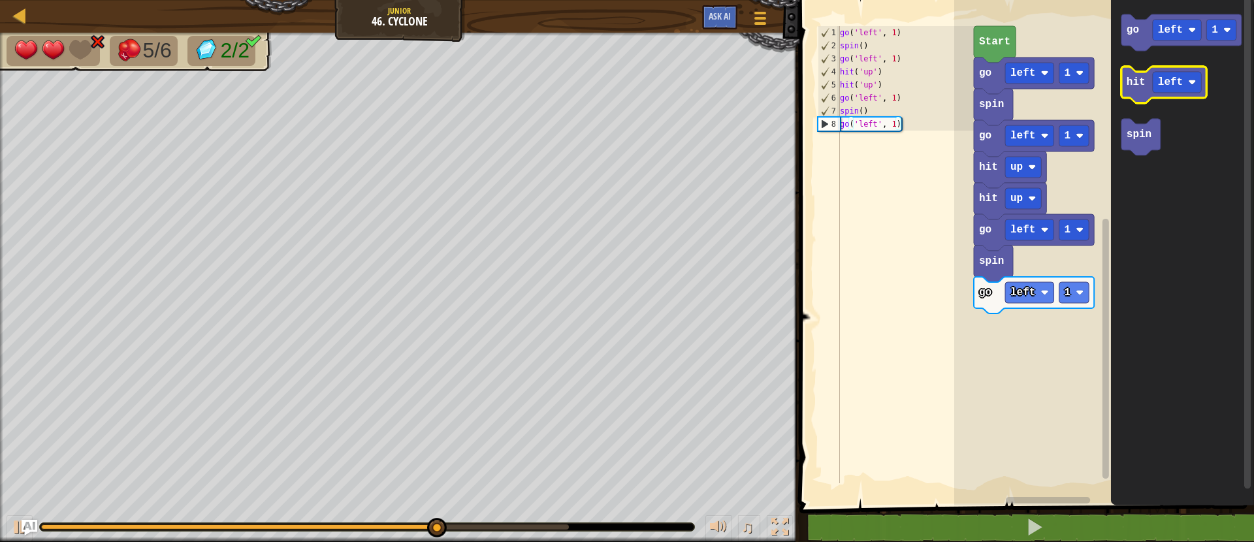
click at [1136, 91] on icon "Blockly Workspace" at bounding box center [1164, 85] width 86 height 37
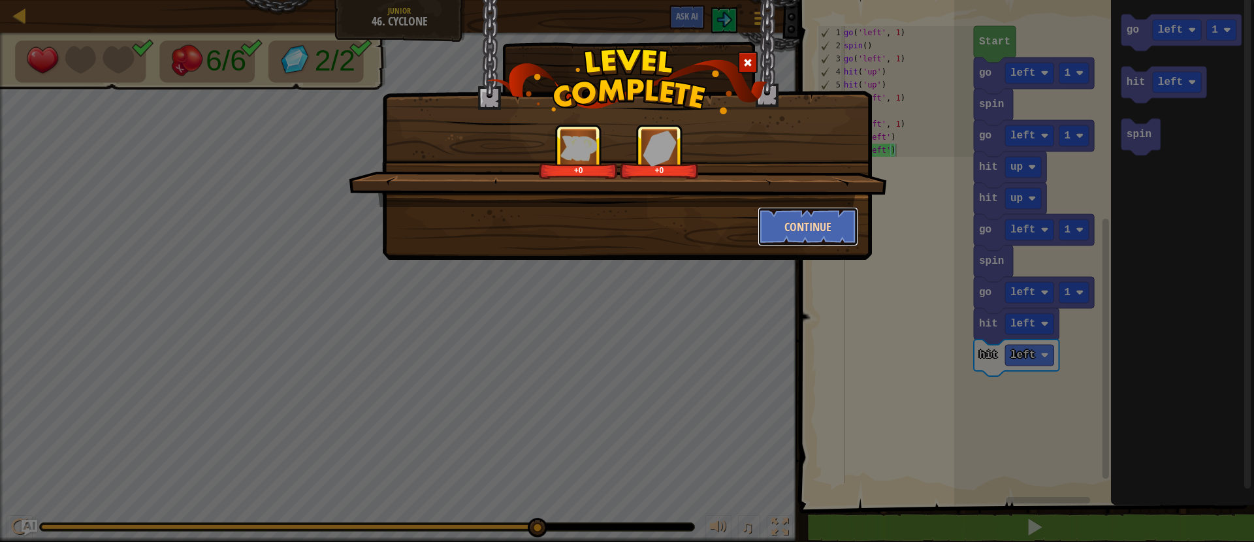
click at [825, 236] on button "Continue" at bounding box center [807, 226] width 101 height 39
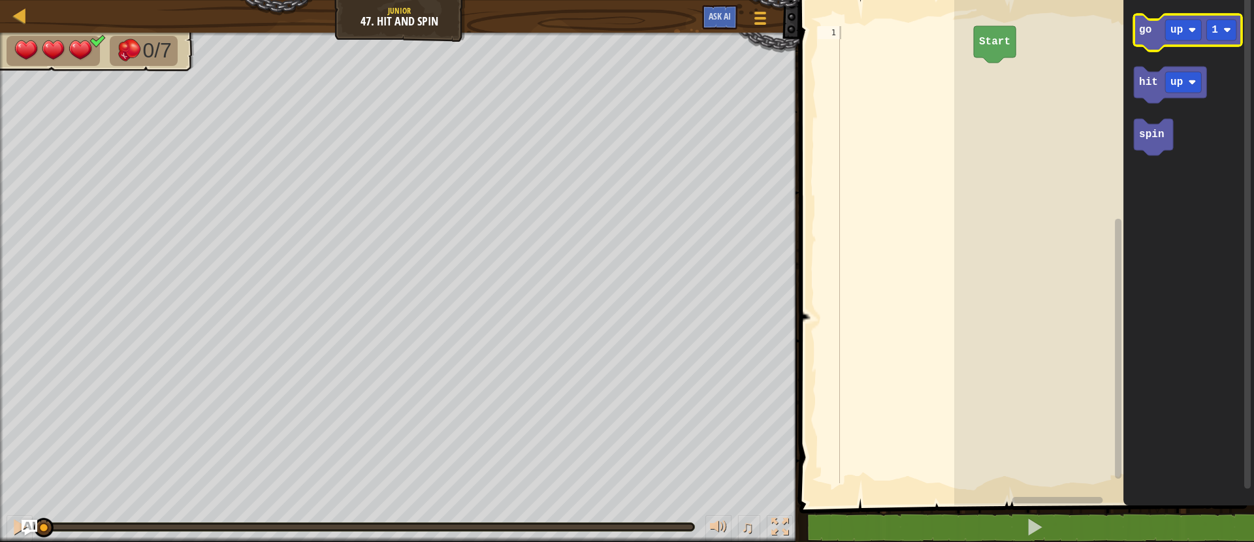
click at [1143, 35] on text "go" at bounding box center [1145, 30] width 12 height 12
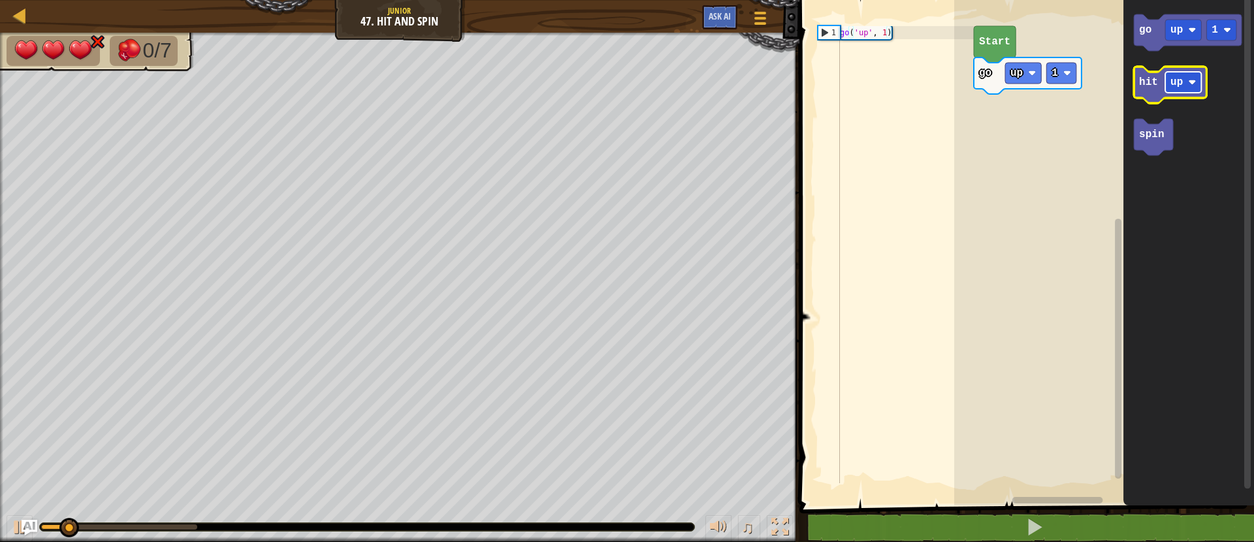
click at [1181, 89] on rect "Blockly Workspace" at bounding box center [1183, 82] width 36 height 21
click at [1152, 86] on text "hit" at bounding box center [1148, 82] width 19 height 12
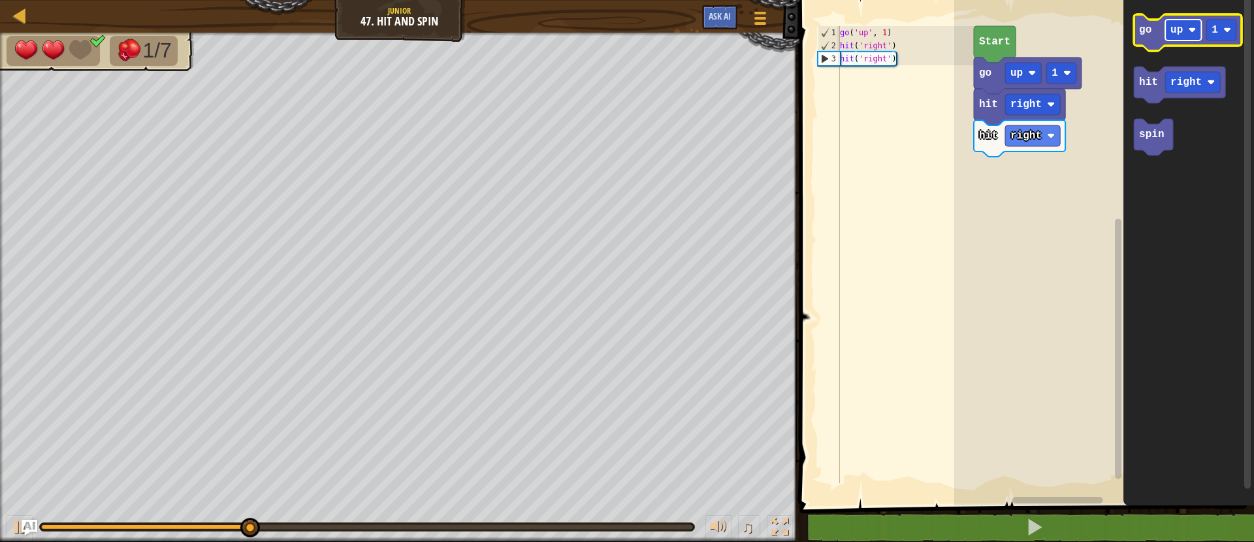
click at [1170, 31] on text "up" at bounding box center [1176, 30] width 12 height 12
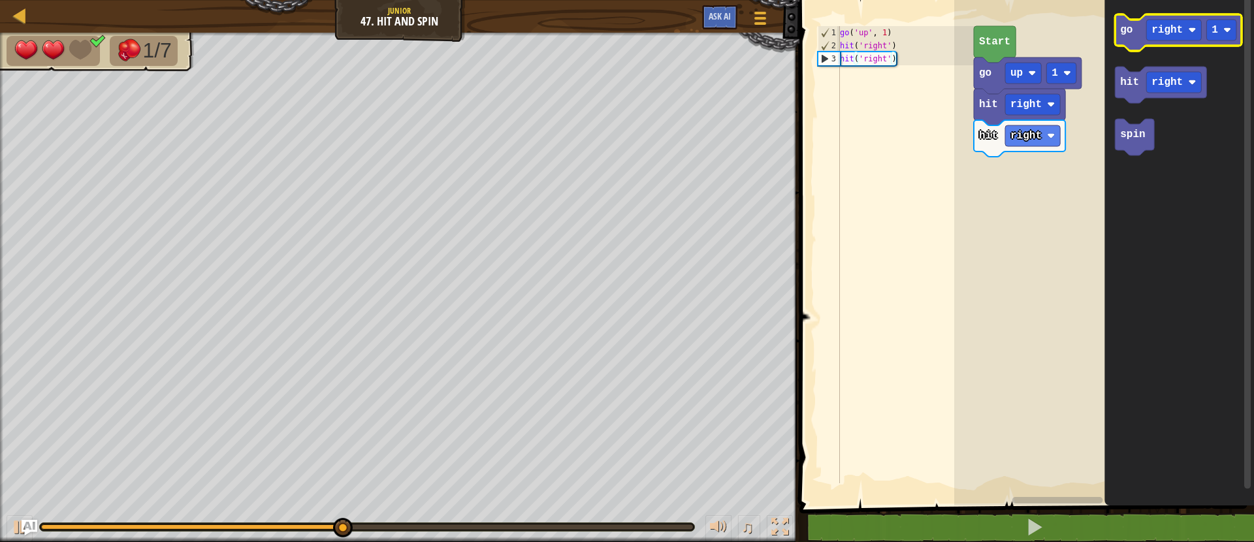
click at [1129, 40] on icon "Blockly Workspace" at bounding box center [1178, 32] width 127 height 37
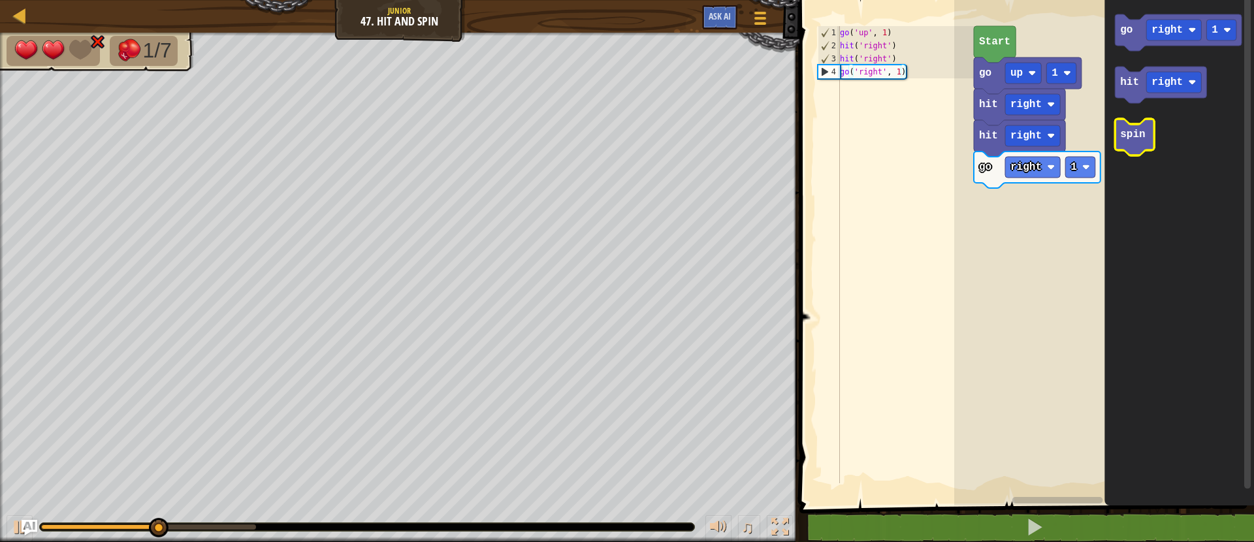
click at [1120, 144] on icon "Blockly Workspace" at bounding box center [1134, 137] width 39 height 37
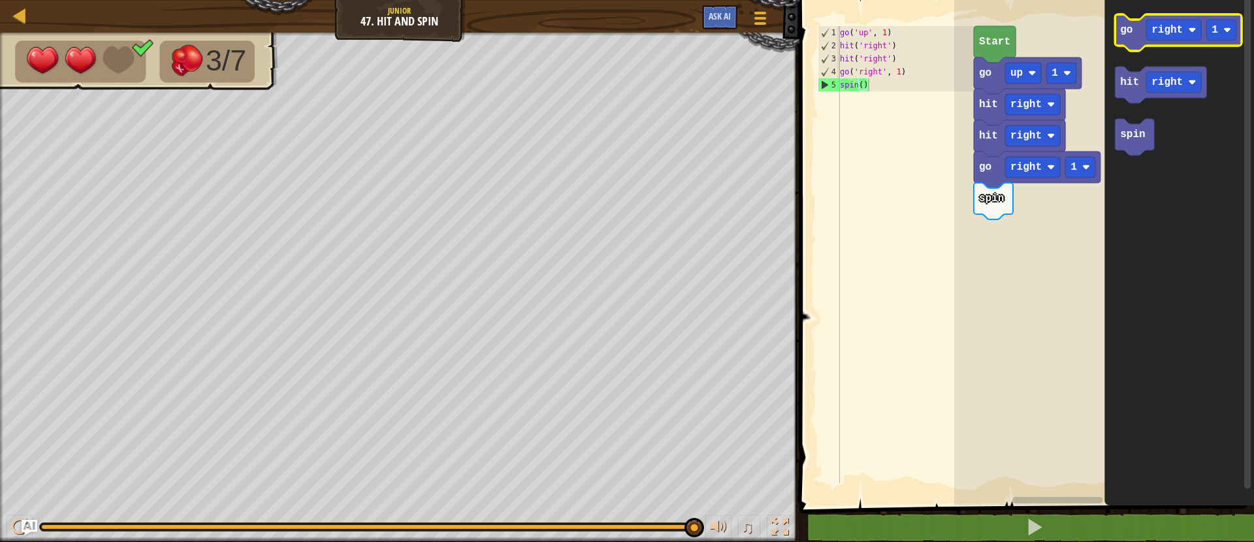
click at [1127, 33] on text "go" at bounding box center [1126, 30] width 12 height 12
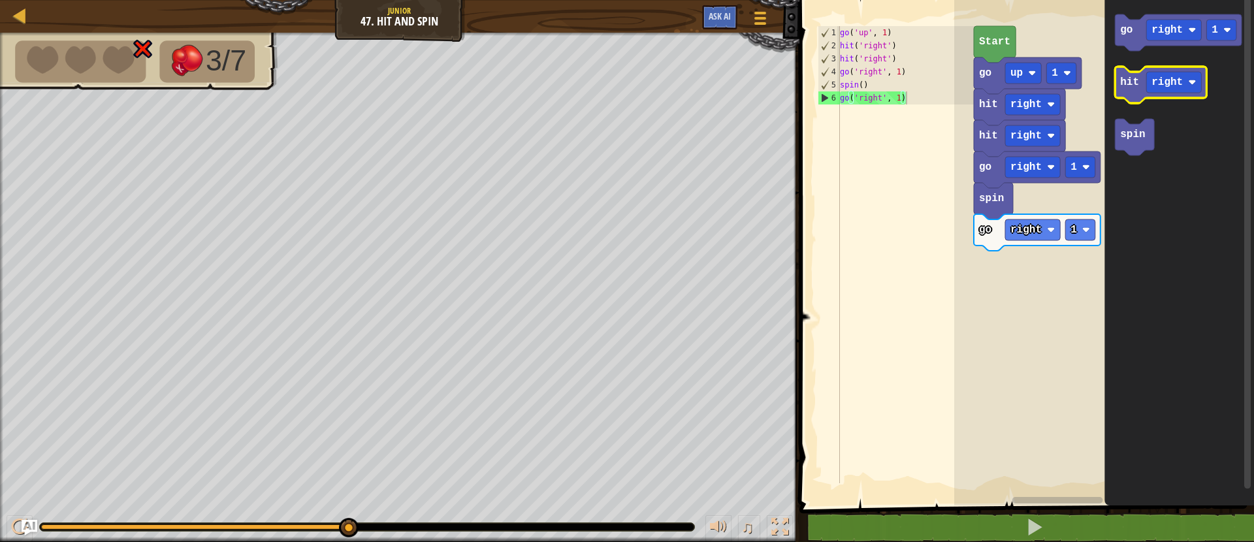
click at [1131, 88] on text "hit" at bounding box center [1129, 82] width 19 height 12
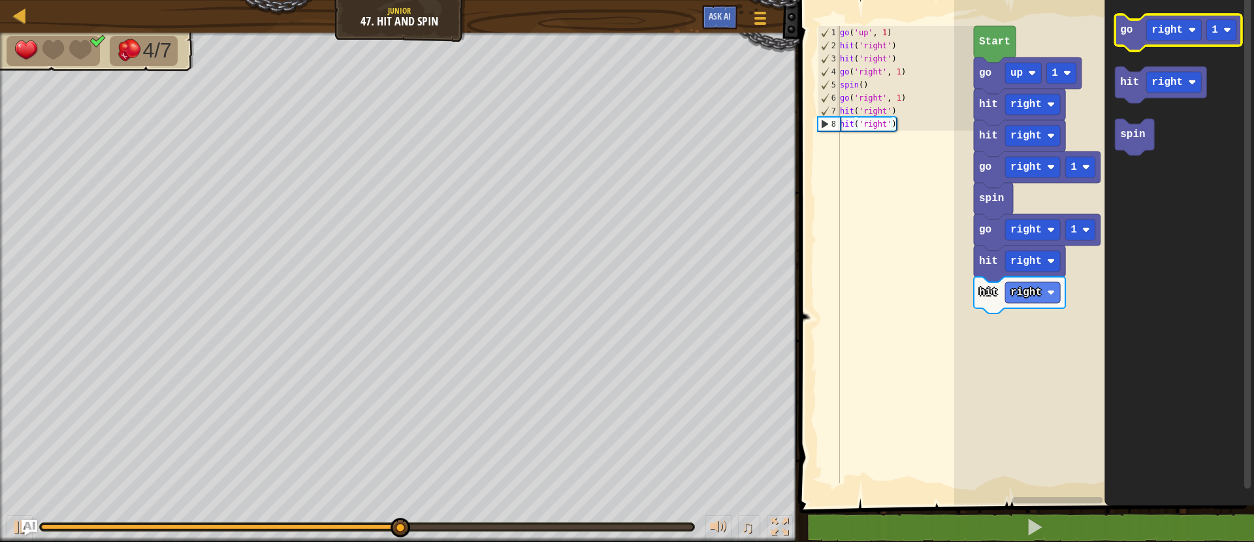
click at [1128, 40] on icon "Blockly Workspace" at bounding box center [1178, 32] width 127 height 37
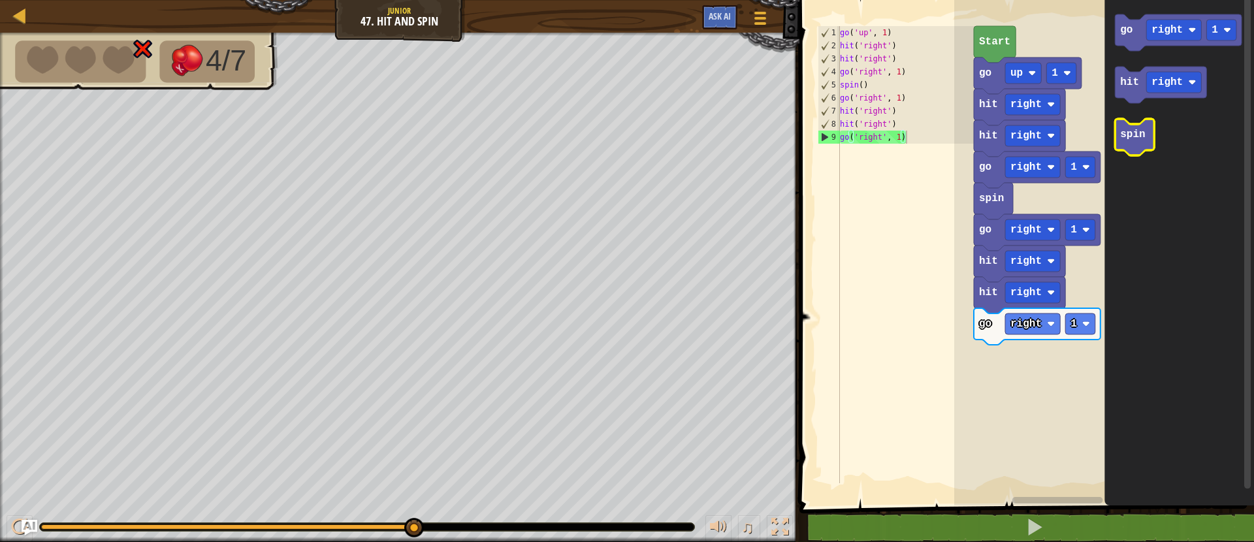
click at [1129, 137] on text "spin" at bounding box center [1132, 135] width 25 height 12
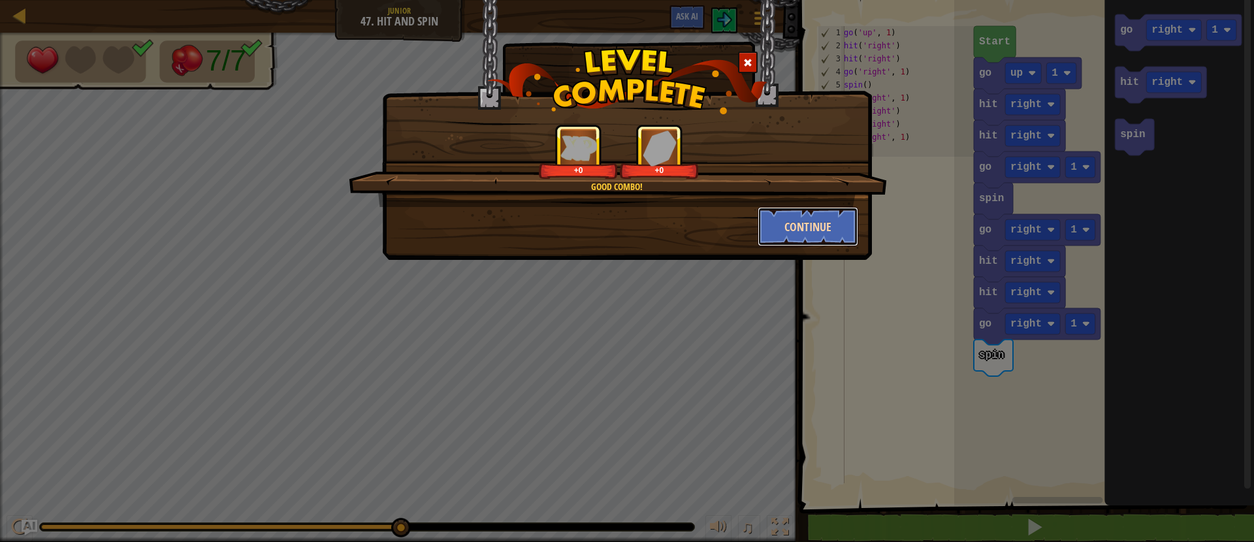
click at [819, 234] on button "Continue" at bounding box center [807, 226] width 101 height 39
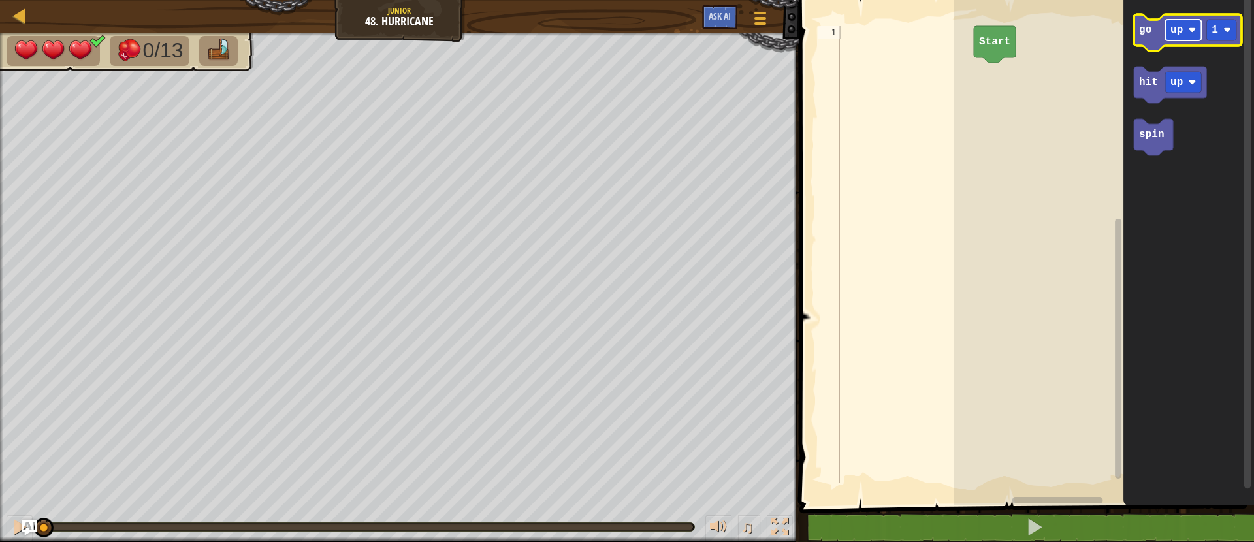
click at [1181, 30] on text "up" at bounding box center [1176, 30] width 12 height 12
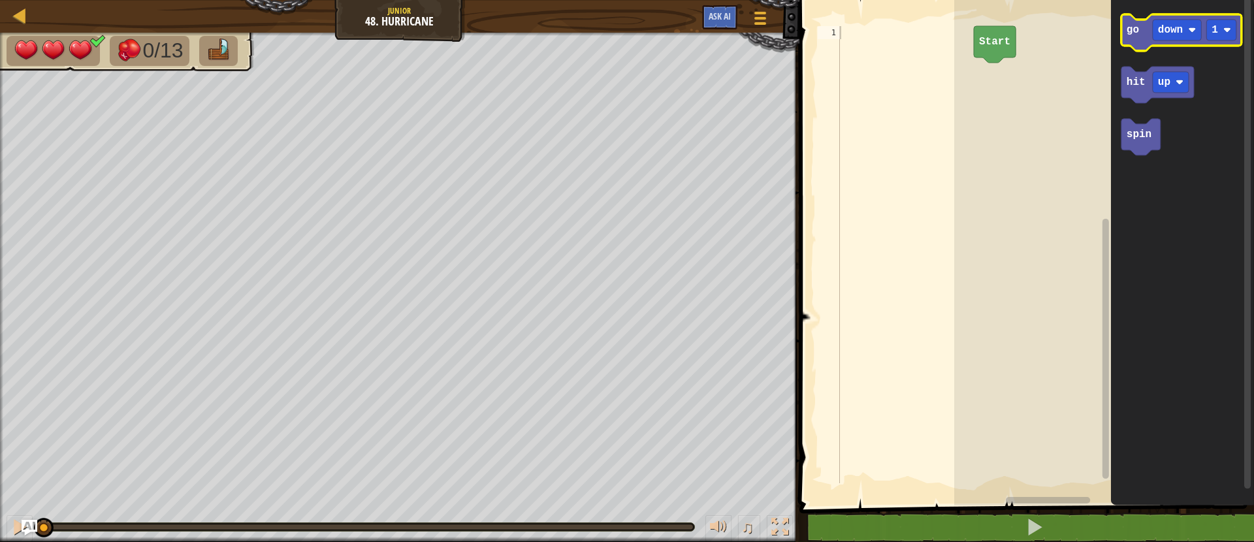
click at [1143, 34] on icon "Blockly Workspace" at bounding box center [1181, 32] width 120 height 37
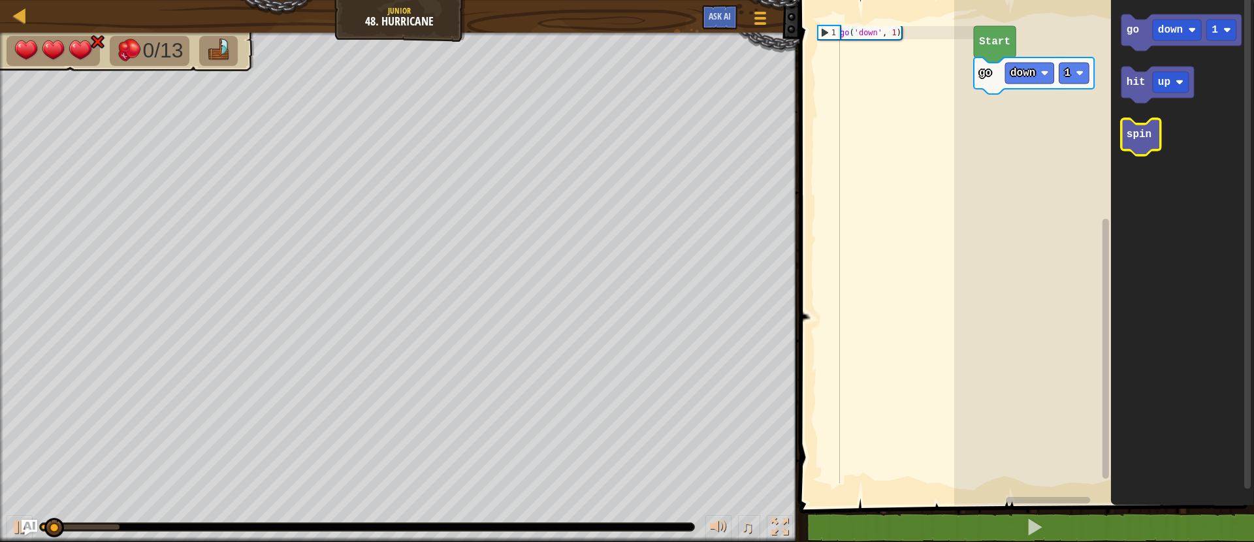
click at [1134, 145] on icon "Blockly Workspace" at bounding box center [1140, 137] width 39 height 37
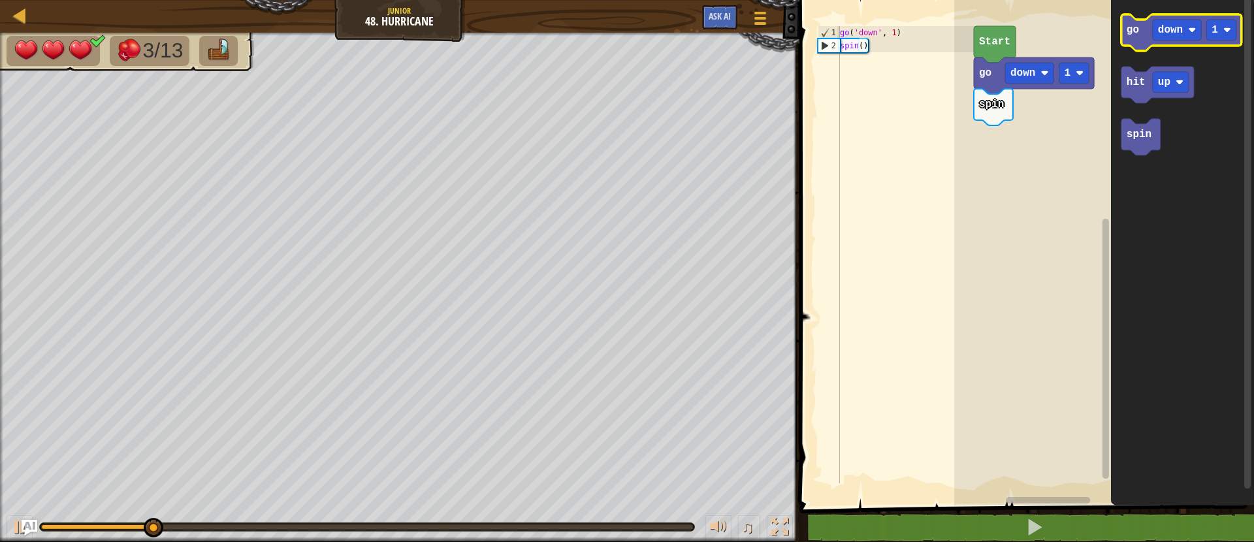
click at [1146, 35] on icon "Blockly Workspace" at bounding box center [1181, 32] width 120 height 37
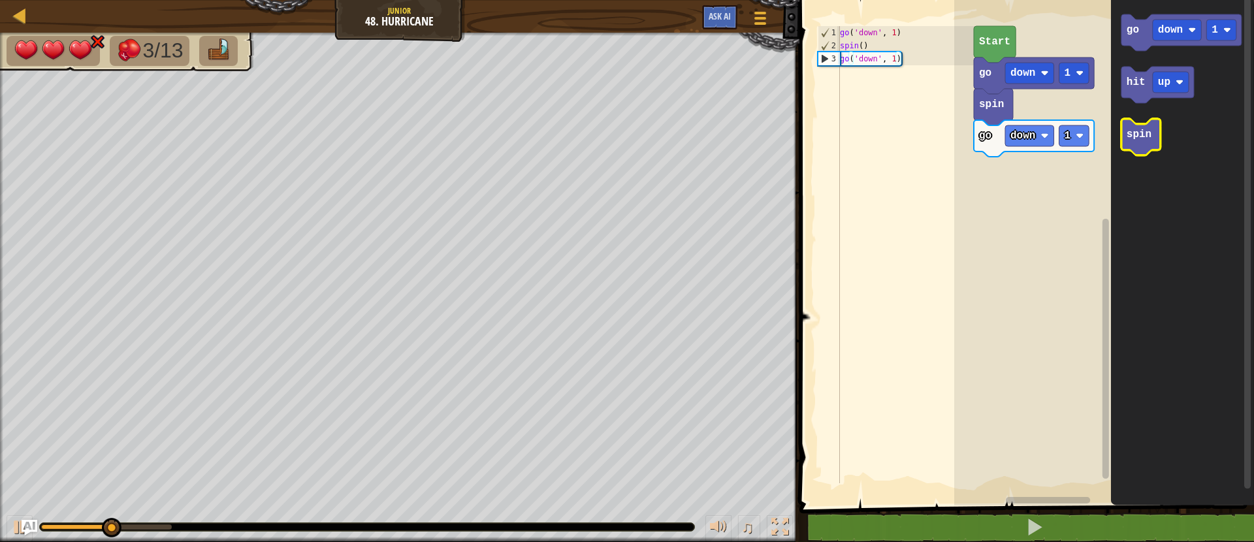
click at [1147, 131] on text "spin" at bounding box center [1138, 135] width 25 height 12
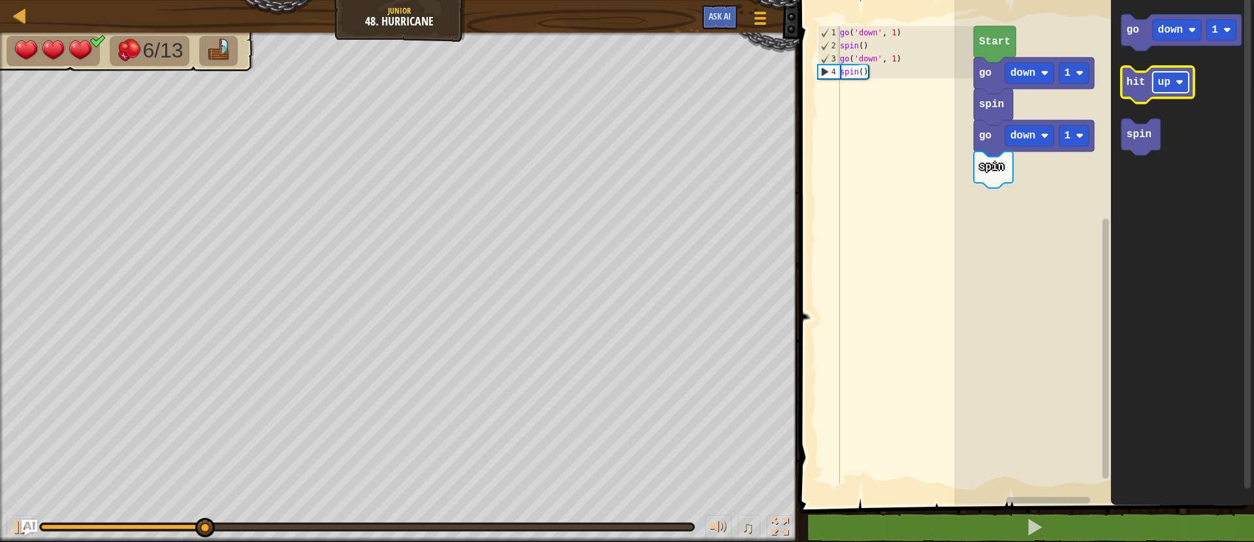
click at [1167, 82] on text "up" at bounding box center [1164, 82] width 12 height 12
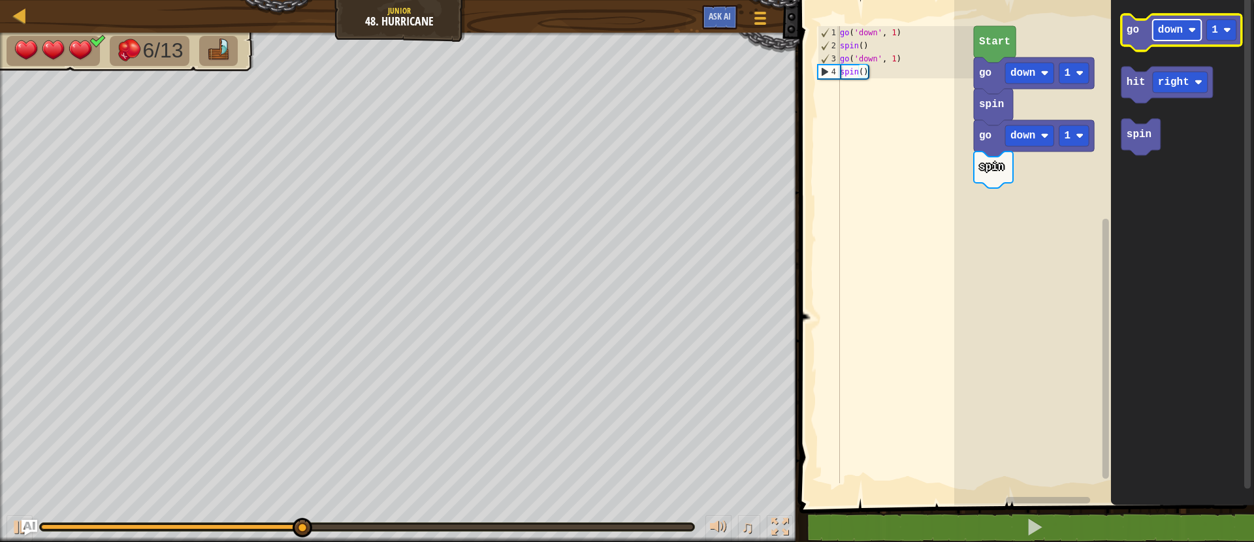
click at [1166, 39] on rect "Blockly Workspace" at bounding box center [1177, 30] width 49 height 21
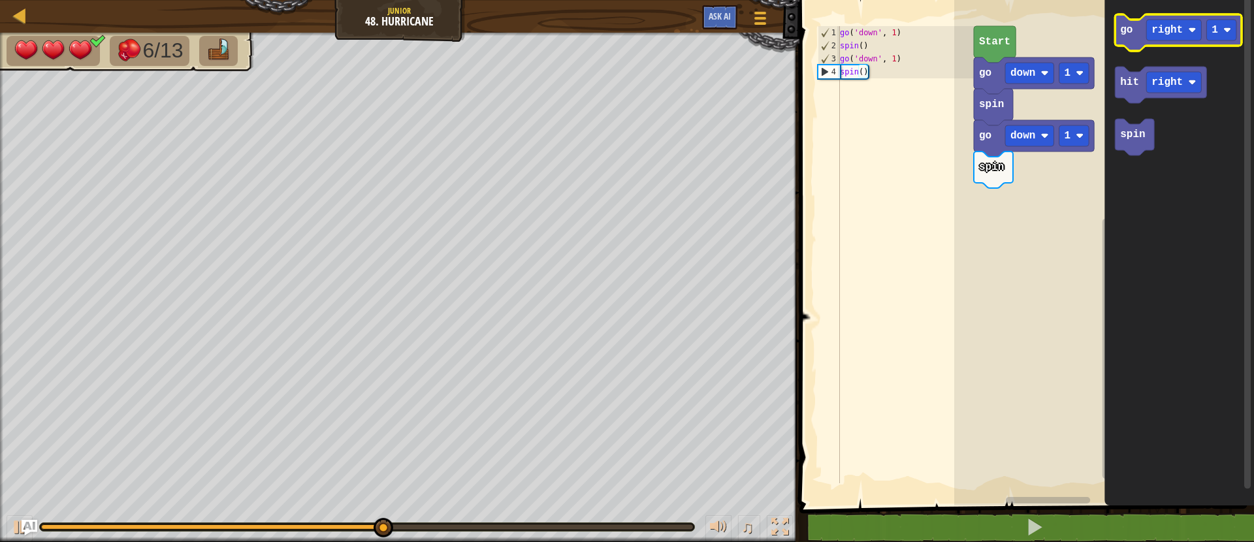
click at [1142, 39] on icon "Blockly Workspace" at bounding box center [1178, 32] width 127 height 37
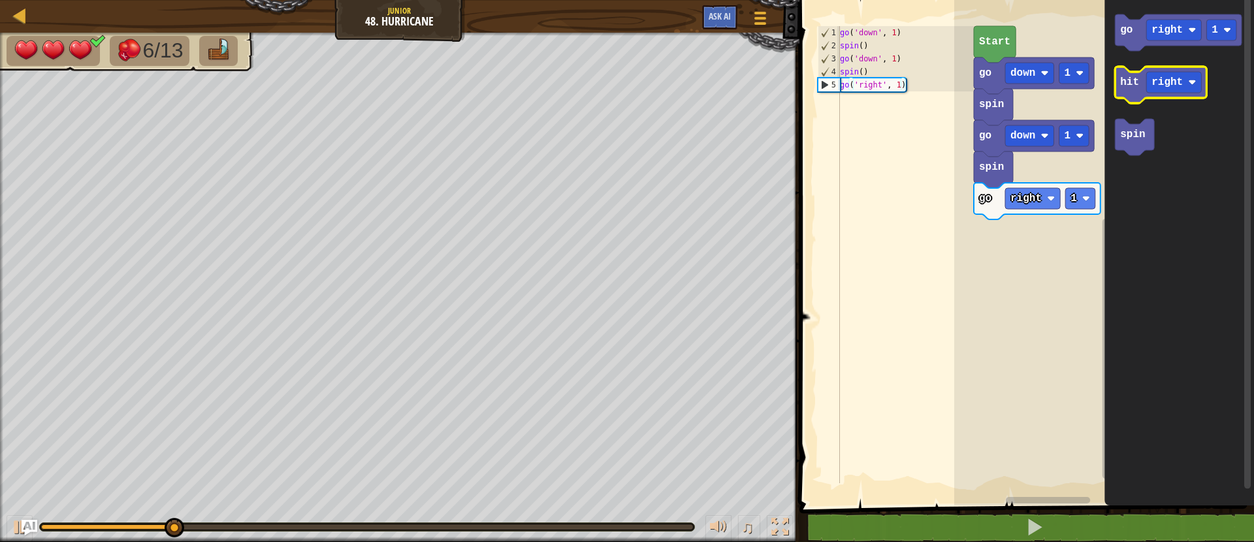
click at [1136, 87] on text "hit" at bounding box center [1129, 82] width 19 height 12
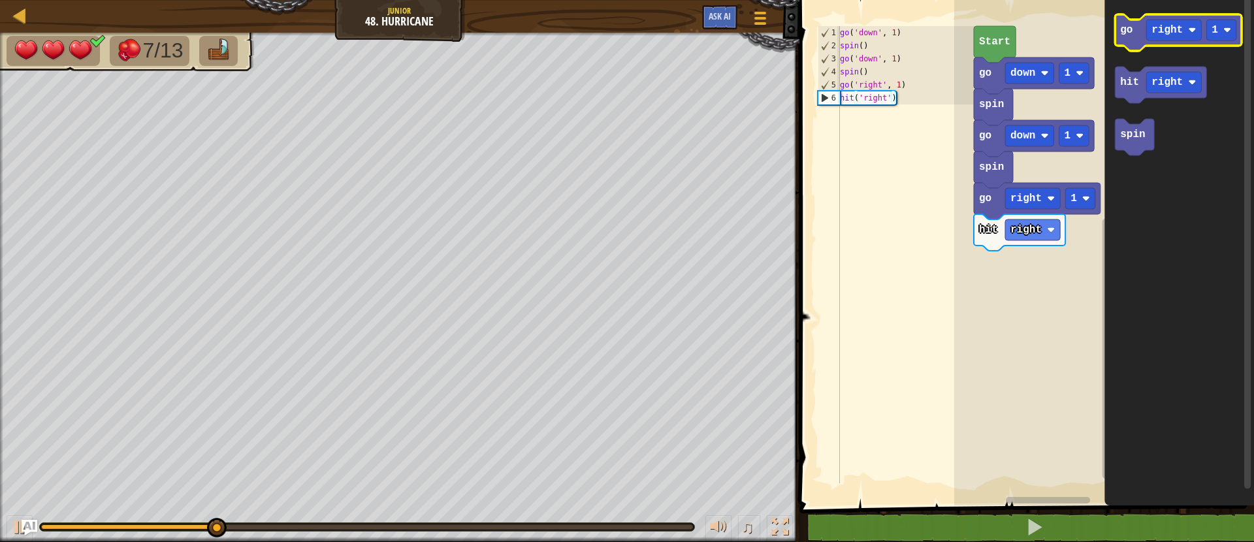
click at [1143, 32] on icon "Blockly Workspace" at bounding box center [1178, 32] width 127 height 37
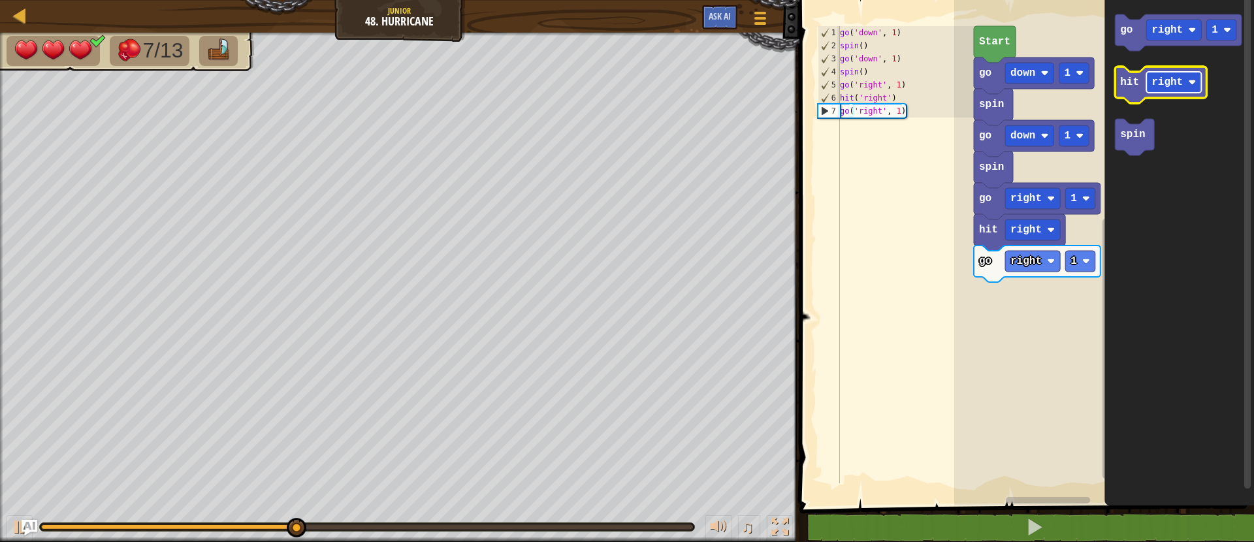
click at [1193, 79] on image "Blockly Workspace" at bounding box center [1192, 82] width 8 height 8
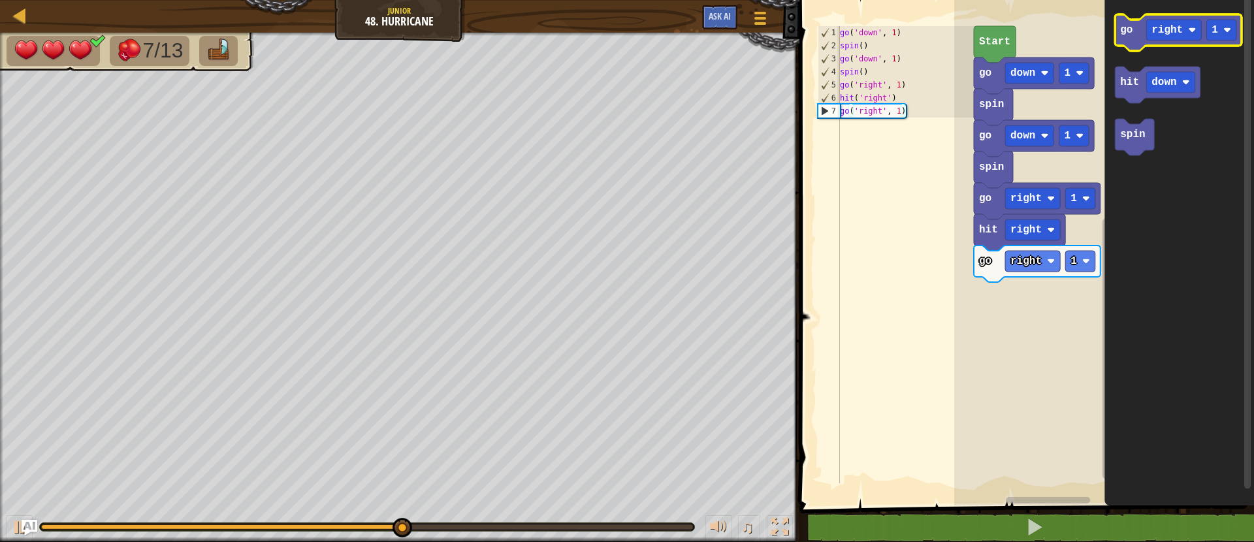
click at [1128, 40] on icon "Blockly Workspace" at bounding box center [1178, 32] width 127 height 37
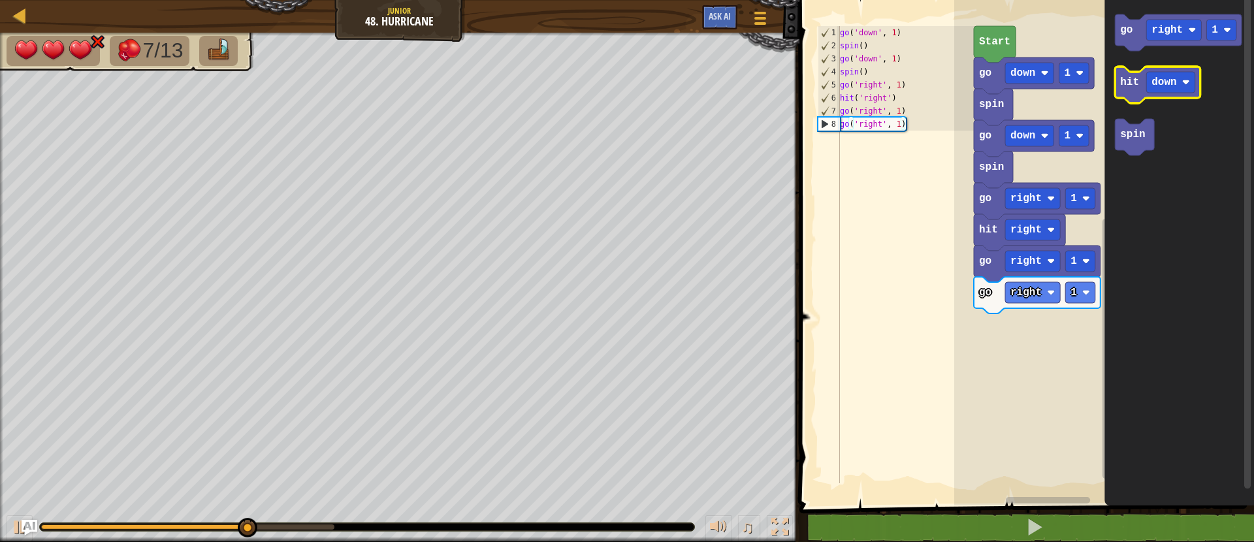
click at [1134, 78] on text "hit" at bounding box center [1129, 82] width 19 height 12
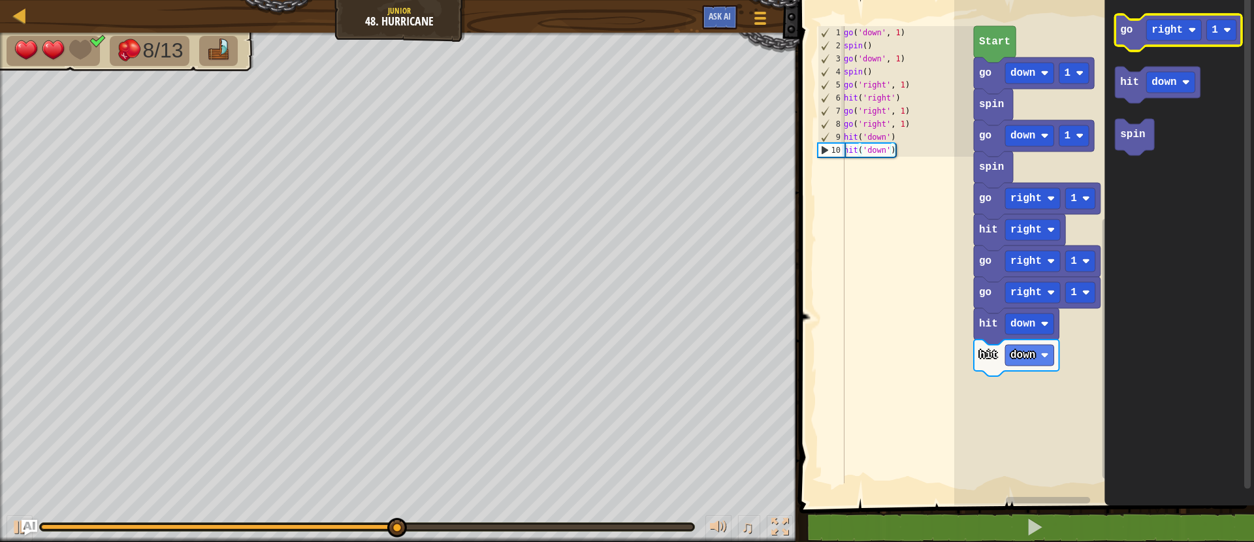
click at [1134, 30] on icon "Blockly Workspace" at bounding box center [1178, 32] width 127 height 37
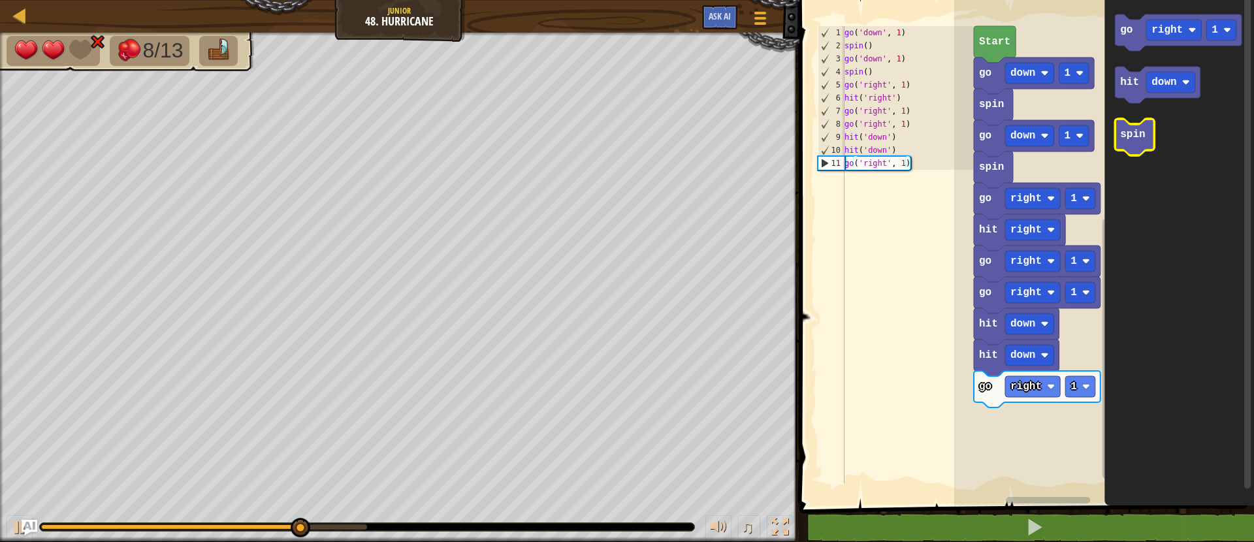
click at [1126, 134] on text "spin" at bounding box center [1132, 135] width 25 height 12
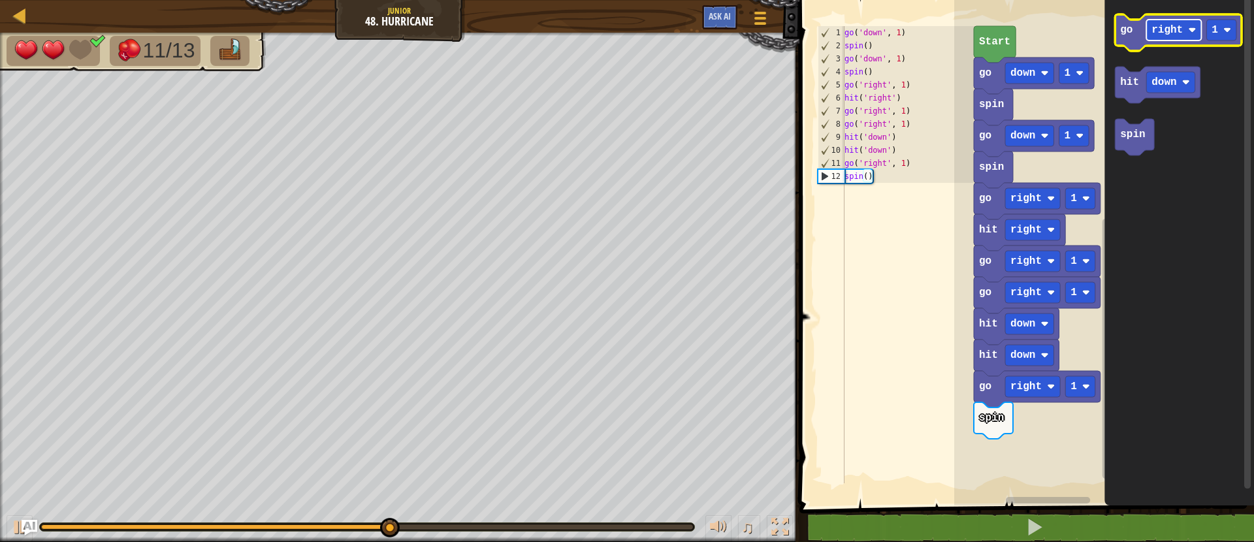
click at [1171, 37] on rect "Blockly Workspace" at bounding box center [1173, 30] width 55 height 21
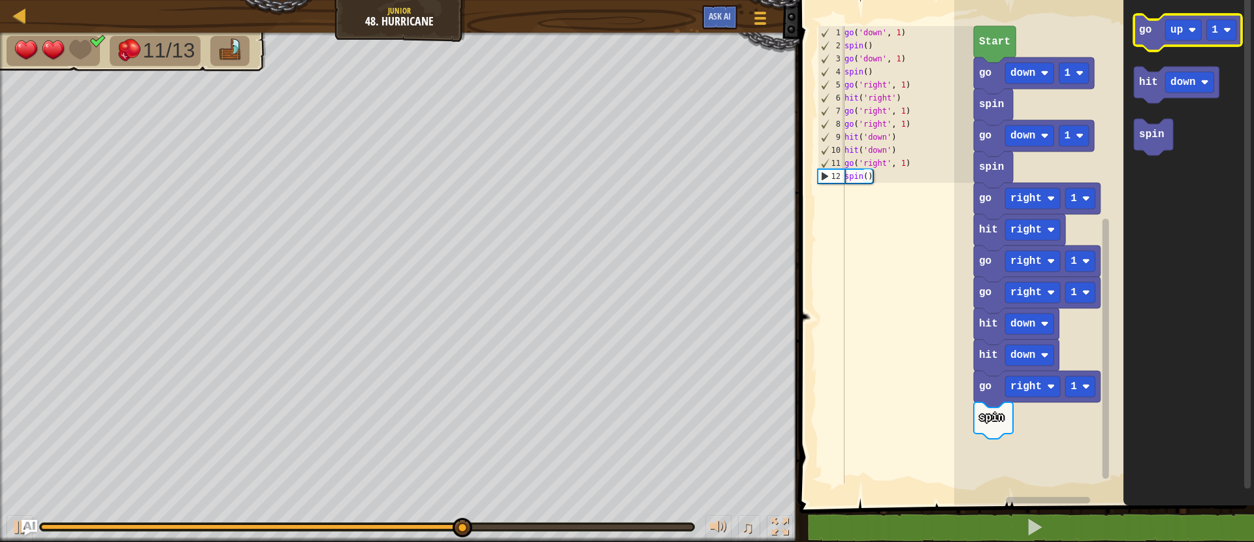
click at [1145, 27] on text "go" at bounding box center [1145, 30] width 12 height 12
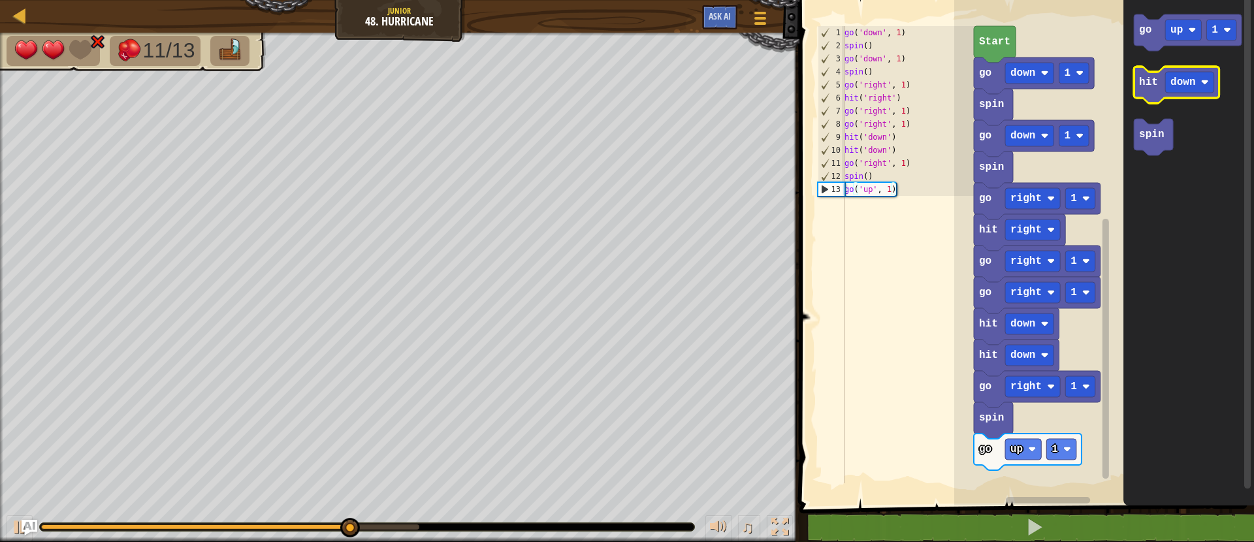
click at [1148, 82] on text "hit" at bounding box center [1148, 82] width 19 height 12
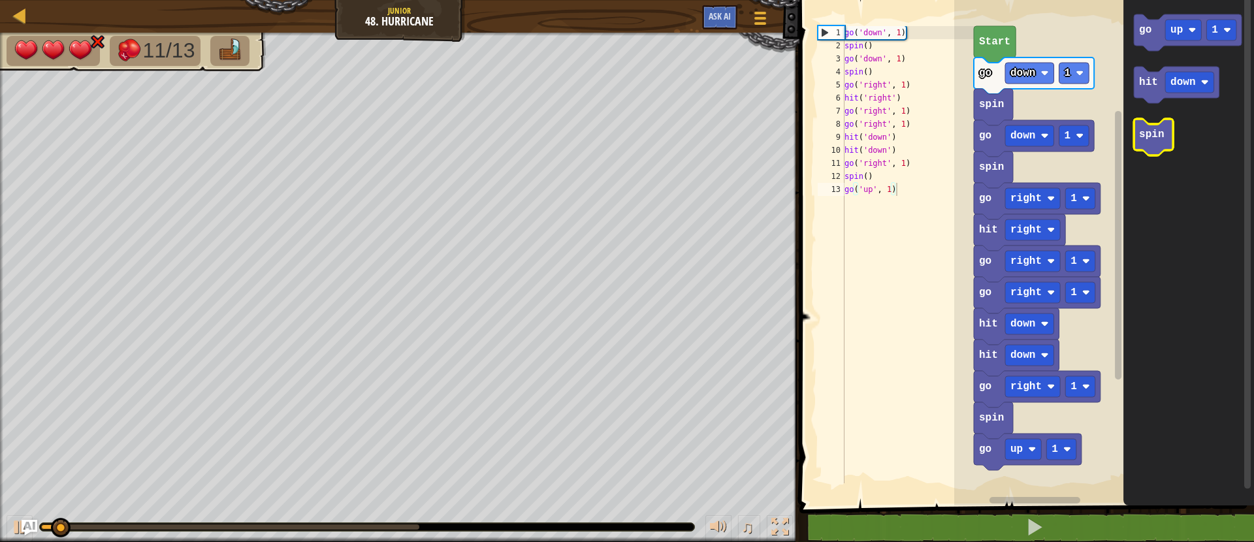
click at [1147, 146] on icon "Blockly Workspace" at bounding box center [1153, 137] width 39 height 37
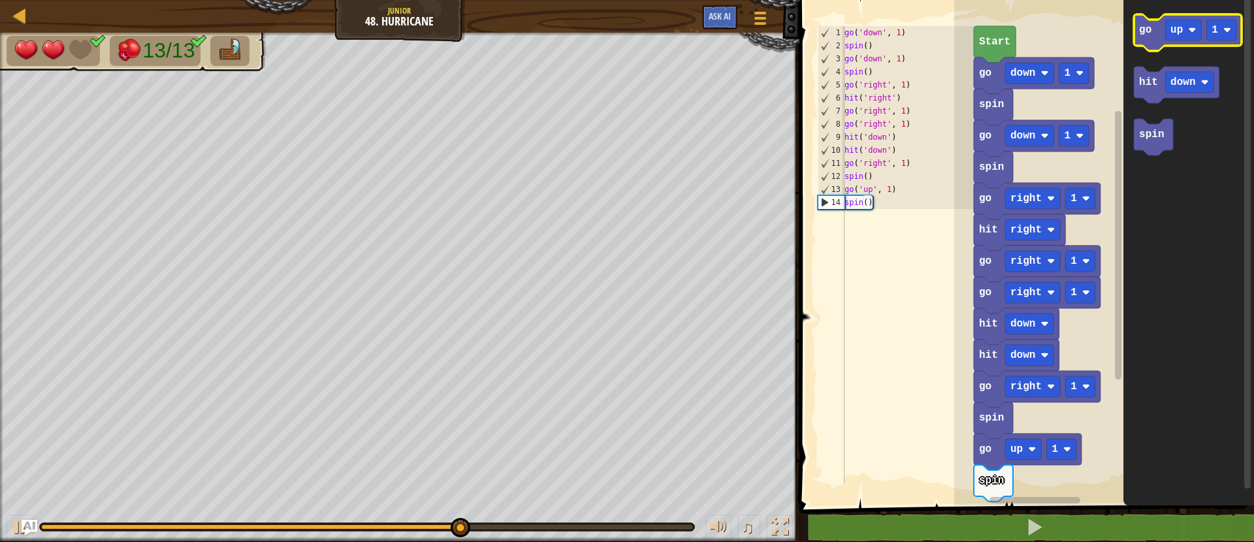
click at [1154, 33] on icon "Blockly Workspace" at bounding box center [1188, 32] width 108 height 37
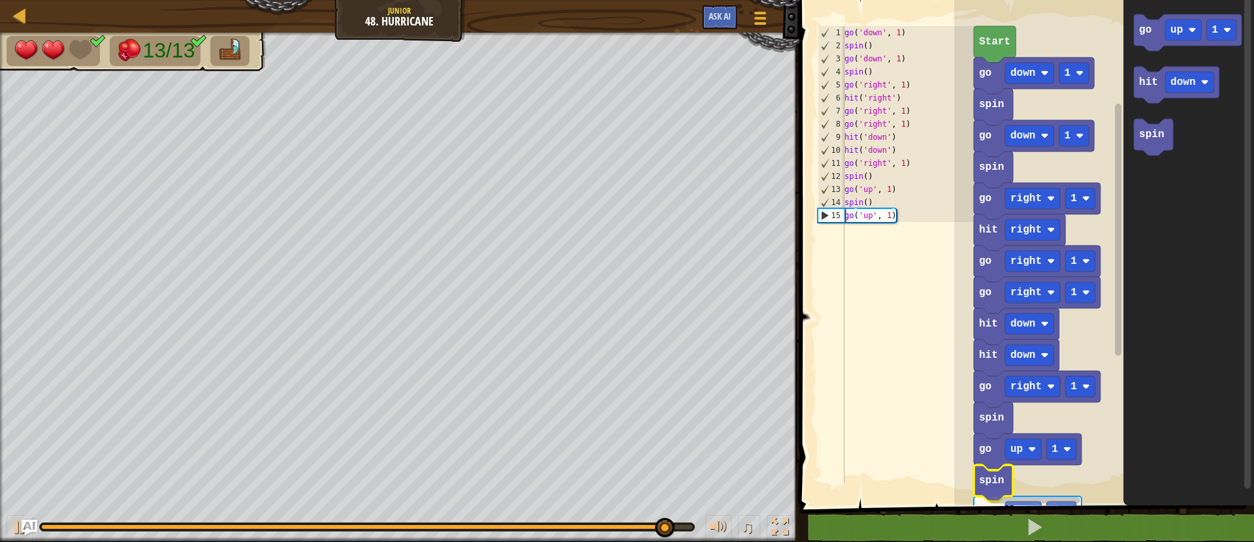
click at [1060, 503] on rect "Blockly Workspace" at bounding box center [1034, 500] width 91 height 7
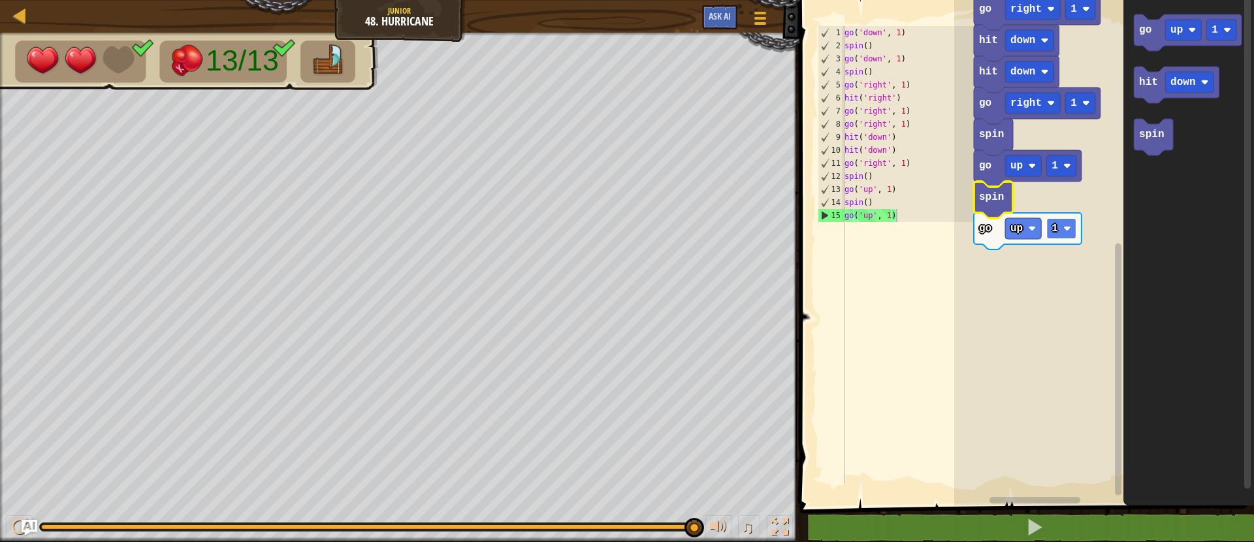
click at [1065, 230] on image "Blockly Workspace" at bounding box center [1067, 229] width 8 height 8
